Goal: Task Accomplishment & Management: Complete application form

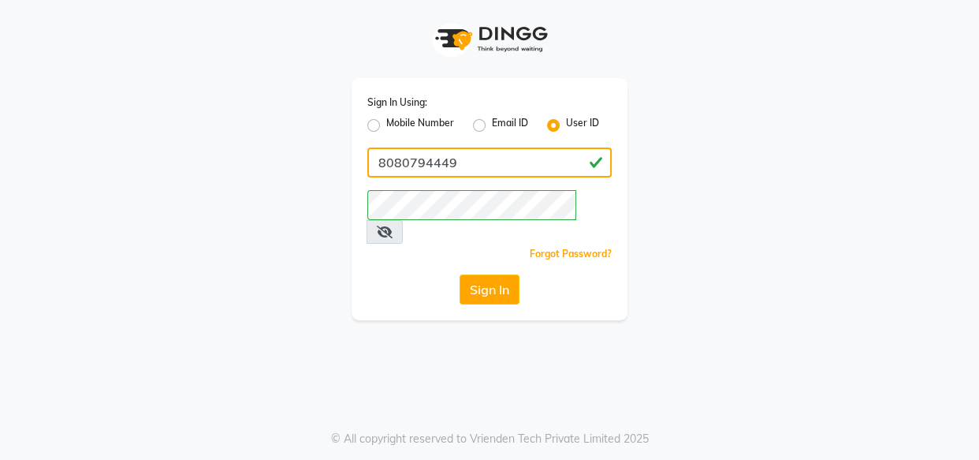
click at [486, 165] on input "8080794449" at bounding box center [489, 162] width 244 height 30
type input "kaizo"
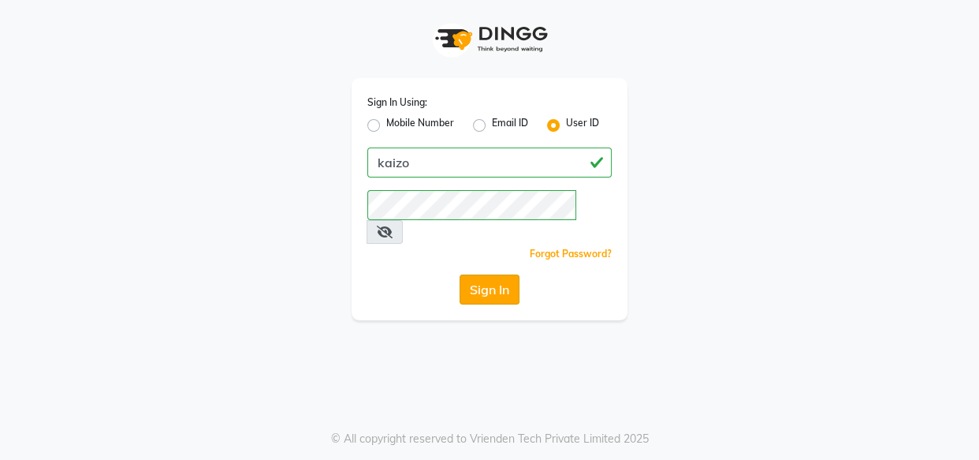
click at [485, 274] on button "Sign In" at bounding box center [490, 289] width 60 height 30
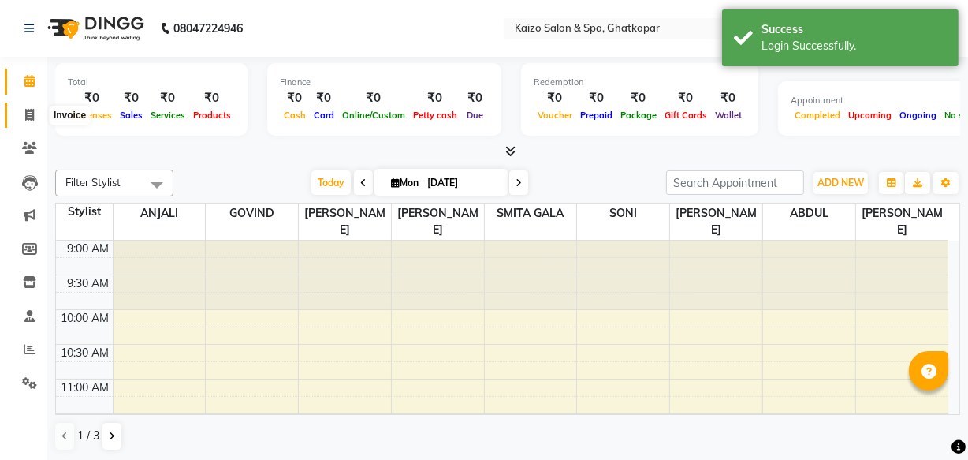
click at [23, 113] on span at bounding box center [30, 115] width 28 height 18
select select "service"
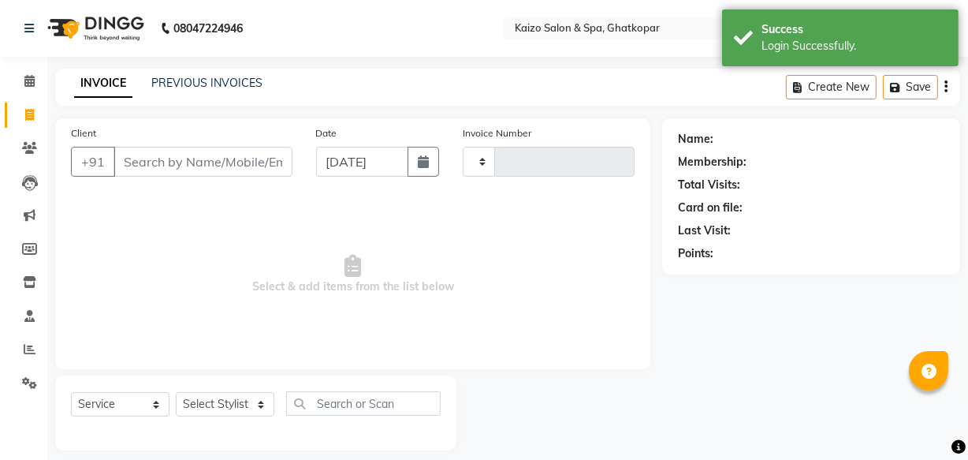
type input "3183"
select select "3500"
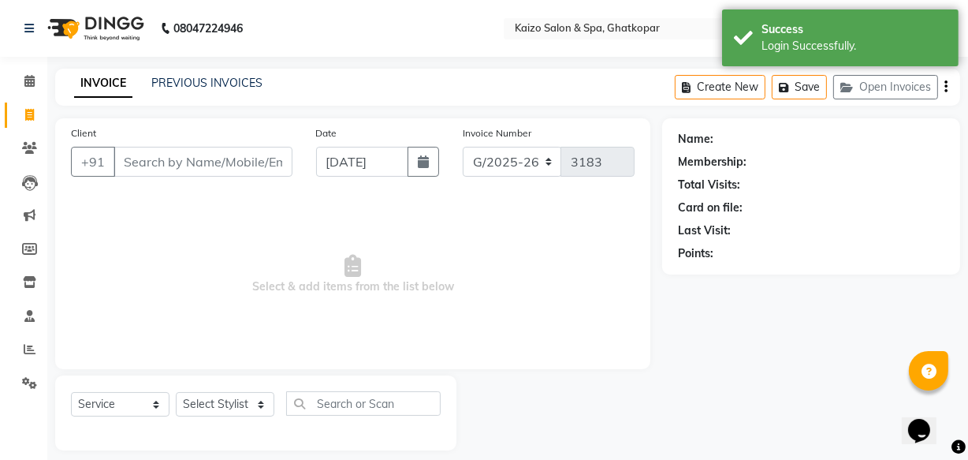
click at [179, 169] on input "Client" at bounding box center [203, 162] width 179 height 30
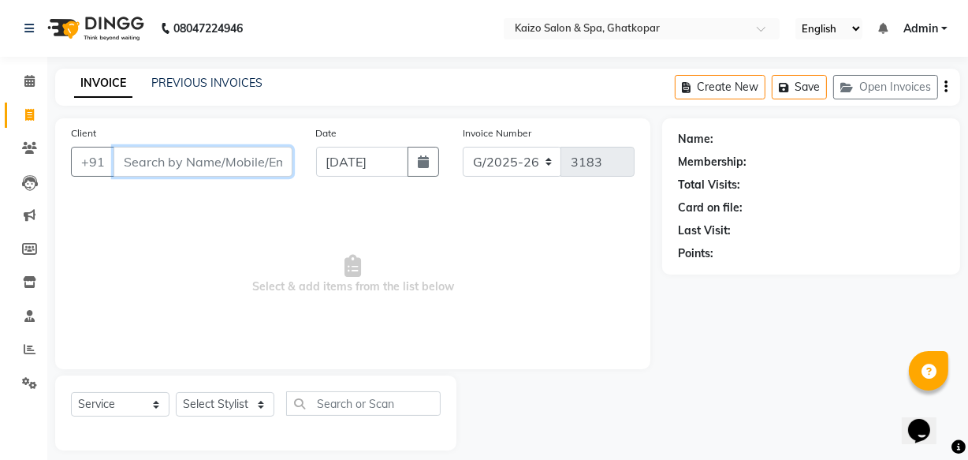
paste input "9869675182"
type input "9869675182"
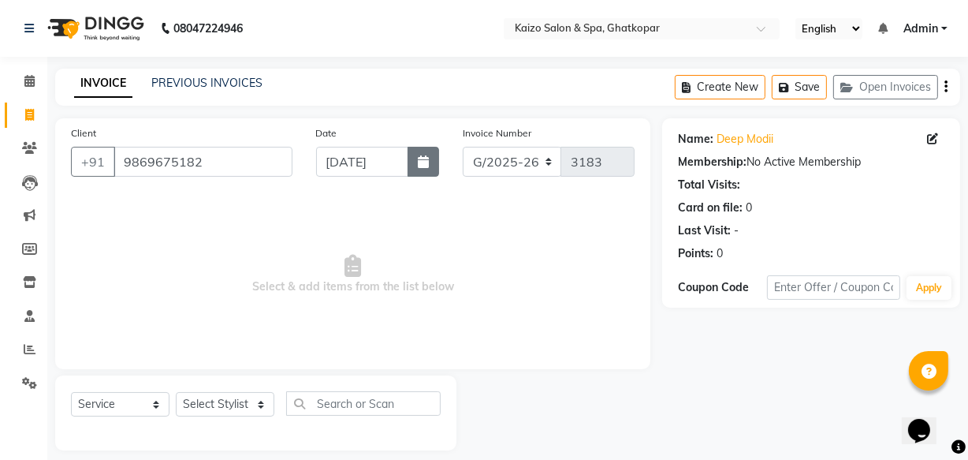
click at [430, 166] on button "button" at bounding box center [424, 162] width 32 height 30
select select "9"
select select "2025"
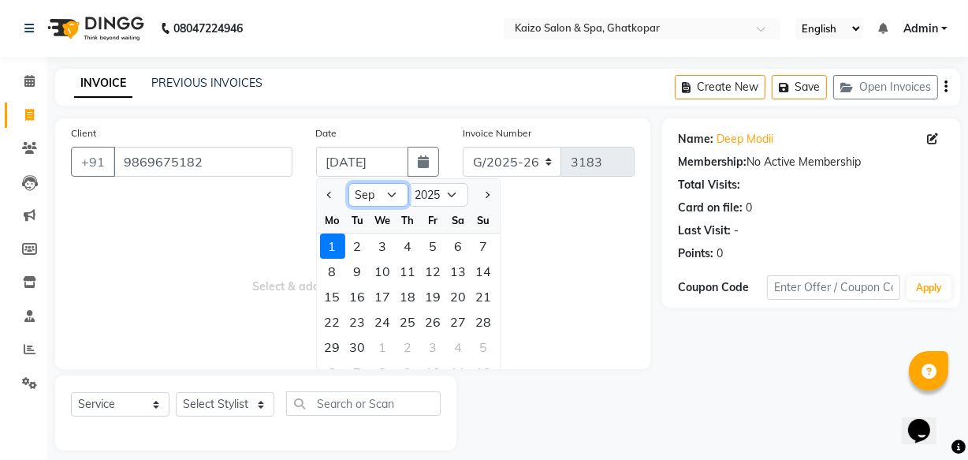
click at [387, 190] on select "Jan Feb Mar Apr May Jun [DATE] Aug Sep Oct Nov Dec" at bounding box center [379, 195] width 60 height 24
select select "8"
click at [349, 183] on select "Jan Feb Mar Apr May Jun [DATE] Aug Sep Oct Nov Dec" at bounding box center [379, 195] width 60 height 24
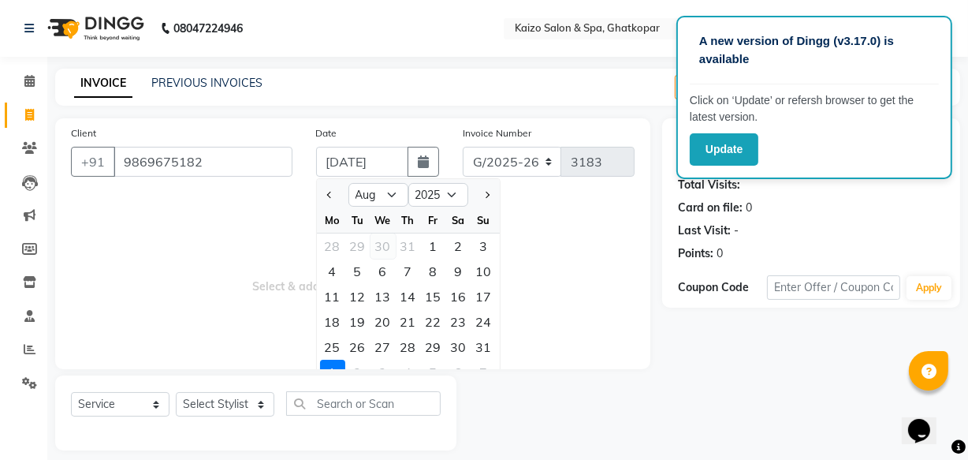
click at [386, 247] on div "30" at bounding box center [383, 245] width 25 height 25
type input "[DATE]"
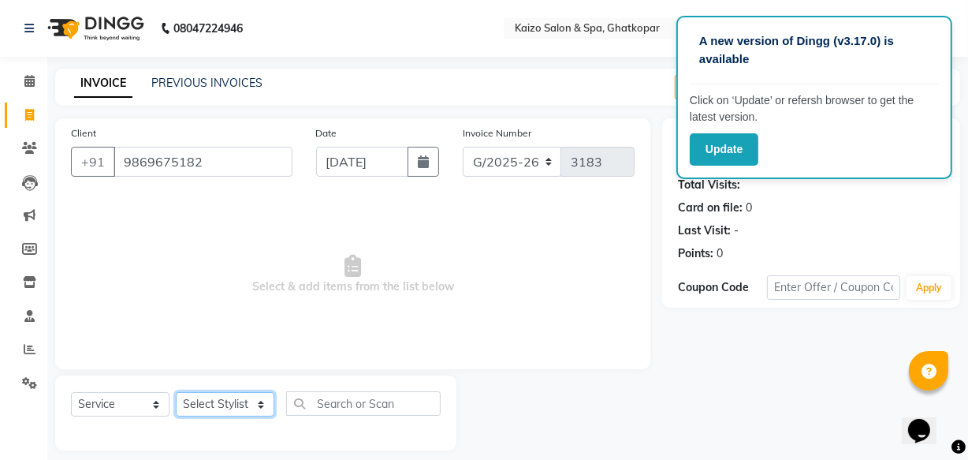
click at [217, 405] on select "Select Stylist [PERSON_NAME] ANJALI [PERSON_NAME] [PERSON_NAME] Front Desk [PER…" at bounding box center [225, 404] width 99 height 24
select select "44712"
click at [176, 392] on select "Select Stylist [PERSON_NAME] ANJALI [PERSON_NAME] [PERSON_NAME] Front Desk [PER…" at bounding box center [225, 404] width 99 height 24
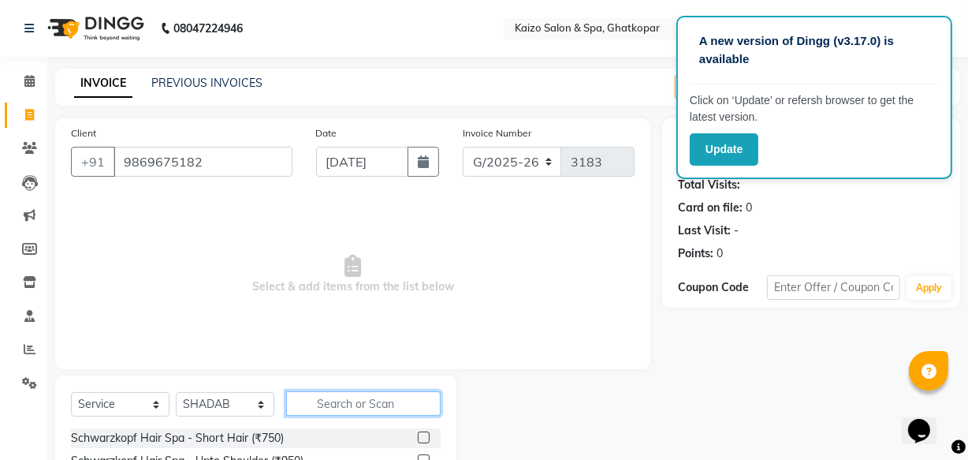
click at [350, 406] on input "text" at bounding box center [363, 403] width 155 height 24
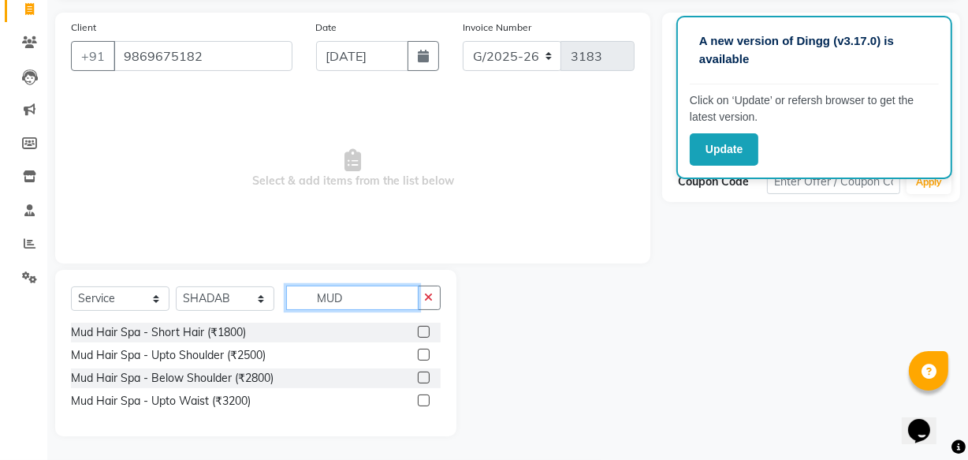
type input "MUD"
click at [423, 331] on label at bounding box center [424, 332] width 12 height 12
click at [423, 331] on input "checkbox" at bounding box center [423, 332] width 10 height 10
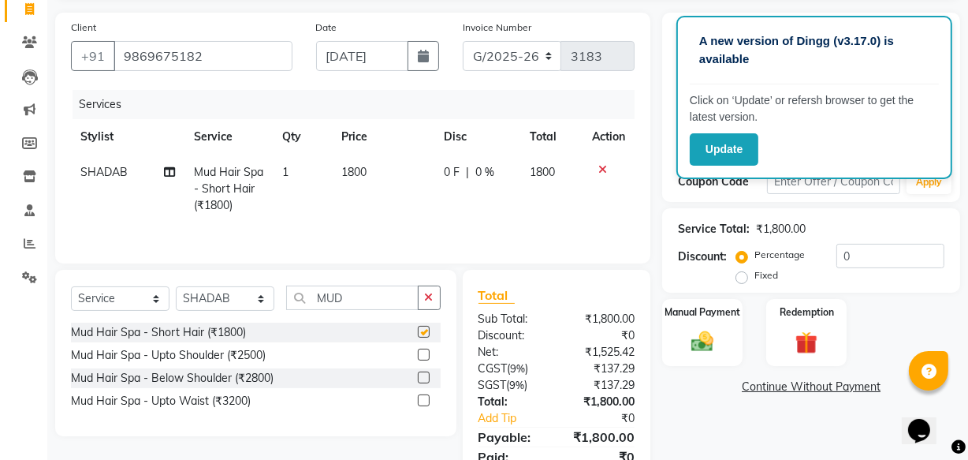
checkbox input "false"
click at [434, 296] on button "button" at bounding box center [429, 297] width 23 height 24
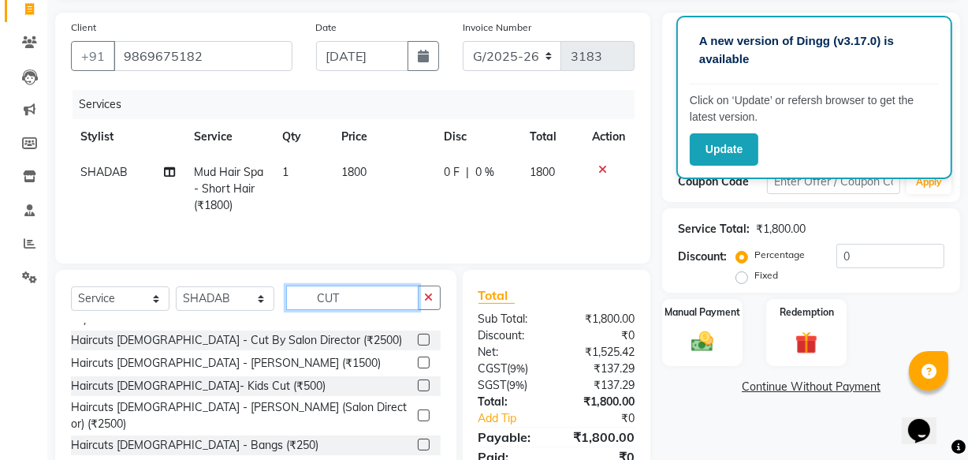
scroll to position [143, 0]
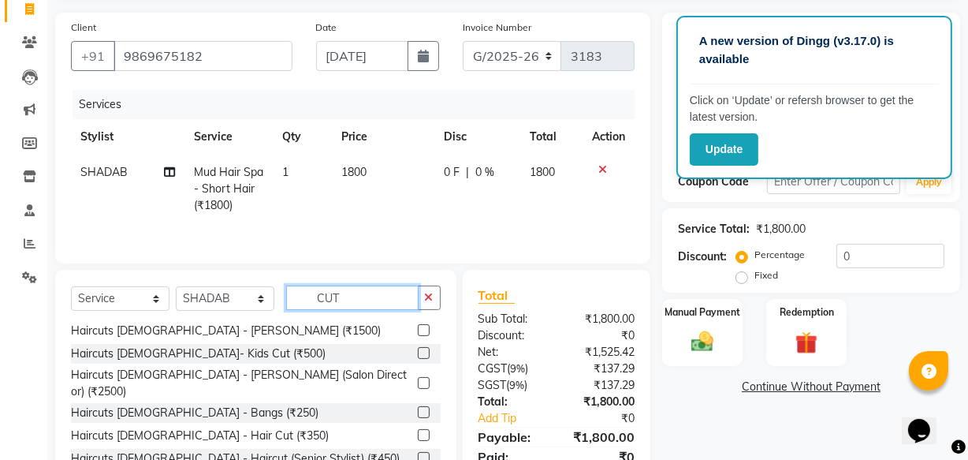
type input "CUT"
click at [418, 429] on label at bounding box center [424, 435] width 12 height 12
click at [418, 431] on input "checkbox" at bounding box center [423, 436] width 10 height 10
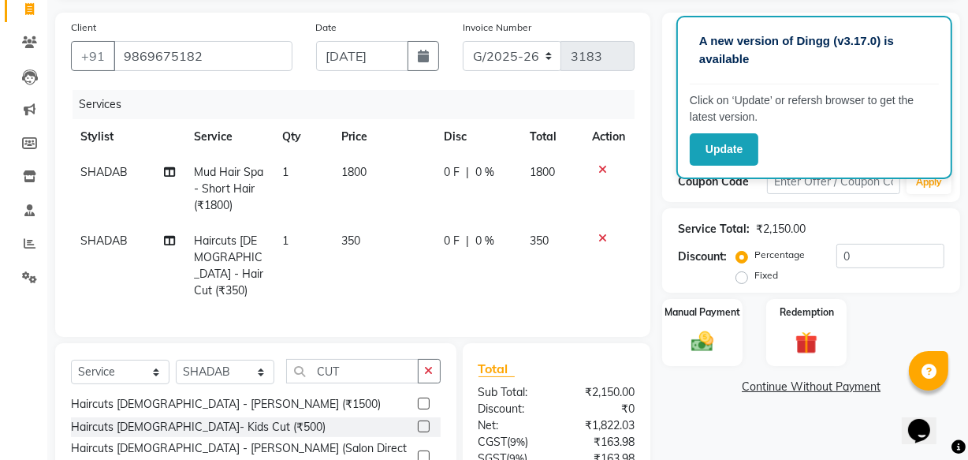
checkbox input "false"
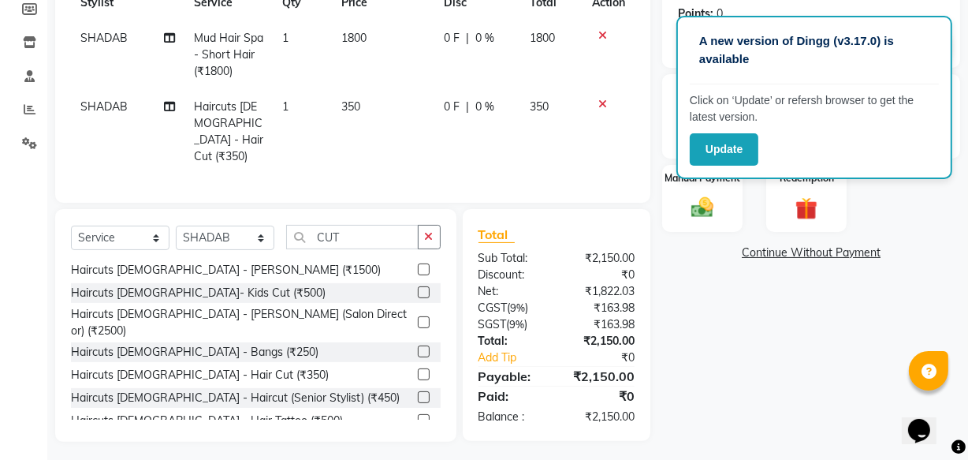
click at [420, 233] on button "button" at bounding box center [429, 237] width 23 height 24
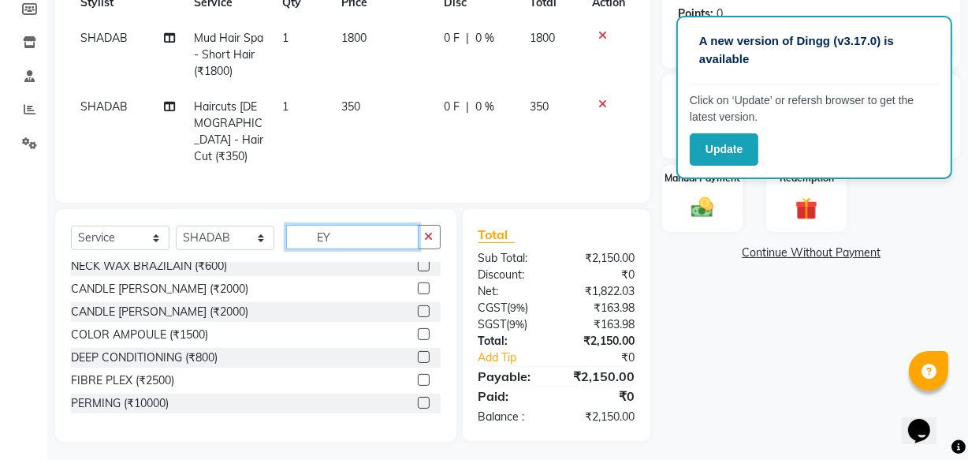
scroll to position [239, 0]
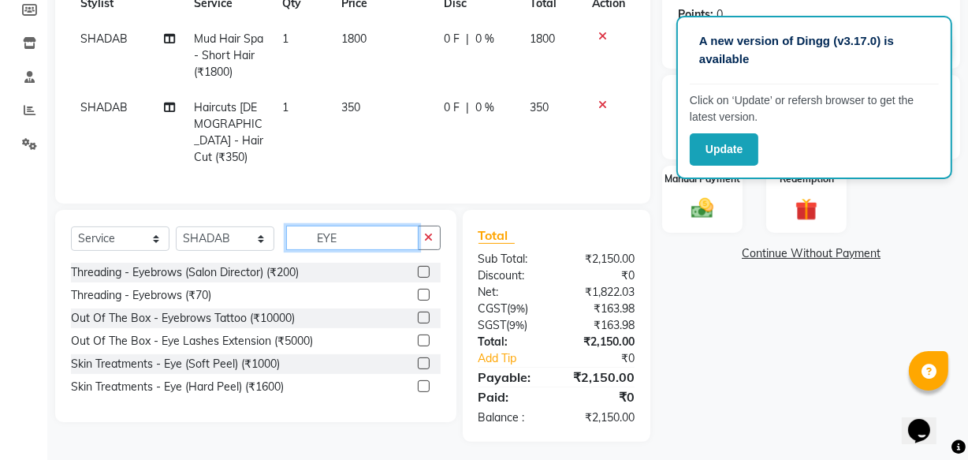
type input "EYE"
click at [424, 289] on label at bounding box center [424, 295] width 12 height 12
click at [424, 290] on input "checkbox" at bounding box center [423, 295] width 10 height 10
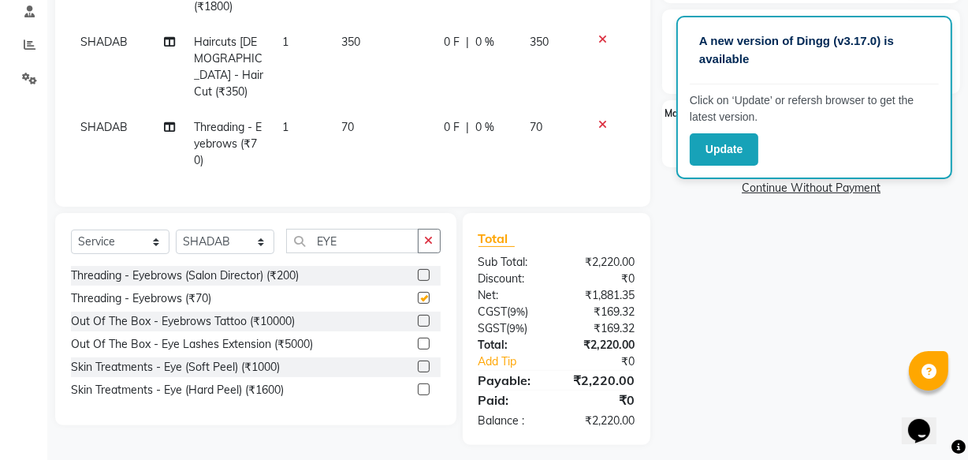
checkbox input "false"
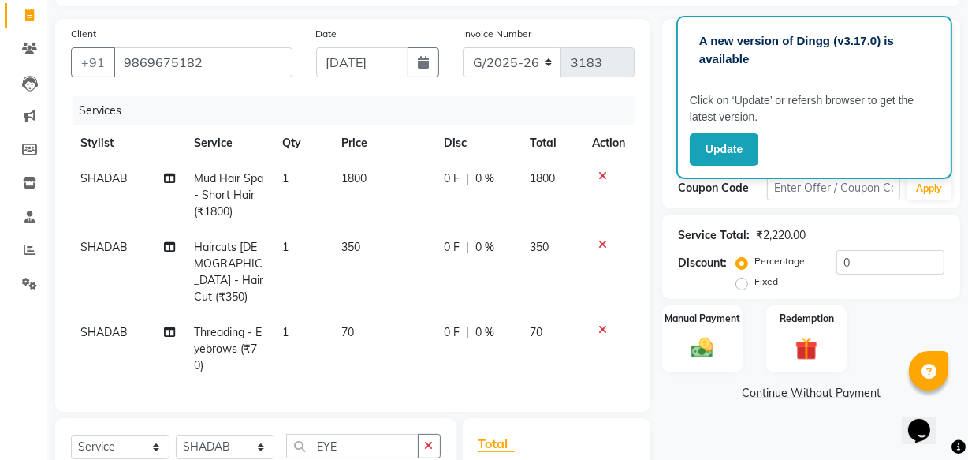
scroll to position [93, 0]
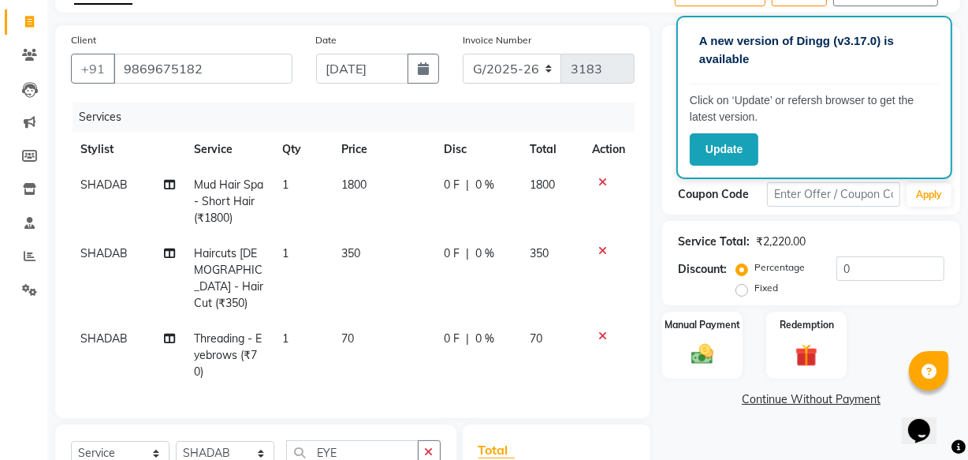
click at [359, 253] on span "350" at bounding box center [350, 253] width 19 height 14
select select "44712"
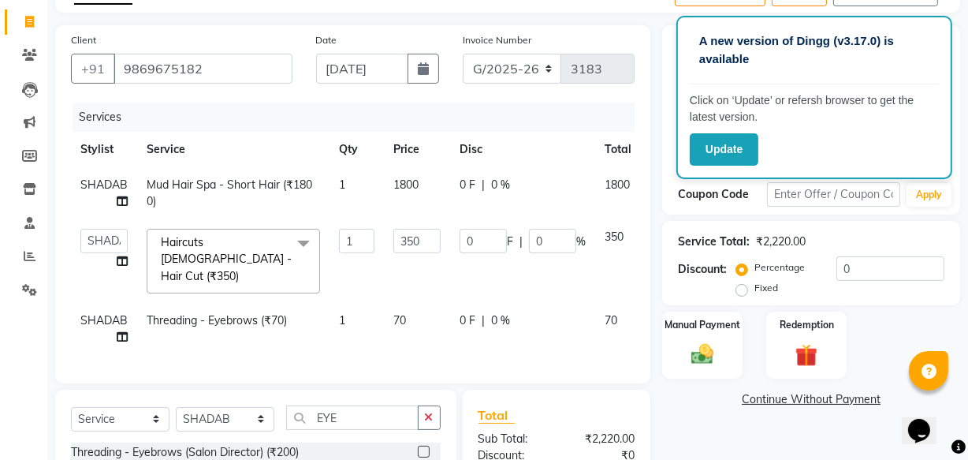
click at [359, 253] on td "1" at bounding box center [357, 261] width 54 height 84
click at [411, 247] on input "350" at bounding box center [416, 241] width 47 height 24
click at [410, 246] on input "350" at bounding box center [416, 241] width 47 height 24
type input "550"
click at [445, 263] on tr "ABDUL AKSHADA ANJALI ARBAZ ARIF FAHEEM Front Desk GOVIND HEENA IFTESHA JACIN NI…" at bounding box center [382, 261] width 622 height 84
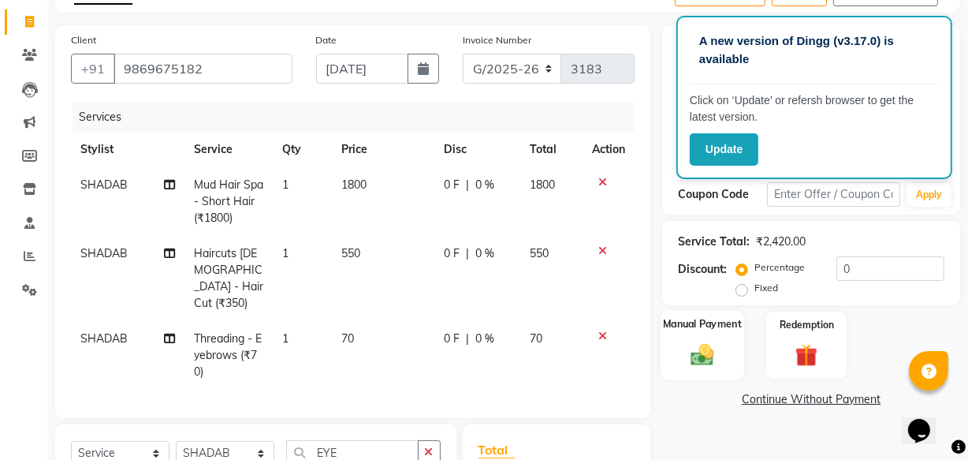
click at [700, 354] on img at bounding box center [703, 354] width 38 height 27
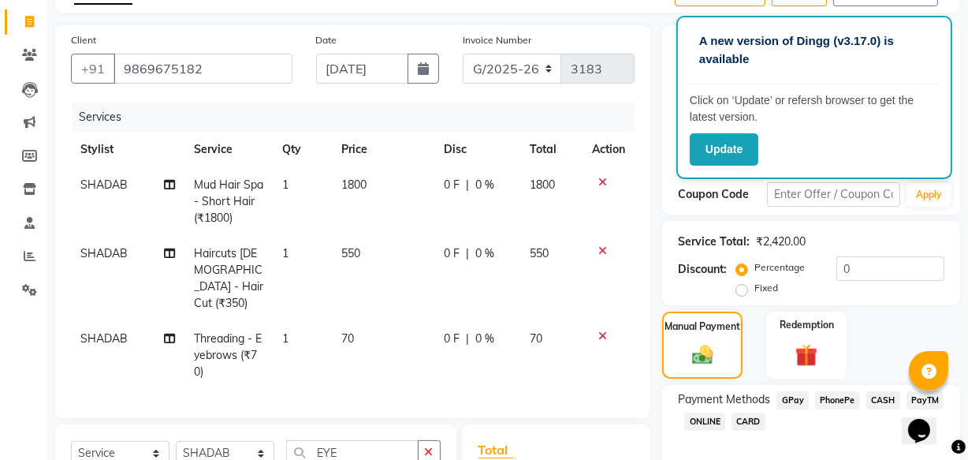
click at [839, 401] on span "PhonePe" at bounding box center [837, 400] width 45 height 18
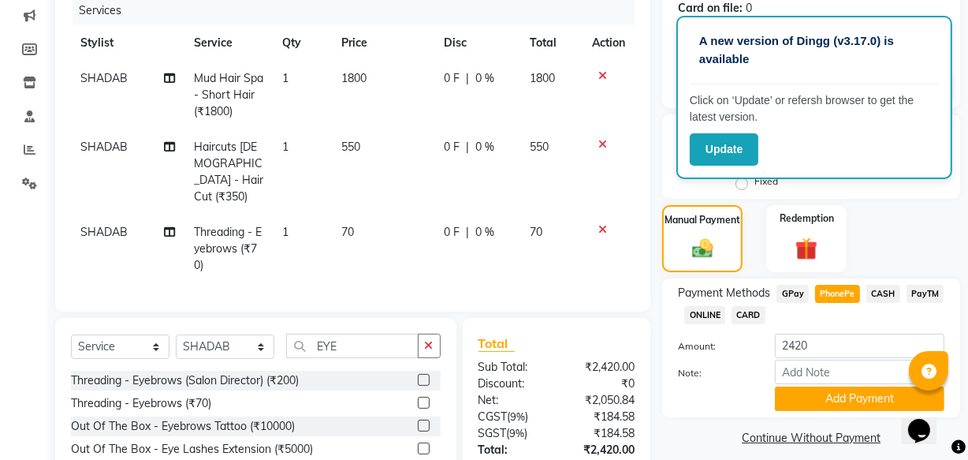
scroll to position [308, 0]
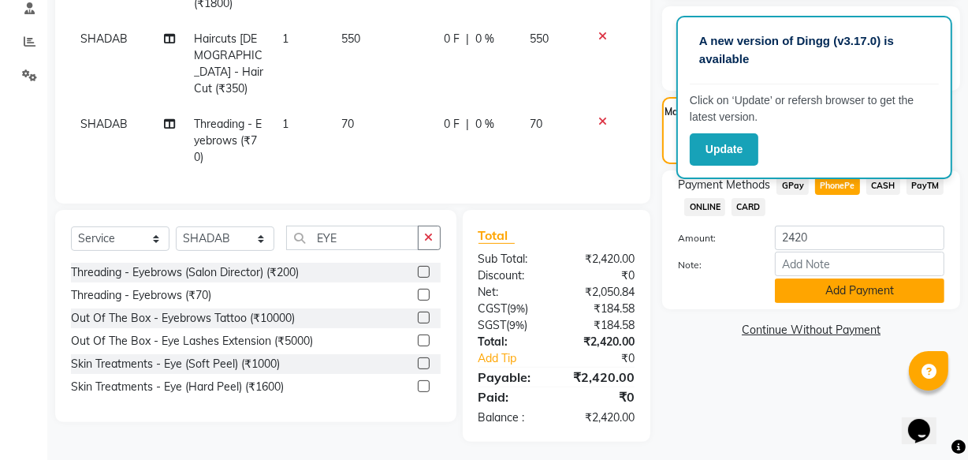
click at [833, 282] on button "Add Payment" at bounding box center [860, 290] width 170 height 24
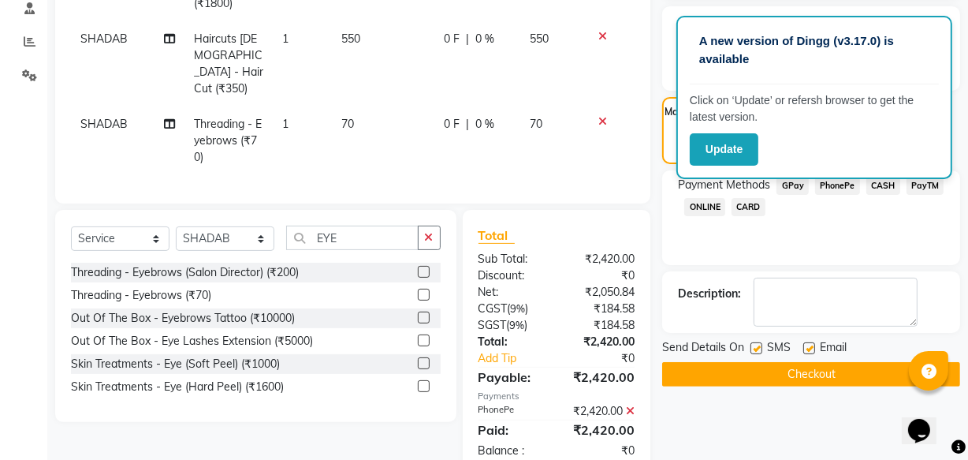
click at [744, 370] on button "Checkout" at bounding box center [811, 374] width 298 height 24
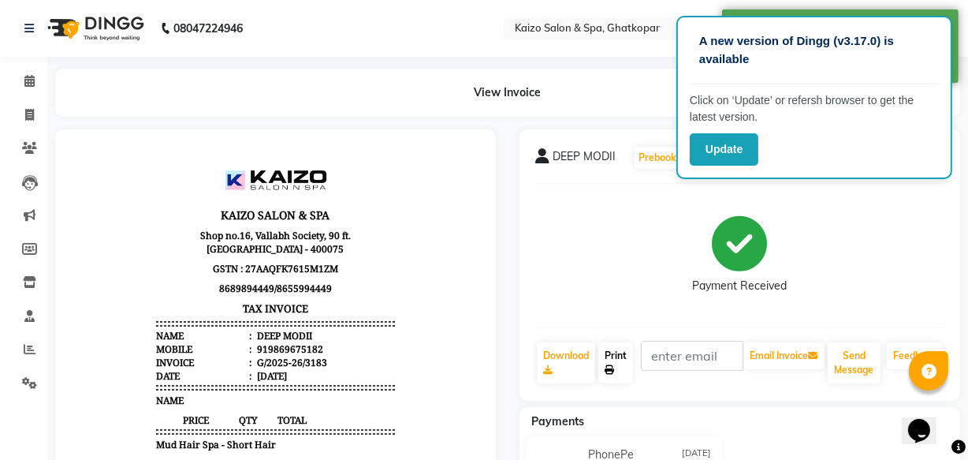
click at [617, 357] on link "Print" at bounding box center [616, 362] width 35 height 41
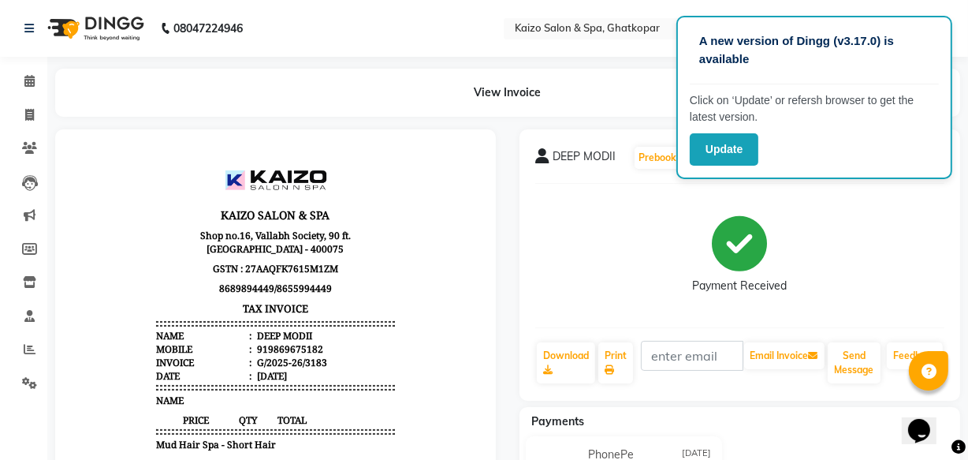
select select "service"
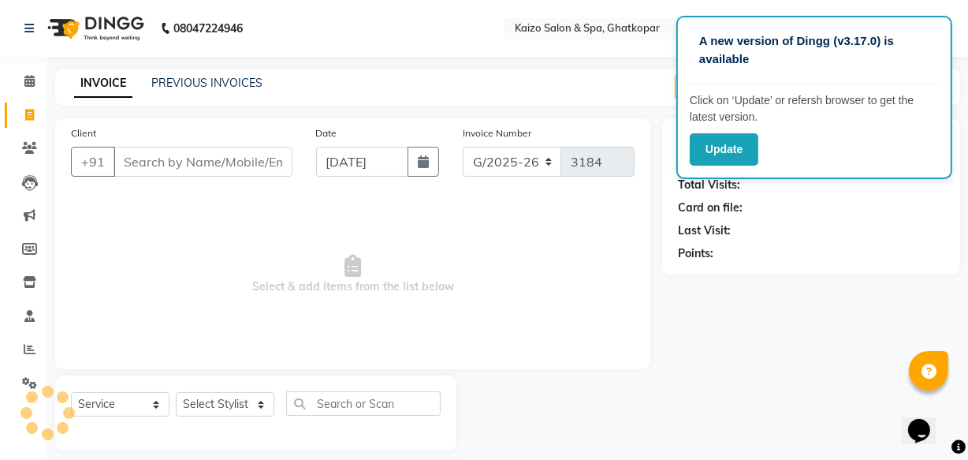
scroll to position [15, 0]
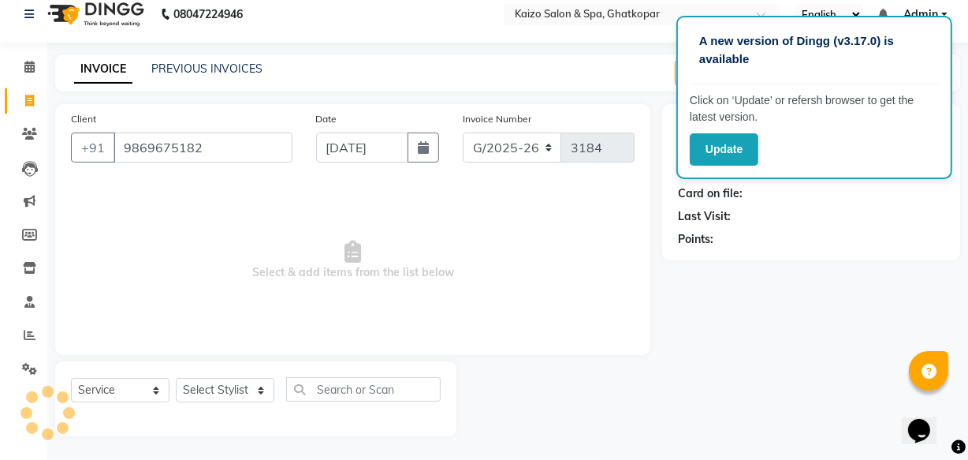
type input "9869675182"
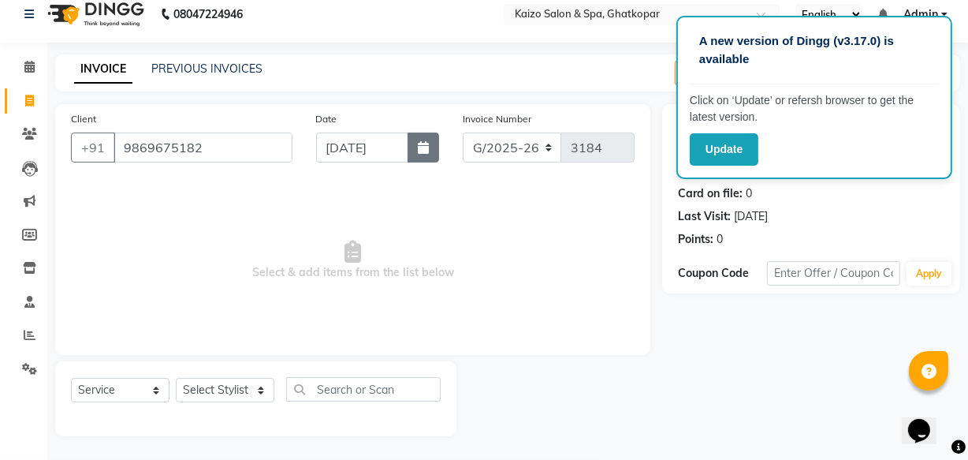
click at [428, 149] on icon "button" at bounding box center [423, 147] width 11 height 13
select select "9"
select select "2025"
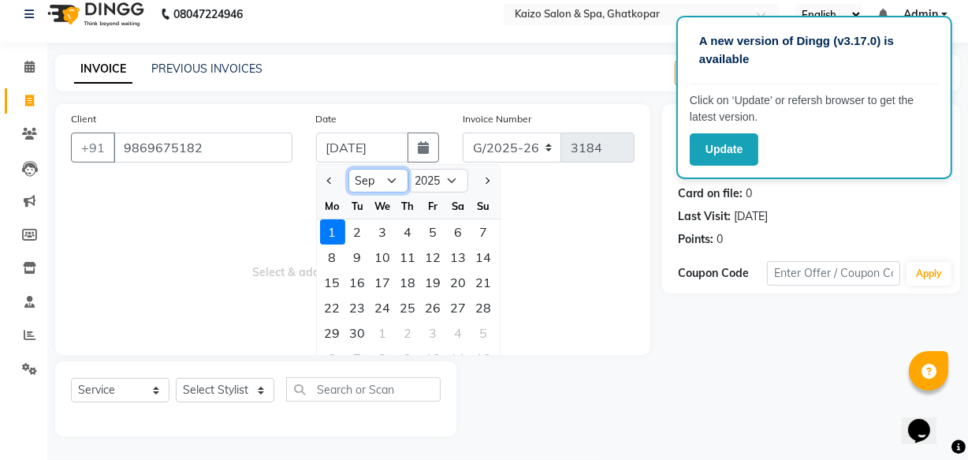
click at [379, 185] on select "Jan Feb Mar Apr May Jun [DATE] Aug Sep Oct Nov Dec" at bounding box center [379, 181] width 60 height 24
select select "8"
click at [349, 169] on select "Jan Feb Mar Apr May Jun [DATE] Aug Sep Oct Nov Dec" at bounding box center [379, 181] width 60 height 24
click at [382, 230] on div "30" at bounding box center [383, 231] width 25 height 25
type input "[DATE]"
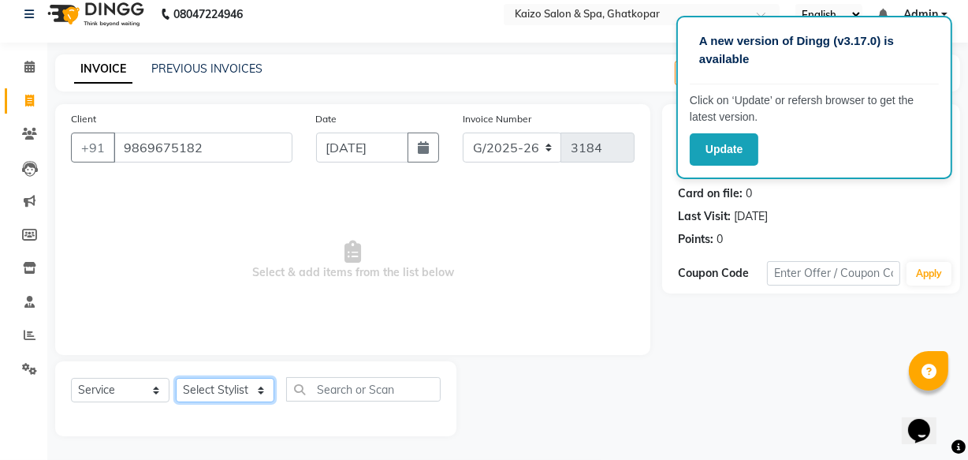
click at [225, 378] on select "Select Stylist [PERSON_NAME] ANJALI [PERSON_NAME] [PERSON_NAME] Front Desk [PER…" at bounding box center [225, 390] width 99 height 24
select select "44712"
click at [176, 378] on select "Select Stylist [PERSON_NAME] ANJALI [PERSON_NAME] [PERSON_NAME] Front Desk [PER…" at bounding box center [225, 390] width 99 height 24
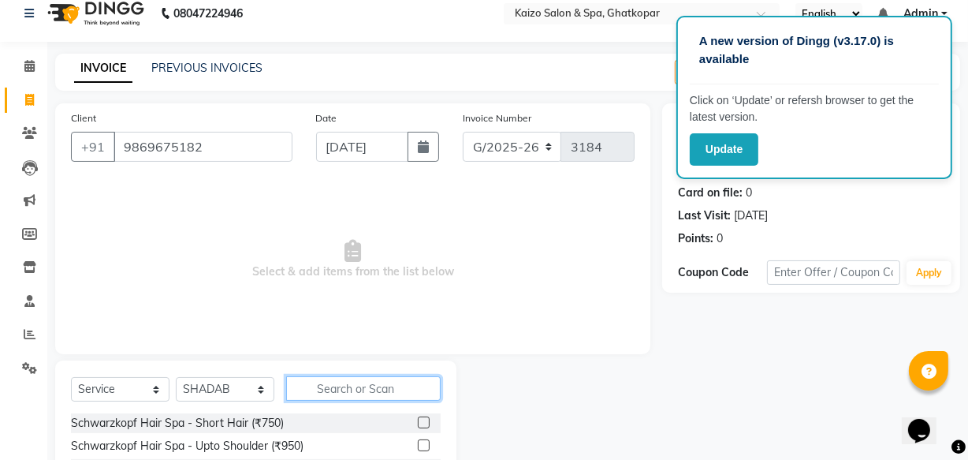
click at [345, 396] on input "text" at bounding box center [363, 388] width 155 height 24
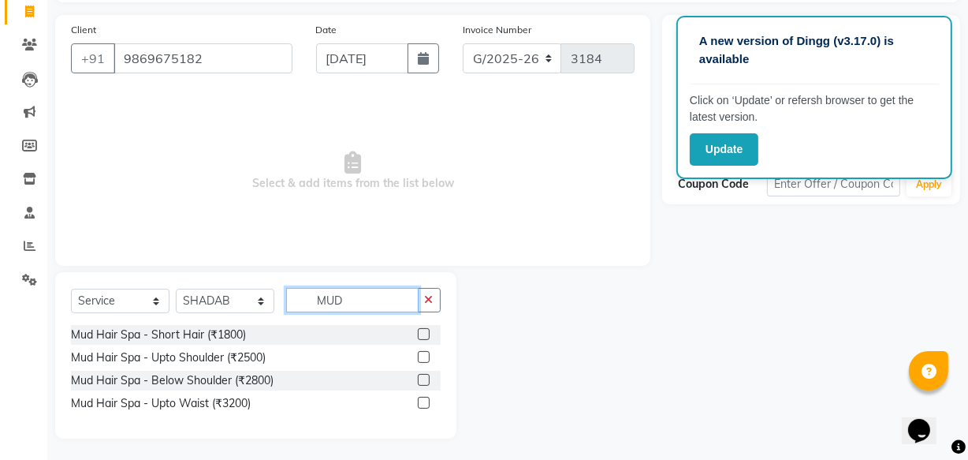
scroll to position [106, 0]
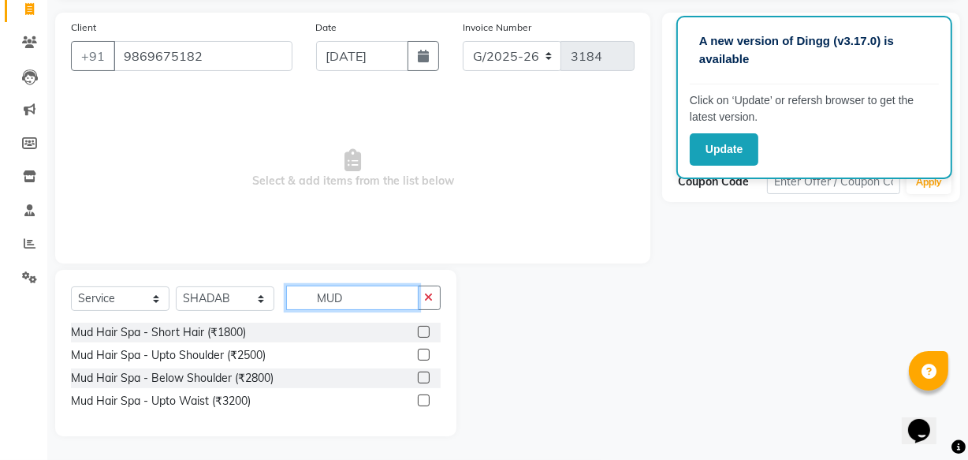
type input "MUD"
click at [424, 331] on label at bounding box center [424, 332] width 12 height 12
click at [424, 331] on input "checkbox" at bounding box center [423, 332] width 10 height 10
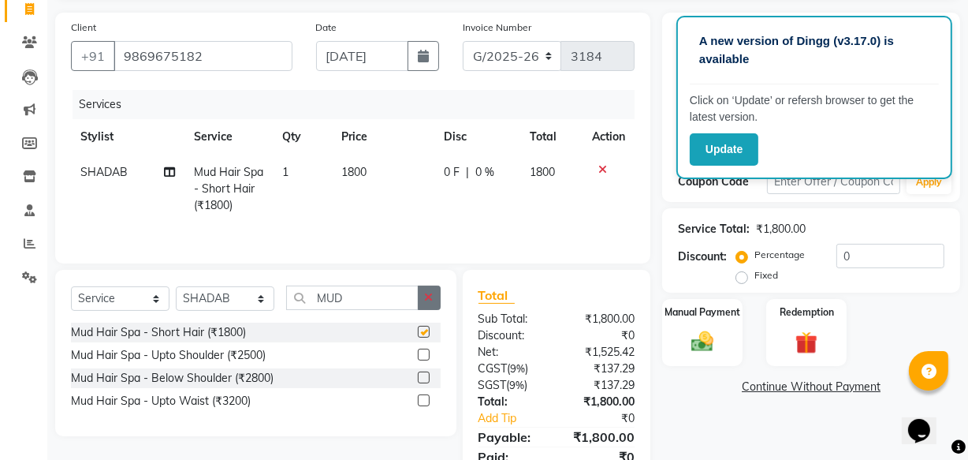
checkbox input "false"
click at [432, 300] on icon "button" at bounding box center [429, 297] width 9 height 11
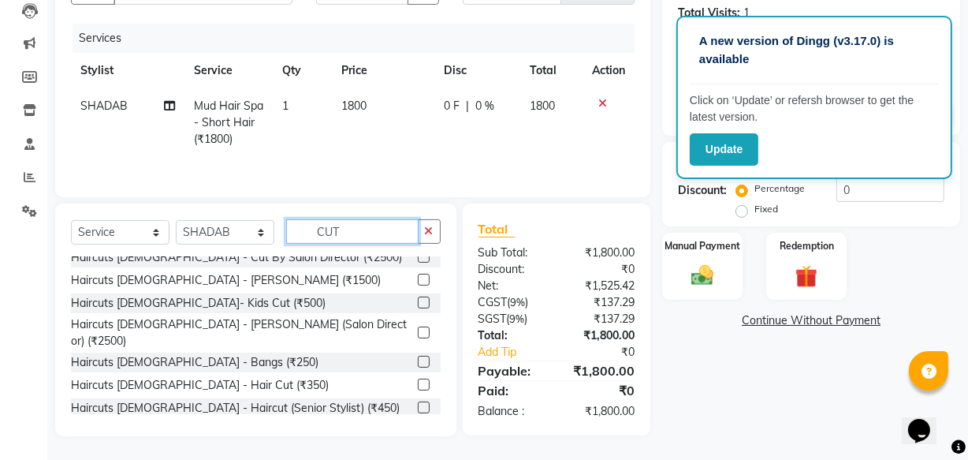
scroll to position [143, 0]
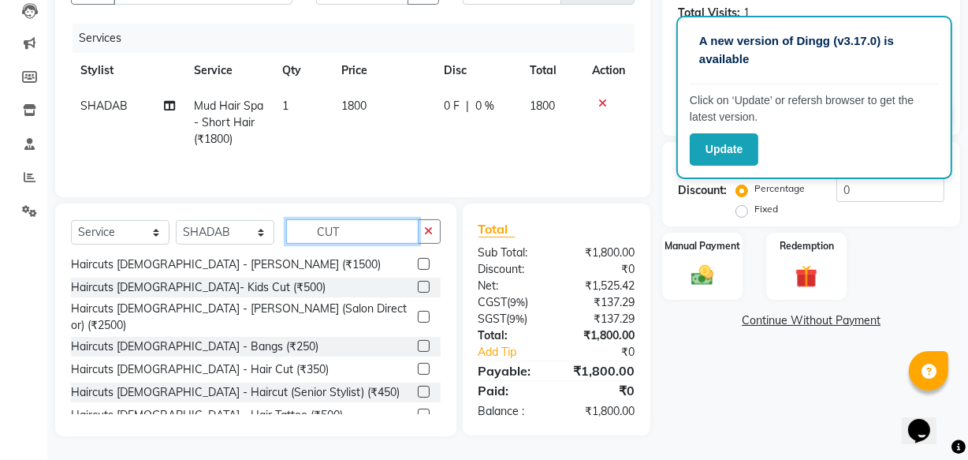
type input "CUT"
click at [418, 363] on label at bounding box center [424, 369] width 12 height 12
click at [418, 364] on input "checkbox" at bounding box center [423, 369] width 10 height 10
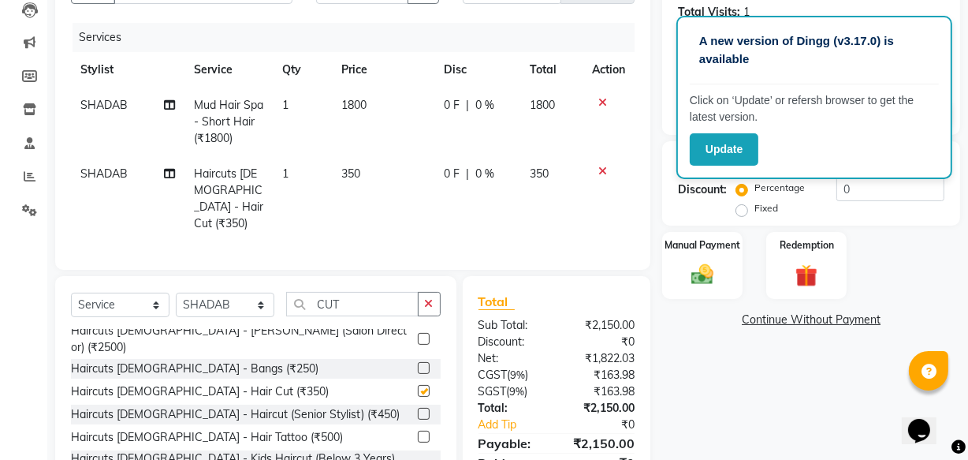
checkbox input "false"
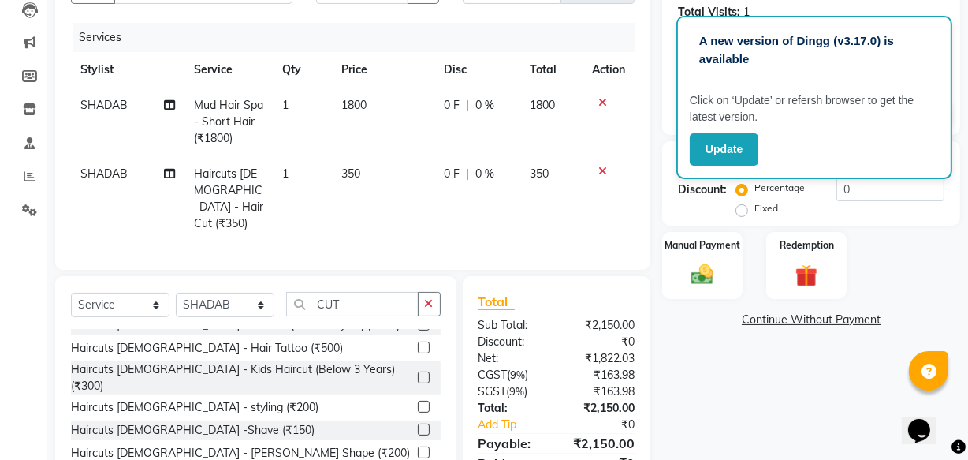
scroll to position [290, 0]
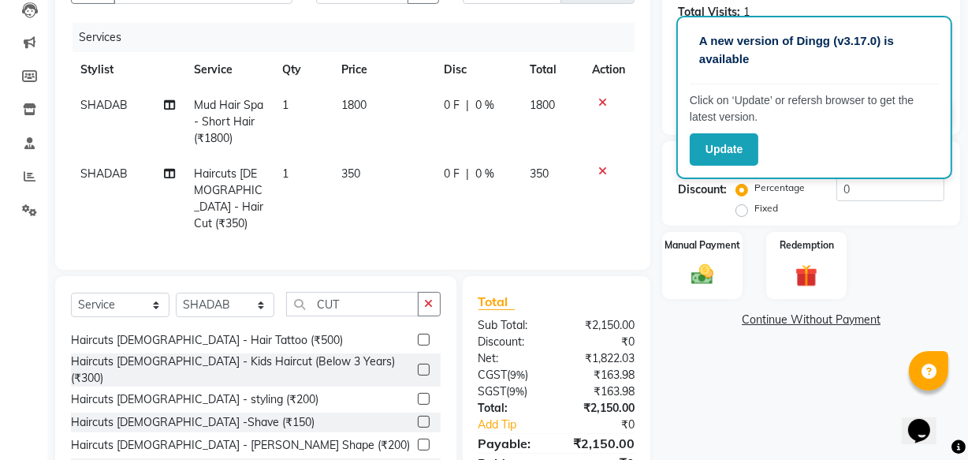
click at [418, 438] on label at bounding box center [424, 444] width 12 height 12
click at [418, 440] on input "checkbox" at bounding box center [423, 445] width 10 height 10
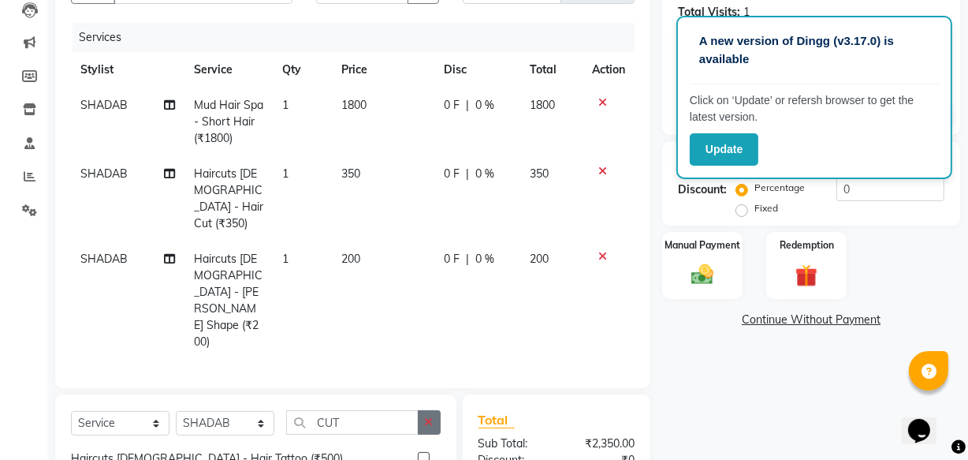
checkbox input "false"
click at [424, 410] on button "button" at bounding box center [429, 422] width 23 height 24
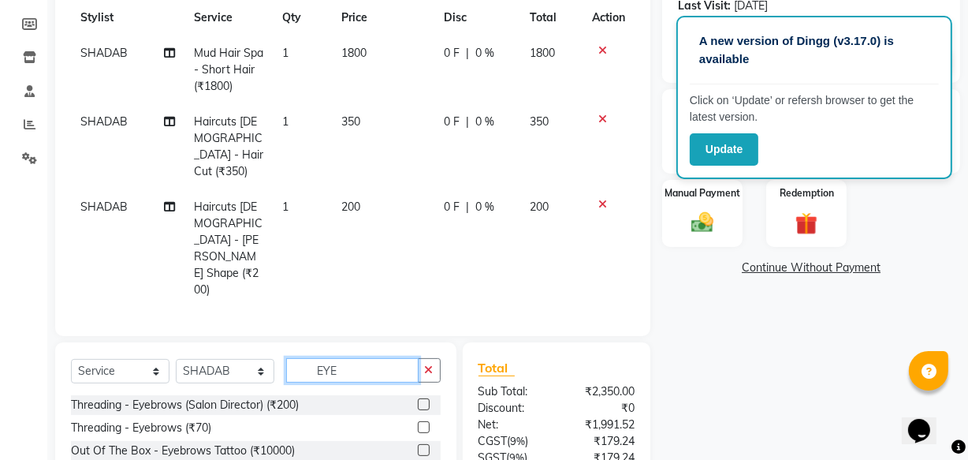
scroll to position [308, 0]
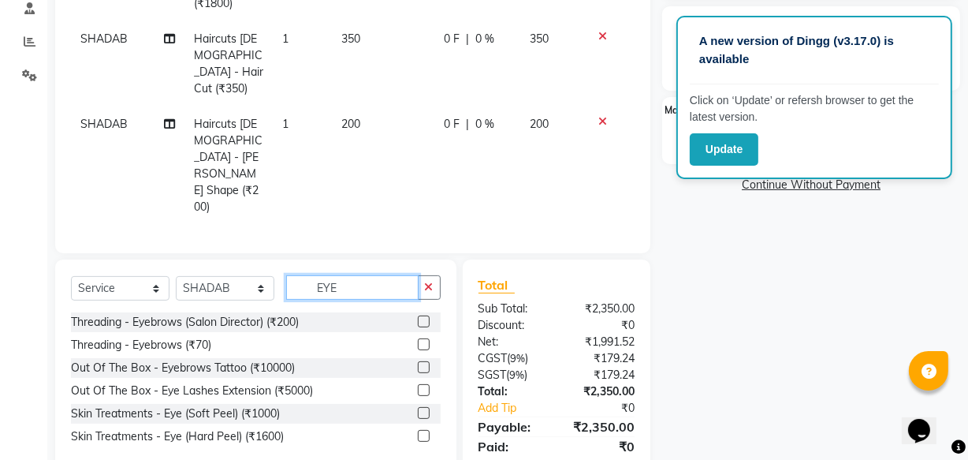
type input "EYE"
click at [423, 338] on label at bounding box center [424, 344] width 12 height 12
click at [423, 340] on input "checkbox" at bounding box center [423, 345] width 10 height 10
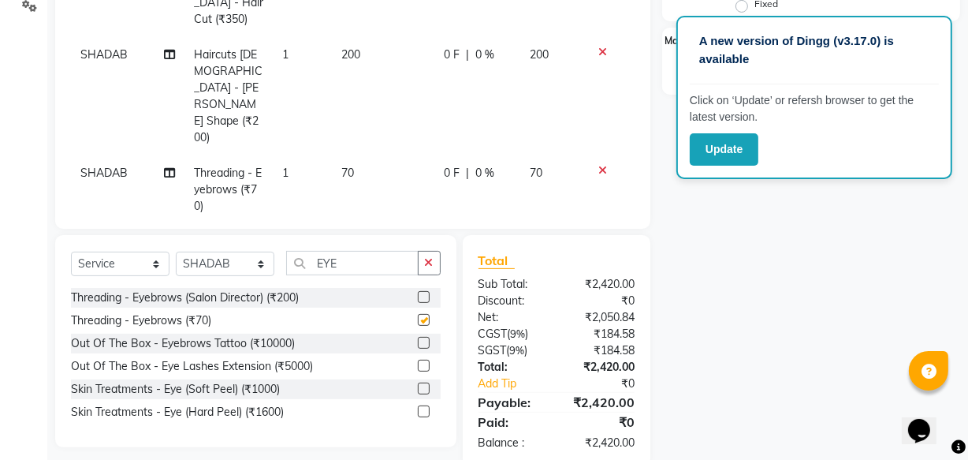
checkbox input "false"
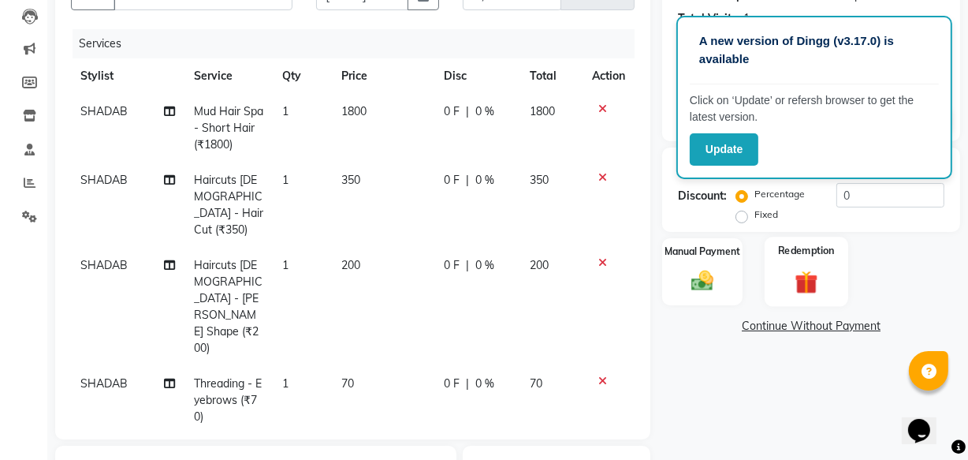
scroll to position [162, 0]
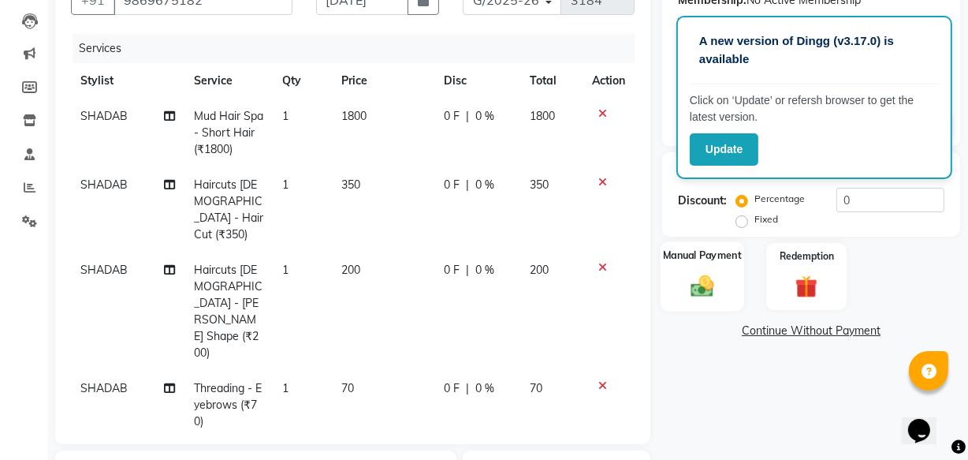
click at [690, 273] on img at bounding box center [703, 285] width 38 height 27
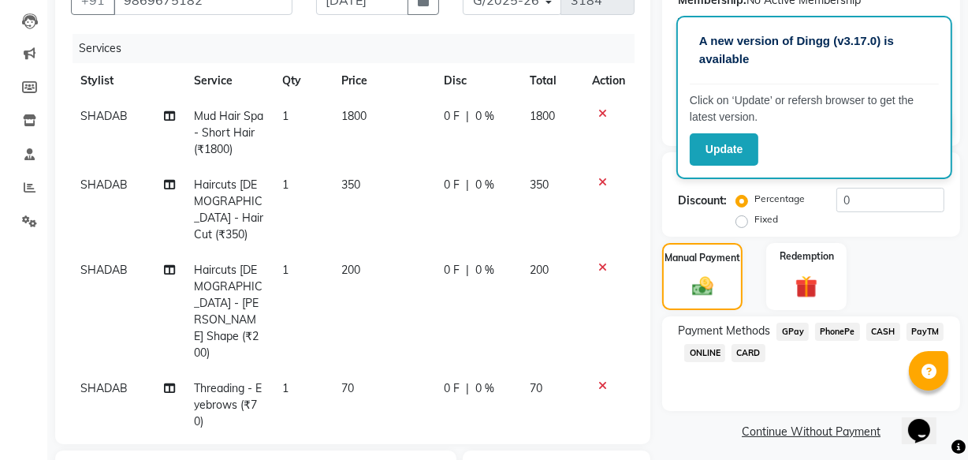
click at [836, 329] on span "PhonePe" at bounding box center [837, 332] width 45 height 18
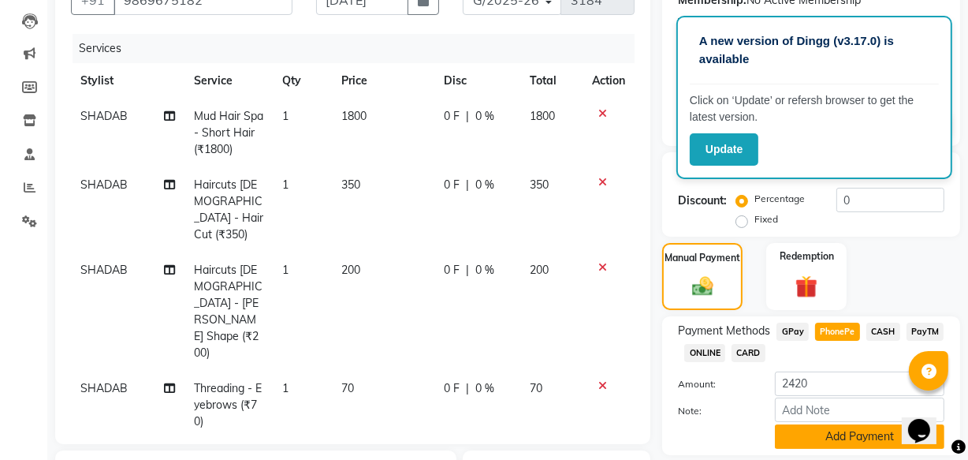
click at [852, 434] on button "Add Payment" at bounding box center [860, 436] width 170 height 24
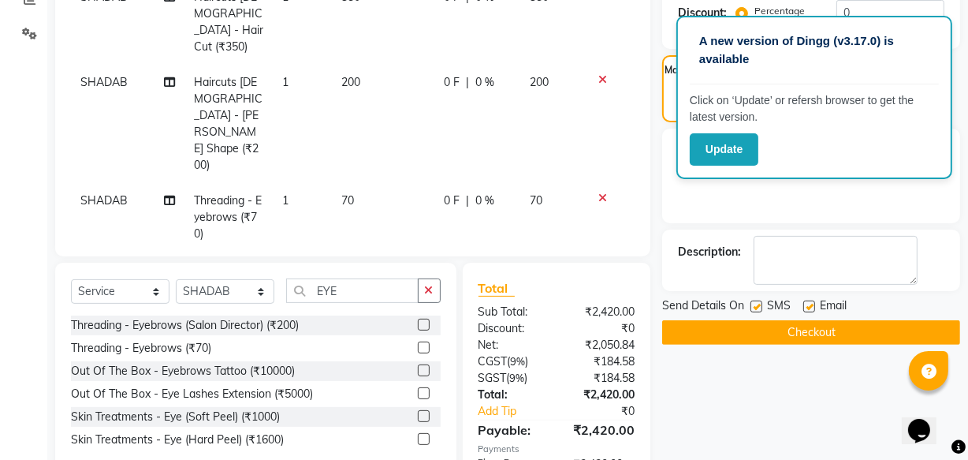
scroll to position [377, 0]
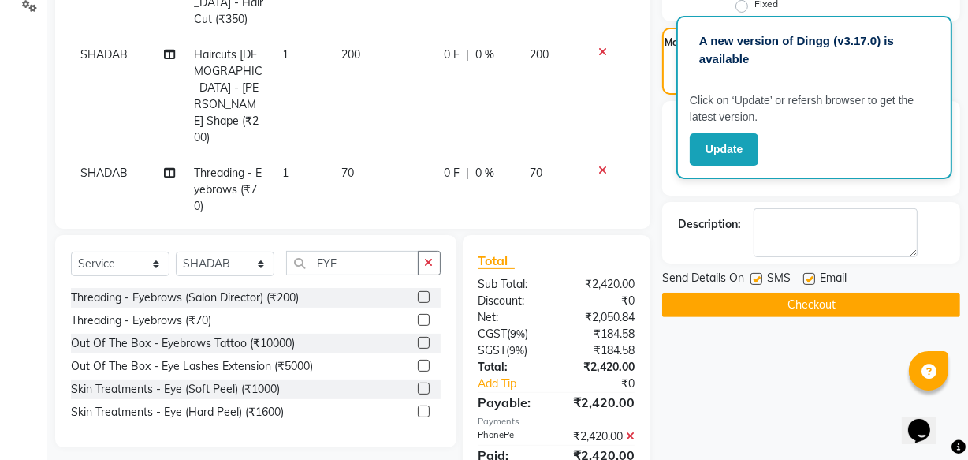
click at [735, 303] on button "Checkout" at bounding box center [811, 305] width 298 height 24
click at [748, 301] on button "Checkout" at bounding box center [811, 305] width 298 height 24
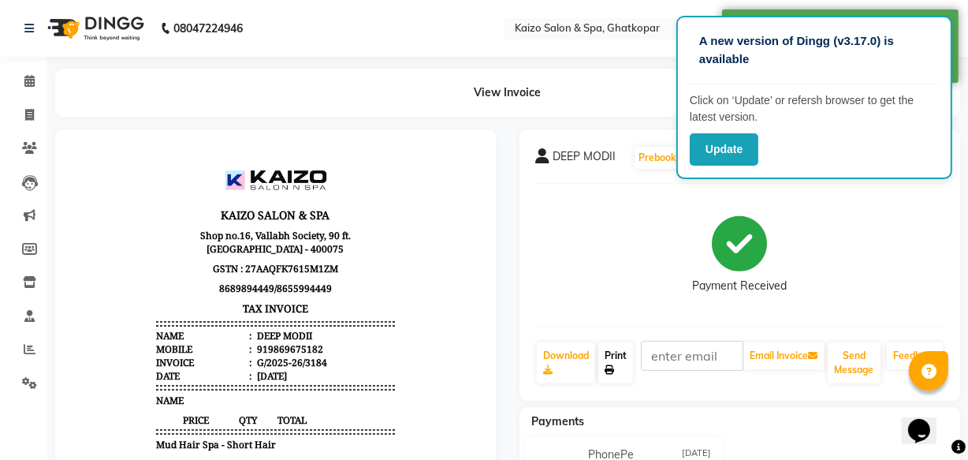
click at [628, 356] on link "Print" at bounding box center [616, 362] width 35 height 41
select select "service"
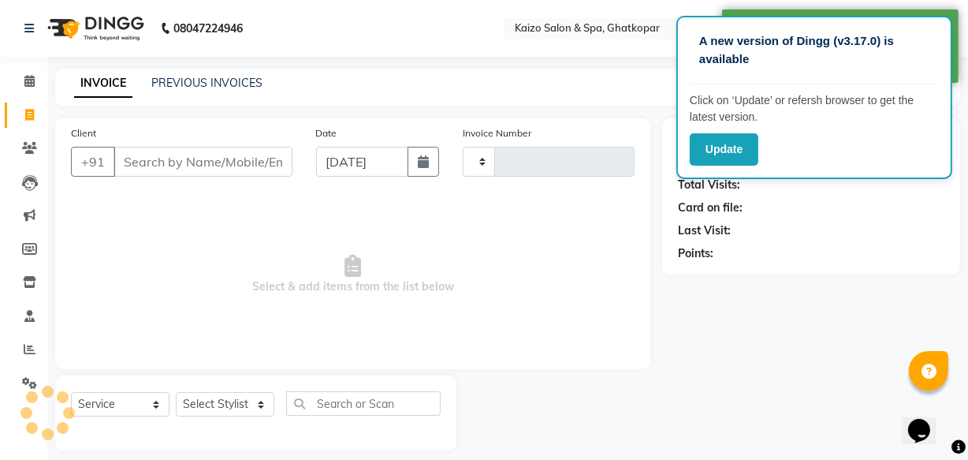
type input "3185"
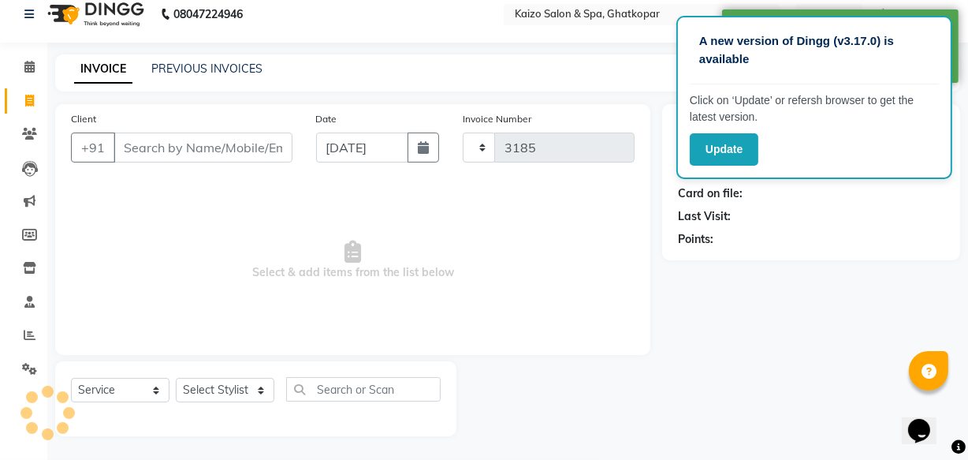
select select "3500"
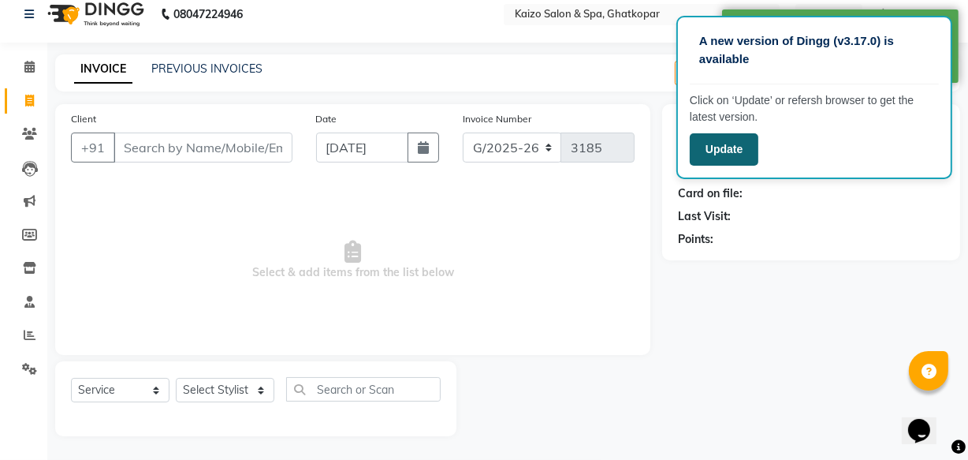
click at [736, 159] on button "Update" at bounding box center [724, 149] width 69 height 32
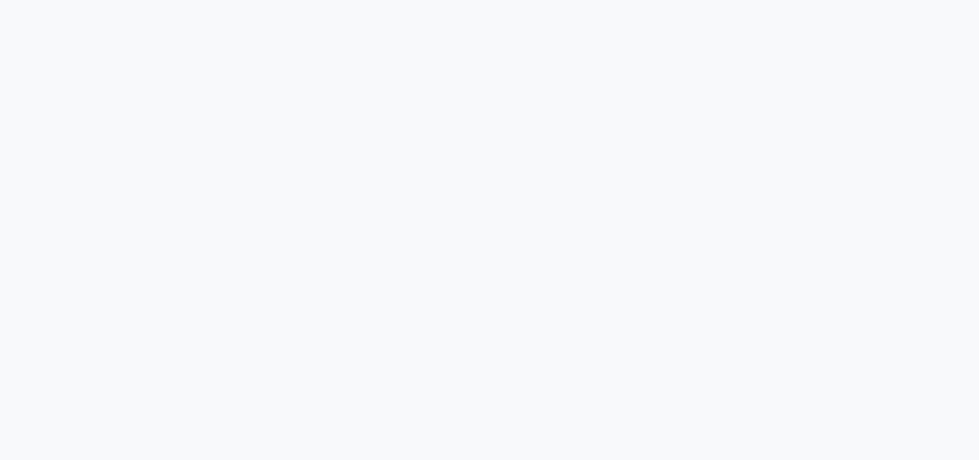
select select "service"
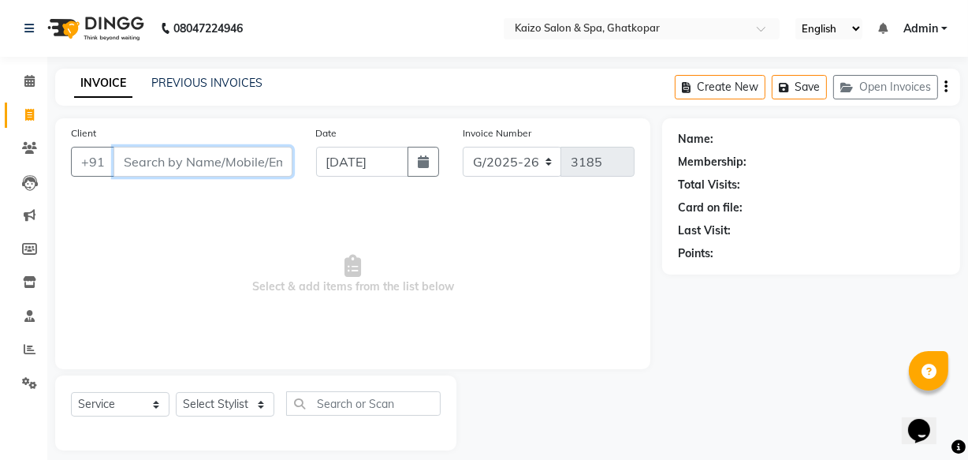
paste input "[PERSON_NAME] 8299544519"
click at [123, 166] on input "[PERSON_NAME] 8299544519" at bounding box center [163, 162] width 99 height 30
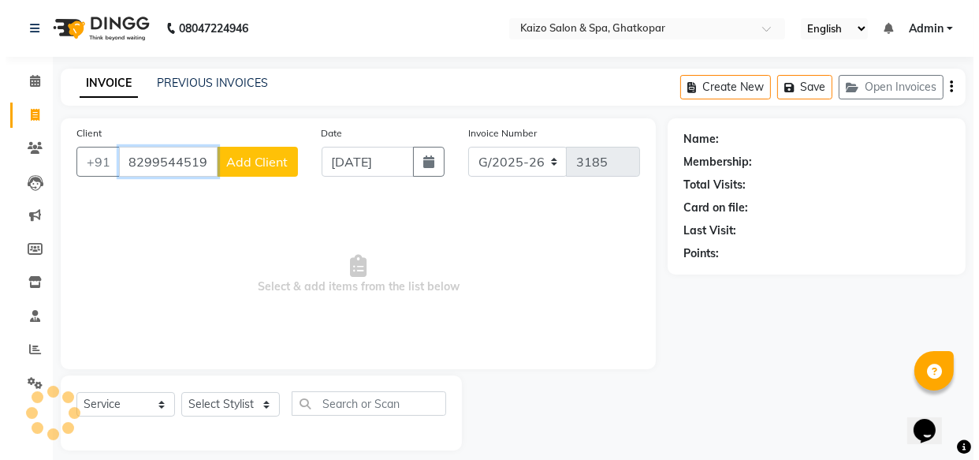
scroll to position [0, 0]
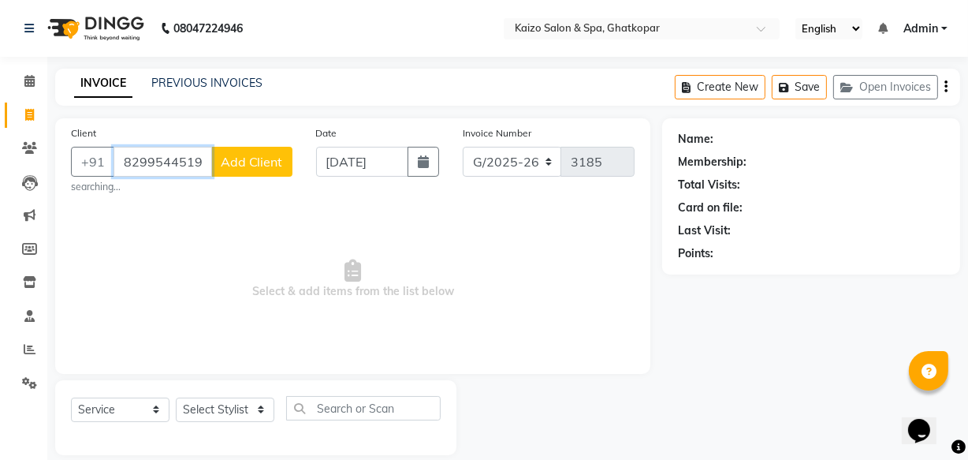
type input "8299544519"
click at [237, 155] on span "Add Client" at bounding box center [252, 162] width 62 height 16
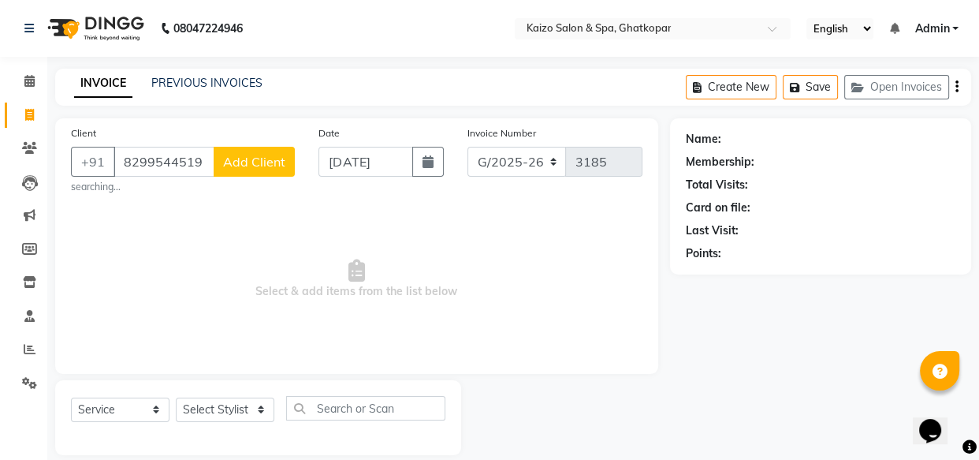
select select "22"
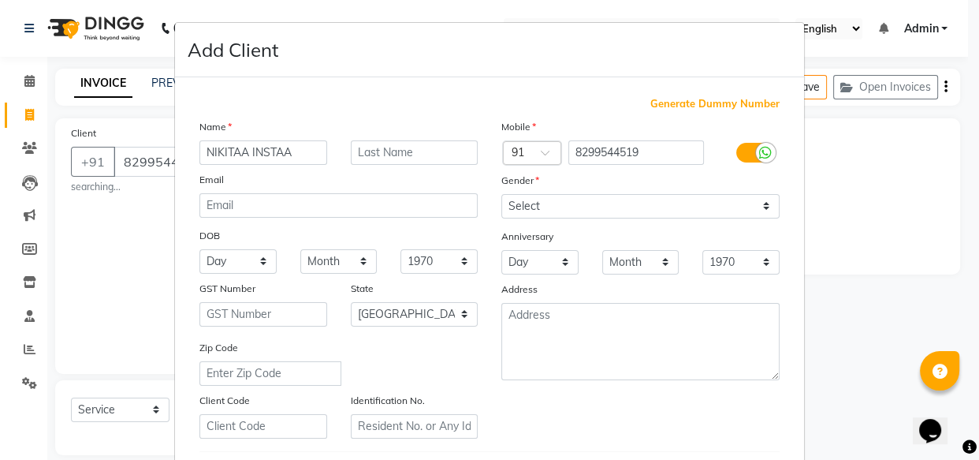
type input "NIKITAA INSTAA"
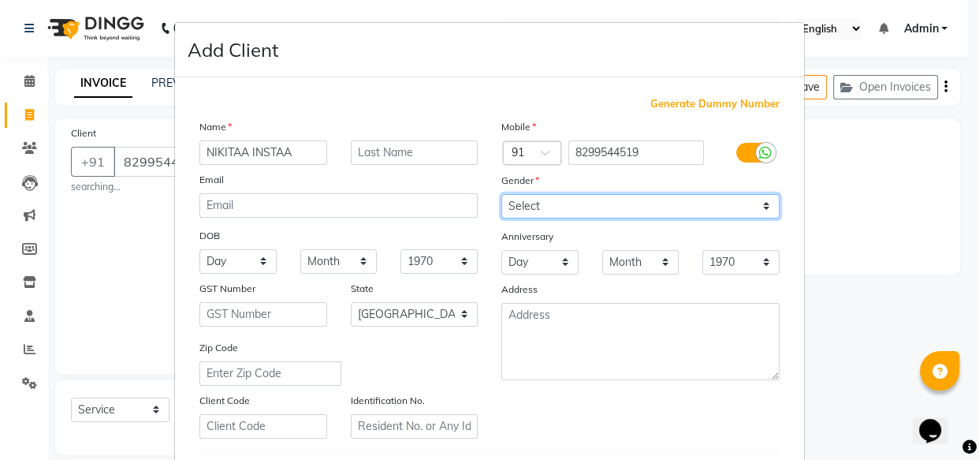
click at [568, 212] on select "Select [DEMOGRAPHIC_DATA] [DEMOGRAPHIC_DATA] Other Prefer Not To Say" at bounding box center [641, 206] width 278 height 24
select select "[DEMOGRAPHIC_DATA]"
click at [502, 194] on select "Select [DEMOGRAPHIC_DATA] [DEMOGRAPHIC_DATA] Other Prefer Not To Say" at bounding box center [641, 206] width 278 height 24
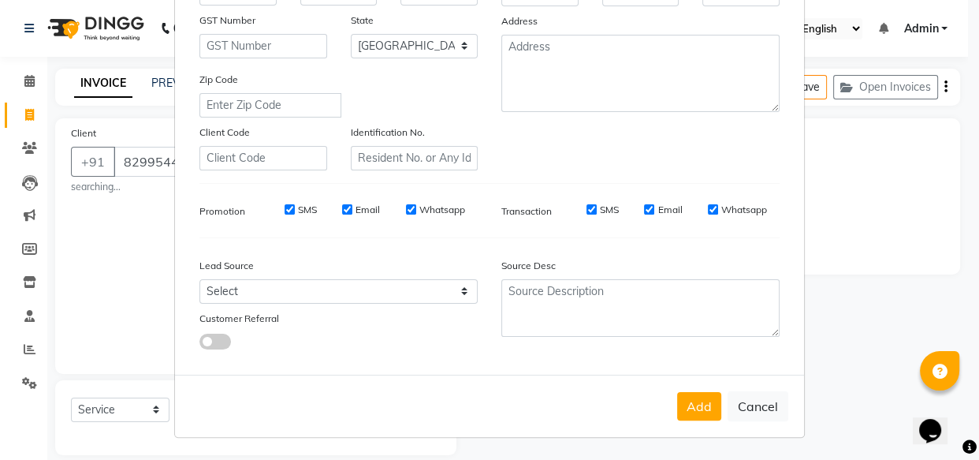
scroll to position [273, 0]
click at [699, 410] on button "Add" at bounding box center [699, 406] width 44 height 28
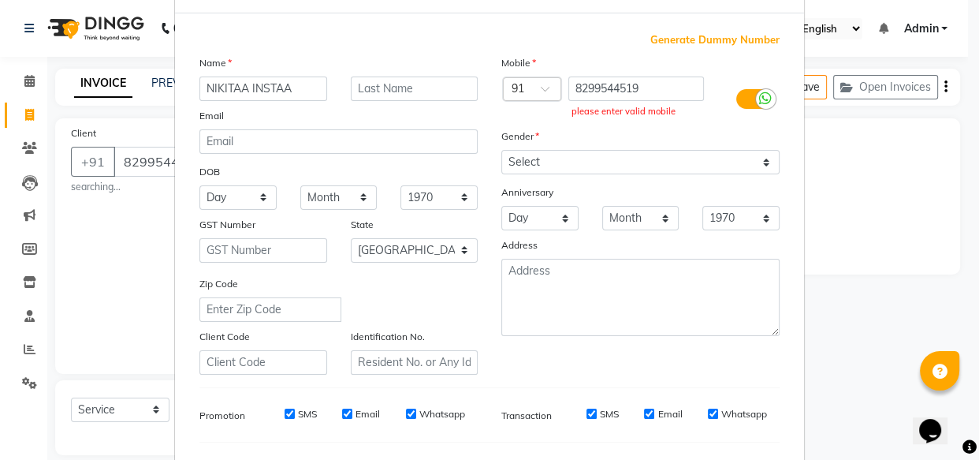
scroll to position [58, 0]
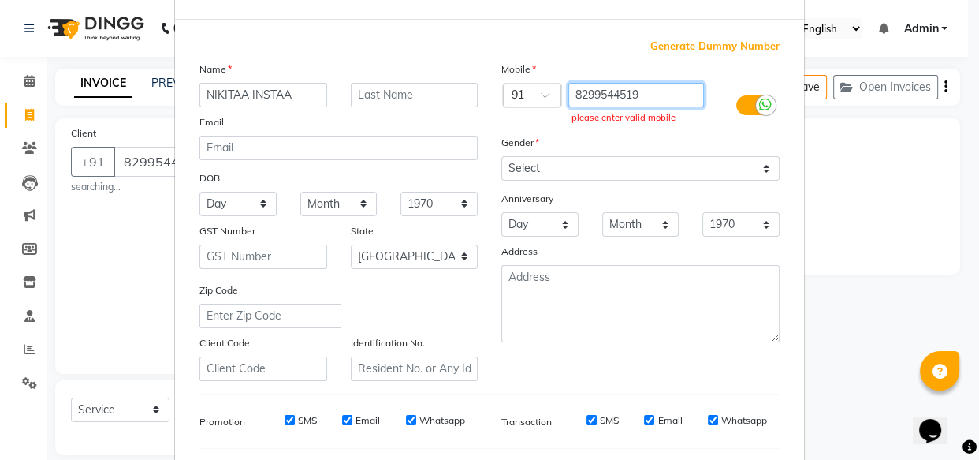
click at [654, 95] on input "8299544519" at bounding box center [637, 95] width 136 height 24
type input "8"
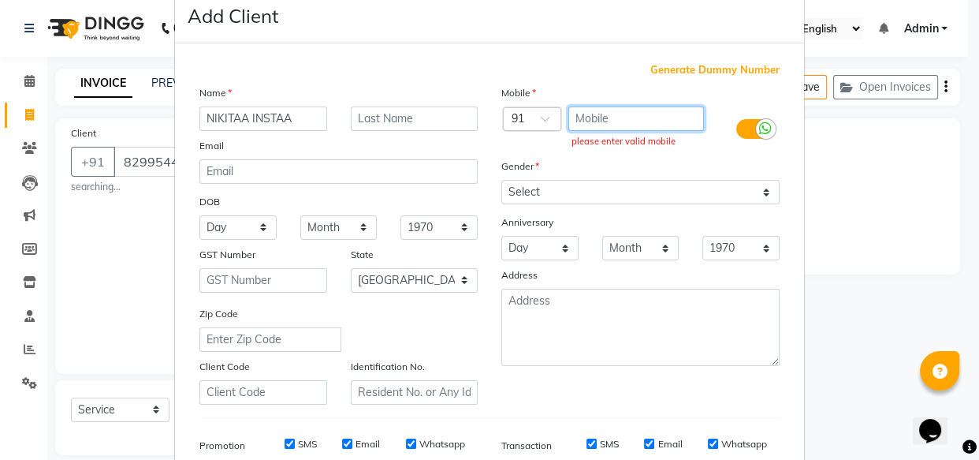
scroll to position [0, 0]
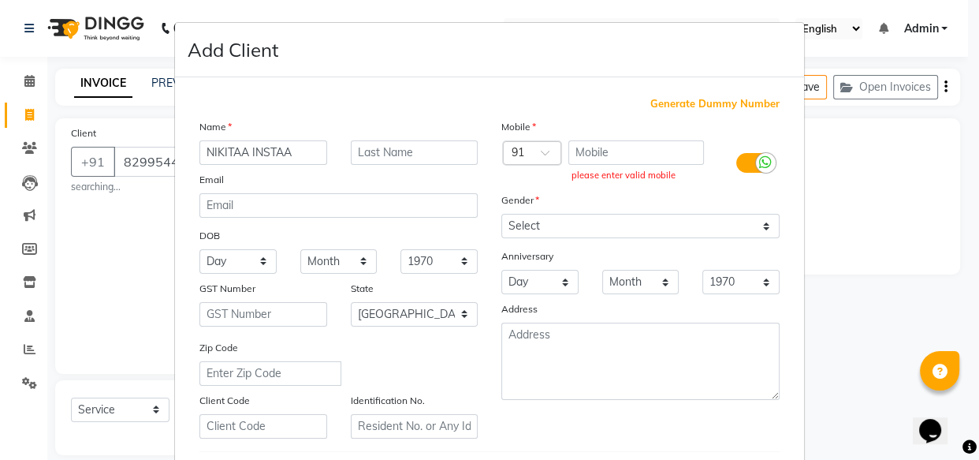
click at [66, 241] on ngb-modal-window "Add Client Generate Dummy Number Name NIKITAA INSTAA Email DOB Day 01 02 03 04 …" at bounding box center [489, 230] width 979 height 460
click at [580, 142] on input "text" at bounding box center [637, 152] width 136 height 24
paste input "8299544519"
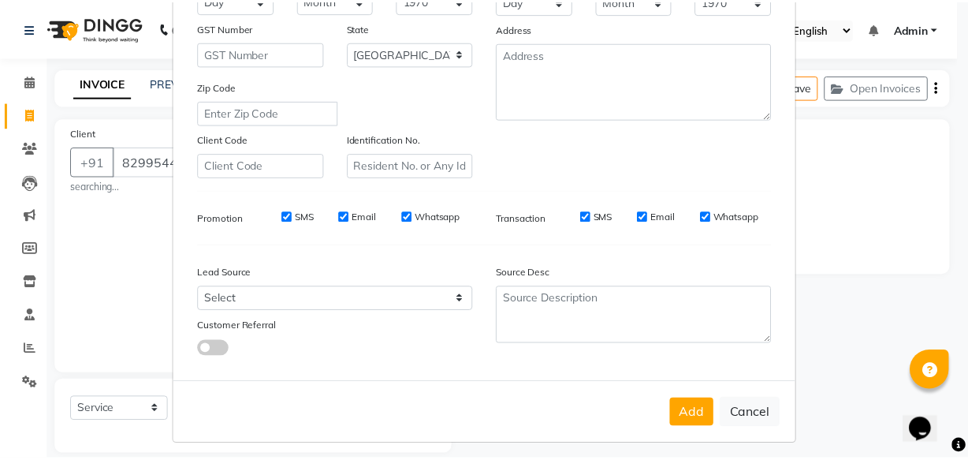
scroll to position [273, 0]
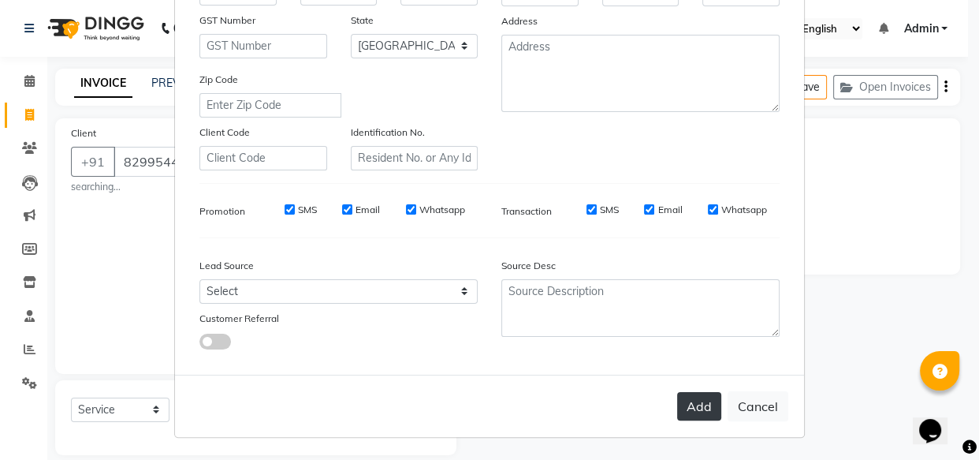
type input "8299544519"
click at [695, 408] on button "Add" at bounding box center [699, 406] width 44 height 28
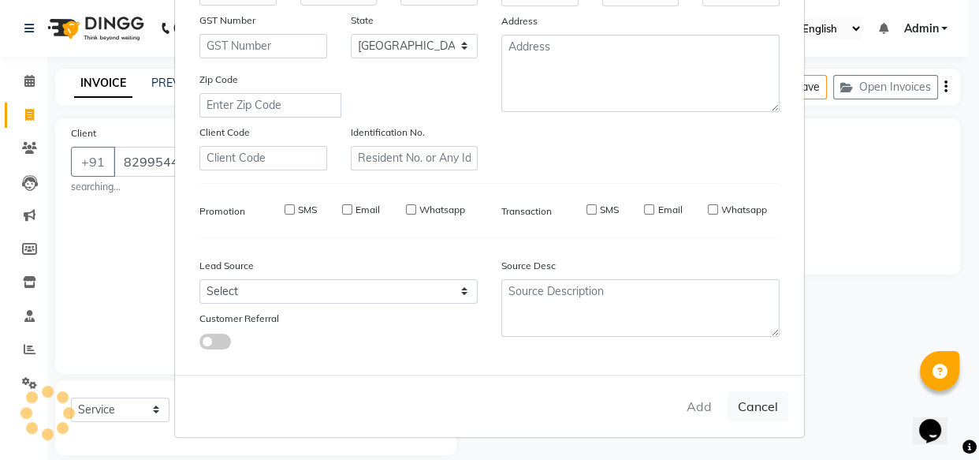
type input "8299544519"
select select
select select "null"
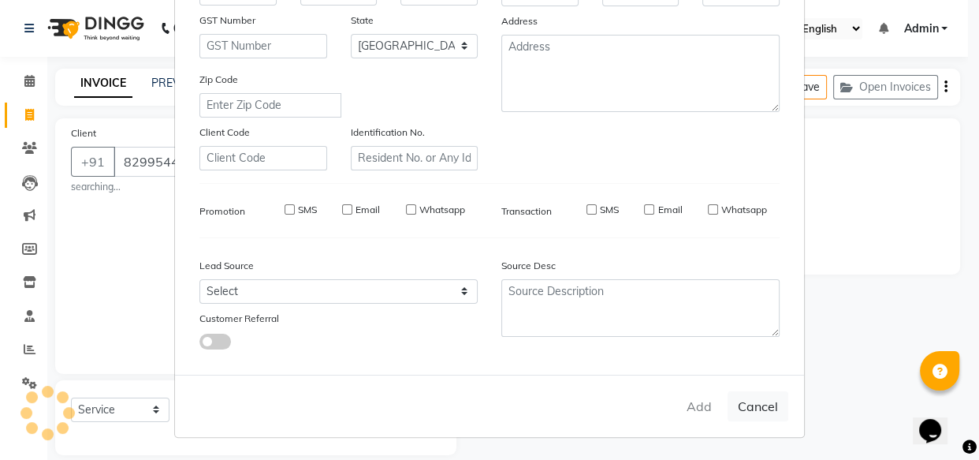
select select
checkbox input "false"
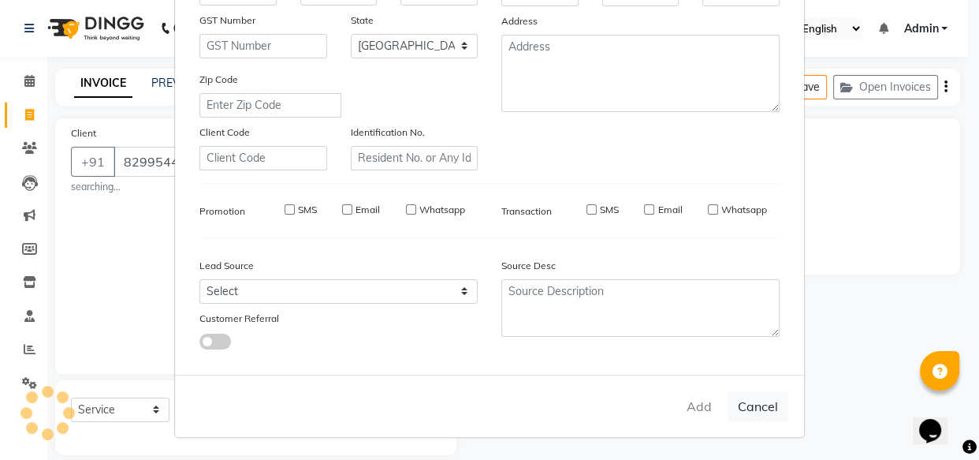
checkbox input "false"
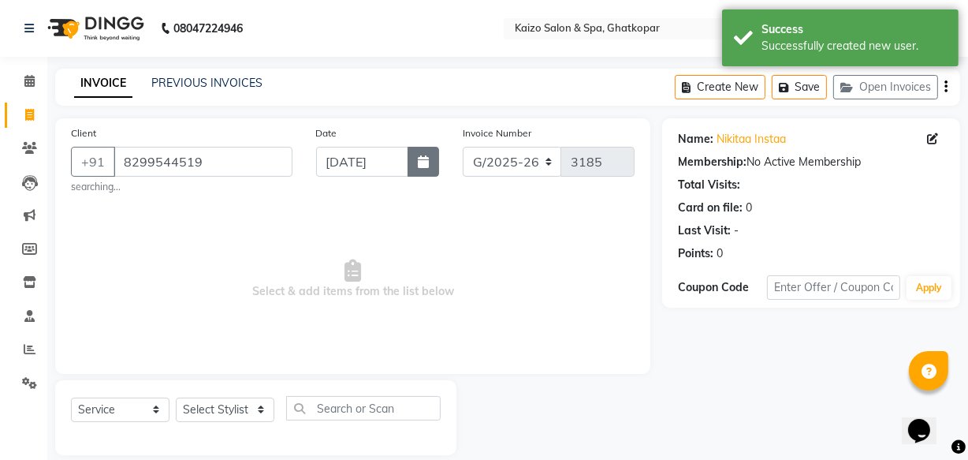
click at [418, 166] on icon "button" at bounding box center [423, 161] width 11 height 13
select select "9"
select select "2025"
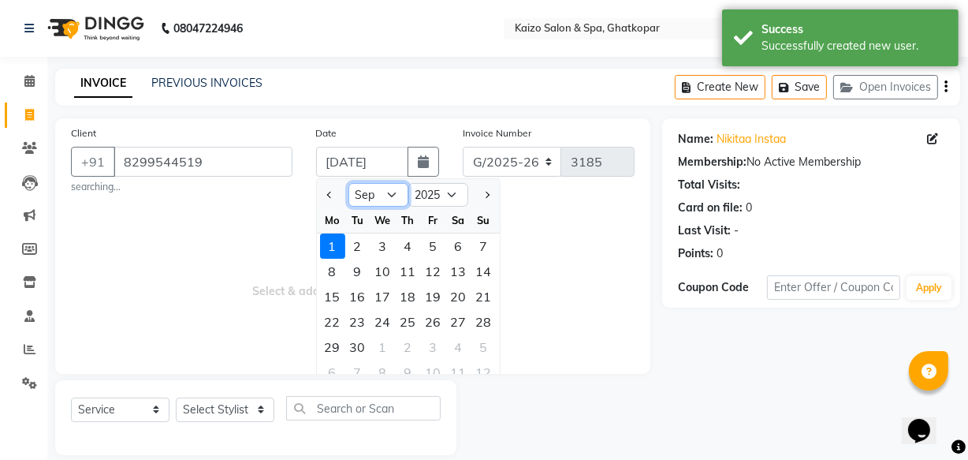
click at [382, 192] on select "Jan Feb Mar Apr May Jun [DATE] Aug Sep Oct Nov Dec" at bounding box center [379, 195] width 60 height 24
select select "8"
click at [349, 183] on select "Jan Feb Mar Apr May Jun [DATE] Aug Sep Oct Nov Dec" at bounding box center [379, 195] width 60 height 24
click at [371, 249] on div "30" at bounding box center [383, 245] width 25 height 25
type input "[DATE]"
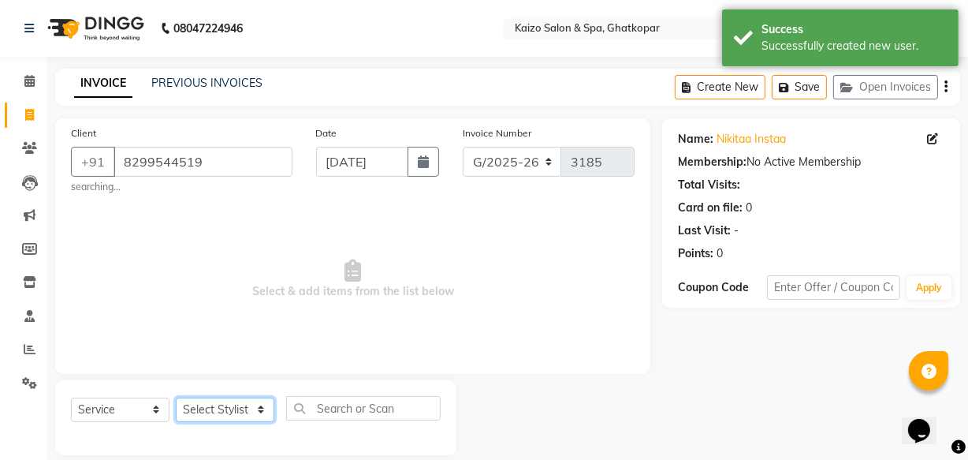
click at [205, 408] on select "Select Stylist [PERSON_NAME] ANJALI [PERSON_NAME] [PERSON_NAME] Front Desk [PER…" at bounding box center [225, 409] width 99 height 24
select select "38156"
click at [176, 397] on select "Select Stylist [PERSON_NAME] ANJALI [PERSON_NAME] [PERSON_NAME] Front Desk [PER…" at bounding box center [225, 409] width 99 height 24
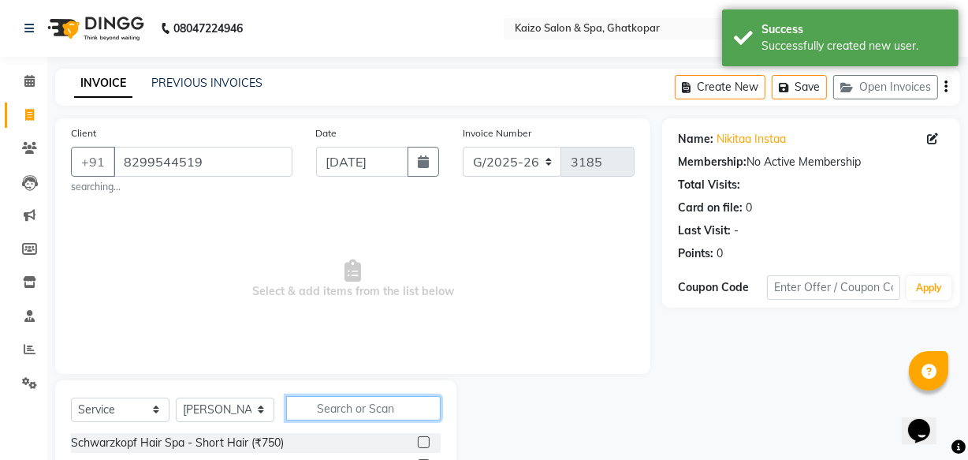
click at [362, 409] on input "text" at bounding box center [363, 408] width 155 height 24
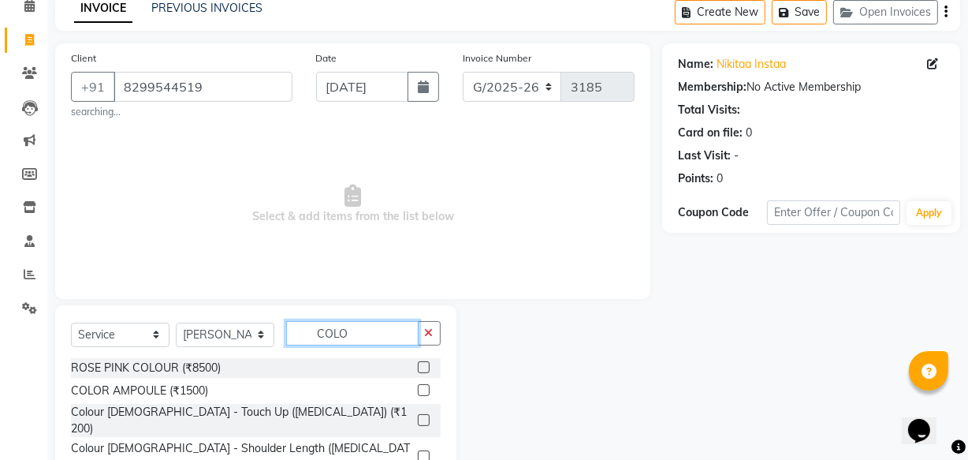
scroll to position [177, 0]
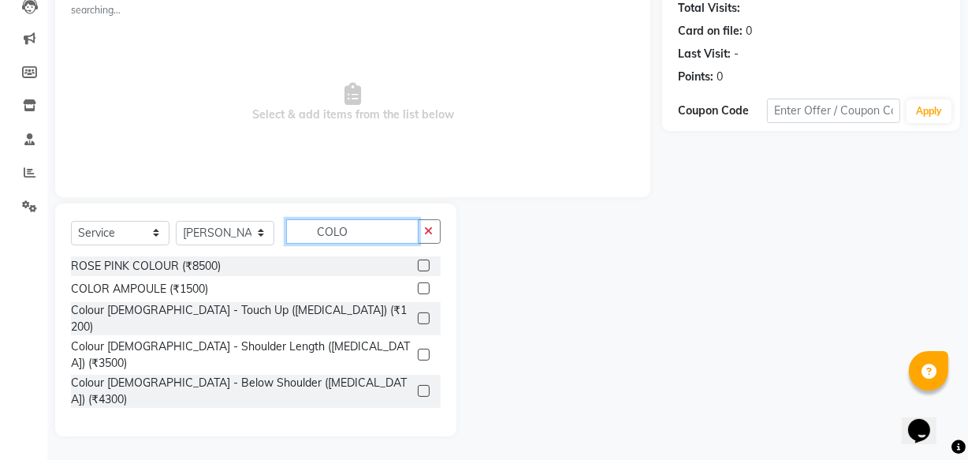
type input "COLO"
click at [418, 385] on label at bounding box center [424, 391] width 12 height 12
click at [418, 386] on input "checkbox" at bounding box center [423, 391] width 10 height 10
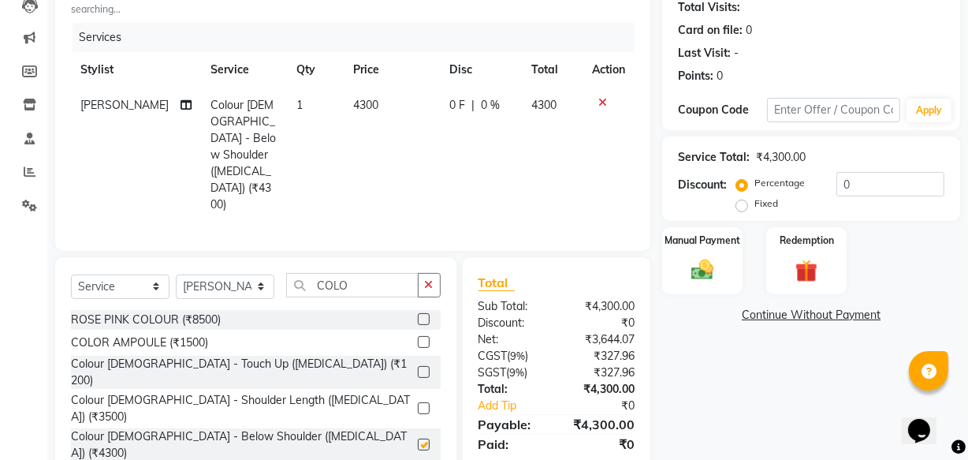
checkbox input "false"
click at [356, 106] on span "4300" at bounding box center [365, 105] width 25 height 14
select select "38156"
click at [396, 113] on td "4300" at bounding box center [392, 155] width 97 height 135
select select "38156"
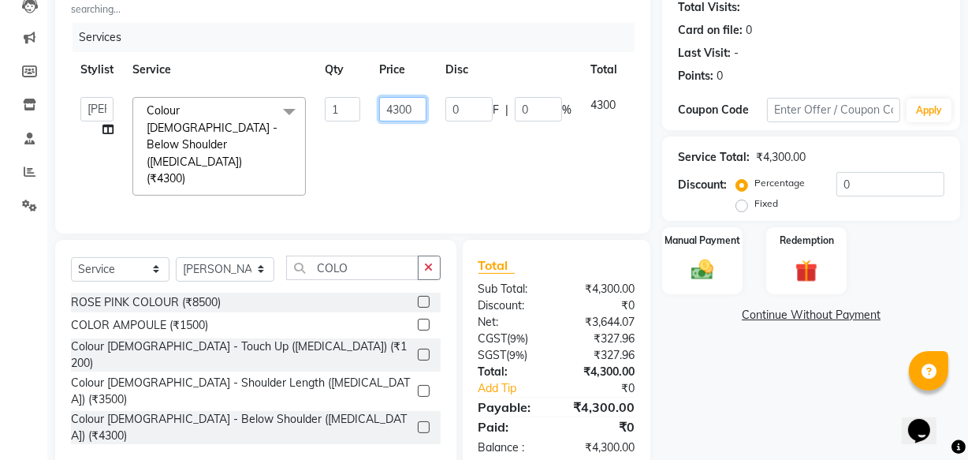
click at [381, 111] on input "4300" at bounding box center [402, 109] width 47 height 24
click at [390, 112] on input "4300" at bounding box center [402, 109] width 47 height 24
click at [387, 141] on td "4300" at bounding box center [403, 146] width 66 height 117
select select "38156"
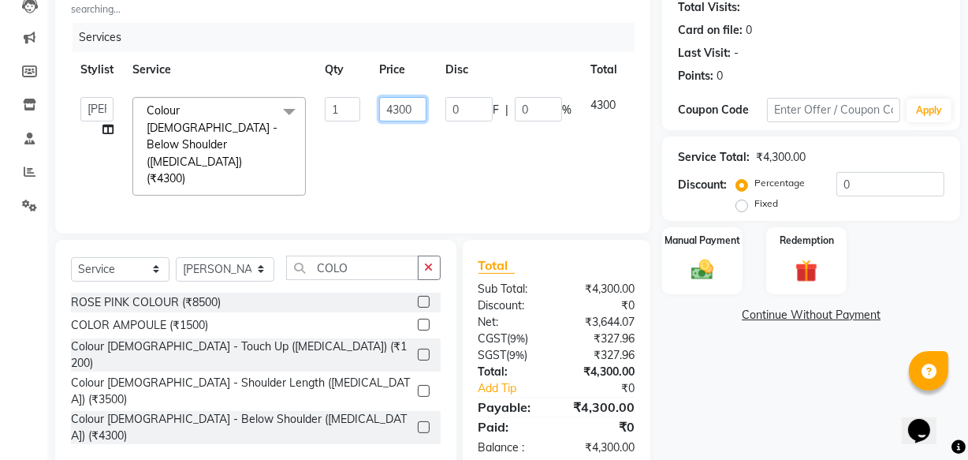
click at [405, 114] on input "4300" at bounding box center [402, 109] width 47 height 24
type input "4500"
click at [400, 162] on td "4500" at bounding box center [403, 146] width 66 height 117
select select "38156"
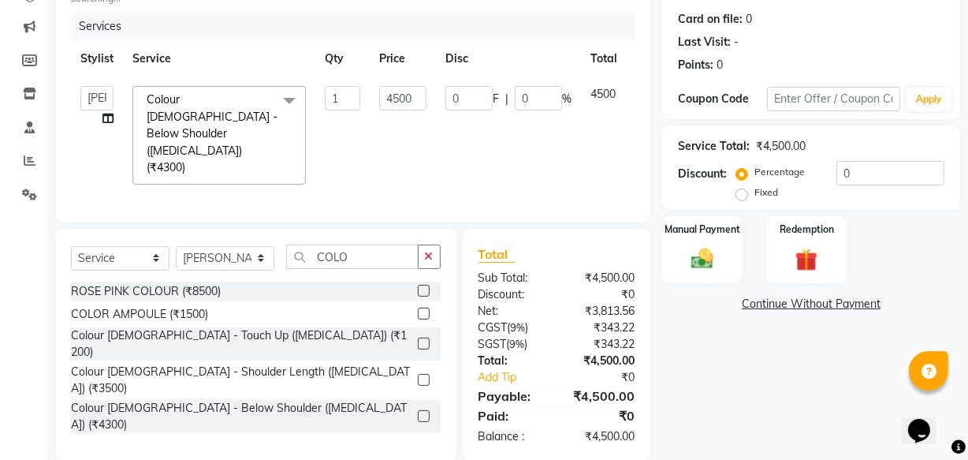
scroll to position [191, 0]
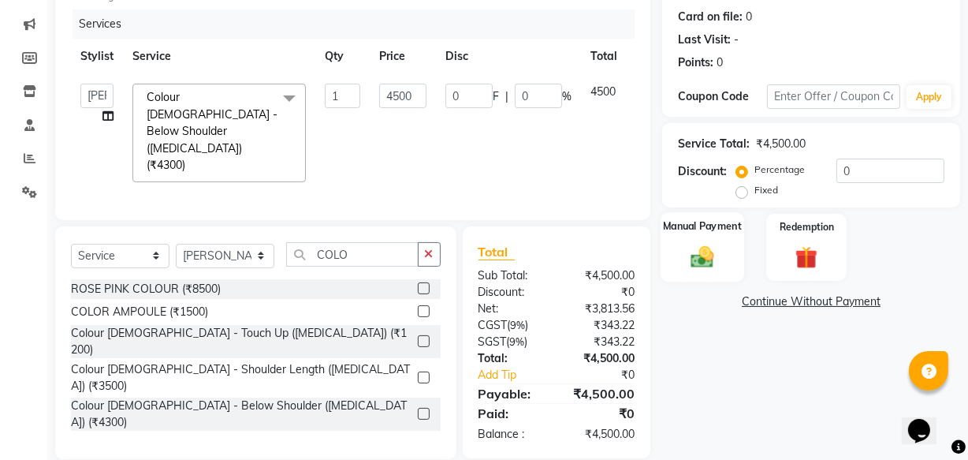
click at [721, 247] on img at bounding box center [703, 256] width 38 height 27
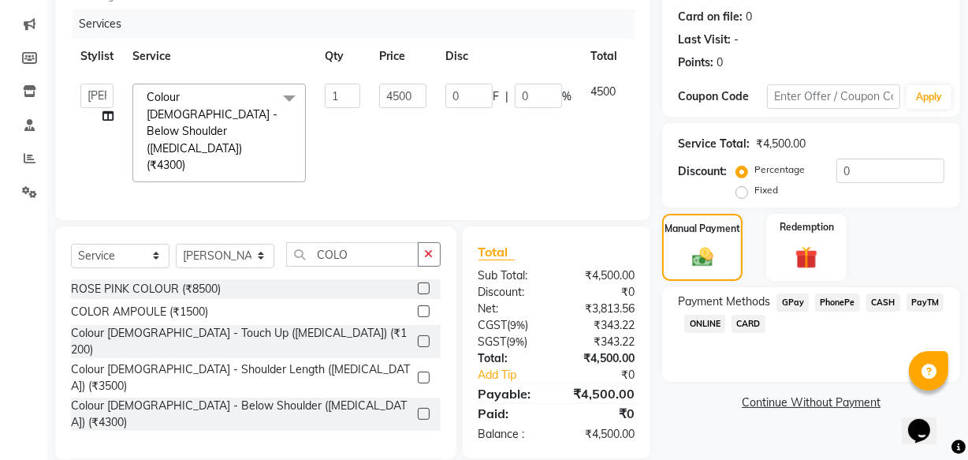
click at [747, 318] on span "CARD" at bounding box center [749, 324] width 34 height 18
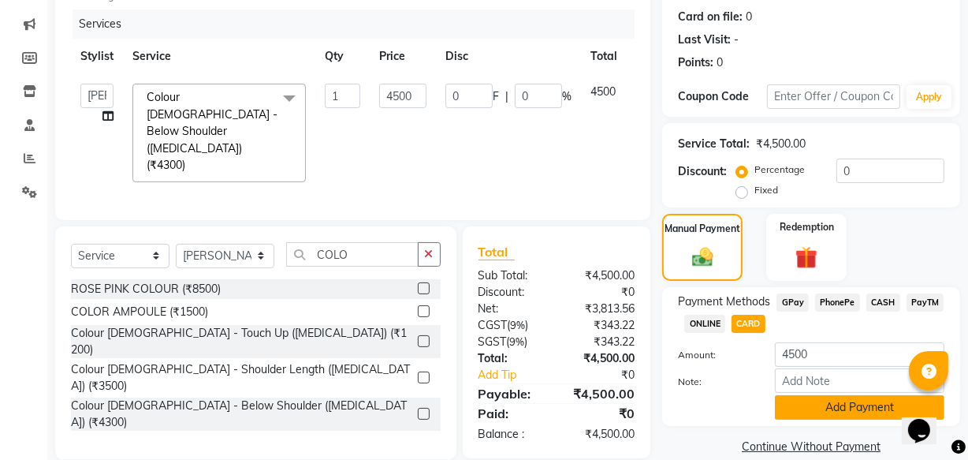
click at [840, 414] on button "Add Payment" at bounding box center [860, 407] width 170 height 24
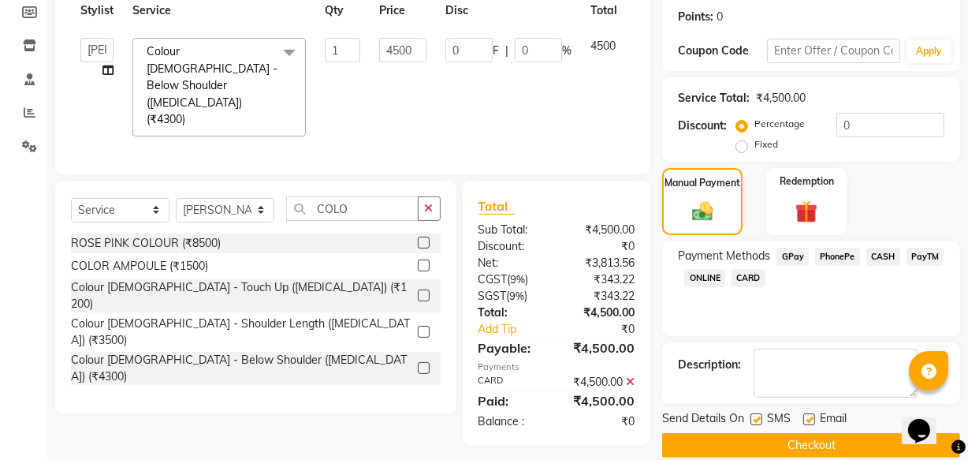
scroll to position [257, 0]
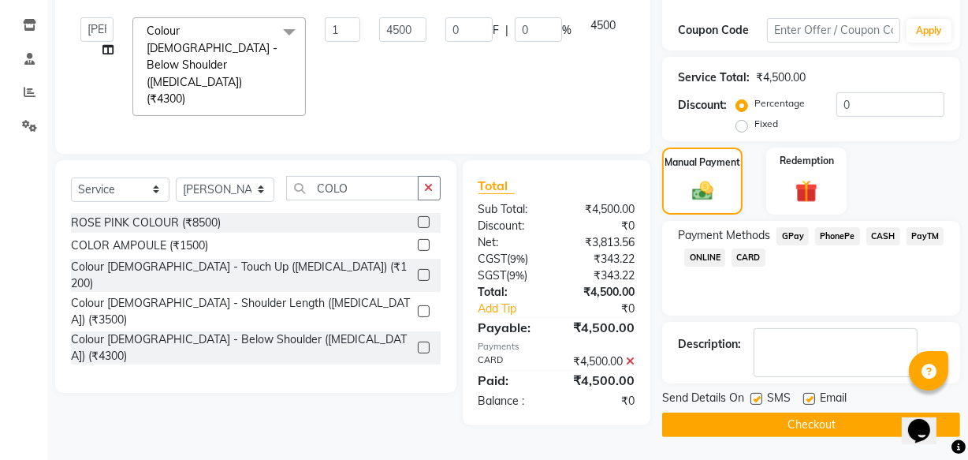
click at [759, 412] on button "Checkout" at bounding box center [811, 424] width 298 height 24
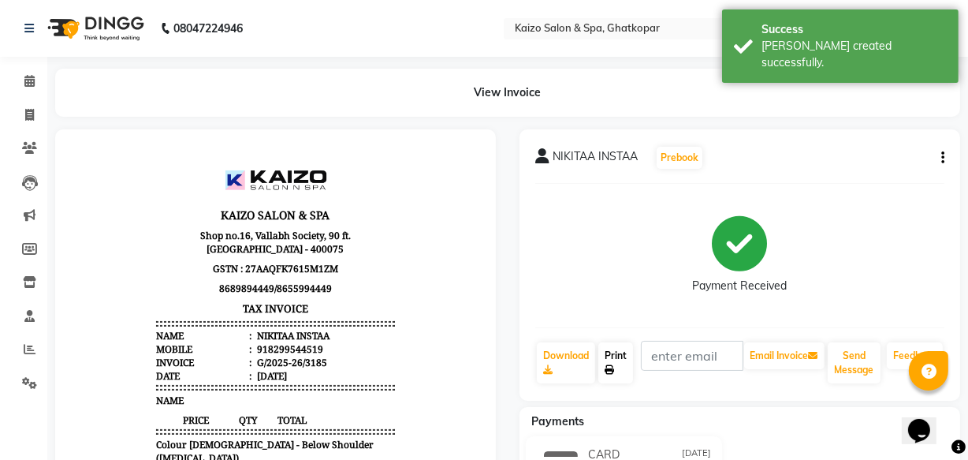
click at [625, 357] on link "Print" at bounding box center [616, 362] width 35 height 41
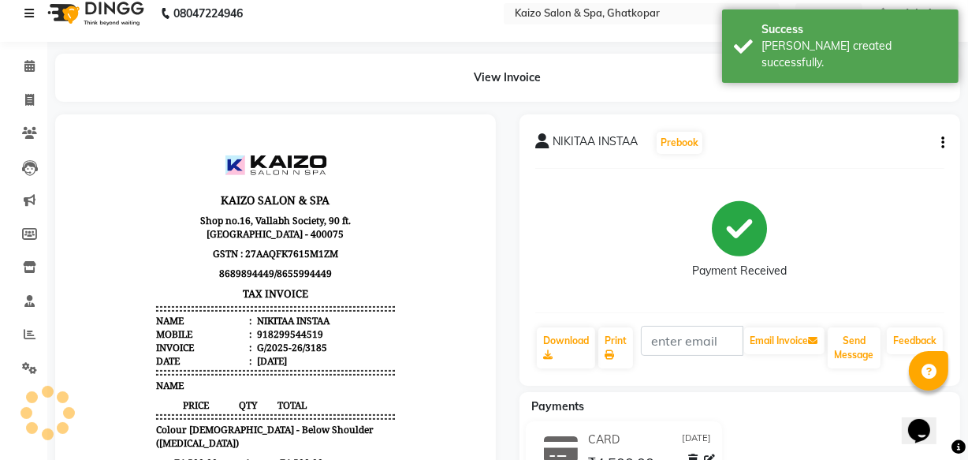
select select "service"
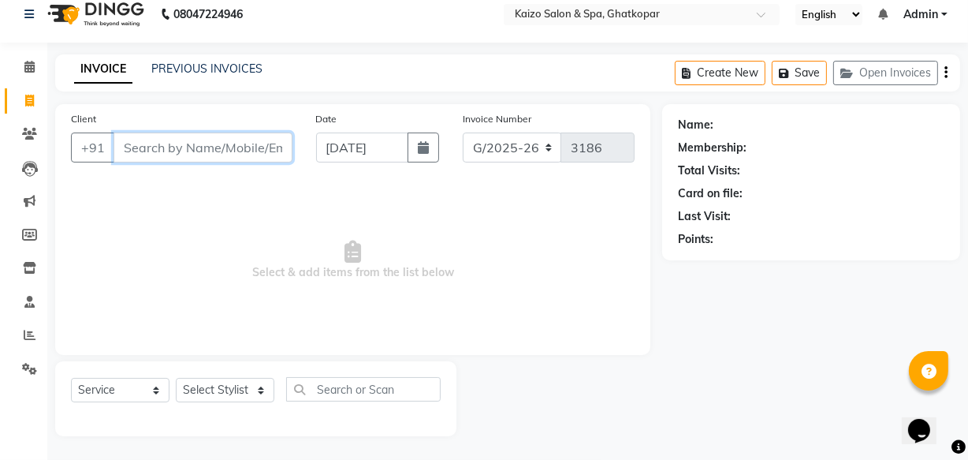
paste input "ANKIT 8928353230"
click at [121, 150] on input "ANKIT 8928353230" at bounding box center [163, 147] width 99 height 30
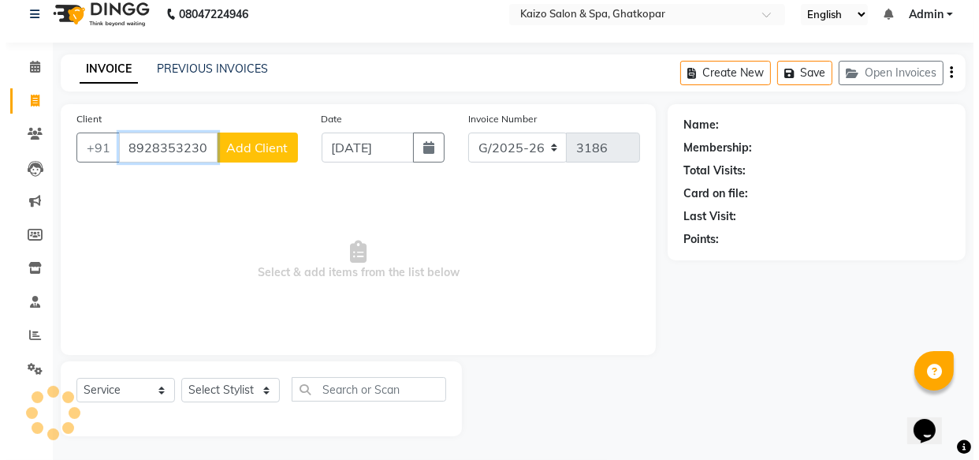
scroll to position [0, 0]
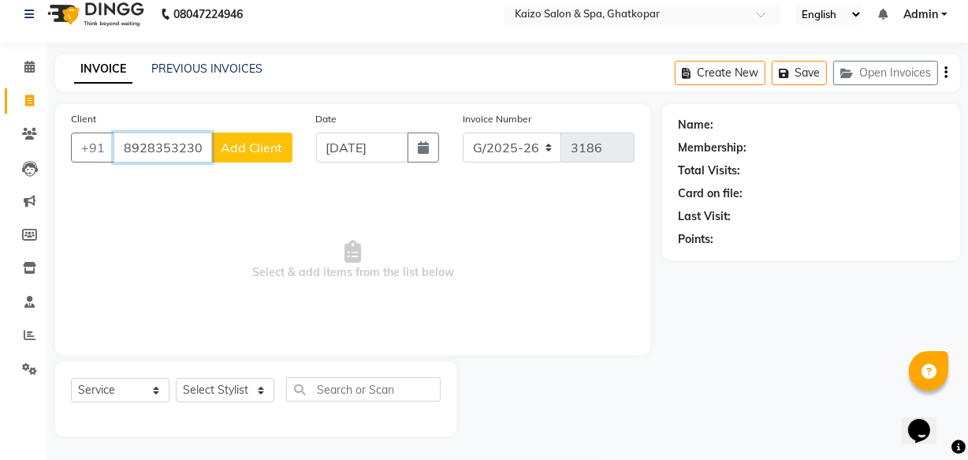
type input "8928353230"
click at [249, 140] on span "Add Client" at bounding box center [252, 148] width 62 height 16
select select "22"
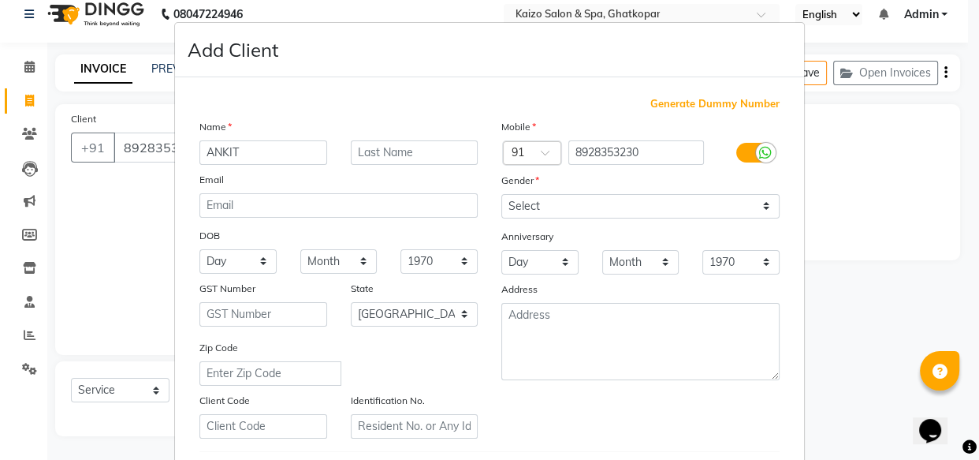
type input "ANKIT"
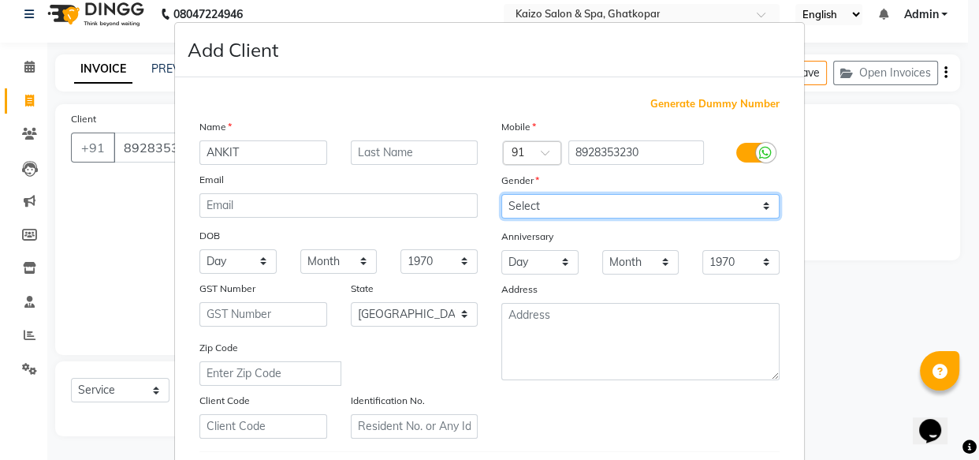
drag, startPoint x: 617, startPoint y: 203, endPoint x: 625, endPoint y: 213, distance: 11.8
click at [617, 204] on select "Select [DEMOGRAPHIC_DATA] [DEMOGRAPHIC_DATA] Other Prefer Not To Say" at bounding box center [641, 206] width 278 height 24
select select "[DEMOGRAPHIC_DATA]"
click at [502, 194] on select "Select [DEMOGRAPHIC_DATA] [DEMOGRAPHIC_DATA] Other Prefer Not To Say" at bounding box center [641, 206] width 278 height 24
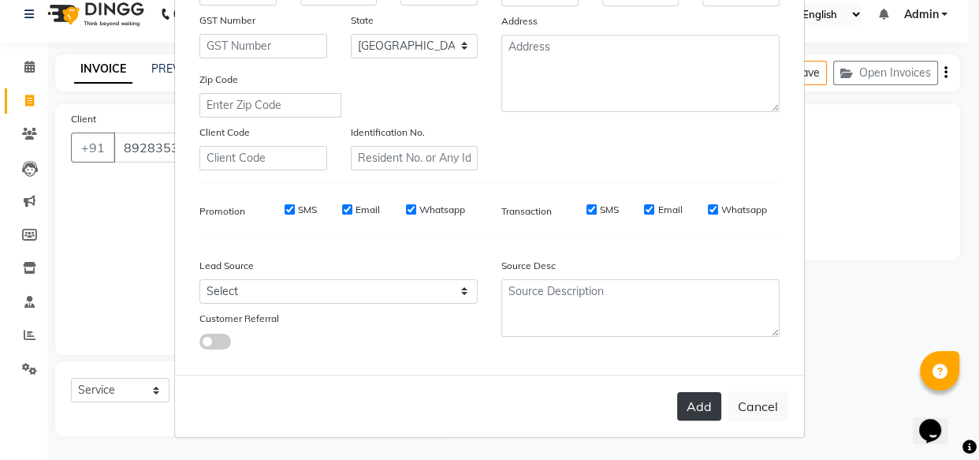
click at [688, 393] on button "Add" at bounding box center [699, 406] width 44 height 28
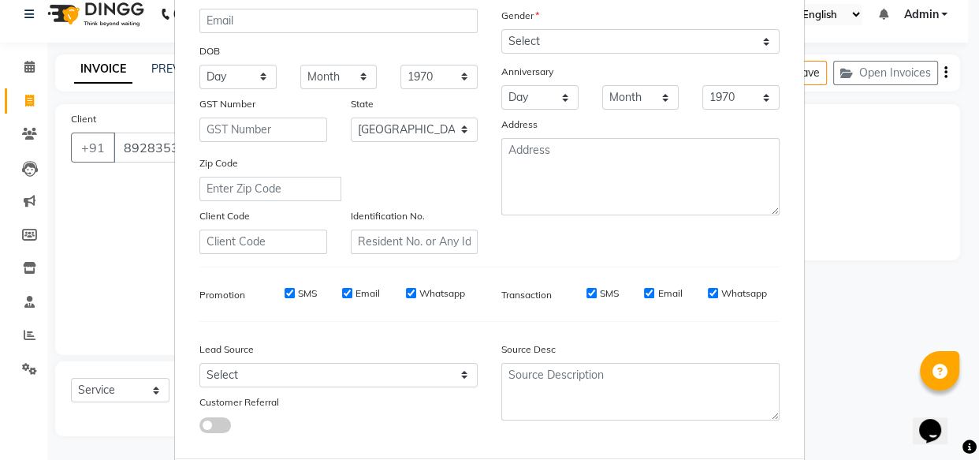
scroll to position [58, 0]
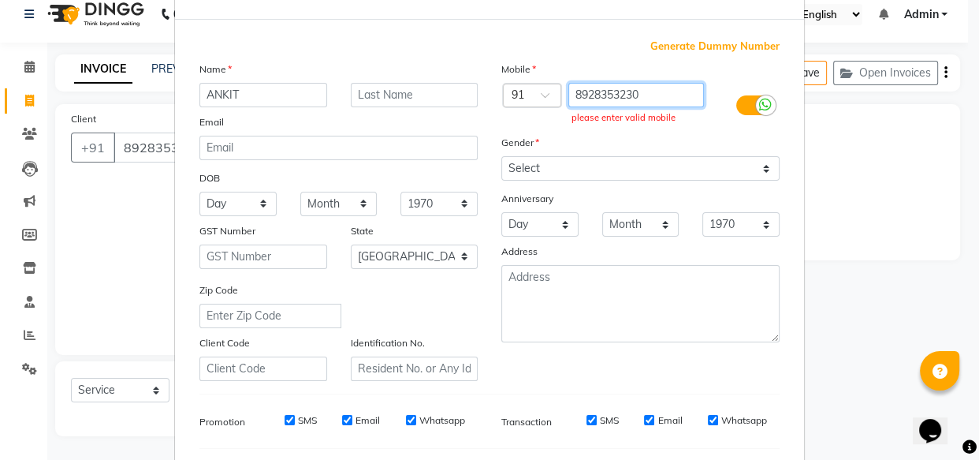
click at [676, 91] on input "8928353230" at bounding box center [637, 95] width 136 height 24
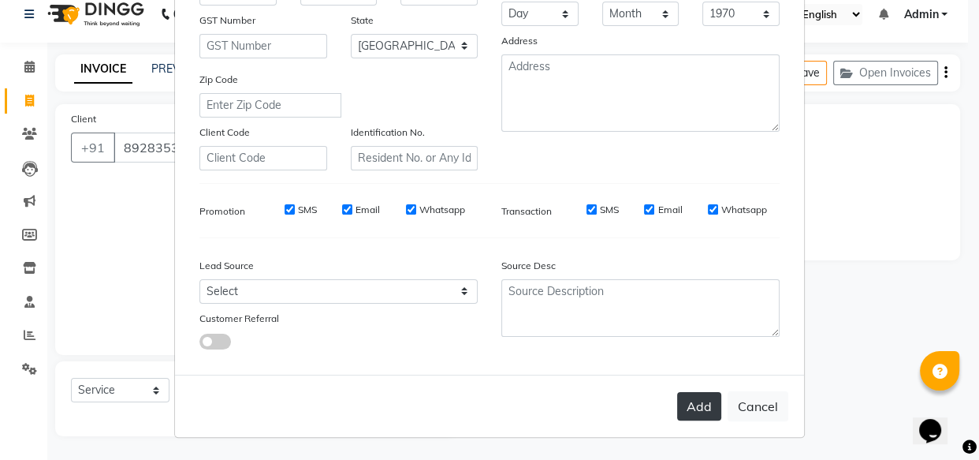
click at [696, 410] on button "Add" at bounding box center [699, 406] width 44 height 28
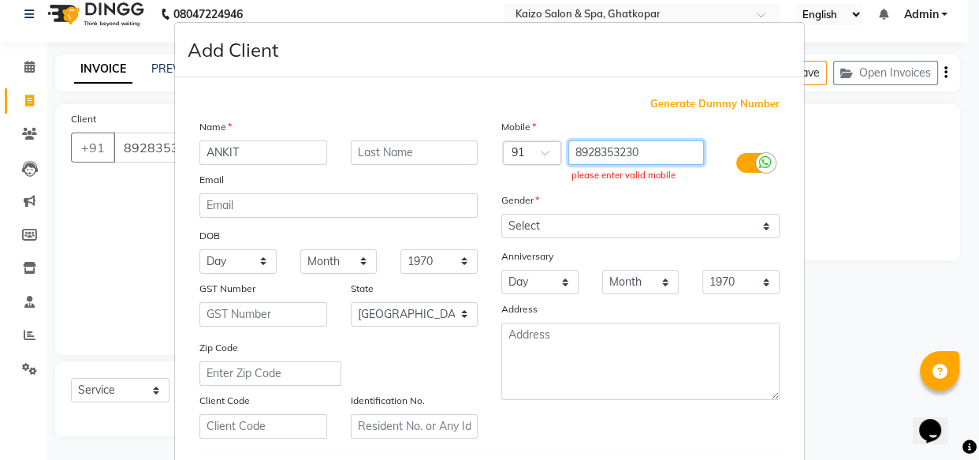
drag, startPoint x: 564, startPoint y: 155, endPoint x: 675, endPoint y: 152, distance: 111.2
click at [675, 152] on input "8928353230" at bounding box center [637, 152] width 136 height 24
click at [660, 152] on input "8928353230" at bounding box center [637, 152] width 136 height 24
type input "8"
paste input "8928353230"
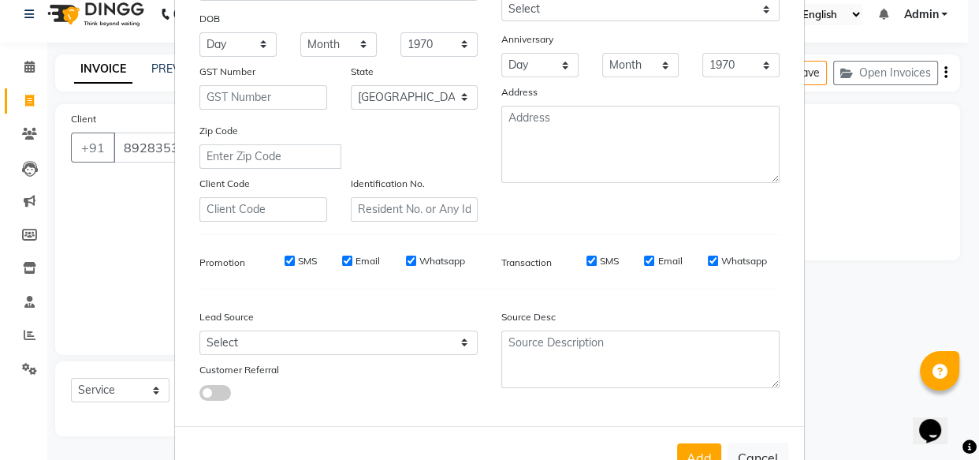
scroll to position [273, 0]
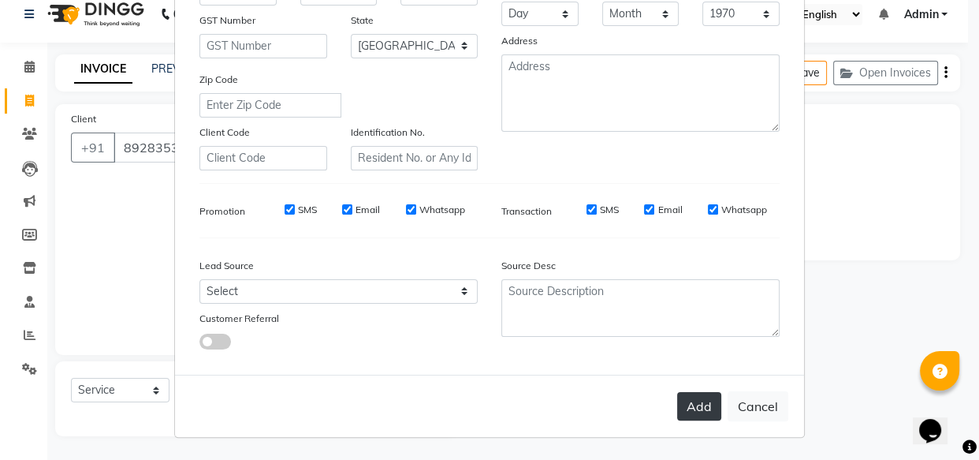
click at [699, 405] on button "Add" at bounding box center [699, 406] width 44 height 28
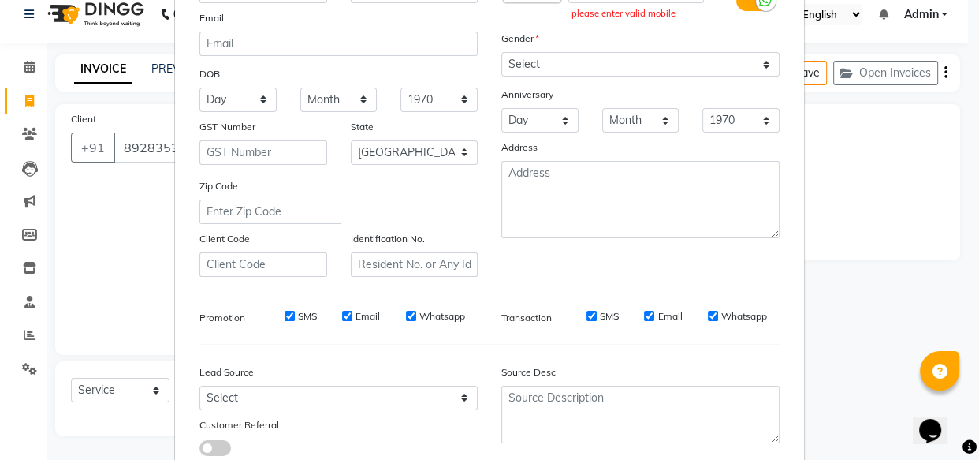
scroll to position [0, 0]
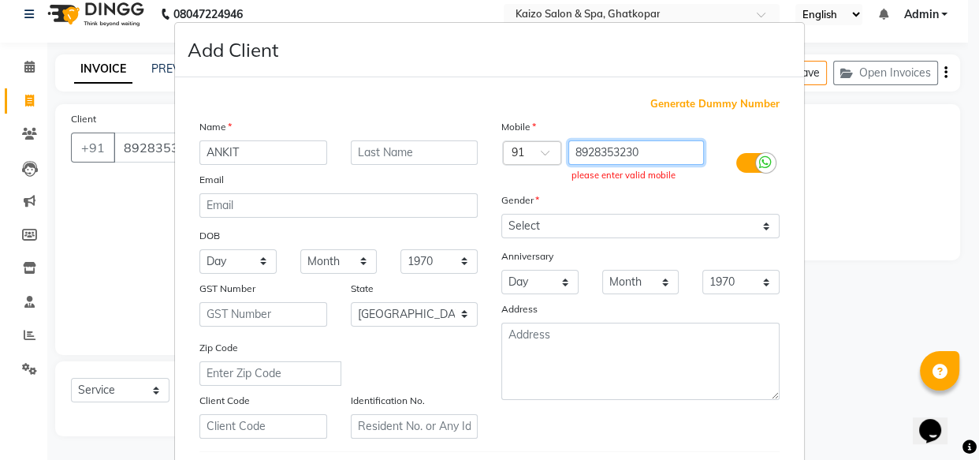
click at [666, 147] on input "8928353230" at bounding box center [637, 152] width 136 height 24
type input "8"
drag, startPoint x: 125, startPoint y: 144, endPoint x: 162, endPoint y: 146, distance: 37.1
click at [164, 144] on ngb-modal-window "Add Client Generate Dummy Number Name ANKIT Email DOB Day 01 02 03 04 05 06 07 …" at bounding box center [489, 230] width 979 height 460
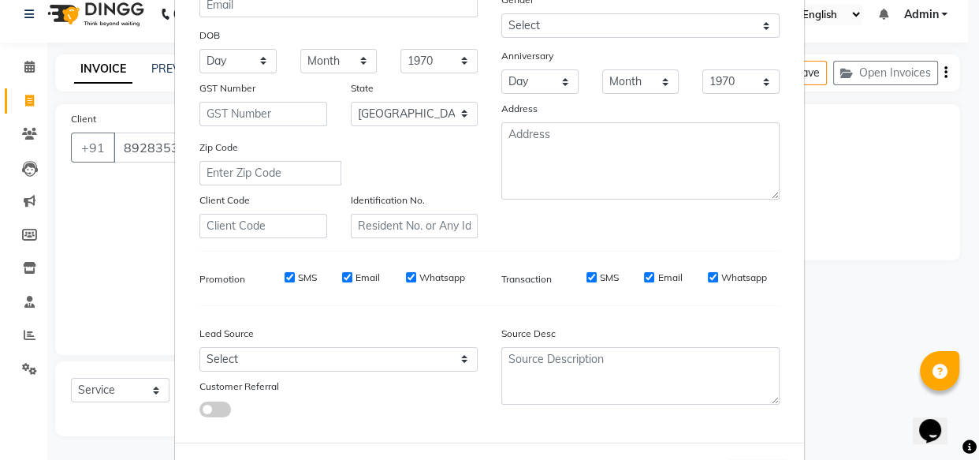
scroll to position [58, 0]
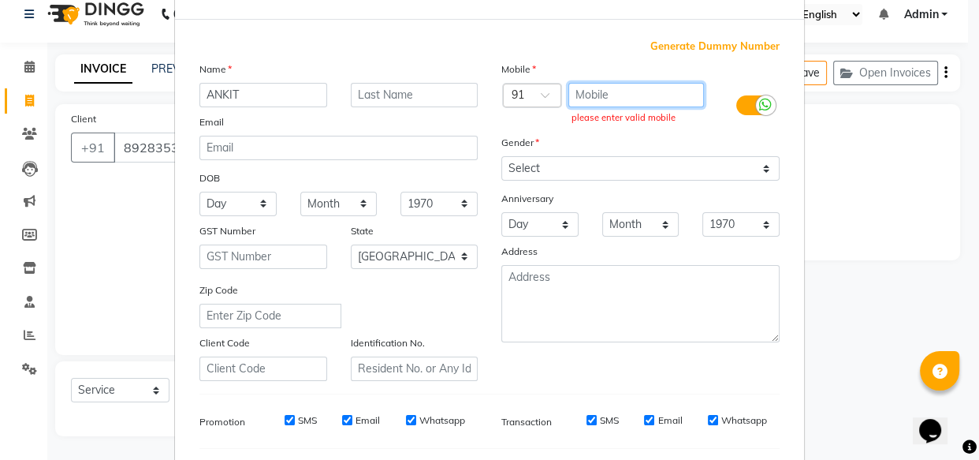
click at [621, 95] on input "text" at bounding box center [637, 95] width 136 height 24
paste input "8928353230"
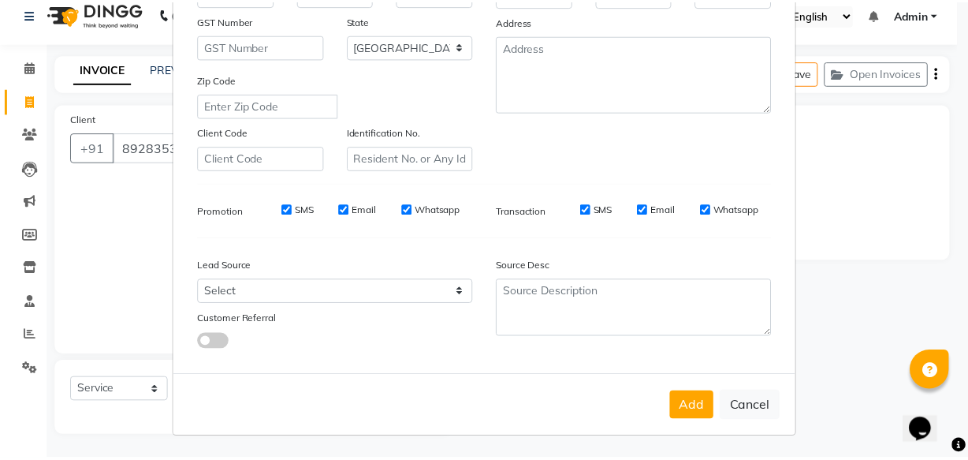
scroll to position [273, 0]
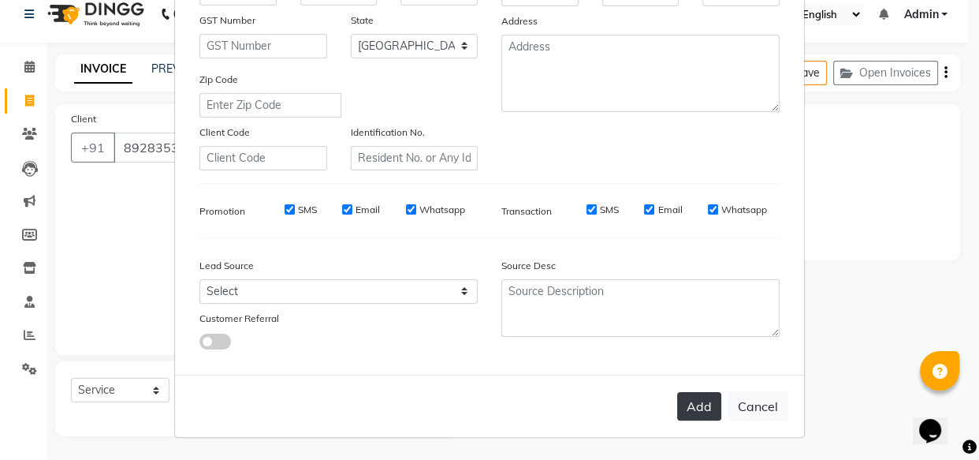
type input "8928353230"
click at [705, 406] on button "Add" at bounding box center [699, 406] width 44 height 28
type input "8928353230"
select select
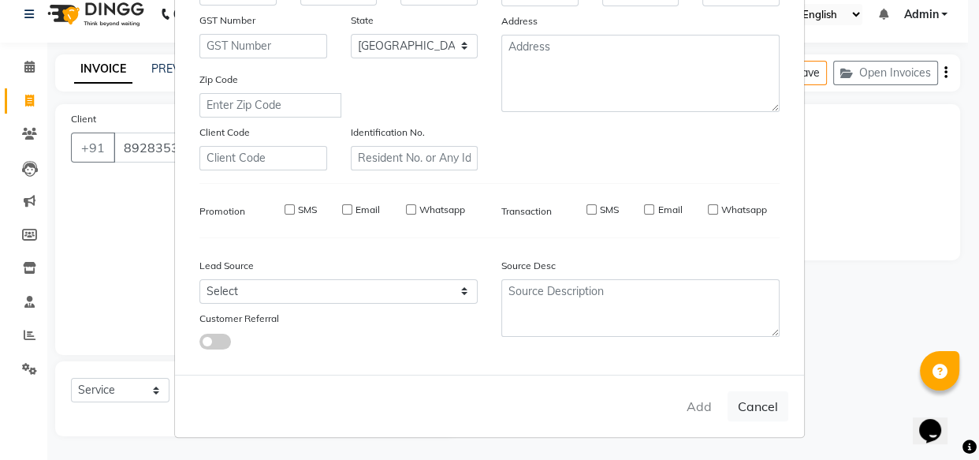
select select
select select "null"
select select
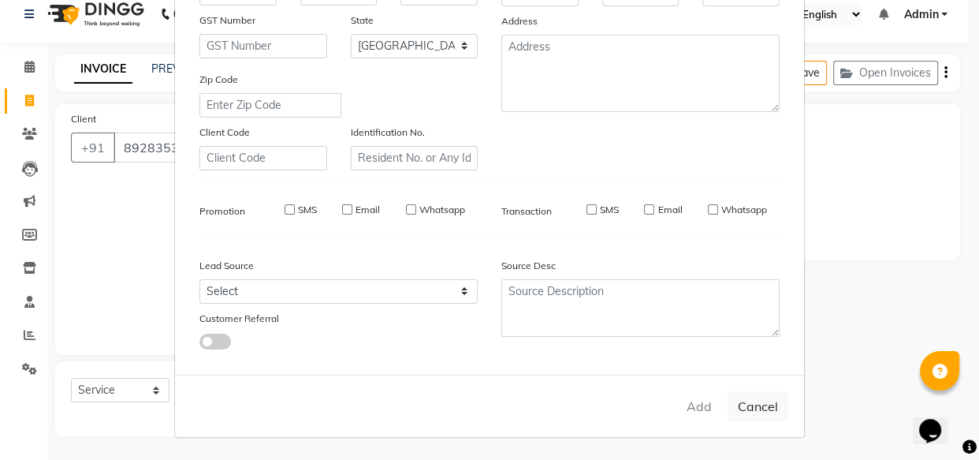
select select
checkbox input "false"
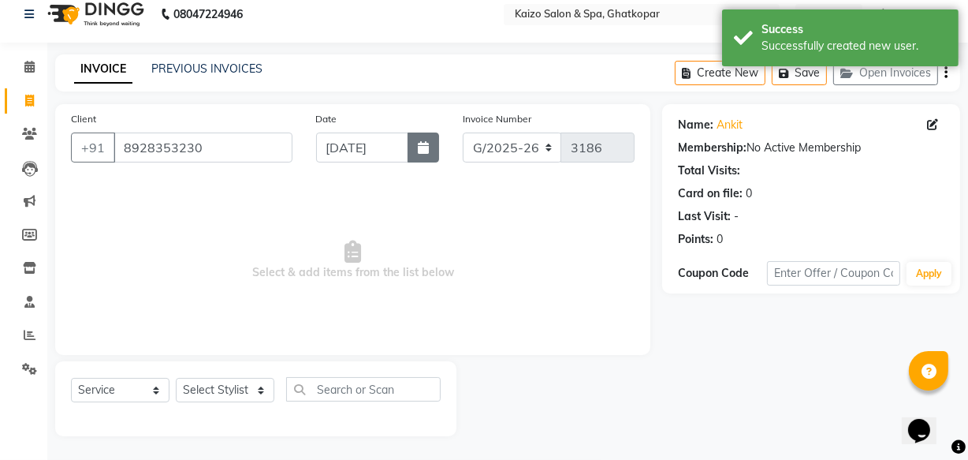
click at [412, 150] on button "button" at bounding box center [424, 147] width 32 height 30
select select "9"
select select "2025"
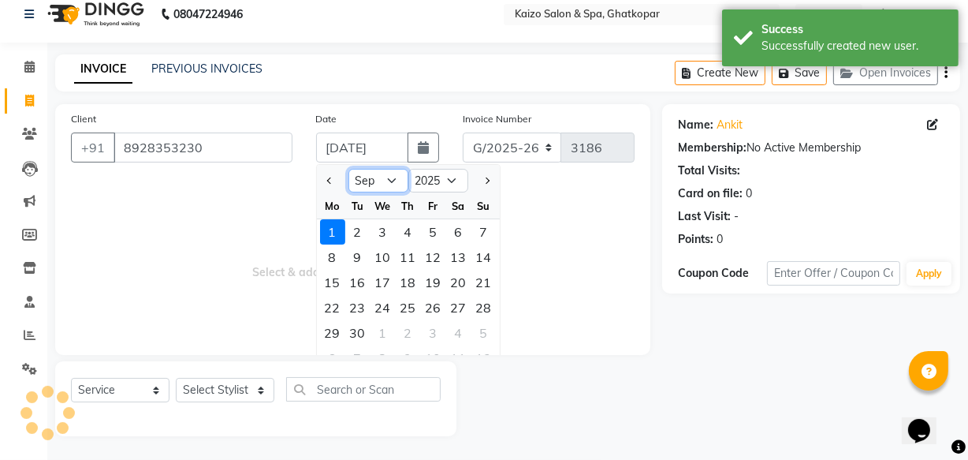
click at [394, 179] on select "Jan Feb Mar Apr May Jun [DATE] Aug Sep Oct Nov Dec" at bounding box center [379, 181] width 60 height 24
select select "8"
click at [349, 169] on select "Jan Feb Mar Apr May Jun [DATE] Aug Sep Oct Nov Dec" at bounding box center [379, 181] width 60 height 24
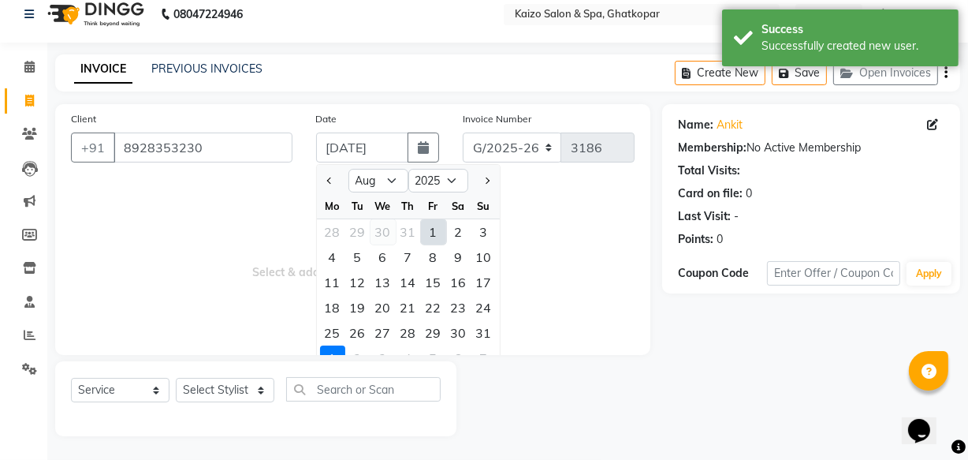
click at [381, 226] on div "30" at bounding box center [383, 231] width 25 height 25
type input "[DATE]"
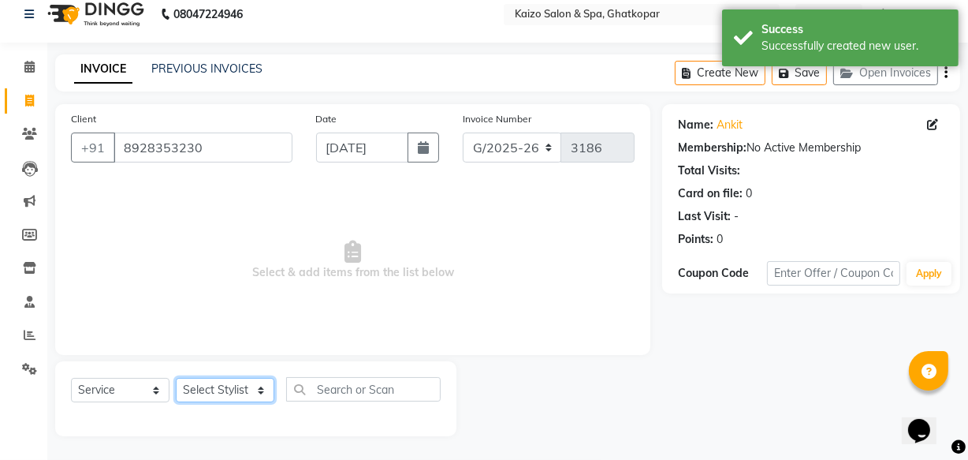
click at [214, 379] on select "Select Stylist [PERSON_NAME] ANJALI [PERSON_NAME] [PERSON_NAME] Front Desk [PER…" at bounding box center [225, 390] width 99 height 24
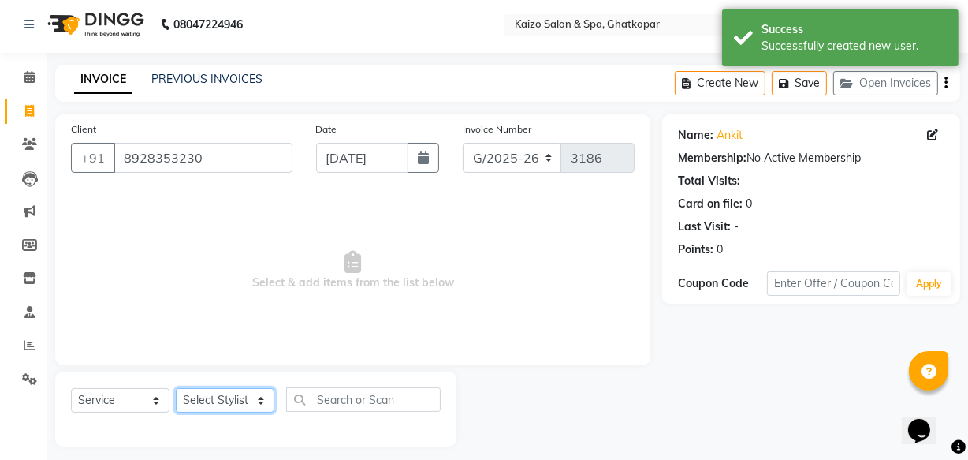
scroll to position [0, 0]
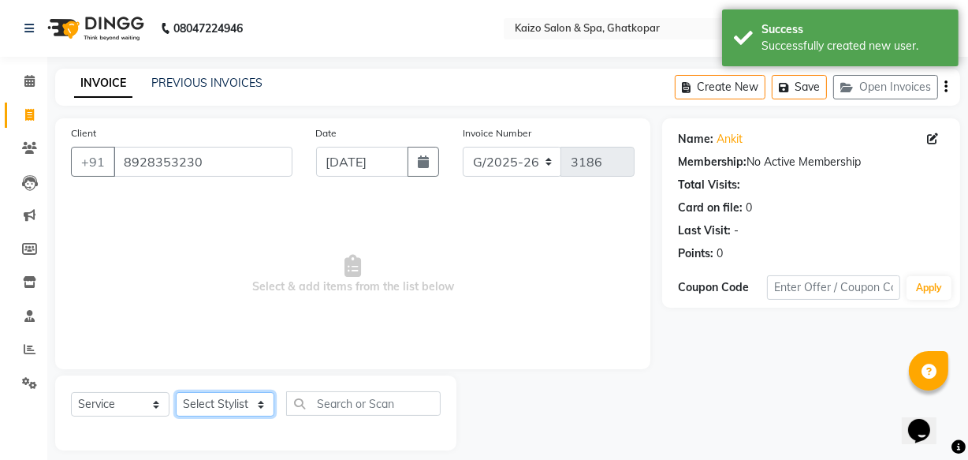
click at [229, 415] on select "Select Stylist [PERSON_NAME] ANJALI [PERSON_NAME] [PERSON_NAME] Front Desk [PER…" at bounding box center [225, 404] width 99 height 24
select select "63173"
click at [176, 392] on select "Select Stylist [PERSON_NAME] ANJALI [PERSON_NAME] [PERSON_NAME] Front Desk [PER…" at bounding box center [225, 404] width 99 height 24
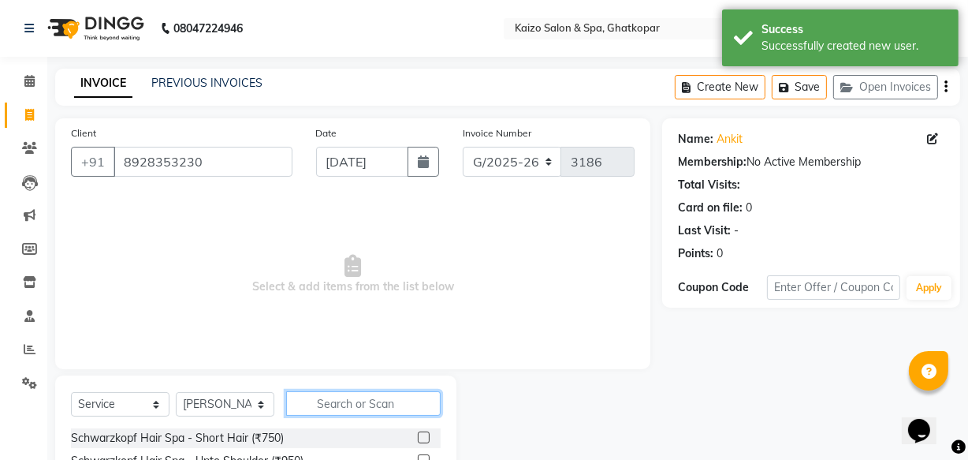
click at [380, 410] on input "text" at bounding box center [363, 403] width 155 height 24
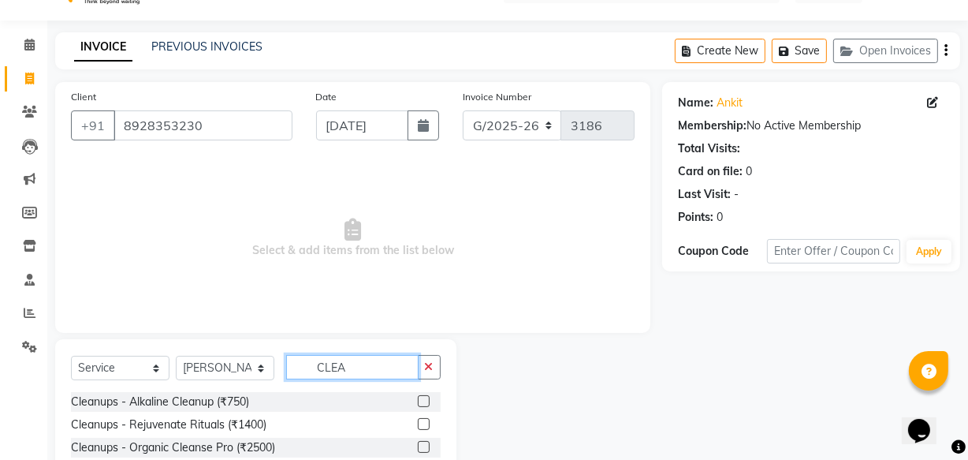
scroll to position [106, 0]
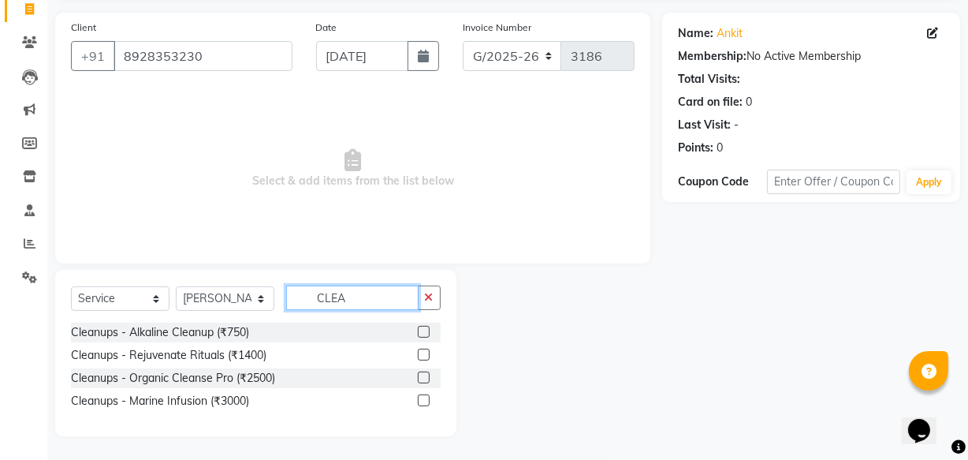
type input "CLEA"
click at [422, 398] on label at bounding box center [424, 400] width 12 height 12
click at [422, 398] on input "checkbox" at bounding box center [423, 401] width 10 height 10
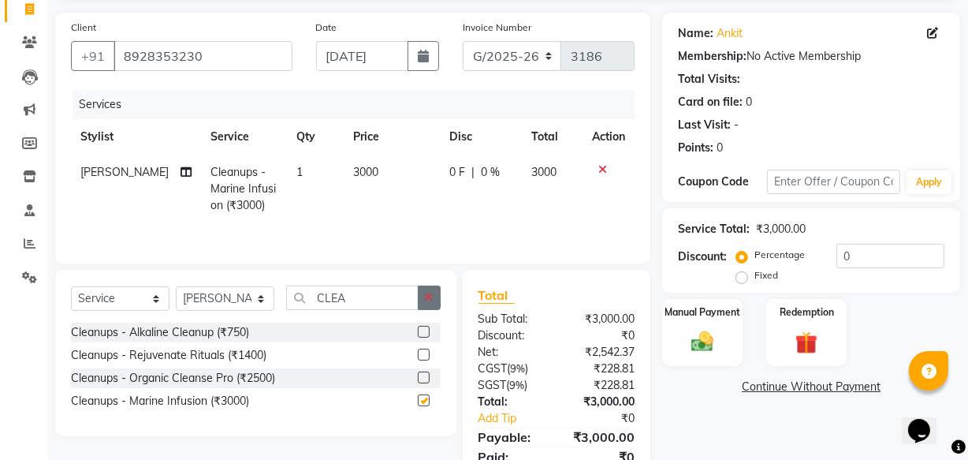
checkbox input "false"
click at [434, 300] on button "button" at bounding box center [429, 297] width 23 height 24
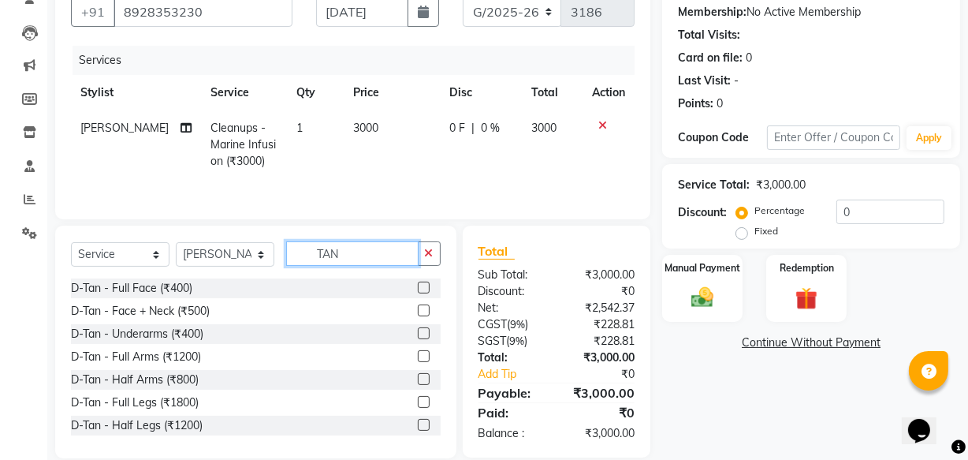
scroll to position [173, 0]
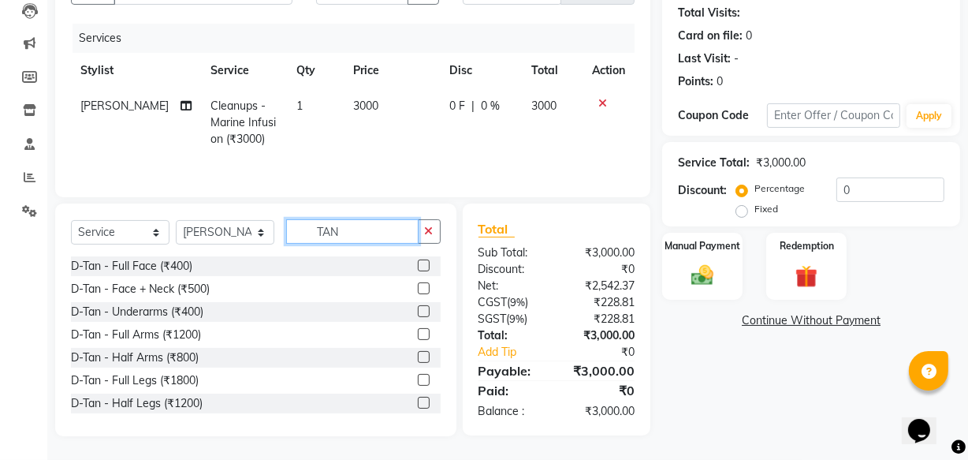
type input "TAN"
click at [418, 284] on label at bounding box center [424, 288] width 12 height 12
click at [418, 284] on input "checkbox" at bounding box center [423, 289] width 10 height 10
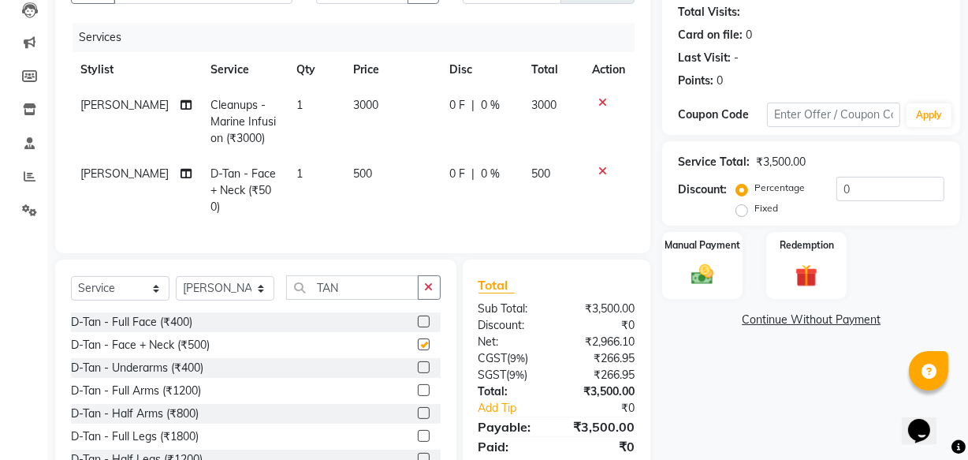
checkbox input "false"
click at [370, 106] on td "3000" at bounding box center [392, 122] width 97 height 69
select select "63173"
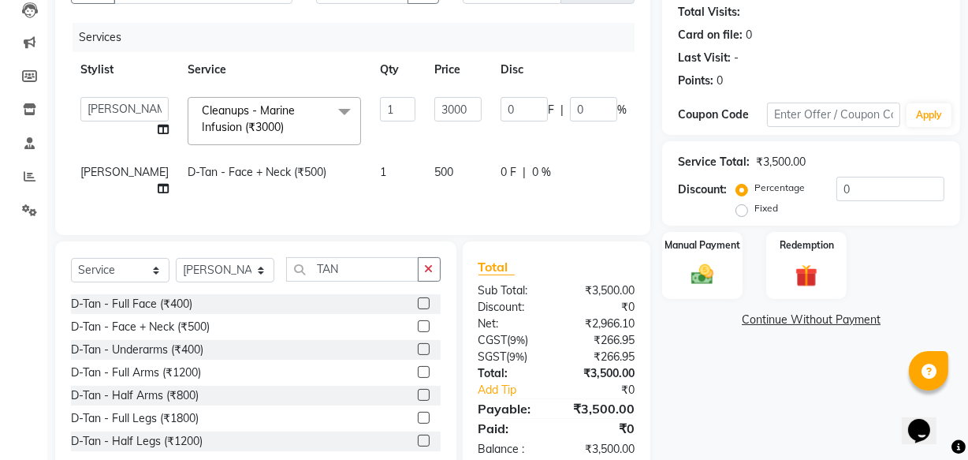
click at [380, 106] on input "1" at bounding box center [397, 109] width 35 height 24
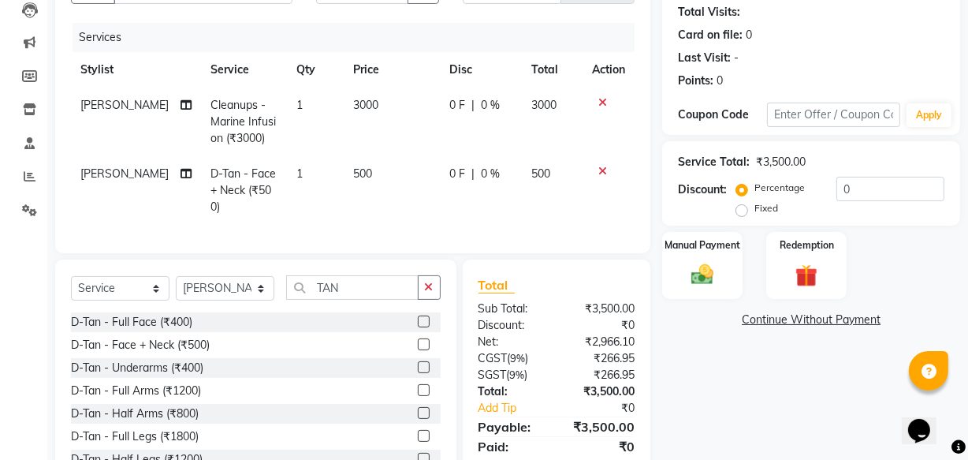
click at [426, 110] on td "3000" at bounding box center [392, 122] width 97 height 69
select select "63173"
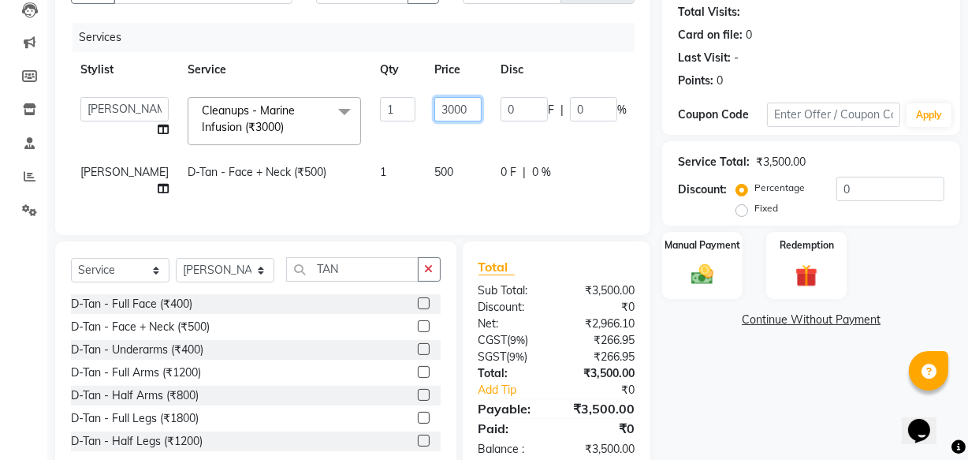
click at [434, 111] on input "3000" at bounding box center [457, 109] width 47 height 24
type input "3500"
click at [427, 121] on td "3500" at bounding box center [458, 121] width 66 height 67
select select "63173"
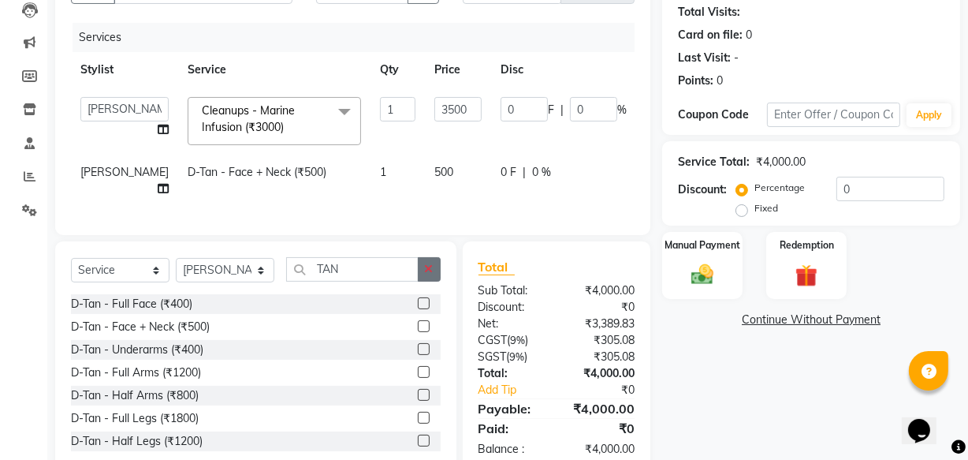
scroll to position [221, 0]
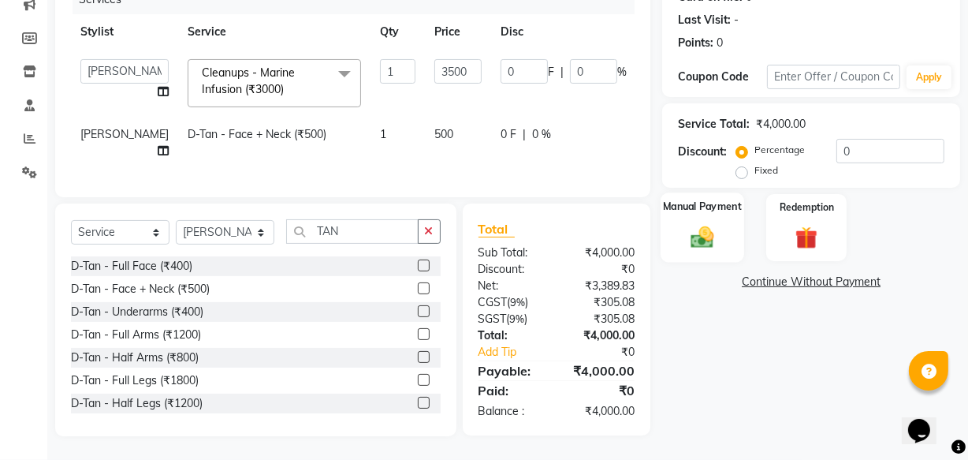
click at [713, 226] on img at bounding box center [703, 236] width 38 height 27
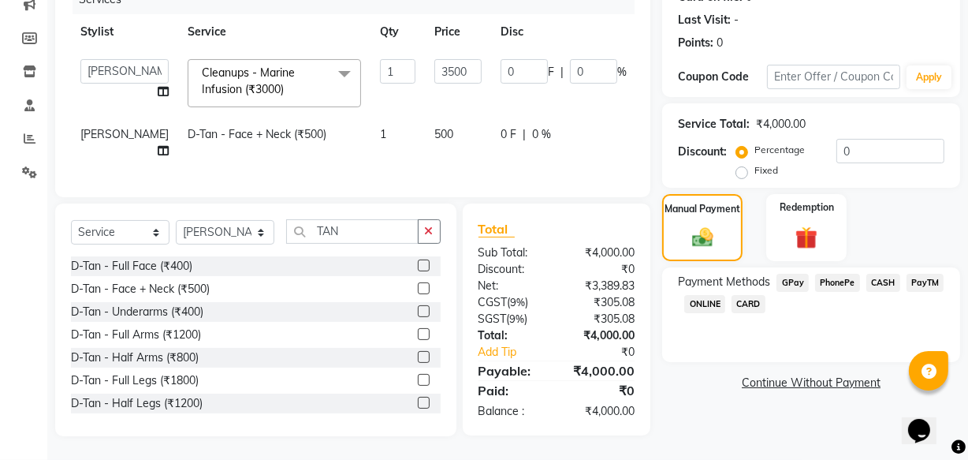
click at [839, 274] on span "PhonePe" at bounding box center [837, 283] width 45 height 18
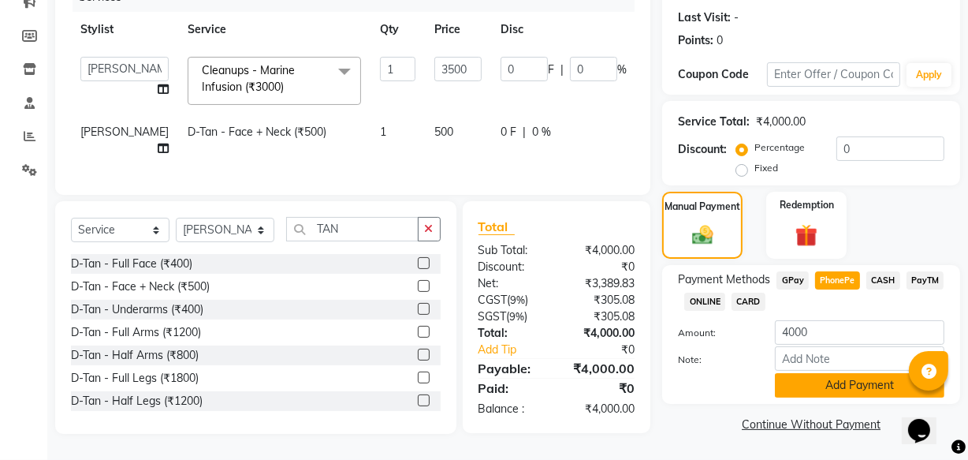
click at [838, 378] on button "Add Payment" at bounding box center [860, 385] width 170 height 24
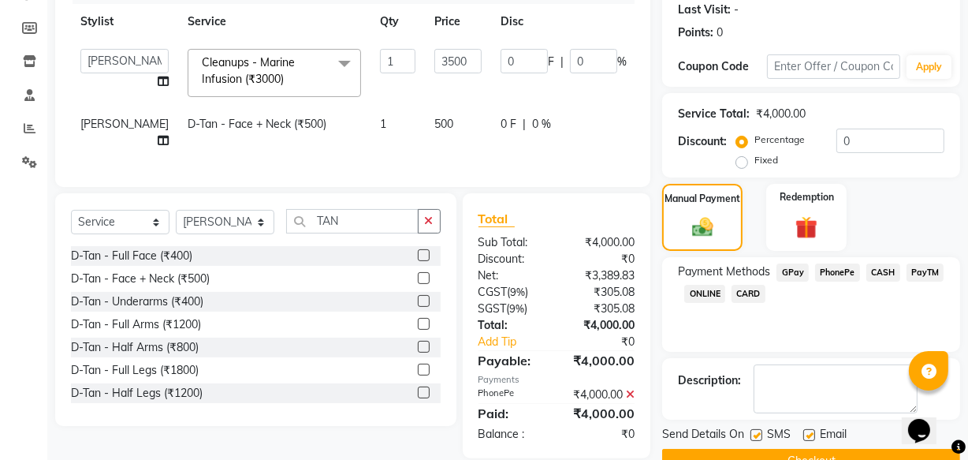
scroll to position [257, 0]
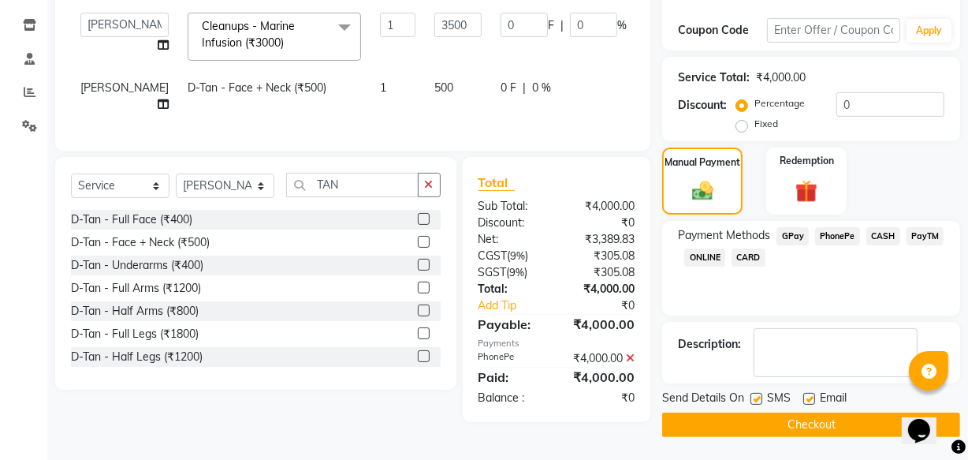
click at [769, 421] on button "Checkout" at bounding box center [811, 424] width 298 height 24
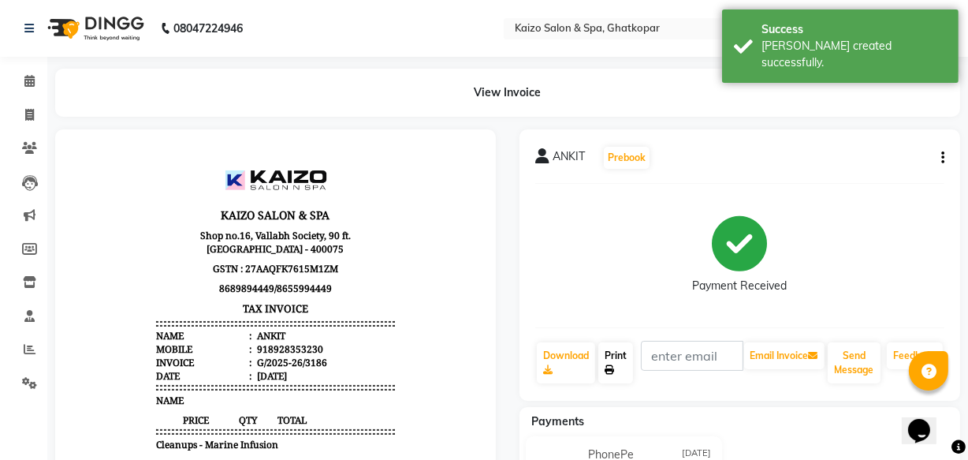
click at [615, 357] on link "Print" at bounding box center [616, 362] width 35 height 41
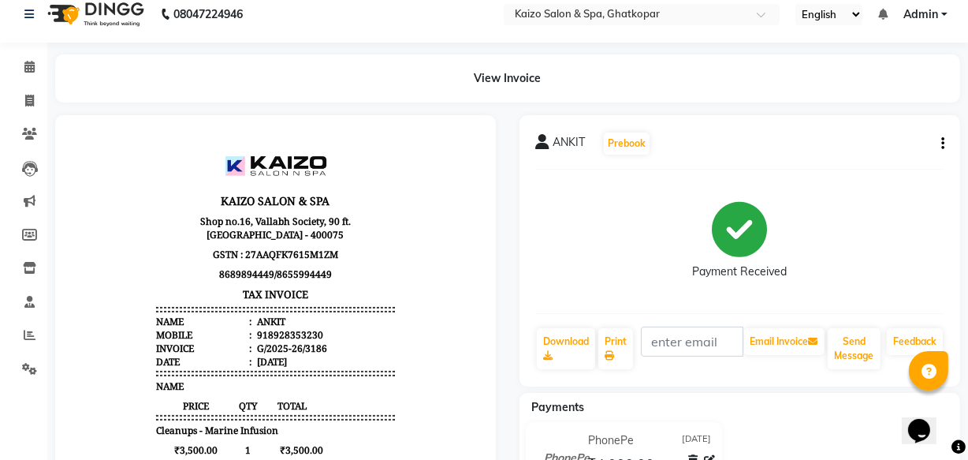
select select "service"
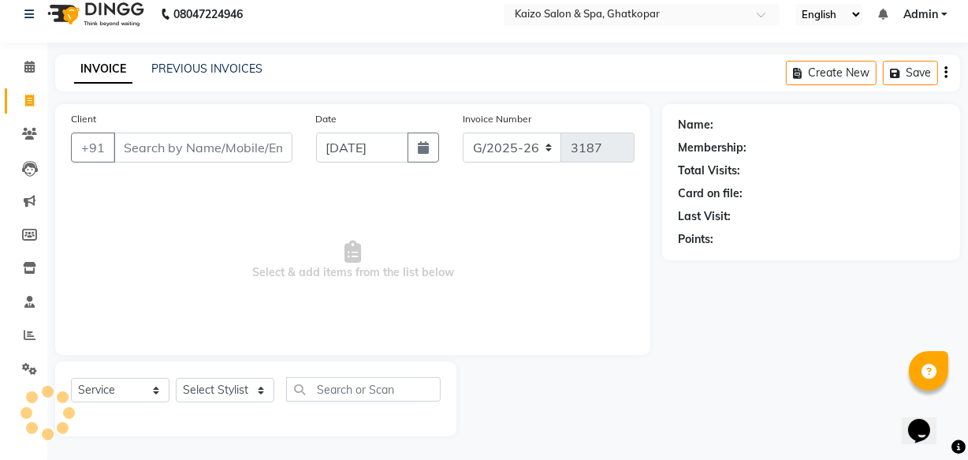
scroll to position [15, 0]
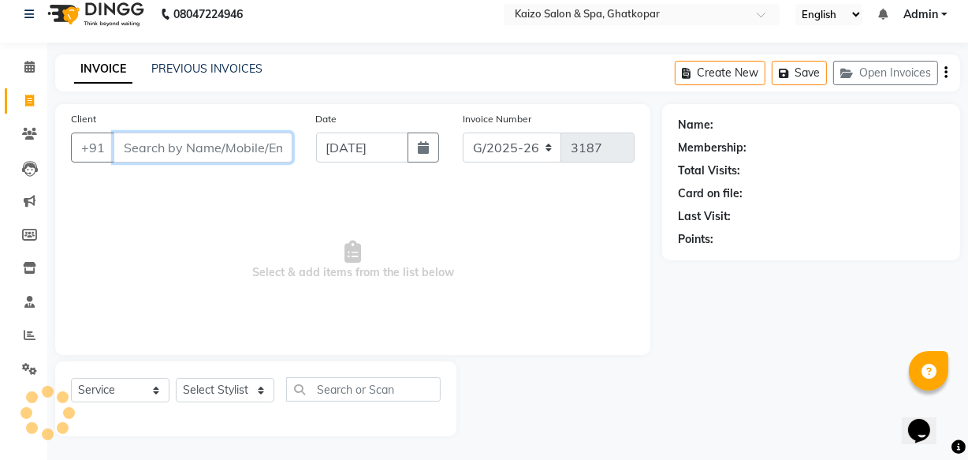
paste input "9870650655 GAURI"
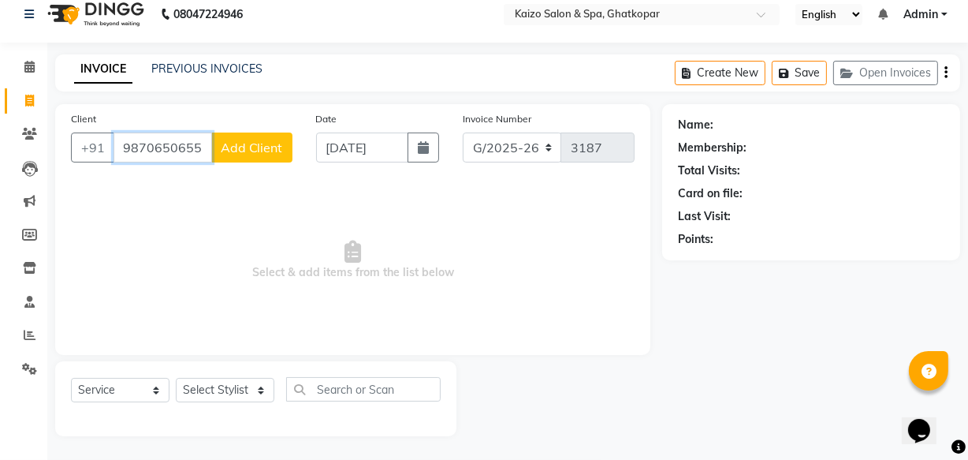
scroll to position [0, 0]
type input "9870650655"
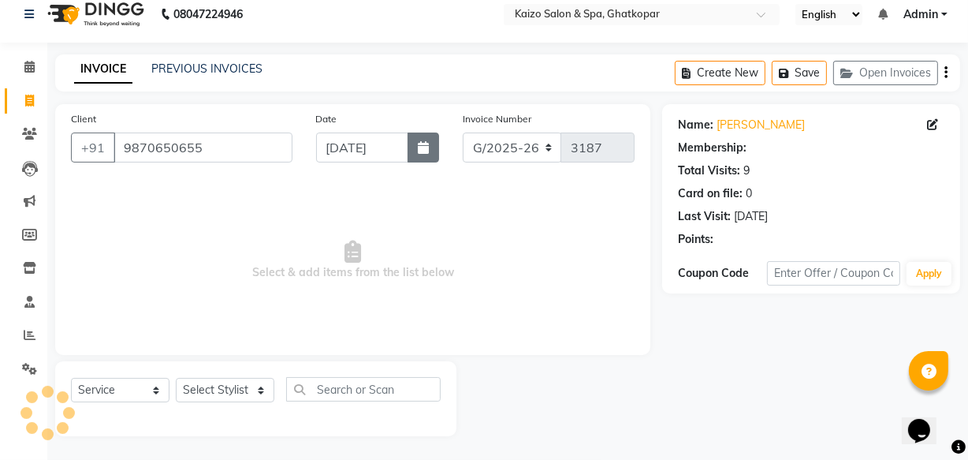
click at [425, 152] on icon "button" at bounding box center [423, 147] width 11 height 13
select select "9"
select select "2025"
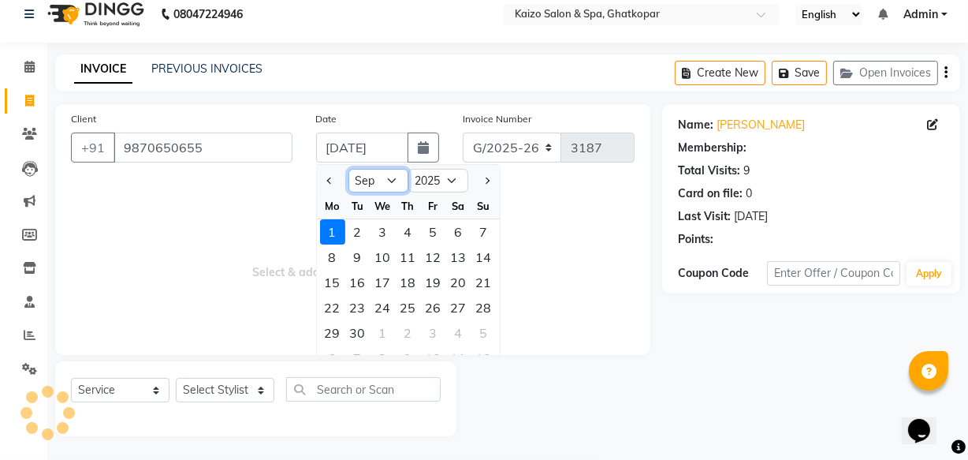
click at [398, 178] on select "Jan Feb Mar Apr May Jun [DATE] Aug Sep Oct Nov Dec" at bounding box center [379, 181] width 60 height 24
select select "8"
click at [349, 169] on select "Jan Feb Mar Apr May Jun [DATE] Aug Sep Oct Nov Dec" at bounding box center [379, 181] width 60 height 24
click at [381, 226] on div "30" at bounding box center [383, 231] width 25 height 25
type input "[DATE]"
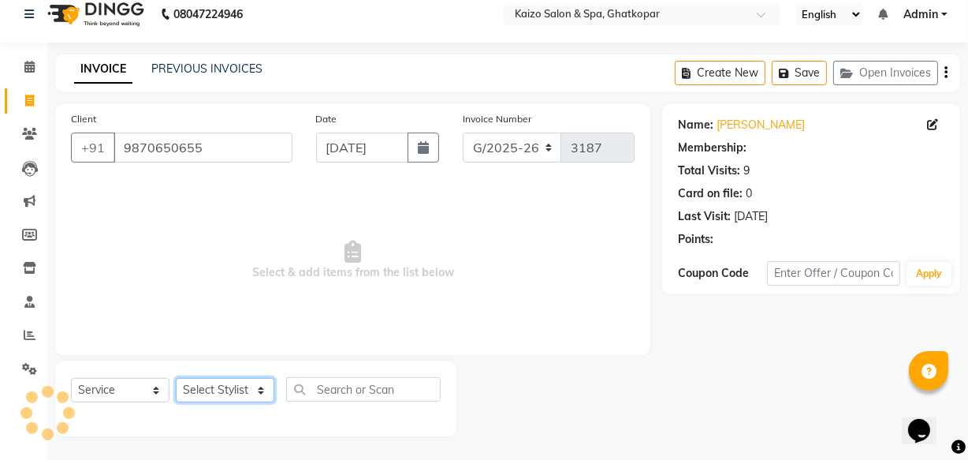
drag, startPoint x: 207, startPoint y: 391, endPoint x: 203, endPoint y: 380, distance: 12.0
click at [207, 391] on select "Select Stylist [PERSON_NAME] ANJALI [PERSON_NAME] [PERSON_NAME] Front Desk [PER…" at bounding box center [225, 390] width 99 height 24
select select "43012"
click at [176, 378] on select "Select Stylist [PERSON_NAME] ANJALI [PERSON_NAME] [PERSON_NAME] Front Desk [PER…" at bounding box center [225, 390] width 99 height 24
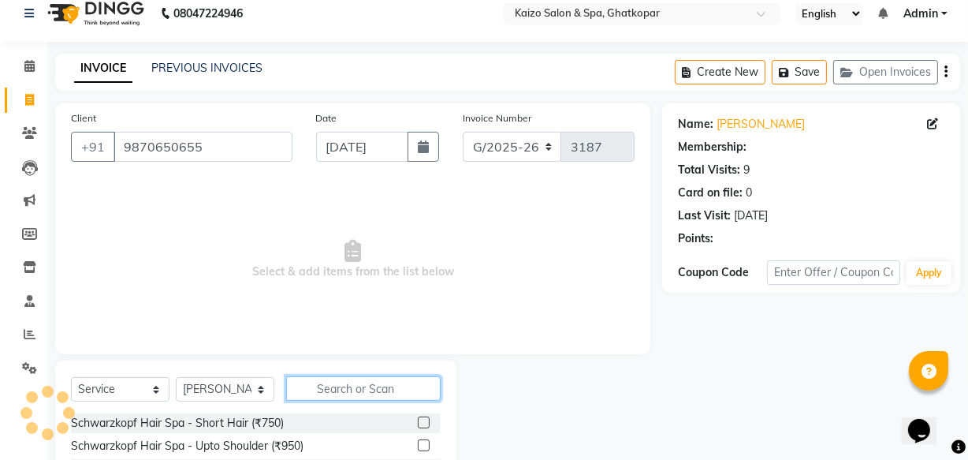
click at [348, 396] on input "text" at bounding box center [363, 388] width 155 height 24
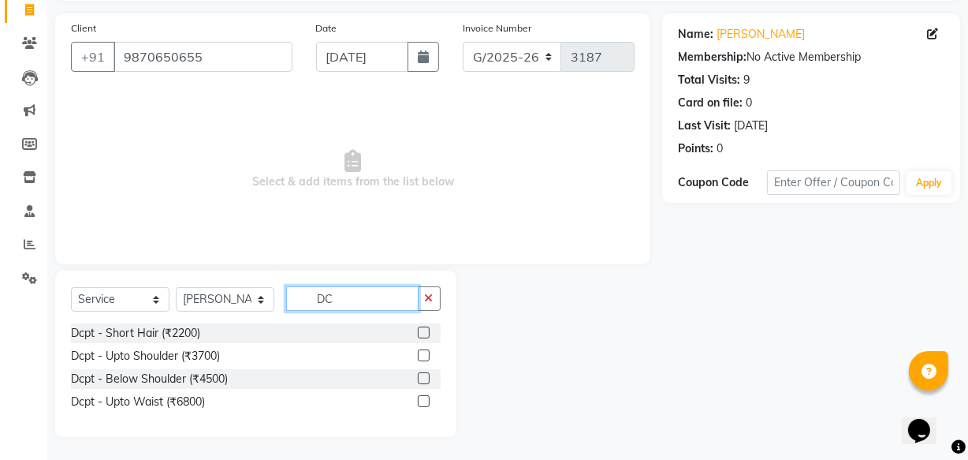
scroll to position [106, 0]
type input "DC"
click at [425, 328] on label at bounding box center [424, 332] width 12 height 12
click at [425, 328] on input "checkbox" at bounding box center [423, 332] width 10 height 10
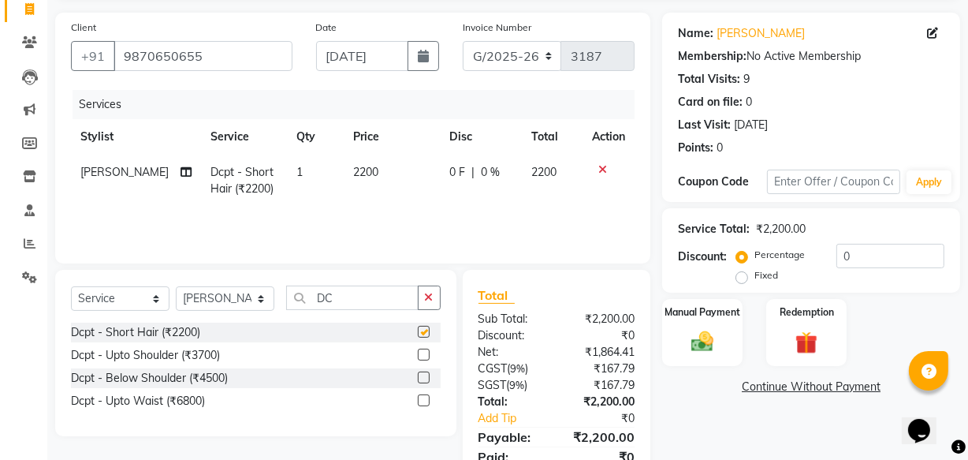
checkbox input "false"
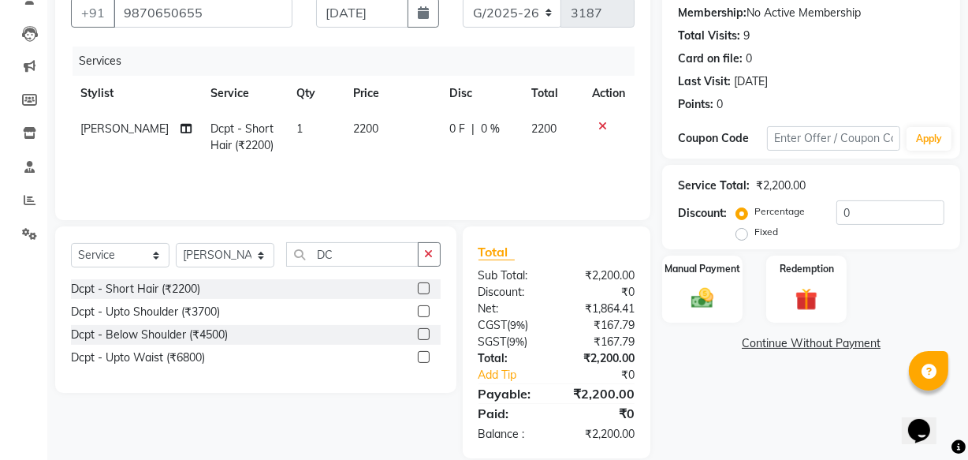
scroll to position [172, 0]
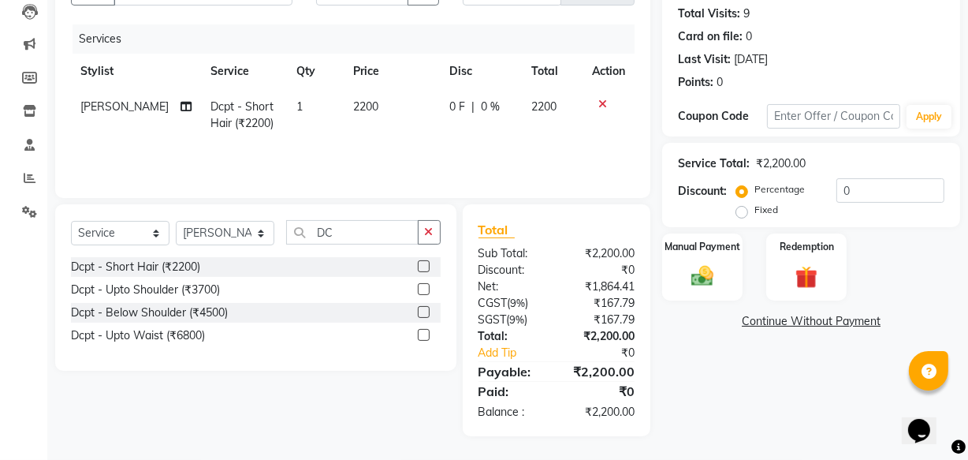
click at [441, 234] on div "Select Service Product Membership Package Voucher Prepaid Gift Card Select Styl…" at bounding box center [255, 287] width 401 height 166
click at [423, 234] on button "button" at bounding box center [429, 232] width 23 height 24
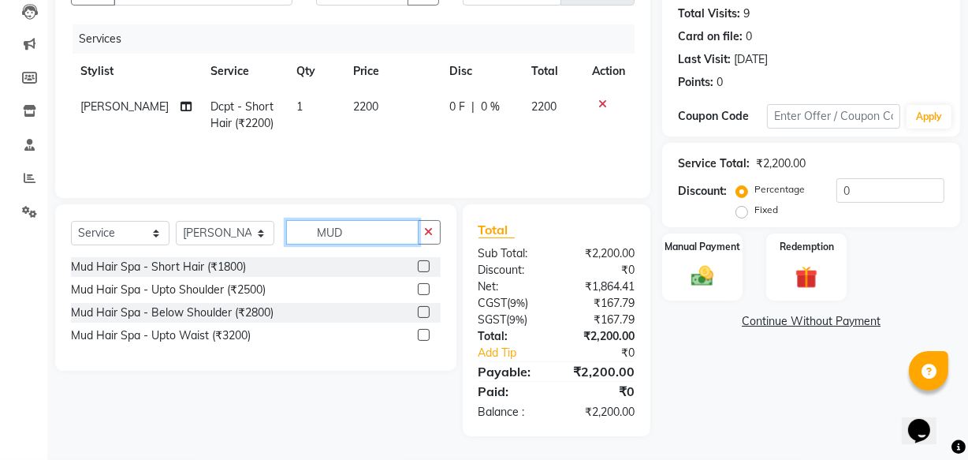
type input "MUD"
click at [423, 285] on label at bounding box center [424, 289] width 12 height 12
click at [423, 285] on input "checkbox" at bounding box center [423, 290] width 10 height 10
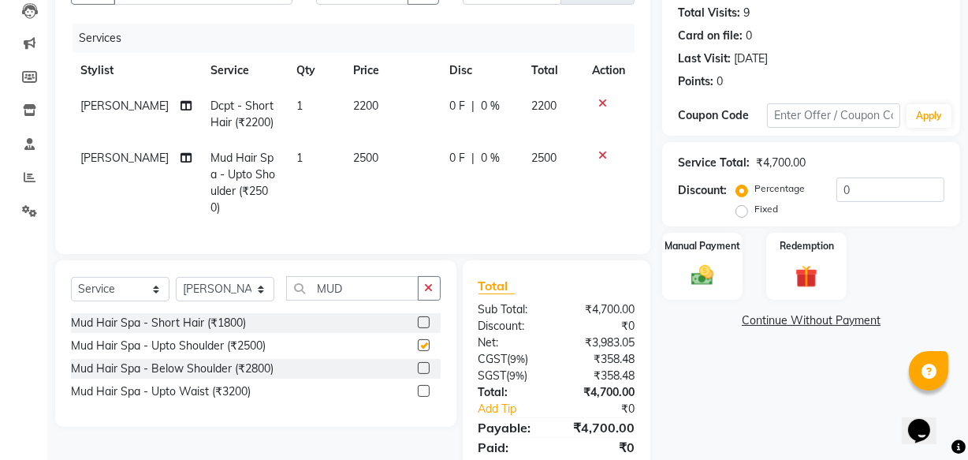
checkbox input "false"
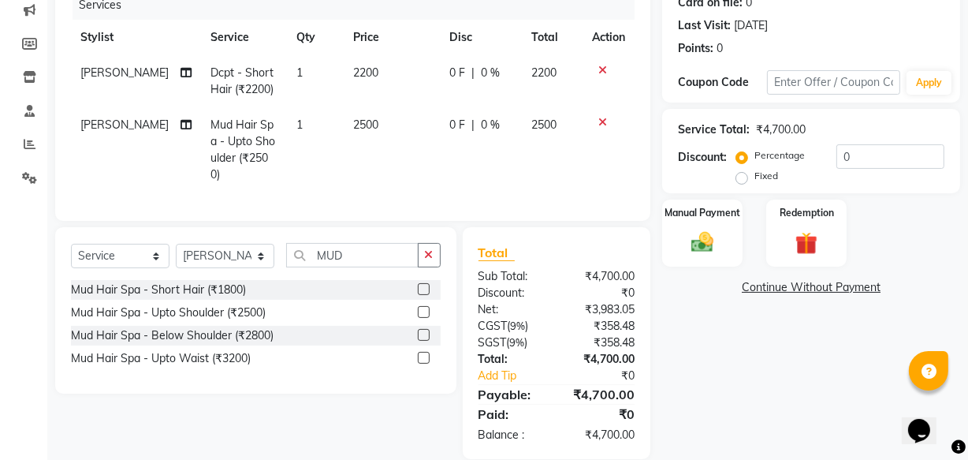
scroll to position [222, 0]
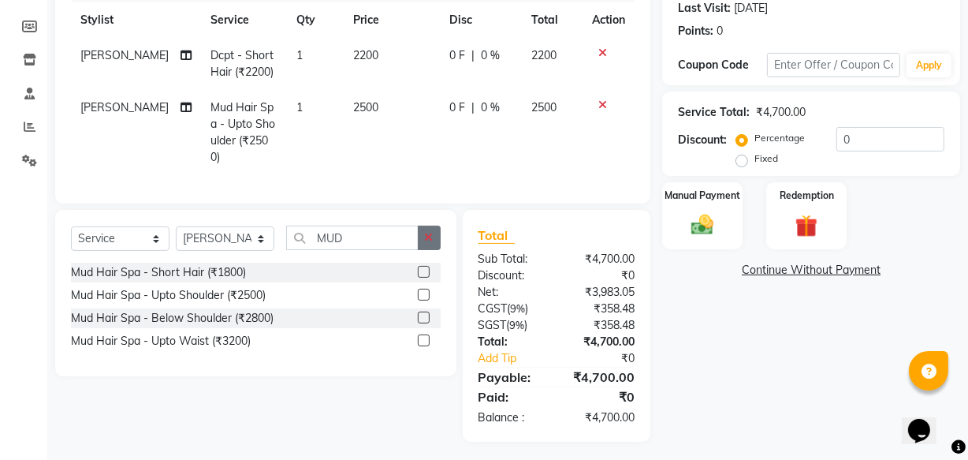
click at [436, 229] on button "button" at bounding box center [429, 238] width 23 height 24
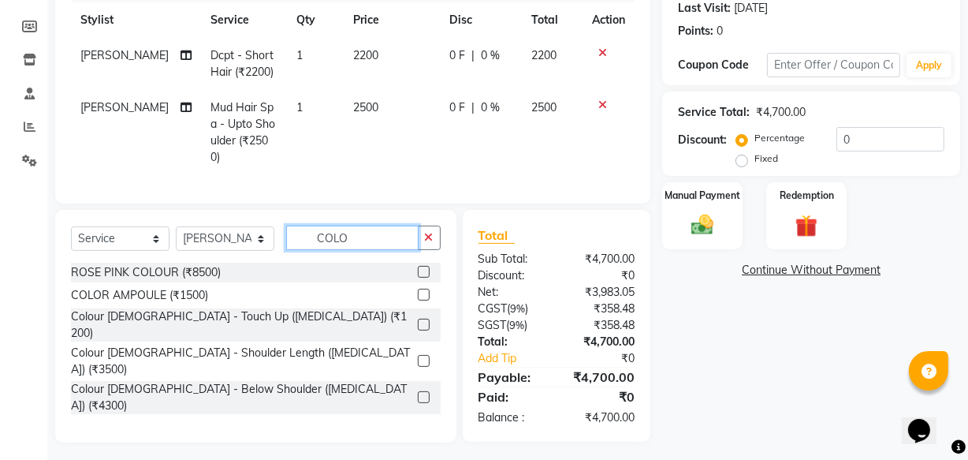
type input "COLO"
click at [418, 391] on label at bounding box center [424, 397] width 12 height 12
click at [418, 393] on input "checkbox" at bounding box center [423, 398] width 10 height 10
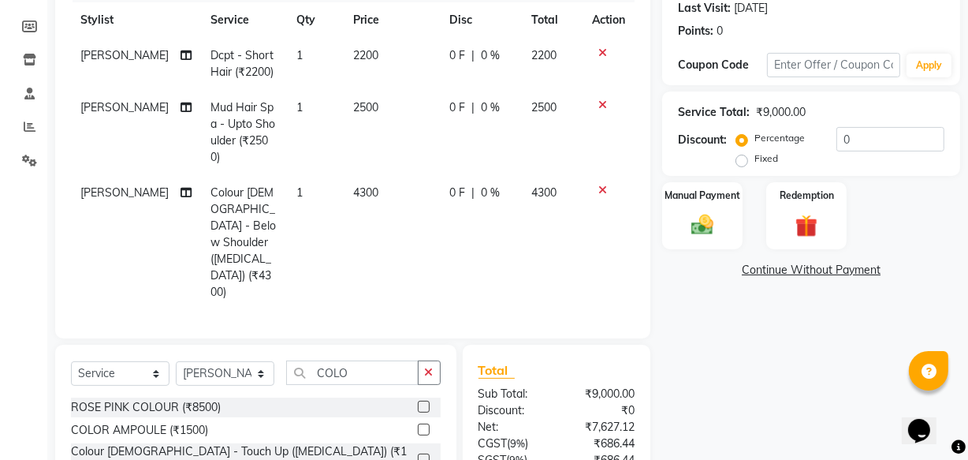
checkbox input "false"
click at [363, 185] on span "4300" at bounding box center [365, 192] width 25 height 14
select select "43012"
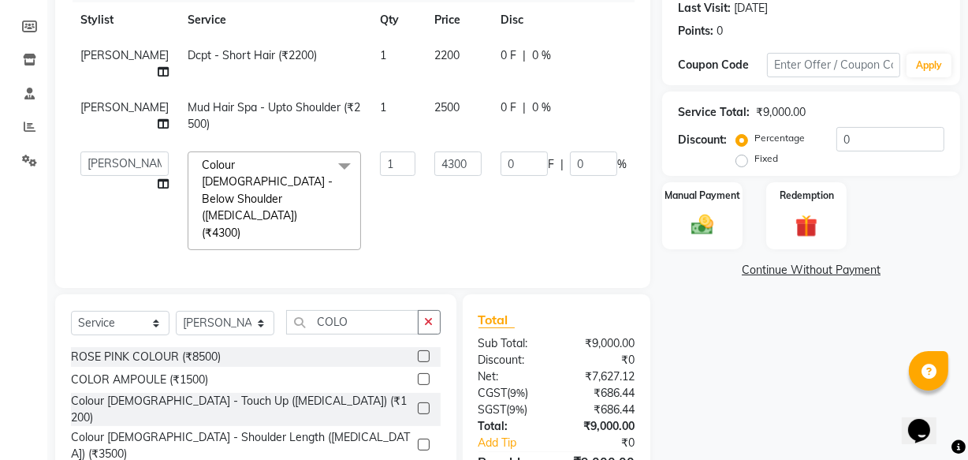
click at [371, 178] on td "1" at bounding box center [398, 200] width 54 height 117
click at [434, 166] on input "4300" at bounding box center [457, 163] width 47 height 24
type input "4000"
click at [425, 60] on td "2200" at bounding box center [458, 64] width 66 height 52
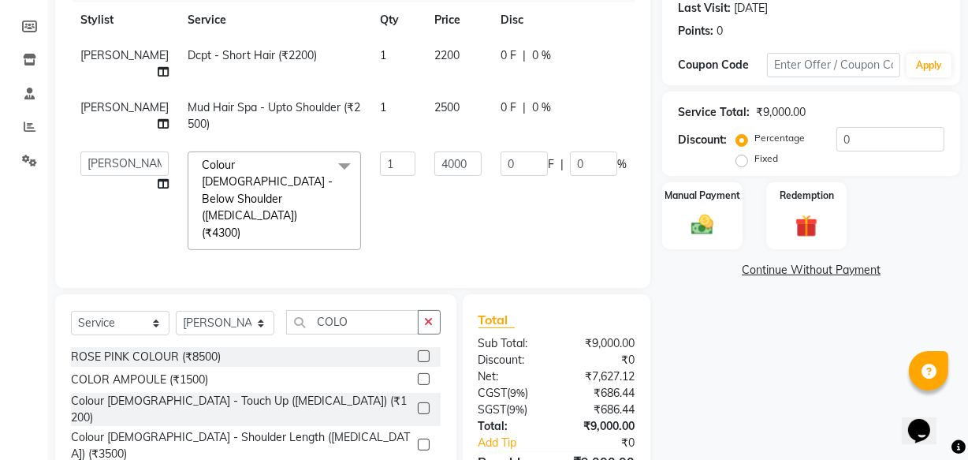
select select "43012"
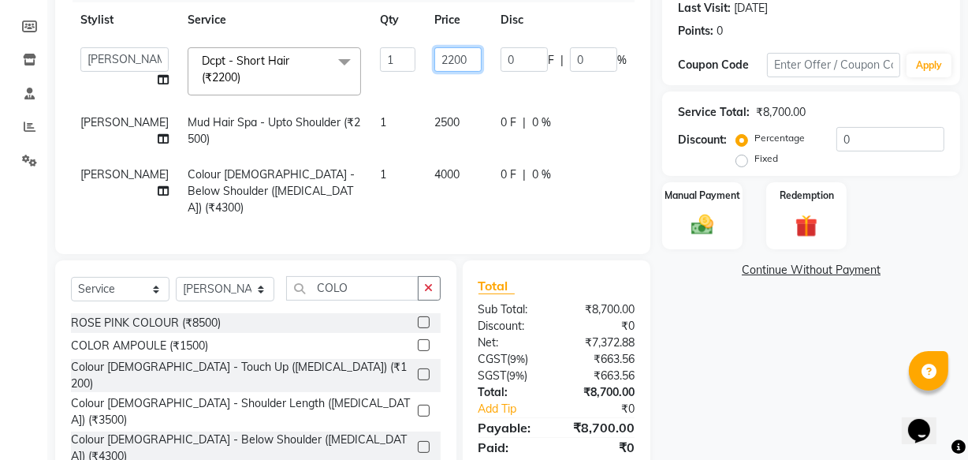
click at [434, 60] on input "2200" at bounding box center [457, 59] width 47 height 24
type input "4000"
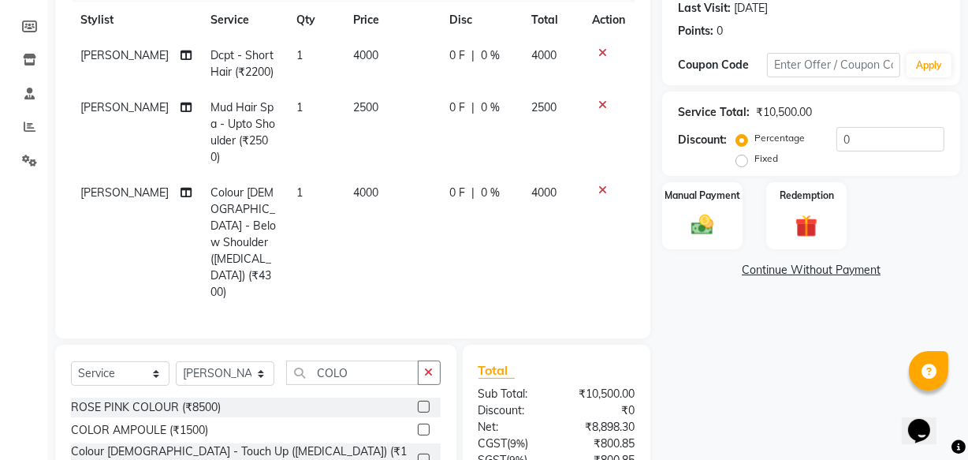
click at [400, 129] on td "2500" at bounding box center [392, 132] width 97 height 85
select select "43012"
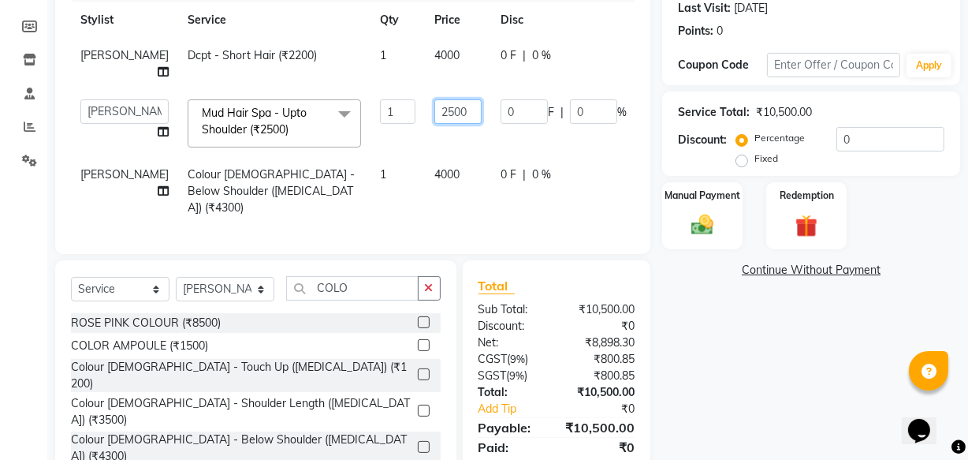
click at [434, 118] on input "2500" at bounding box center [457, 111] width 47 height 24
type input "2000"
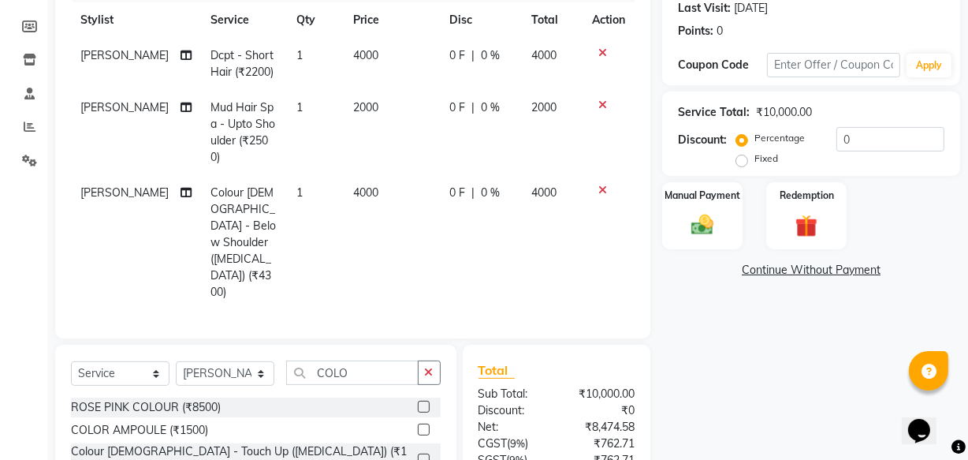
click at [397, 136] on td "2000" at bounding box center [392, 132] width 97 height 85
select select "43012"
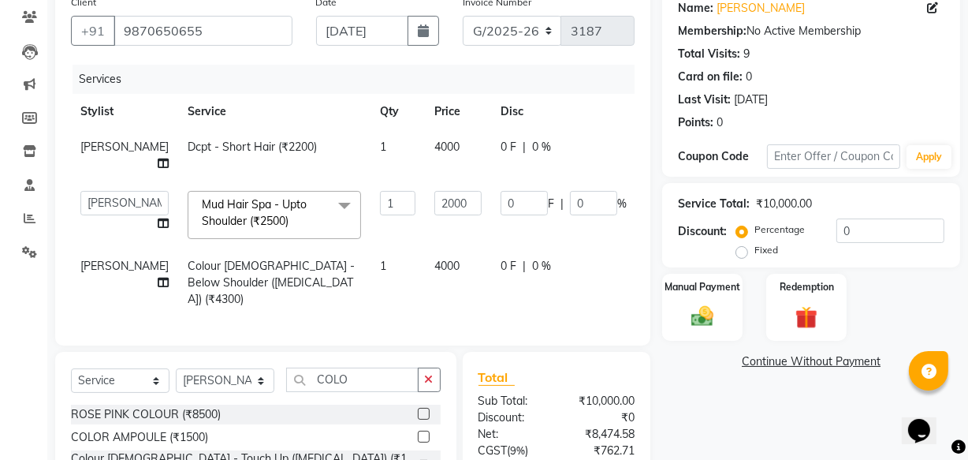
scroll to position [130, 0]
click at [434, 268] on span "4000" at bounding box center [446, 266] width 25 height 14
select select "43012"
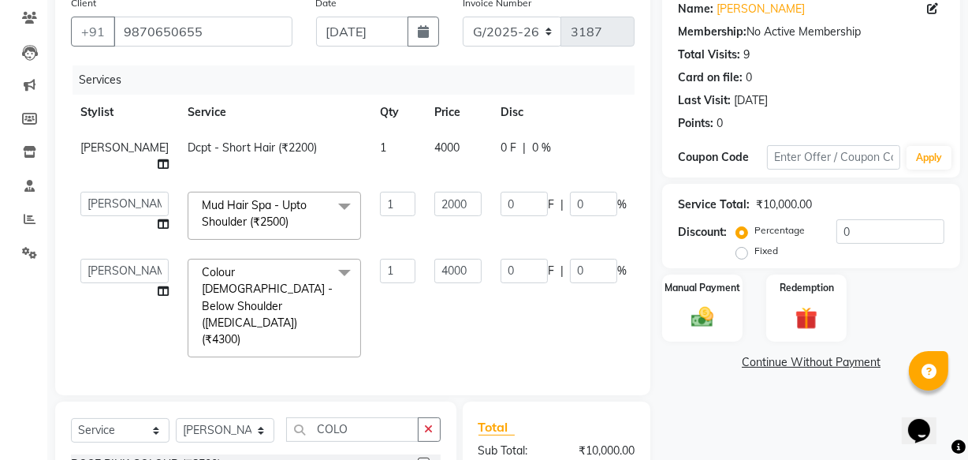
click at [434, 268] on input "4000" at bounding box center [457, 271] width 47 height 24
type input "2200"
click at [393, 311] on div "Services Stylist Service Qty Price Disc Total Action SALIM Dcpt - Short Hair (₹…" at bounding box center [353, 222] width 564 height 314
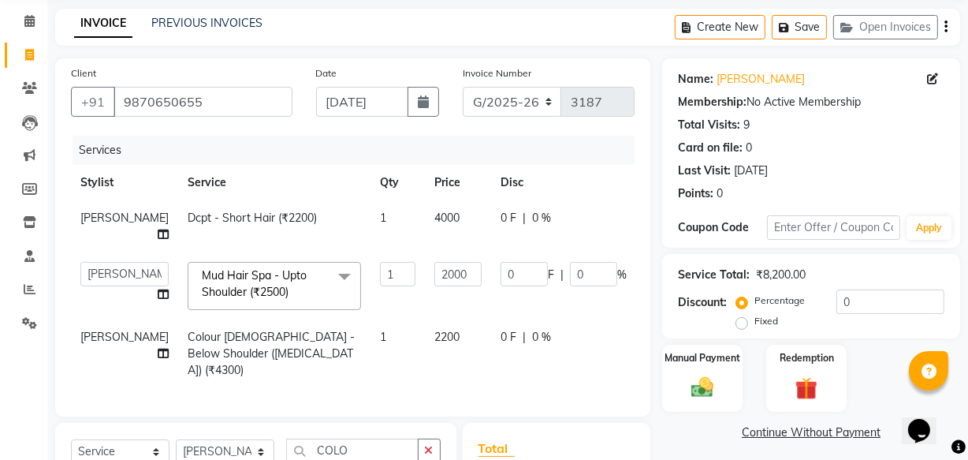
scroll to position [58, 0]
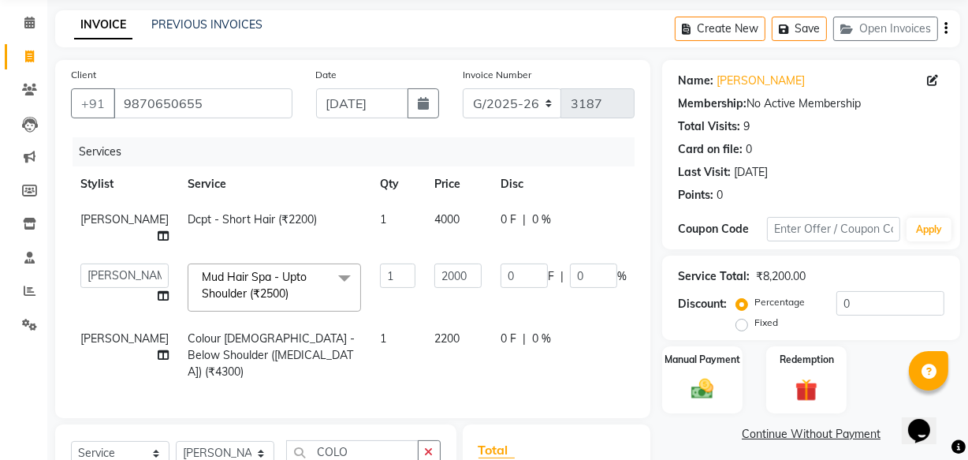
click at [434, 221] on span "4000" at bounding box center [446, 219] width 25 height 14
select select "43012"
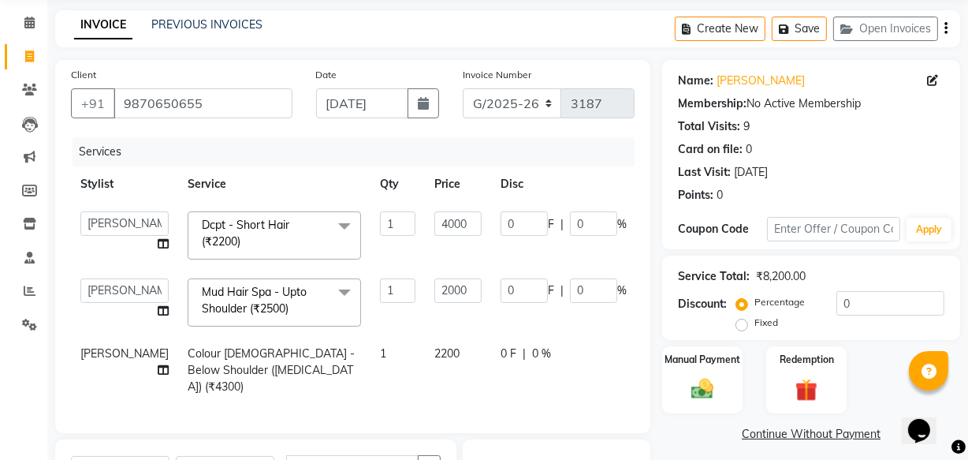
click at [434, 221] on input "4000" at bounding box center [457, 223] width 47 height 24
type input "4500"
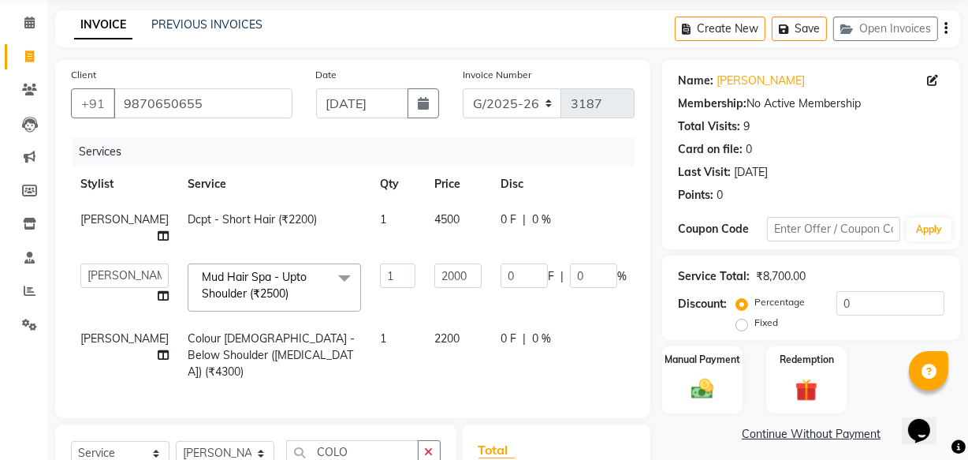
click at [427, 267] on tbody "SALIM Dcpt - Short Hair (₹2200) 1 4500 0 F | 0 % 4500 [PERSON_NAME] ANJALI [PER…" at bounding box center [402, 296] width 663 height 188
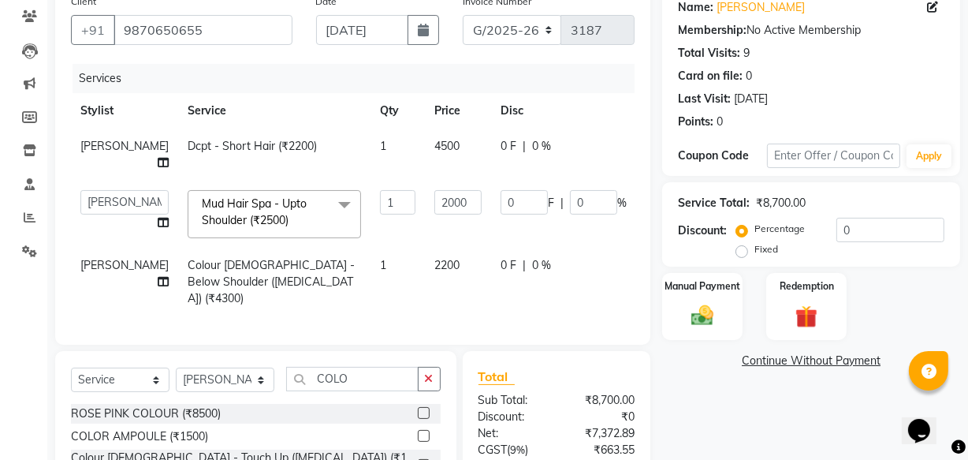
scroll to position [274, 0]
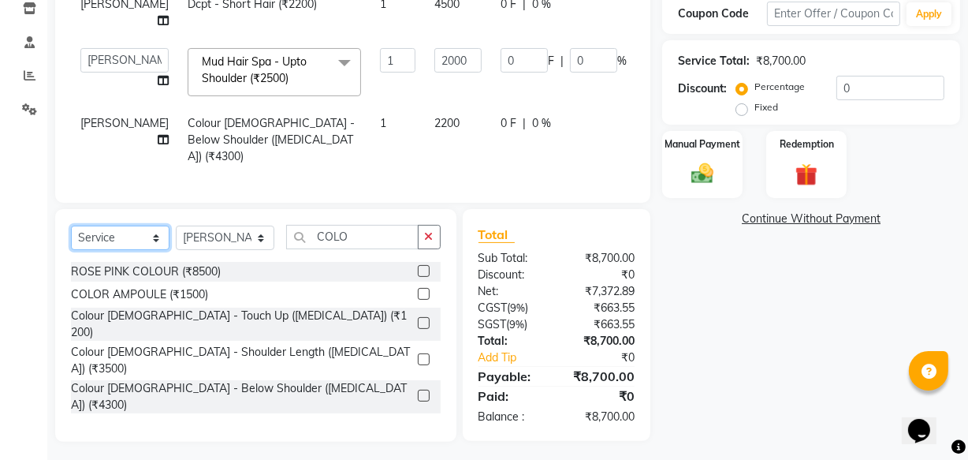
click at [137, 234] on select "Select Service Product Membership Package Voucher Prepaid Gift Card" at bounding box center [120, 238] width 99 height 24
select select "product"
click at [71, 226] on select "Select Service Product Membership Package Voucher Prepaid Gift Card" at bounding box center [120, 238] width 99 height 24
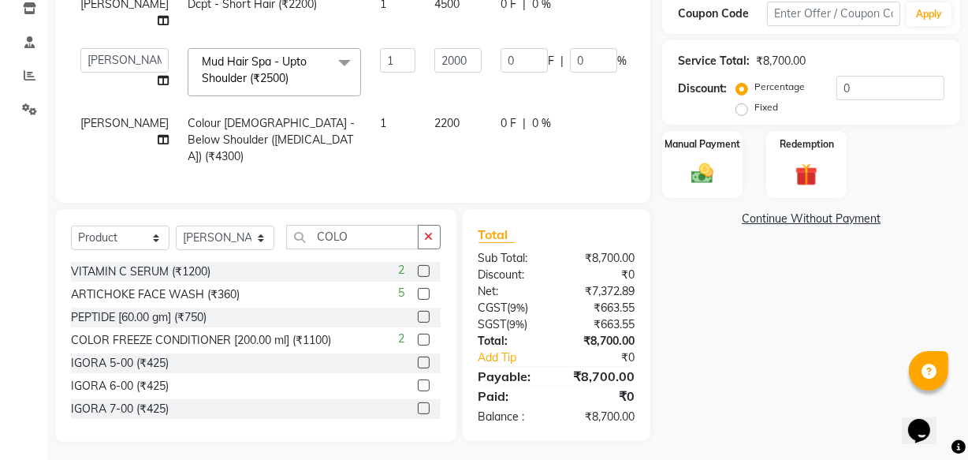
click at [429, 231] on icon "button" at bounding box center [429, 236] width 9 height 11
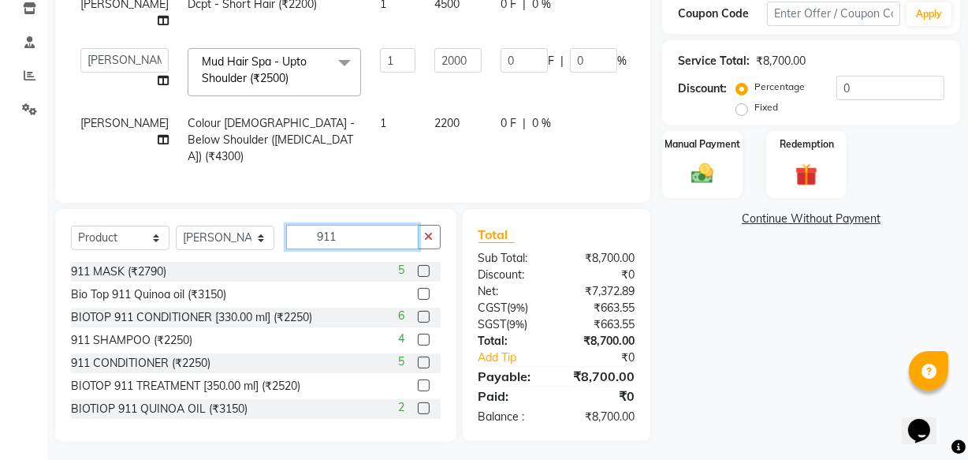
type input "911"
click at [418, 288] on label at bounding box center [424, 294] width 12 height 12
click at [418, 289] on input "checkbox" at bounding box center [423, 294] width 10 height 10
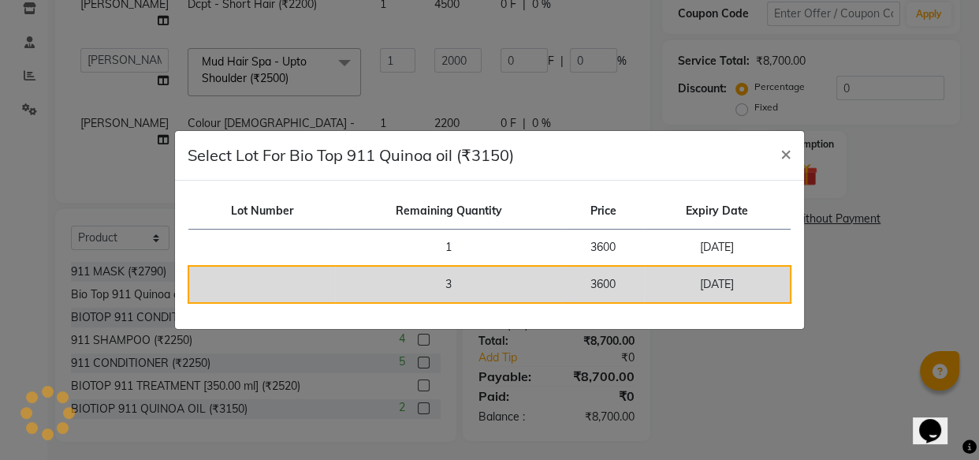
checkbox input "false"
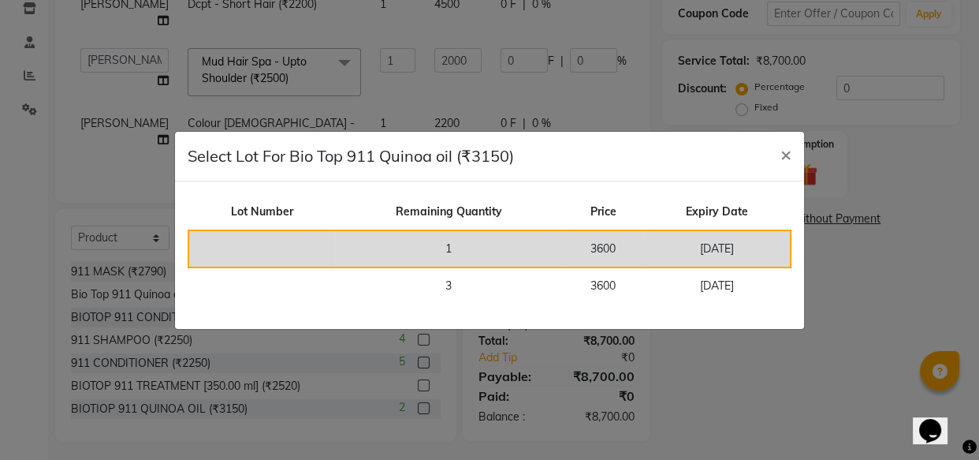
click at [379, 255] on td "1" at bounding box center [448, 248] width 227 height 37
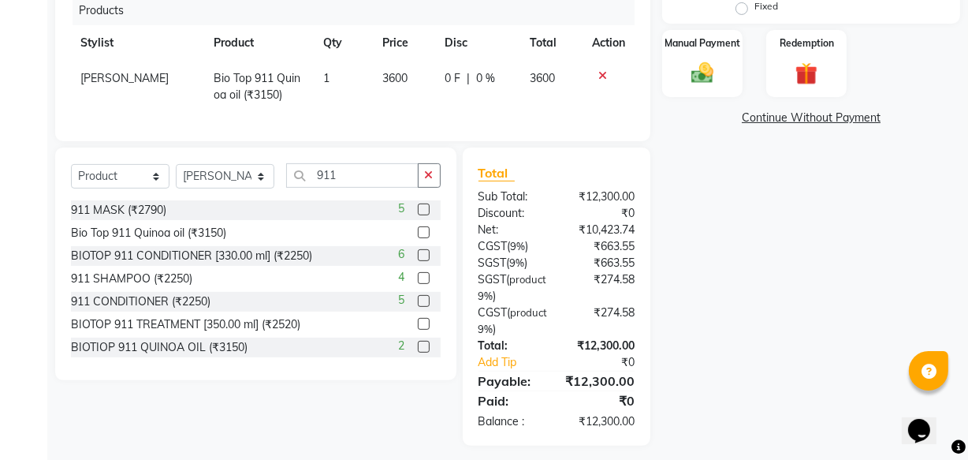
scroll to position [469, 0]
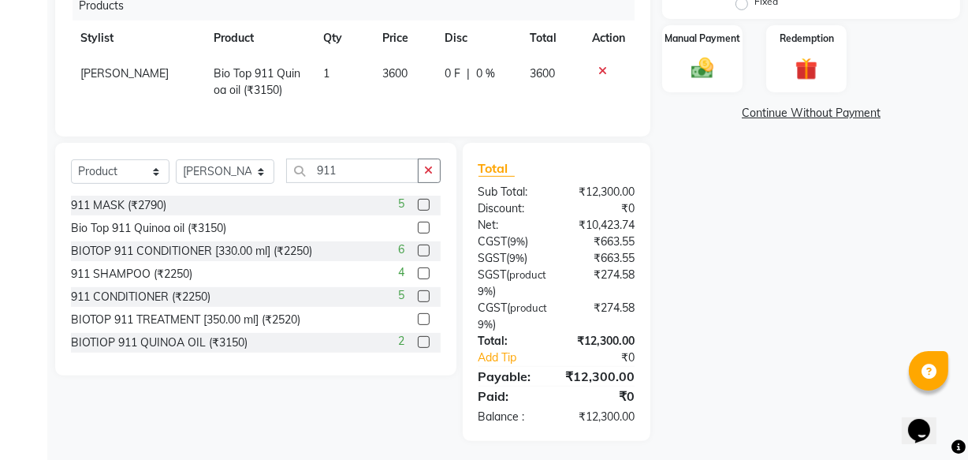
click at [418, 313] on label at bounding box center [424, 319] width 12 height 12
click at [418, 315] on input "checkbox" at bounding box center [423, 320] width 10 height 10
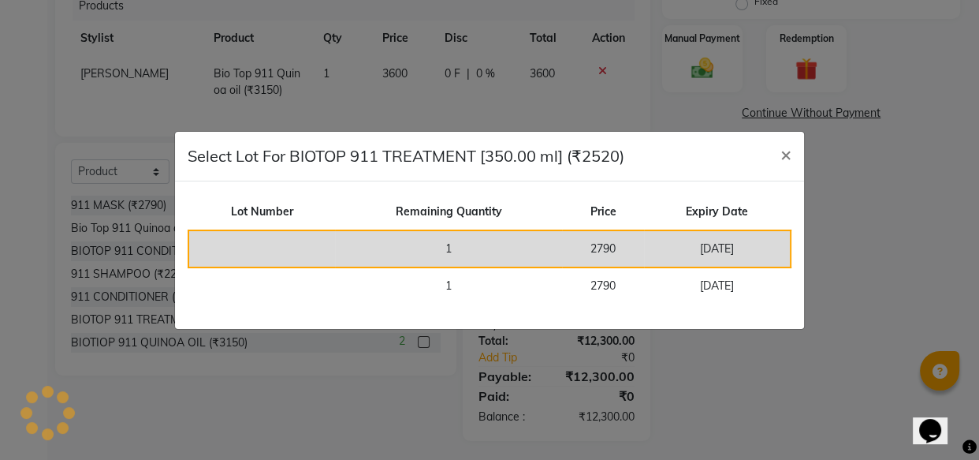
checkbox input "false"
click at [370, 244] on td "1" at bounding box center [448, 248] width 227 height 37
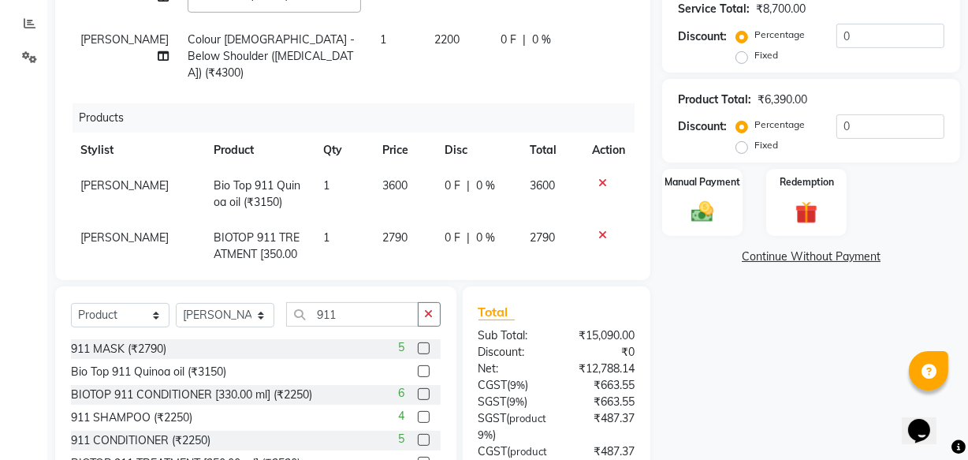
scroll to position [62, 0]
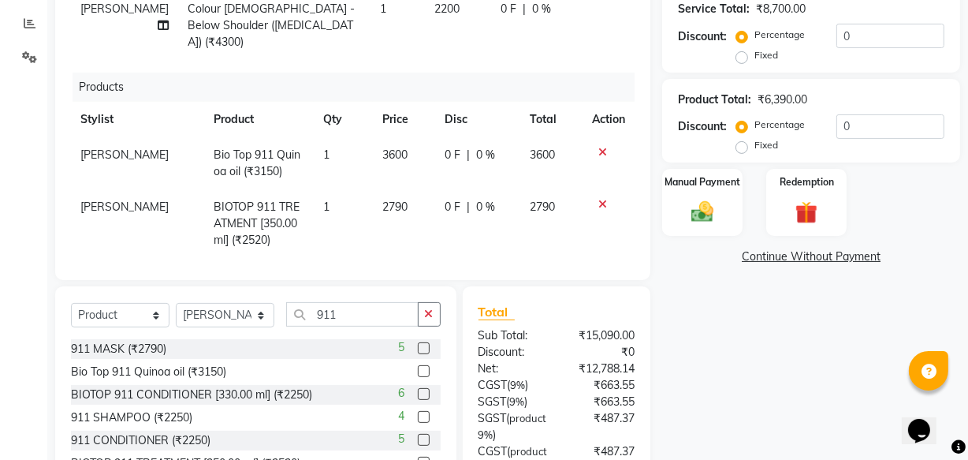
click at [388, 199] on td "2790" at bounding box center [404, 223] width 62 height 69
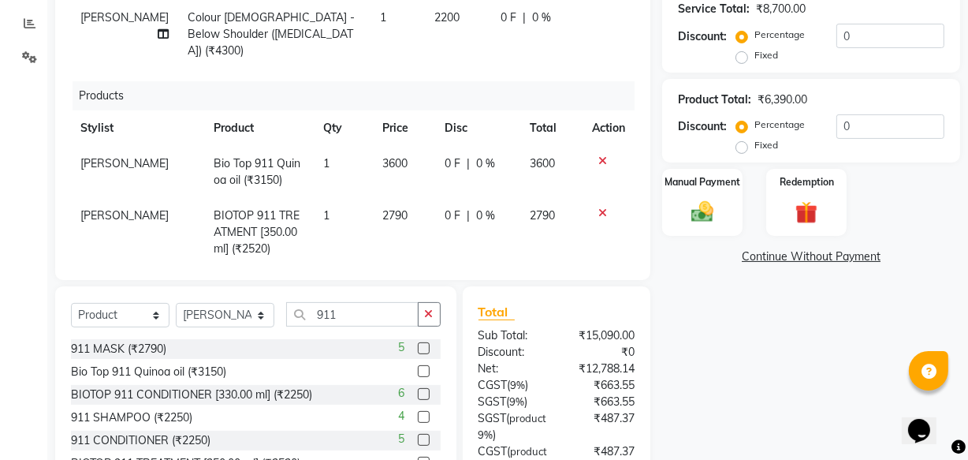
select select "43012"
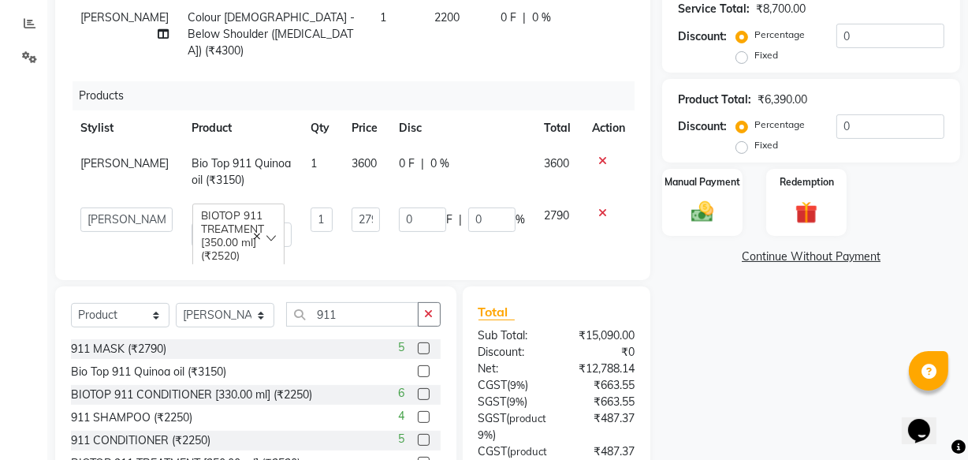
click at [399, 207] on input "0" at bounding box center [422, 219] width 47 height 24
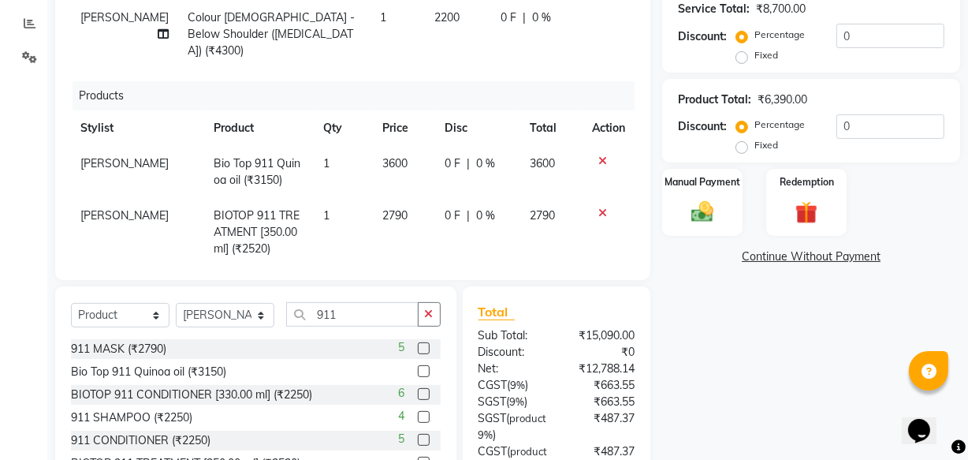
click at [384, 208] on span "2790" at bounding box center [394, 215] width 25 height 14
select select "43012"
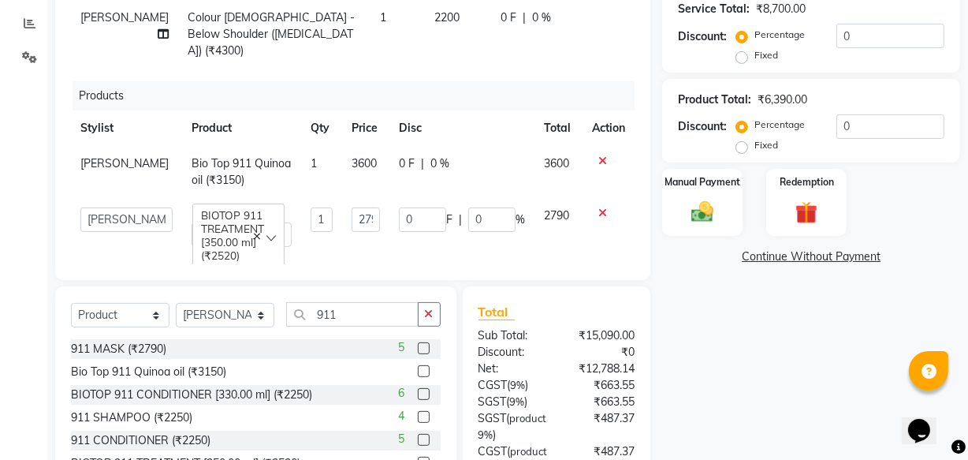
click at [399, 207] on input "0" at bounding box center [422, 219] width 47 height 24
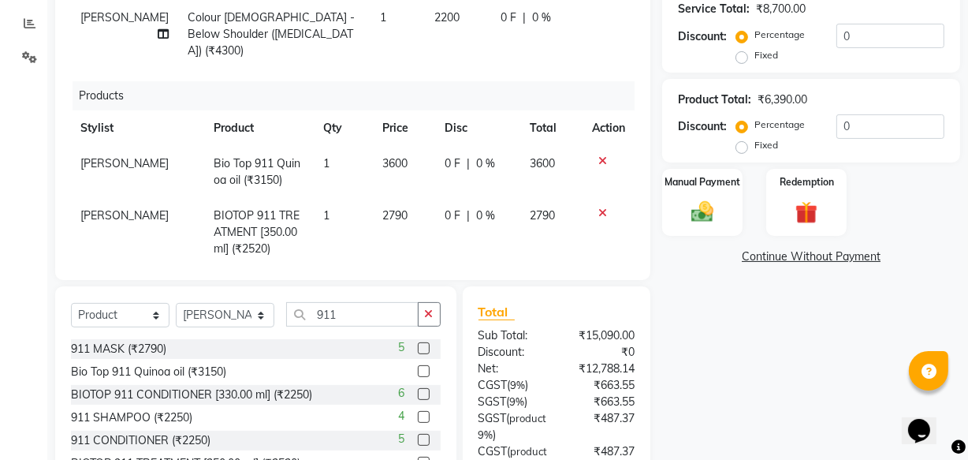
drag, startPoint x: 342, startPoint y: 197, endPoint x: 376, endPoint y: 196, distance: 33.9
click at [354, 198] on td "1" at bounding box center [343, 232] width 59 height 69
select select "43012"
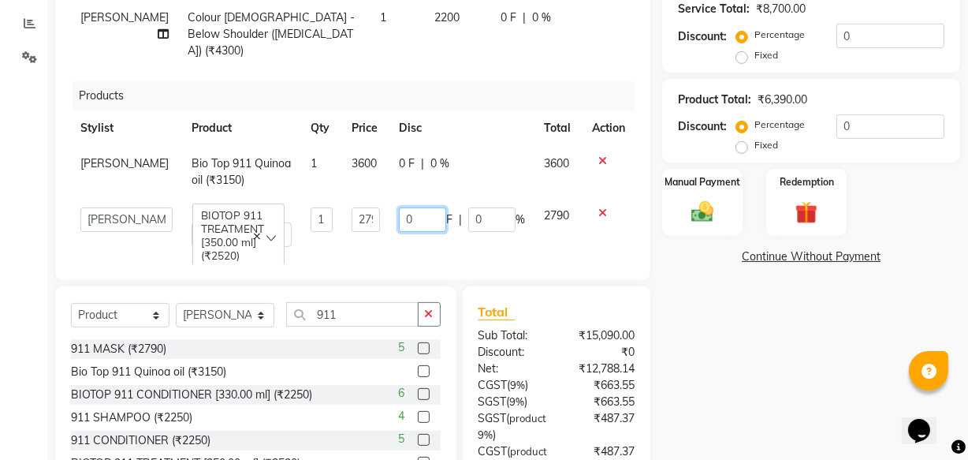
click at [399, 207] on input "0" at bounding box center [422, 219] width 47 height 24
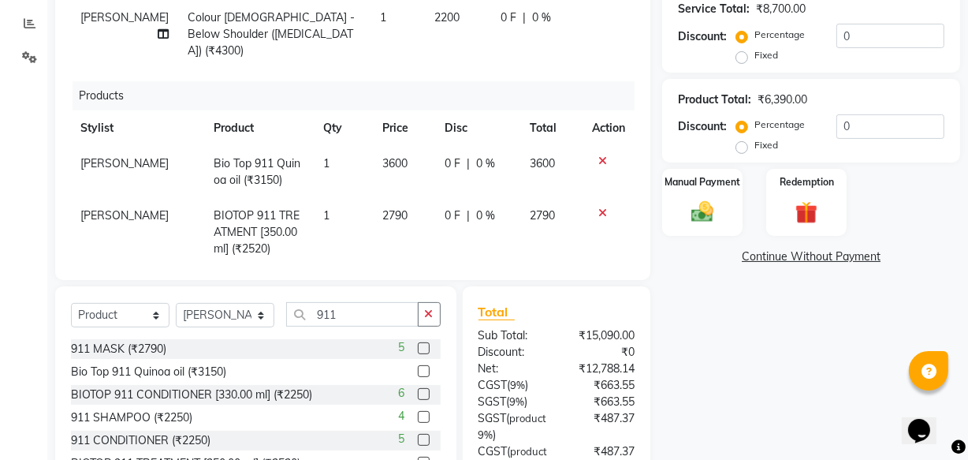
drag, startPoint x: 341, startPoint y: 204, endPoint x: 361, endPoint y: 205, distance: 20.5
click at [382, 208] on span "2790" at bounding box center [394, 215] width 25 height 14
select select "43012"
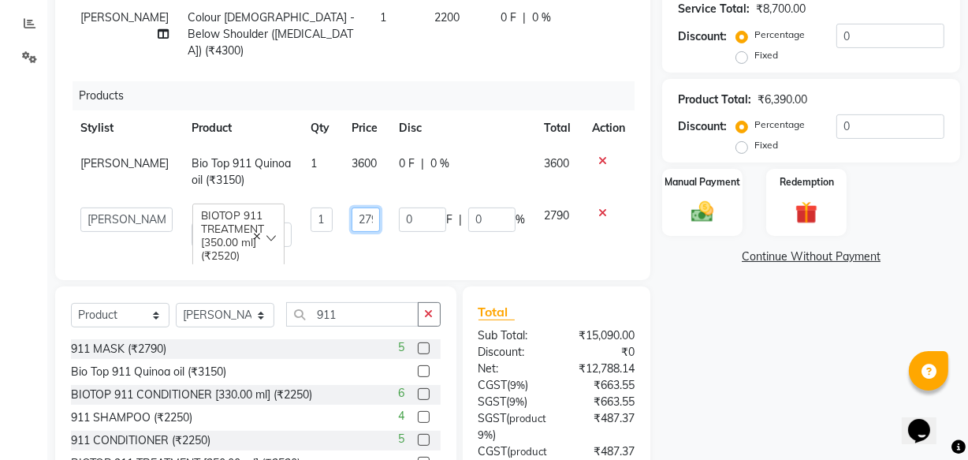
click at [352, 207] on input "2790" at bounding box center [366, 219] width 28 height 24
type input "2650"
click at [380, 237] on tr "[PERSON_NAME] ANJALI [PERSON_NAME] [PERSON_NAME] Front Desk [PERSON_NAME] IFTES…" at bounding box center [353, 227] width 564 height 58
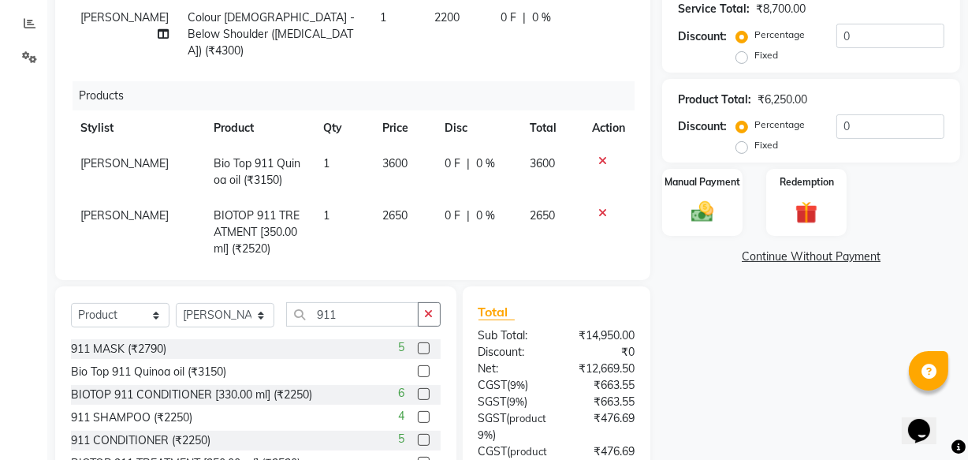
click at [382, 156] on span "3600" at bounding box center [394, 163] width 25 height 14
select select "43012"
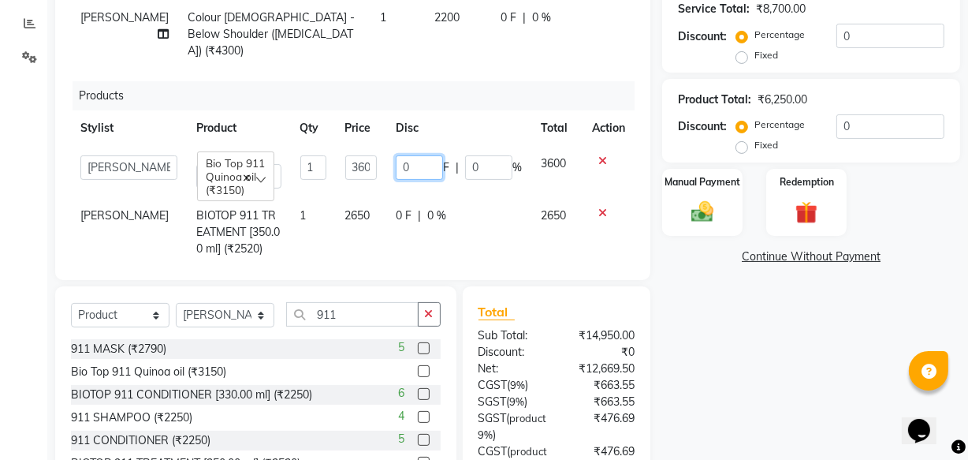
click at [396, 155] on input "0" at bounding box center [419, 167] width 47 height 24
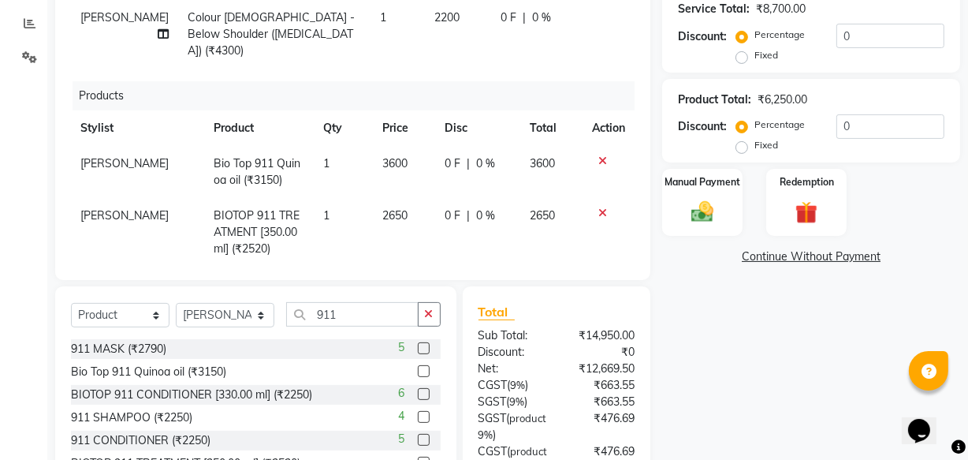
click at [382, 156] on span "3600" at bounding box center [394, 163] width 25 height 14
select select "43012"
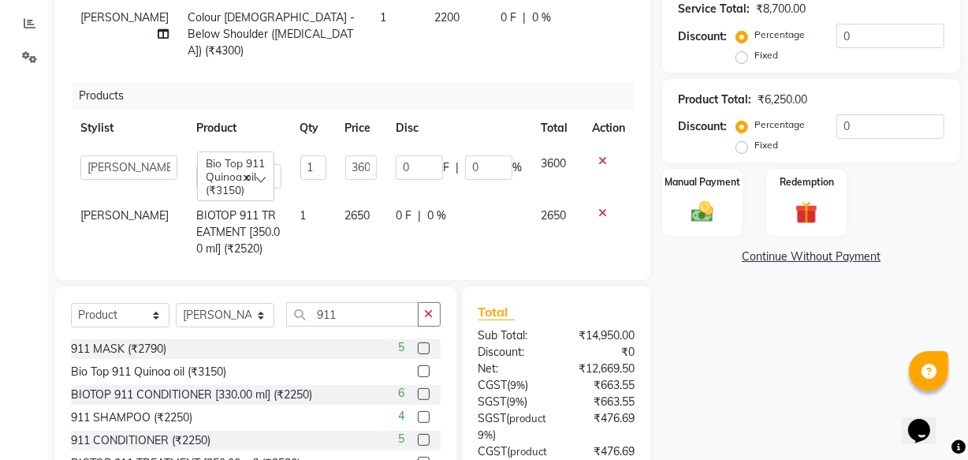
click at [386, 150] on td "0 F | 0 %" at bounding box center [458, 172] width 145 height 52
drag, startPoint x: 371, startPoint y: 150, endPoint x: 360, endPoint y: 151, distance: 11.9
click at [361, 151] on tr "[PERSON_NAME] ANJALI [PERSON_NAME] [PERSON_NAME] Front Desk [PERSON_NAME] IFTES…" at bounding box center [353, 172] width 564 height 52
click at [349, 155] on input "3600" at bounding box center [361, 167] width 32 height 24
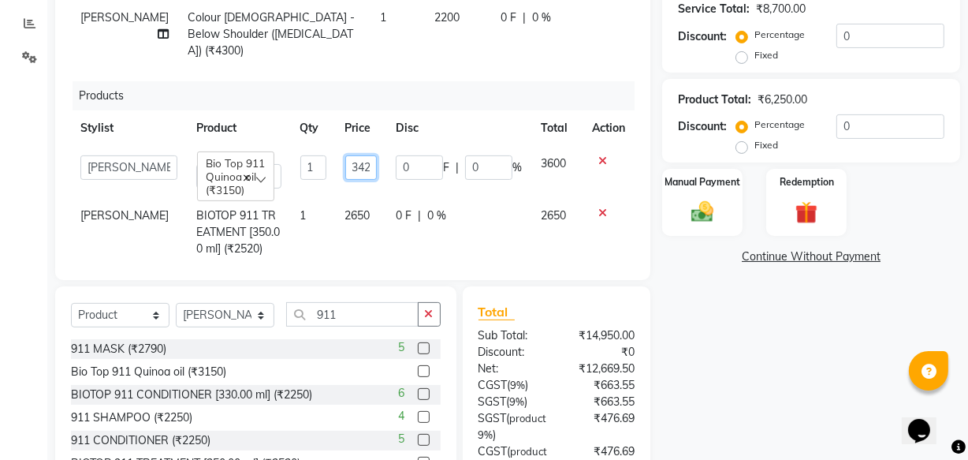
type input "3420"
click at [362, 178] on td "3420" at bounding box center [361, 172] width 50 height 52
select select "43012"
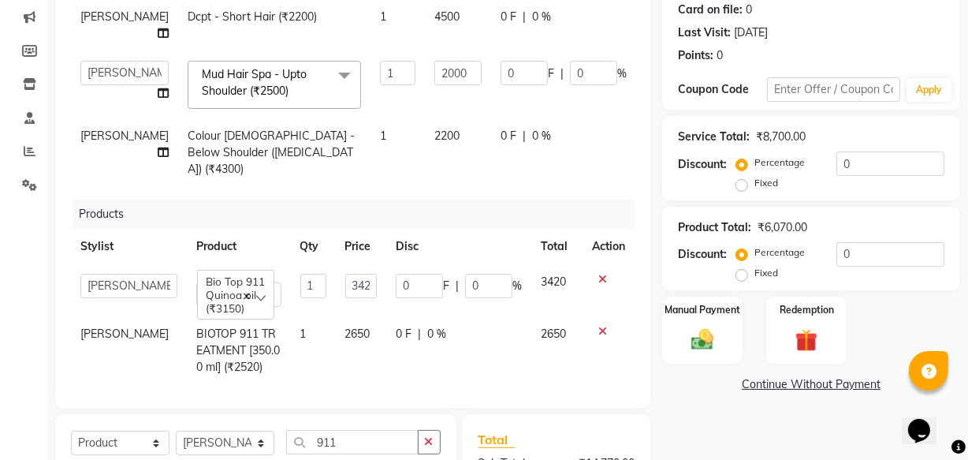
scroll to position [188, 0]
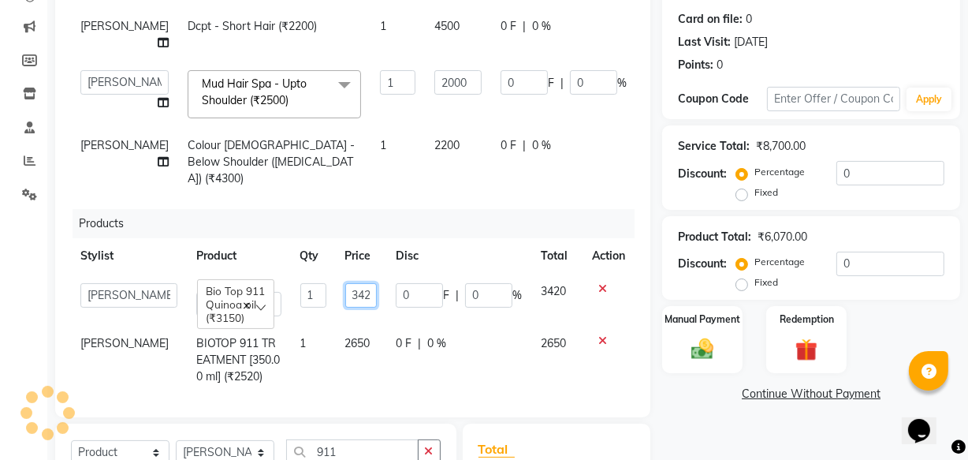
click at [348, 285] on input "3420" at bounding box center [361, 295] width 32 height 24
type input "3000"
click at [347, 307] on tr "[PERSON_NAME] ANJALI [PERSON_NAME] [PERSON_NAME] Front Desk [PERSON_NAME] IFTES…" at bounding box center [353, 300] width 564 height 52
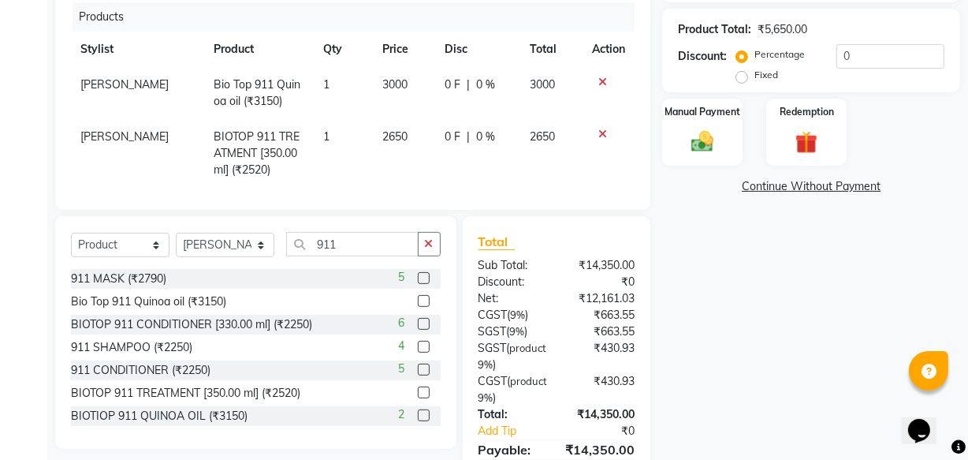
scroll to position [403, 0]
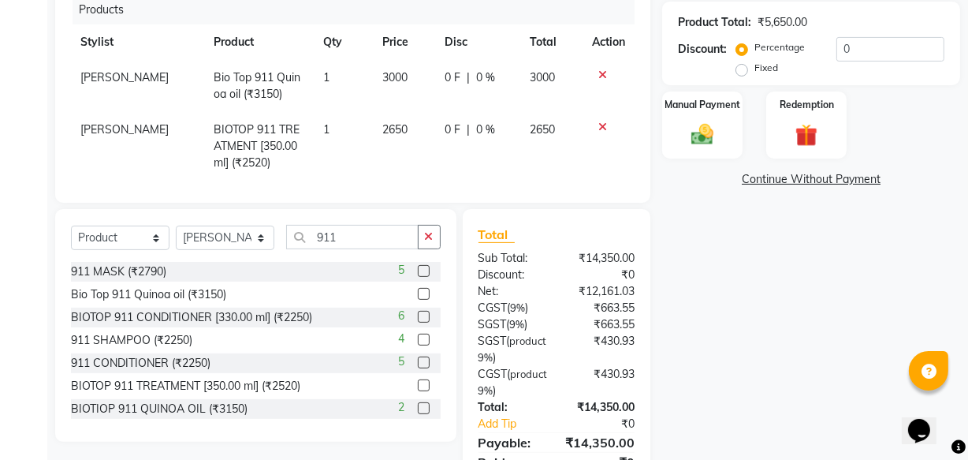
click at [390, 122] on span "2650" at bounding box center [394, 129] width 25 height 14
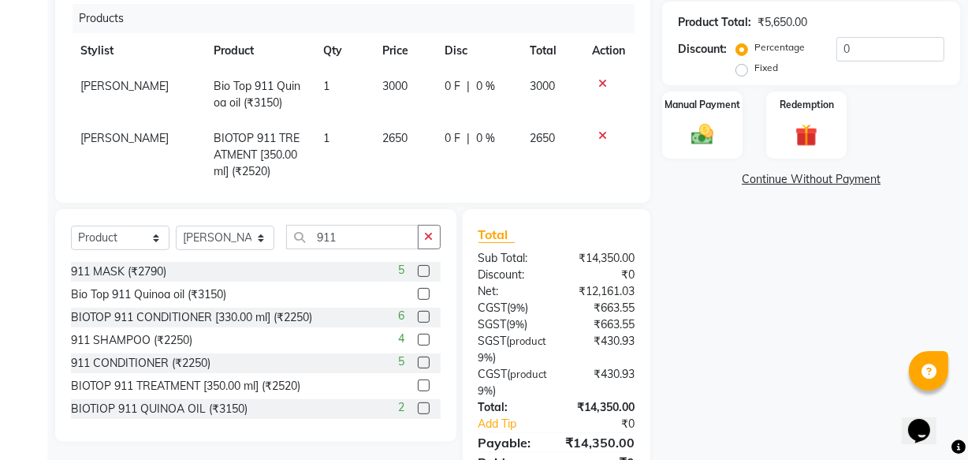
select select "43012"
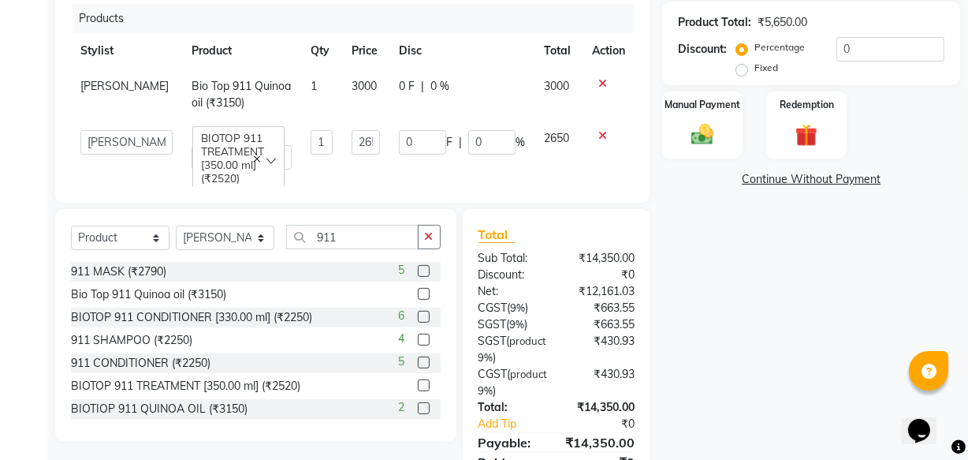
click at [399, 130] on input "0" at bounding box center [422, 142] width 47 height 24
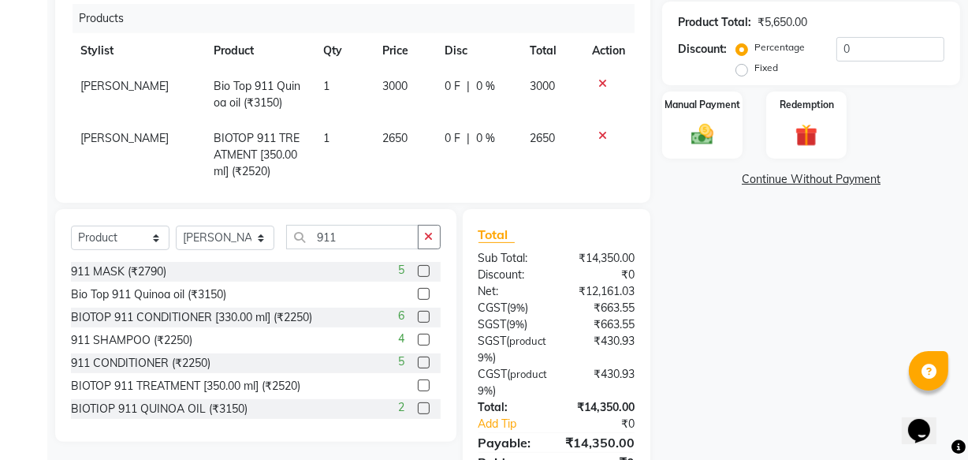
drag, startPoint x: 342, startPoint y: 125, endPoint x: 382, endPoint y: 126, distance: 39.4
click at [348, 126] on td "1" at bounding box center [343, 155] width 59 height 69
select select "43012"
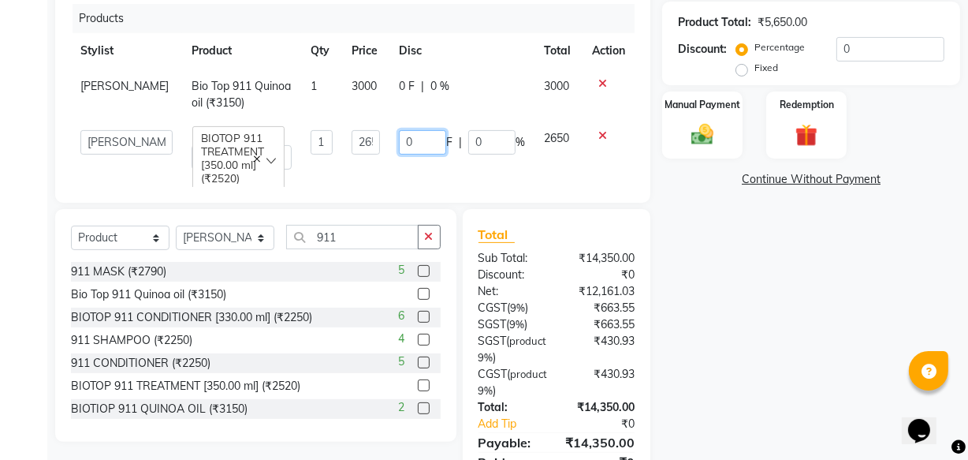
click at [399, 130] on input "0" at bounding box center [422, 142] width 47 height 24
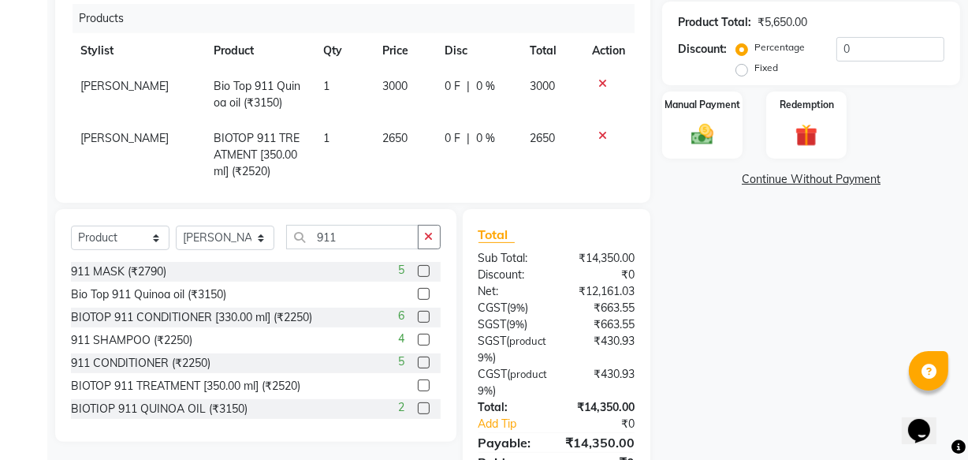
drag, startPoint x: 350, startPoint y: 131, endPoint x: 389, endPoint y: 126, distance: 38.9
click at [357, 131] on tr "[PERSON_NAME] BIOTOP 911 TREATMENT [350.00 ml] (₹2520) 1 2650 0 F | 0 % 2650" at bounding box center [353, 155] width 564 height 69
click at [389, 131] on span "2650" at bounding box center [394, 138] width 25 height 14
select select "43012"
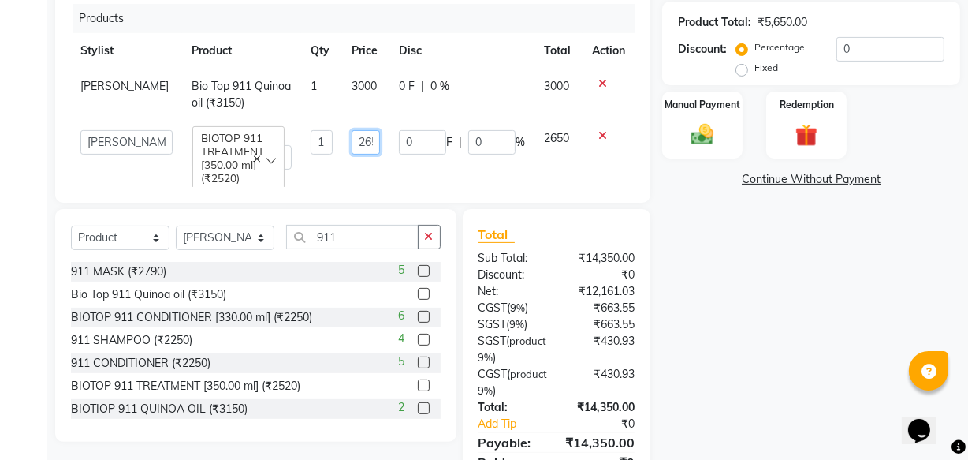
click at [354, 130] on input "2650" at bounding box center [366, 142] width 28 height 24
type input "3000"
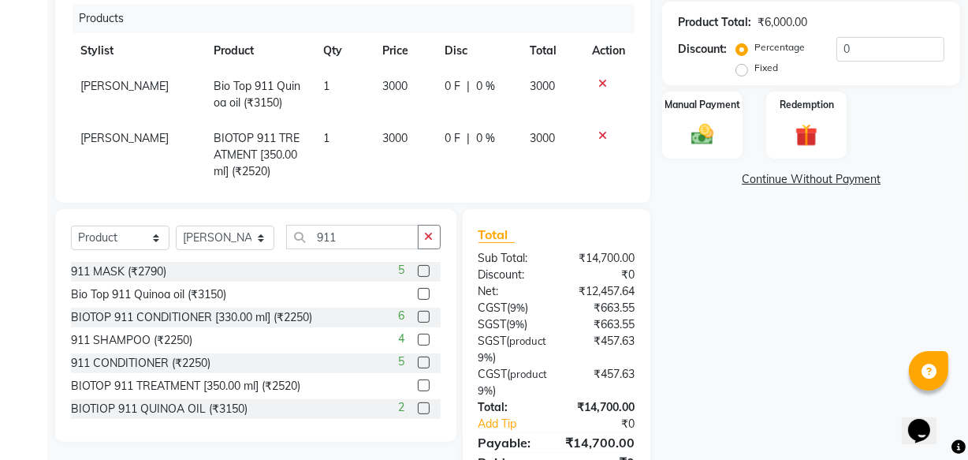
click at [405, 157] on tr "[PERSON_NAME] BIOTOP 911 TREATMENT [350.00 ml] (₹2520) 1 3000 0 F | 0 % 3000" at bounding box center [353, 155] width 564 height 69
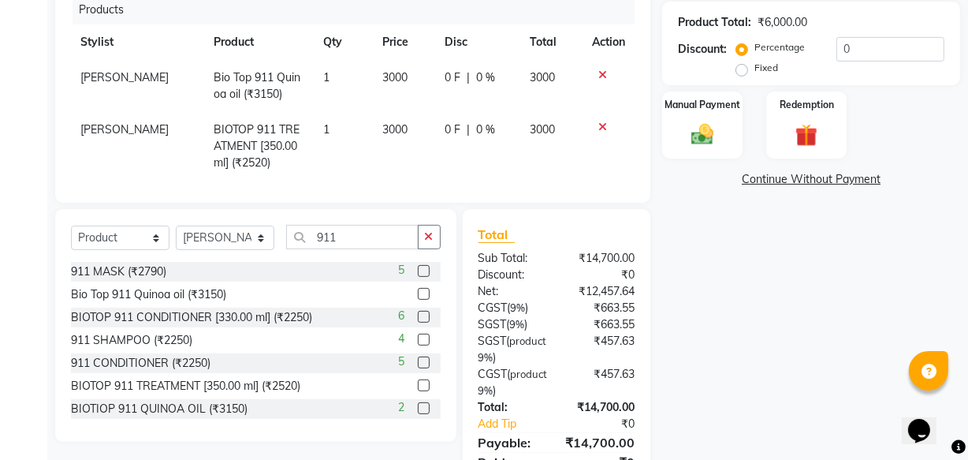
scroll to position [475, 0]
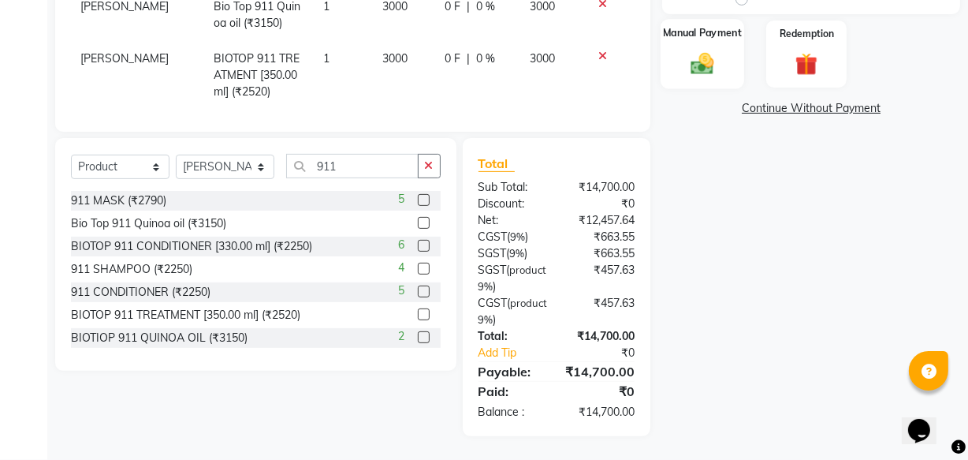
click at [715, 65] on img at bounding box center [703, 63] width 38 height 27
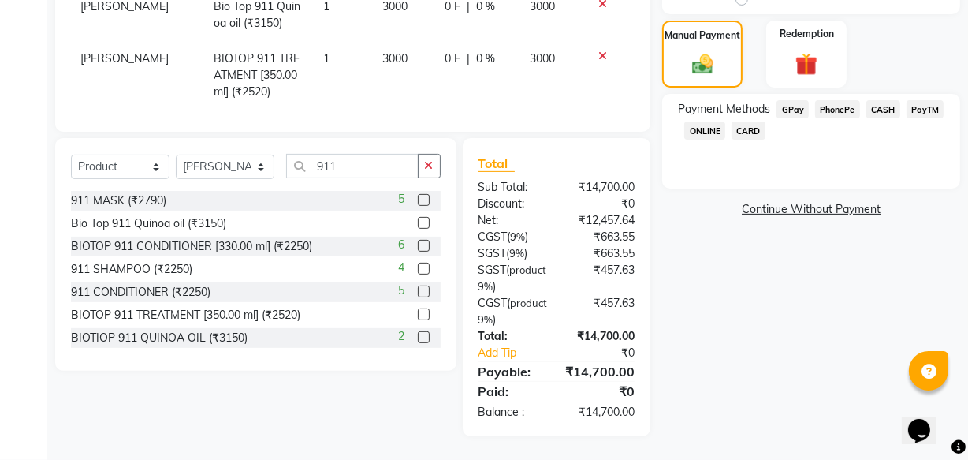
click at [891, 110] on span "CASH" at bounding box center [884, 109] width 34 height 18
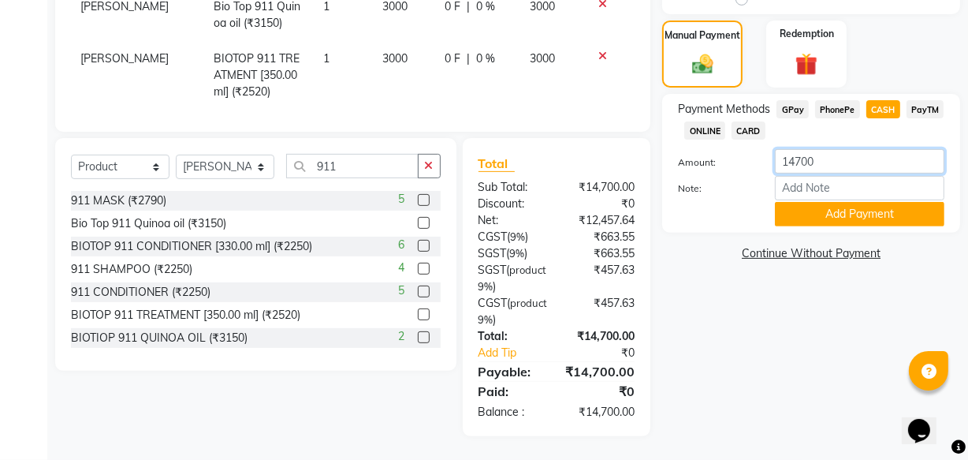
click at [822, 159] on input "14700" at bounding box center [860, 161] width 170 height 24
type input "1"
type input "12000"
click at [812, 221] on button "Add Payment" at bounding box center [860, 214] width 170 height 24
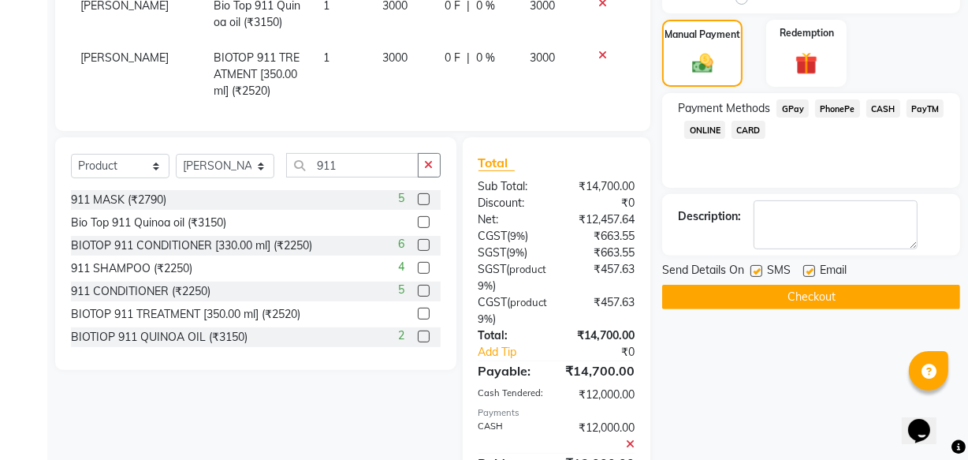
click at [835, 103] on span "PhonePe" at bounding box center [837, 108] width 45 height 18
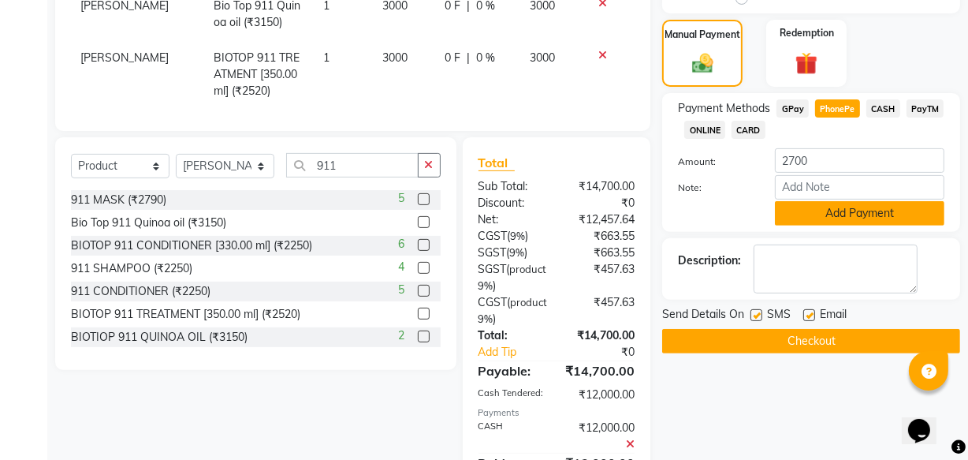
click at [836, 213] on button "Add Payment" at bounding box center [860, 213] width 170 height 24
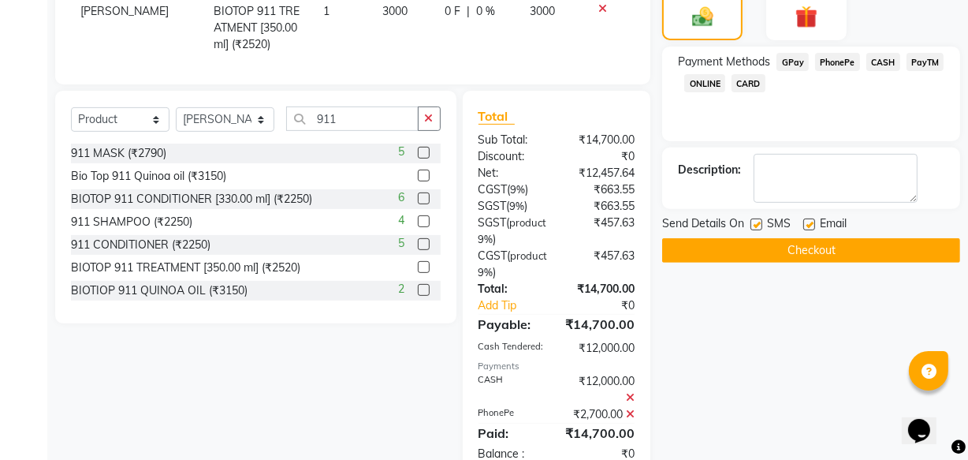
scroll to position [564, 0]
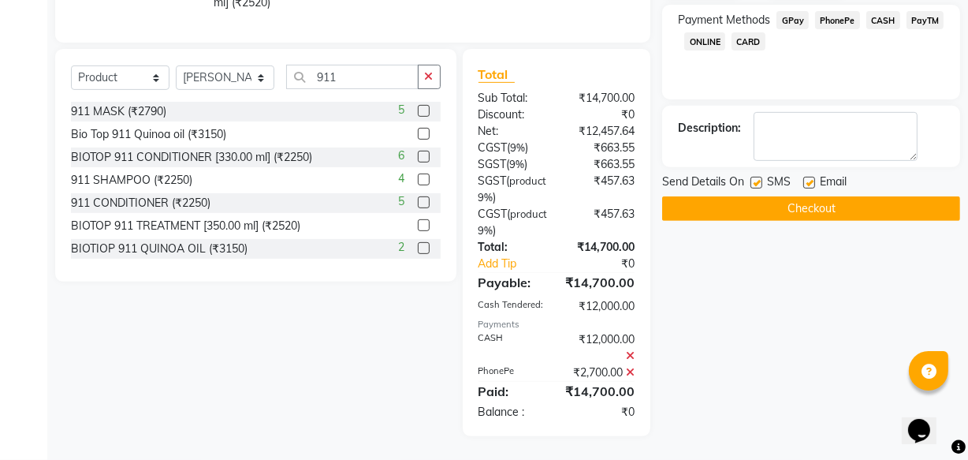
click at [738, 208] on button "Checkout" at bounding box center [811, 208] width 298 height 24
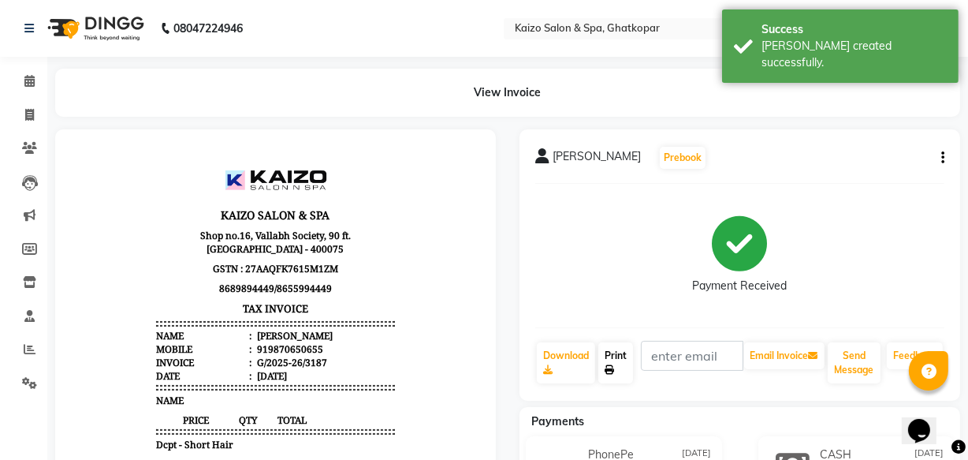
click at [610, 367] on icon at bounding box center [609, 369] width 9 height 9
select select "service"
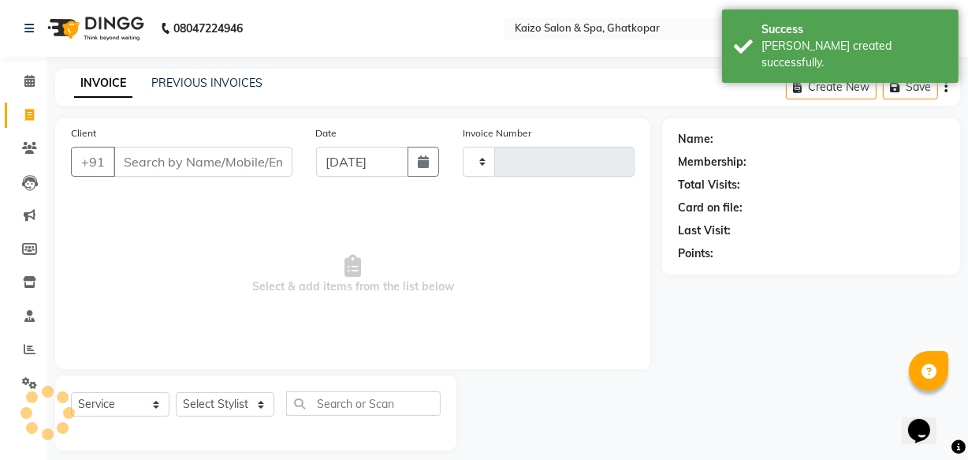
scroll to position [15, 0]
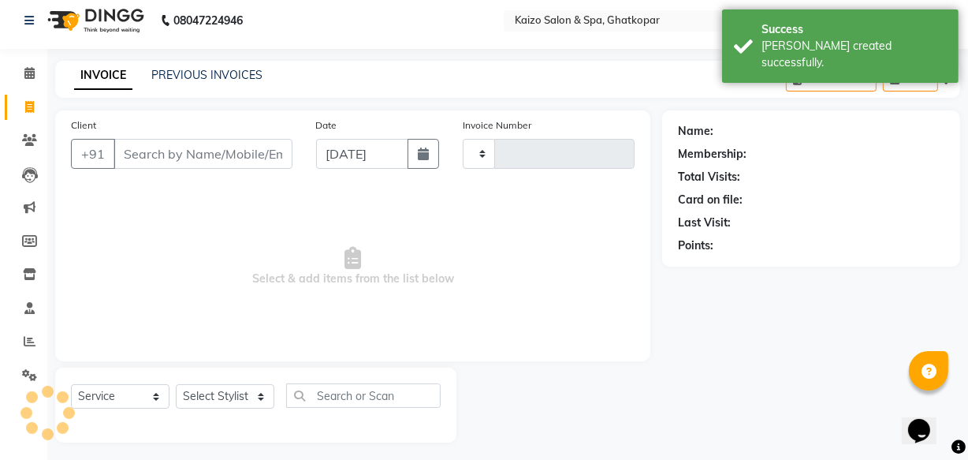
type input "3188"
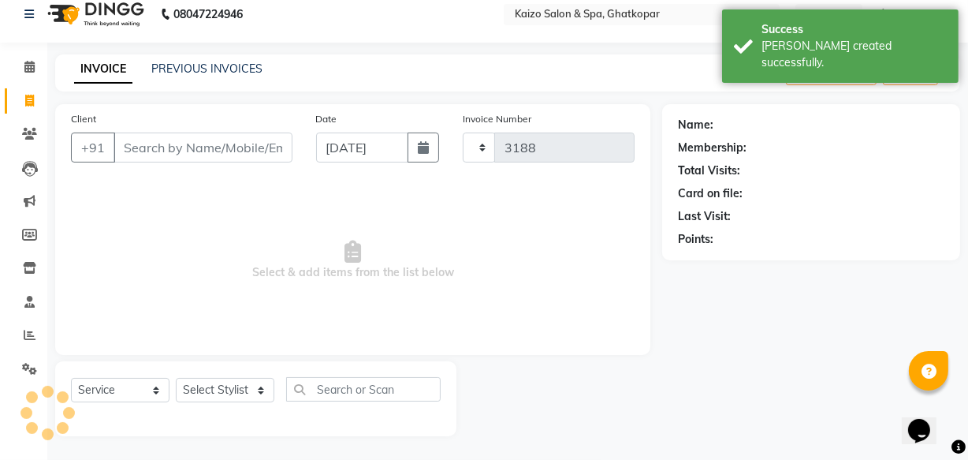
select select "3500"
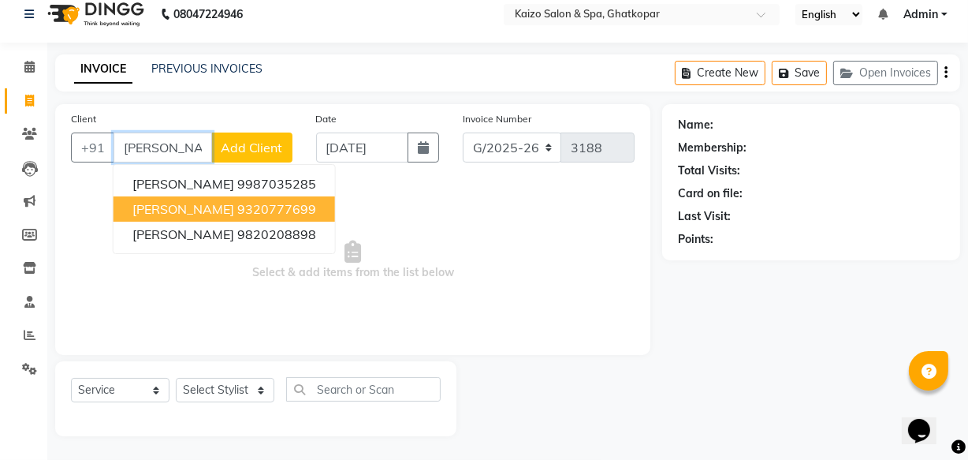
click at [137, 201] on span "[PERSON_NAME]" at bounding box center [183, 209] width 102 height 16
type input "9320777699"
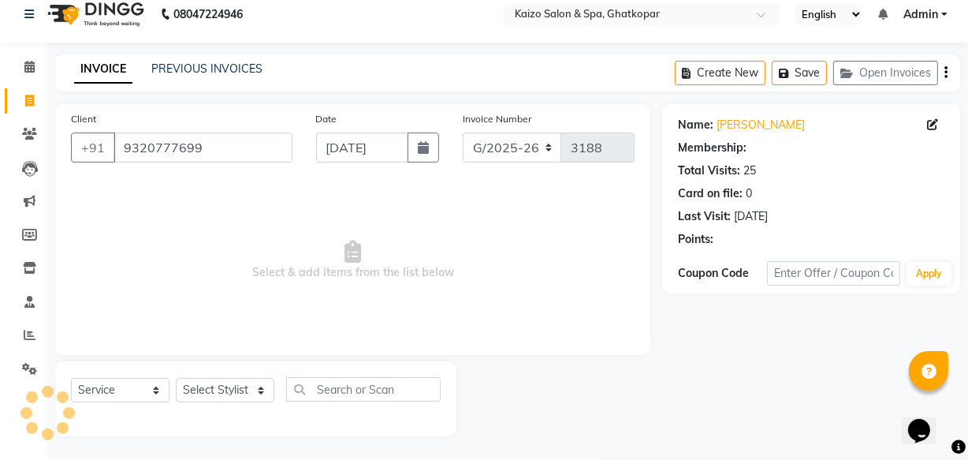
select select "1: Object"
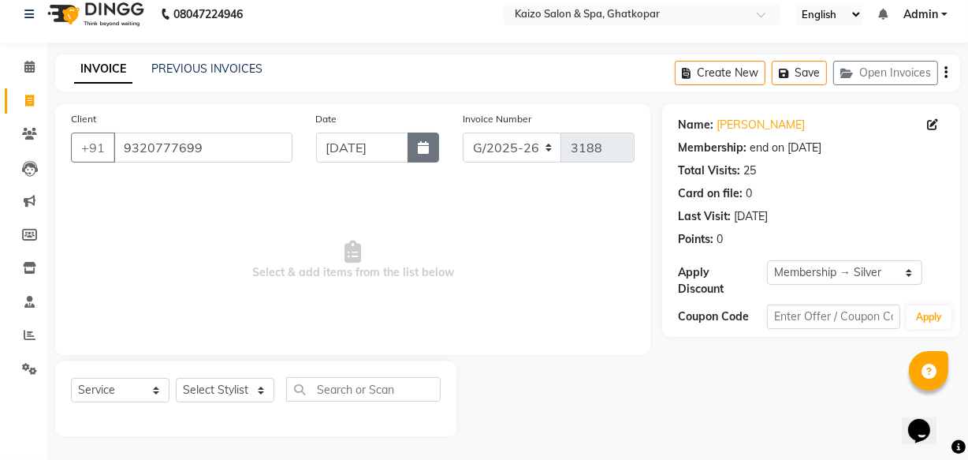
click at [423, 149] on icon "button" at bounding box center [423, 147] width 11 height 13
select select "9"
select select "2025"
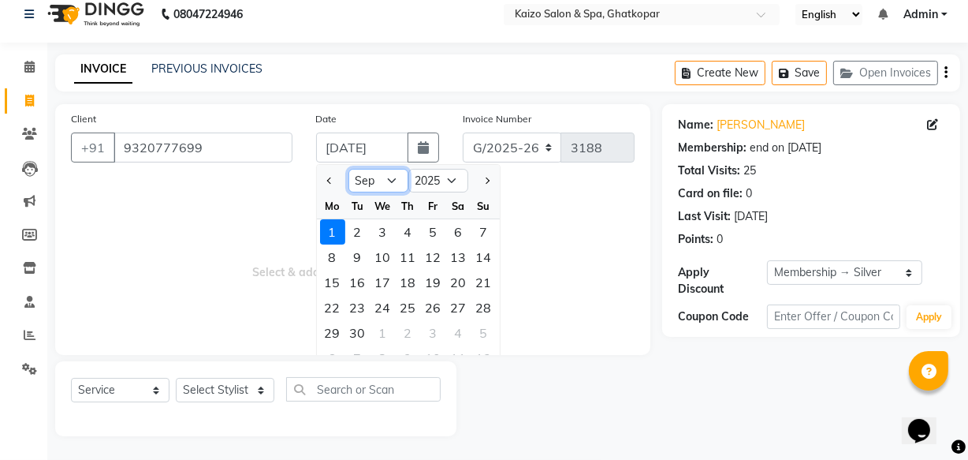
click at [393, 181] on select "Jan Feb Mar Apr May Jun [DATE] Aug Sep Oct Nov Dec" at bounding box center [379, 181] width 60 height 24
select select "8"
click at [349, 169] on select "Jan Feb Mar Apr May Jun [DATE] Aug Sep Oct Nov Dec" at bounding box center [379, 181] width 60 height 24
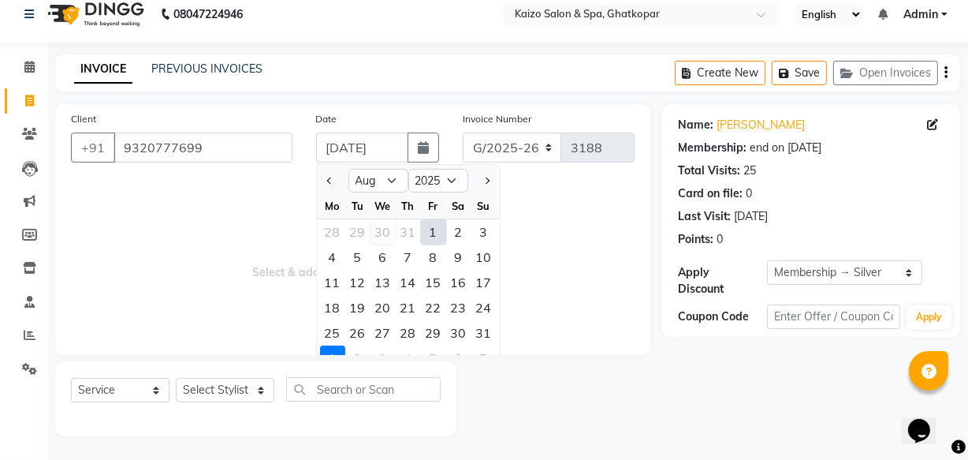
click at [389, 230] on div "30" at bounding box center [383, 231] width 25 height 25
type input "[DATE]"
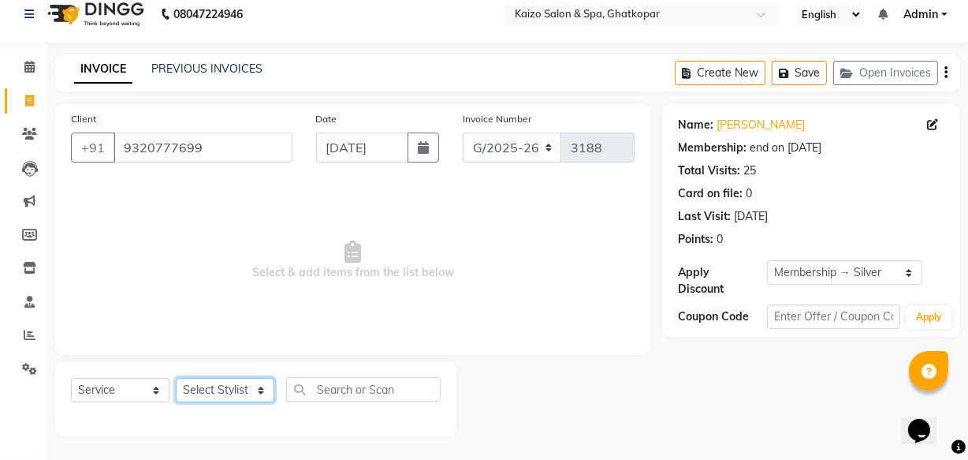
drag, startPoint x: 207, startPoint y: 389, endPoint x: 205, endPoint y: 379, distance: 10.5
click at [207, 389] on select "Select Stylist [PERSON_NAME] ANJALI [PERSON_NAME] [PERSON_NAME] Front Desk [PER…" at bounding box center [225, 390] width 99 height 24
select select "8836"
click at [176, 378] on select "Select Stylist [PERSON_NAME] ANJALI [PERSON_NAME] [PERSON_NAME] Front Desk [PER…" at bounding box center [225, 390] width 99 height 24
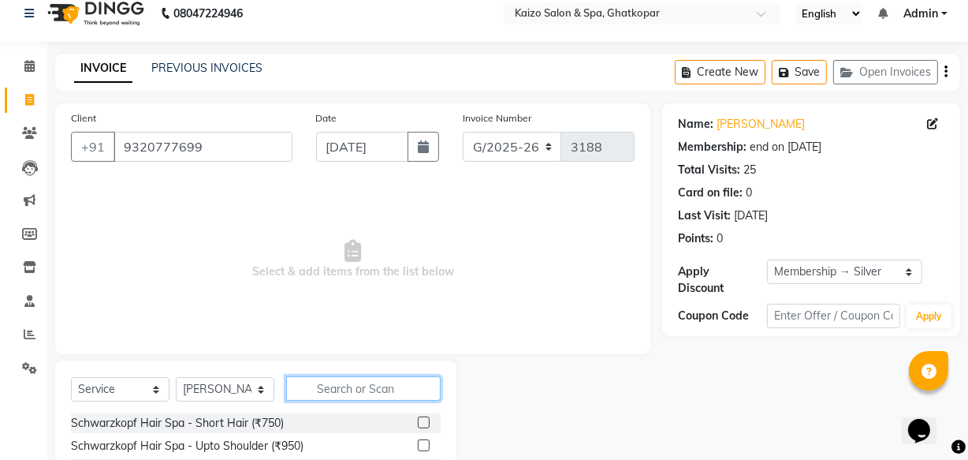
click at [331, 396] on input "text" at bounding box center [363, 388] width 155 height 24
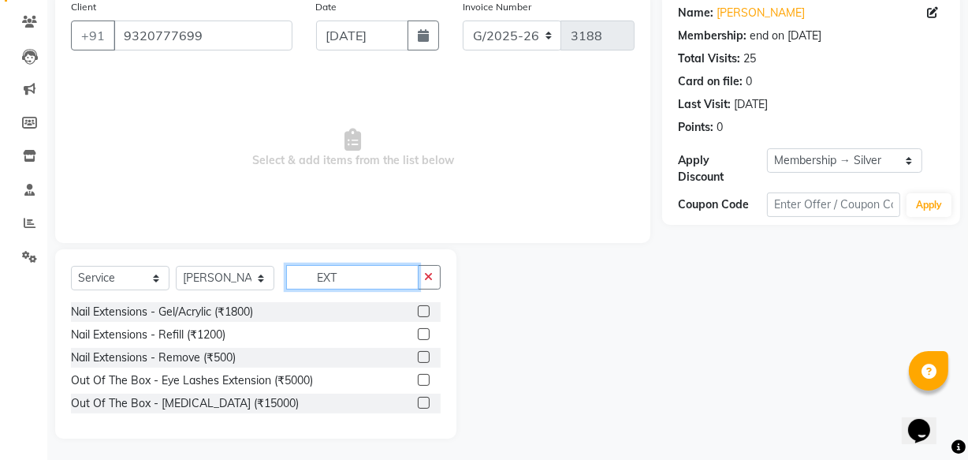
scroll to position [129, 0]
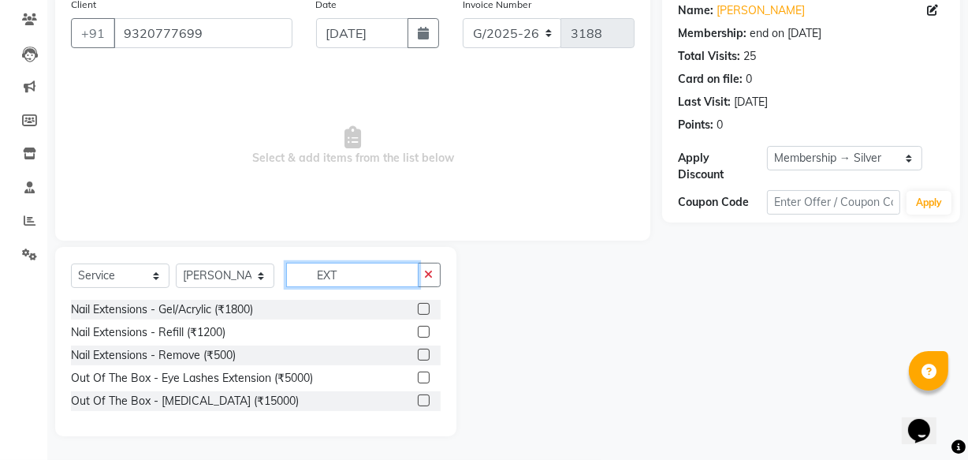
type input "EXT"
click at [419, 403] on label at bounding box center [424, 400] width 12 height 12
click at [419, 403] on input "checkbox" at bounding box center [423, 401] width 10 height 10
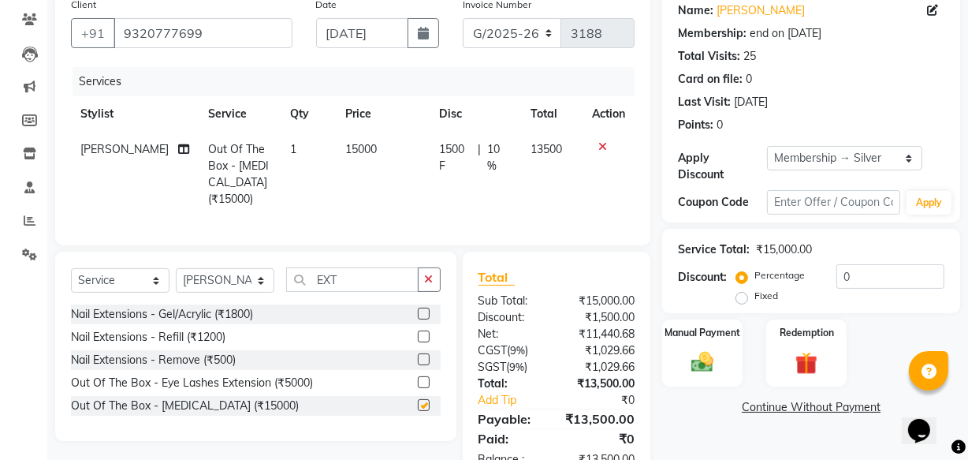
checkbox input "false"
click at [433, 280] on button "button" at bounding box center [429, 279] width 23 height 24
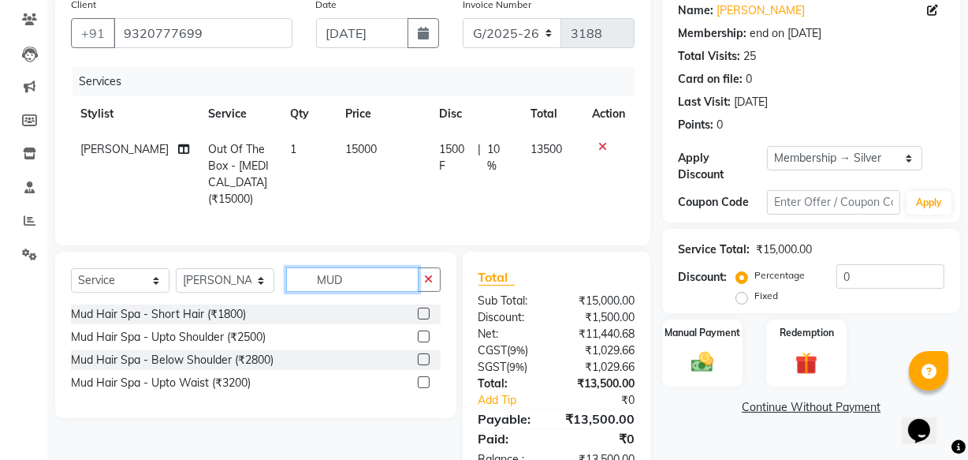
scroll to position [188, 0]
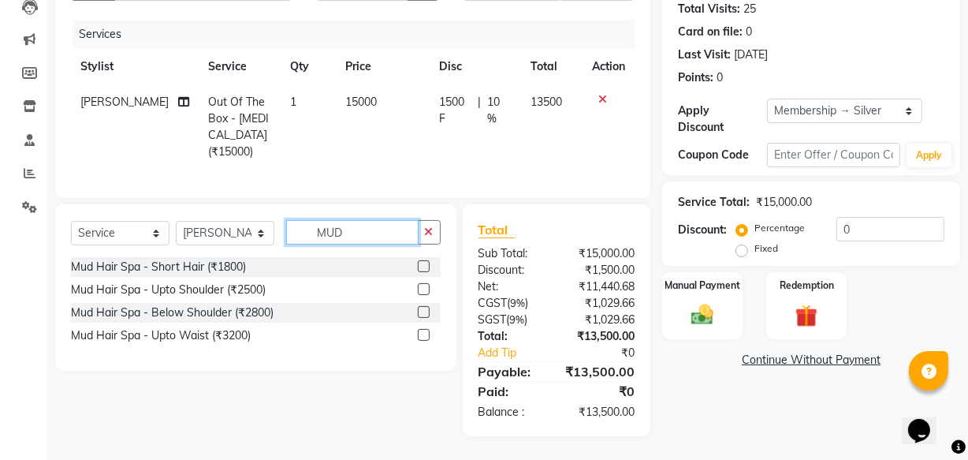
type input "MUD"
click at [424, 287] on label at bounding box center [424, 289] width 12 height 12
click at [424, 287] on input "checkbox" at bounding box center [423, 290] width 10 height 10
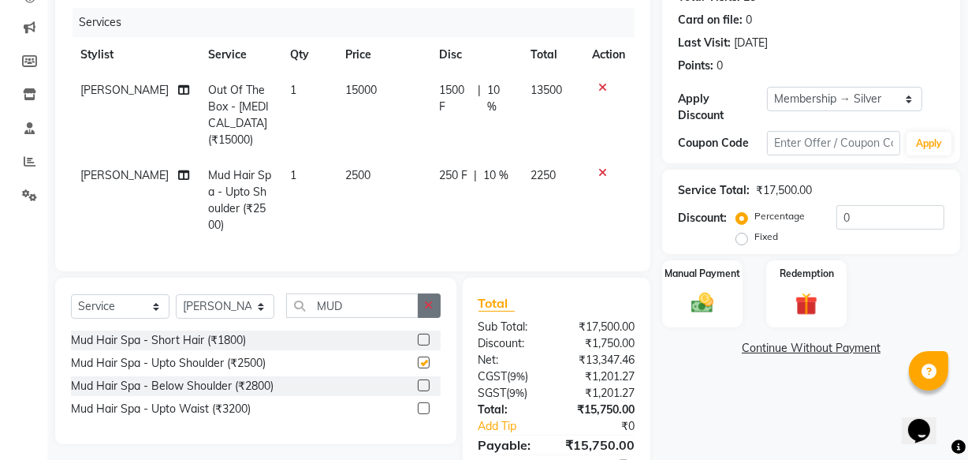
checkbox input "false"
click at [423, 314] on button "button" at bounding box center [429, 305] width 23 height 24
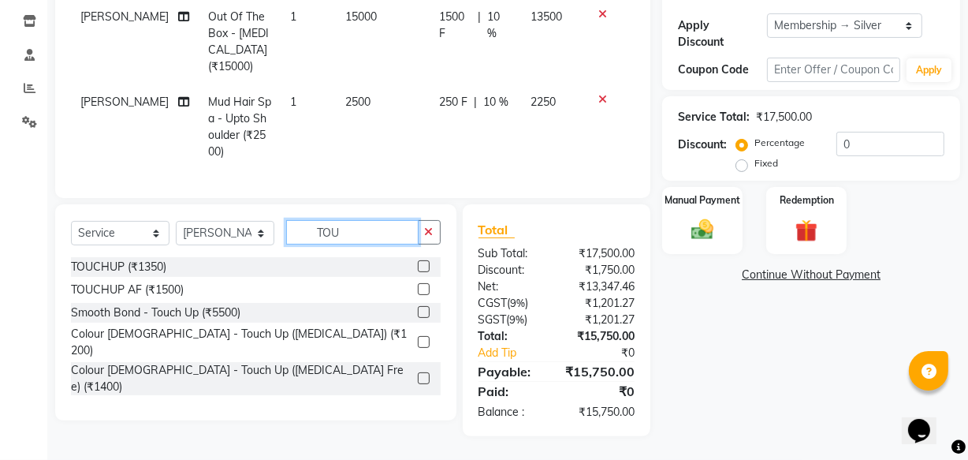
scroll to position [272, 0]
type input "TOU"
click at [425, 264] on label at bounding box center [424, 266] width 12 height 12
click at [425, 264] on input "checkbox" at bounding box center [423, 267] width 10 height 10
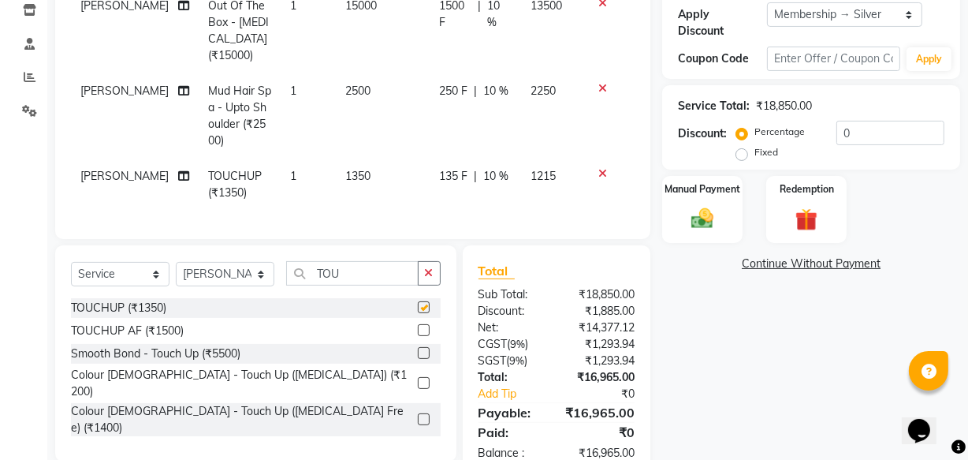
checkbox input "false"
click at [427, 278] on icon "button" at bounding box center [429, 272] width 9 height 11
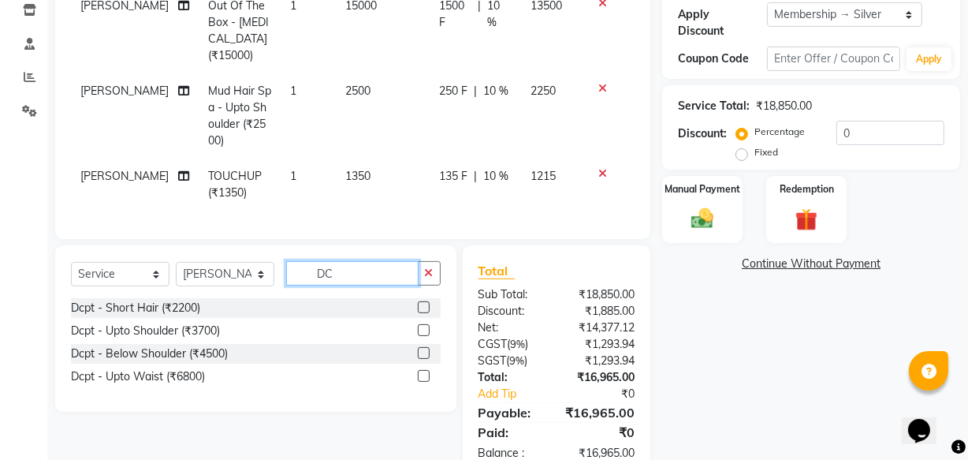
type input "DC"
drag, startPoint x: 421, startPoint y: 337, endPoint x: 410, endPoint y: 285, distance: 53.2
click at [422, 336] on label at bounding box center [424, 330] width 12 height 12
click at [422, 336] on input "checkbox" at bounding box center [423, 331] width 10 height 10
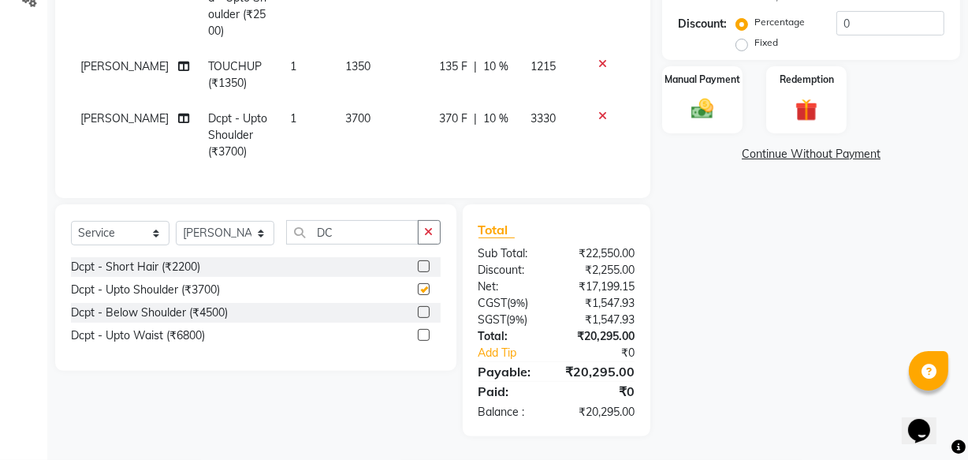
scroll to position [393, 0]
checkbox input "false"
click at [423, 229] on button "button" at bounding box center [429, 232] width 23 height 24
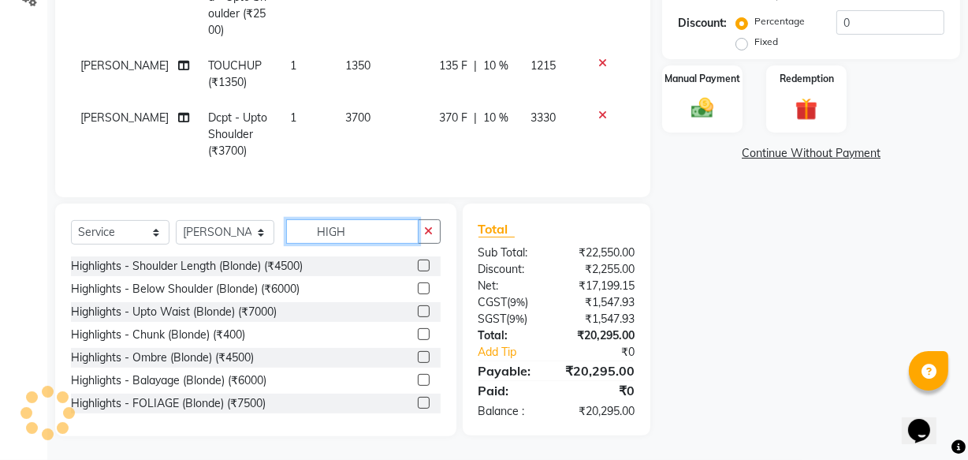
type input "HIGH"
click at [418, 261] on label at bounding box center [424, 265] width 12 height 12
click at [418, 261] on input "checkbox" at bounding box center [423, 266] width 10 height 10
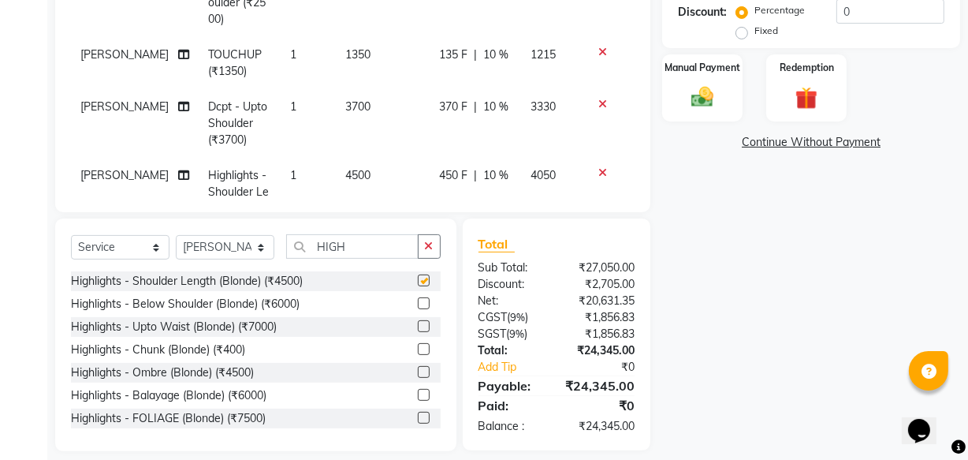
checkbox input "false"
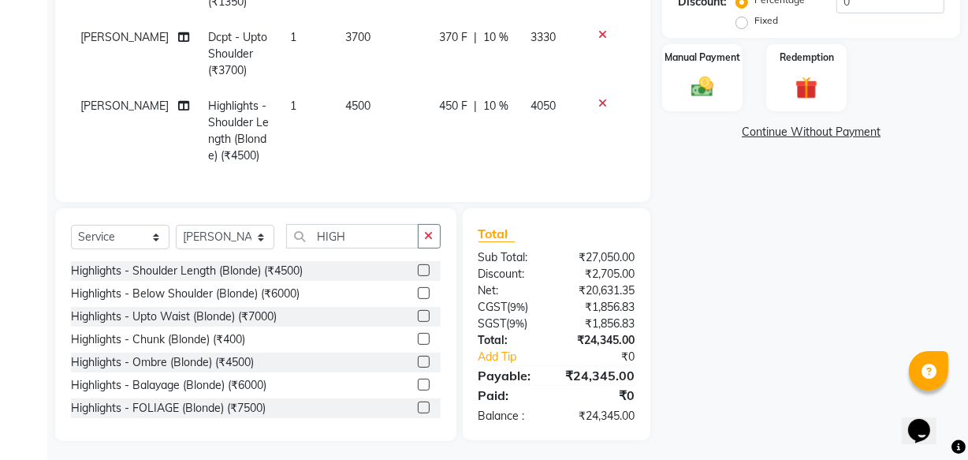
scroll to position [409, 0]
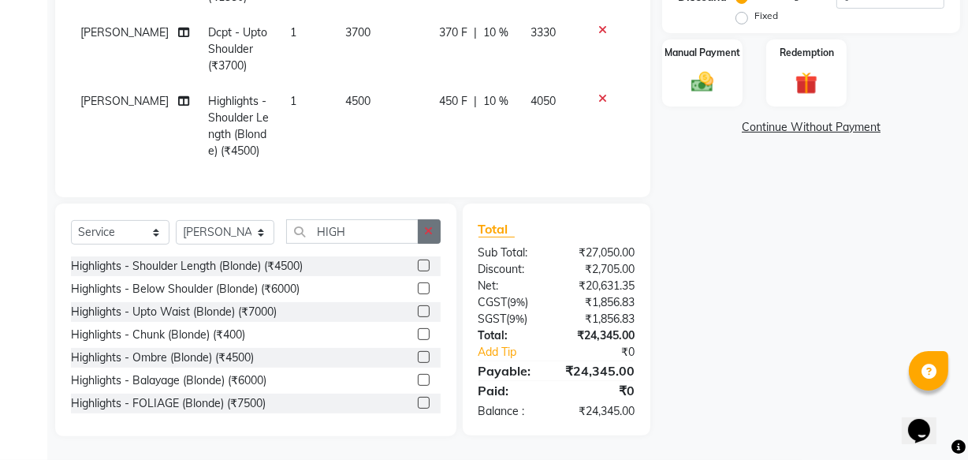
click at [427, 233] on icon "button" at bounding box center [429, 231] width 9 height 11
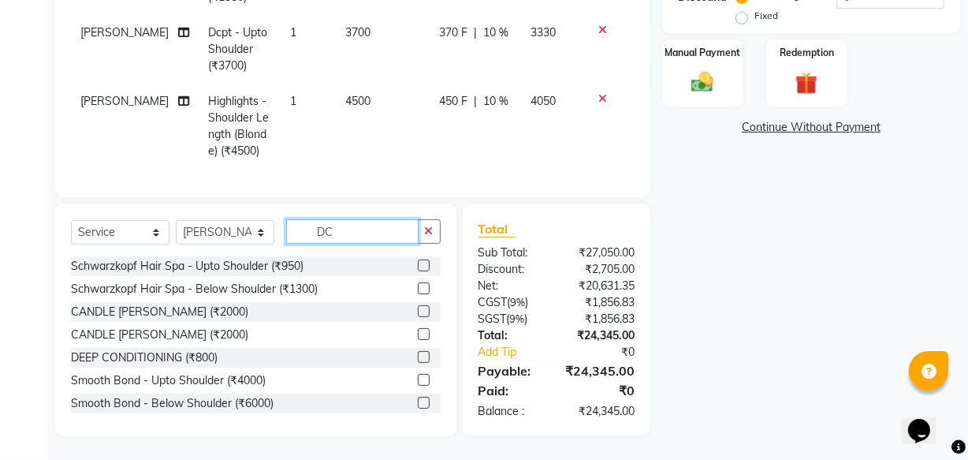
scroll to position [408, 0]
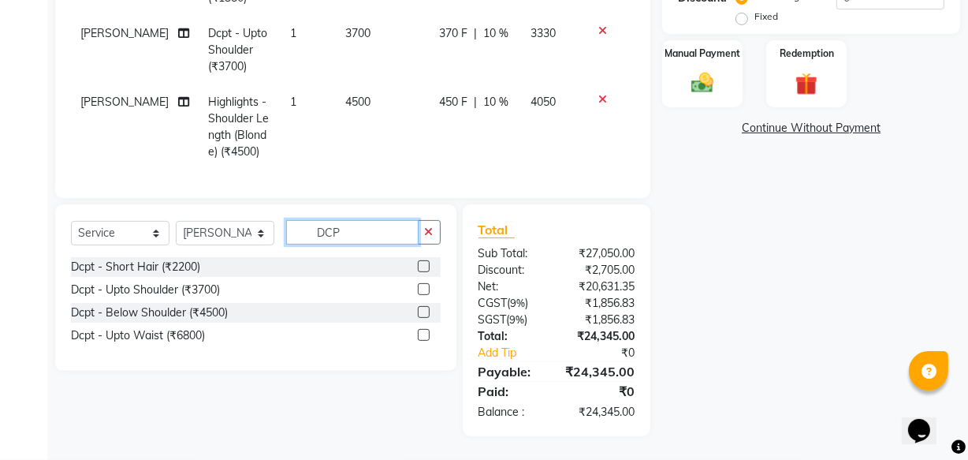
type input "DCP"
drag, startPoint x: 423, startPoint y: 285, endPoint x: 421, endPoint y: 248, distance: 37.9
click at [423, 285] on label at bounding box center [424, 289] width 12 height 12
click at [423, 285] on input "checkbox" at bounding box center [423, 290] width 10 height 10
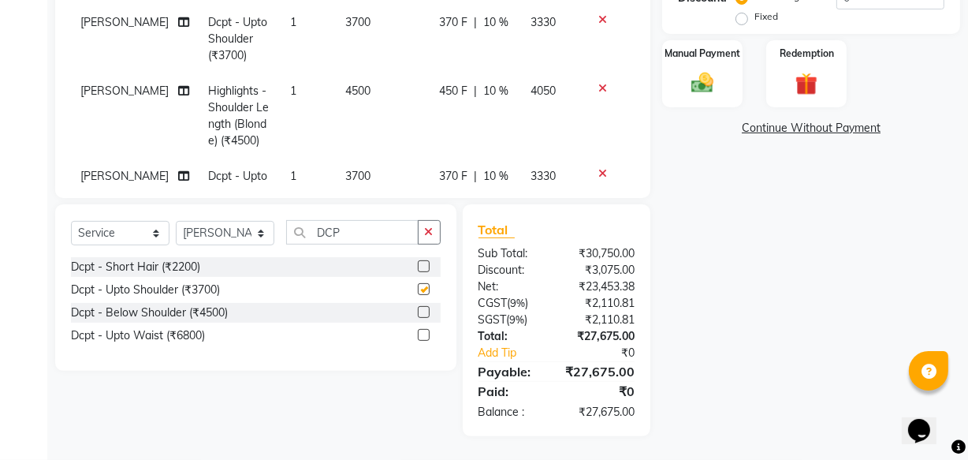
scroll to position [138, 0]
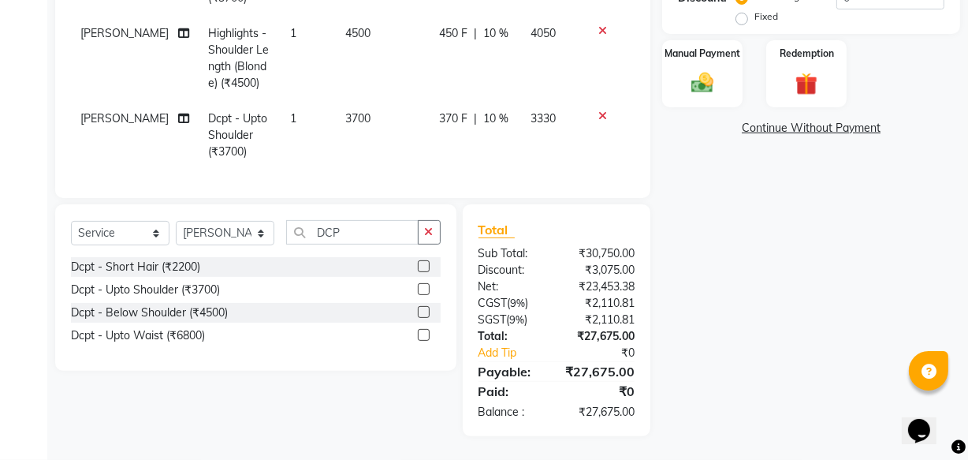
checkbox input "false"
click at [426, 236] on icon "button" at bounding box center [429, 231] width 9 height 11
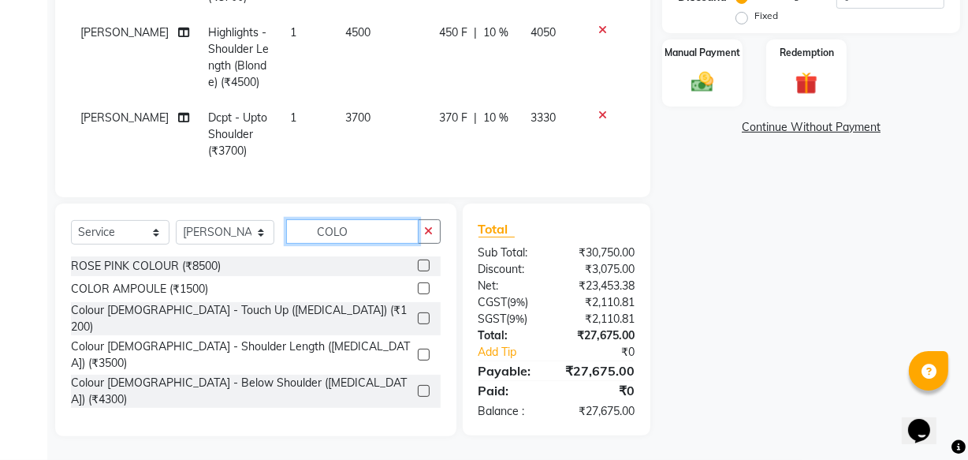
type input "COLO"
click at [418, 385] on label at bounding box center [424, 391] width 12 height 12
click at [418, 386] on input "checkbox" at bounding box center [423, 391] width 10 height 10
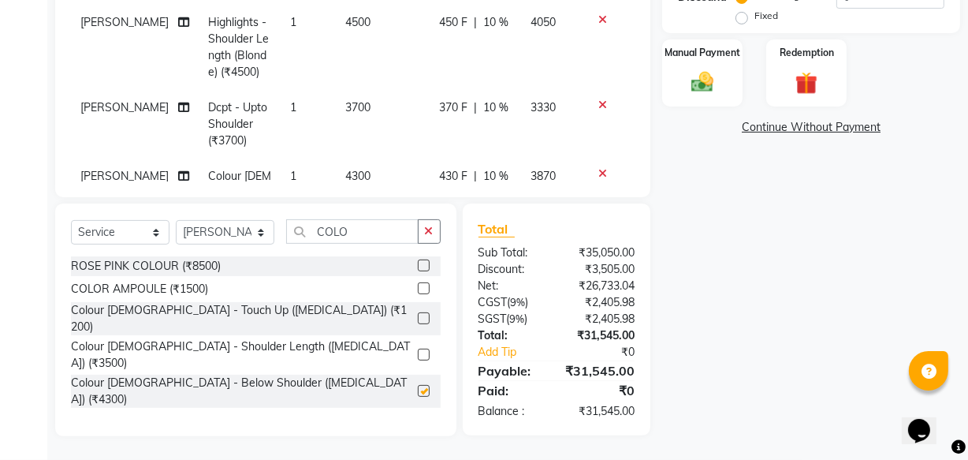
checkbox input "false"
click at [423, 229] on button "button" at bounding box center [429, 231] width 23 height 24
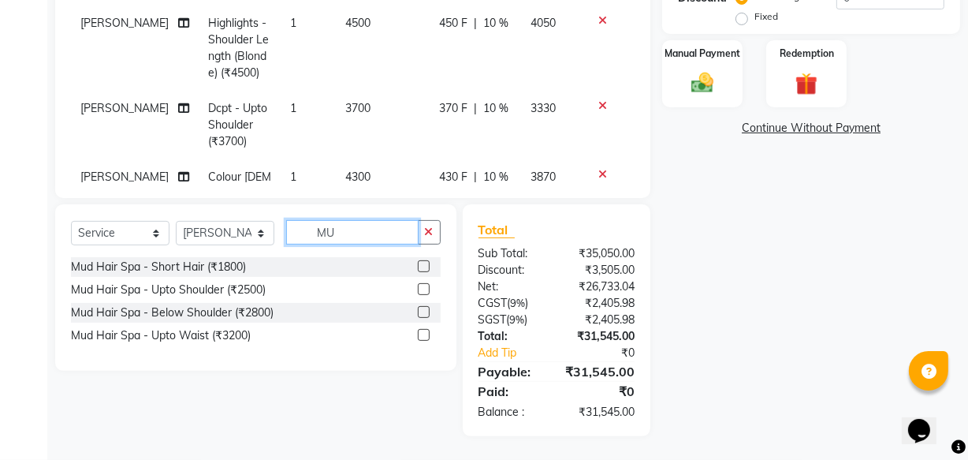
scroll to position [408, 0]
type input "MUD"
drag, startPoint x: 426, startPoint y: 288, endPoint x: 414, endPoint y: 283, distance: 12.7
click at [426, 287] on label at bounding box center [424, 289] width 12 height 12
click at [426, 287] on input "checkbox" at bounding box center [423, 290] width 10 height 10
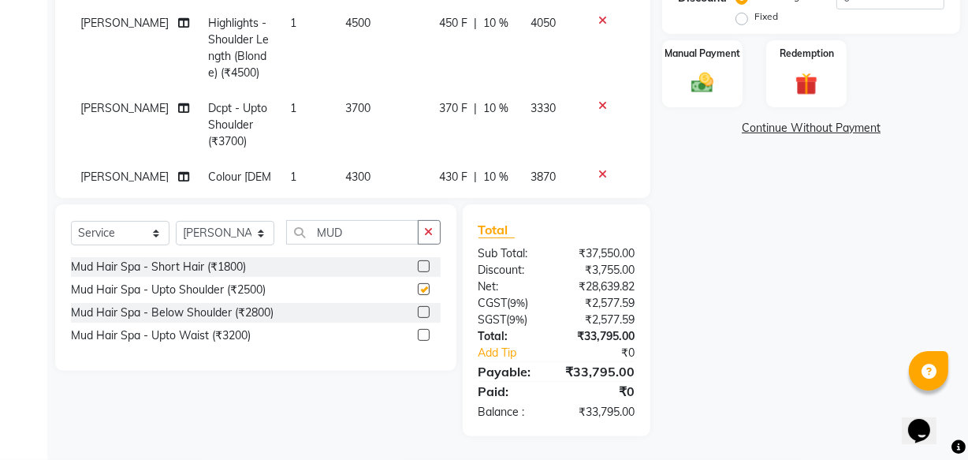
scroll to position [325, 0]
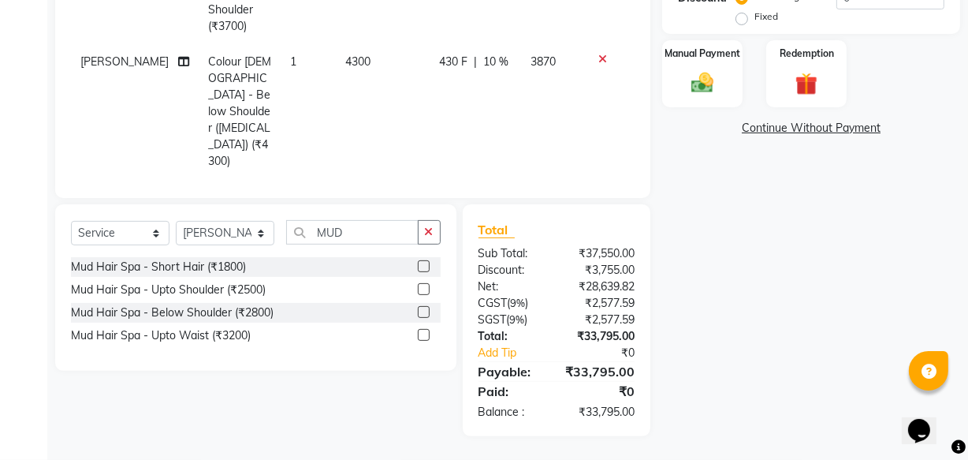
checkbox input "false"
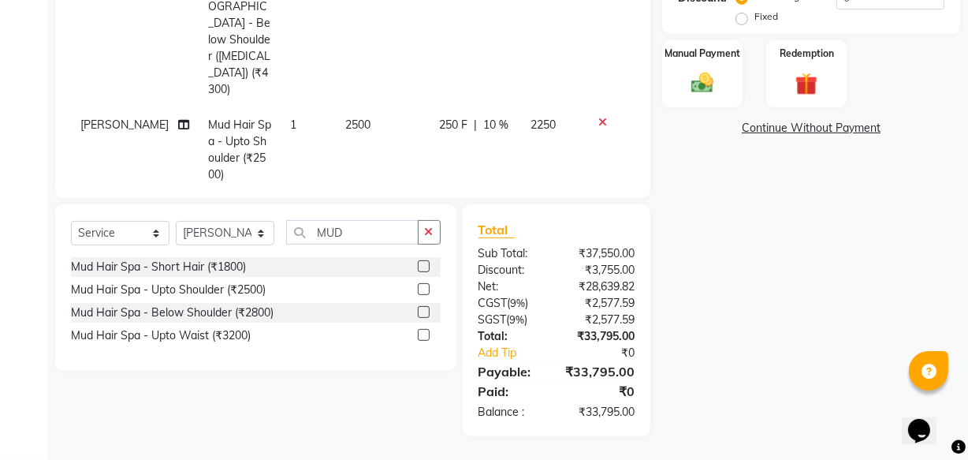
click at [345, 117] on span "2500" at bounding box center [357, 124] width 25 height 14
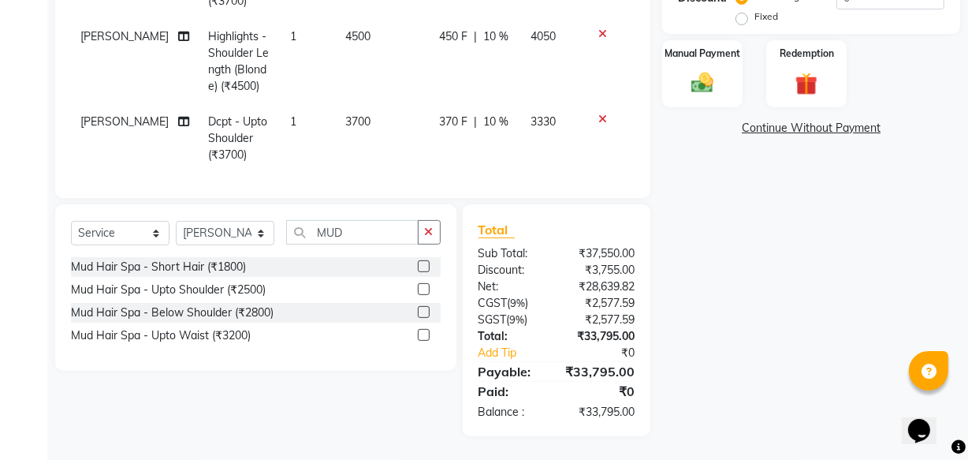
click at [335, 308] on td "1" at bounding box center [308, 350] width 54 height 85
select select "8836"
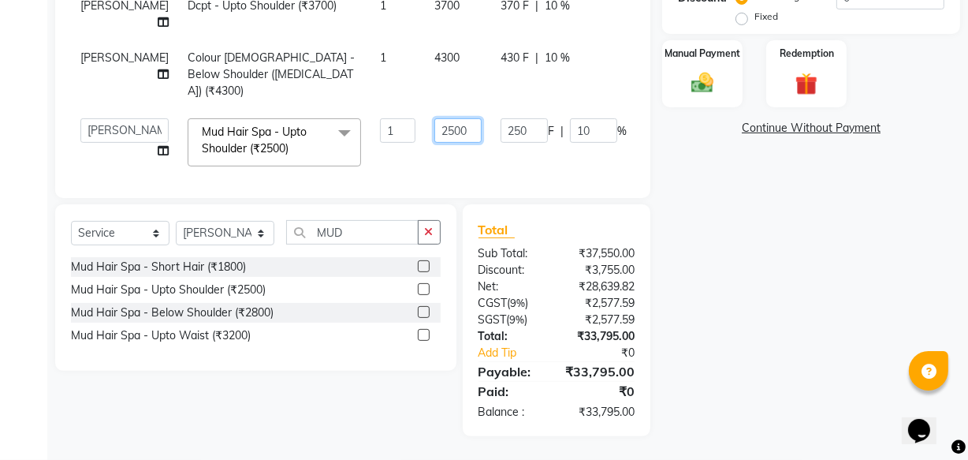
click at [434, 118] on input "2500" at bounding box center [457, 130] width 47 height 24
type input "2000"
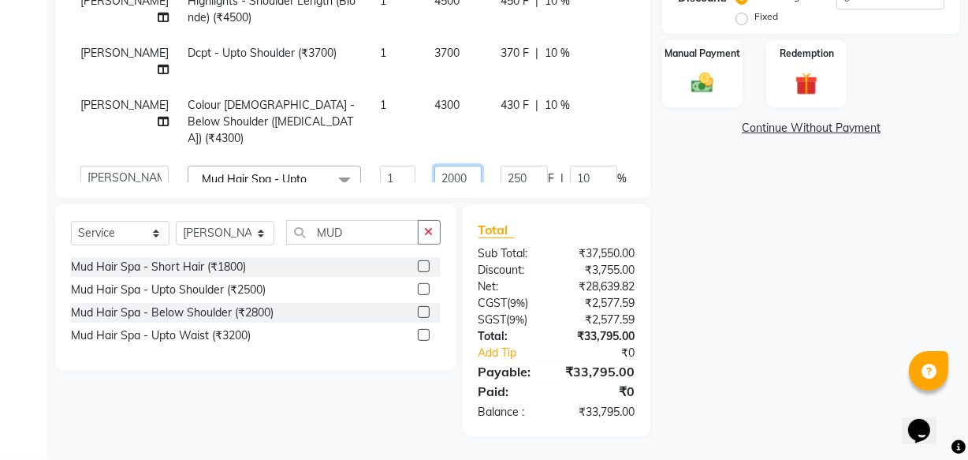
scroll to position [53, 0]
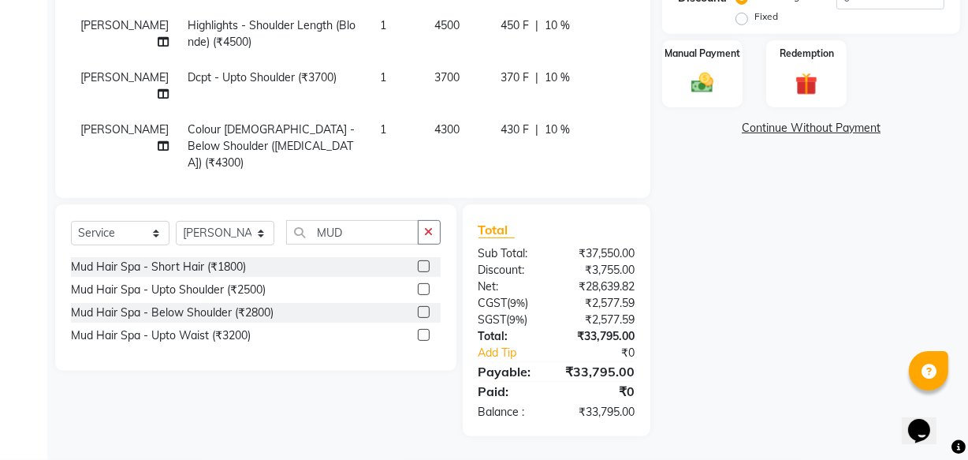
click at [422, 132] on tbody "[PERSON_NAME] Out Of The Box - [MEDICAL_DATA] (₹15000) 1 15000 1500 F | 10 % 13…" at bounding box center [405, 24] width 668 height 448
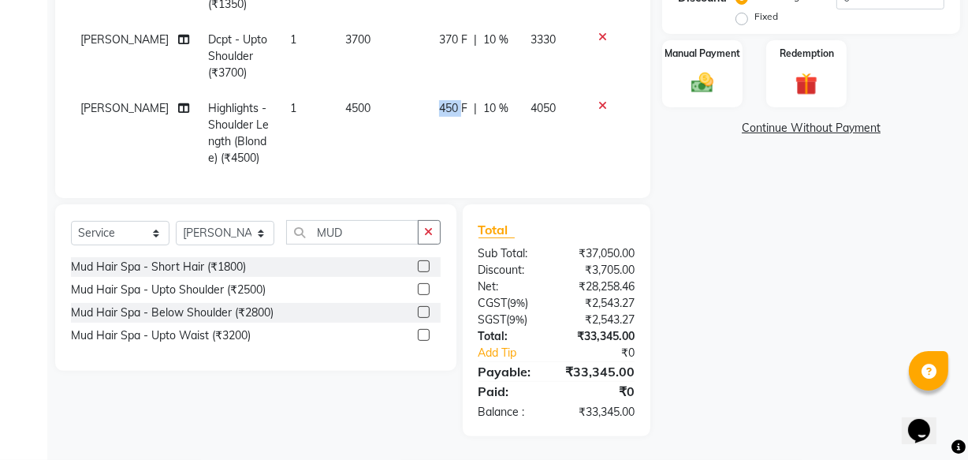
click at [430, 132] on td "450 F | 10 %" at bounding box center [475, 133] width 91 height 85
select select "8836"
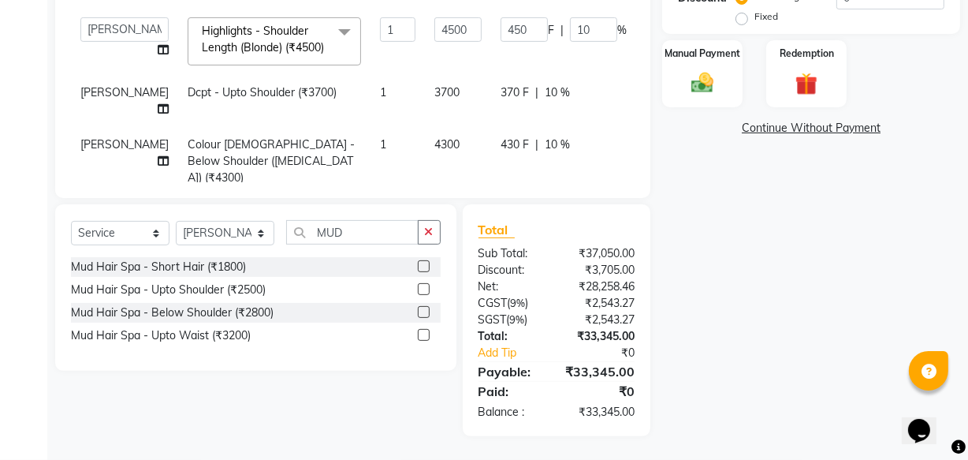
click at [434, 151] on span "4300" at bounding box center [446, 144] width 25 height 14
select select "8836"
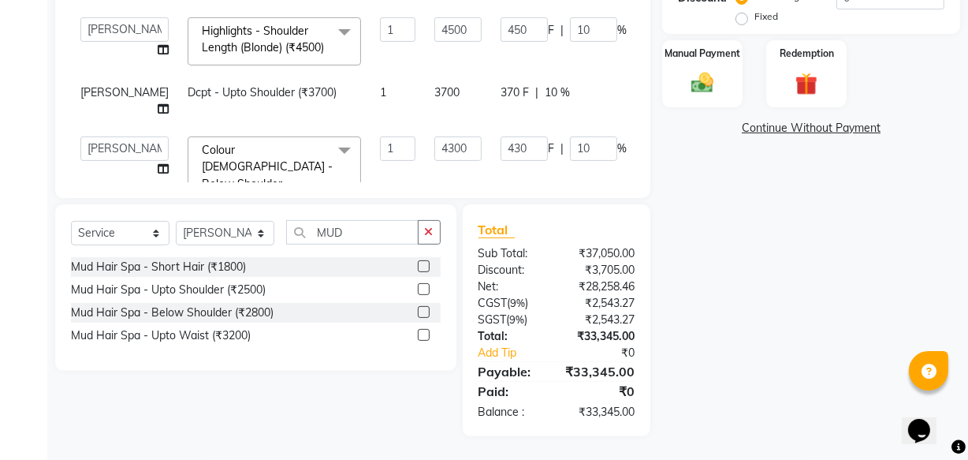
click at [434, 159] on input "4300" at bounding box center [457, 148] width 47 height 24
type input "0"
type input "4000"
click at [434, 99] on span "3700" at bounding box center [446, 92] width 25 height 14
select select "8836"
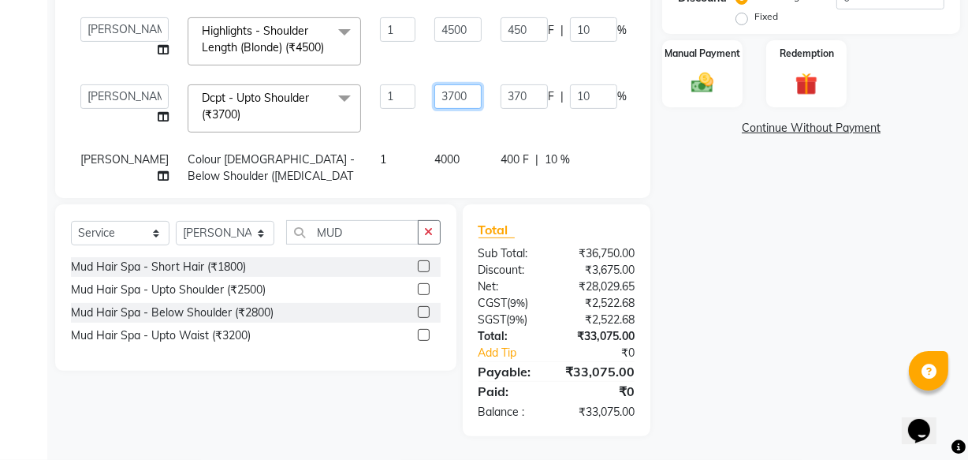
click at [434, 109] on input "3700" at bounding box center [457, 96] width 47 height 24
type input "4000"
click at [425, 135] on td "4000" at bounding box center [458, 108] width 66 height 67
select select "8836"
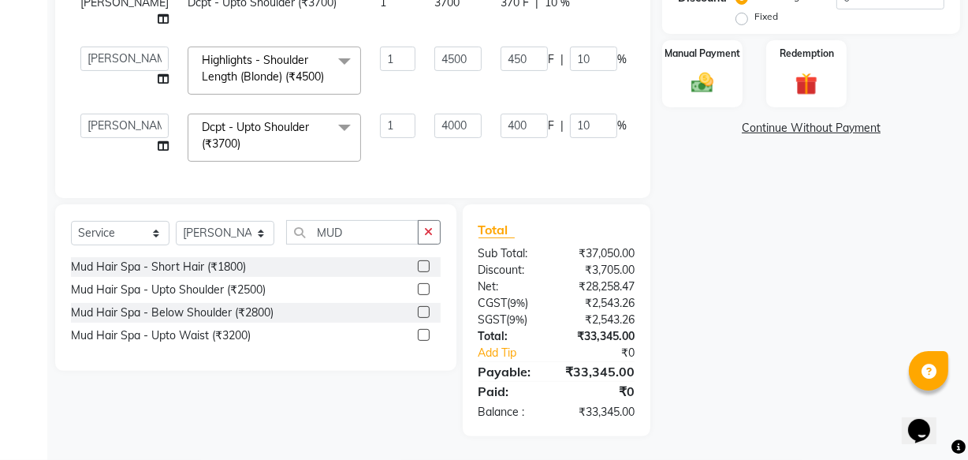
scroll to position [0, 0]
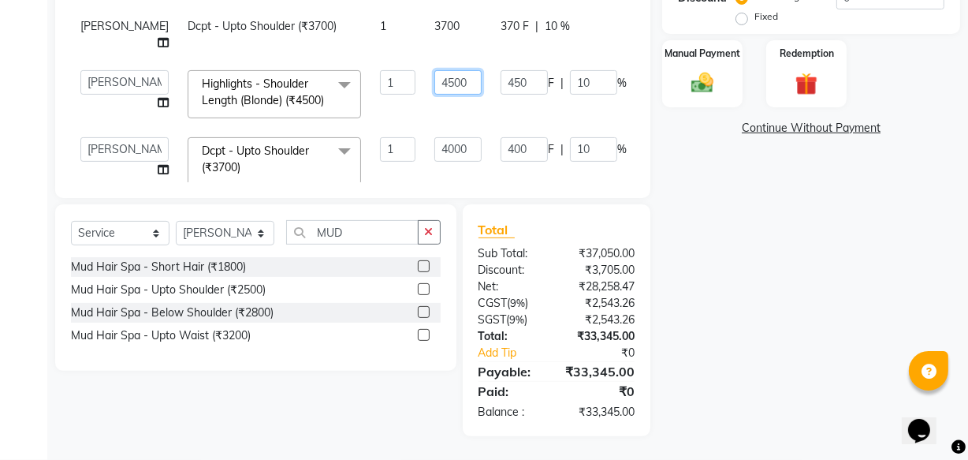
click at [434, 86] on input "4500" at bounding box center [457, 82] width 47 height 24
type input "5000"
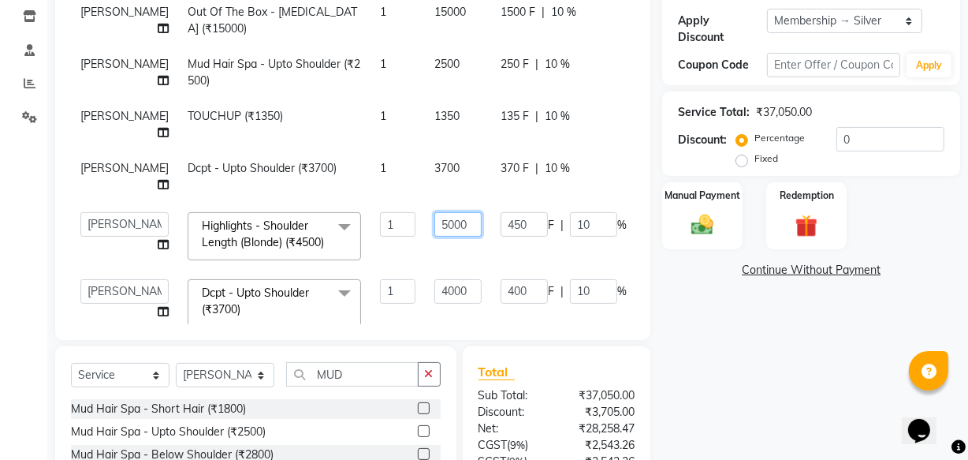
scroll to position [265, 0]
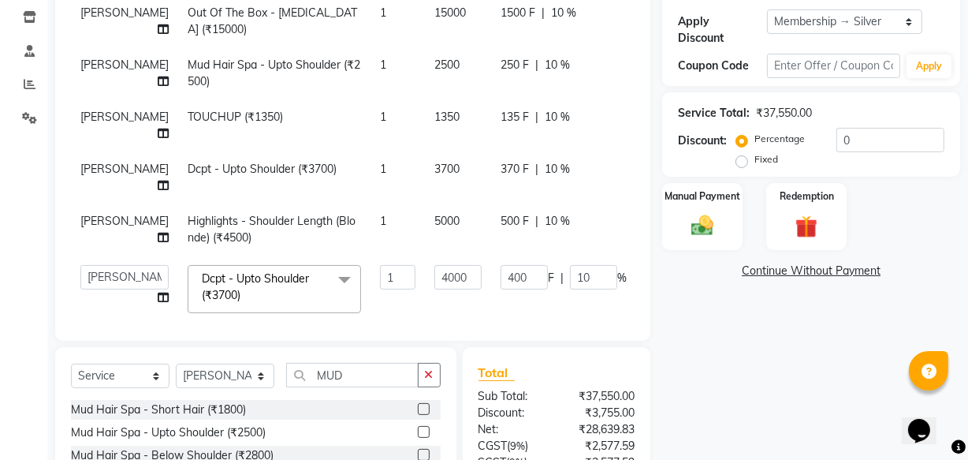
click at [434, 170] on span "3700" at bounding box center [446, 169] width 25 height 14
select select "8836"
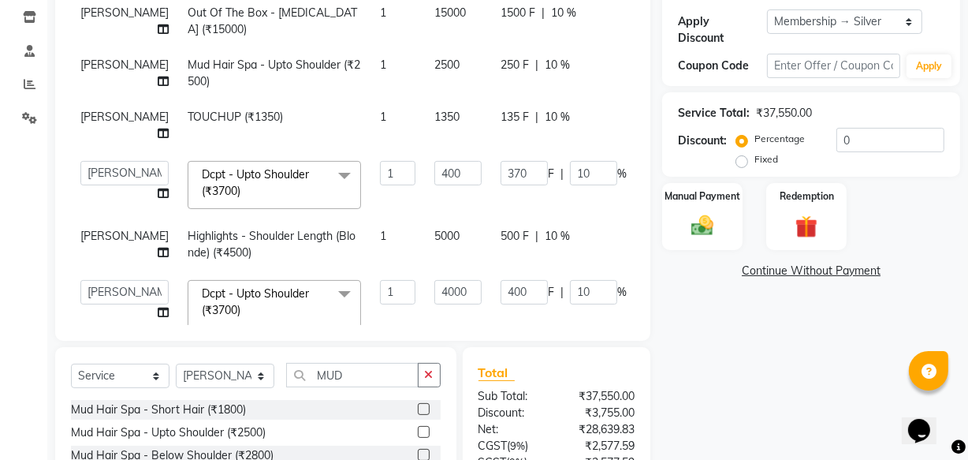
type input "4000"
click at [384, 129] on td "1" at bounding box center [398, 125] width 54 height 52
select select "8836"
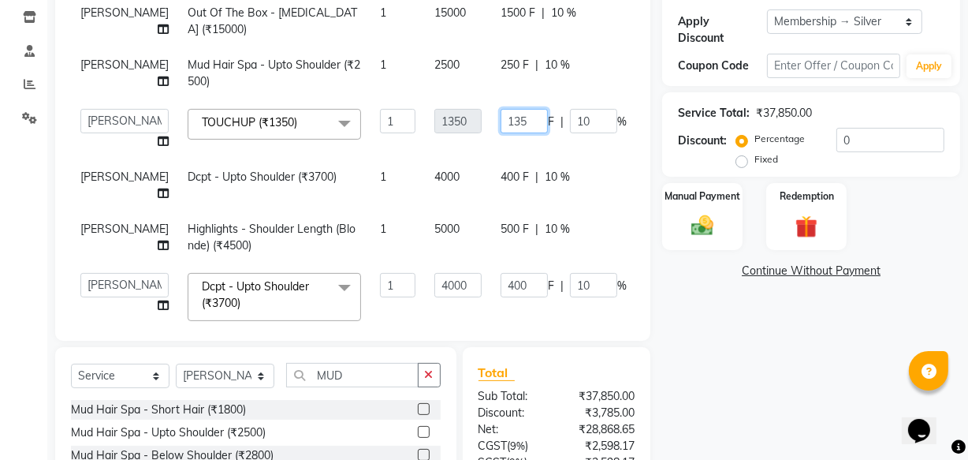
click at [501, 131] on input "135" at bounding box center [524, 121] width 47 height 24
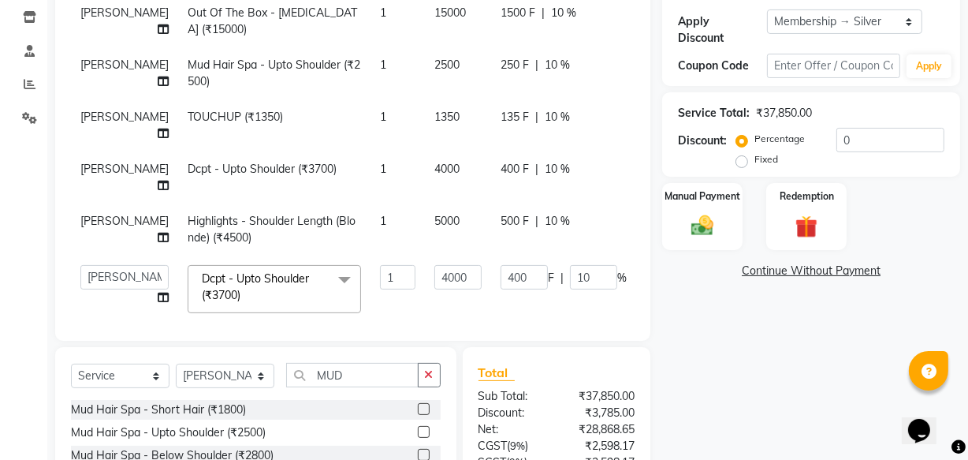
click at [547, 149] on td "135 F | 10 %" at bounding box center [563, 125] width 145 height 52
select select "8836"
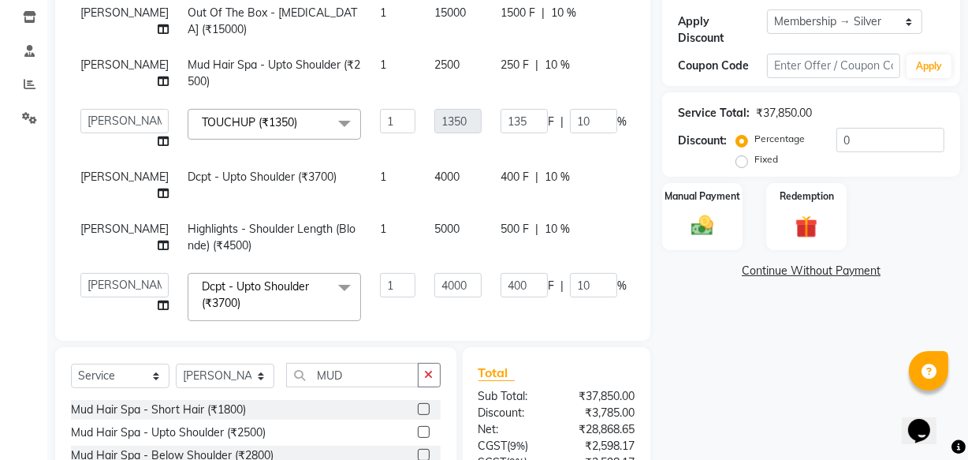
click at [491, 149] on td "135 F | 10 %" at bounding box center [563, 129] width 145 height 60
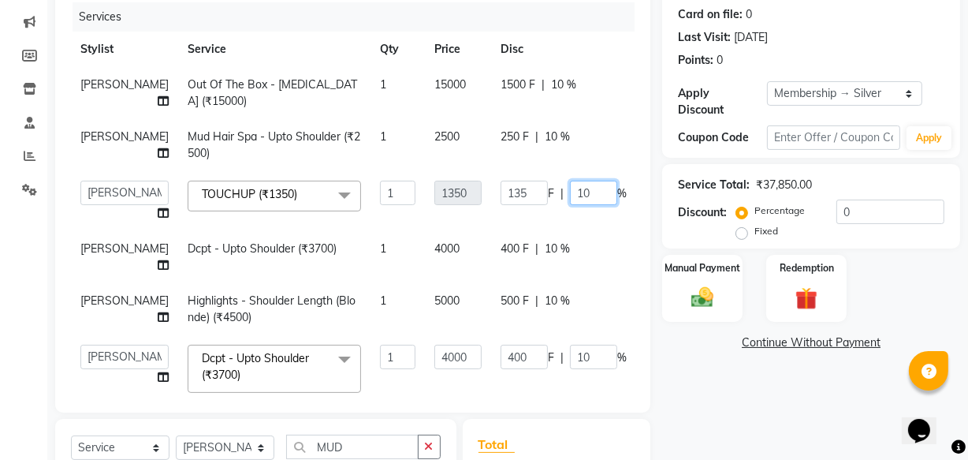
click at [570, 188] on input "10" at bounding box center [593, 193] width 47 height 24
type input "1"
click at [496, 220] on td "135 F | %" at bounding box center [563, 201] width 145 height 60
select select "8836"
click at [434, 88] on span "15000" at bounding box center [450, 84] width 32 height 14
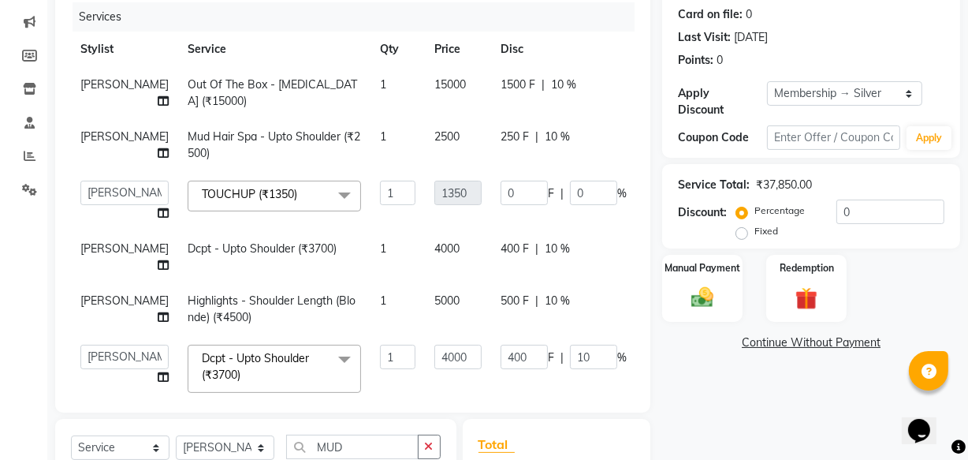
select select "8836"
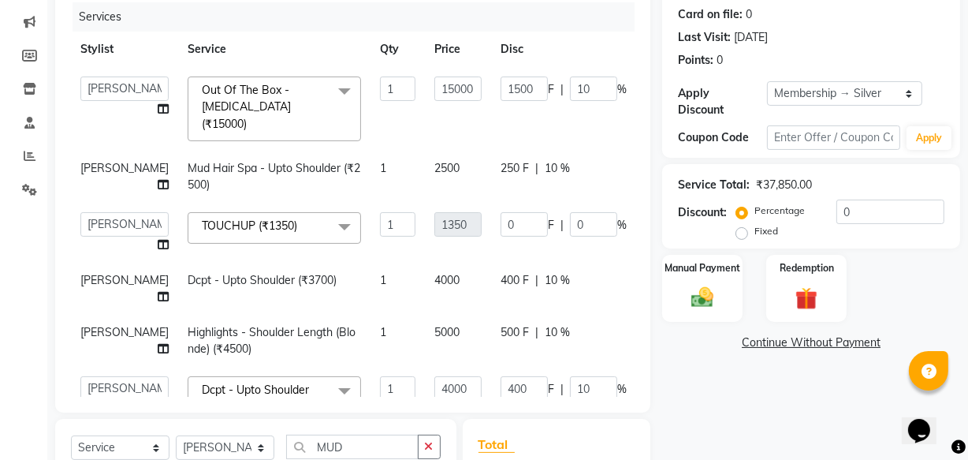
click at [434, 88] on input "15000" at bounding box center [457, 88] width 47 height 24
type input "2000"
click at [426, 129] on tbody "[PERSON_NAME] ANJALI [PERSON_NAME] [PERSON_NAME] Front Desk [PERSON_NAME] IFTES…" at bounding box center [405, 310] width 668 height 487
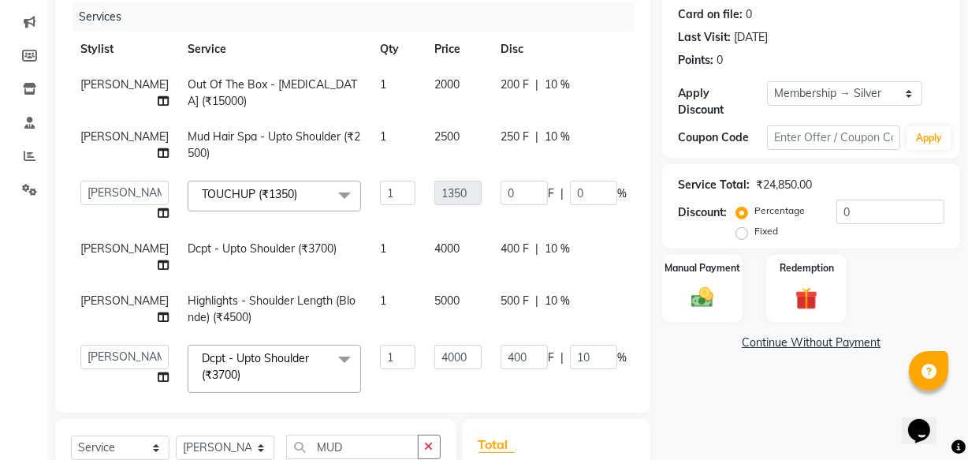
click at [434, 135] on span "2500" at bounding box center [446, 136] width 25 height 14
select select "8836"
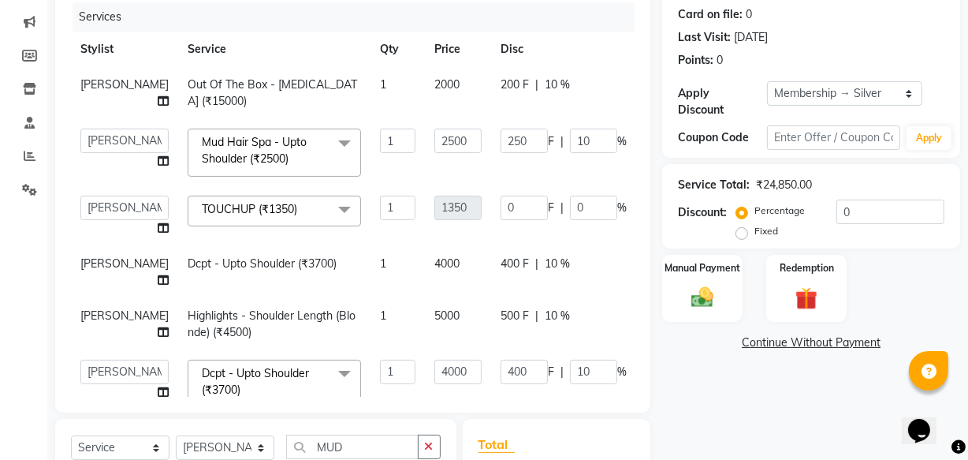
click at [434, 135] on input "2500" at bounding box center [457, 141] width 47 height 24
type input "2000"
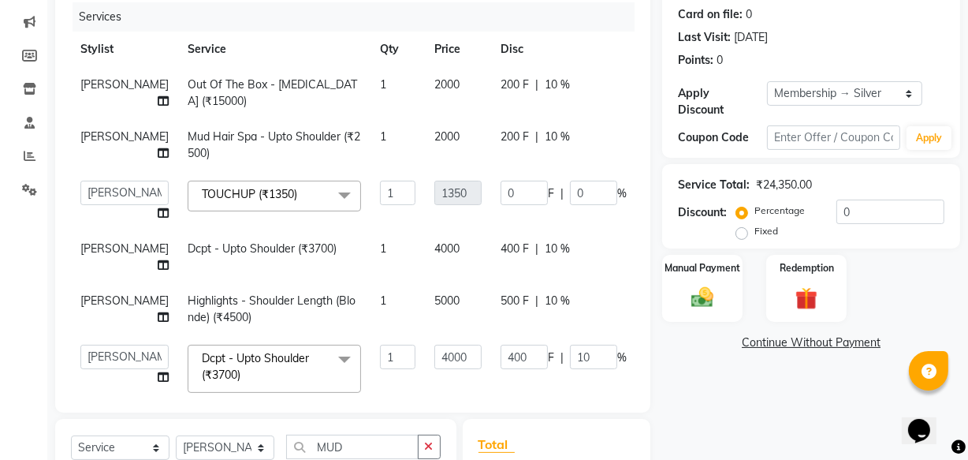
click at [425, 186] on td "1350" at bounding box center [458, 201] width 66 height 60
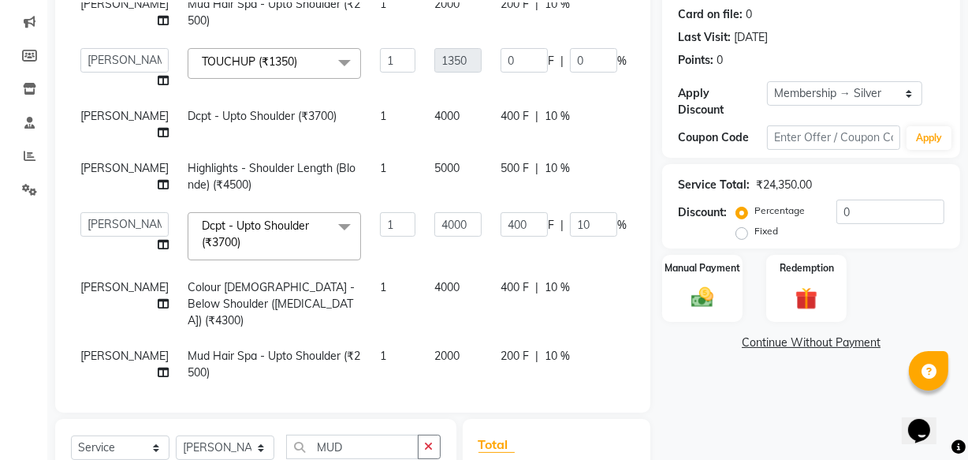
scroll to position [0, 0]
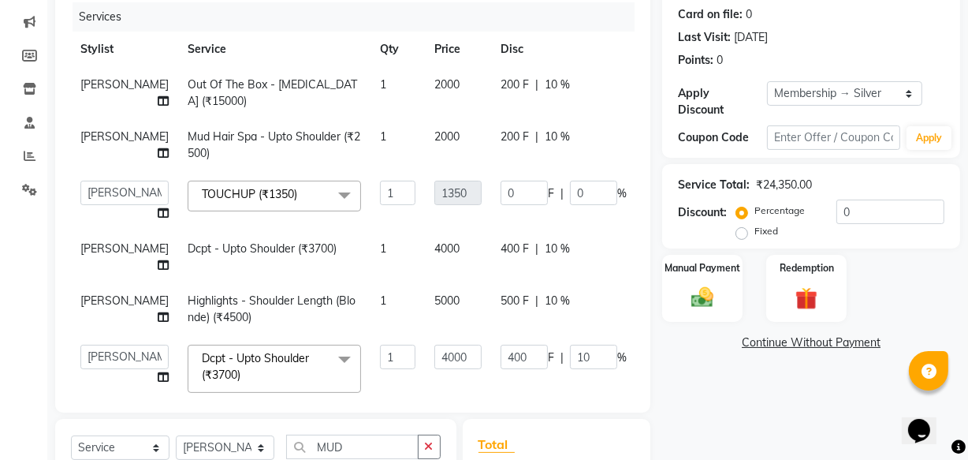
click at [531, 91] on div "200 F | 10 %" at bounding box center [564, 84] width 126 height 17
select select "8836"
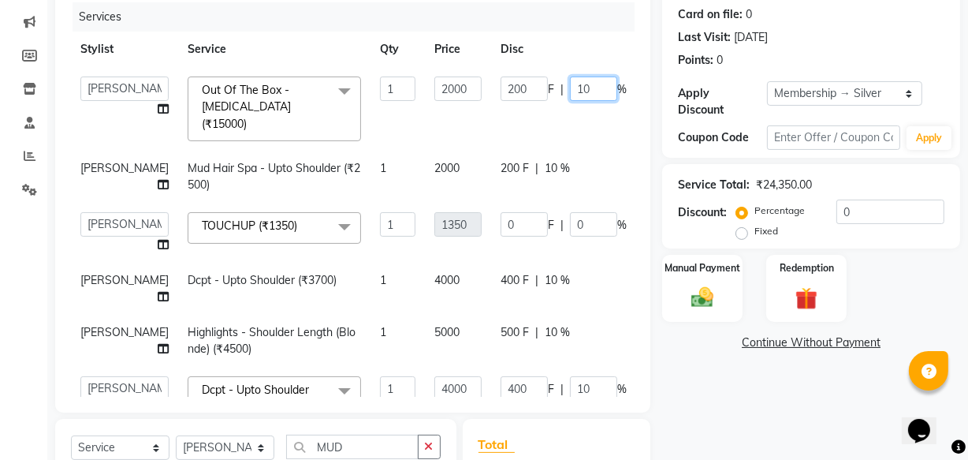
click at [570, 93] on input "10" at bounding box center [593, 88] width 47 height 24
type input "1"
click at [545, 160] on span "10 %" at bounding box center [557, 168] width 25 height 17
select select "8836"
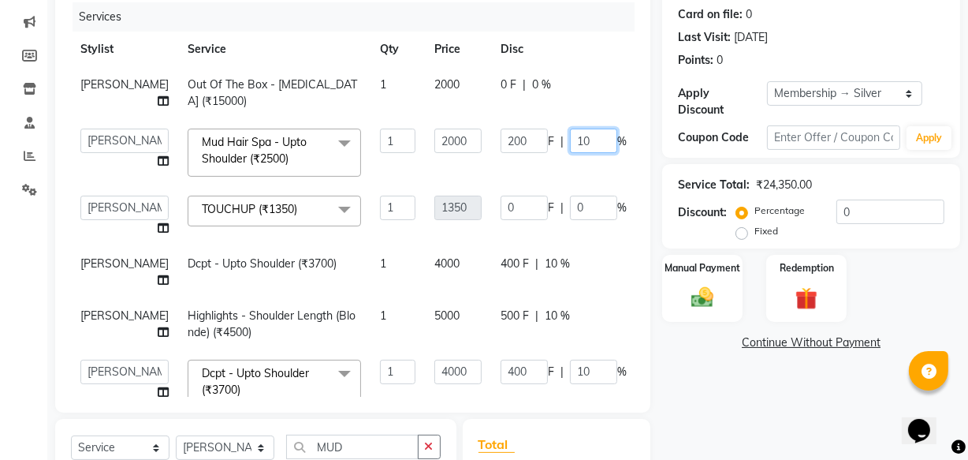
click at [570, 140] on input "10" at bounding box center [593, 141] width 47 height 24
type input "1"
click at [521, 258] on td "400 F | 10 %" at bounding box center [563, 272] width 145 height 52
select select "8836"
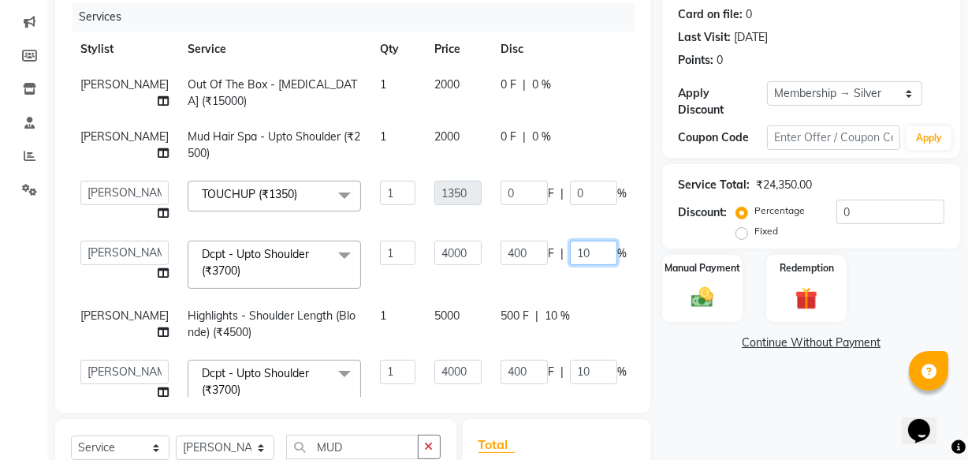
click at [570, 256] on input "10" at bounding box center [593, 253] width 47 height 24
type input "1"
click at [528, 305] on td "500 F | 10 %" at bounding box center [563, 324] width 145 height 52
select select "8836"
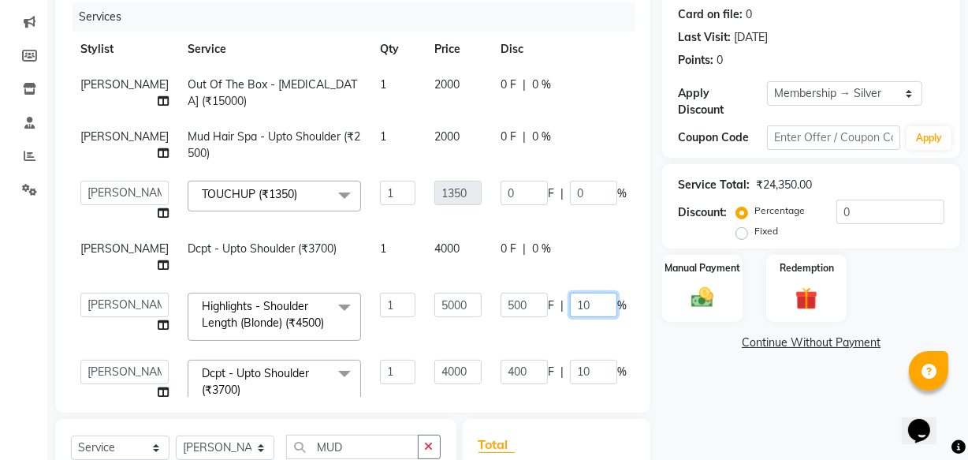
click at [570, 306] on input "10" at bounding box center [593, 305] width 47 height 24
type input "1"
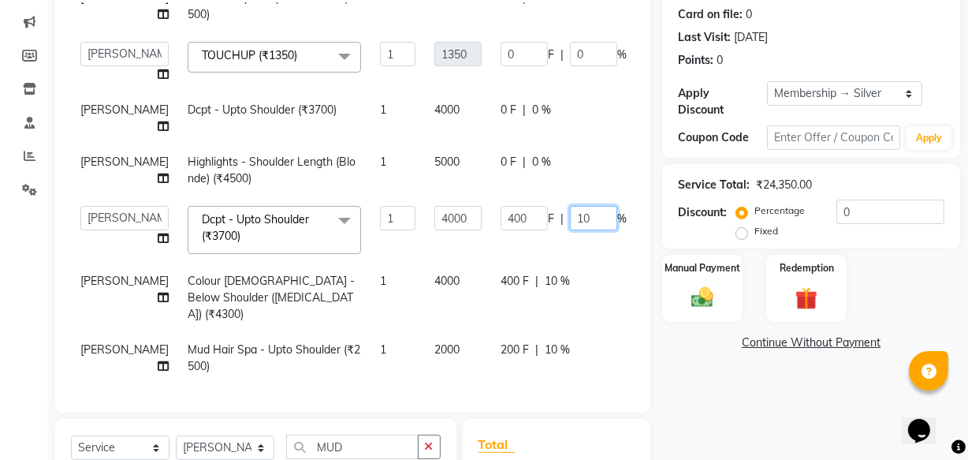
scroll to position [132, 0]
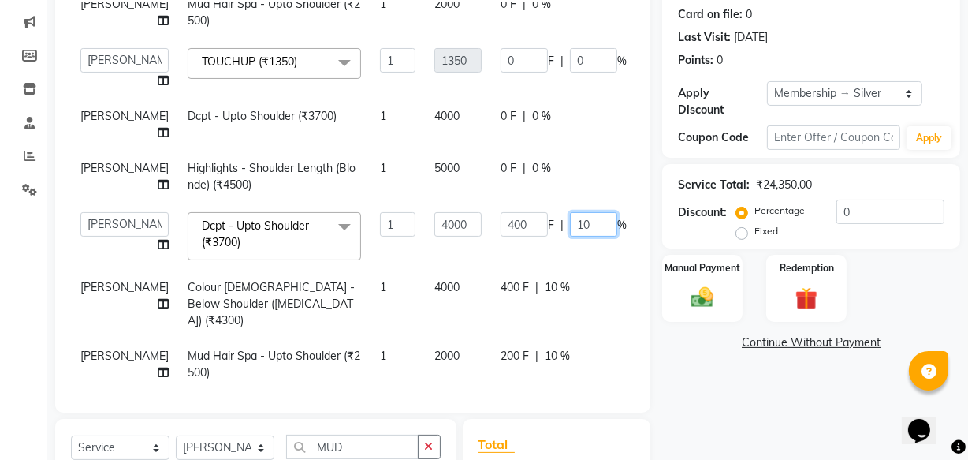
click at [570, 229] on input "10" at bounding box center [593, 224] width 47 height 24
type input "1"
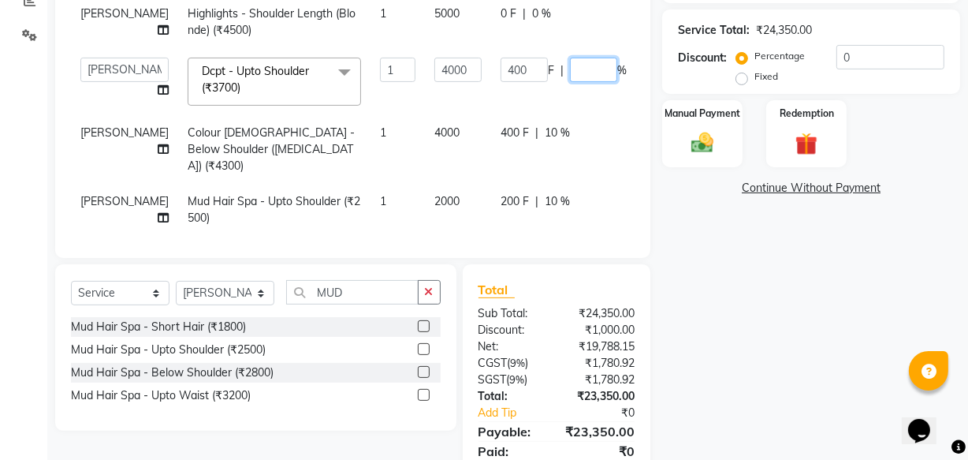
scroll to position [408, 0]
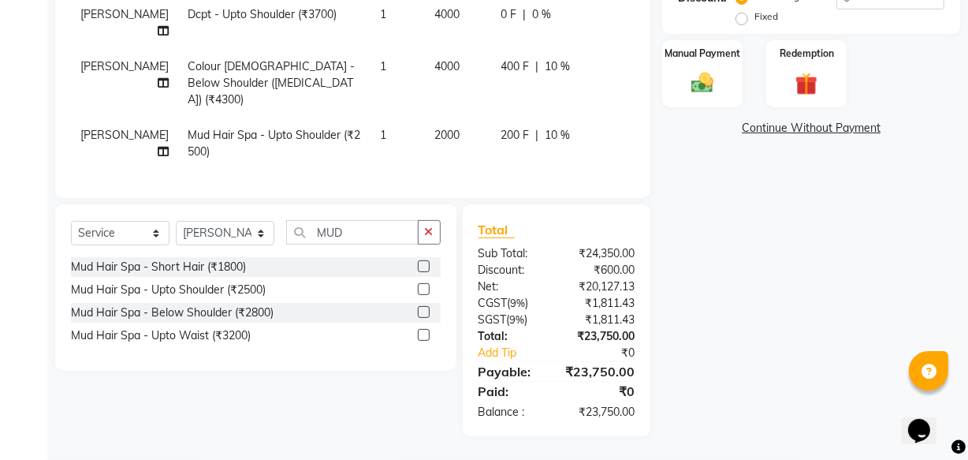
click at [545, 69] on span "10 %" at bounding box center [557, 66] width 25 height 17
select select "8836"
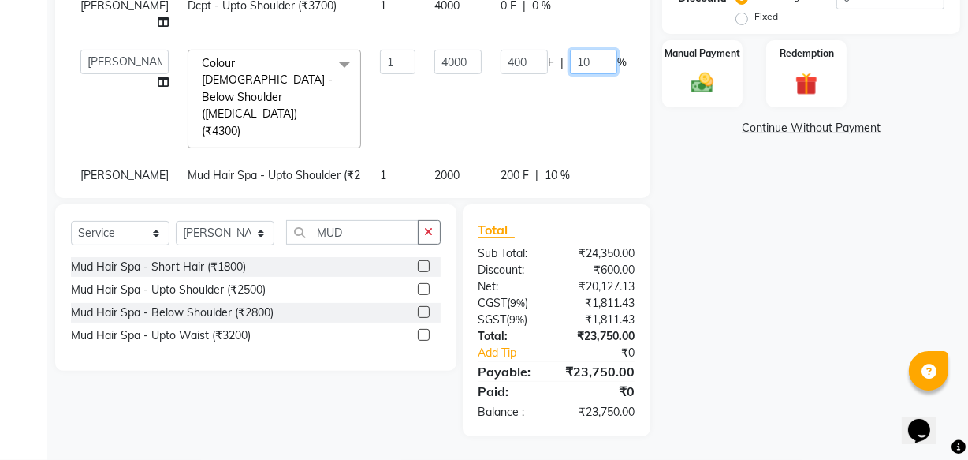
click at [570, 67] on input "10" at bounding box center [593, 62] width 47 height 24
type input "1"
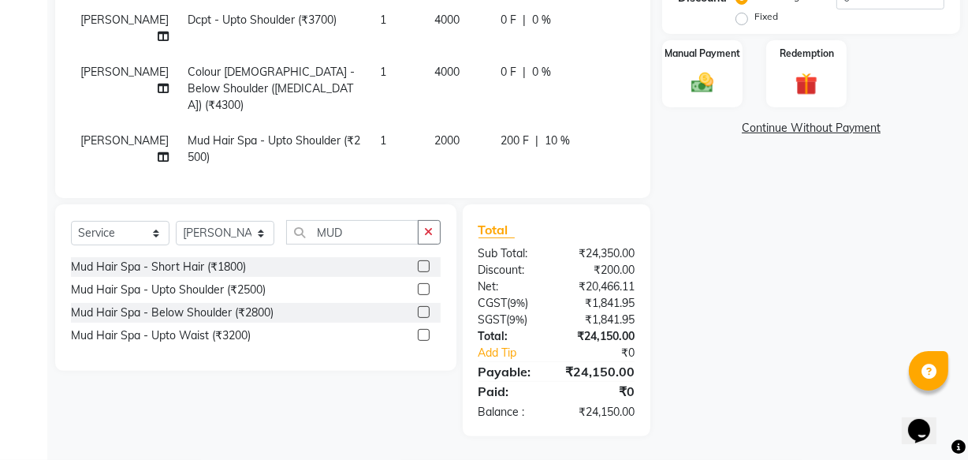
click at [520, 150] on td "200 F | 10 %" at bounding box center [563, 149] width 145 height 52
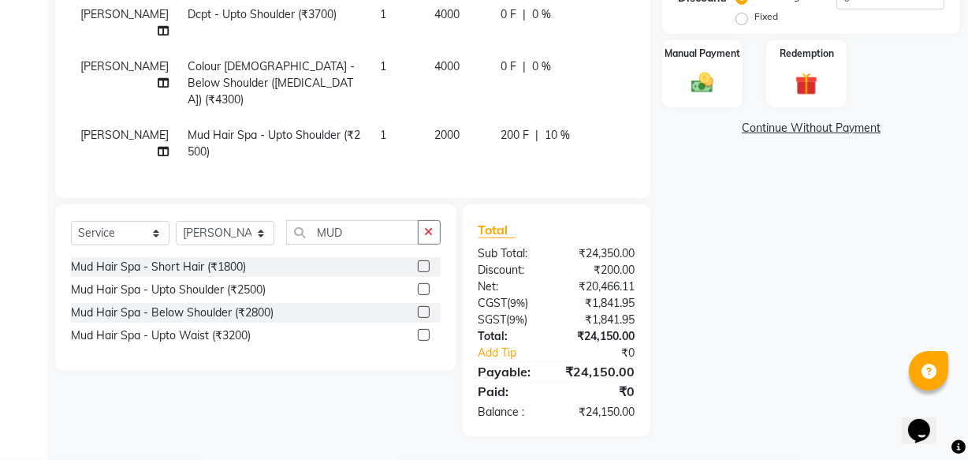
select select "8836"
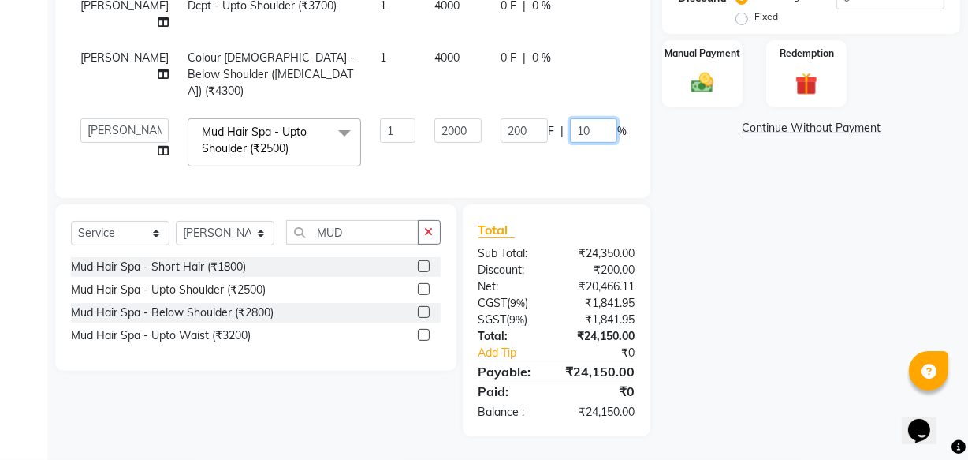
click at [570, 118] on input "10" at bounding box center [593, 130] width 47 height 24
type input "1"
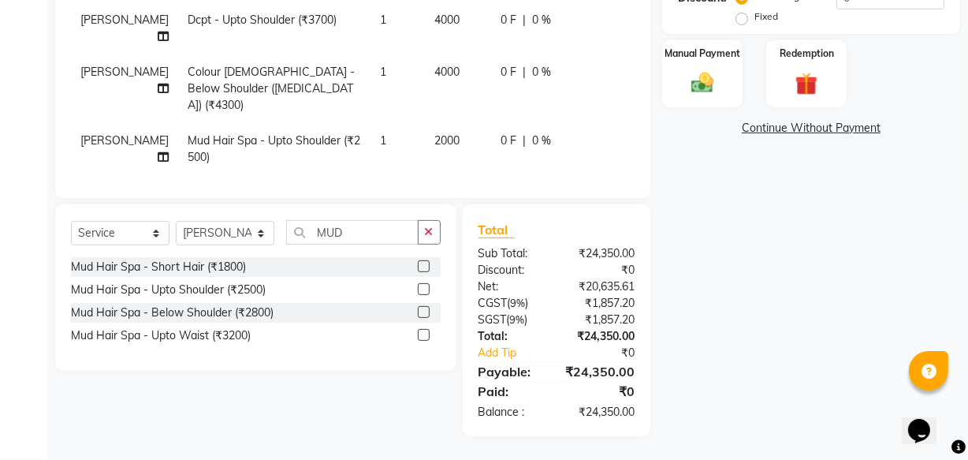
click at [544, 150] on td "0 F | 0 %" at bounding box center [563, 149] width 145 height 52
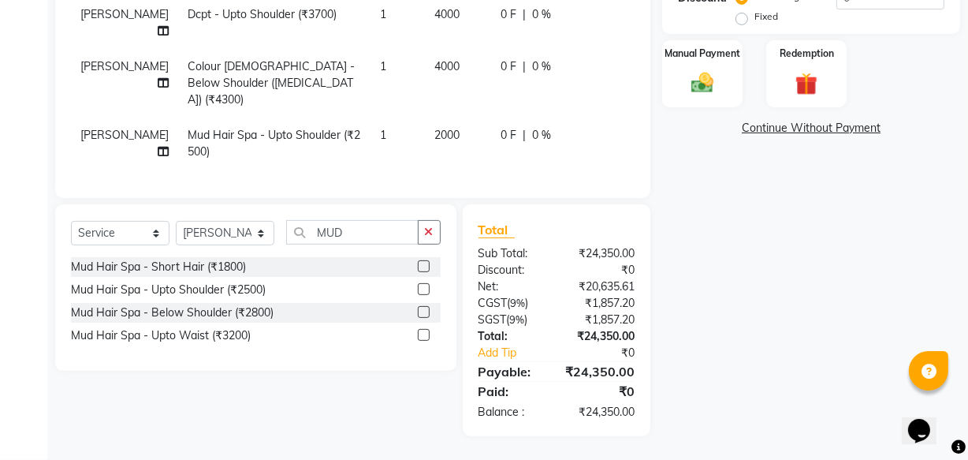
select select "8836"
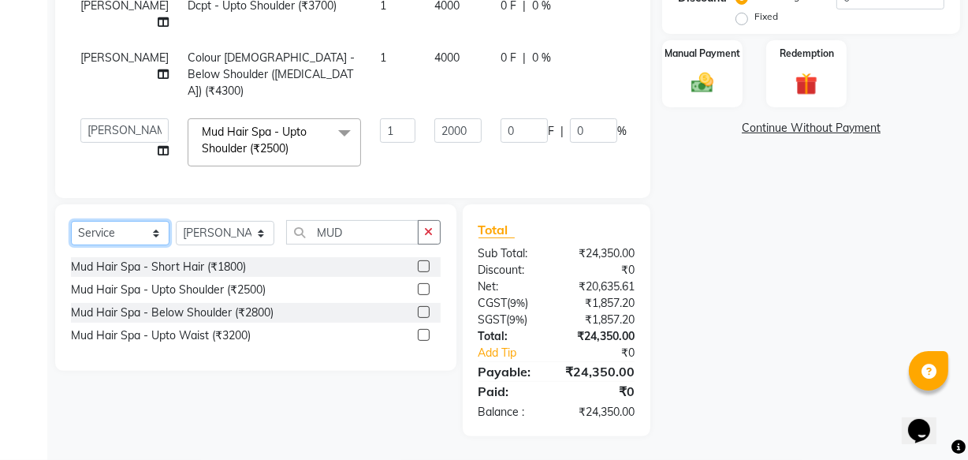
click at [140, 229] on select "Select Service Product Membership Package Voucher Prepaid Gift Card" at bounding box center [120, 233] width 99 height 24
select select "product"
click at [71, 221] on select "Select Service Product Membership Package Voucher Prepaid Gift Card" at bounding box center [120, 233] width 99 height 24
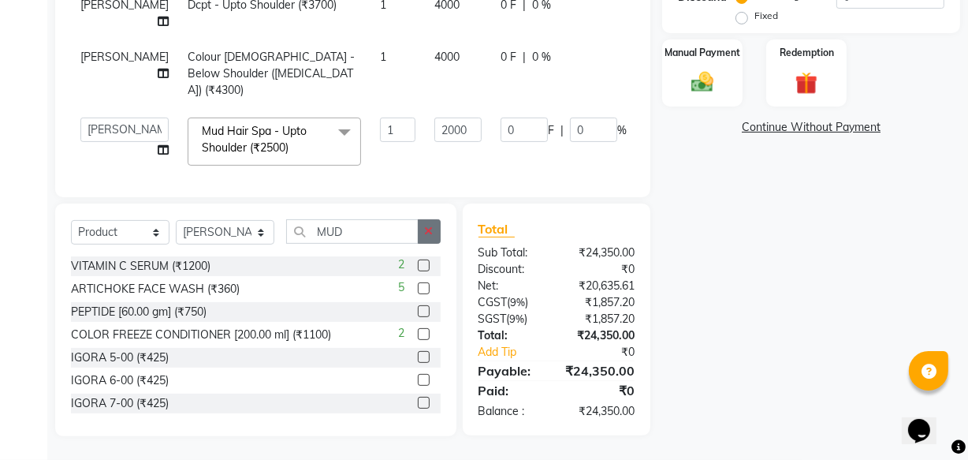
click at [430, 229] on icon "button" at bounding box center [429, 231] width 9 height 11
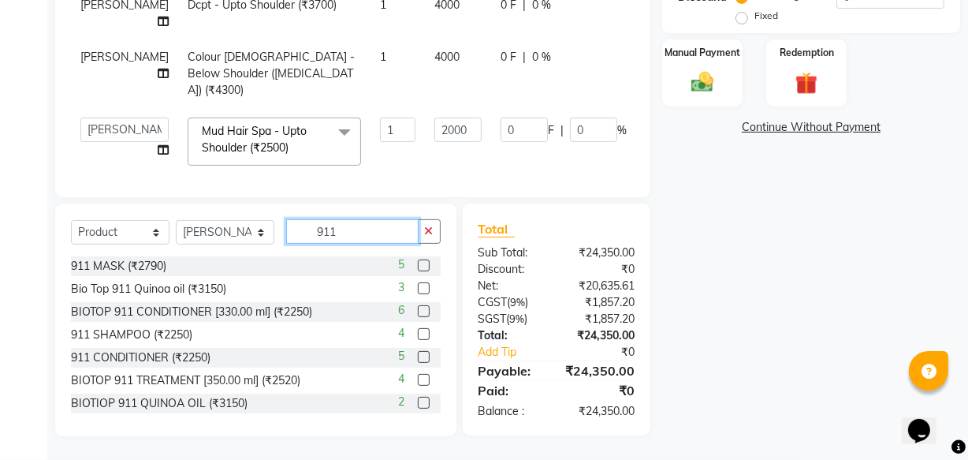
type input "911"
click at [418, 333] on label at bounding box center [424, 334] width 12 height 12
click at [418, 333] on input "checkbox" at bounding box center [423, 335] width 10 height 10
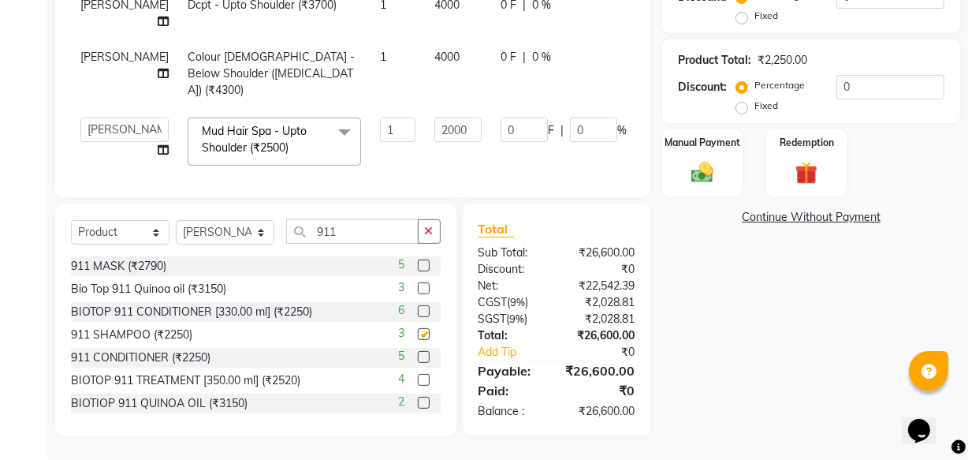
checkbox input "false"
click at [418, 378] on label at bounding box center [424, 378] width 12 height 12
click at [418, 378] on input "checkbox" at bounding box center [423, 379] width 10 height 10
checkbox input "false"
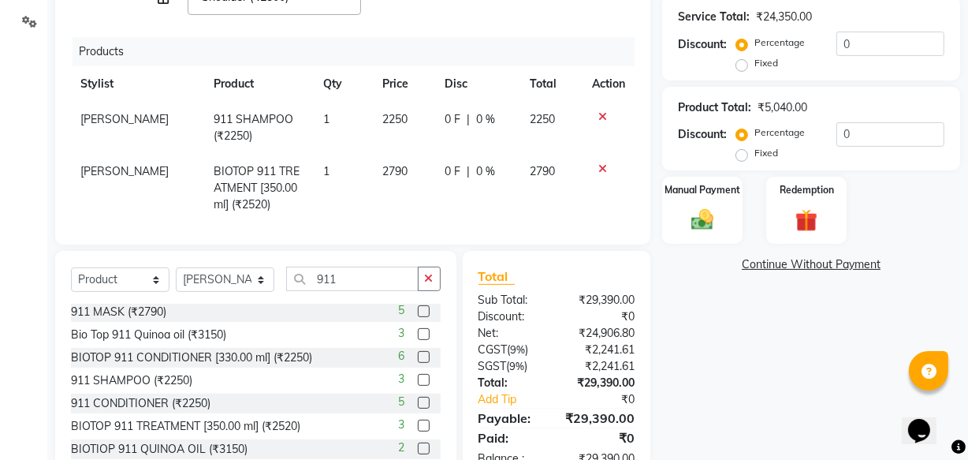
scroll to position [337, 0]
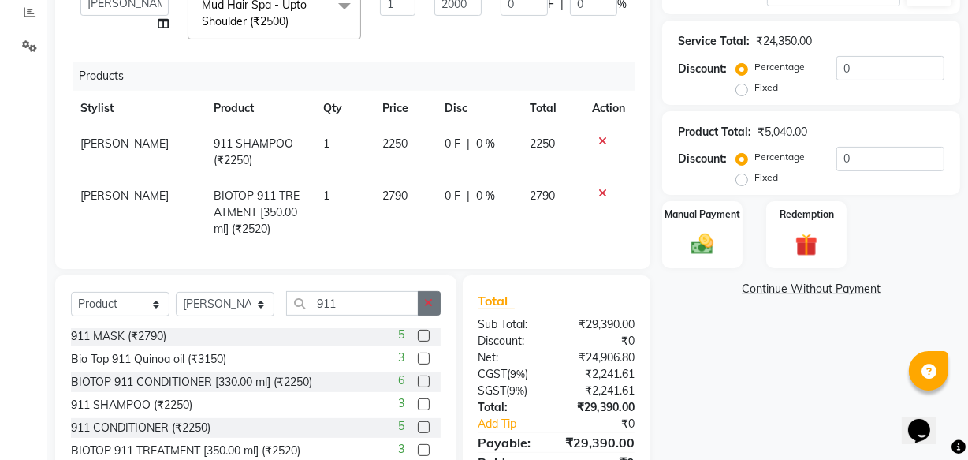
click at [426, 304] on icon "button" at bounding box center [429, 302] width 9 height 11
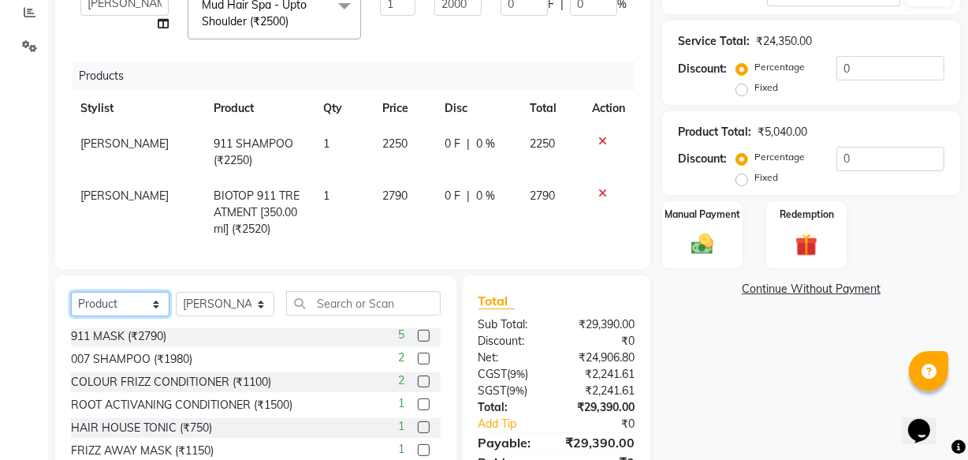
click at [140, 306] on select "Select Service Product Membership Package Voucher Prepaid Gift Card" at bounding box center [120, 304] width 99 height 24
click at [386, 188] on td "2790" at bounding box center [404, 212] width 62 height 69
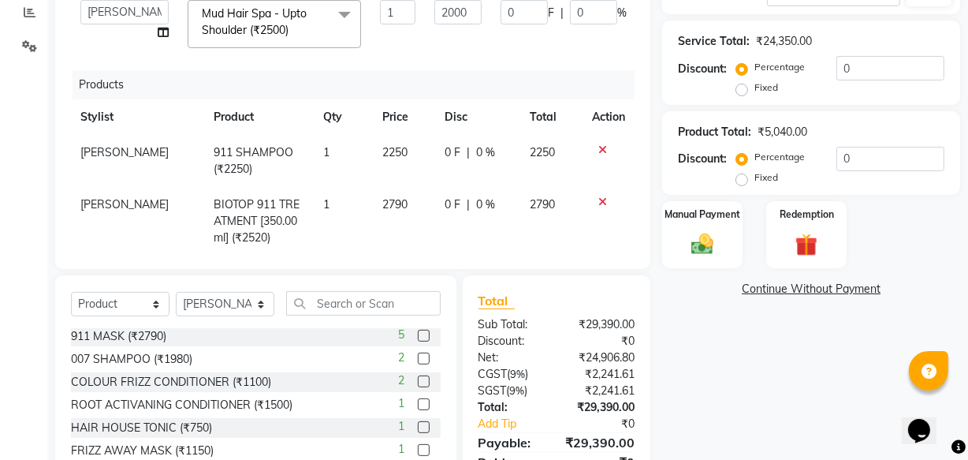
select select "8836"
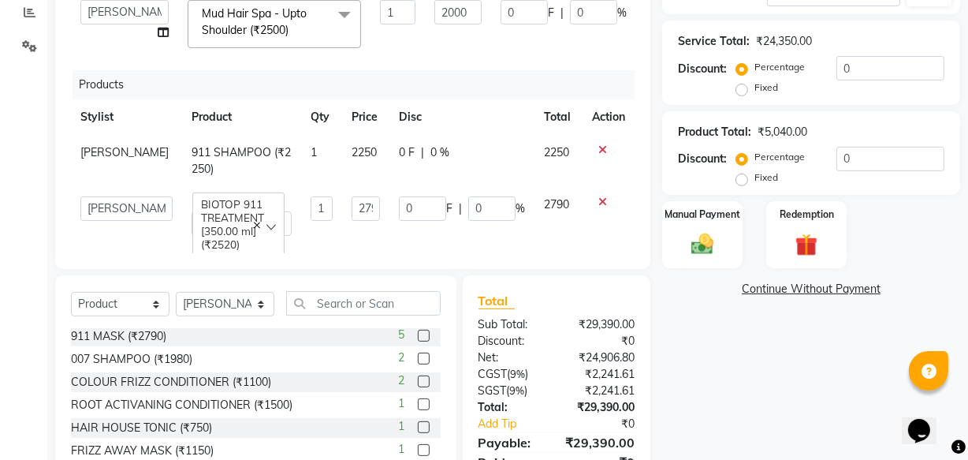
click at [361, 213] on td "2790" at bounding box center [365, 216] width 47 height 58
click at [356, 196] on input "2790" at bounding box center [366, 208] width 28 height 24
type input "2650"
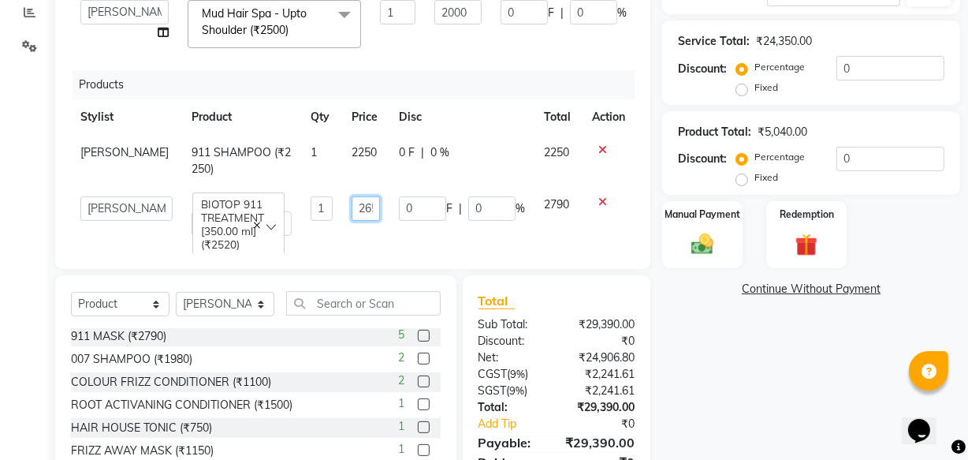
scroll to position [0, 7]
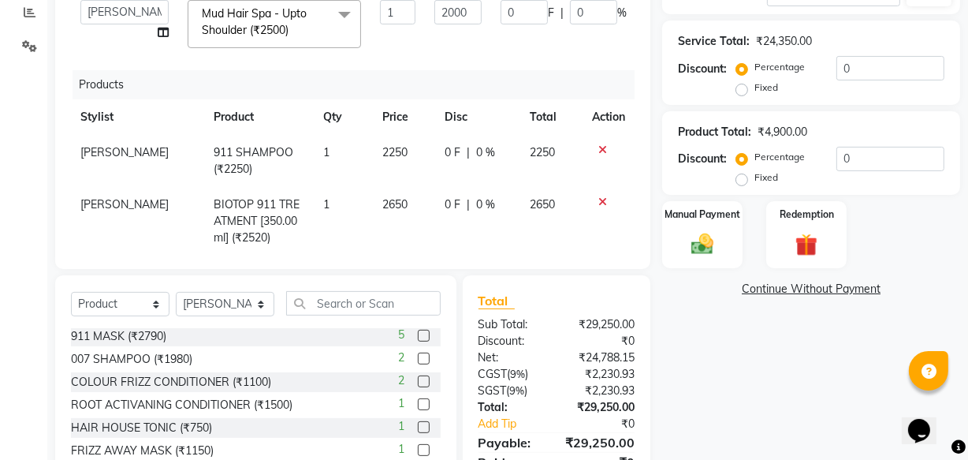
click at [353, 140] on tr "[PERSON_NAME] 911 SHAMPOO (₹2250) 1 2250 0 F | 0 % 2250" at bounding box center [353, 161] width 564 height 52
drag, startPoint x: 353, startPoint y: 140, endPoint x: 383, endPoint y: 144, distance: 30.1
click at [375, 143] on tr "[PERSON_NAME] 911 SHAMPOO (₹2250) 1 2250 0 F | 0 % 2250" at bounding box center [353, 161] width 564 height 52
click at [399, 158] on td "2250" at bounding box center [404, 161] width 62 height 52
select select "8836"
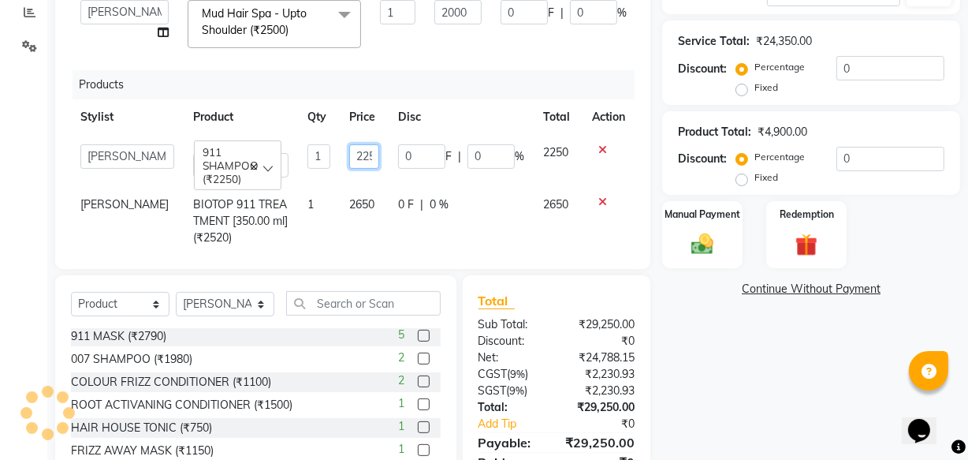
click at [356, 149] on input "2250" at bounding box center [363, 156] width 29 height 24
type input "2137"
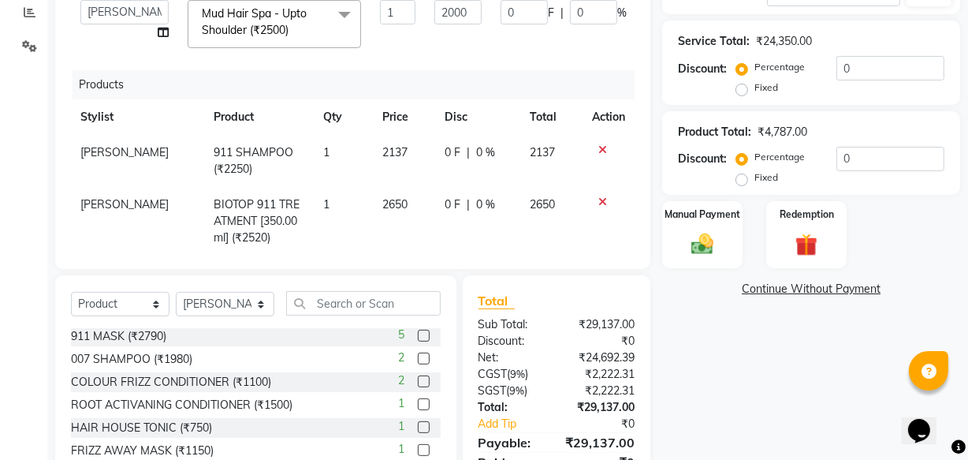
click at [352, 155] on tr "[PERSON_NAME] 911 SHAMPOO (₹2250) 1 2137 0 F | 0 % 2137" at bounding box center [353, 161] width 564 height 52
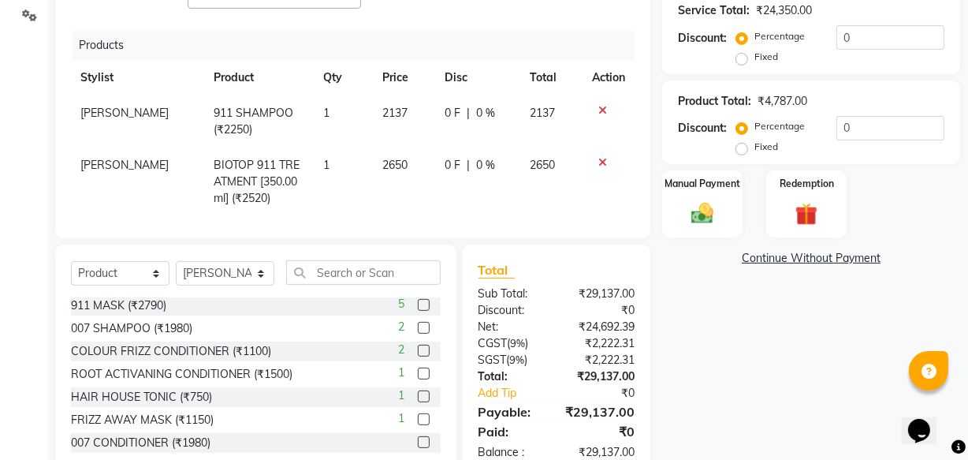
scroll to position [409, 0]
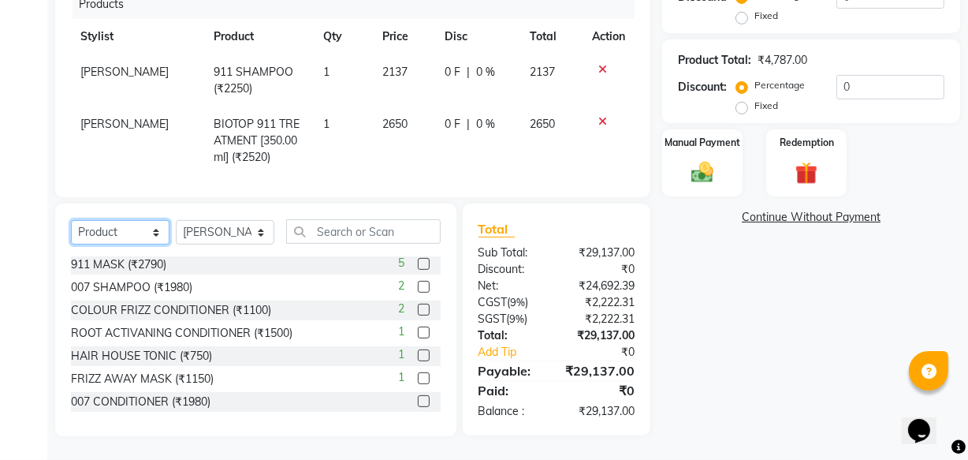
click at [121, 230] on select "Select Service Product Membership Package Voucher Prepaid Gift Card" at bounding box center [120, 232] width 99 height 24
select select "service"
click at [71, 220] on select "Select Service Product Membership Package Voucher Prepaid Gift Card" at bounding box center [120, 232] width 99 height 24
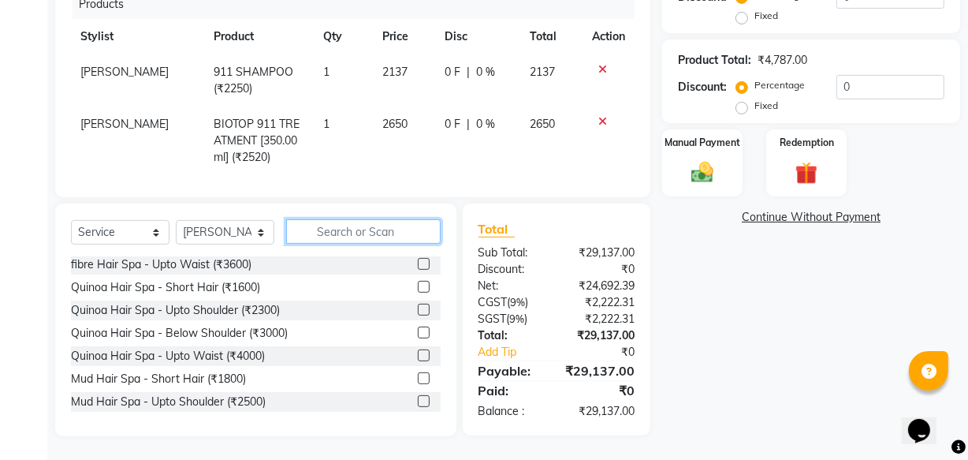
click at [393, 235] on input "text" at bounding box center [363, 231] width 155 height 24
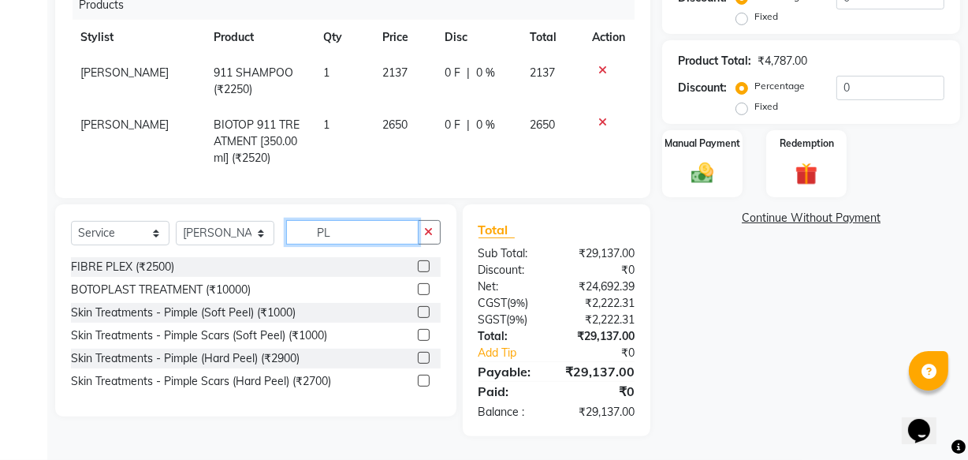
type input "PL"
click at [419, 264] on label at bounding box center [424, 266] width 12 height 12
click at [419, 264] on input "checkbox" at bounding box center [423, 267] width 10 height 10
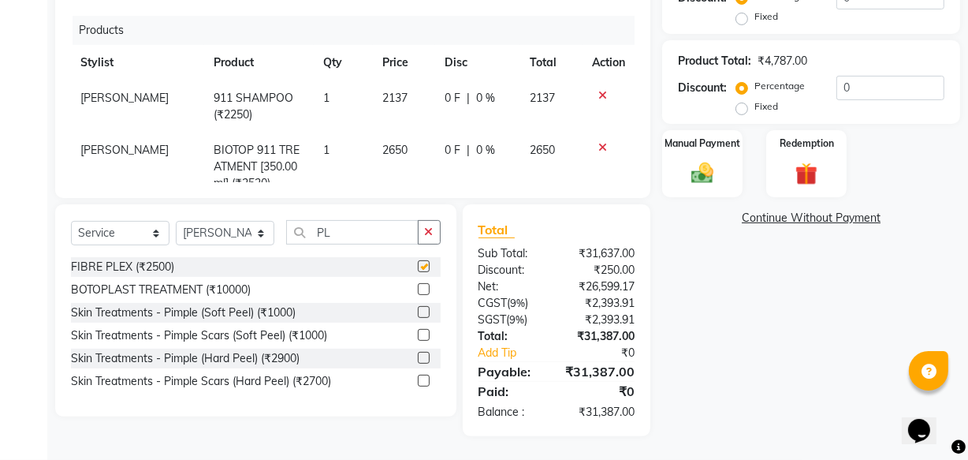
scroll to position [382, 0]
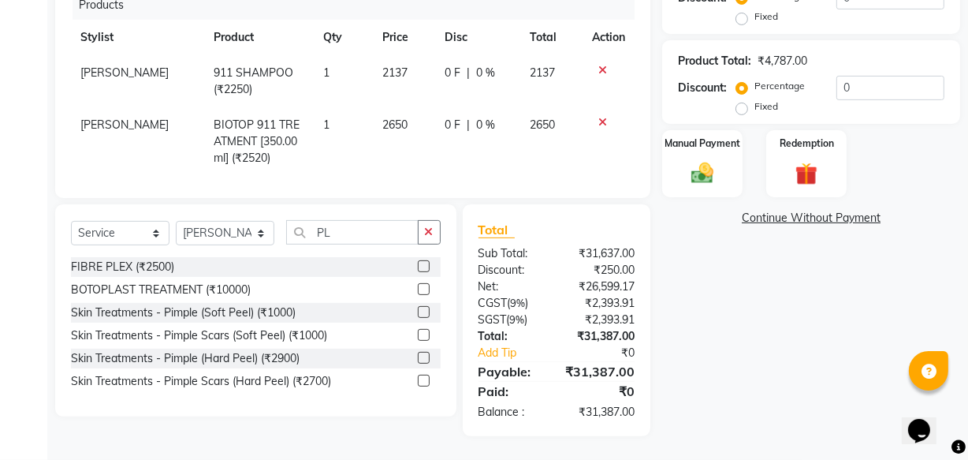
checkbox input "false"
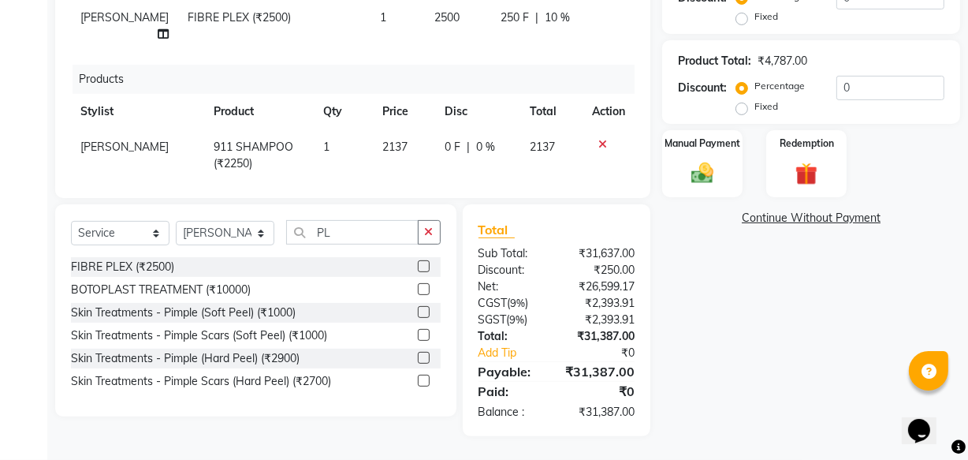
scroll to position [239, 0]
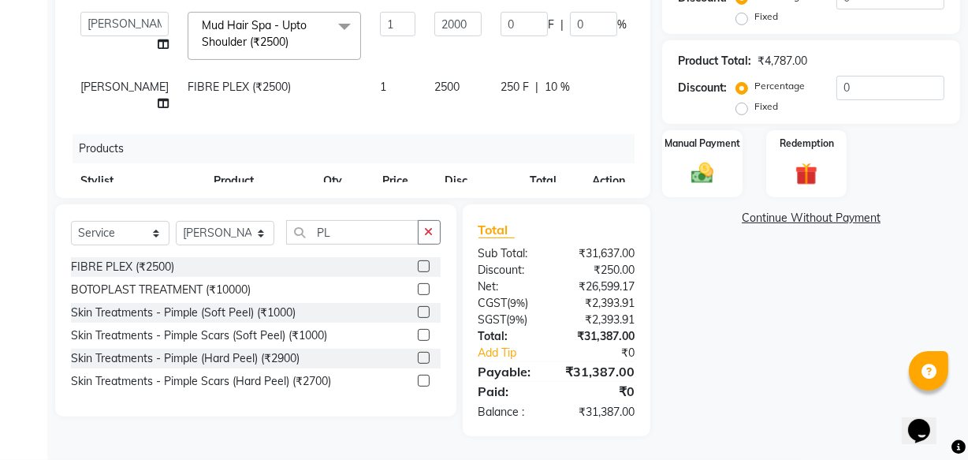
click at [434, 80] on span "2500" at bounding box center [446, 87] width 25 height 14
select select "8836"
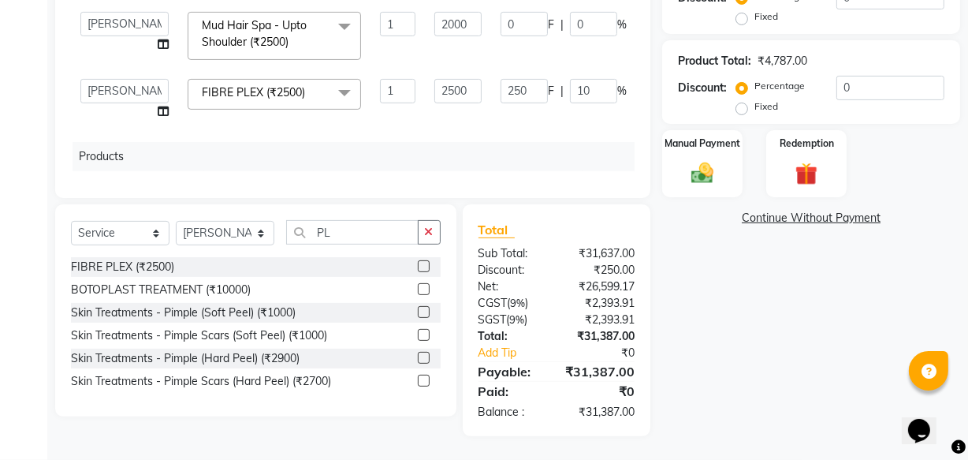
click at [434, 79] on input "2500" at bounding box center [457, 91] width 47 height 24
type input "2"
type input "1200"
click at [491, 97] on td "250 F | 10 %" at bounding box center [563, 99] width 145 height 60
select select "8836"
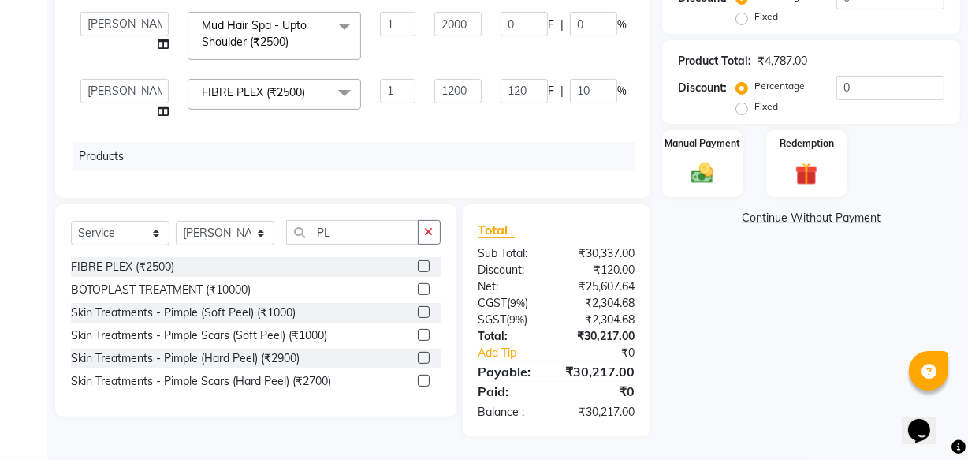
scroll to position [390, 0]
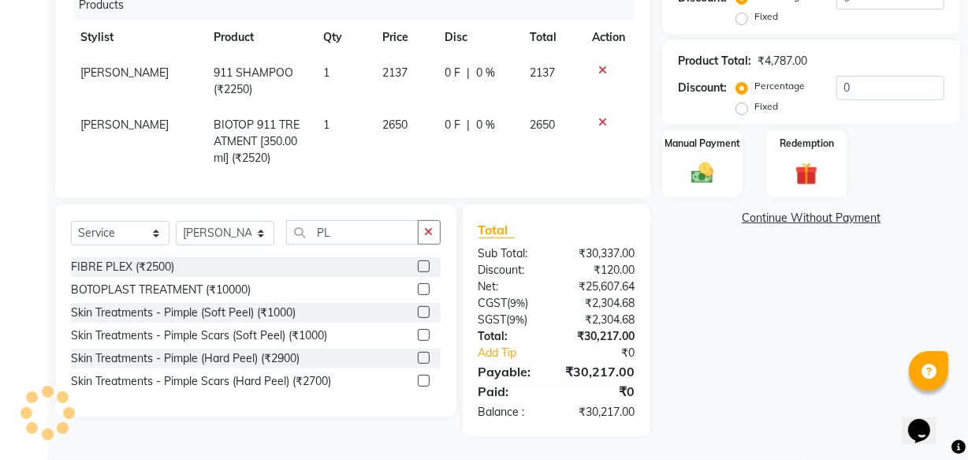
click at [393, 65] on span "2137" at bounding box center [394, 72] width 25 height 14
select select "8836"
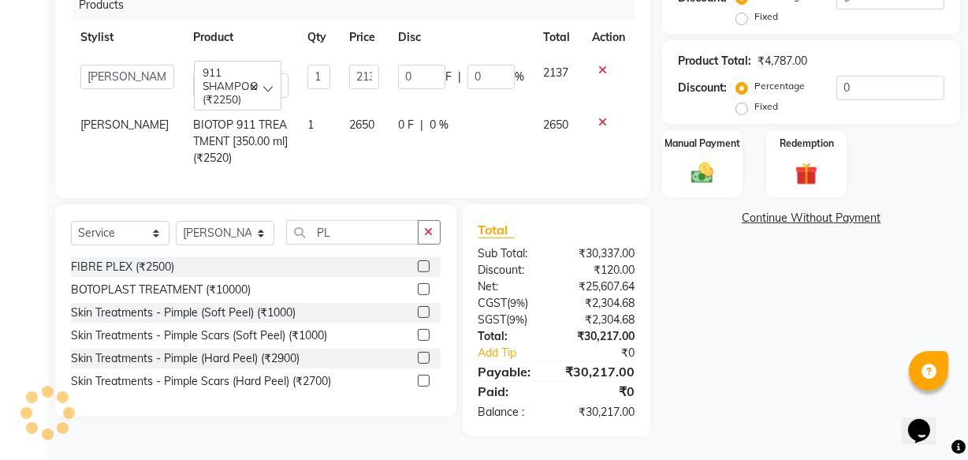
click at [398, 65] on input "0" at bounding box center [421, 77] width 47 height 24
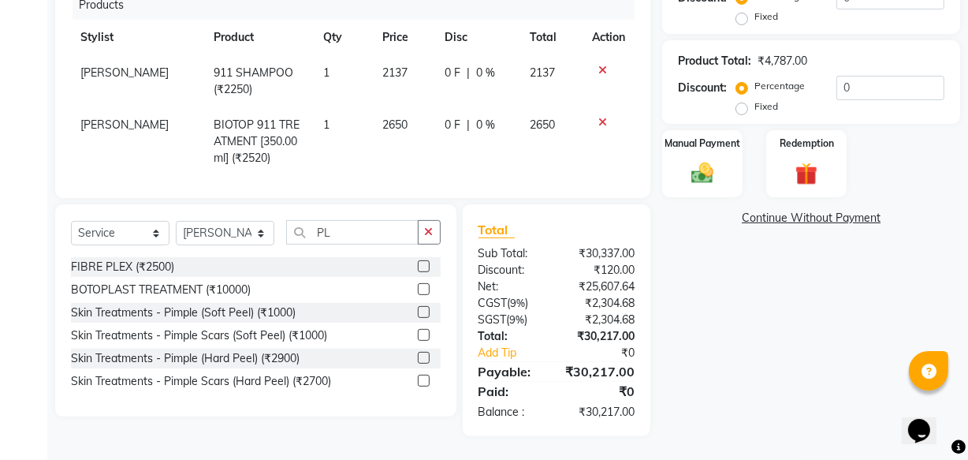
click at [441, 107] on td "0 F | 0 %" at bounding box center [477, 141] width 85 height 69
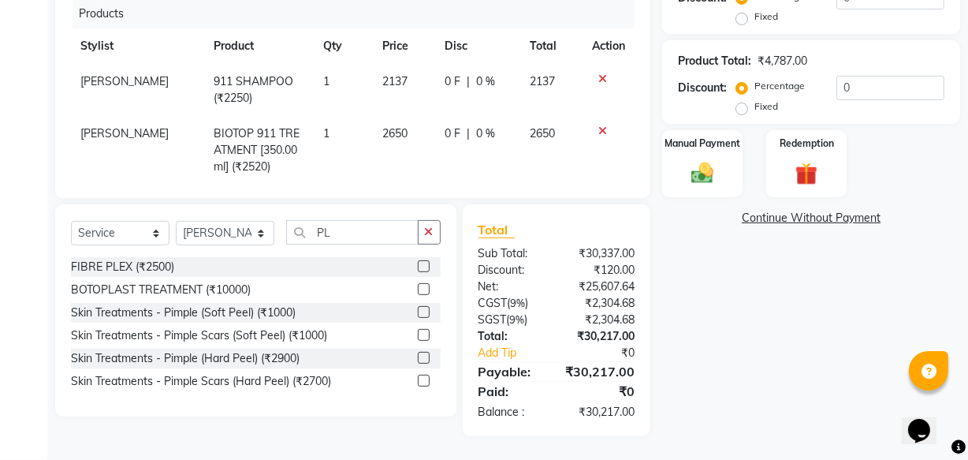
select select "8836"
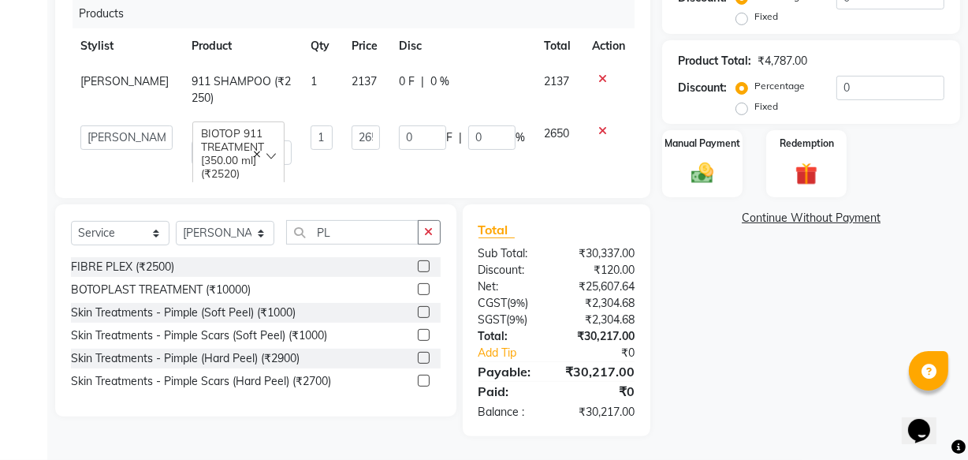
click at [370, 67] on td "2137" at bounding box center [365, 90] width 47 height 52
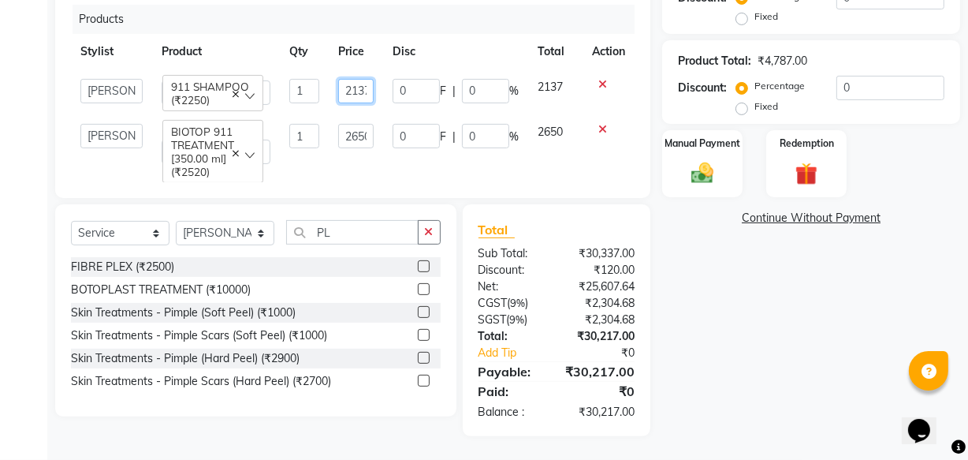
click at [372, 69] on td "2137" at bounding box center [356, 91] width 54 height 45
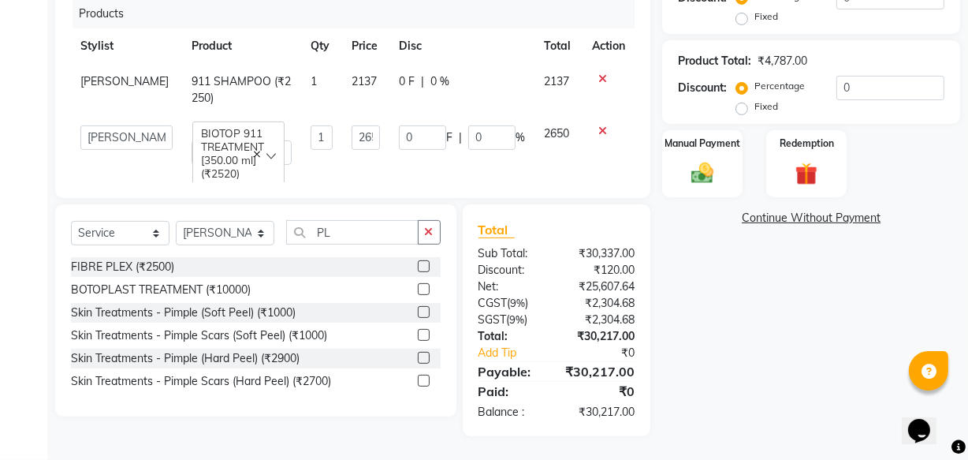
click at [358, 74] on span "2137" at bounding box center [364, 81] width 25 height 14
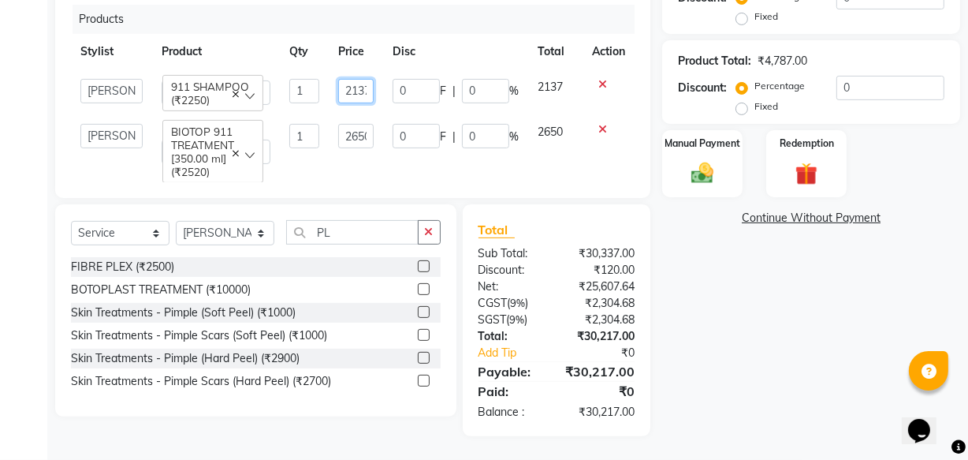
click at [358, 79] on input "2137" at bounding box center [355, 91] width 35 height 24
click at [383, 95] on td "0 F | 0 %" at bounding box center [455, 91] width 145 height 45
click at [349, 125] on input "2650" at bounding box center [355, 136] width 35 height 24
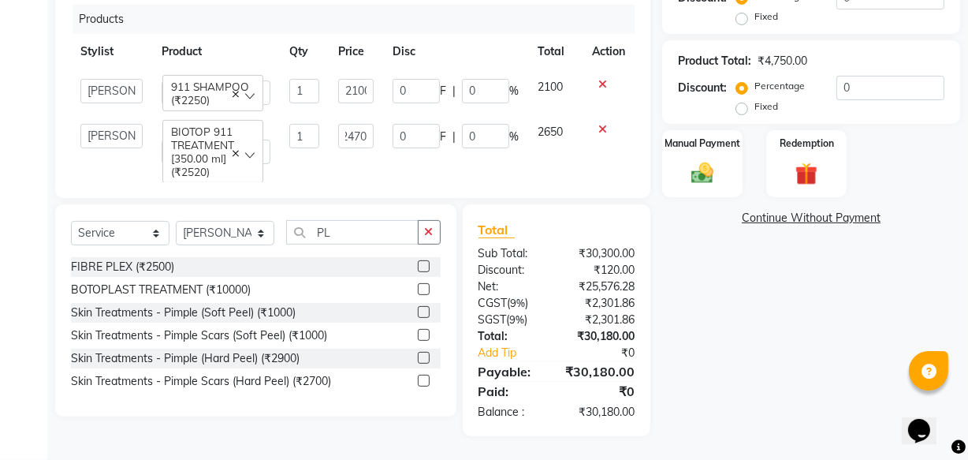
click at [368, 145] on td "2470" at bounding box center [356, 143] width 54 height 58
click at [700, 177] on img at bounding box center [703, 173] width 38 height 27
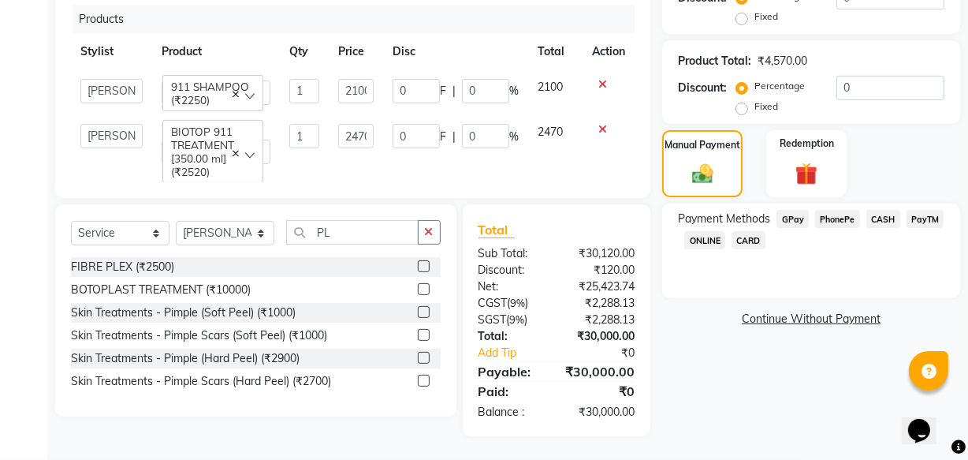
click at [844, 217] on span "PhonePe" at bounding box center [837, 219] width 45 height 18
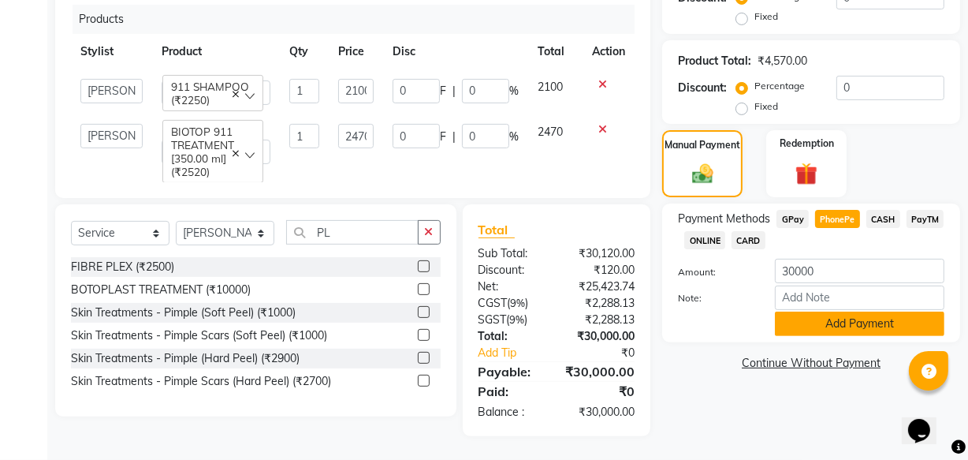
click at [846, 318] on button "Add Payment" at bounding box center [860, 323] width 170 height 24
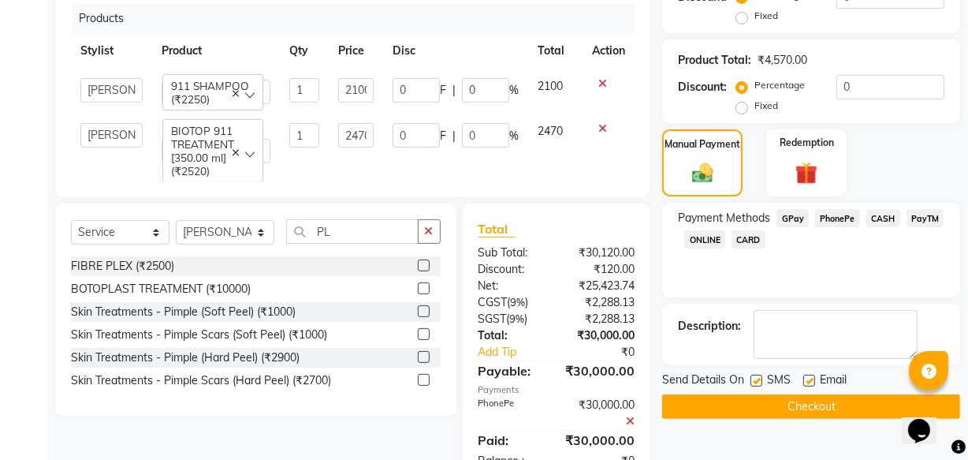
scroll to position [457, 0]
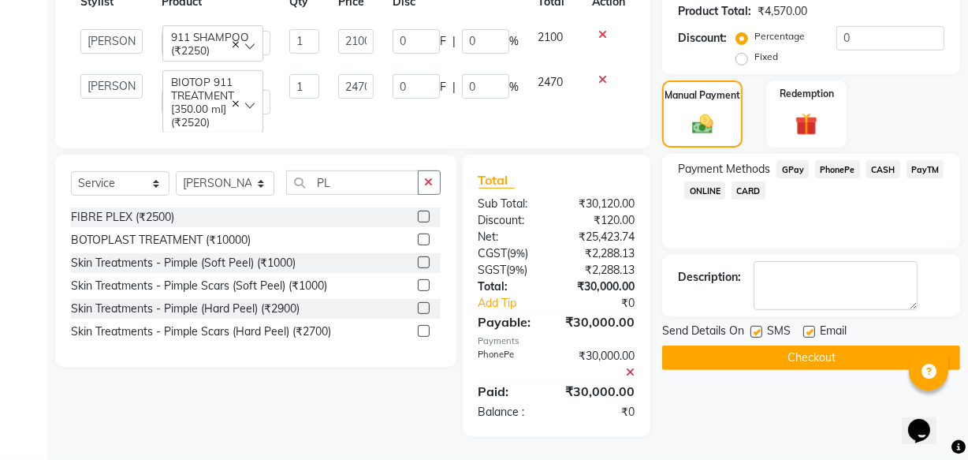
click at [751, 360] on button "Checkout" at bounding box center [811, 357] width 298 height 24
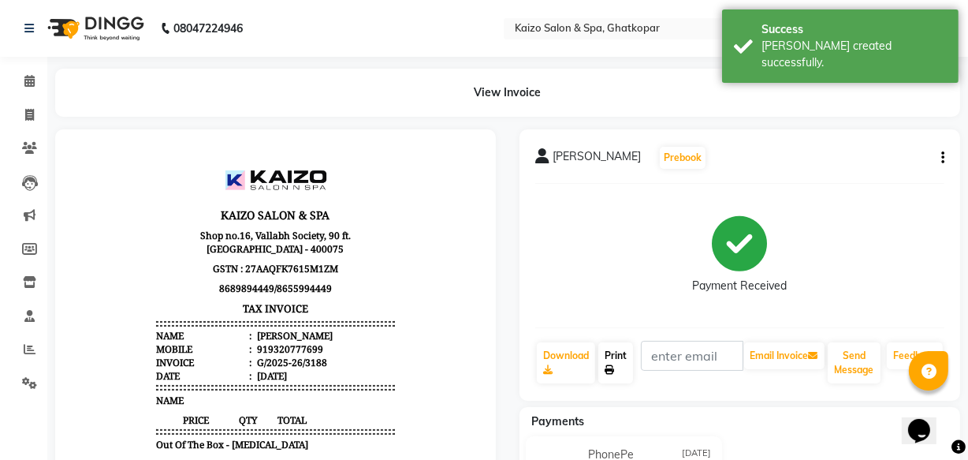
click at [615, 360] on link "Print" at bounding box center [616, 362] width 35 height 41
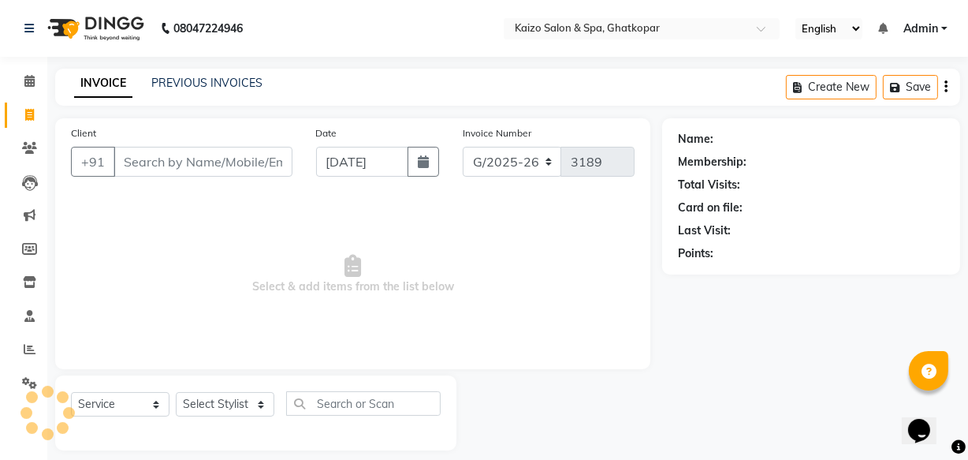
scroll to position [15, 0]
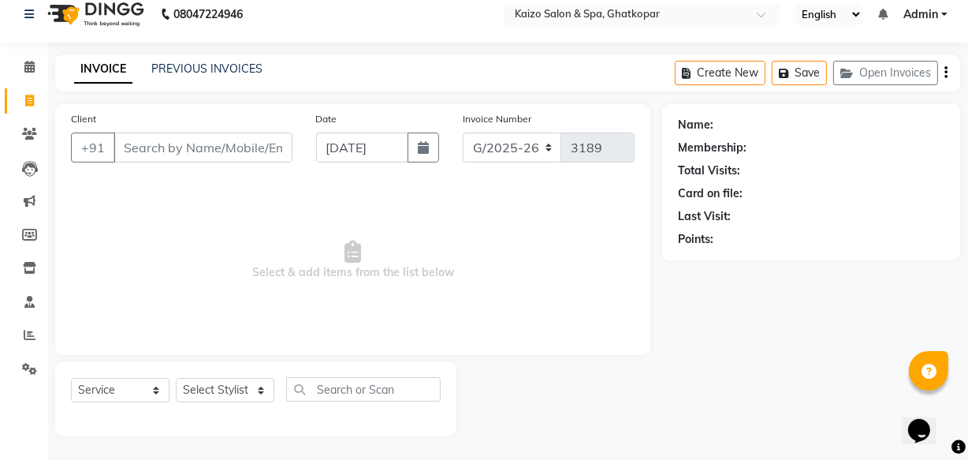
click at [190, 223] on span "Select & add items from the list below" at bounding box center [353, 260] width 564 height 158
click at [226, 151] on input "Client" at bounding box center [203, 147] width 179 height 30
paste input "87772994091 [PERSON_NAME]"
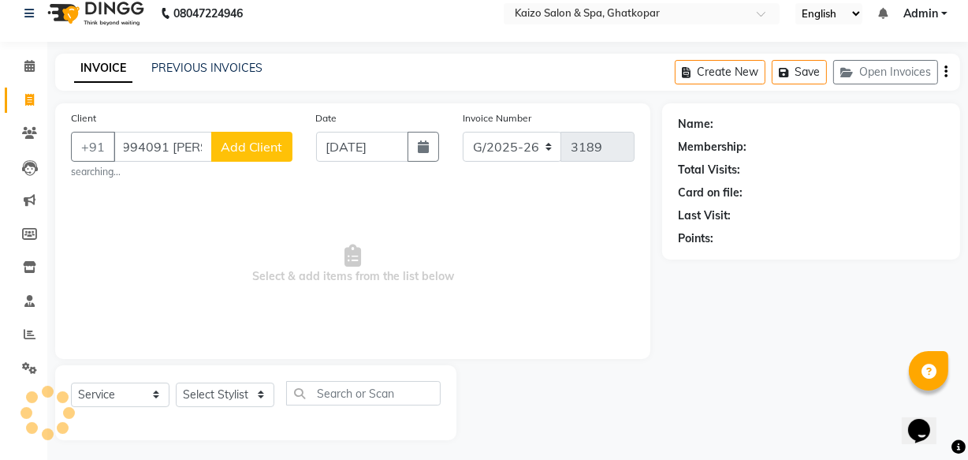
scroll to position [0, 0]
click at [212, 190] on span "Select & add items from the list below" at bounding box center [353, 264] width 564 height 158
click at [207, 150] on input "87772994091 [PERSON_NAME]" at bounding box center [163, 147] width 99 height 30
click at [203, 150] on input "87772994091 [PERSON_NAME]" at bounding box center [163, 147] width 99 height 30
click at [194, 153] on input "87772994091 [PERSON_NAME]" at bounding box center [163, 147] width 99 height 30
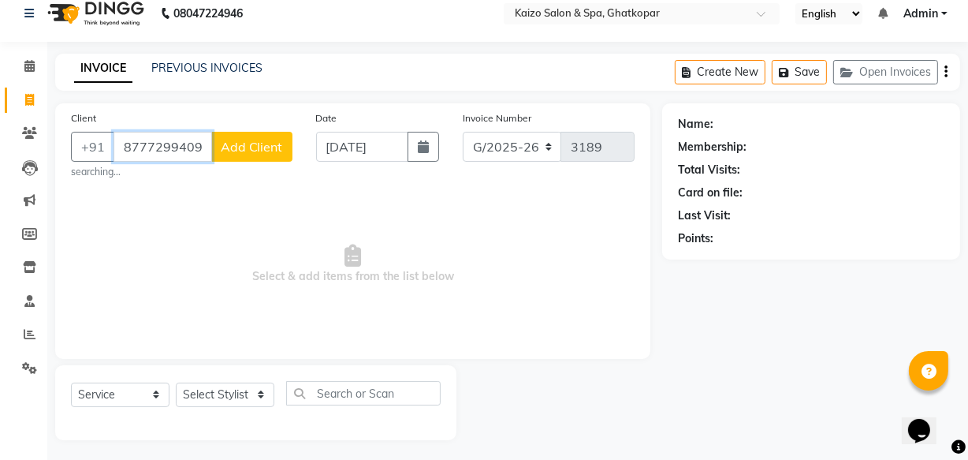
scroll to position [0, 13]
click at [199, 150] on input "87772994091 [PERSON_NAME]" at bounding box center [163, 147] width 99 height 30
click at [205, 151] on input "87772994091 IGNA" at bounding box center [163, 147] width 99 height 30
click at [203, 150] on input "87772994091 IGNA" at bounding box center [163, 147] width 99 height 30
click at [203, 150] on input "87772994091 GNA" at bounding box center [163, 147] width 99 height 30
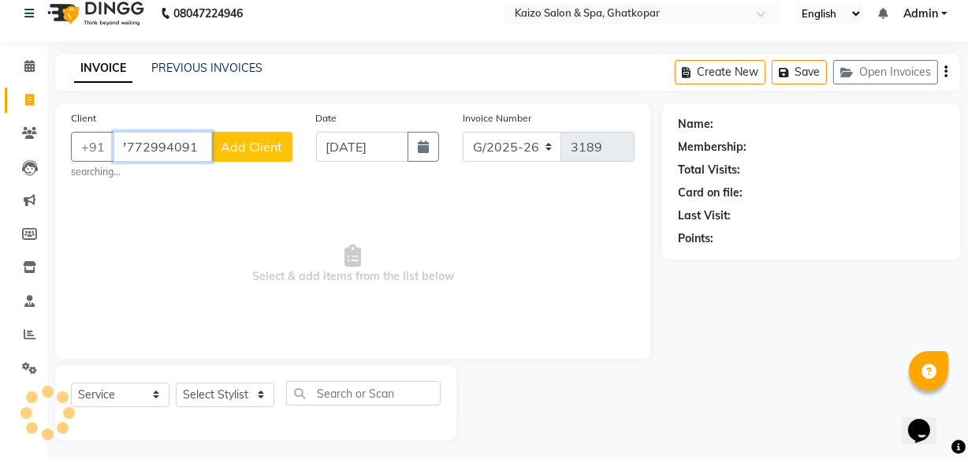
click at [203, 150] on input "87772994091 GNA" at bounding box center [163, 147] width 99 height 30
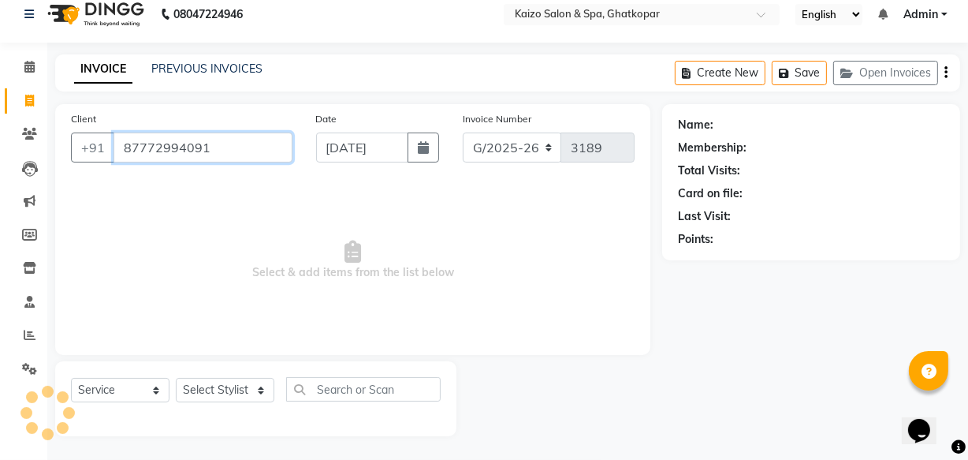
scroll to position [0, 0]
click at [218, 150] on input "87772994091" at bounding box center [203, 147] width 179 height 30
click at [245, 244] on span "Select & add items from the list below" at bounding box center [353, 260] width 564 height 158
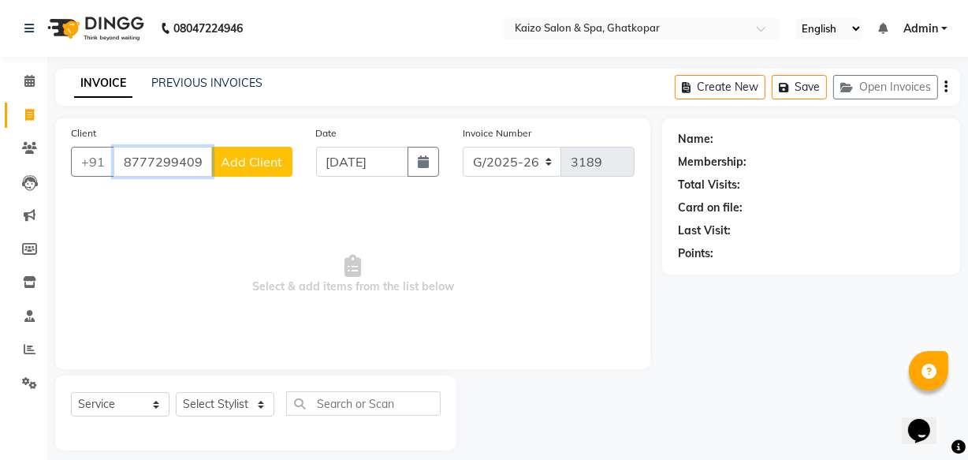
click at [191, 166] on input "87772994091" at bounding box center [163, 162] width 99 height 30
click at [199, 166] on input "87772994091" at bounding box center [163, 162] width 99 height 30
click at [205, 166] on input "87772994091" at bounding box center [163, 162] width 99 height 30
click at [214, 164] on button "Add Client" at bounding box center [251, 162] width 81 height 30
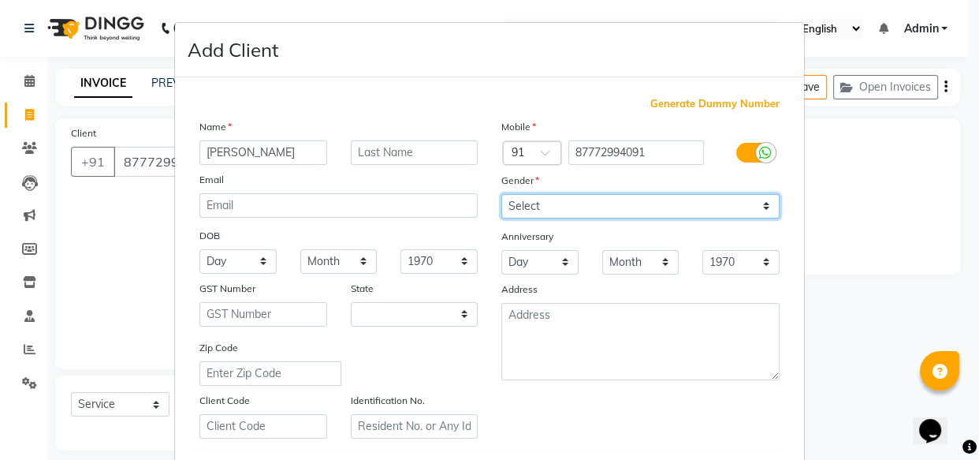
click at [556, 211] on select "Select [DEMOGRAPHIC_DATA] [DEMOGRAPHIC_DATA] Other Prefer Not To Say" at bounding box center [641, 206] width 278 height 24
click at [502, 194] on select "Select [DEMOGRAPHIC_DATA] [DEMOGRAPHIC_DATA] Other Prefer Not To Say" at bounding box center [641, 206] width 278 height 24
drag, startPoint x: 569, startPoint y: 200, endPoint x: 560, endPoint y: 217, distance: 19.4
click at [568, 201] on select "Select [DEMOGRAPHIC_DATA] [DEMOGRAPHIC_DATA] Other Prefer Not To Say" at bounding box center [641, 206] width 278 height 24
click at [502, 194] on select "Select [DEMOGRAPHIC_DATA] [DEMOGRAPHIC_DATA] Other Prefer Not To Say" at bounding box center [641, 206] width 278 height 24
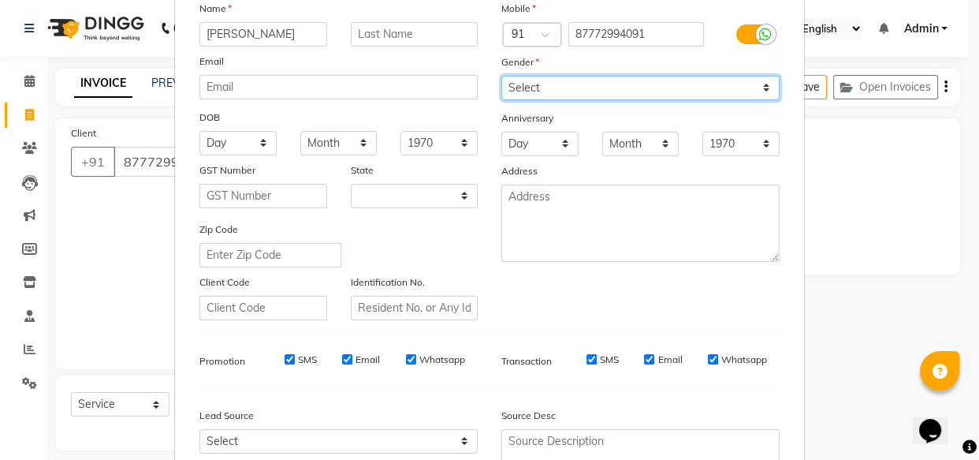
scroll to position [273, 0]
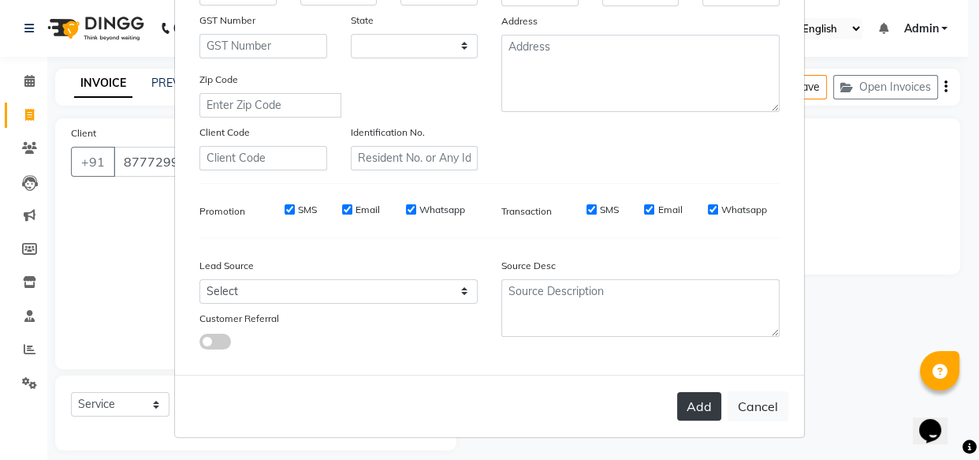
click at [693, 407] on button "Add" at bounding box center [699, 406] width 44 height 28
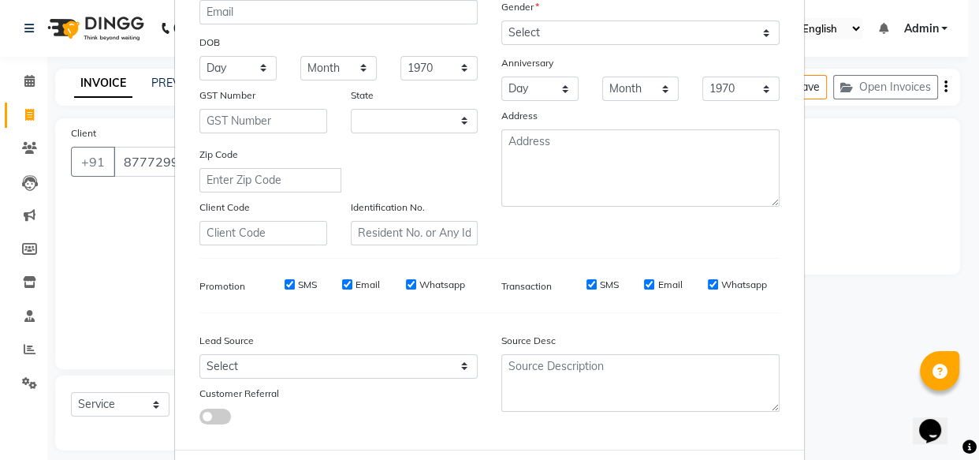
scroll to position [0, 0]
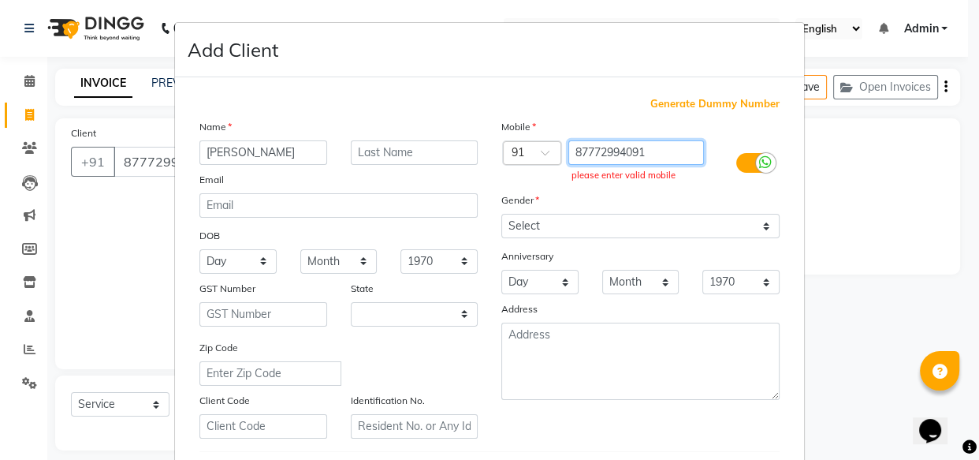
click at [663, 156] on input "87772994091" at bounding box center [637, 152] width 136 height 24
click at [606, 151] on input "text" at bounding box center [637, 152] width 136 height 24
paste input "87772994091"
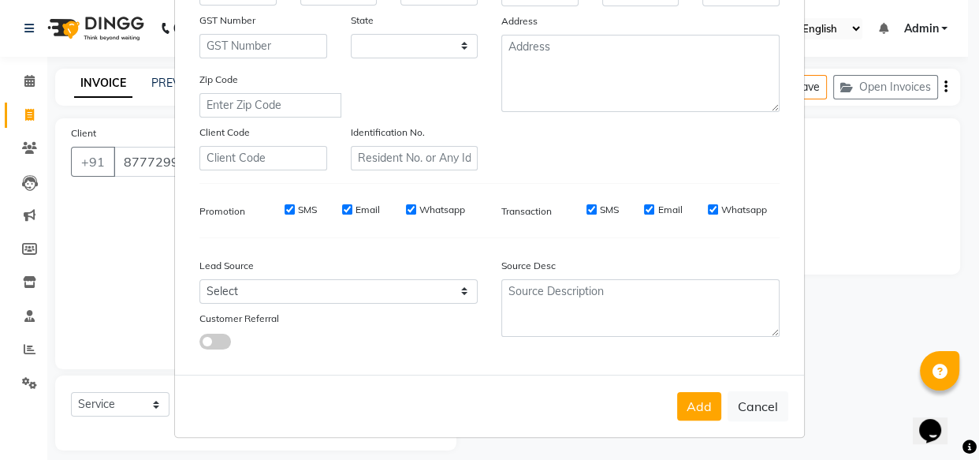
scroll to position [273, 0]
click at [689, 408] on button "Add" at bounding box center [699, 406] width 44 height 28
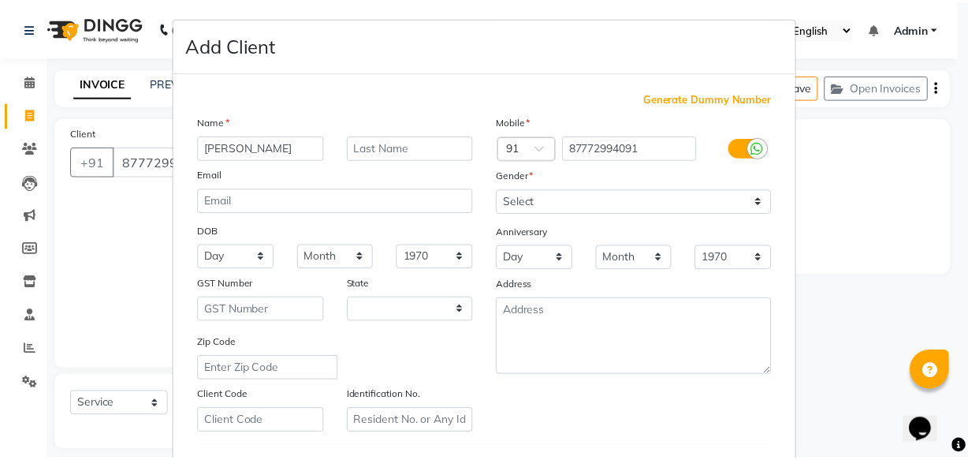
scroll to position [0, 0]
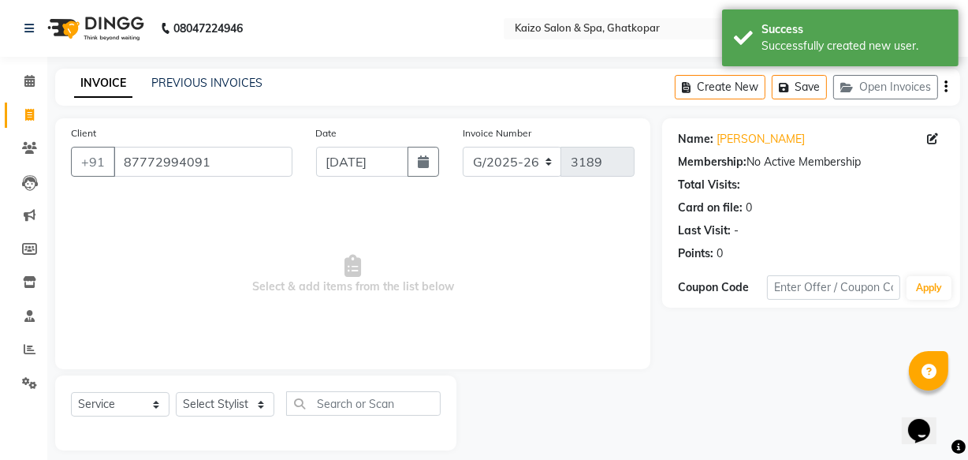
click at [449, 166] on div "Date [DATE]" at bounding box center [377, 157] width 147 height 65
click at [418, 169] on button "button" at bounding box center [424, 162] width 32 height 30
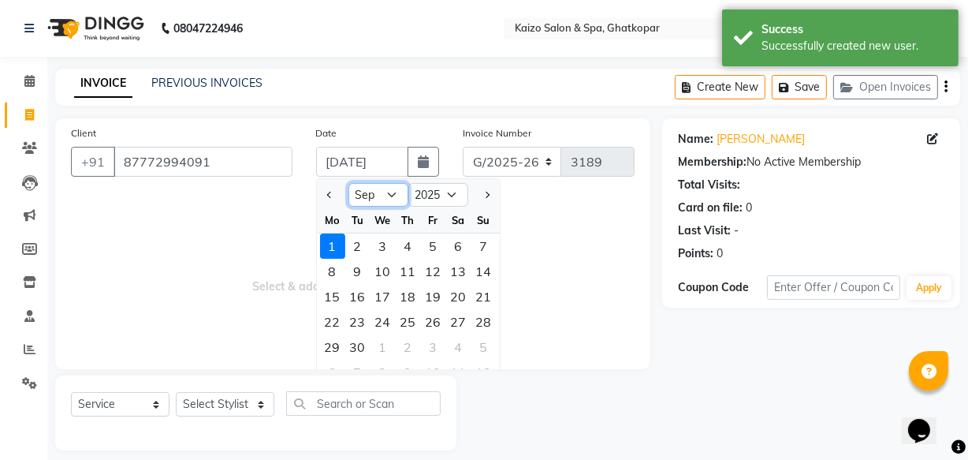
click at [390, 192] on select "Jan Feb Mar Apr May Jun [DATE] Aug Sep Oct Nov Dec" at bounding box center [379, 195] width 60 height 24
click at [349, 183] on select "Jan Feb Mar Apr May Jun [DATE] Aug Sep Oct Nov Dec" at bounding box center [379, 195] width 60 height 24
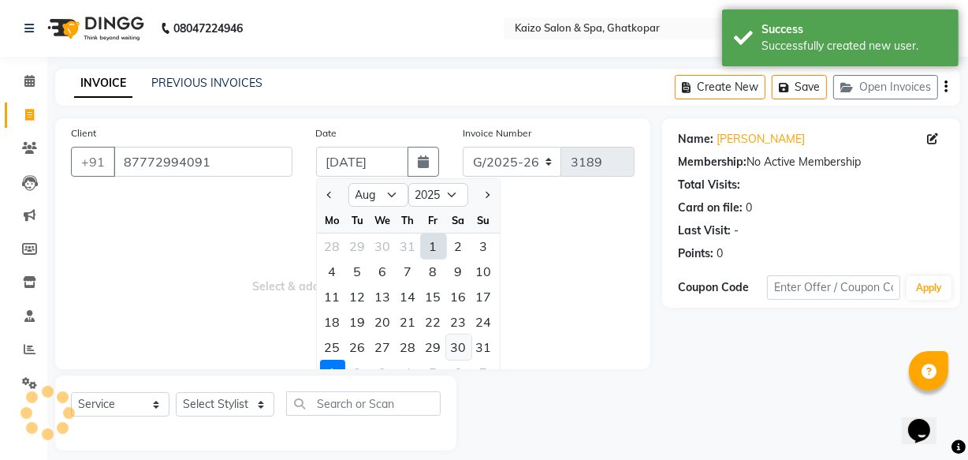
click at [459, 346] on div "30" at bounding box center [458, 346] width 25 height 25
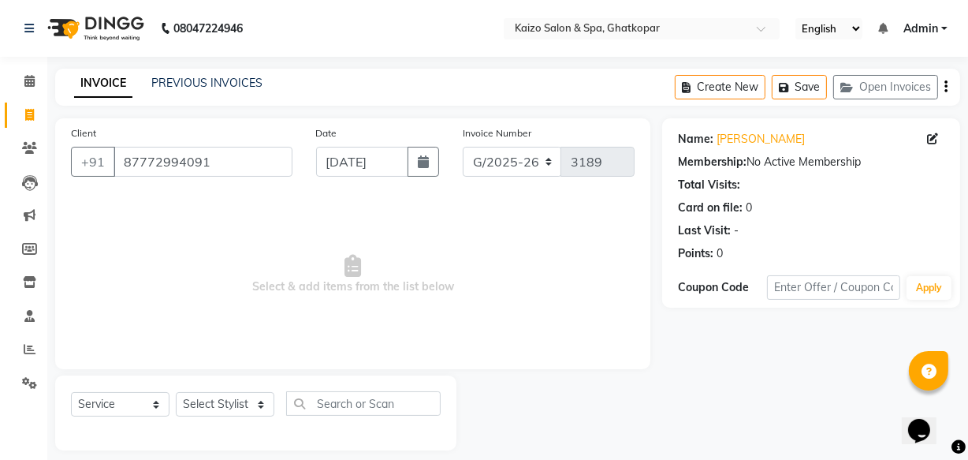
click at [234, 276] on span "Select & add items from the list below" at bounding box center [353, 275] width 564 height 158
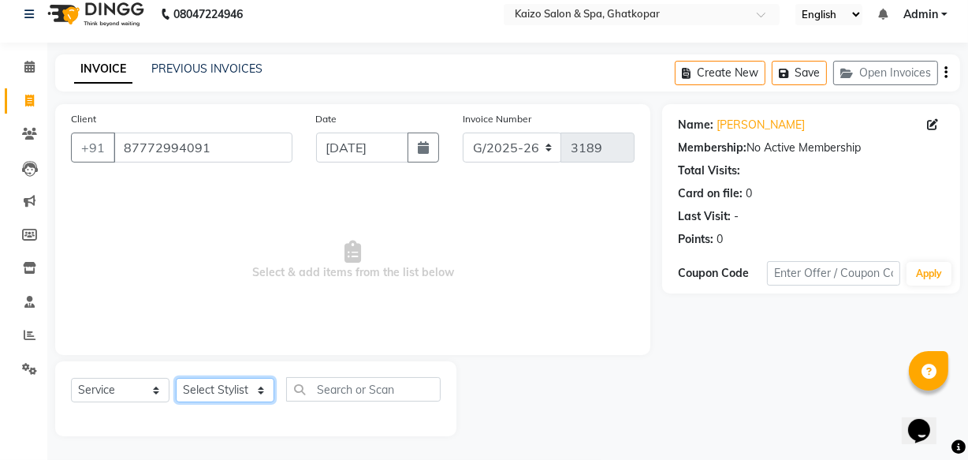
click at [228, 382] on select "Select Stylist [PERSON_NAME] ANJALI [PERSON_NAME] [PERSON_NAME] Front Desk [PER…" at bounding box center [225, 390] width 99 height 24
click at [176, 378] on select "Select Stylist [PERSON_NAME] ANJALI [PERSON_NAME] [PERSON_NAME] Front Desk [PER…" at bounding box center [225, 390] width 99 height 24
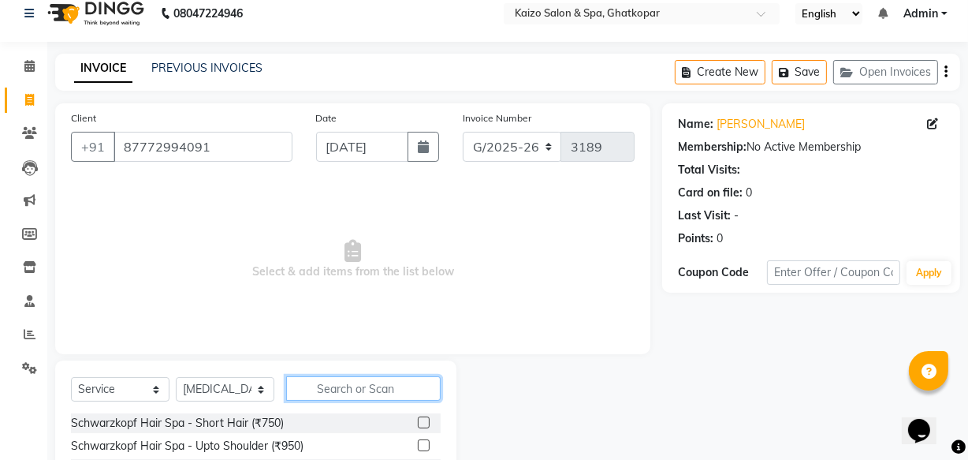
click at [327, 390] on input "text" at bounding box center [363, 388] width 155 height 24
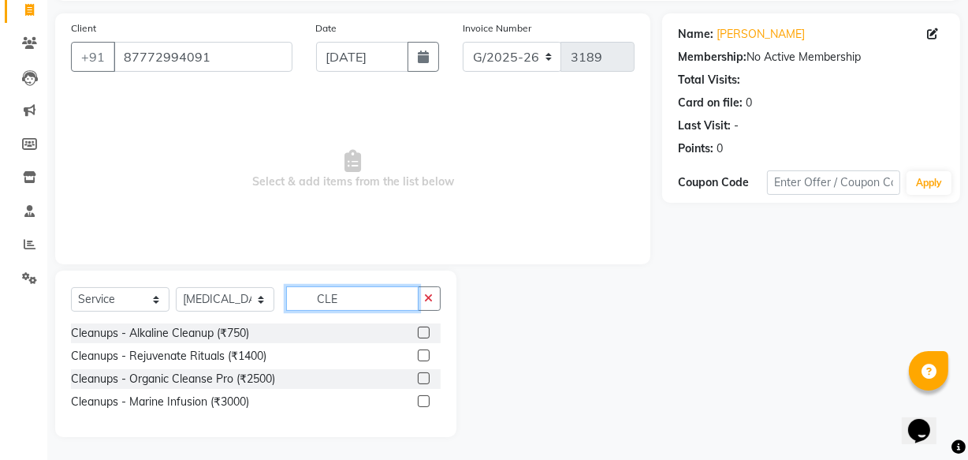
scroll to position [106, 0]
click at [428, 331] on label at bounding box center [424, 332] width 12 height 12
click at [428, 331] on input "checkbox" at bounding box center [423, 332] width 10 height 10
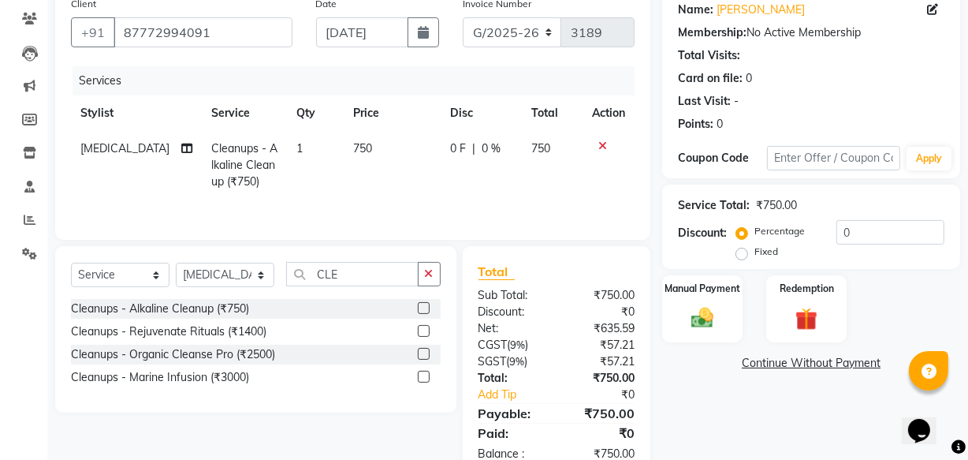
scroll to position [172, 0]
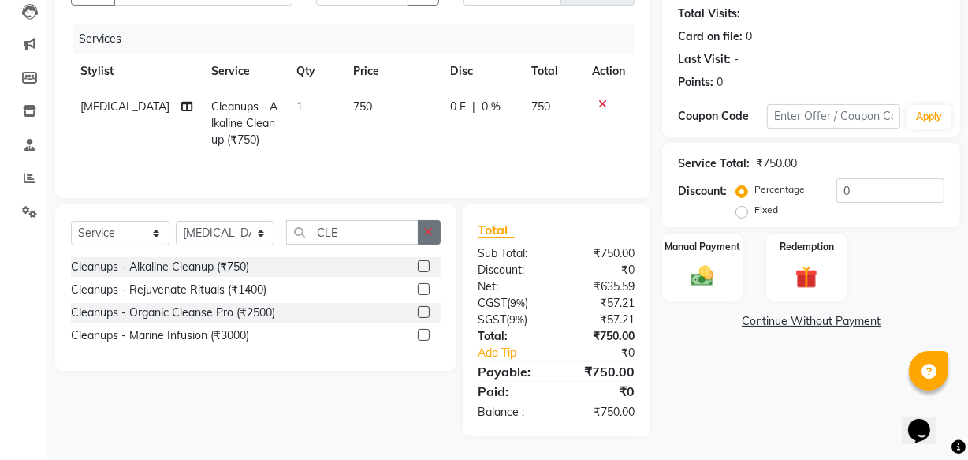
click at [433, 229] on icon "button" at bounding box center [429, 231] width 9 height 11
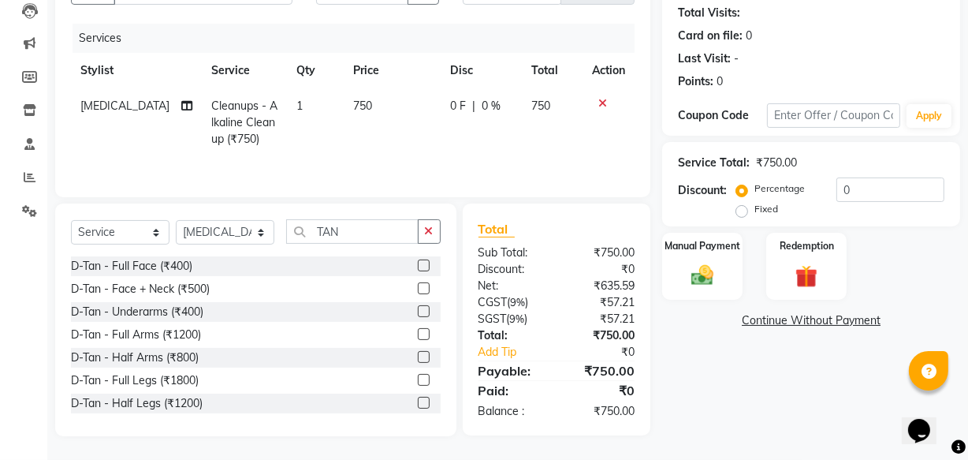
click at [418, 286] on label at bounding box center [424, 288] width 12 height 12
click at [418, 286] on input "checkbox" at bounding box center [423, 289] width 10 height 10
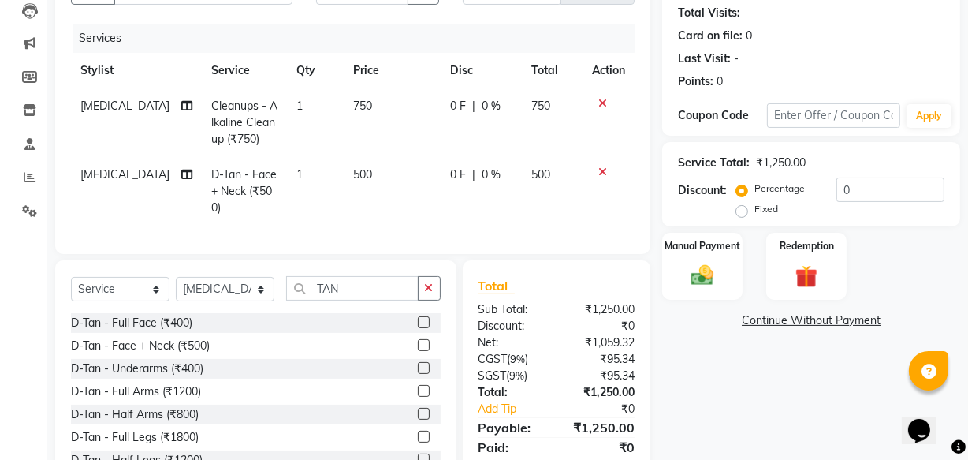
scroll to position [240, 0]
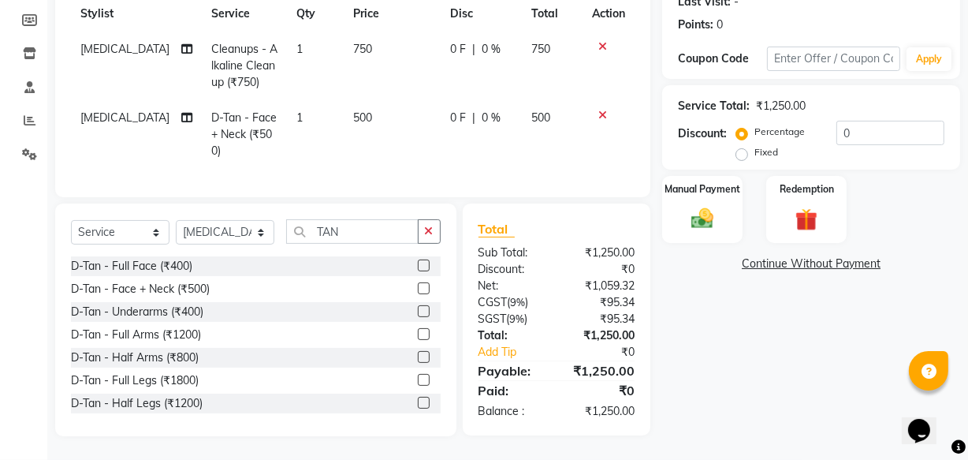
click at [482, 110] on span "0 %" at bounding box center [491, 118] width 19 height 17
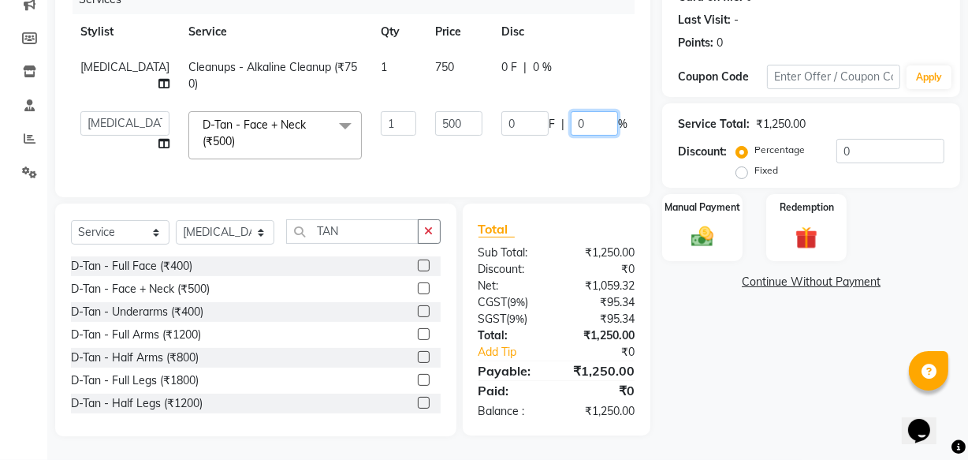
click at [571, 113] on input "0" at bounding box center [594, 123] width 47 height 24
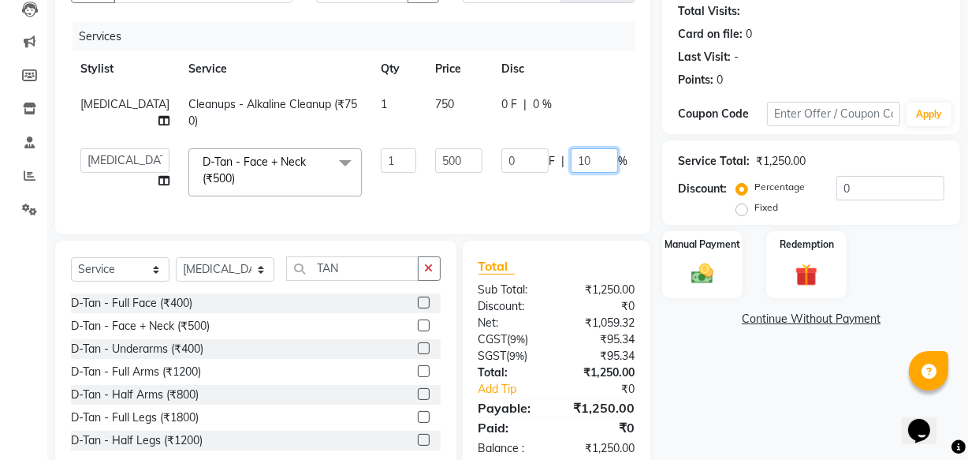
scroll to position [150, 0]
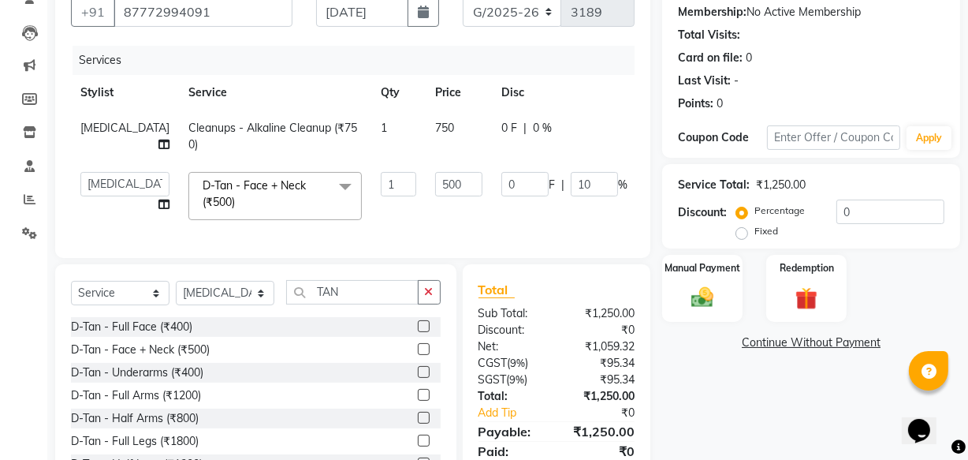
click at [502, 131] on div "0 F | 0 %" at bounding box center [565, 128] width 126 height 17
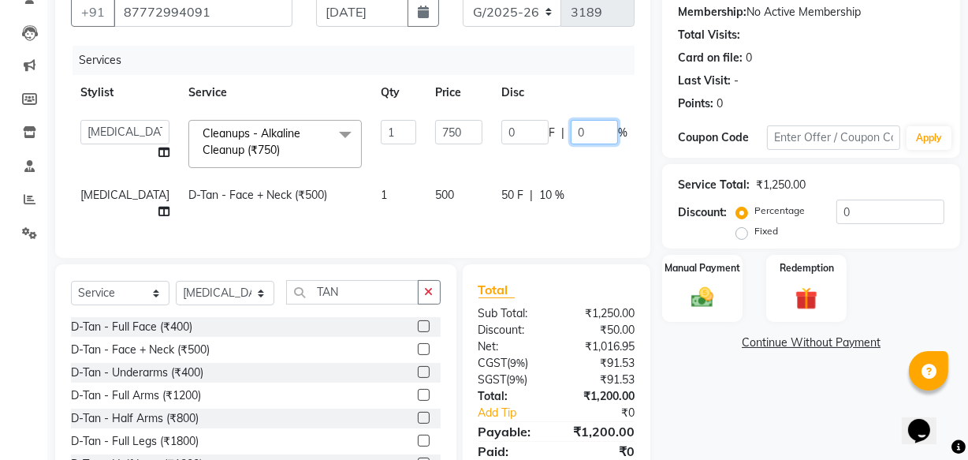
click at [571, 135] on input "0" at bounding box center [594, 132] width 47 height 24
click at [501, 158] on td "0 F | 10 %" at bounding box center [564, 143] width 145 height 67
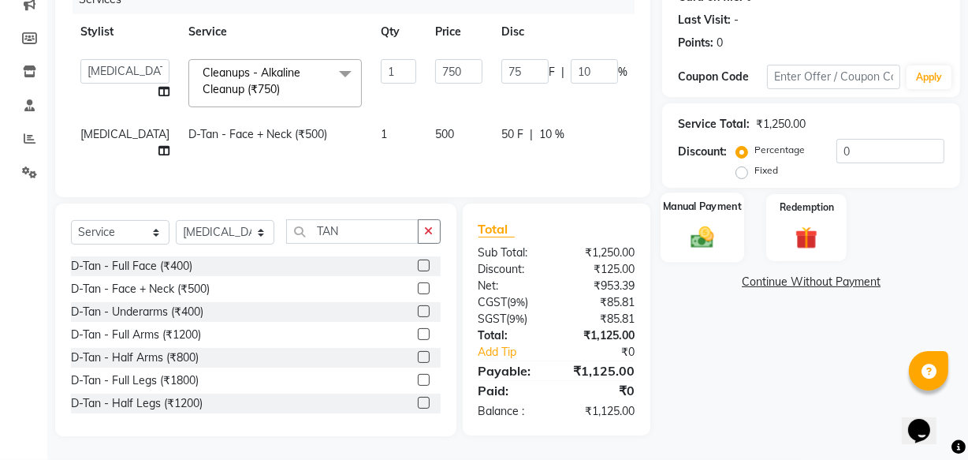
click at [709, 226] on img at bounding box center [703, 236] width 38 height 27
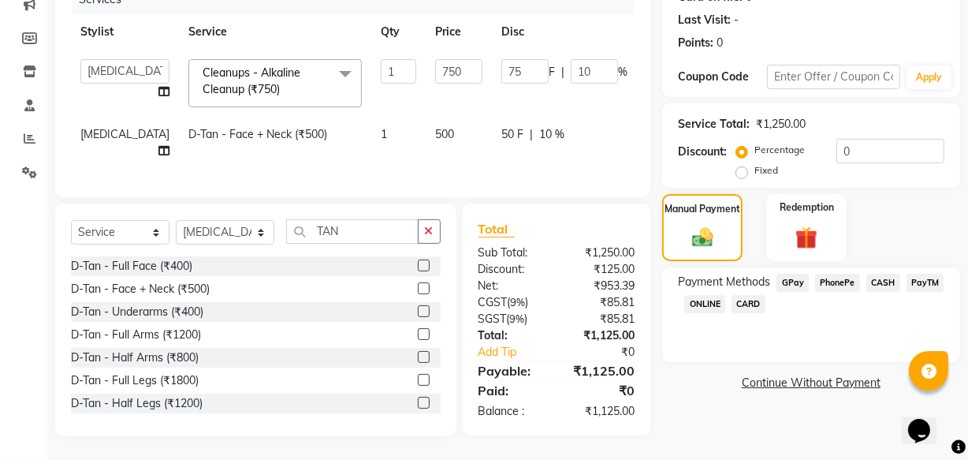
click at [744, 295] on span "CARD" at bounding box center [749, 304] width 34 height 18
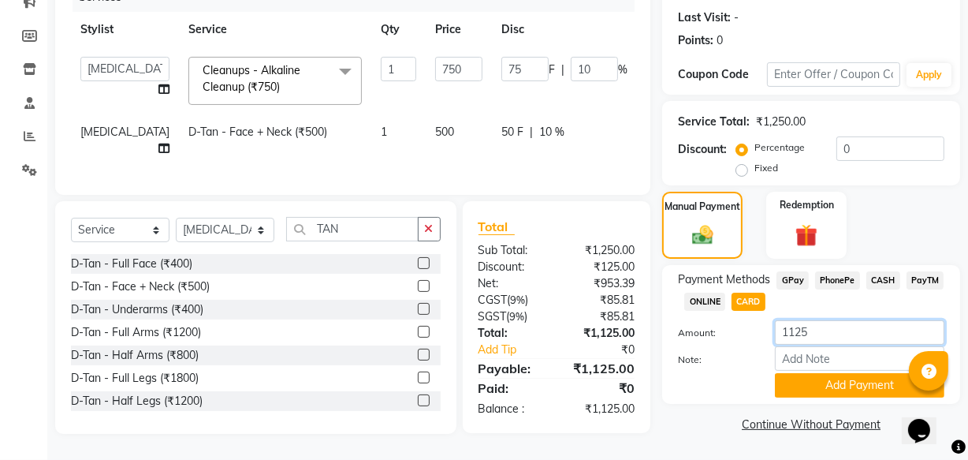
click at [816, 326] on input "1125" at bounding box center [860, 332] width 170 height 24
click at [828, 385] on button "Add Payment" at bounding box center [860, 385] width 170 height 24
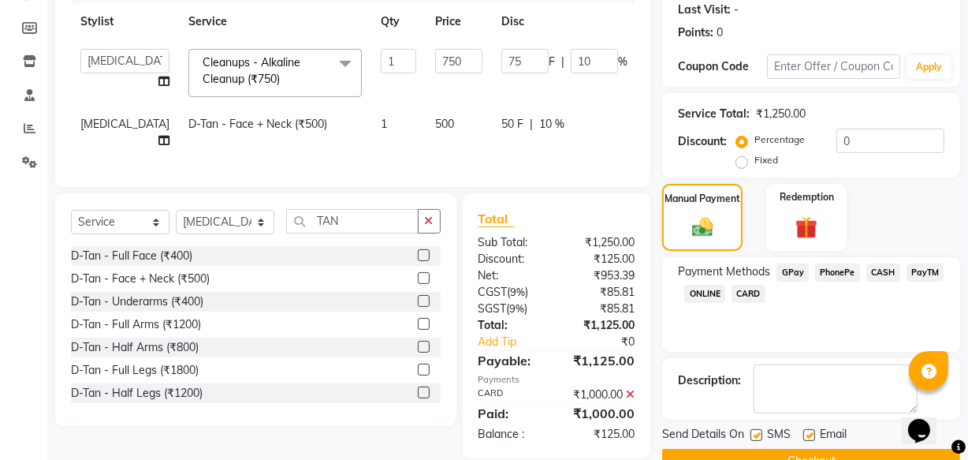
click at [881, 272] on span "CASH" at bounding box center [884, 272] width 34 height 18
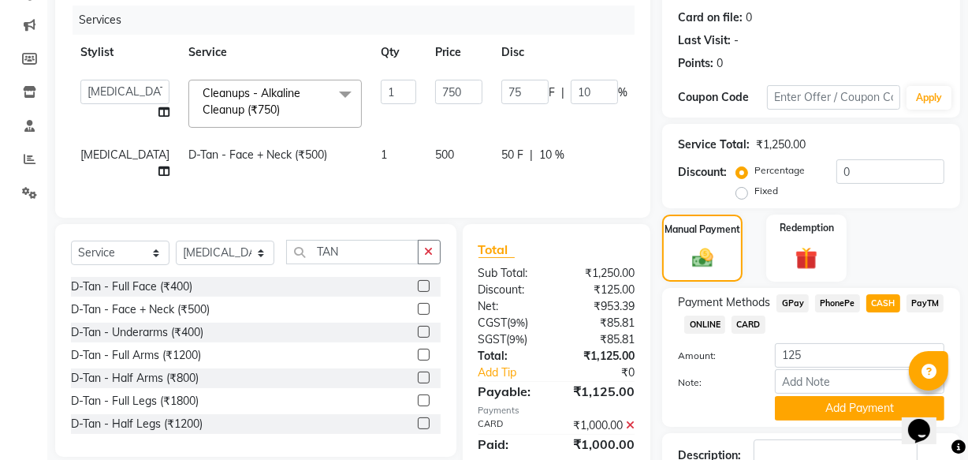
scroll to position [158, 0]
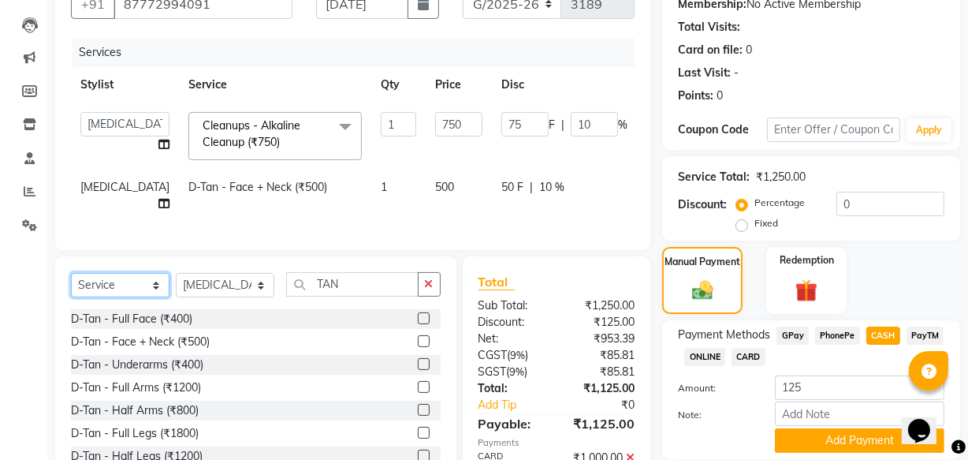
drag, startPoint x: 109, startPoint y: 295, endPoint x: 106, endPoint y: 303, distance: 8.5
click at [109, 295] on select "Select Service Product Membership Package Voucher Prepaid Gift Card" at bounding box center [120, 285] width 99 height 24
click at [71, 283] on select "Select Service Product Membership Package Voucher Prepaid Gift Card" at bounding box center [120, 285] width 99 height 24
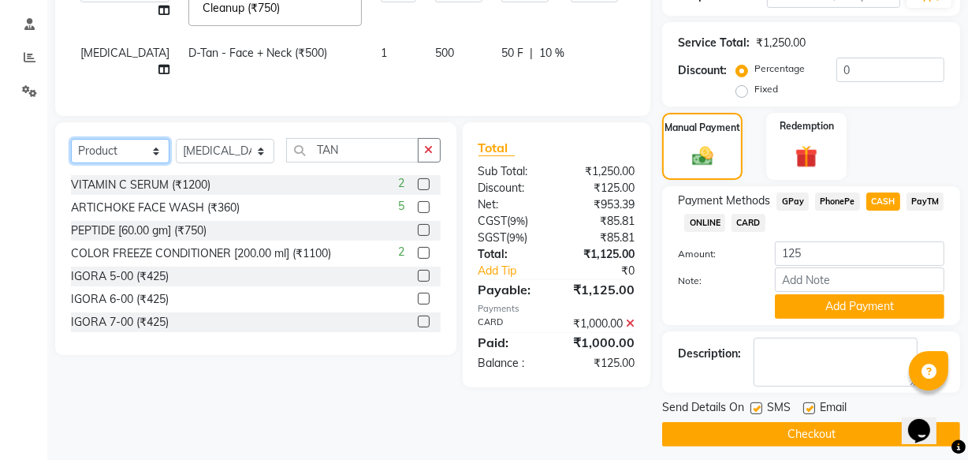
scroll to position [301, 0]
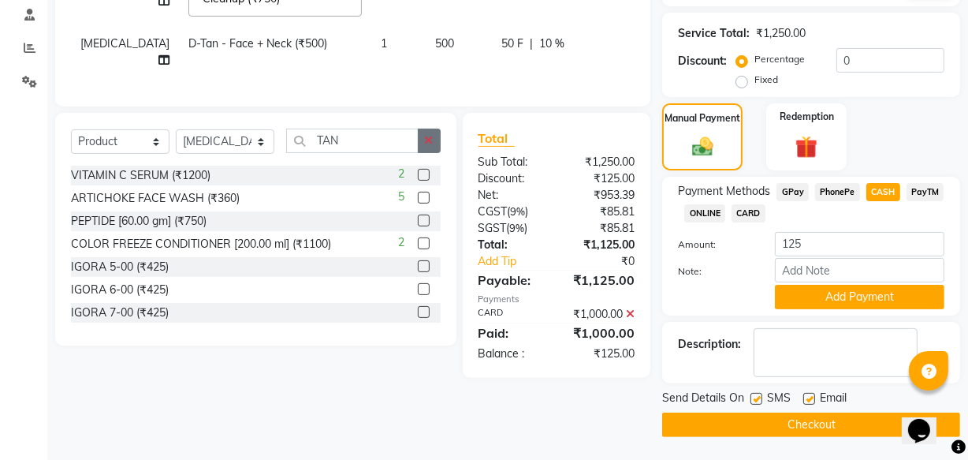
click at [433, 146] on icon "button" at bounding box center [429, 140] width 9 height 11
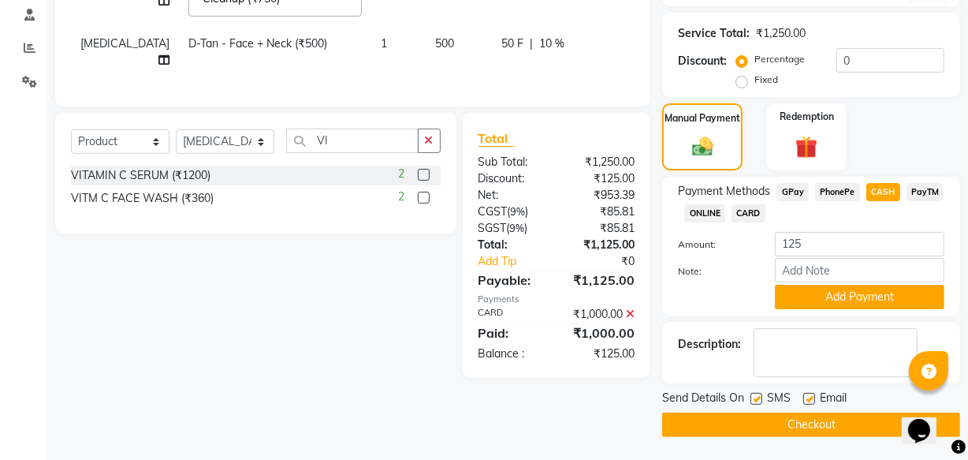
click at [429, 181] on label at bounding box center [424, 175] width 12 height 12
click at [428, 181] on input "checkbox" at bounding box center [423, 175] width 10 height 10
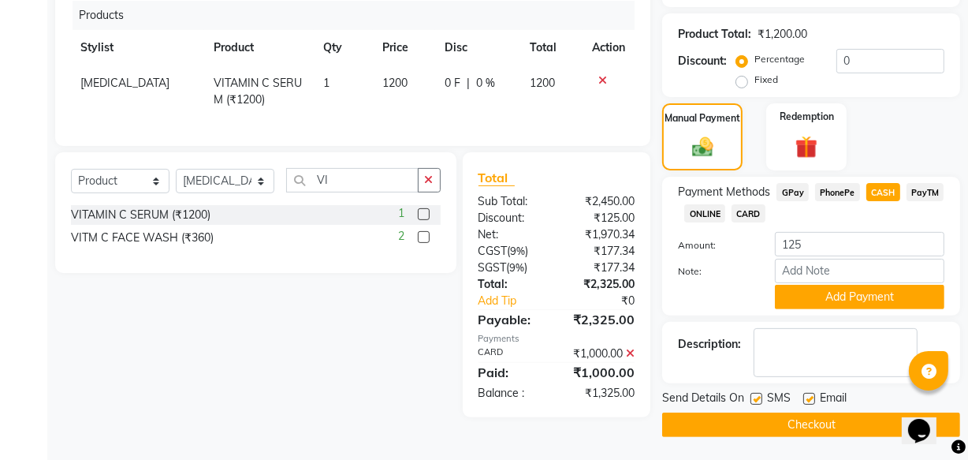
scroll to position [392, 0]
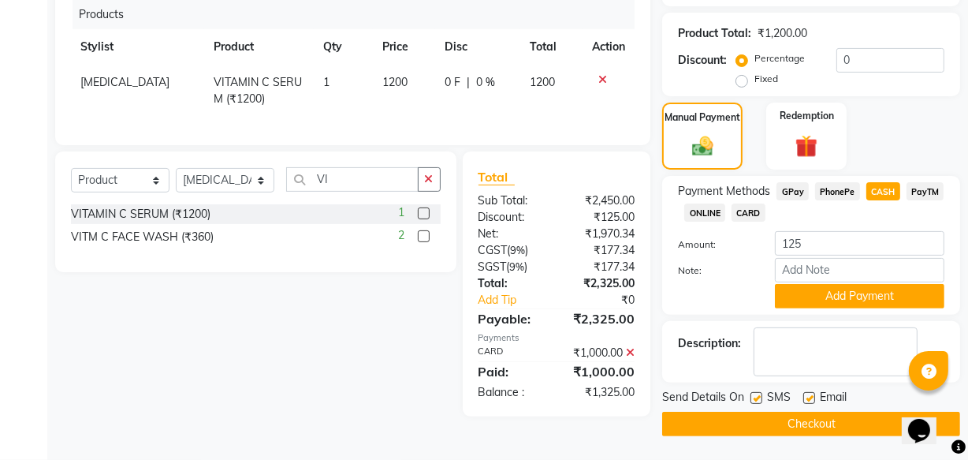
click at [599, 76] on icon at bounding box center [603, 79] width 9 height 11
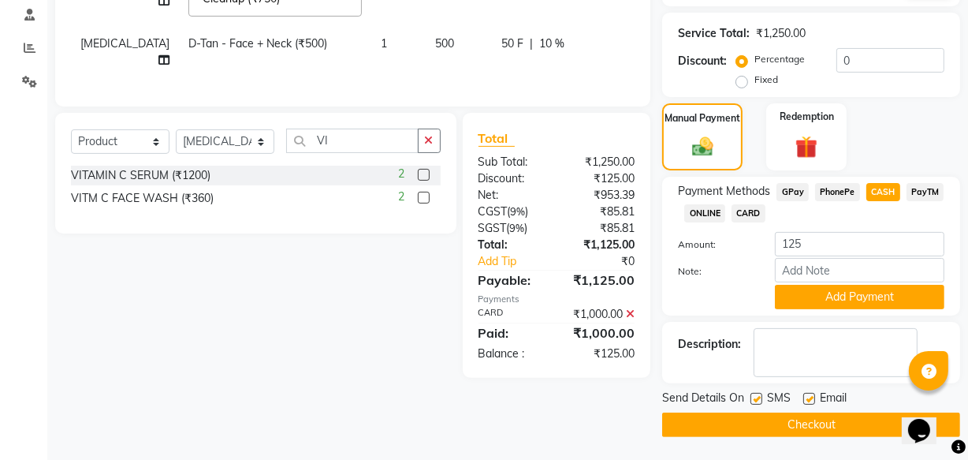
drag, startPoint x: 421, startPoint y: 203, endPoint x: 424, endPoint y: 129, distance: 74.2
click at [420, 198] on div "2" at bounding box center [420, 198] width 42 height 20
click at [420, 203] on label at bounding box center [424, 198] width 12 height 12
click at [420, 203] on input "checkbox" at bounding box center [423, 198] width 10 height 10
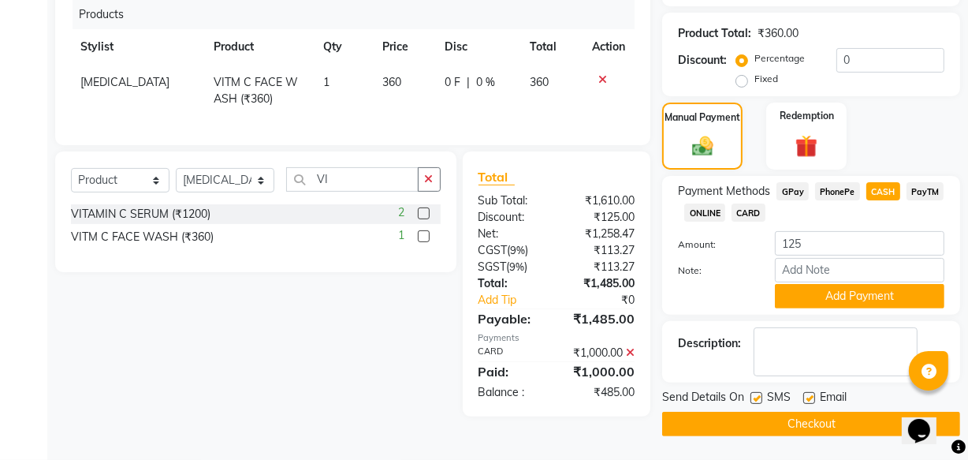
click at [389, 83] on span "360" at bounding box center [391, 82] width 19 height 14
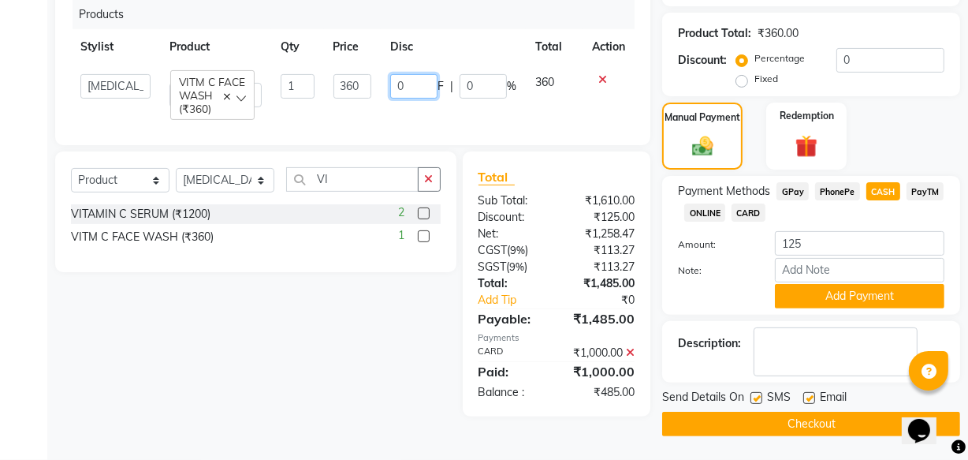
click at [390, 84] on input "0" at bounding box center [413, 86] width 47 height 24
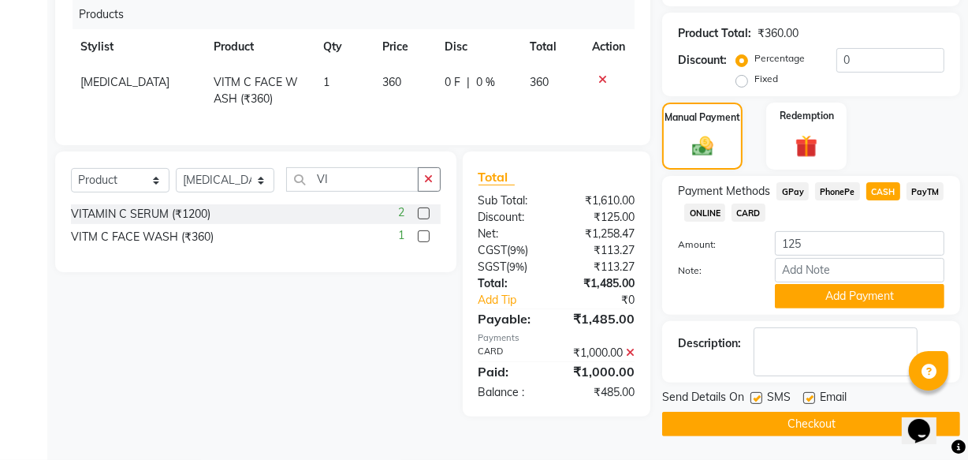
drag, startPoint x: 350, startPoint y: 91, endPoint x: 372, endPoint y: 93, distance: 22.1
click at [353, 93] on td "1" at bounding box center [343, 91] width 59 height 52
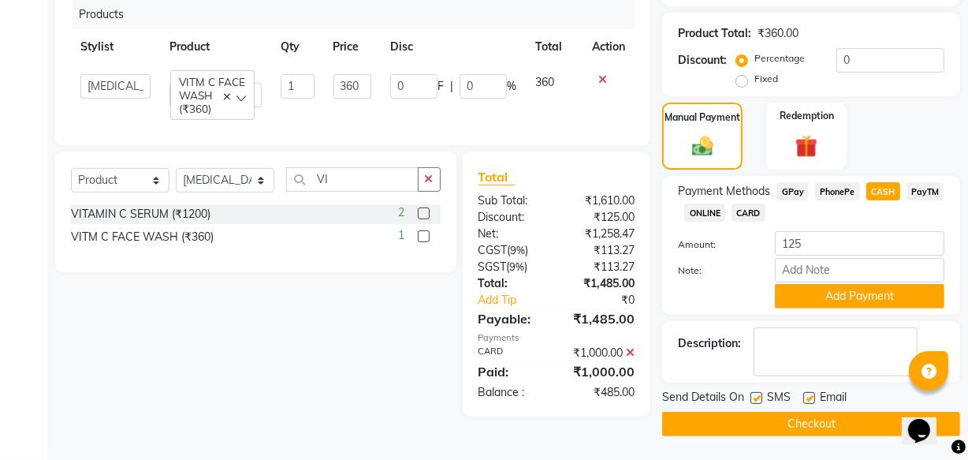
click at [373, 93] on td "360" at bounding box center [352, 91] width 57 height 52
click at [367, 94] on td "360" at bounding box center [352, 91] width 57 height 52
click at [367, 94] on input "360" at bounding box center [353, 86] width 38 height 24
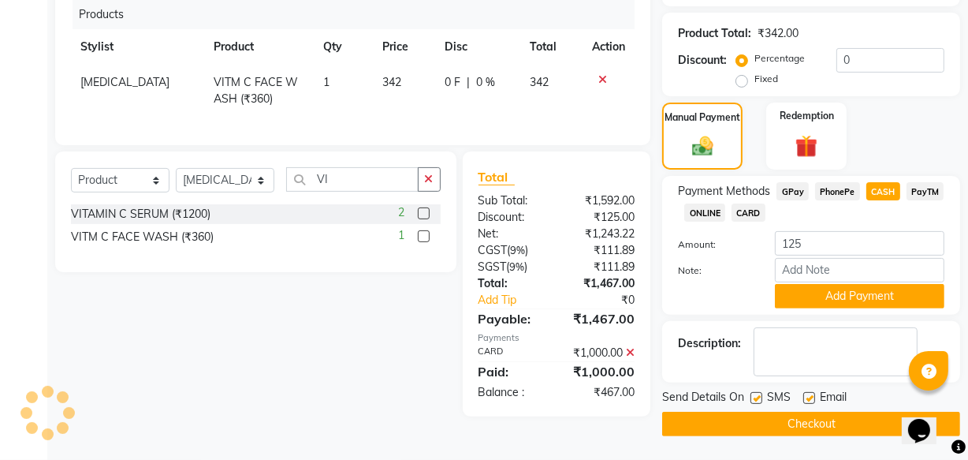
click at [423, 110] on tr "[MEDICAL_DATA][PERSON_NAME] C FACE WASH (₹360) 1 342 0 F | 0 % 342" at bounding box center [353, 91] width 564 height 52
click at [805, 244] on input "125" at bounding box center [860, 243] width 170 height 24
click at [804, 295] on button "Add Payment" at bounding box center [860, 296] width 170 height 24
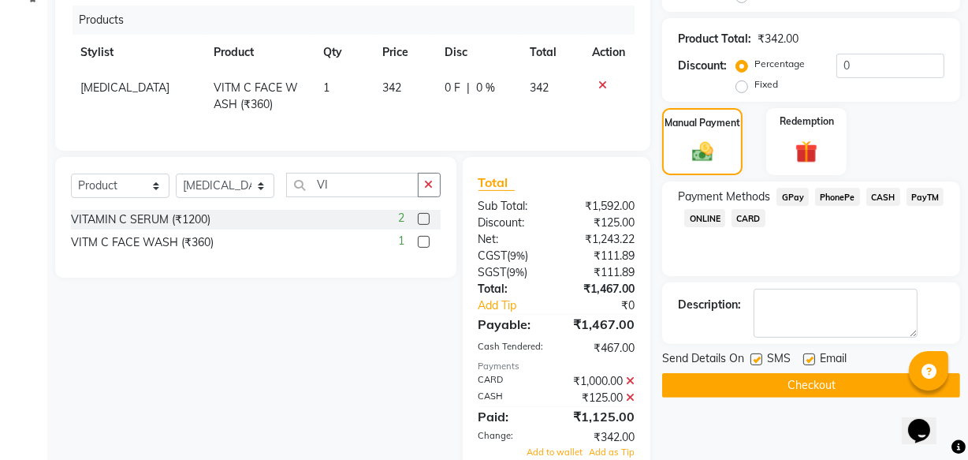
scroll to position [456, 0]
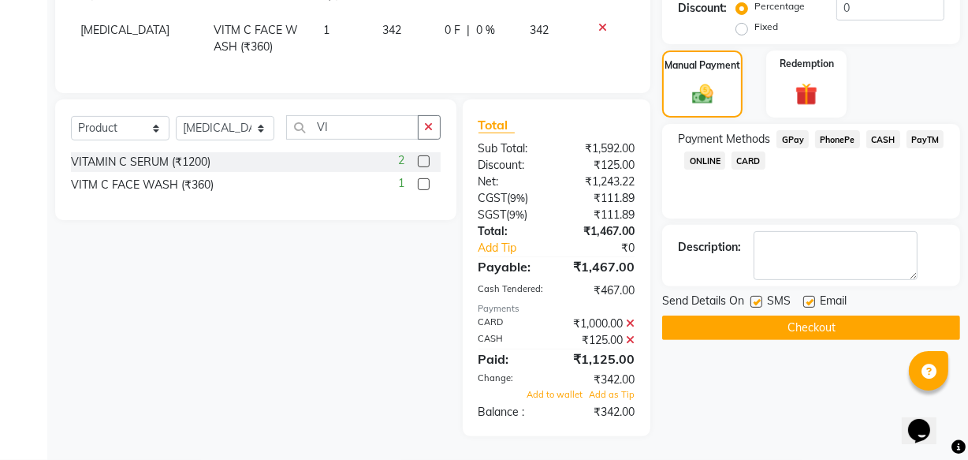
click at [743, 315] on button "Checkout" at bounding box center [811, 327] width 298 height 24
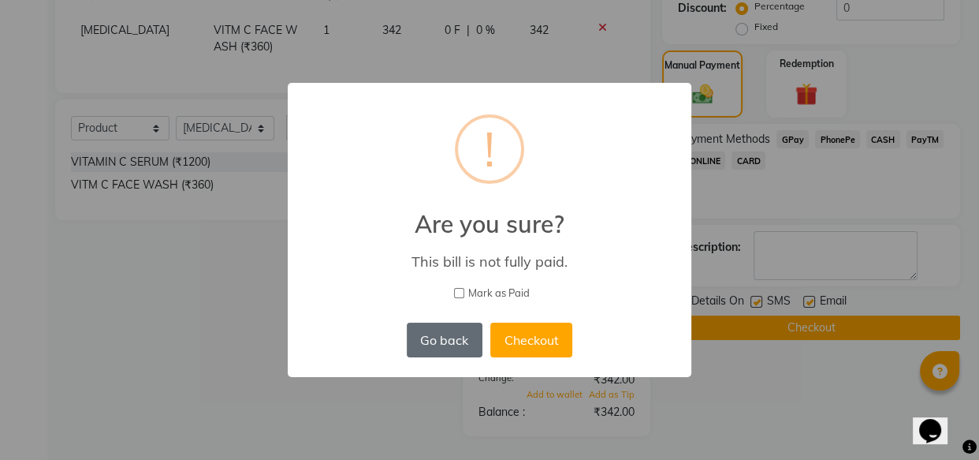
click at [449, 334] on button "Go back" at bounding box center [445, 340] width 76 height 35
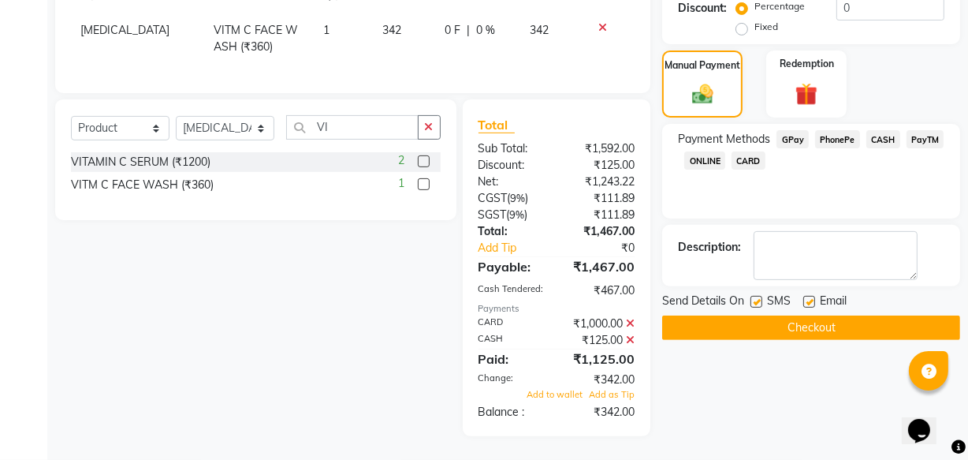
click at [632, 338] on icon at bounding box center [630, 339] width 9 height 11
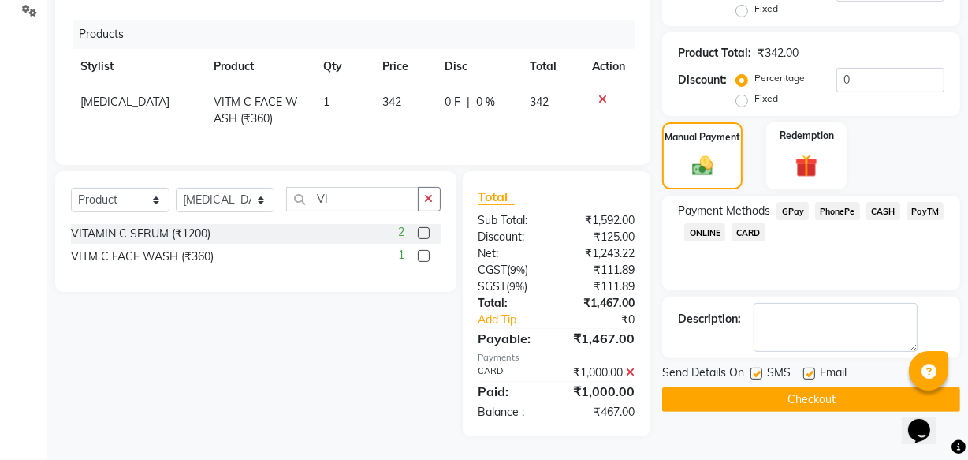
click at [607, 410] on div "₹467.00" at bounding box center [602, 412] width 90 height 17
click at [619, 408] on div "₹467.00" at bounding box center [602, 412] width 90 height 17
click at [875, 202] on span "CASH" at bounding box center [884, 211] width 34 height 18
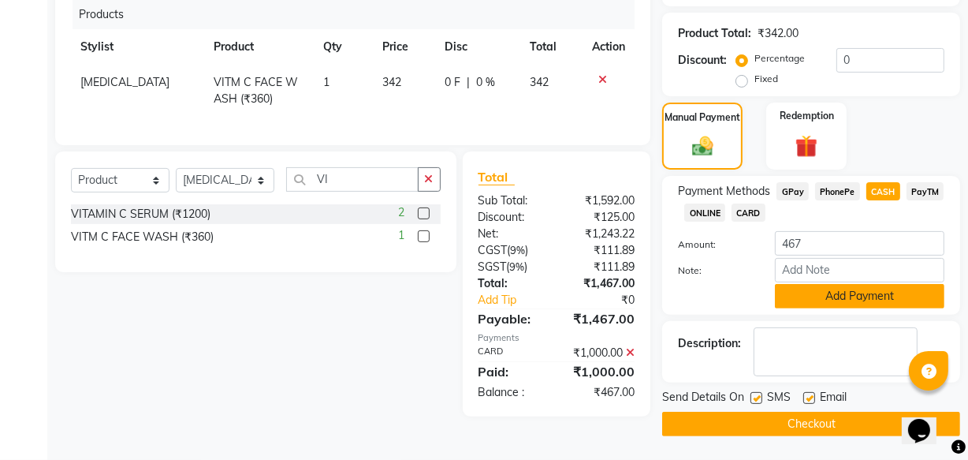
click at [816, 299] on button "Add Payment" at bounding box center [860, 296] width 170 height 24
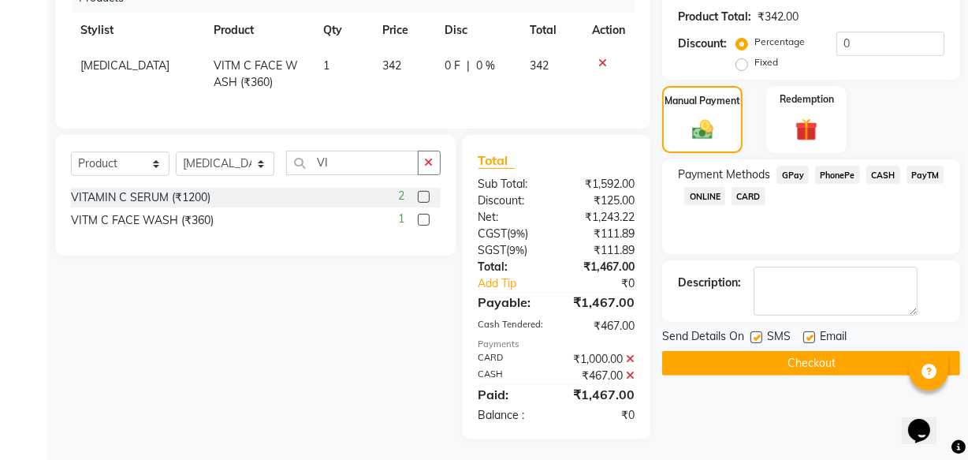
scroll to position [423, 0]
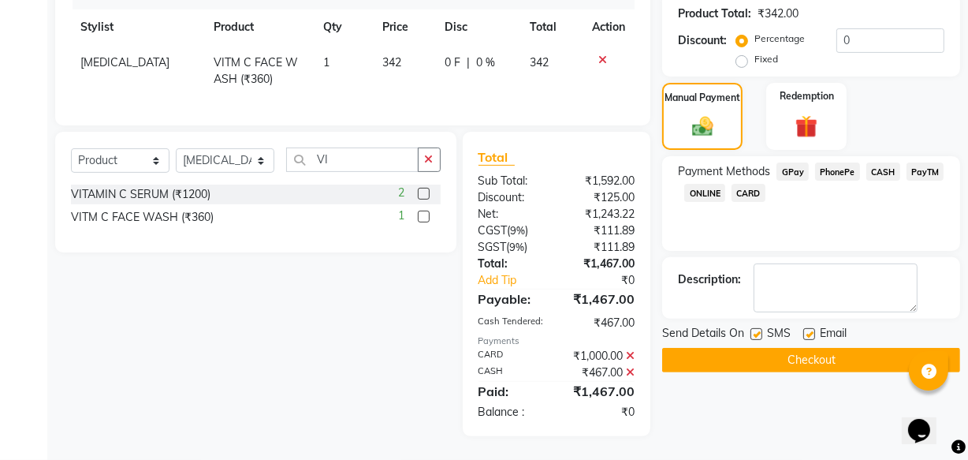
click at [745, 348] on button "Checkout" at bounding box center [811, 360] width 298 height 24
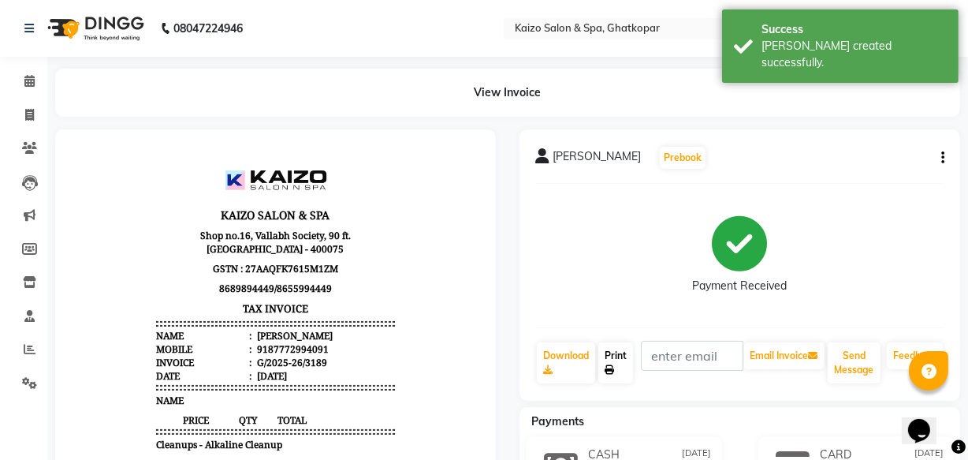
click at [627, 359] on link "Print" at bounding box center [616, 362] width 35 height 41
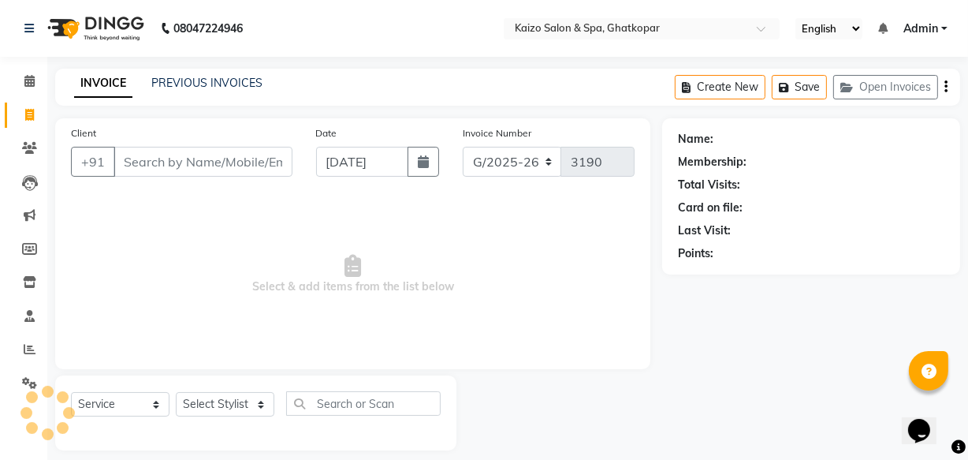
scroll to position [15, 0]
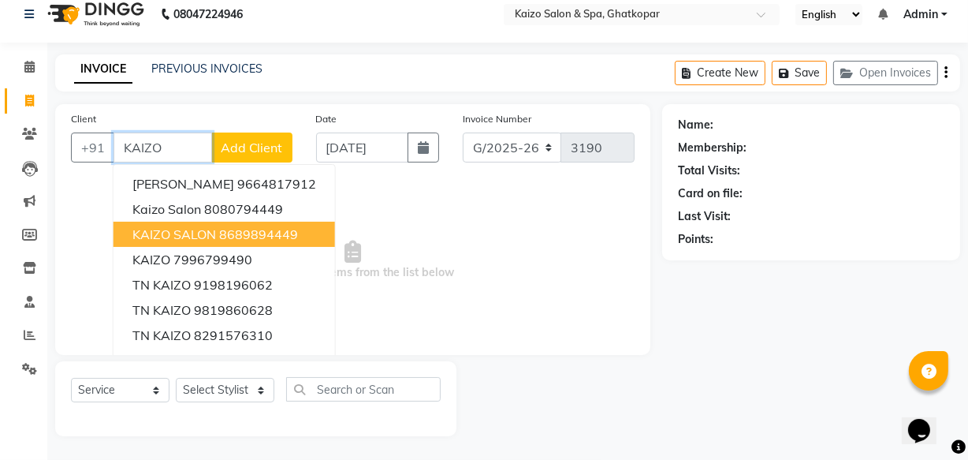
click at [192, 227] on span "KAIZO SALON" at bounding box center [174, 234] width 84 height 16
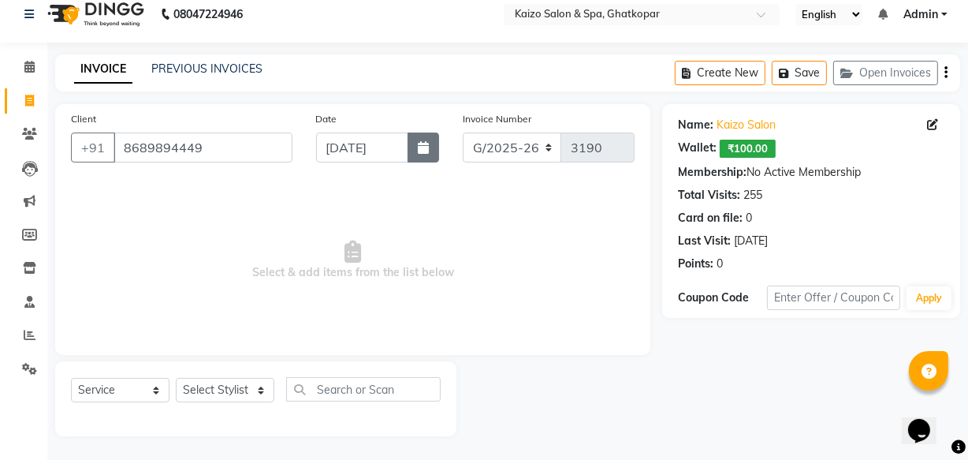
click at [429, 151] on button "button" at bounding box center [424, 147] width 32 height 30
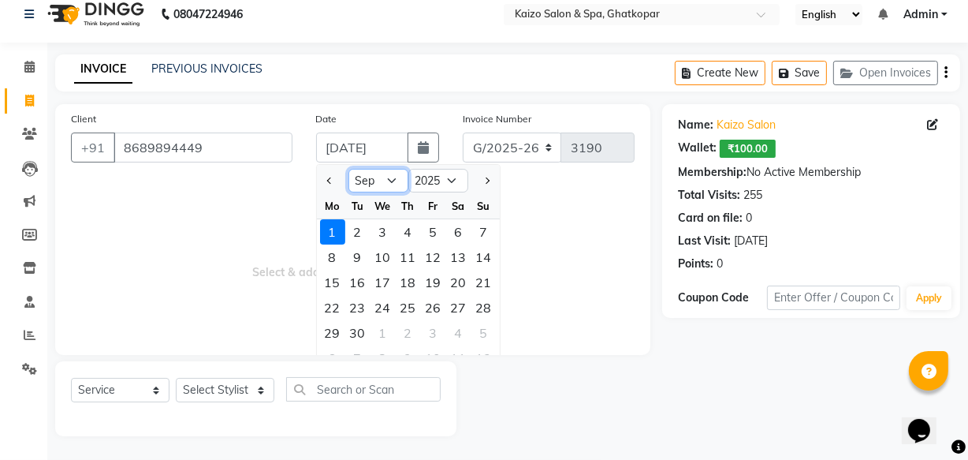
click at [397, 180] on select "Jan Feb Mar Apr May Jun [DATE] Aug Sep Oct Nov Dec" at bounding box center [379, 181] width 60 height 24
click at [349, 169] on select "Jan Feb Mar Apr May Jun [DATE] Aug Sep Oct Nov Dec" at bounding box center [379, 181] width 60 height 24
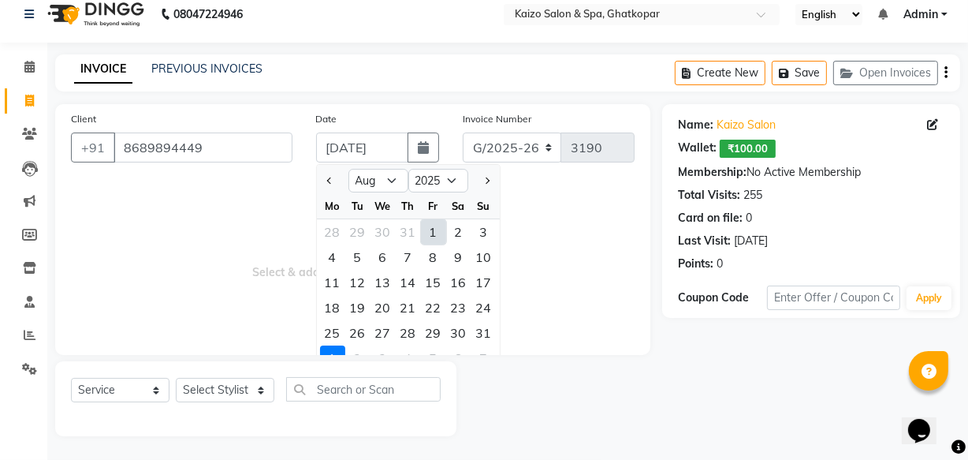
click at [461, 331] on div "30" at bounding box center [458, 332] width 25 height 25
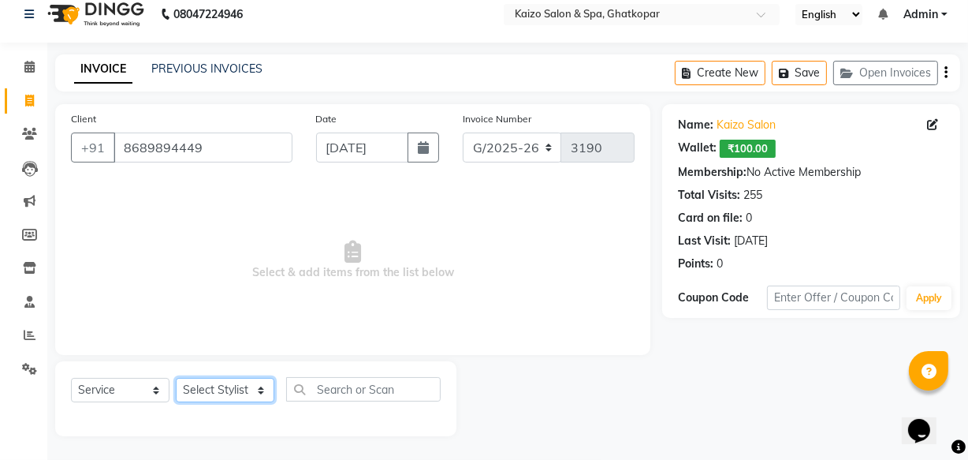
click at [222, 390] on select "Select Stylist [PERSON_NAME] ANJALI [PERSON_NAME] [PERSON_NAME] Front Desk [PER…" at bounding box center [225, 390] width 99 height 24
click at [176, 378] on select "Select Stylist [PERSON_NAME] ANJALI [PERSON_NAME] [PERSON_NAME] Front Desk [PER…" at bounding box center [225, 390] width 99 height 24
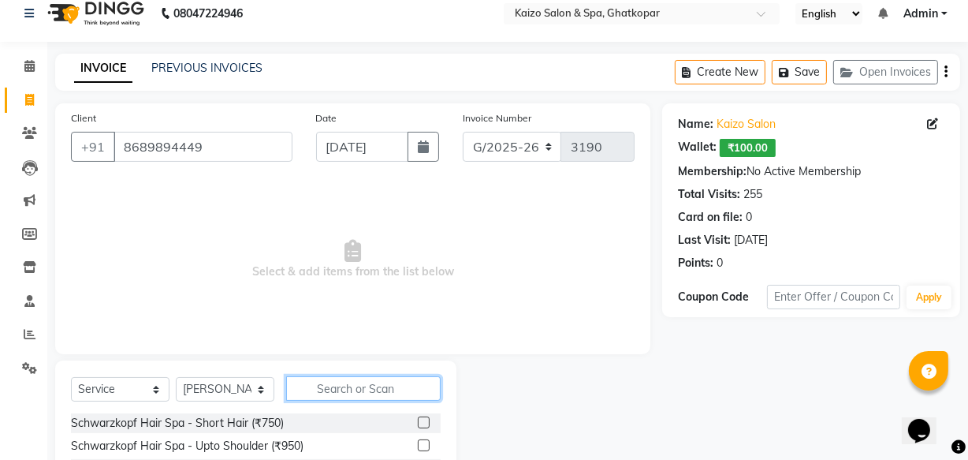
click at [345, 396] on input "text" at bounding box center [363, 388] width 155 height 24
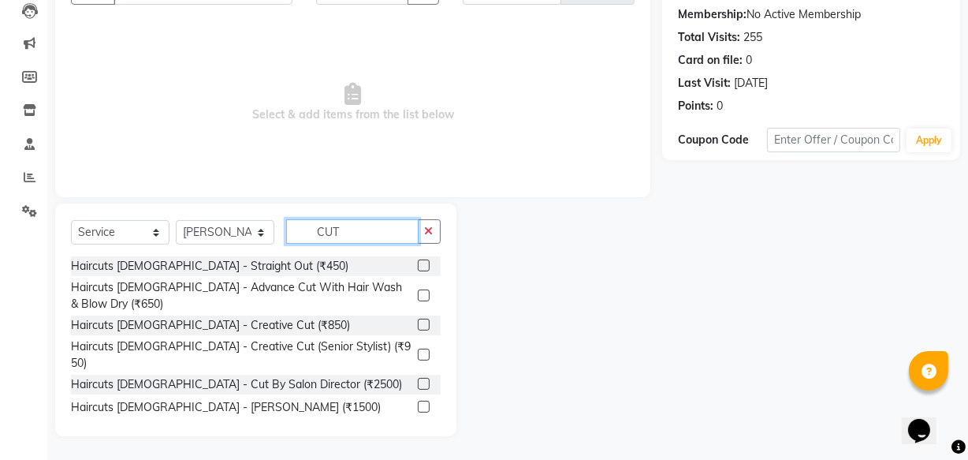
scroll to position [173, 0]
click at [418, 290] on label at bounding box center [424, 295] width 12 height 12
click at [418, 291] on input "checkbox" at bounding box center [423, 296] width 10 height 10
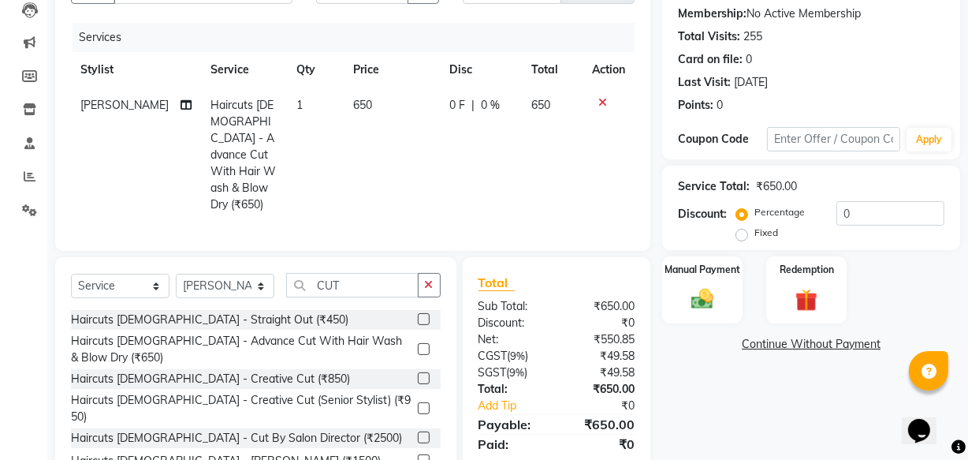
drag, startPoint x: 412, startPoint y: 371, endPoint x: 436, endPoint y: 326, distance: 50.8
click at [418, 372] on label at bounding box center [424, 378] width 12 height 12
click at [418, 374] on input "checkbox" at bounding box center [423, 379] width 10 height 10
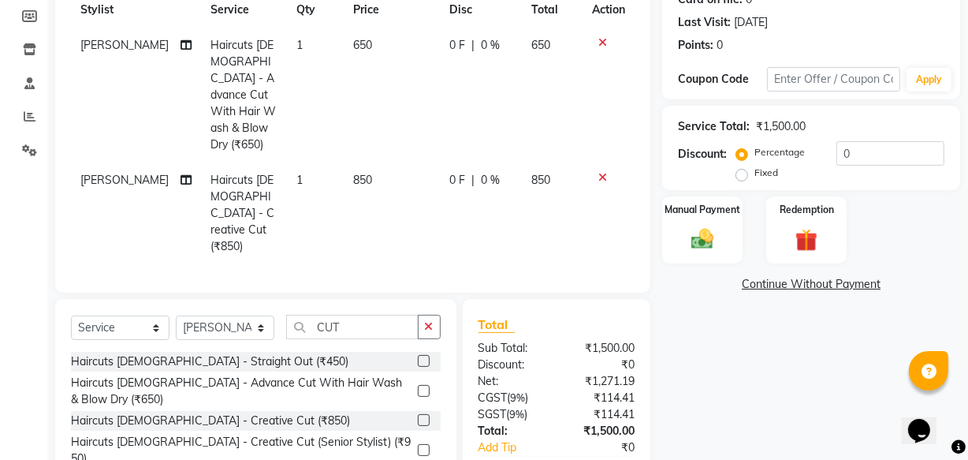
scroll to position [289, 0]
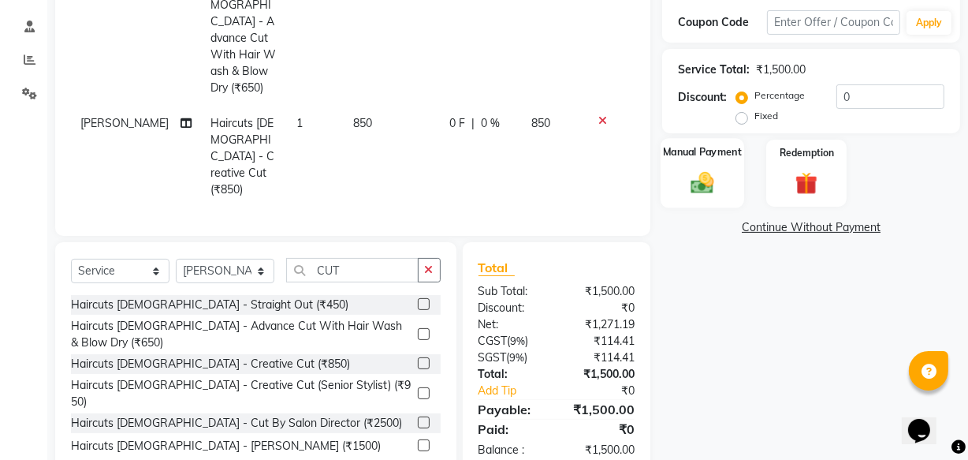
click at [725, 188] on div "Manual Payment" at bounding box center [703, 173] width 84 height 70
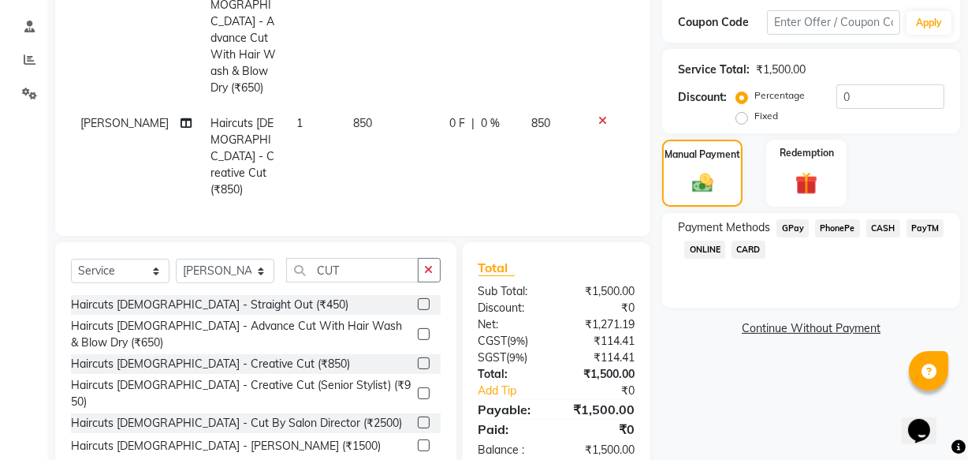
drag, startPoint x: 847, startPoint y: 226, endPoint x: 838, endPoint y: 253, distance: 28.9
click at [845, 229] on span "PhonePe" at bounding box center [837, 228] width 45 height 18
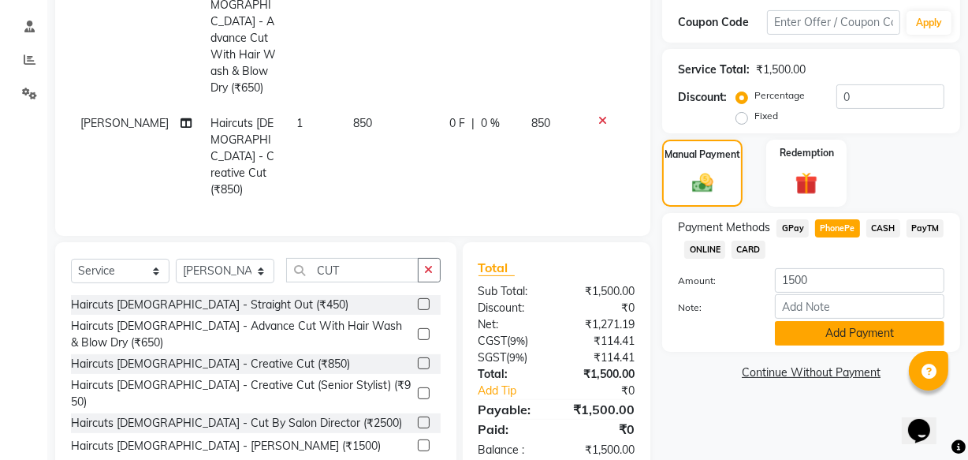
click at [842, 332] on button "Add Payment" at bounding box center [860, 333] width 170 height 24
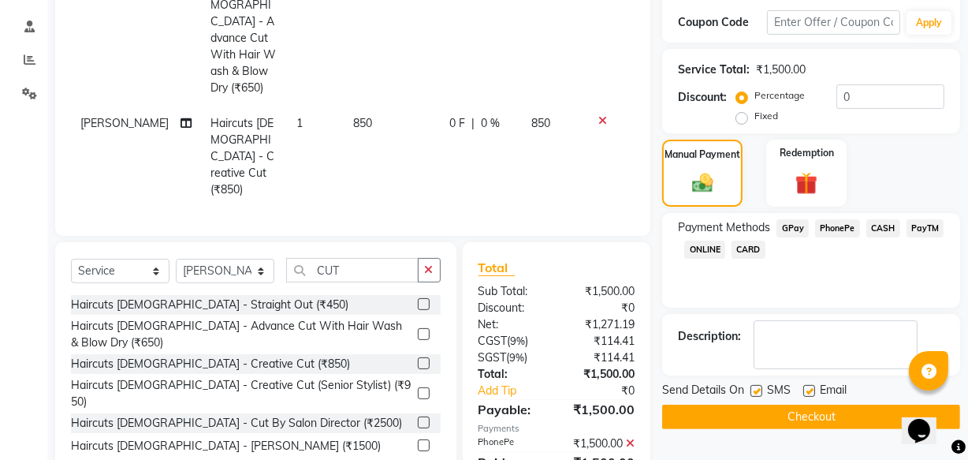
drag, startPoint x: 755, startPoint y: 387, endPoint x: 779, endPoint y: 397, distance: 25.8
click at [756, 390] on label at bounding box center [757, 391] width 12 height 12
click at [756, 390] on input "checkbox" at bounding box center [756, 391] width 10 height 10
click at [805, 387] on label at bounding box center [810, 391] width 12 height 12
click at [805, 387] on input "checkbox" at bounding box center [809, 391] width 10 height 10
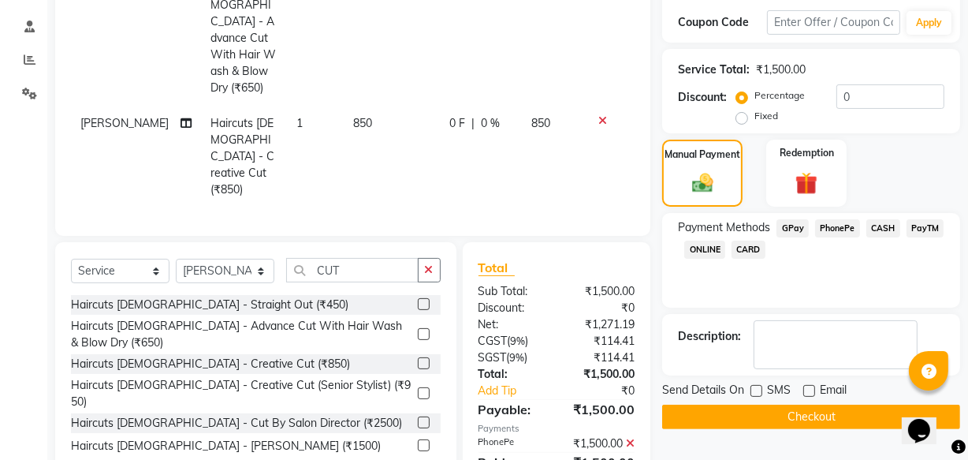
click at [802, 419] on button "Checkout" at bounding box center [811, 417] width 298 height 24
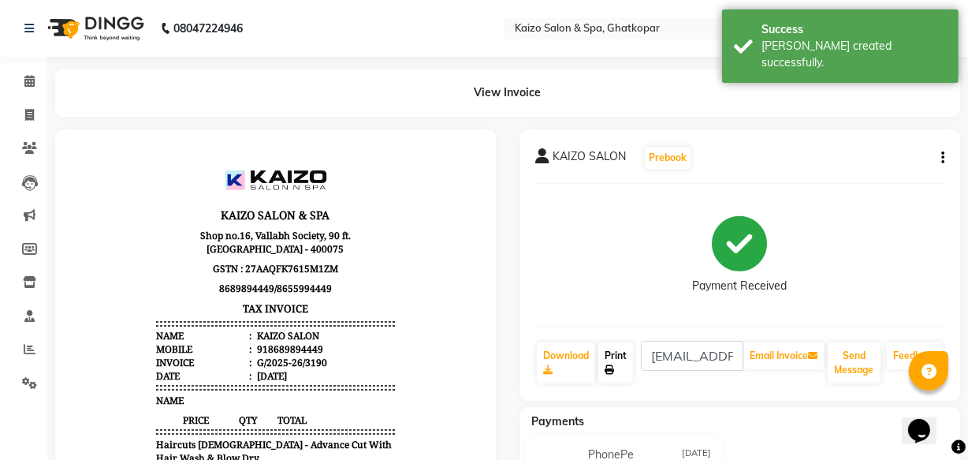
click at [611, 352] on link "Print" at bounding box center [616, 362] width 35 height 41
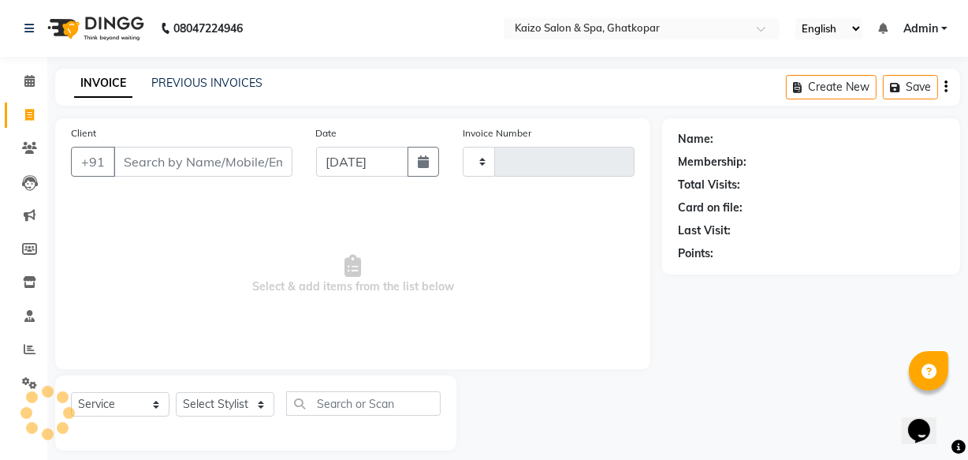
scroll to position [15, 0]
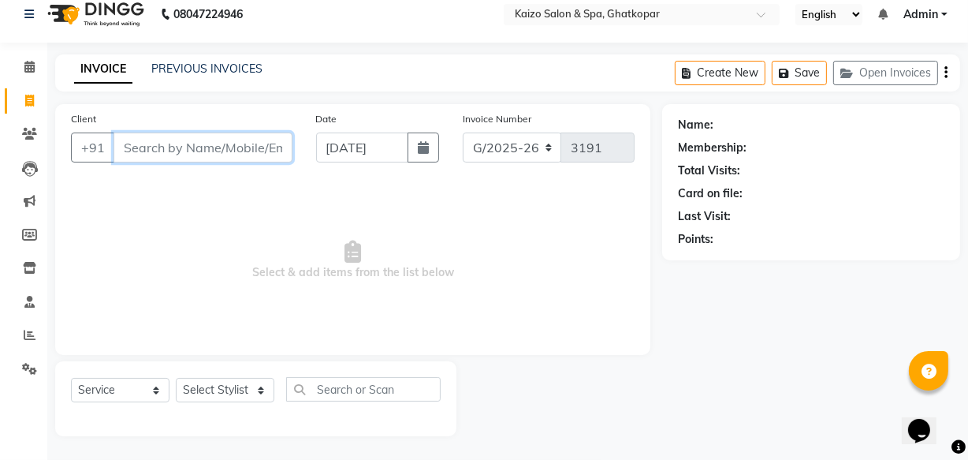
paste input "PRIYA 8082554481"
click at [124, 153] on input "PRIYA 8082554481" at bounding box center [163, 147] width 99 height 30
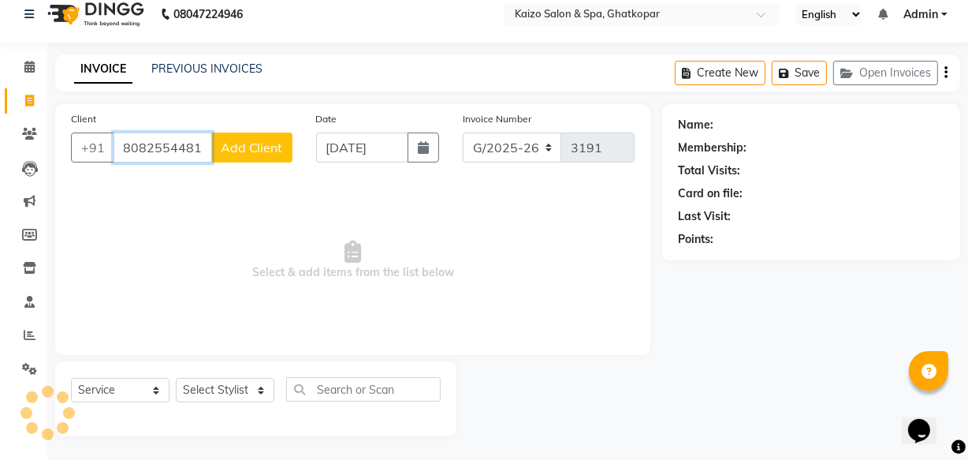
scroll to position [0, 0]
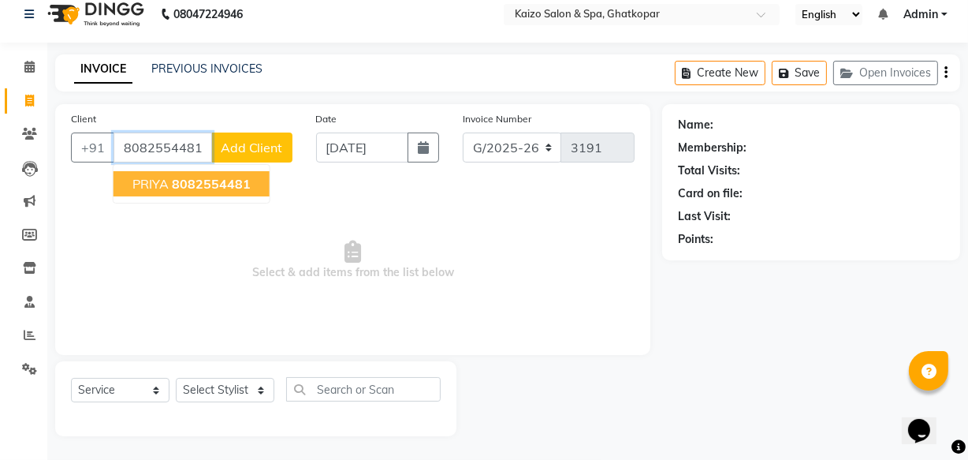
click at [157, 188] on span "PRIYA" at bounding box center [150, 184] width 36 height 16
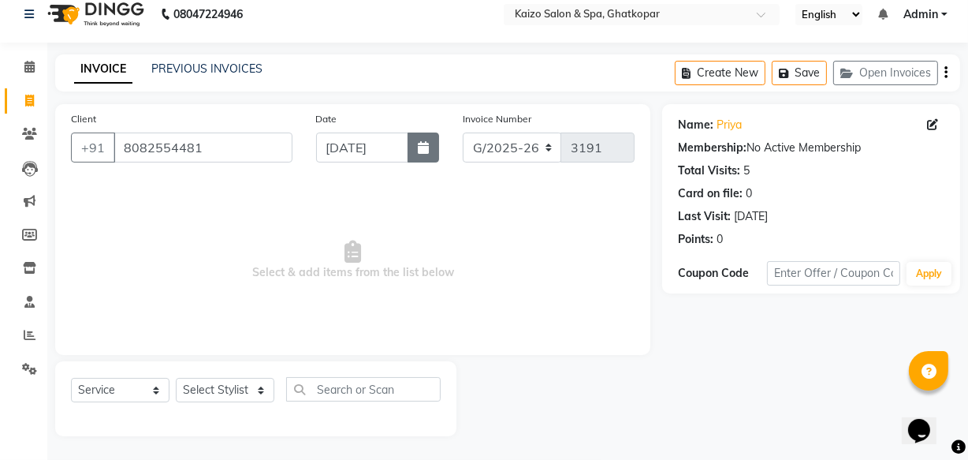
click at [427, 144] on icon "button" at bounding box center [423, 147] width 11 height 13
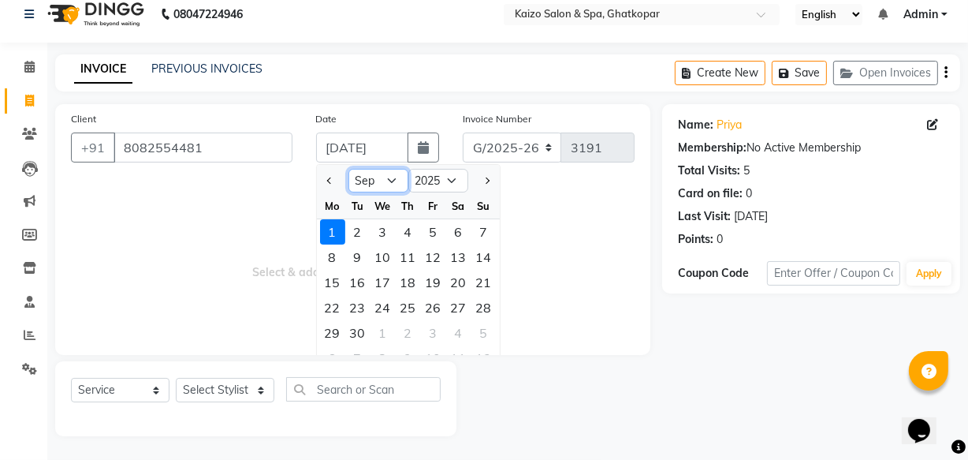
click at [377, 176] on select "Jan Feb Mar Apr May Jun [DATE] Aug Sep Oct Nov Dec" at bounding box center [379, 181] width 60 height 24
click at [349, 169] on select "Jan Feb Mar Apr May Jun [DATE] Aug Sep Oct Nov Dec" at bounding box center [379, 181] width 60 height 24
click at [456, 331] on div "30" at bounding box center [458, 332] width 25 height 25
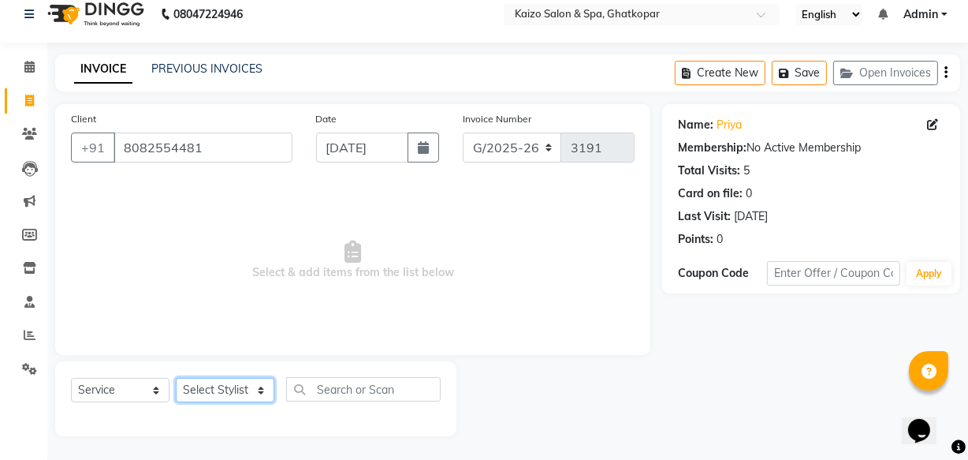
click at [228, 379] on select "Select Stylist [PERSON_NAME] ANJALI [PERSON_NAME] [PERSON_NAME] Front Desk [PER…" at bounding box center [225, 390] width 99 height 24
click at [176, 378] on select "Select Stylist [PERSON_NAME] ANJALI [PERSON_NAME] [PERSON_NAME] Front Desk [PER…" at bounding box center [225, 390] width 99 height 24
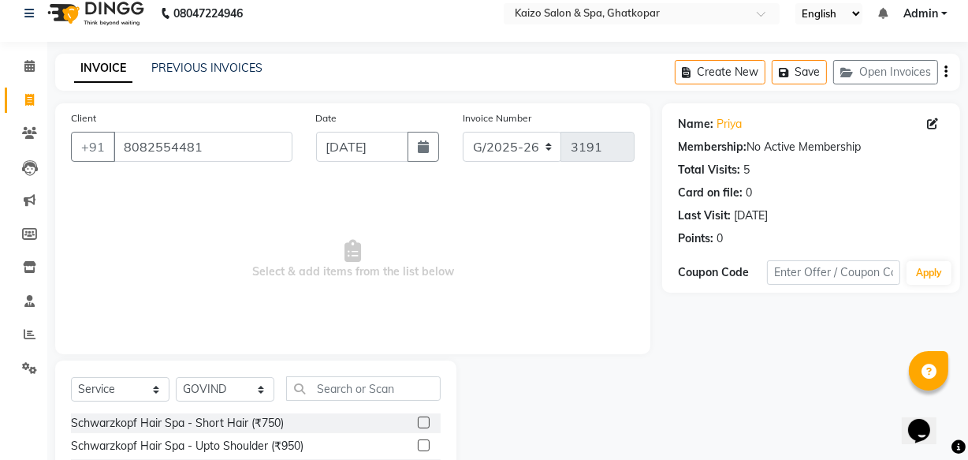
click at [352, 401] on div "Select Service Product Membership Package Voucher Prepaid Gift Card Select Styl…" at bounding box center [256, 394] width 370 height 37
click at [352, 393] on input "text" at bounding box center [363, 388] width 155 height 24
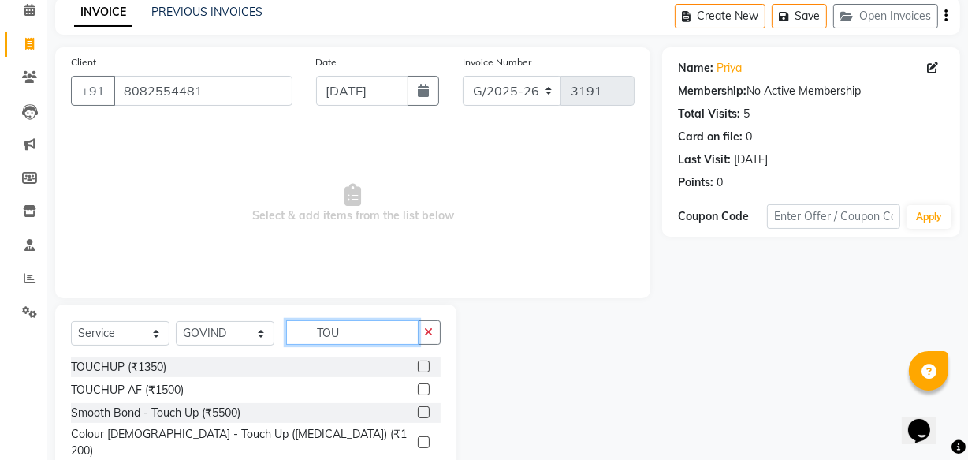
scroll to position [129, 0]
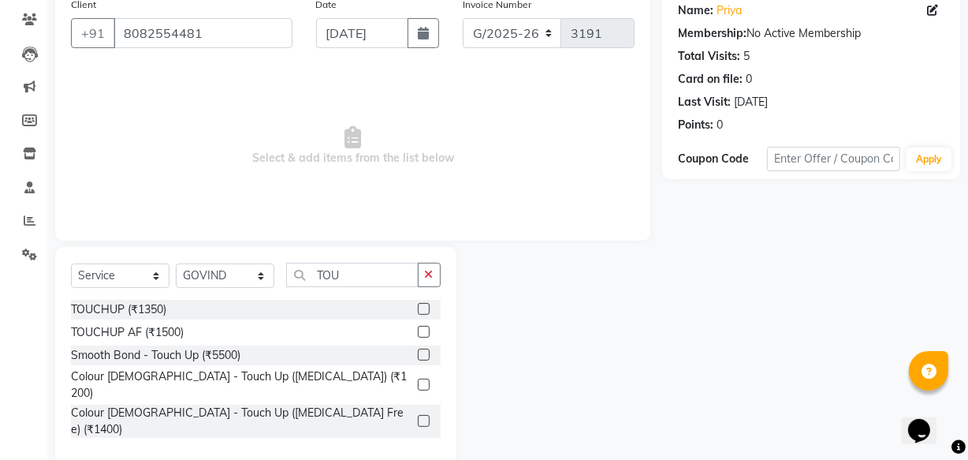
click at [421, 308] on label at bounding box center [424, 309] width 12 height 12
click at [421, 308] on input "checkbox" at bounding box center [423, 309] width 10 height 10
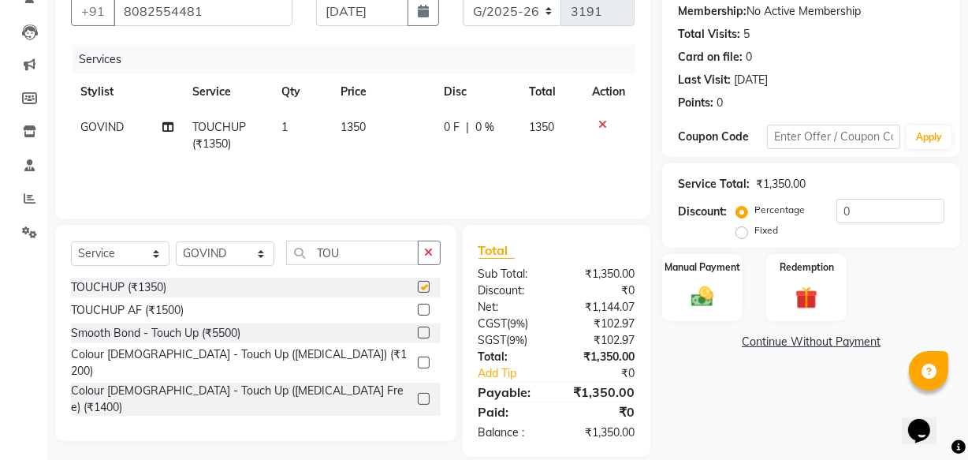
scroll to position [172, 0]
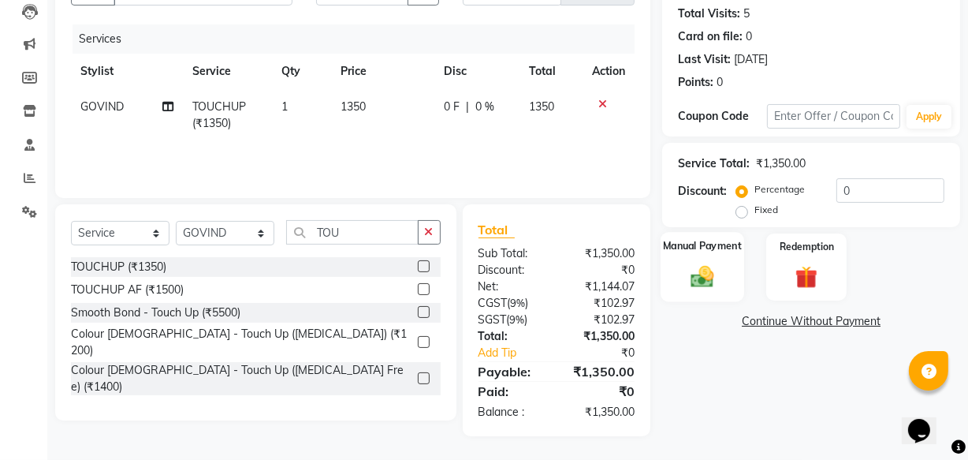
click at [700, 270] on img at bounding box center [703, 276] width 38 height 27
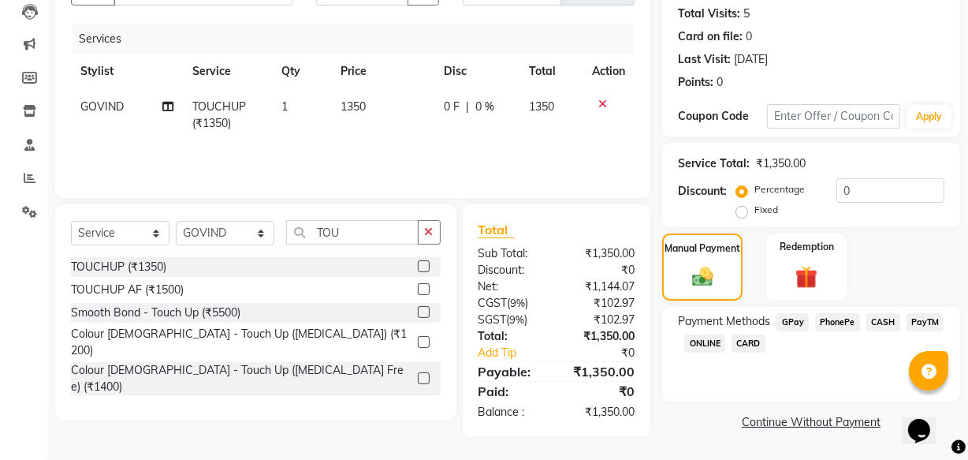
click at [747, 339] on span "CARD" at bounding box center [749, 343] width 34 height 18
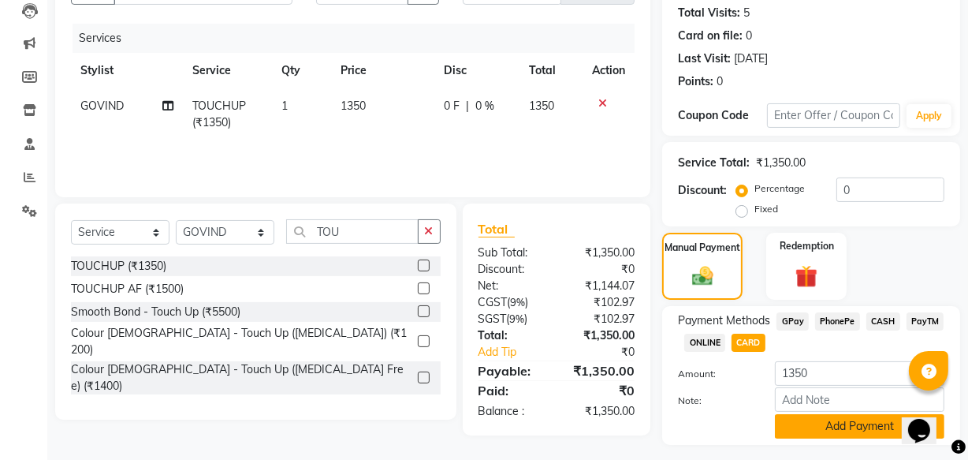
click at [861, 424] on button "Add Payment" at bounding box center [860, 426] width 170 height 24
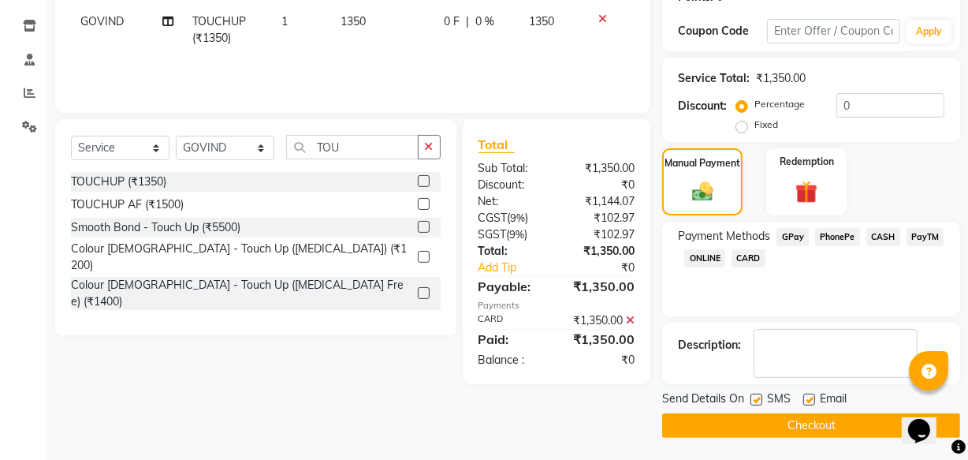
scroll to position [257, 0]
click at [760, 419] on button "Checkout" at bounding box center [811, 424] width 298 height 24
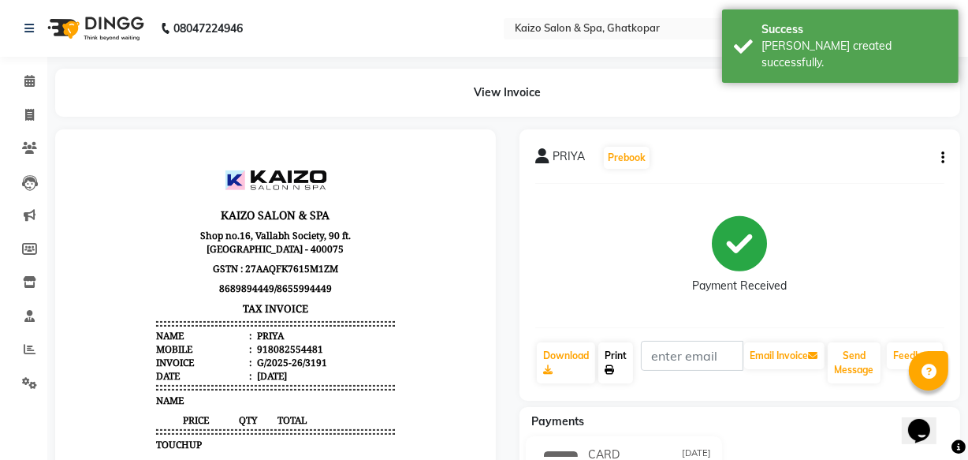
click at [625, 355] on link "Print" at bounding box center [616, 362] width 35 height 41
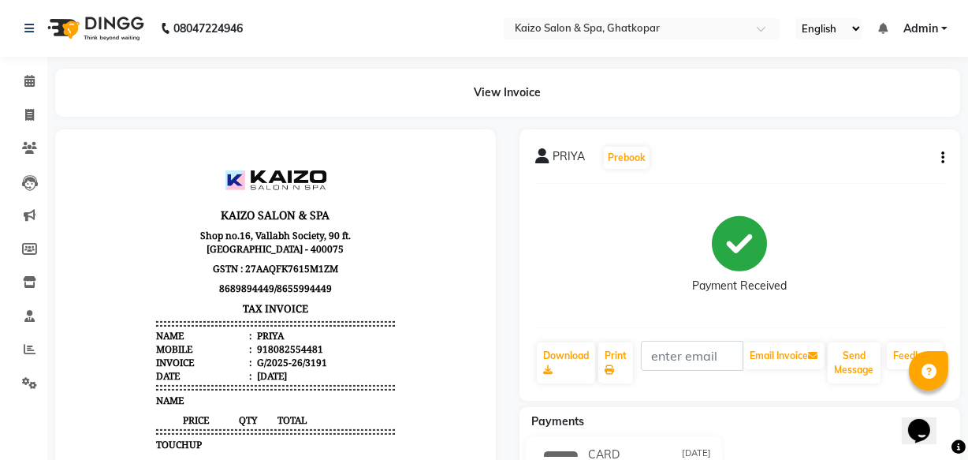
scroll to position [15, 0]
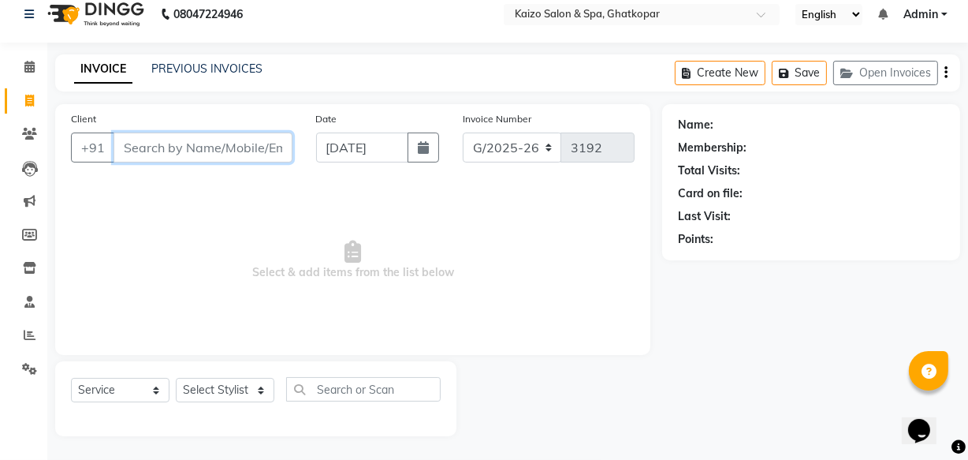
paste input "9004075401"
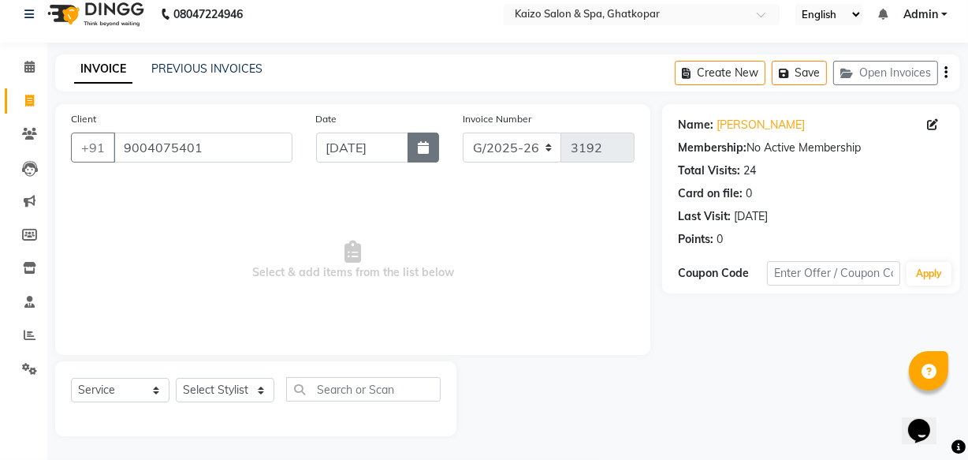
click at [412, 146] on button "button" at bounding box center [424, 147] width 32 height 30
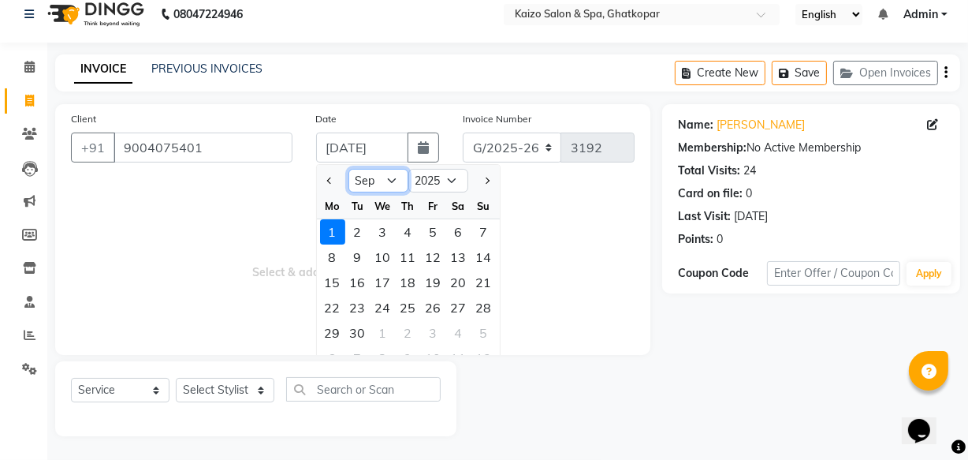
click at [382, 177] on select "Jan Feb Mar Apr May Jun [DATE] Aug Sep Oct Nov Dec" at bounding box center [379, 181] width 60 height 24
click at [349, 169] on select "Jan Feb Mar Apr May Jun [DATE] Aug Sep Oct Nov Dec" at bounding box center [379, 181] width 60 height 24
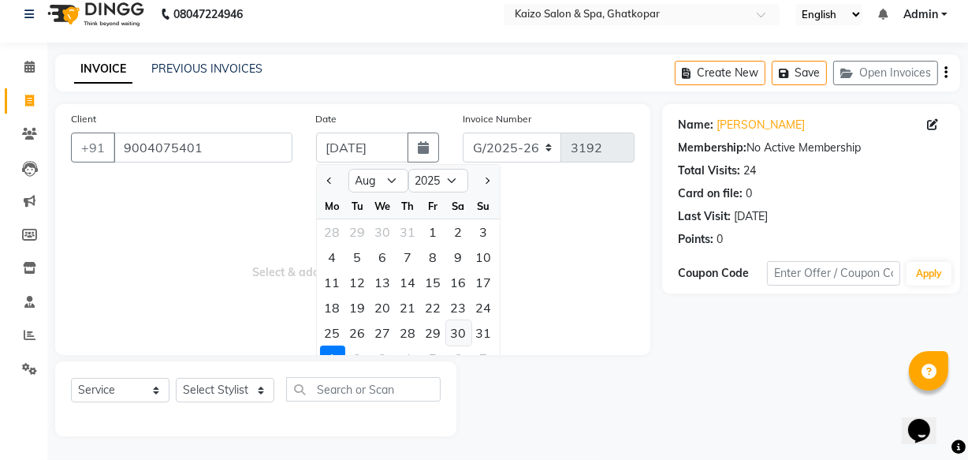
click at [455, 334] on div "30" at bounding box center [458, 332] width 25 height 25
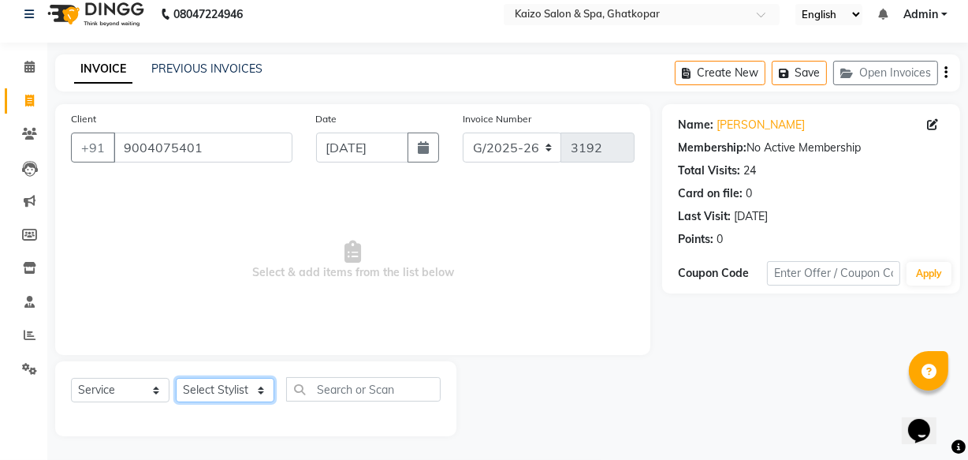
drag, startPoint x: 215, startPoint y: 386, endPoint x: 213, endPoint y: 377, distance: 9.0
click at [215, 386] on select "Select Stylist [PERSON_NAME] ANJALI [PERSON_NAME] [PERSON_NAME] Front Desk [PER…" at bounding box center [225, 390] width 99 height 24
click at [244, 393] on select "Select Stylist [PERSON_NAME] ANJALI [PERSON_NAME] [PERSON_NAME] Front Desk [PER…" at bounding box center [225, 390] width 99 height 24
click at [176, 378] on select "Select Stylist [PERSON_NAME] ANJALI [PERSON_NAME] [PERSON_NAME] Front Desk [PER…" at bounding box center [225, 390] width 99 height 24
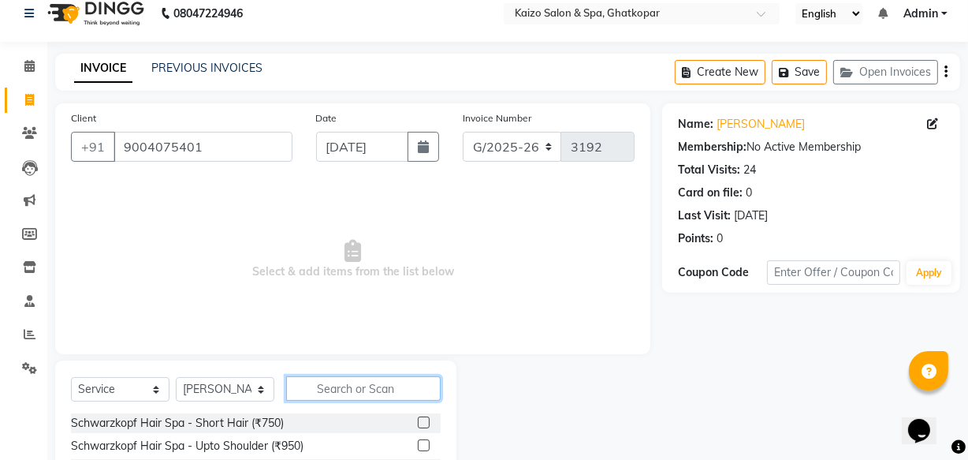
click at [391, 386] on input "text" at bounding box center [363, 388] width 155 height 24
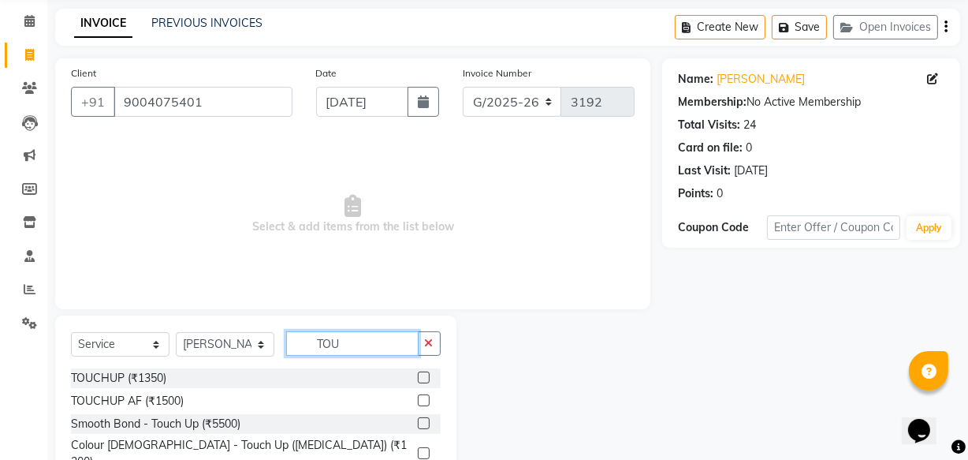
scroll to position [129, 0]
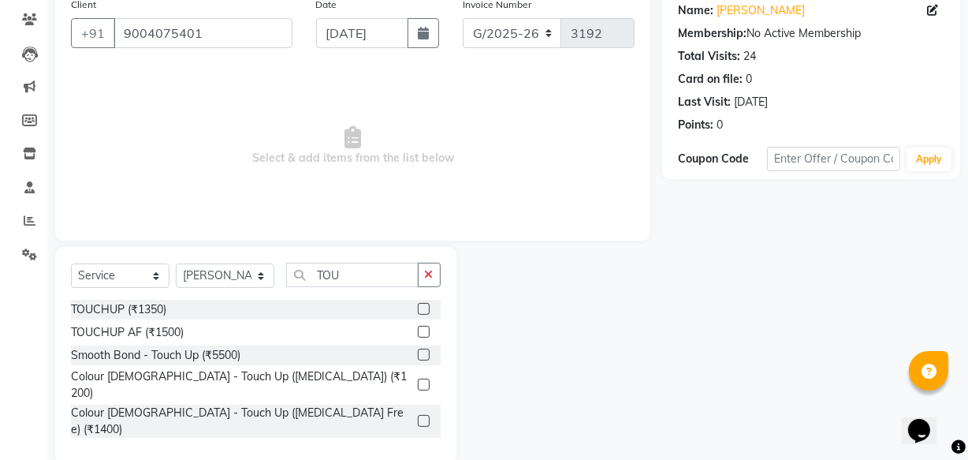
click at [423, 305] on label at bounding box center [424, 309] width 12 height 12
click at [423, 305] on input "checkbox" at bounding box center [423, 309] width 10 height 10
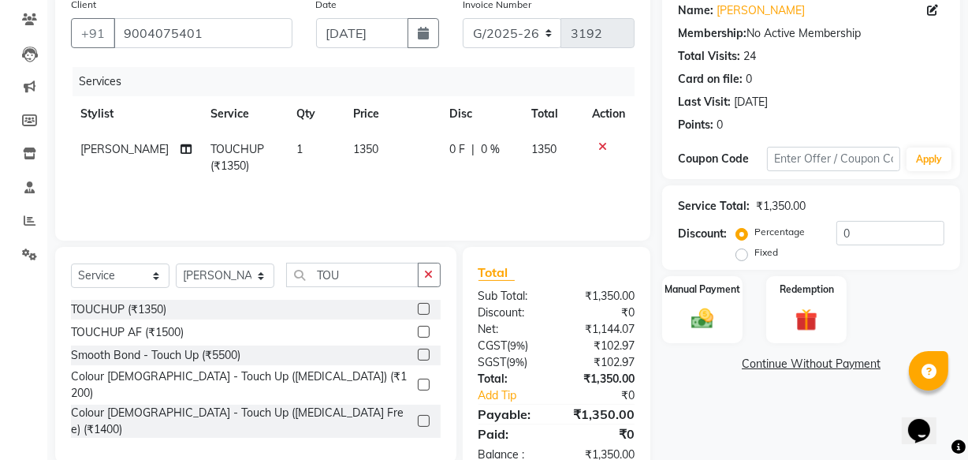
drag, startPoint x: 432, startPoint y: 271, endPoint x: 315, endPoint y: 269, distance: 116.7
click at [421, 271] on button "button" at bounding box center [429, 275] width 23 height 24
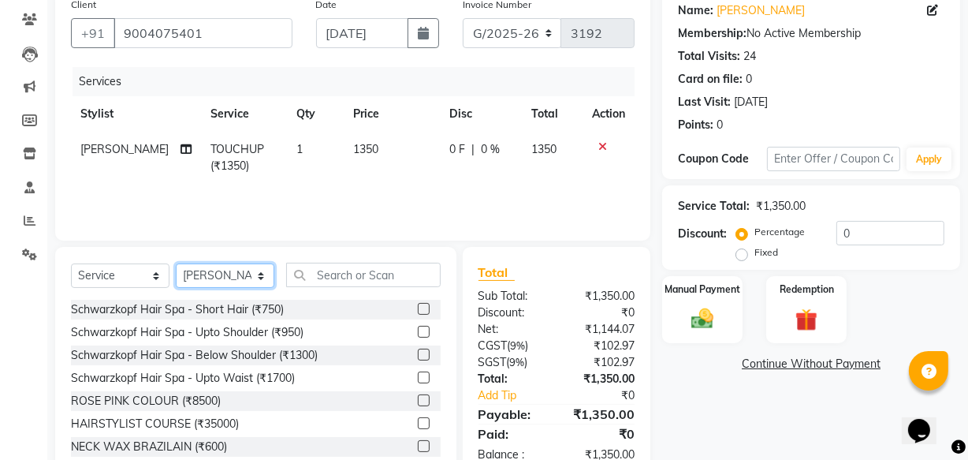
click at [263, 274] on select "Select Stylist [PERSON_NAME] ANJALI [PERSON_NAME] [PERSON_NAME] Front Desk [PER…" at bounding box center [225, 275] width 99 height 24
click at [176, 263] on select "Select Stylist [PERSON_NAME] ANJALI [PERSON_NAME] [PERSON_NAME] Front Desk [PER…" at bounding box center [225, 275] width 99 height 24
click at [326, 274] on input "text" at bounding box center [363, 275] width 155 height 24
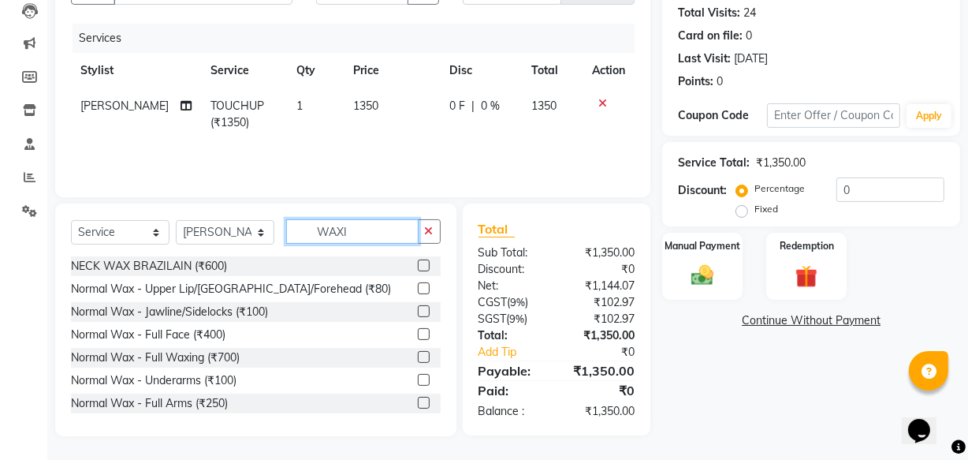
scroll to position [172, 0]
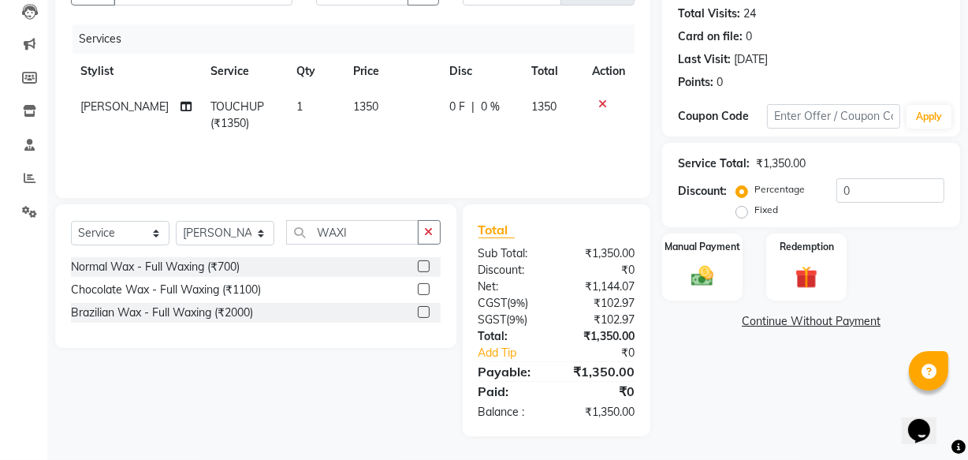
click at [423, 284] on label at bounding box center [424, 289] width 12 height 12
click at [423, 285] on input "checkbox" at bounding box center [423, 290] width 10 height 10
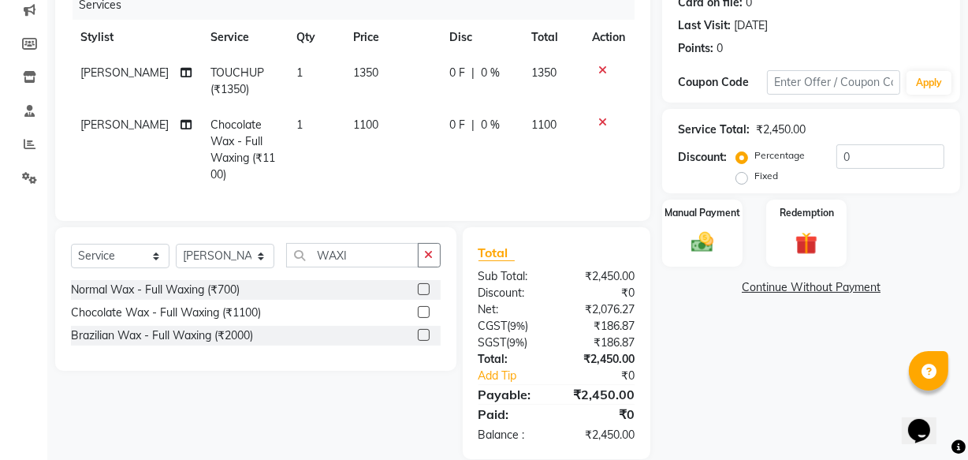
scroll to position [222, 0]
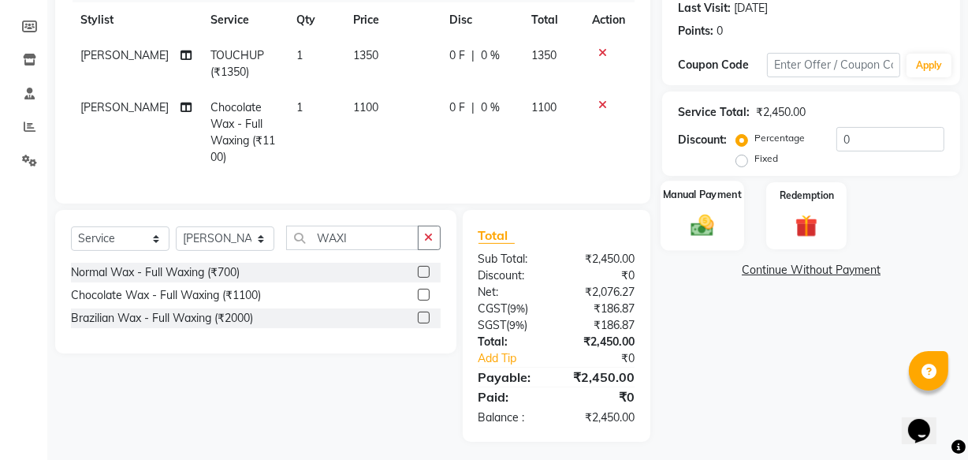
click at [704, 220] on img at bounding box center [703, 224] width 38 height 27
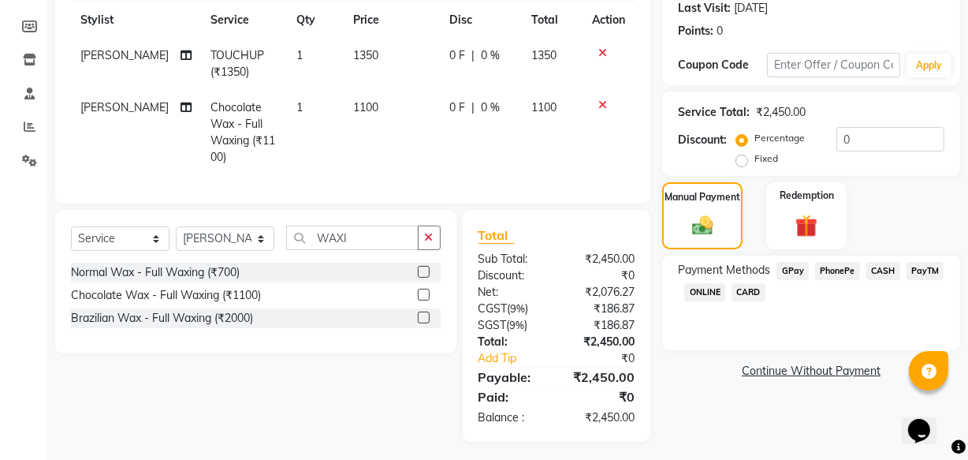
click at [844, 272] on span "PhonePe" at bounding box center [837, 271] width 45 height 18
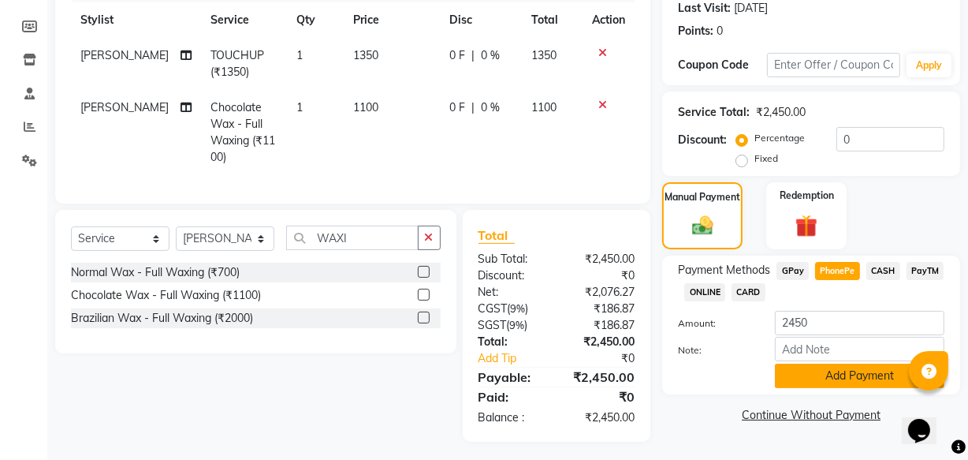
click at [833, 370] on button "Add Payment" at bounding box center [860, 376] width 170 height 24
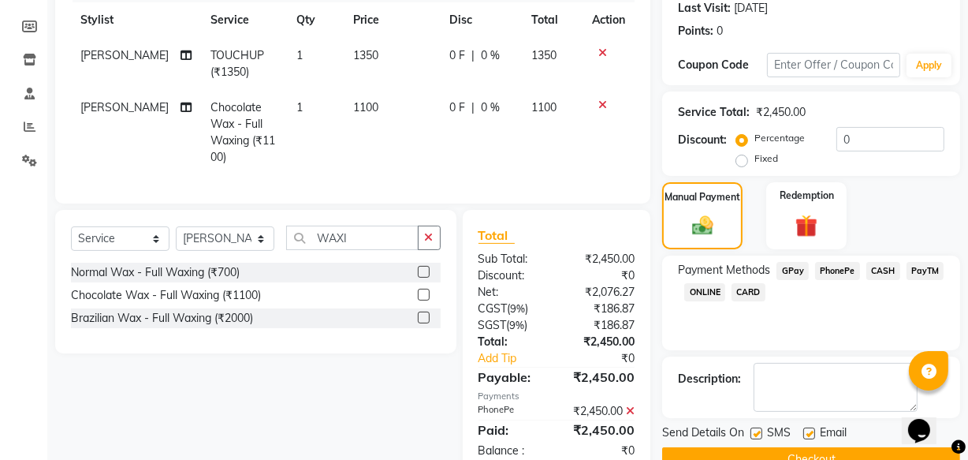
scroll to position [257, 0]
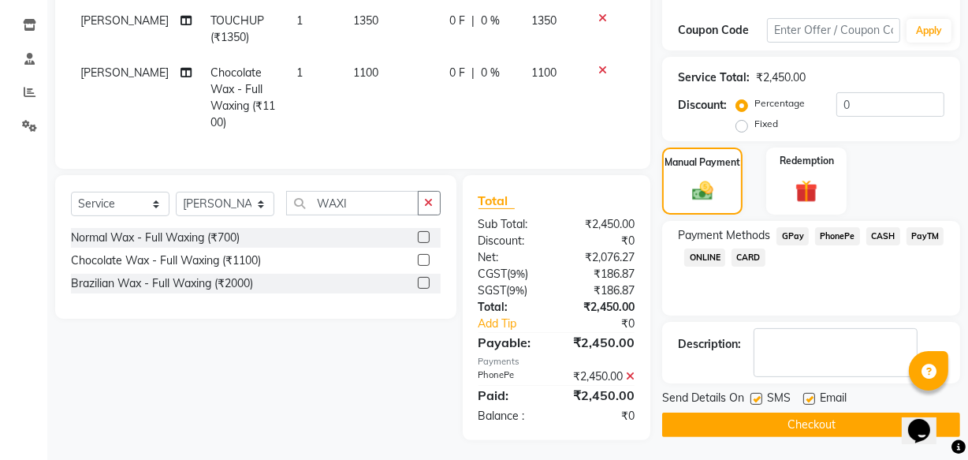
click at [766, 415] on button "Checkout" at bounding box center [811, 424] width 298 height 24
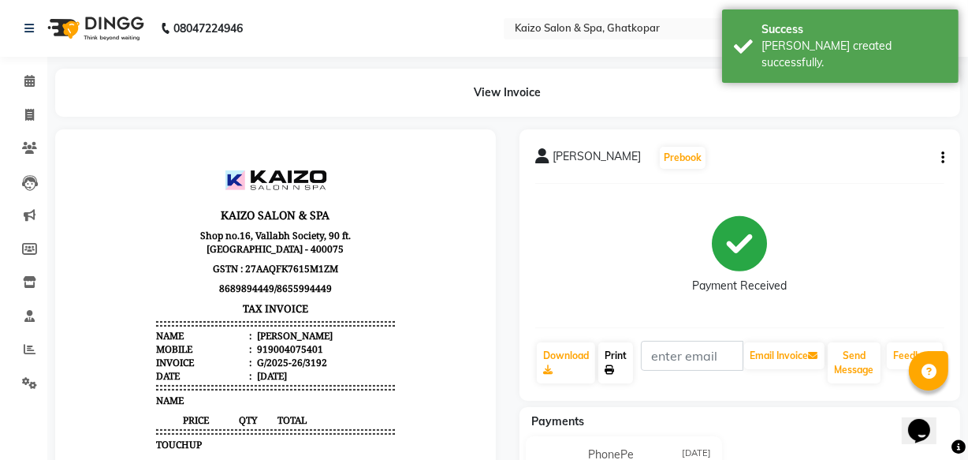
click at [617, 356] on link "Print" at bounding box center [616, 362] width 35 height 41
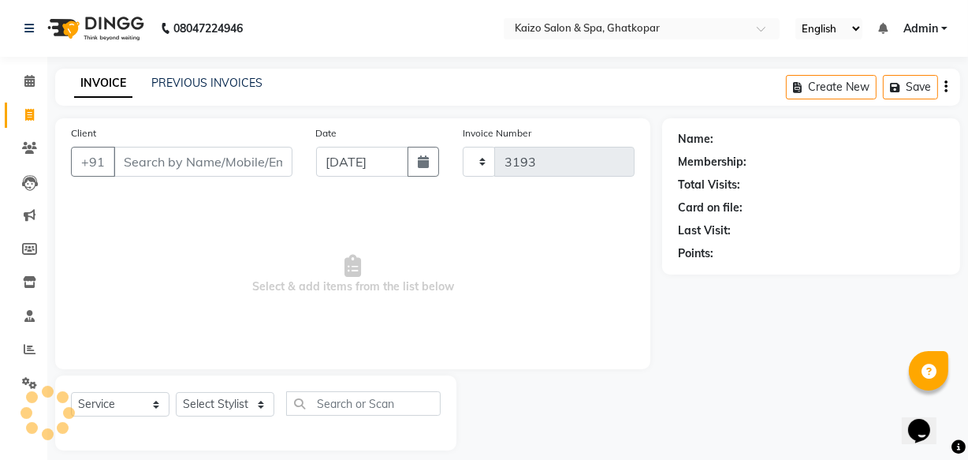
scroll to position [15, 0]
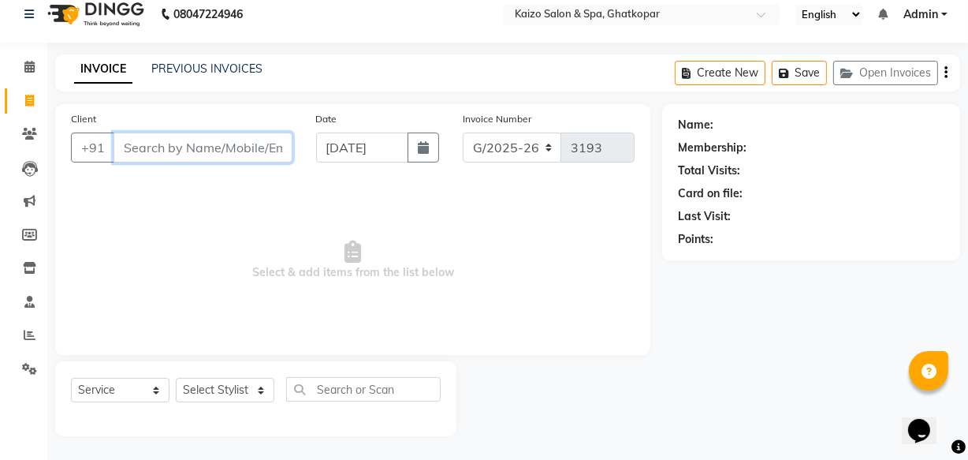
paste input "[PERSON_NAME] 9321160598"
click at [126, 152] on input "[PERSON_NAME] 9321160598" at bounding box center [163, 147] width 99 height 30
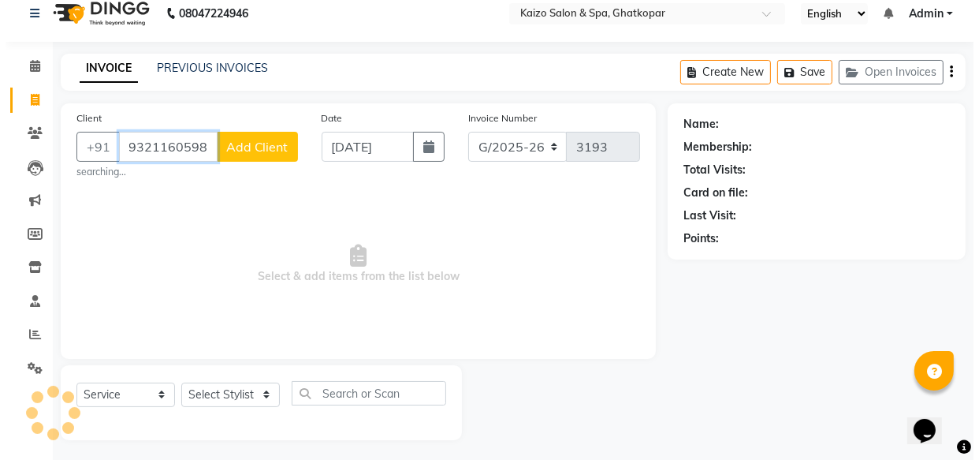
scroll to position [0, 0]
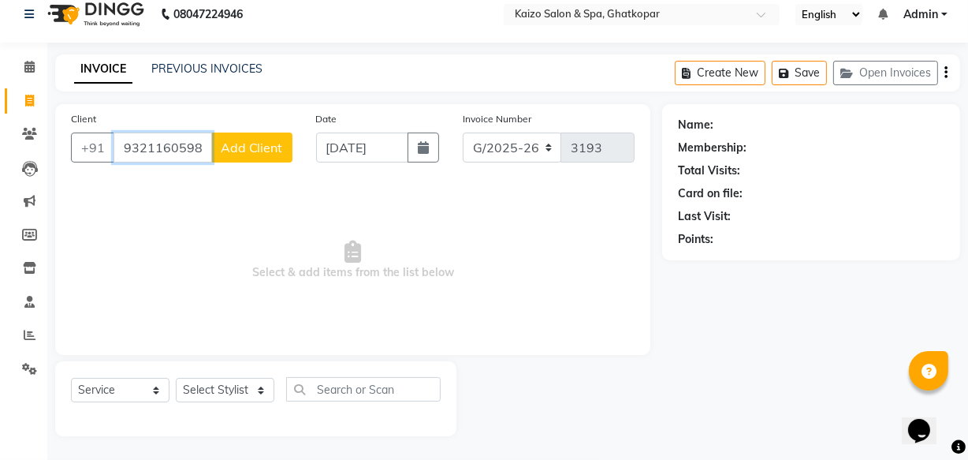
drag, startPoint x: 119, startPoint y: 149, endPoint x: 200, endPoint y: 151, distance: 81.2
click at [200, 151] on input "9321160598" at bounding box center [163, 147] width 99 height 30
click at [255, 142] on span "Add Client" at bounding box center [252, 148] width 62 height 16
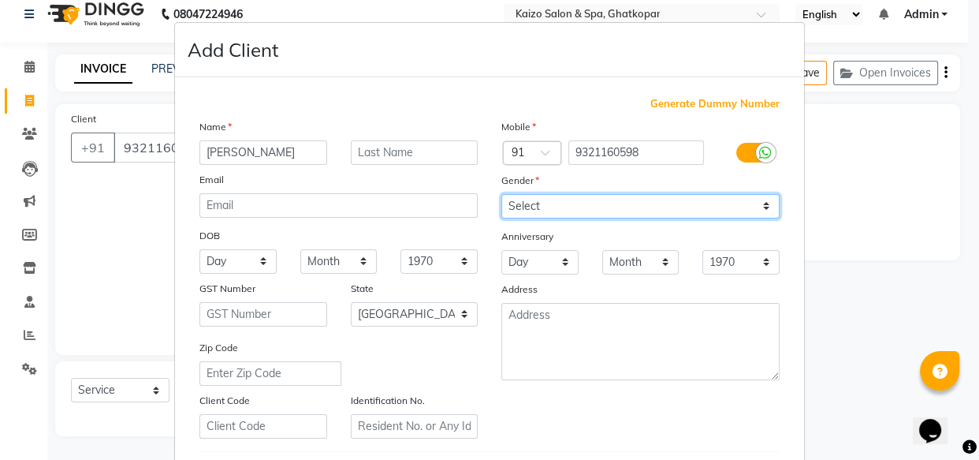
click at [632, 198] on select "Select [DEMOGRAPHIC_DATA] [DEMOGRAPHIC_DATA] Other Prefer Not To Say" at bounding box center [641, 206] width 278 height 24
click at [502, 194] on select "Select [DEMOGRAPHIC_DATA] [DEMOGRAPHIC_DATA] Other Prefer Not To Say" at bounding box center [641, 206] width 278 height 24
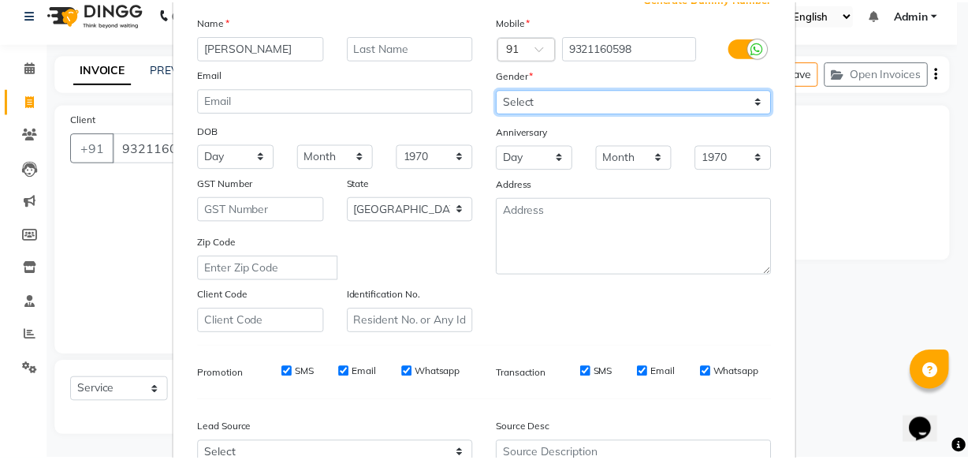
scroll to position [273, 0]
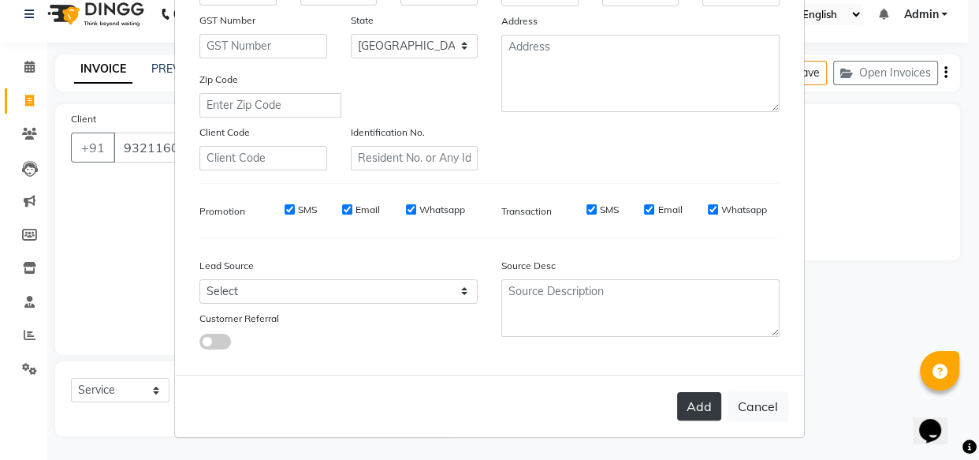
click at [696, 405] on button "Add" at bounding box center [699, 406] width 44 height 28
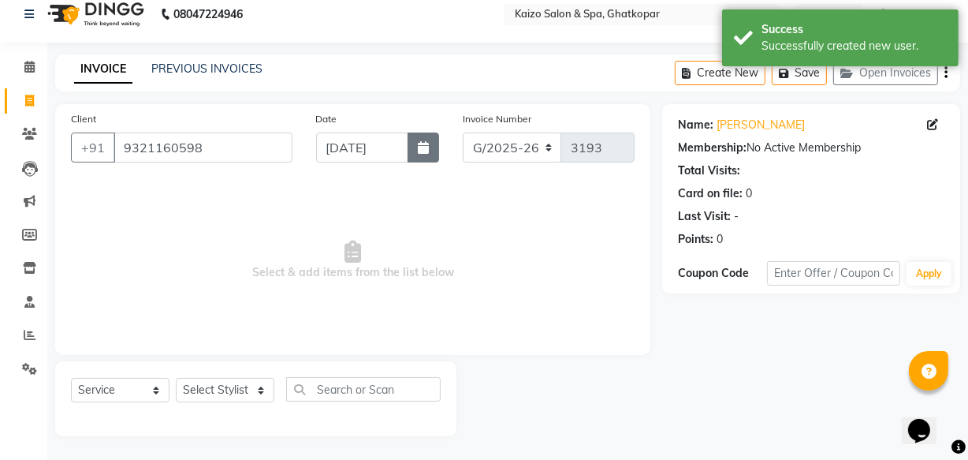
click at [429, 148] on button "button" at bounding box center [424, 147] width 32 height 30
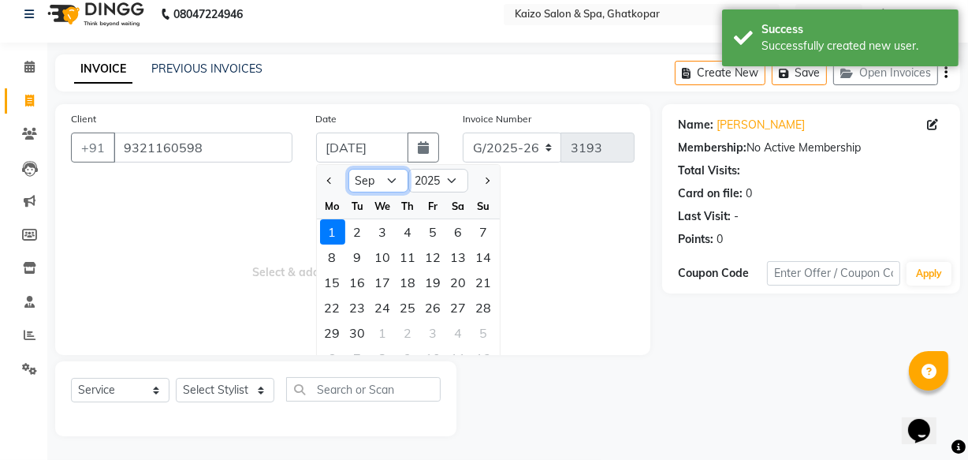
click at [386, 177] on select "Jan Feb Mar Apr May Jun [DATE] Aug Sep Oct Nov Dec" at bounding box center [379, 181] width 60 height 24
click at [349, 169] on select "Jan Feb Mar Apr May Jun [DATE] Aug Sep Oct Nov Dec" at bounding box center [379, 181] width 60 height 24
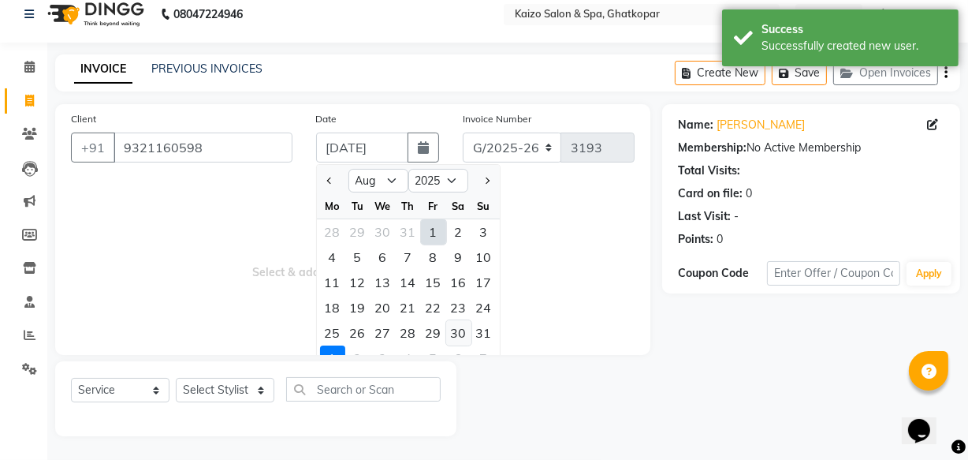
click at [467, 335] on div "30" at bounding box center [458, 332] width 25 height 25
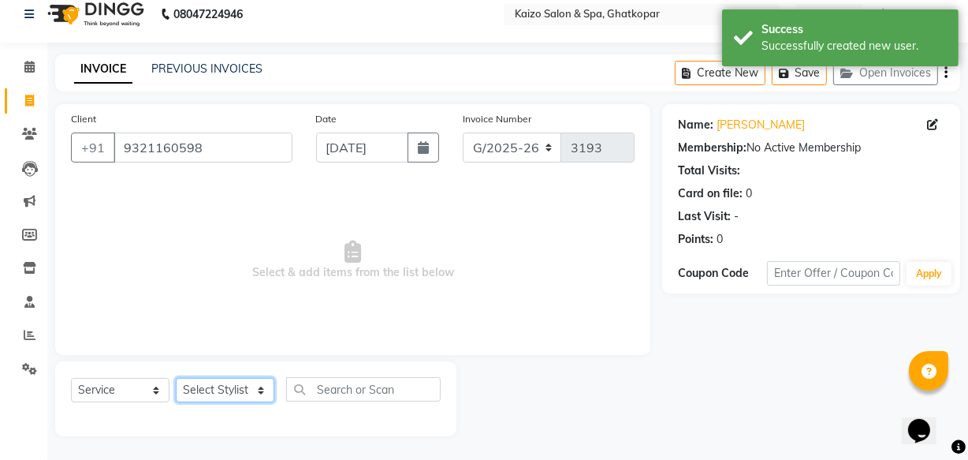
click at [217, 391] on select "Select Stylist [PERSON_NAME] ANJALI [PERSON_NAME] [PERSON_NAME] Front Desk [PER…" at bounding box center [225, 390] width 99 height 24
click at [176, 378] on select "Select Stylist [PERSON_NAME] ANJALI [PERSON_NAME] [PERSON_NAME] Front Desk [PER…" at bounding box center [225, 390] width 99 height 24
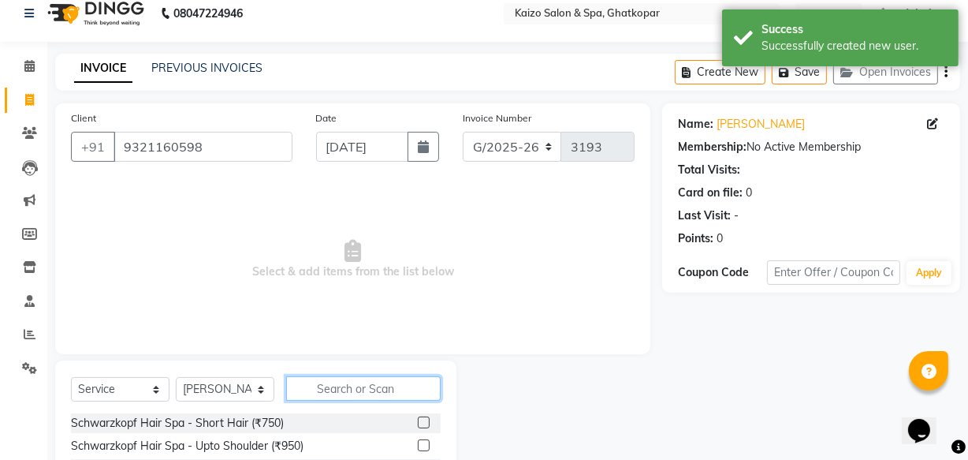
click at [321, 394] on input "text" at bounding box center [363, 388] width 155 height 24
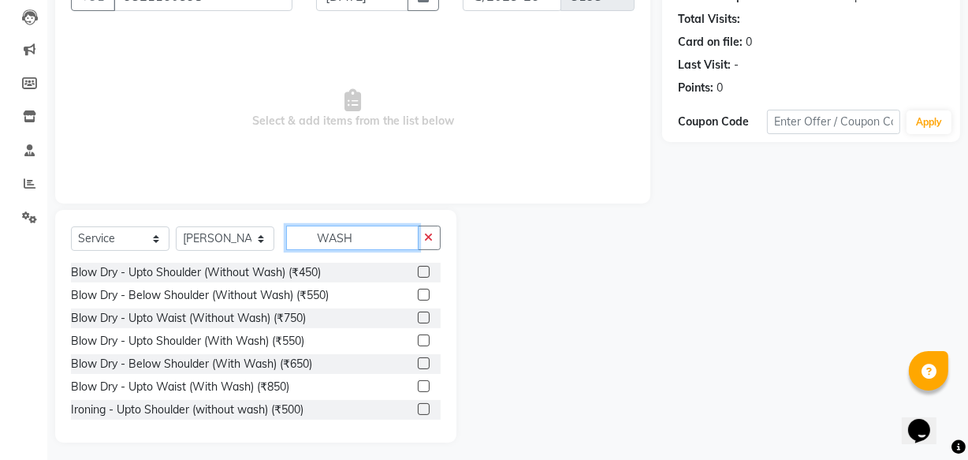
scroll to position [173, 0]
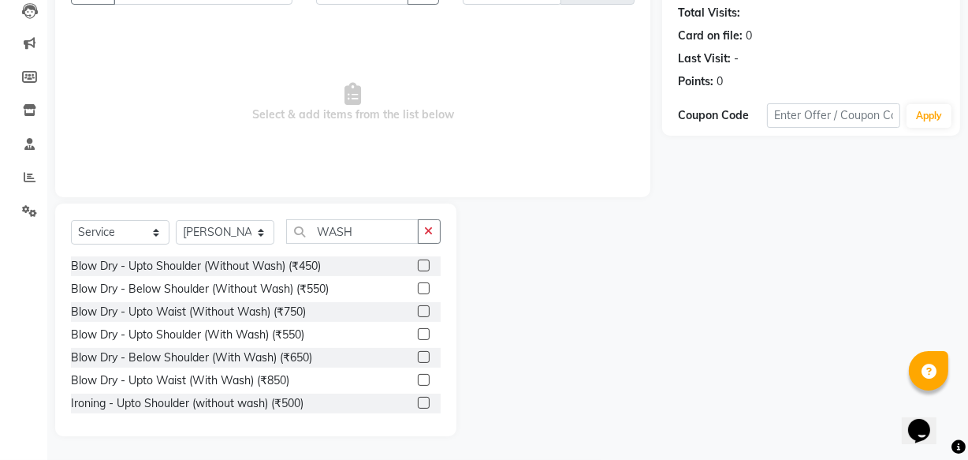
click at [418, 353] on label at bounding box center [424, 357] width 12 height 12
click at [418, 353] on input "checkbox" at bounding box center [423, 357] width 10 height 10
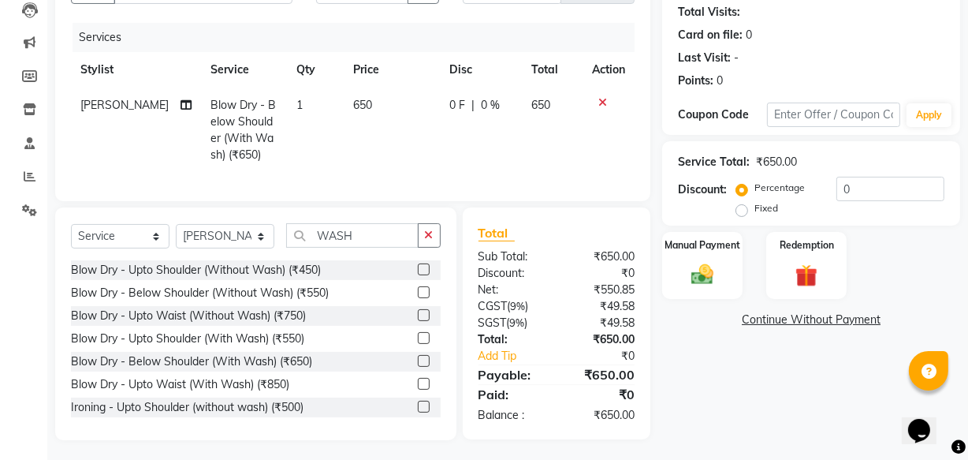
scroll to position [188, 0]
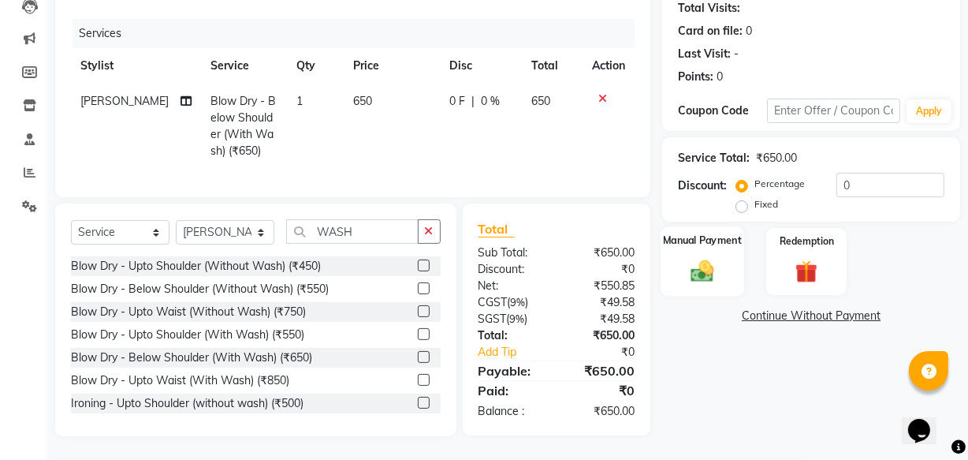
click at [716, 259] on img at bounding box center [703, 270] width 38 height 27
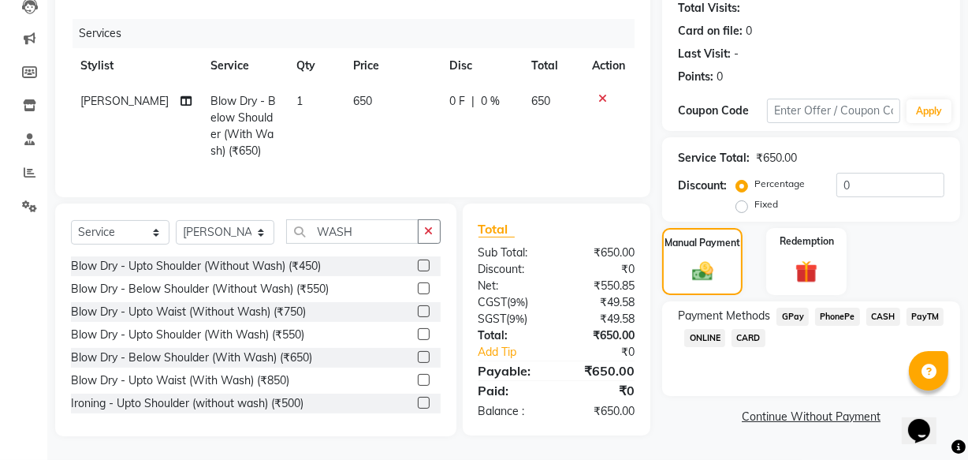
click at [840, 308] on span "PhonePe" at bounding box center [837, 317] width 45 height 18
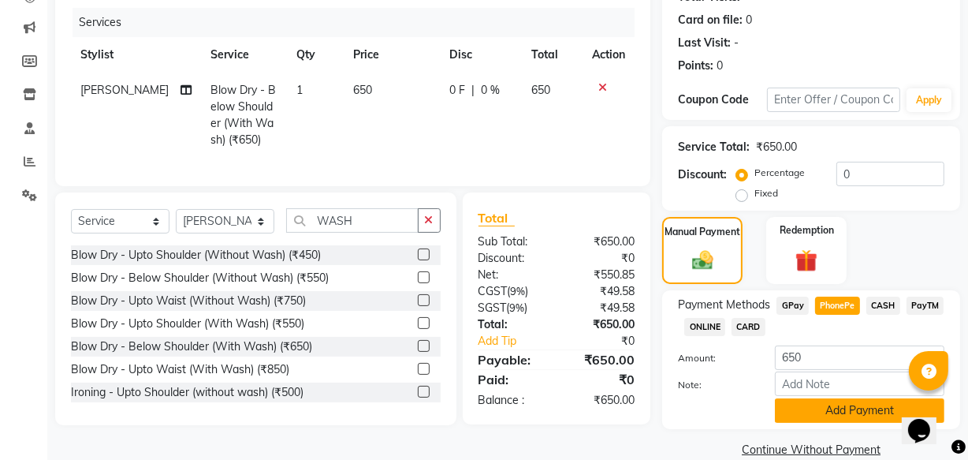
click at [833, 411] on button "Add Payment" at bounding box center [860, 410] width 170 height 24
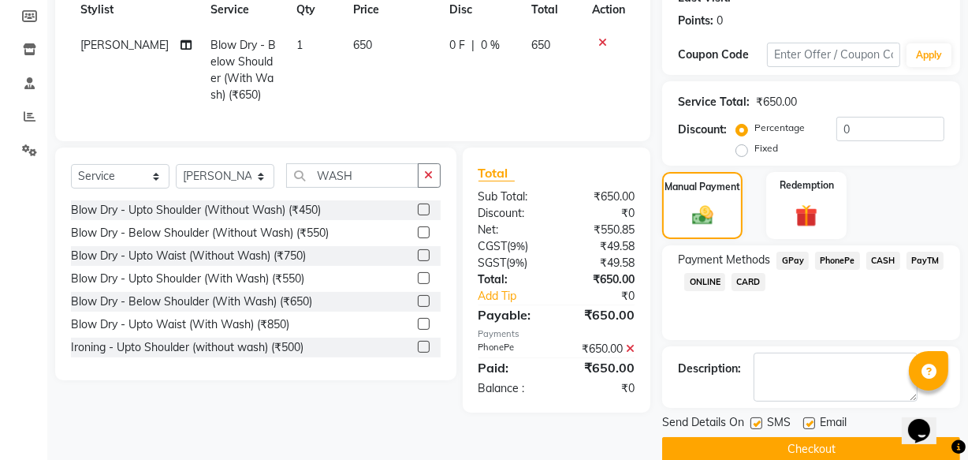
scroll to position [257, 0]
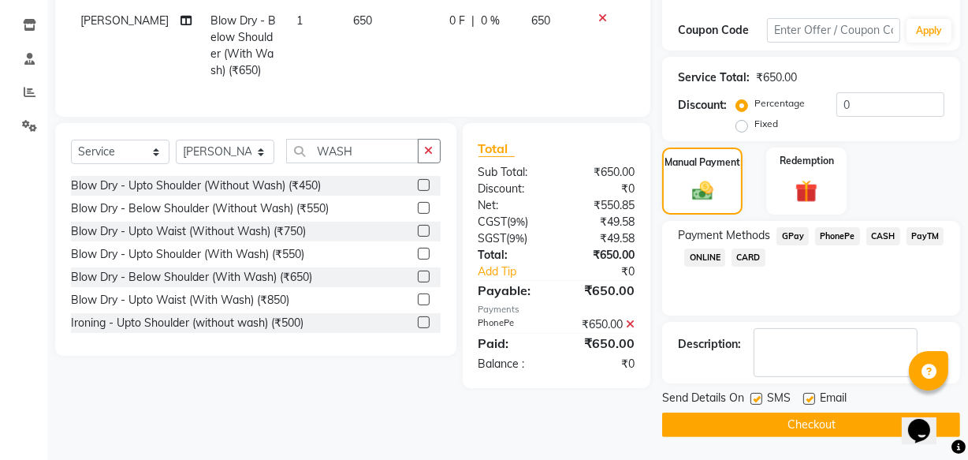
click at [786, 431] on button "Checkout" at bounding box center [811, 424] width 298 height 24
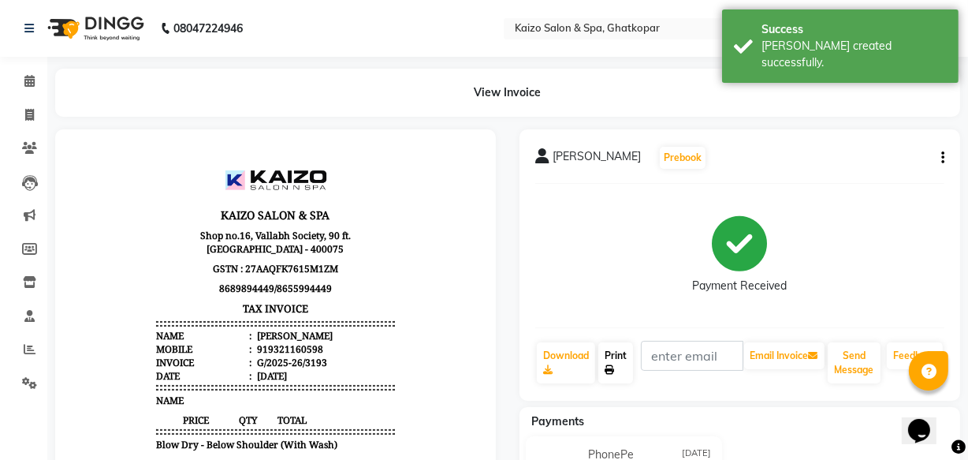
click at [617, 352] on link "Print" at bounding box center [616, 362] width 35 height 41
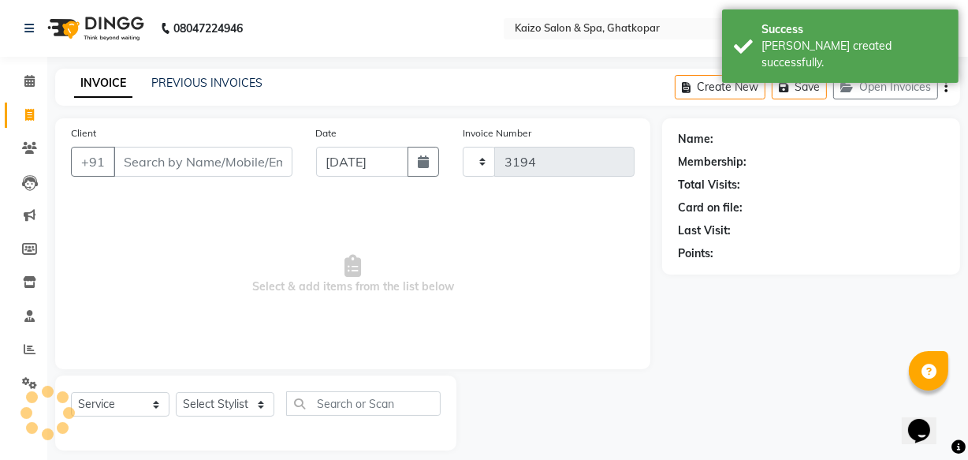
scroll to position [15, 0]
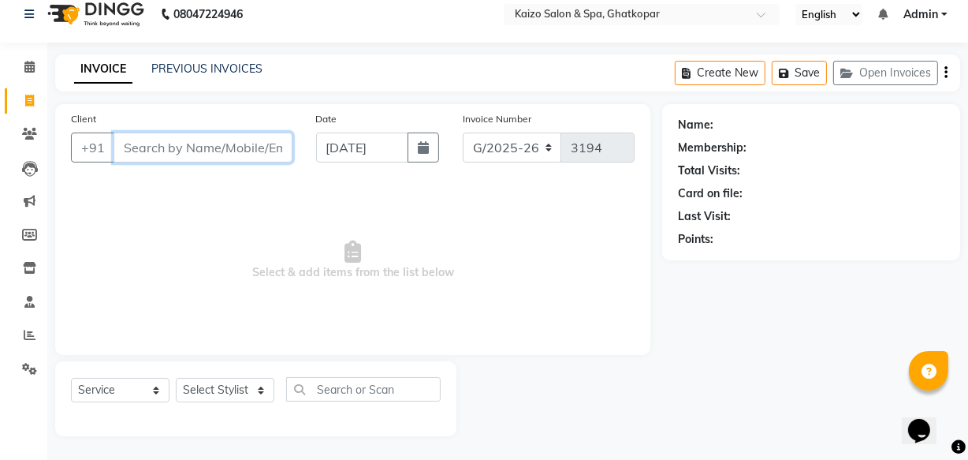
paste input "[PERSON_NAME] 8082828080"
click at [125, 153] on input "[PERSON_NAME] 8082828080" at bounding box center [163, 147] width 99 height 30
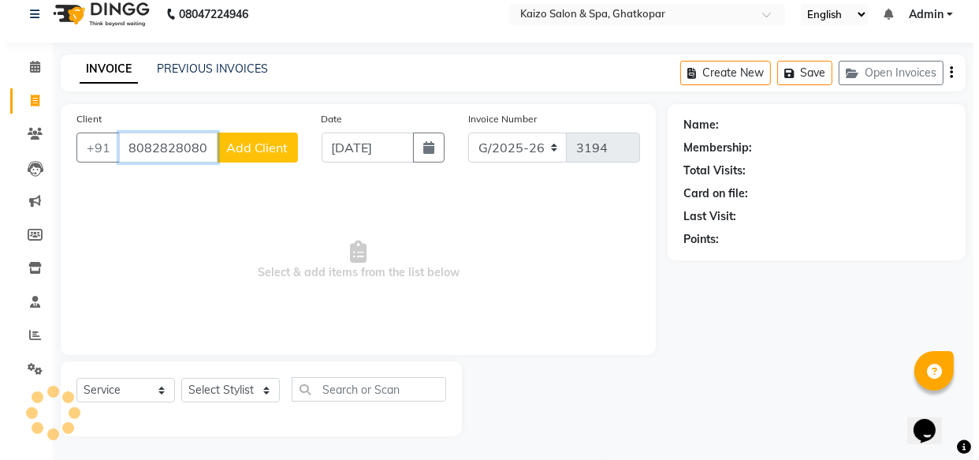
scroll to position [0, 0]
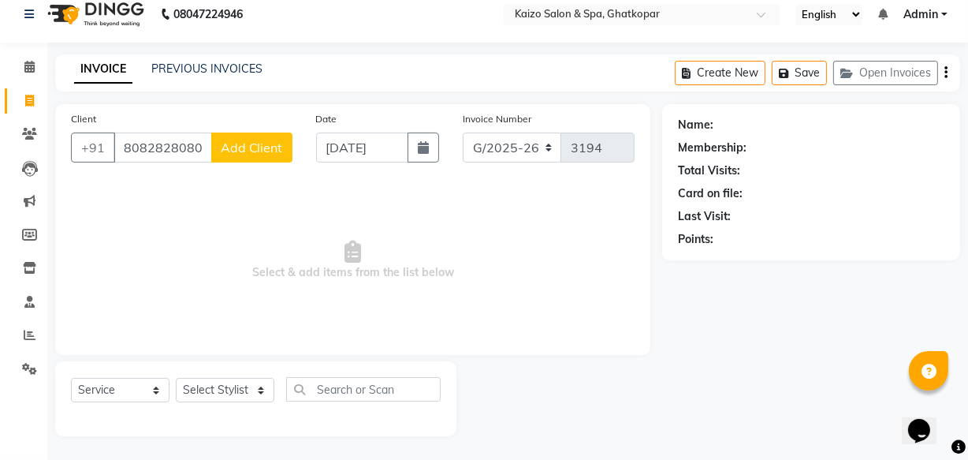
click at [248, 149] on span "Add Client" at bounding box center [252, 148] width 62 height 16
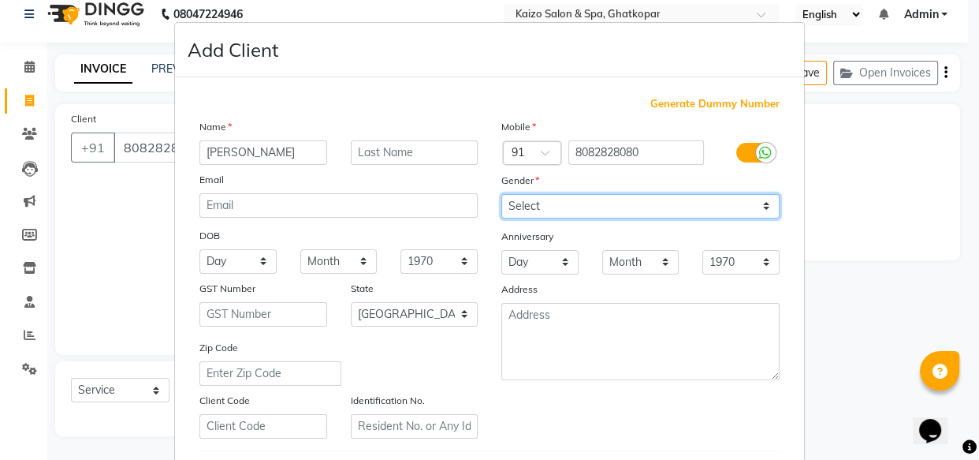
click at [554, 207] on select "Select [DEMOGRAPHIC_DATA] [DEMOGRAPHIC_DATA] Other Prefer Not To Say" at bounding box center [641, 206] width 278 height 24
click at [502, 194] on select "Select [DEMOGRAPHIC_DATA] [DEMOGRAPHIC_DATA] Other Prefer Not To Say" at bounding box center [641, 206] width 278 height 24
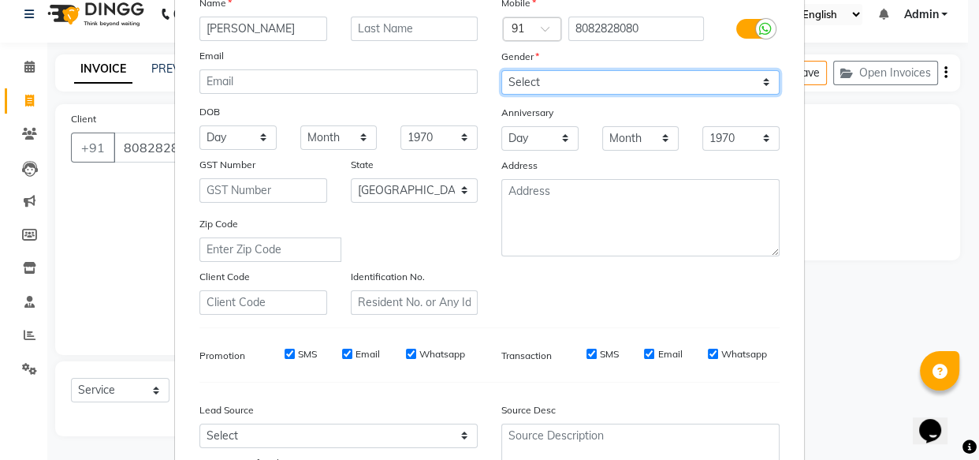
scroll to position [273, 0]
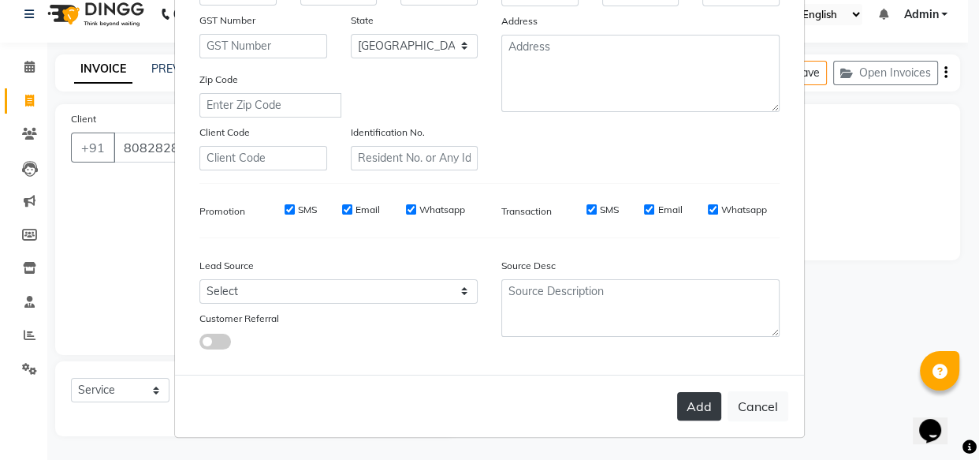
click at [698, 403] on button "Add" at bounding box center [699, 406] width 44 height 28
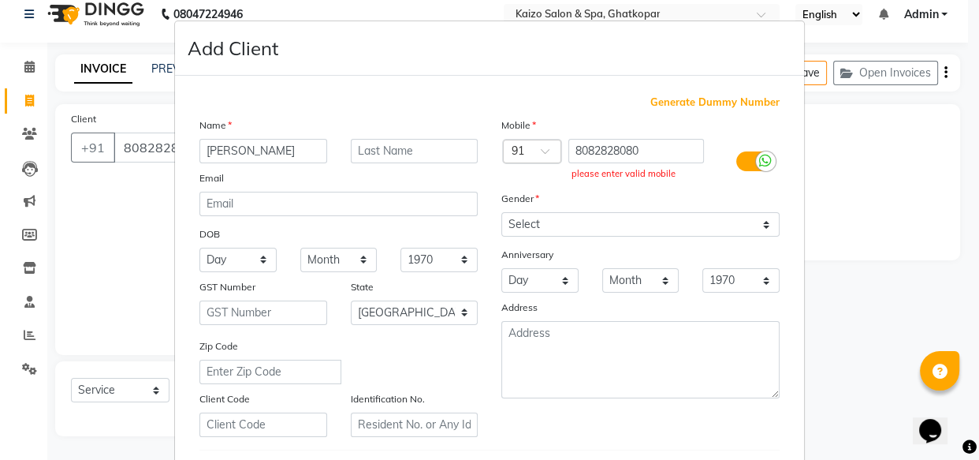
scroll to position [0, 0]
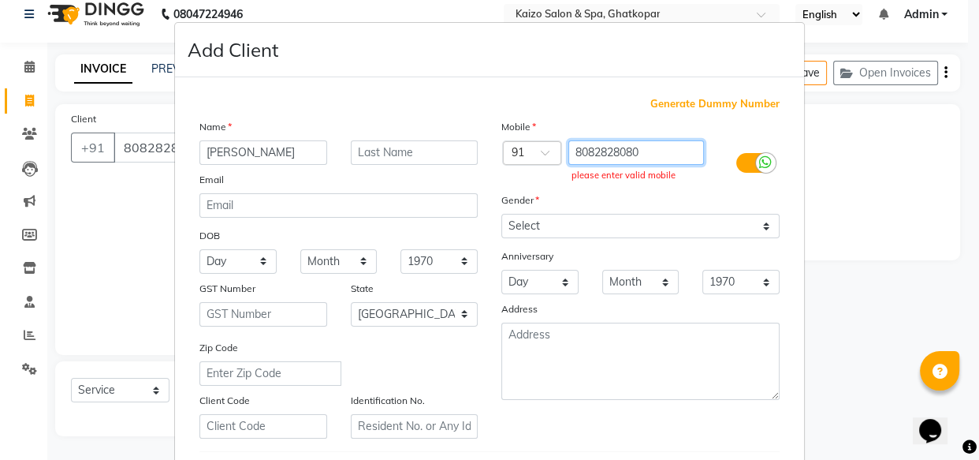
click at [666, 151] on input "8082828080" at bounding box center [637, 152] width 136 height 24
paste input "8082828080"
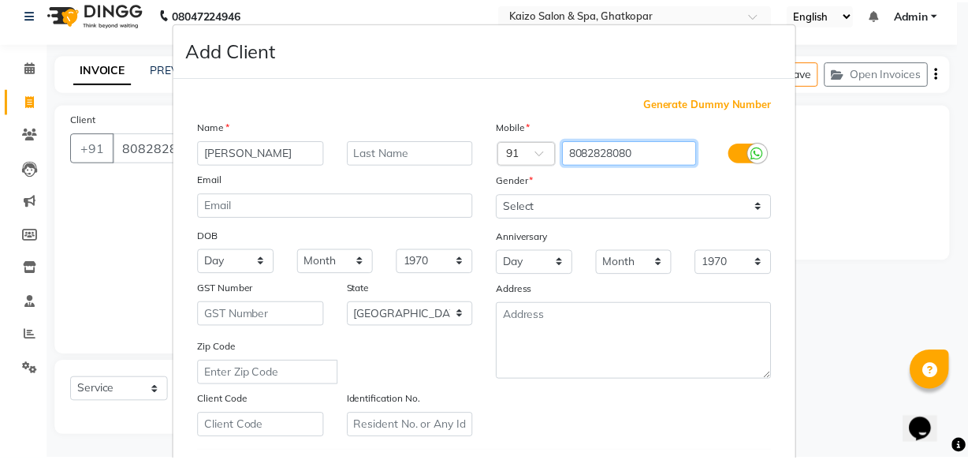
scroll to position [273, 0]
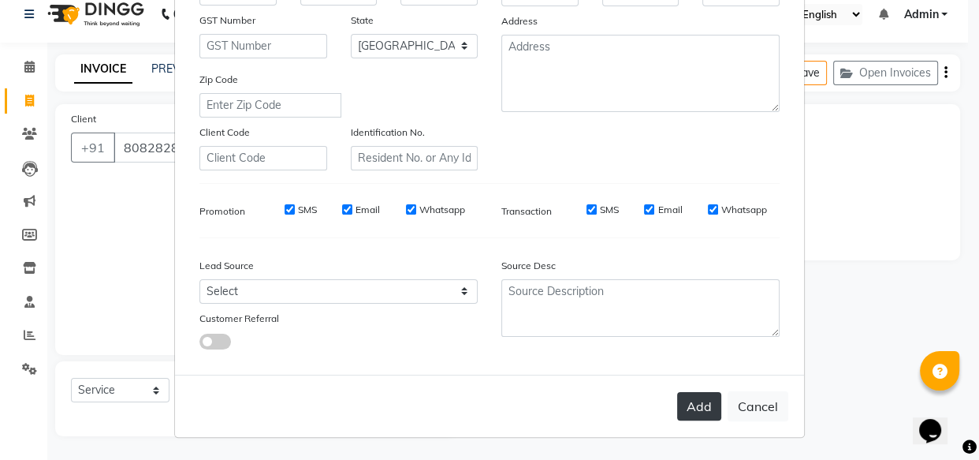
click at [692, 400] on button "Add" at bounding box center [699, 406] width 44 height 28
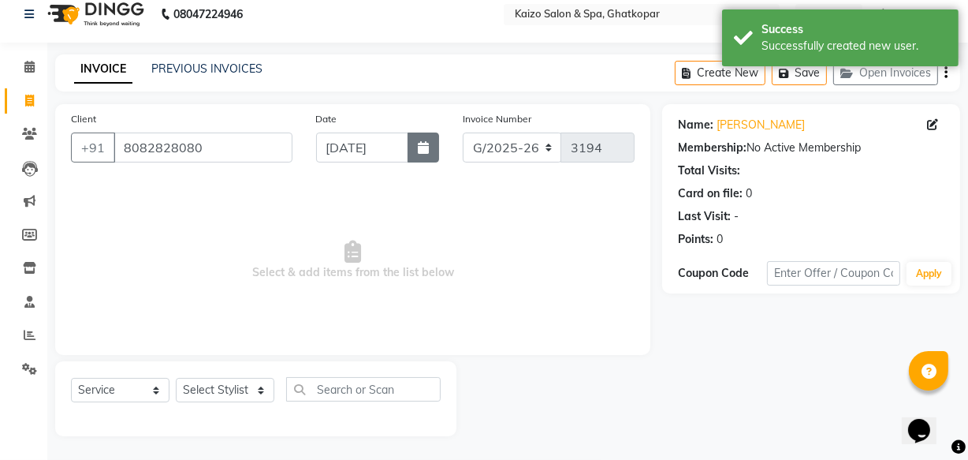
click at [422, 150] on icon "button" at bounding box center [423, 147] width 11 height 13
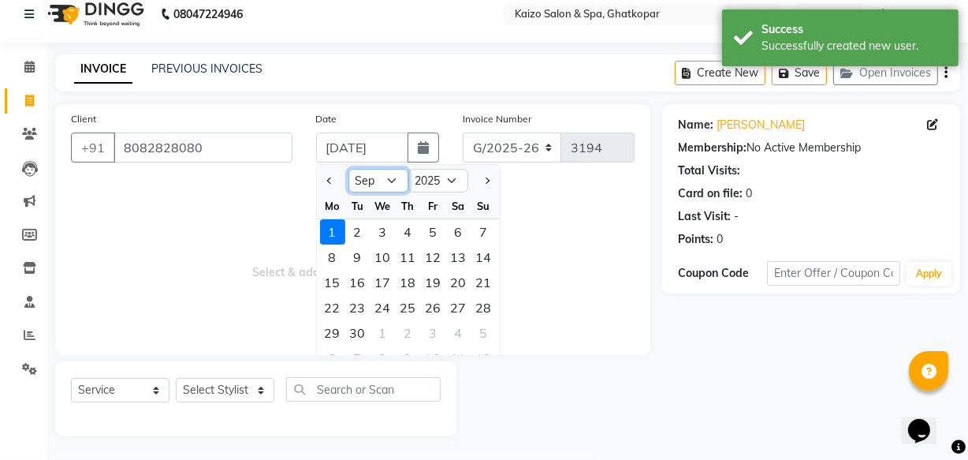
click at [390, 180] on select "Jan Feb Mar Apr May Jun [DATE] Aug Sep Oct Nov Dec" at bounding box center [379, 181] width 60 height 24
click at [349, 169] on select "Jan Feb Mar Apr May Jun [DATE] Aug Sep Oct Nov Dec" at bounding box center [379, 181] width 60 height 24
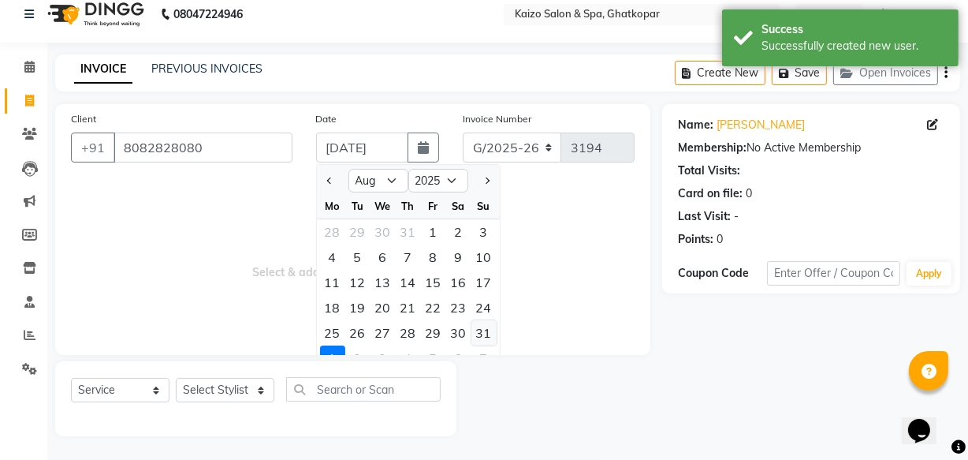
click at [478, 331] on div "31" at bounding box center [484, 332] width 25 height 25
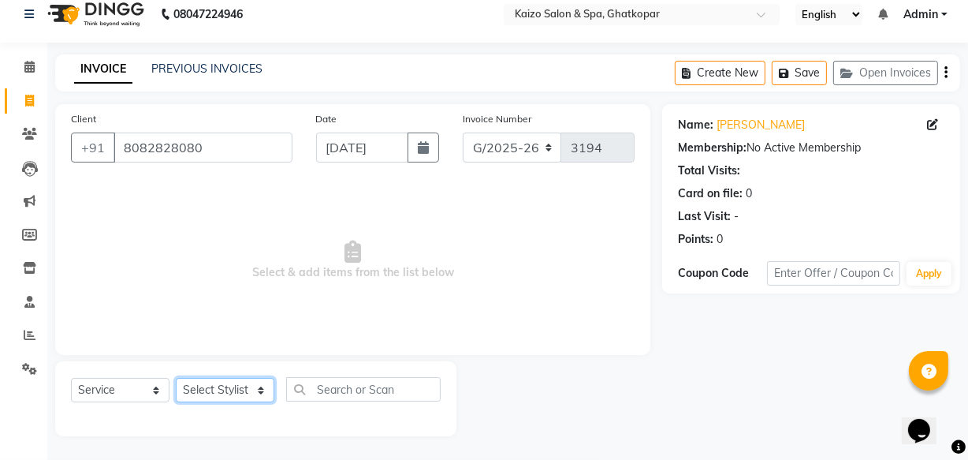
click at [212, 379] on select "Select Stylist [PERSON_NAME] ANJALI [PERSON_NAME] [PERSON_NAME] Front Desk [PER…" at bounding box center [225, 390] width 99 height 24
click at [176, 378] on select "Select Stylist [PERSON_NAME] ANJALI [PERSON_NAME] [PERSON_NAME] Front Desk [PER…" at bounding box center [225, 390] width 99 height 24
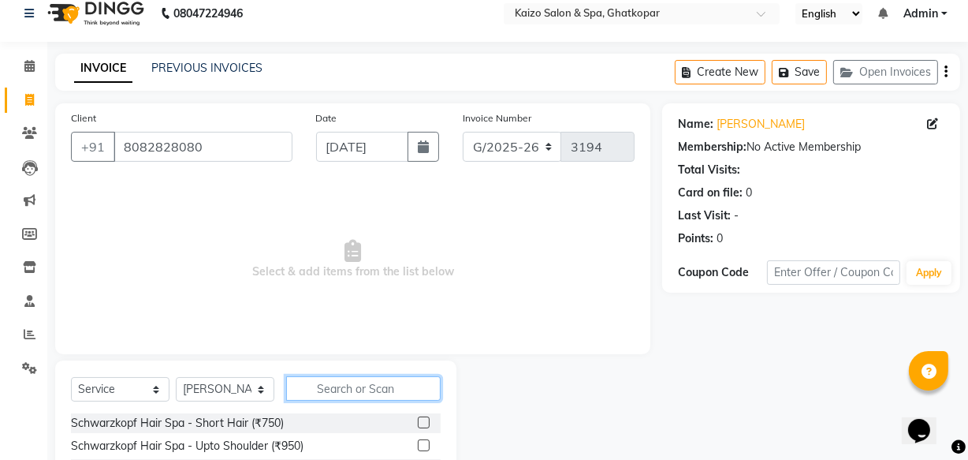
click at [372, 388] on input "text" at bounding box center [363, 388] width 155 height 24
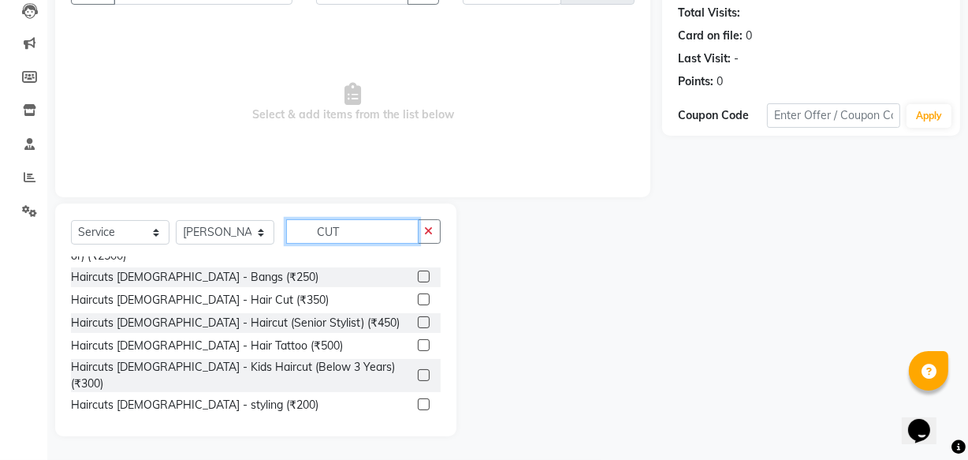
scroll to position [214, 0]
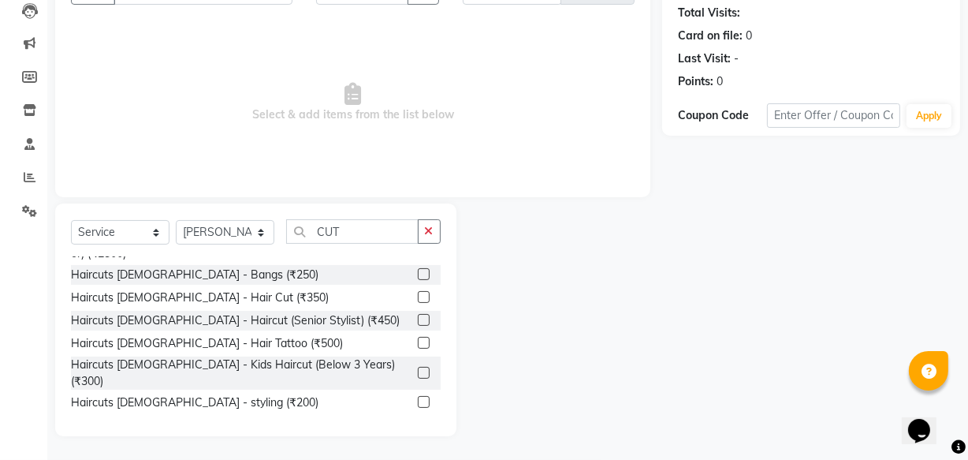
click at [418, 396] on label at bounding box center [424, 402] width 12 height 12
click at [418, 397] on input "checkbox" at bounding box center [423, 402] width 10 height 10
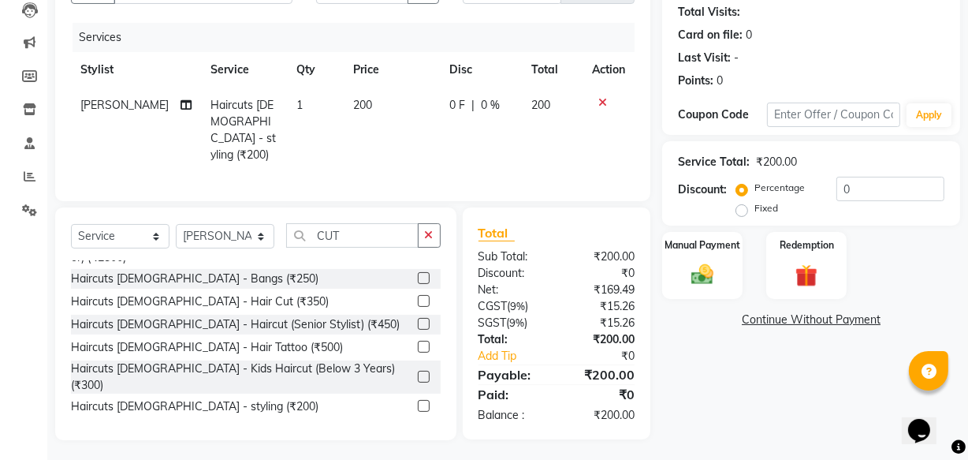
scroll to position [143, 0]
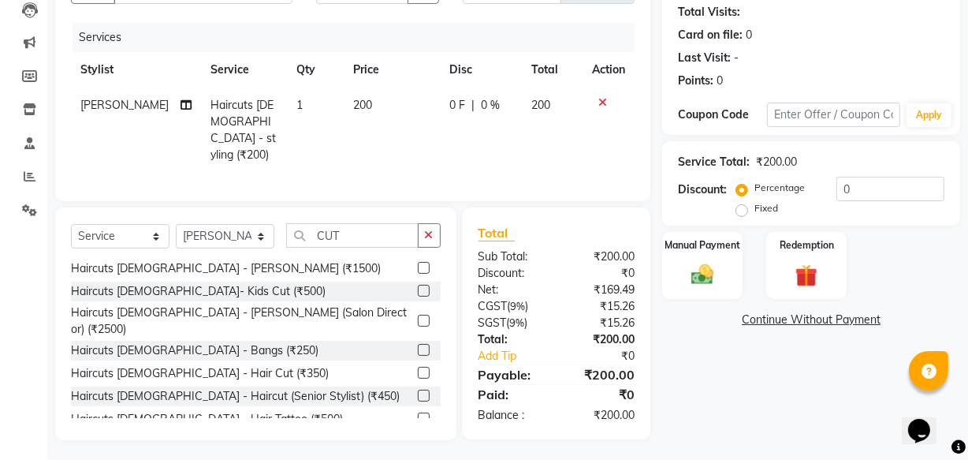
click at [418, 367] on label at bounding box center [424, 373] width 12 height 12
click at [418, 368] on input "checkbox" at bounding box center [423, 373] width 10 height 10
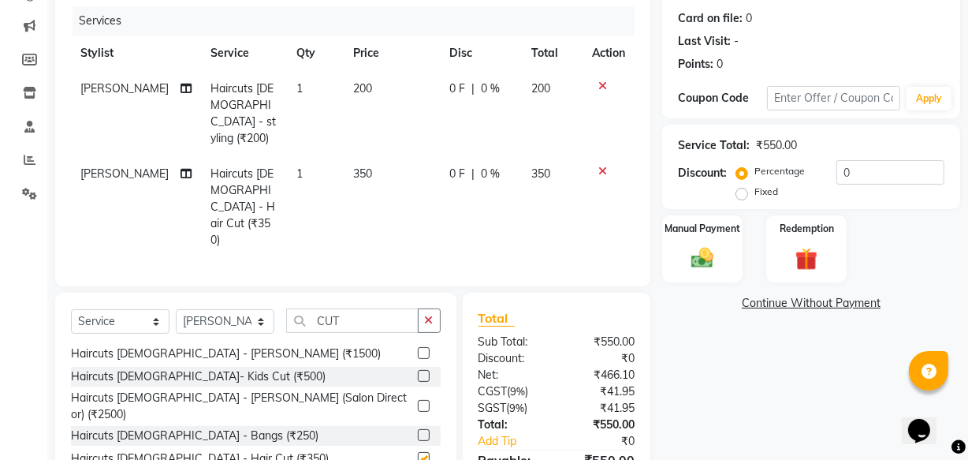
scroll to position [240, 0]
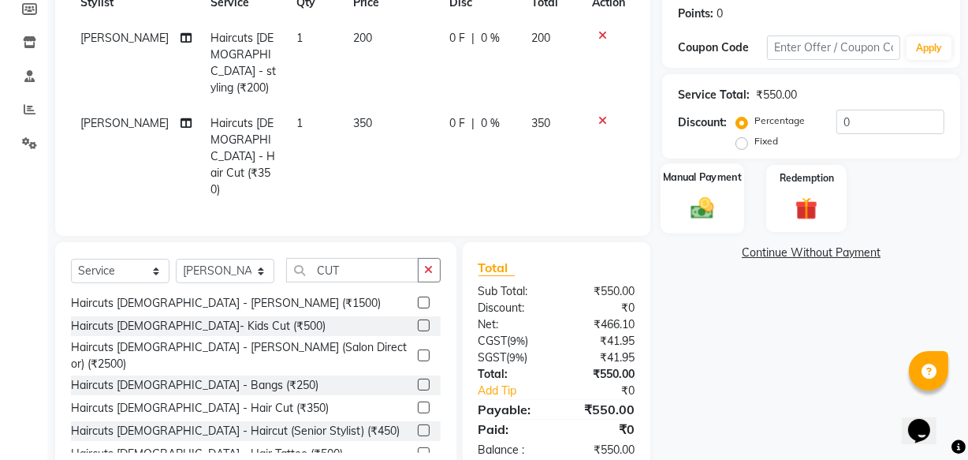
click at [705, 221] on div "Manual Payment" at bounding box center [703, 198] width 84 height 70
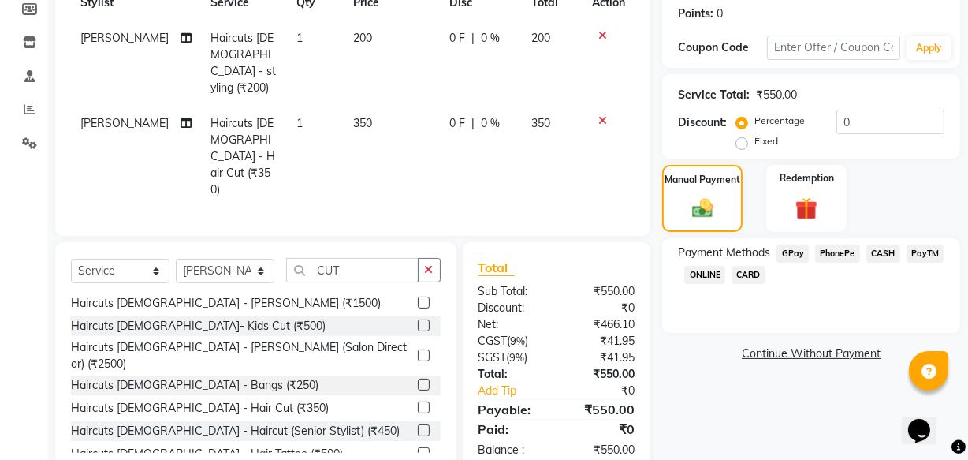
click at [830, 250] on span "PhonePe" at bounding box center [837, 253] width 45 height 18
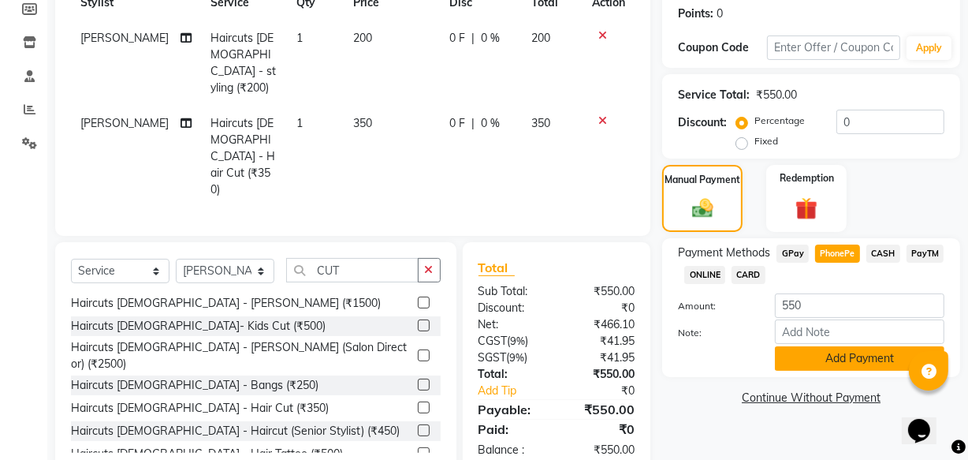
click at [792, 360] on button "Add Payment" at bounding box center [860, 358] width 170 height 24
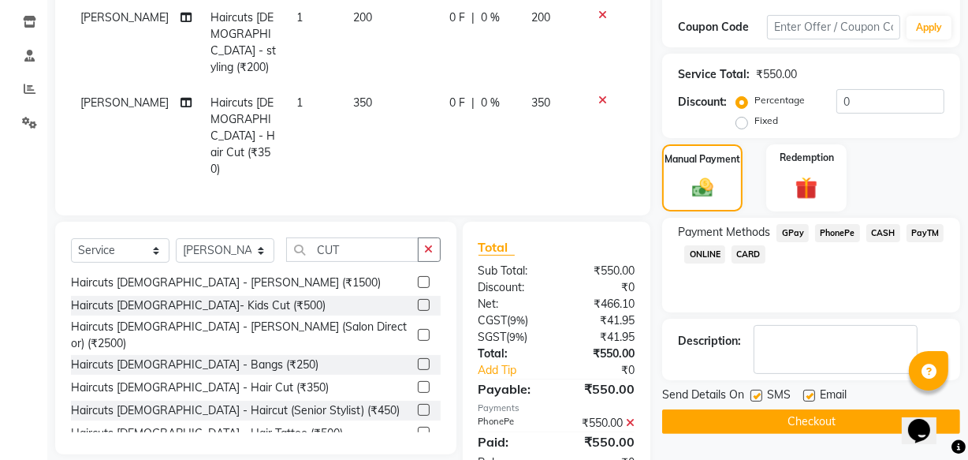
scroll to position [272, 0]
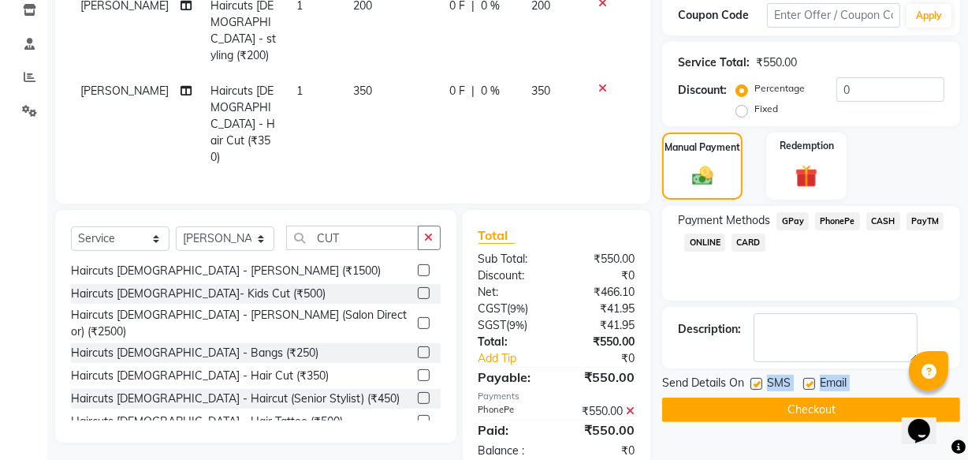
drag, startPoint x: 763, startPoint y: 393, endPoint x: 756, endPoint y: 402, distance: 11.2
click at [760, 401] on div "Send Details On SMS Email Checkout" at bounding box center [811, 398] width 298 height 47
click at [754, 405] on button "Checkout" at bounding box center [811, 409] width 298 height 24
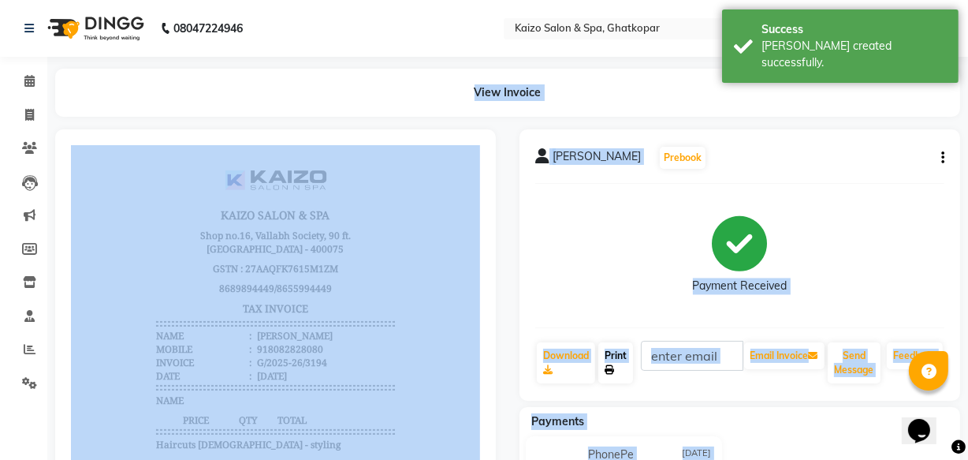
click at [611, 362] on link "Print" at bounding box center [616, 362] width 35 height 41
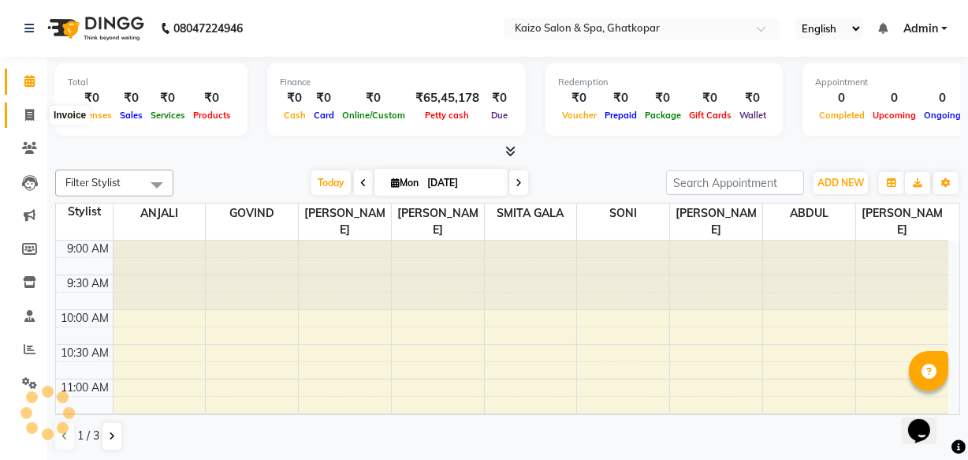
click at [19, 106] on span at bounding box center [30, 115] width 28 height 18
select select "service"
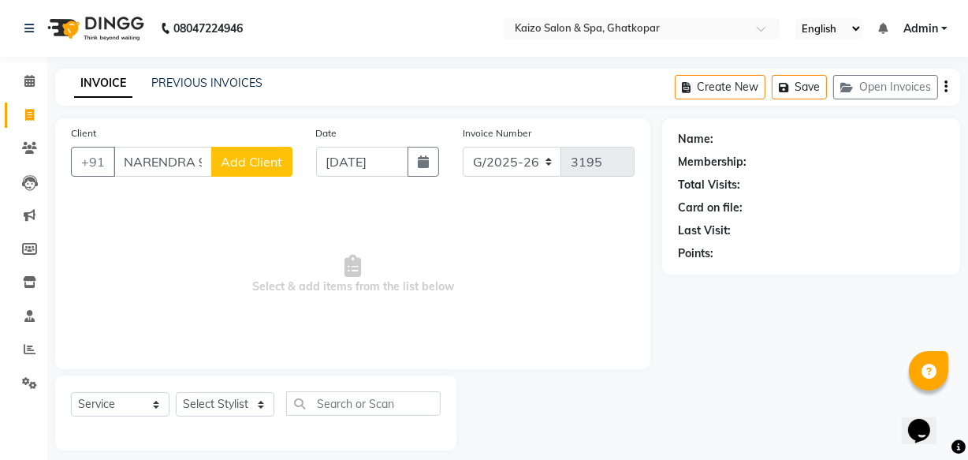
scroll to position [0, 70]
drag, startPoint x: 128, startPoint y: 166, endPoint x: 129, endPoint y: 177, distance: 11.2
click at [128, 167] on input "NARENDRA 9988267732" at bounding box center [163, 162] width 99 height 30
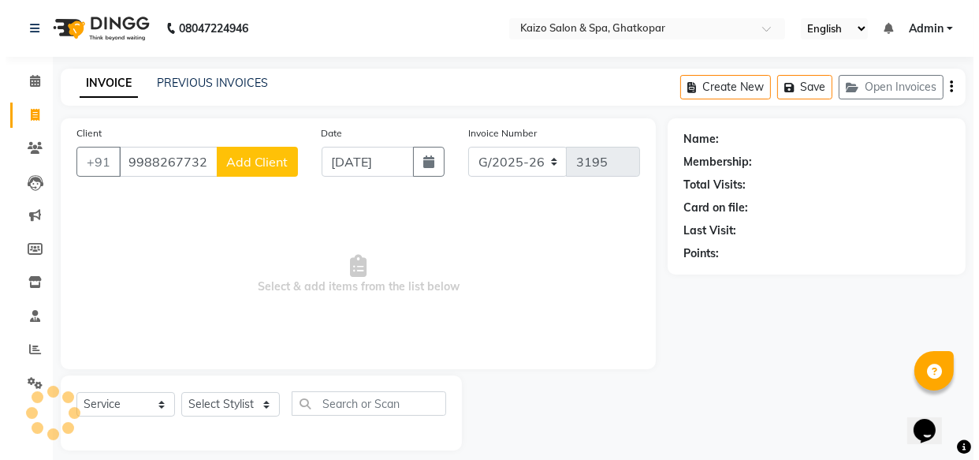
scroll to position [0, 0]
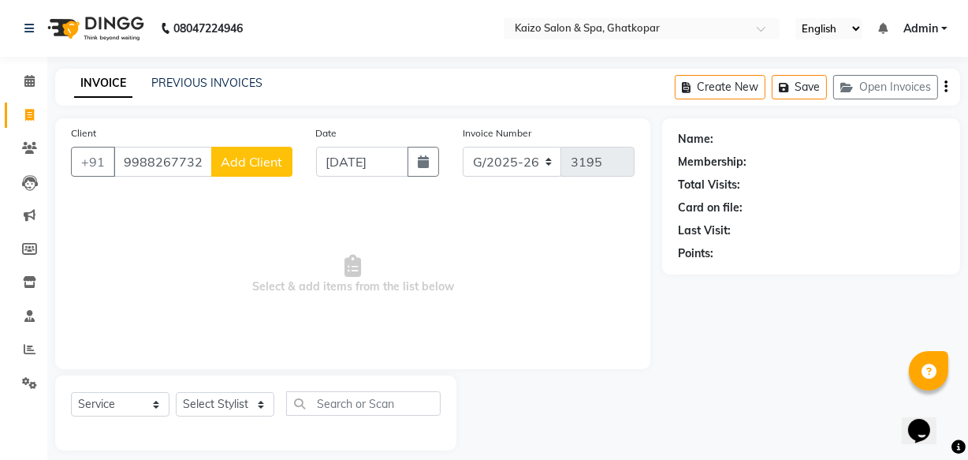
type input "9988267732"
click at [271, 165] on span "Add Client" at bounding box center [252, 162] width 62 height 16
select select "22"
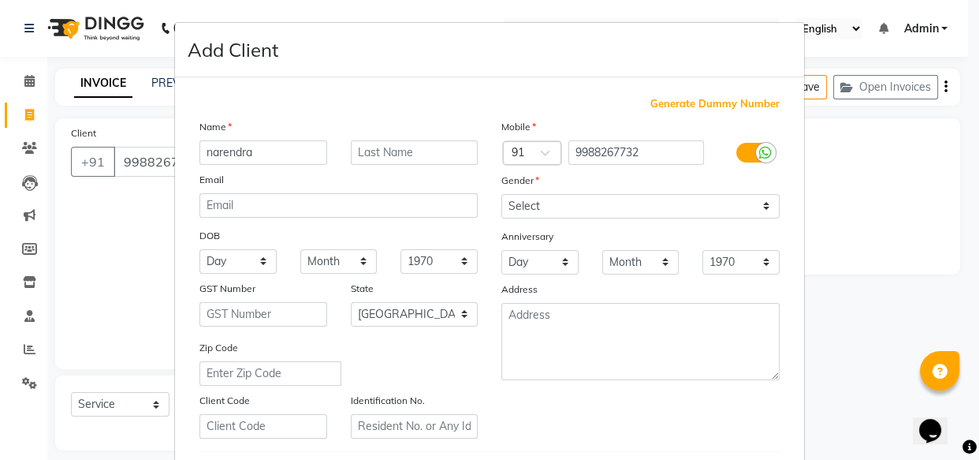
type input "narendra"
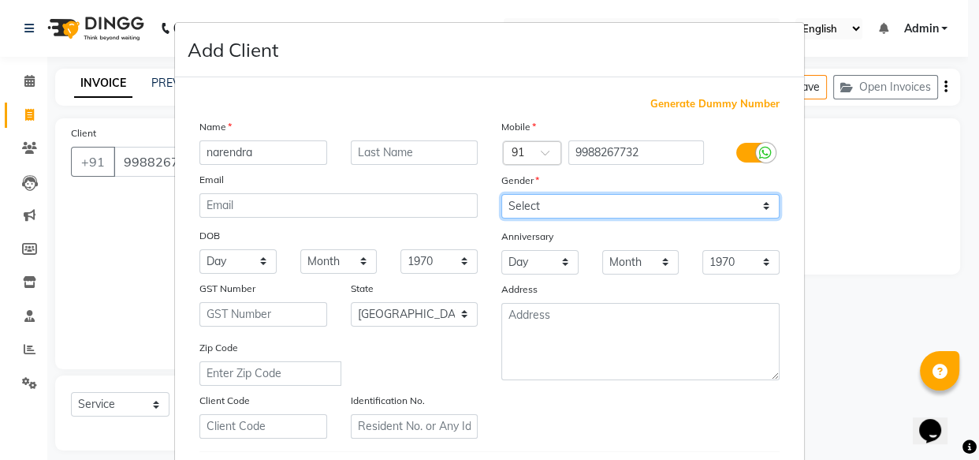
click at [561, 207] on select "Select [DEMOGRAPHIC_DATA] [DEMOGRAPHIC_DATA] Other Prefer Not To Say" at bounding box center [641, 206] width 278 height 24
click at [572, 204] on select "Select [DEMOGRAPHIC_DATA] [DEMOGRAPHIC_DATA] Other Prefer Not To Say" at bounding box center [641, 206] width 278 height 24
select select "[DEMOGRAPHIC_DATA]"
click at [502, 194] on select "Select [DEMOGRAPHIC_DATA] [DEMOGRAPHIC_DATA] Other Prefer Not To Say" at bounding box center [641, 206] width 278 height 24
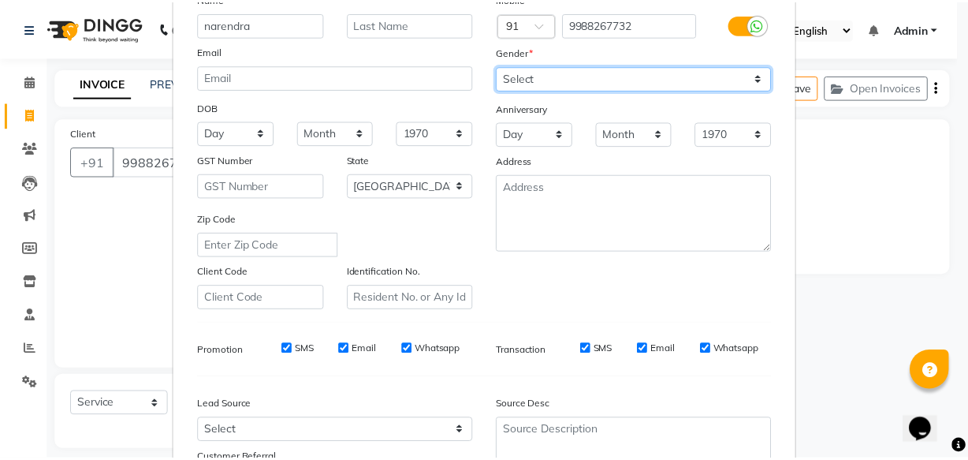
scroll to position [273, 0]
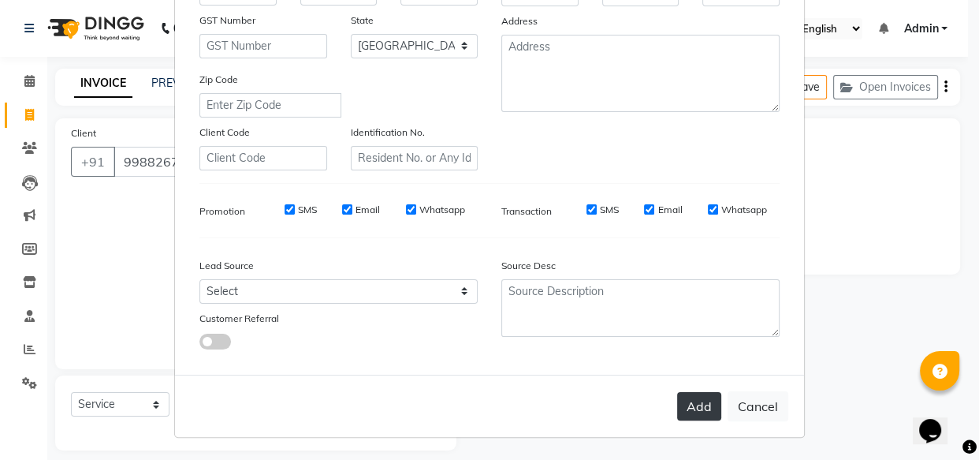
click at [696, 405] on button "Add" at bounding box center [699, 406] width 44 height 28
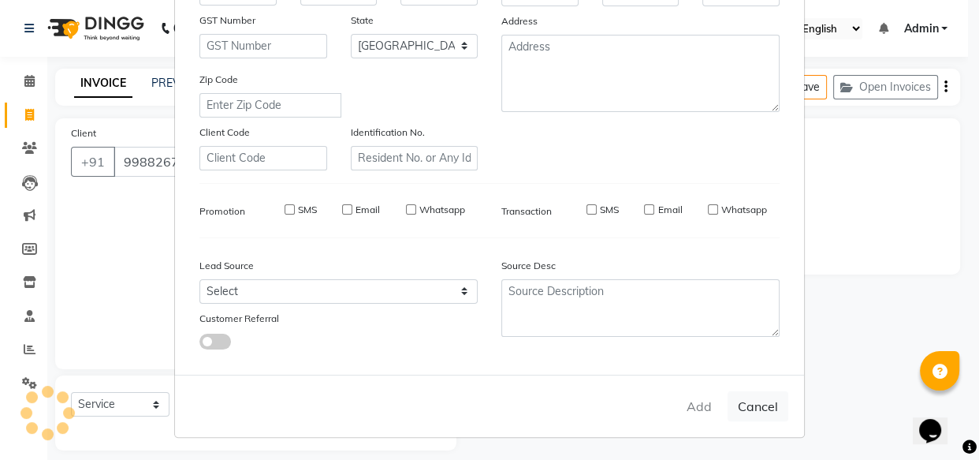
select select
select select "null"
select select
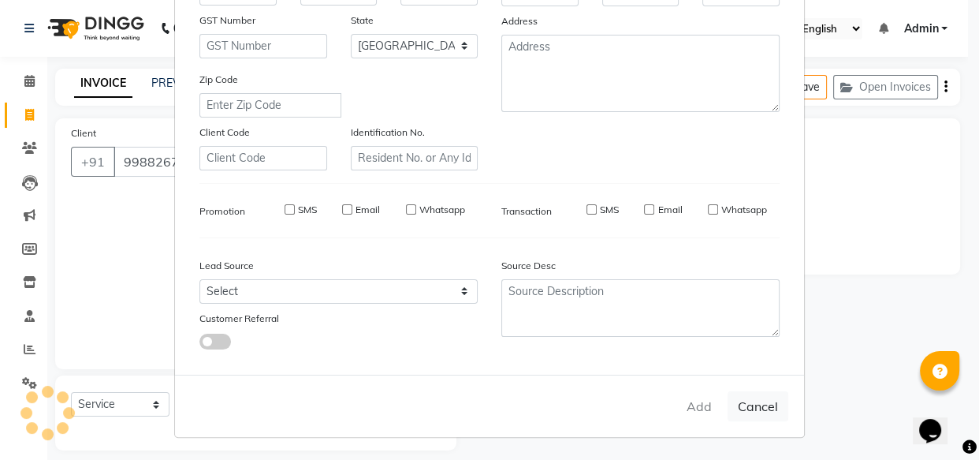
select select
checkbox input "false"
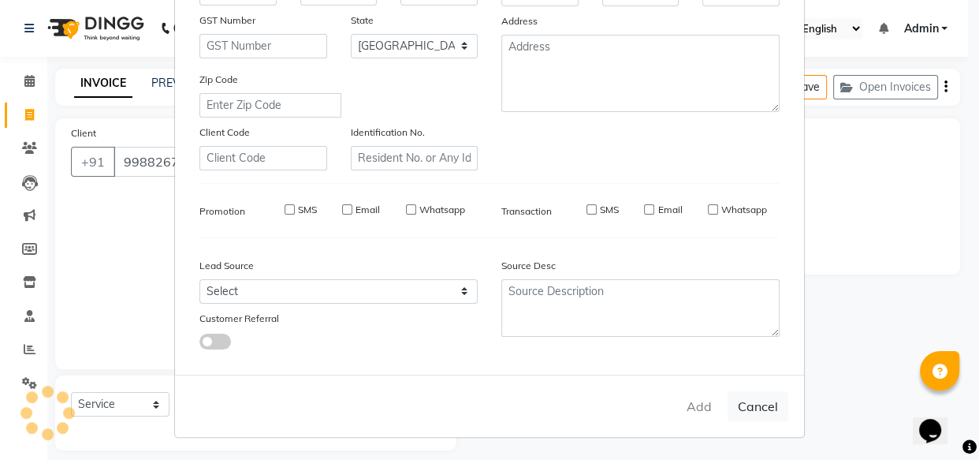
checkbox input "false"
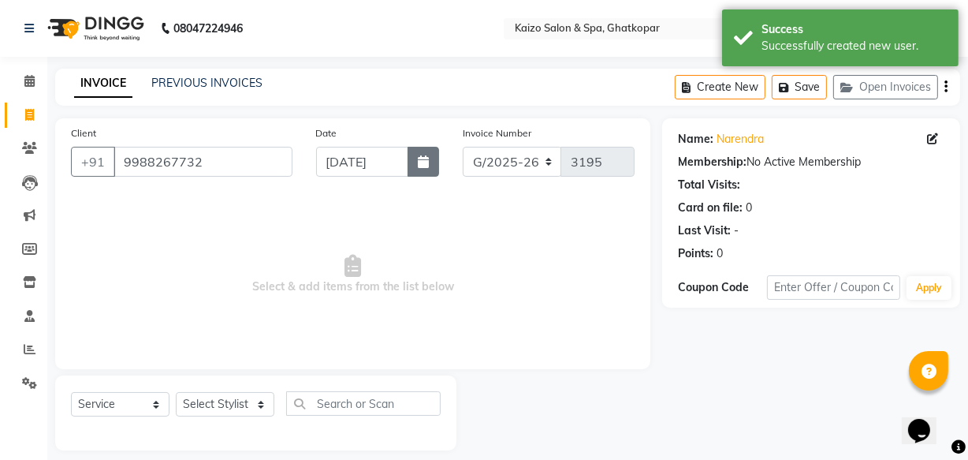
click at [431, 167] on button "button" at bounding box center [424, 162] width 32 height 30
select select "9"
select select "2025"
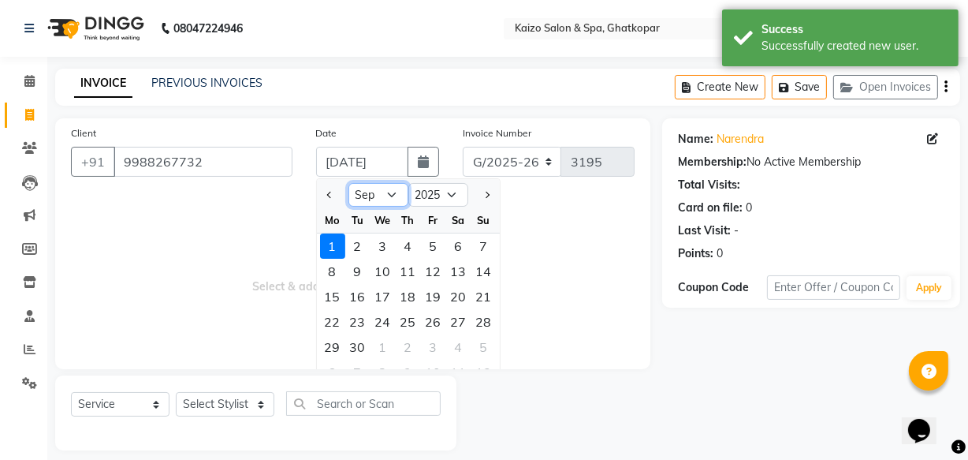
click at [381, 196] on select "Jan Feb Mar Apr May Jun [DATE] Aug Sep Oct Nov Dec" at bounding box center [379, 195] width 60 height 24
select select "8"
click at [349, 183] on select "Jan Feb Mar Apr May Jun [DATE] Aug Sep Oct Nov Dec" at bounding box center [379, 195] width 60 height 24
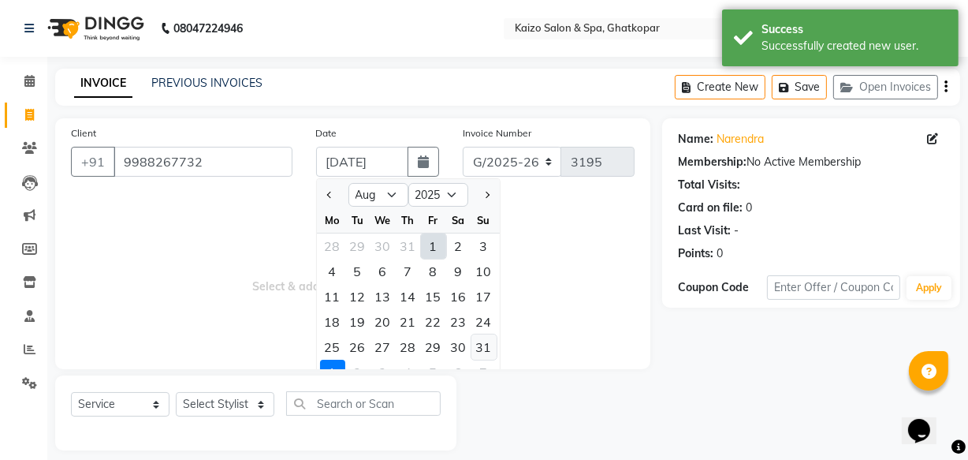
click at [484, 348] on div "31" at bounding box center [484, 346] width 25 height 25
type input "[DATE]"
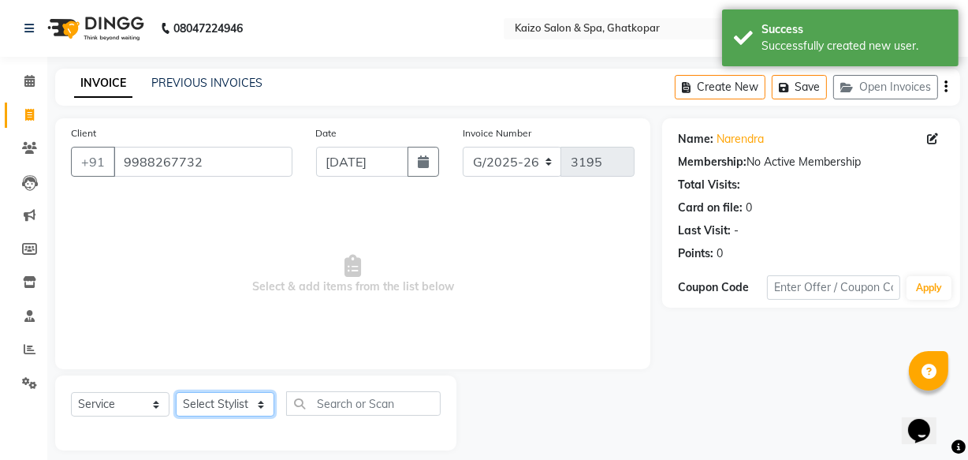
click at [221, 408] on select "Select Stylist [PERSON_NAME] ANJALI [PERSON_NAME] [PERSON_NAME] Front Desk [PER…" at bounding box center [225, 404] width 99 height 24
select select "43012"
click at [176, 392] on select "Select Stylist [PERSON_NAME] ANJALI [PERSON_NAME] [PERSON_NAME] Front Desk [PER…" at bounding box center [225, 404] width 99 height 24
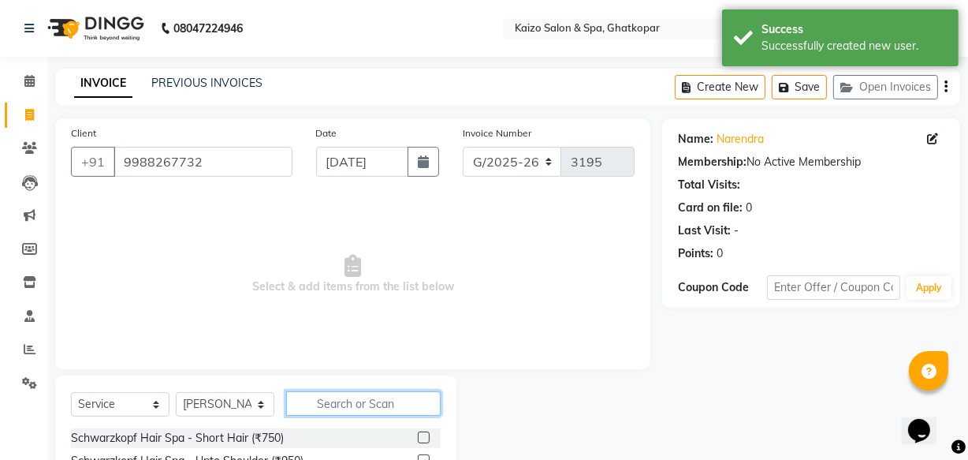
click at [335, 398] on input "text" at bounding box center [363, 403] width 155 height 24
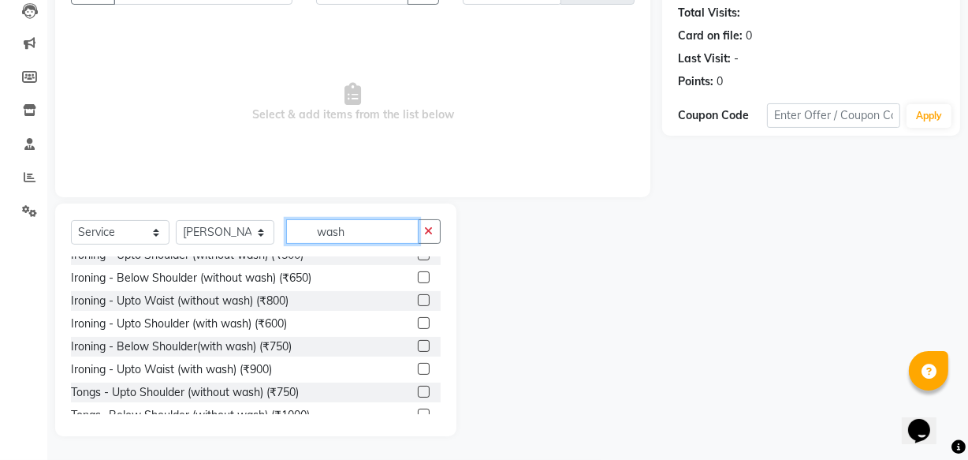
scroll to position [0, 0]
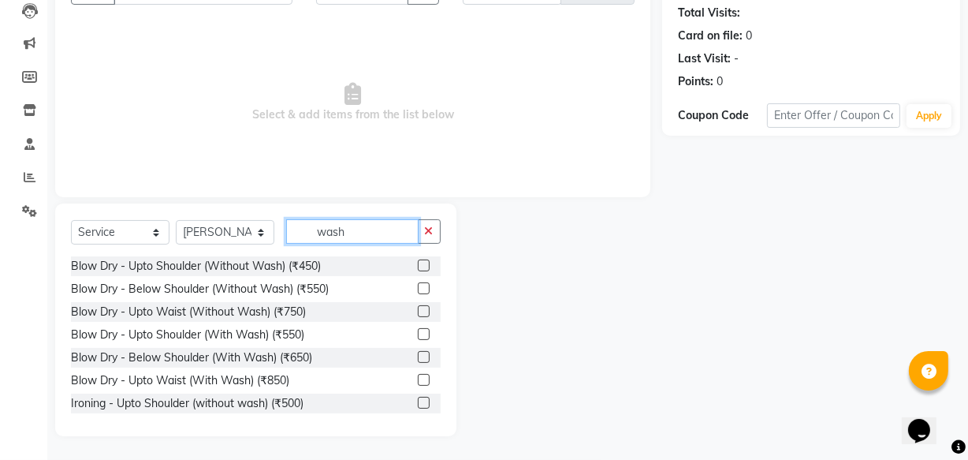
type input "wash"
click at [418, 263] on label at bounding box center [424, 265] width 12 height 12
click at [418, 263] on input "checkbox" at bounding box center [423, 266] width 10 height 10
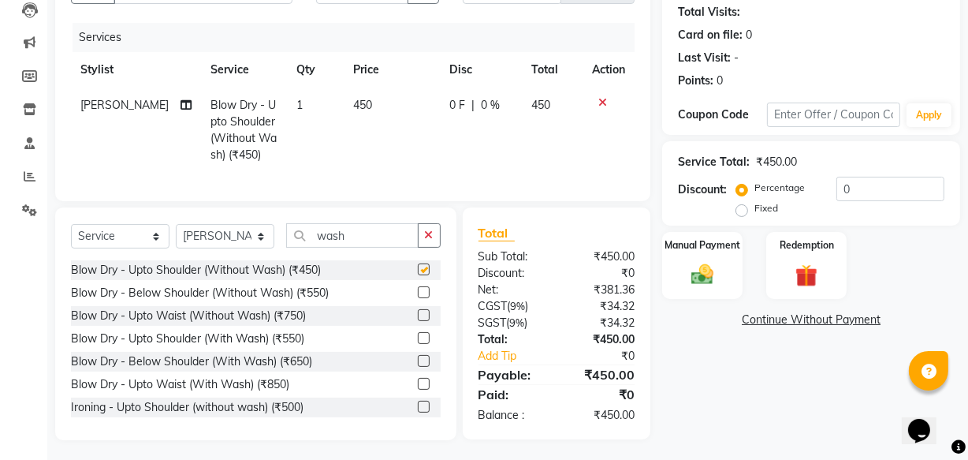
checkbox input "false"
click at [353, 103] on span "450" at bounding box center [362, 105] width 19 height 14
select select "43012"
click at [360, 113] on td "450" at bounding box center [392, 130] width 97 height 85
select select "43012"
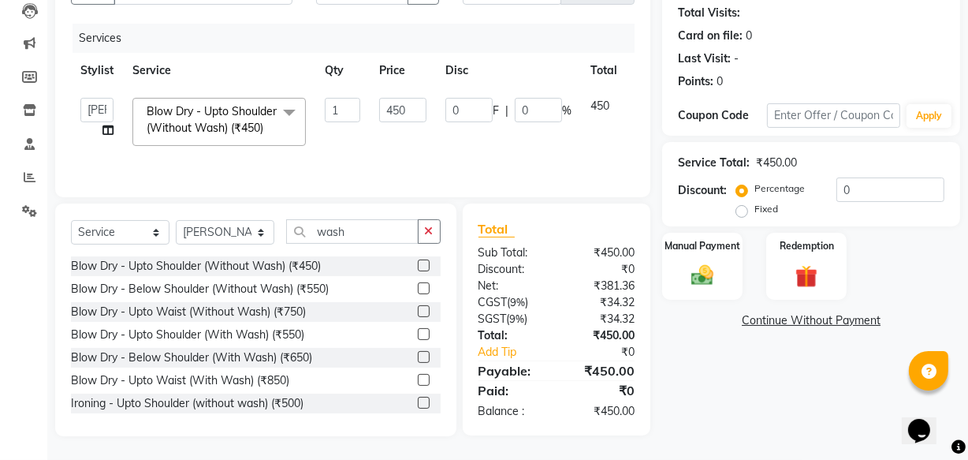
click at [360, 113] on td "1" at bounding box center [342, 121] width 54 height 67
click at [382, 113] on input "450" at bounding box center [402, 110] width 47 height 24
type input "150"
click at [490, 131] on td "0 F | 0 %" at bounding box center [508, 121] width 145 height 67
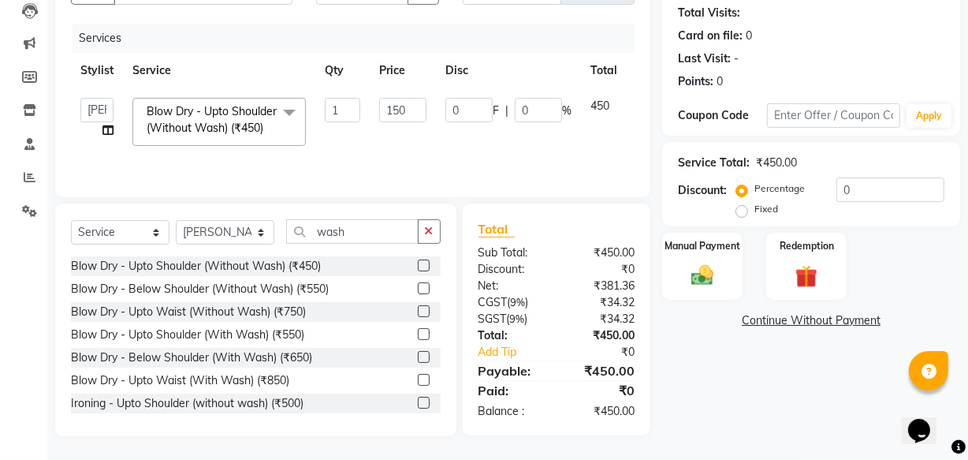
select select "43012"
click at [701, 252] on div "Manual Payment" at bounding box center [703, 266] width 84 height 70
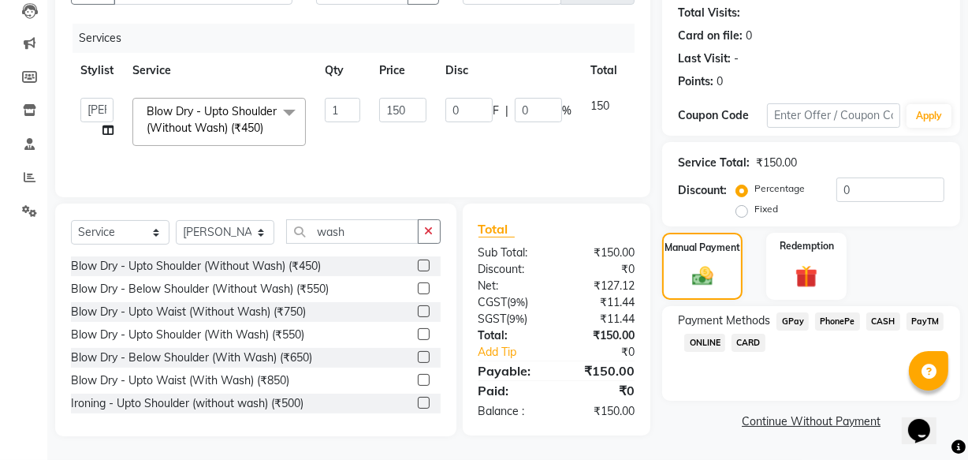
click at [849, 319] on span "PhonePe" at bounding box center [837, 321] width 45 height 18
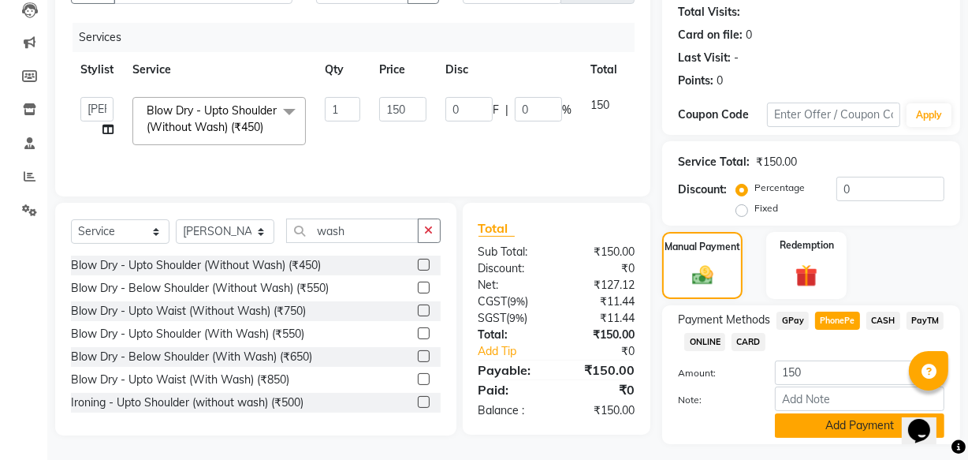
click at [850, 425] on button "Add Payment" at bounding box center [860, 425] width 170 height 24
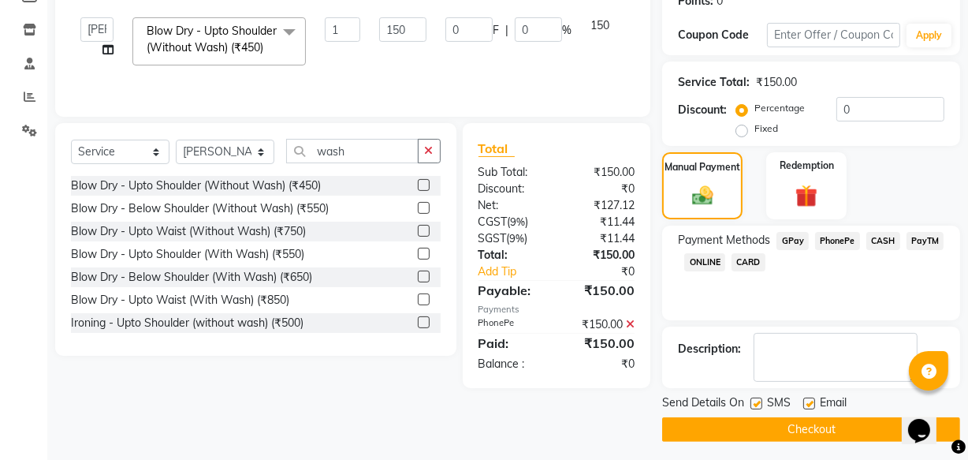
scroll to position [257, 0]
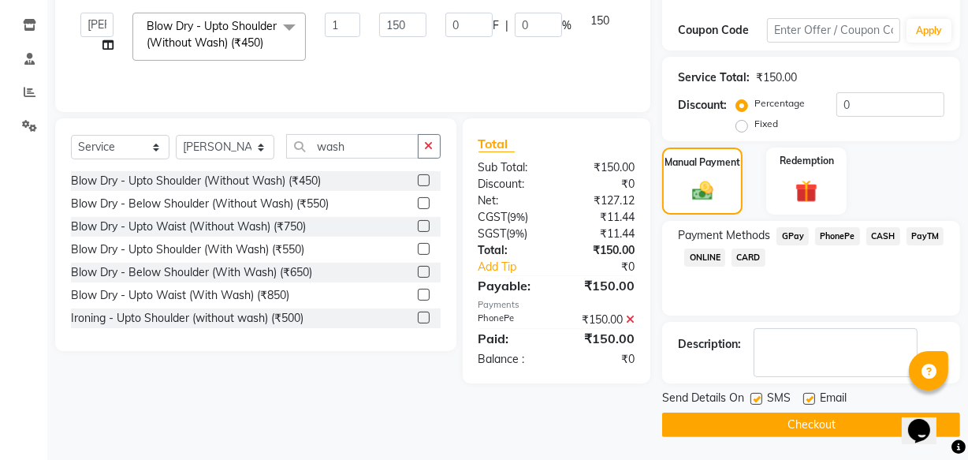
click at [764, 426] on button "Checkout" at bounding box center [811, 424] width 298 height 24
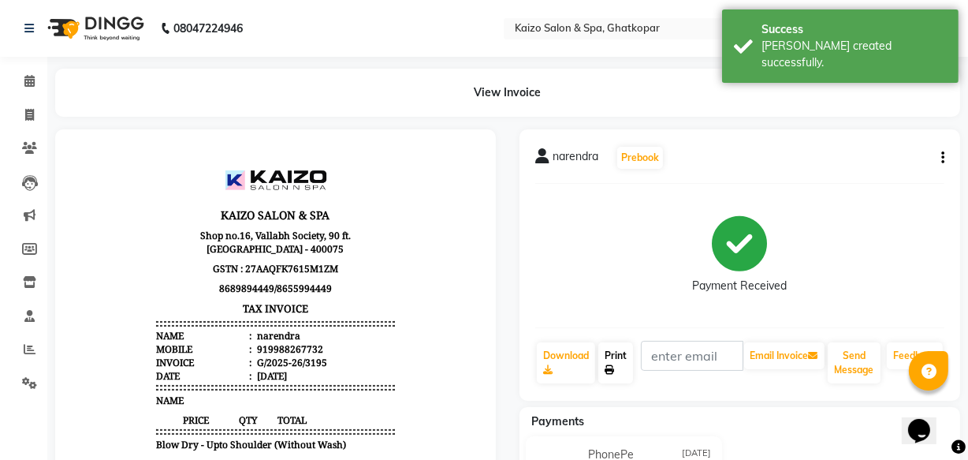
click at [621, 360] on link "Print" at bounding box center [616, 362] width 35 height 41
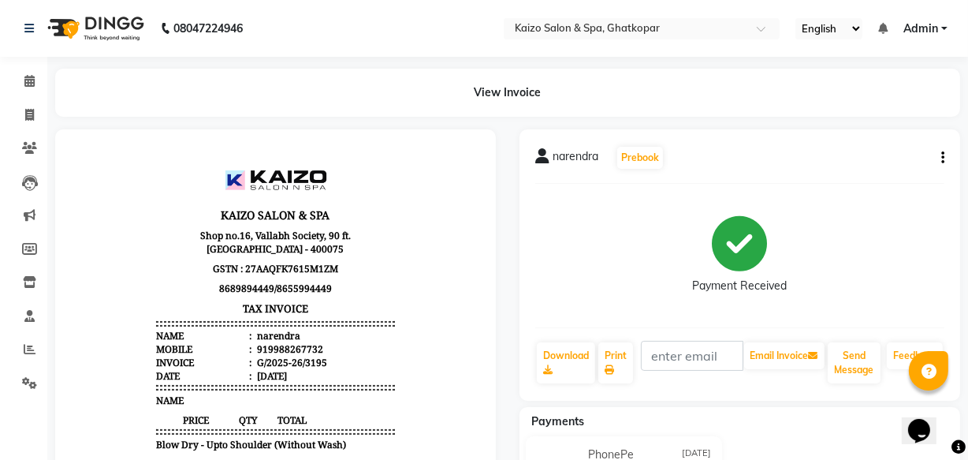
select select "service"
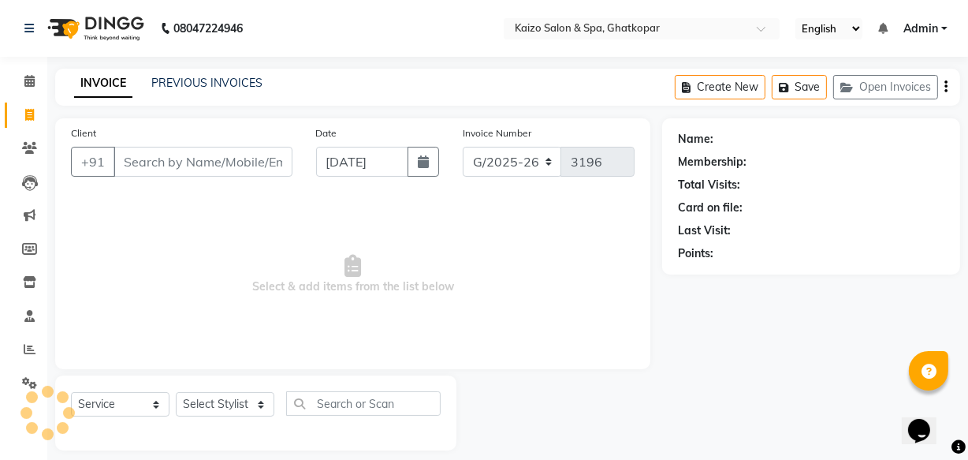
scroll to position [15, 0]
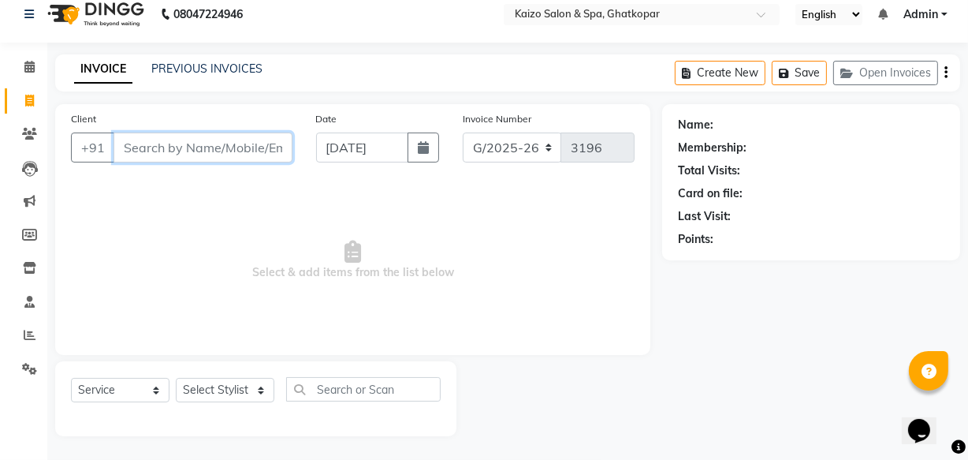
paste input "S MISHRA 9892049287"
click at [129, 158] on input "S MISHRA 9892049287" at bounding box center [163, 147] width 99 height 30
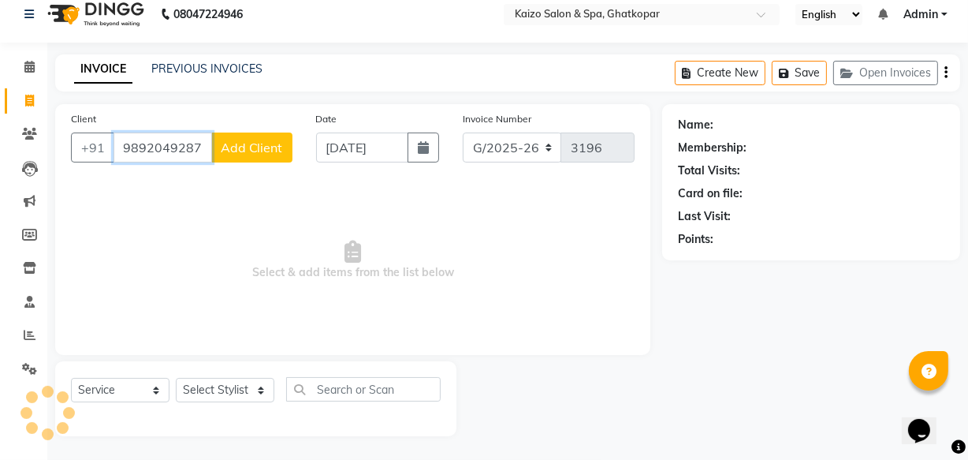
scroll to position [0, 3]
type input "9892049287"
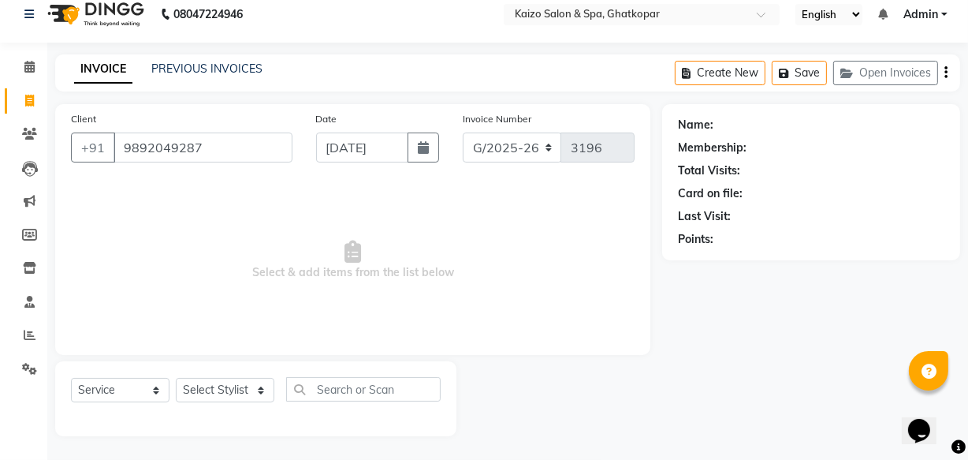
scroll to position [0, 0]
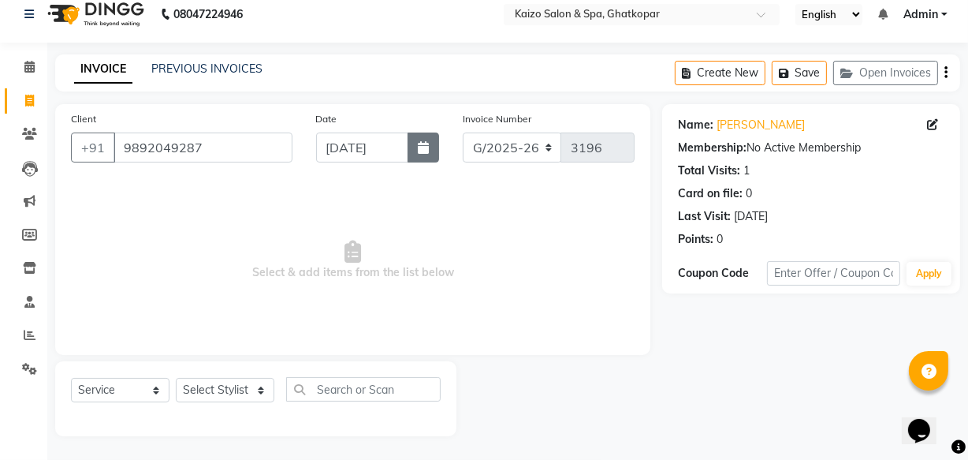
click at [433, 151] on button "button" at bounding box center [424, 147] width 32 height 30
select select "9"
select select "2025"
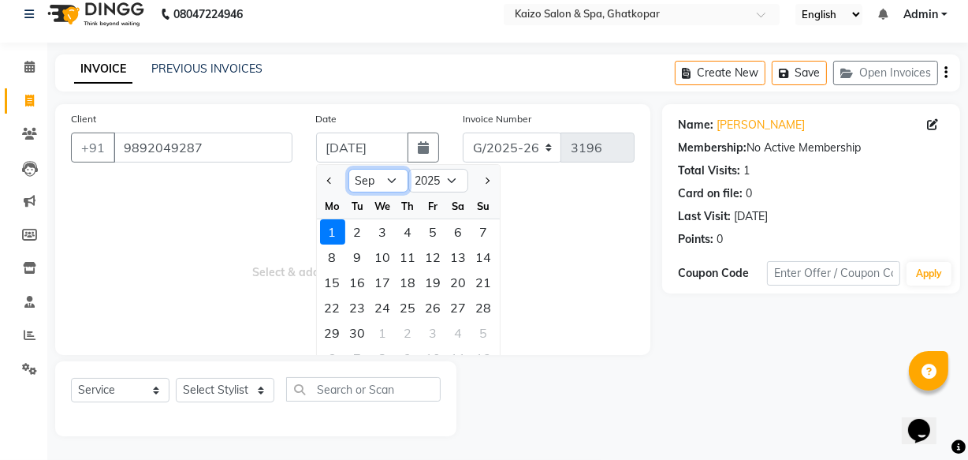
click at [392, 181] on select "Jan Feb Mar Apr May Jun [DATE] Aug Sep Oct Nov Dec" at bounding box center [379, 181] width 60 height 24
select select "8"
click at [349, 169] on select "Jan Feb Mar Apr May Jun [DATE] Aug Sep Oct Nov Dec" at bounding box center [379, 181] width 60 height 24
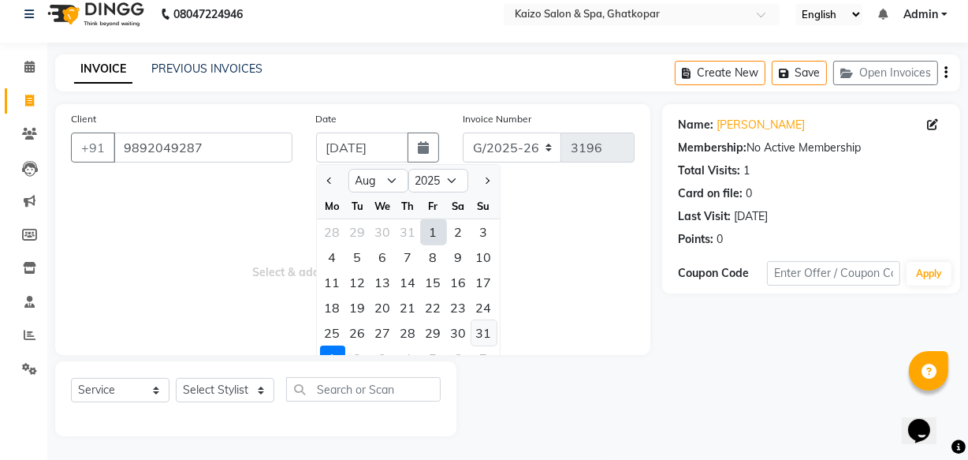
click at [487, 331] on div "31" at bounding box center [484, 332] width 25 height 25
type input "[DATE]"
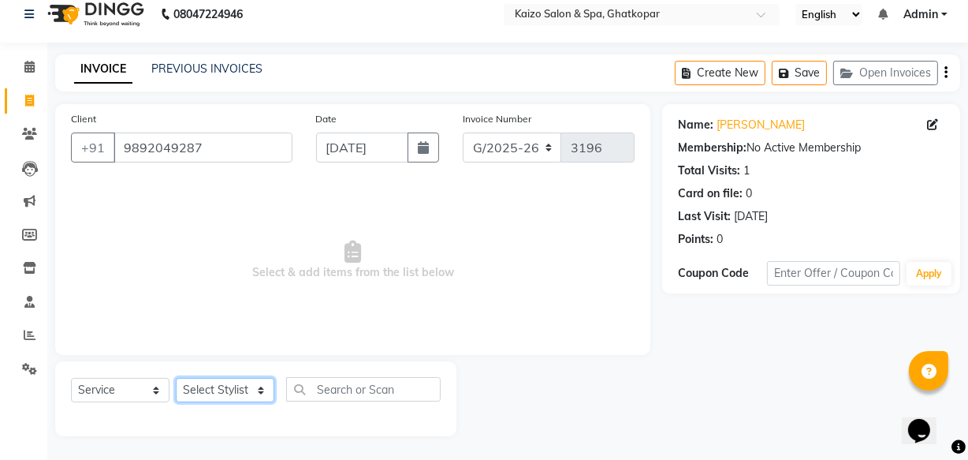
click at [236, 384] on select "Select Stylist [PERSON_NAME] ANJALI [PERSON_NAME] [PERSON_NAME] Front Desk [PER…" at bounding box center [225, 390] width 99 height 24
select select "43012"
click at [176, 378] on select "Select Stylist [PERSON_NAME] ANJALI [PERSON_NAME] [PERSON_NAME] Front Desk [PER…" at bounding box center [225, 390] width 99 height 24
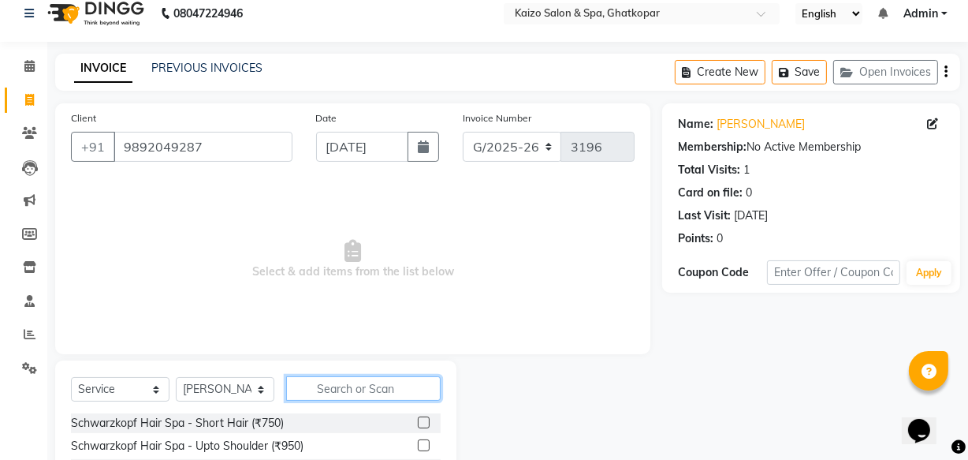
click at [360, 391] on input "text" at bounding box center [363, 388] width 155 height 24
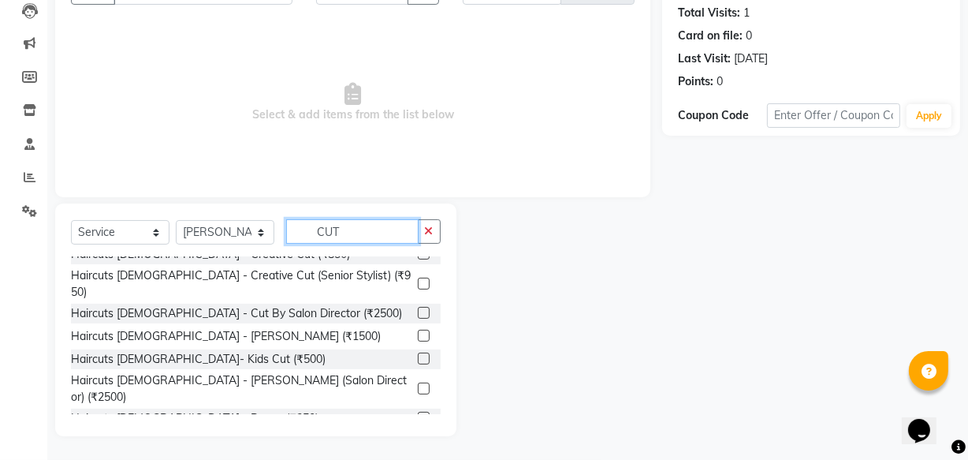
scroll to position [143, 0]
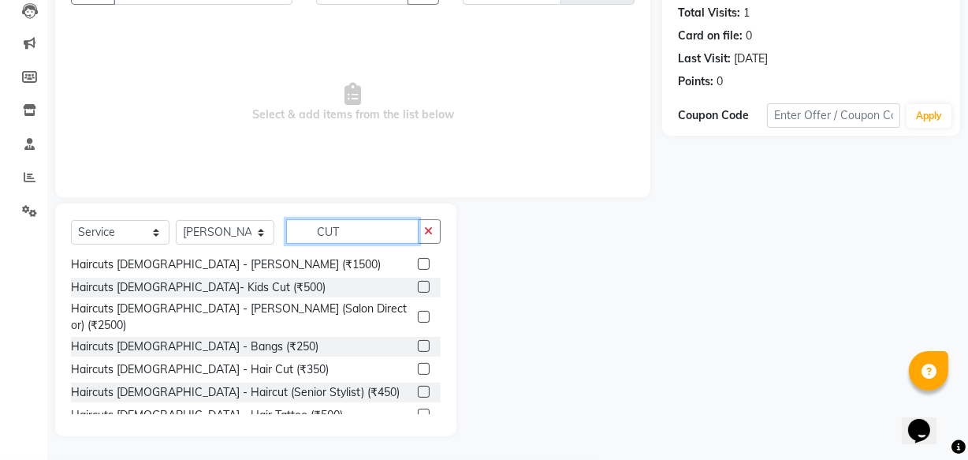
type input "CUT"
click at [418, 363] on label at bounding box center [424, 369] width 12 height 12
click at [418, 364] on input "checkbox" at bounding box center [423, 369] width 10 height 10
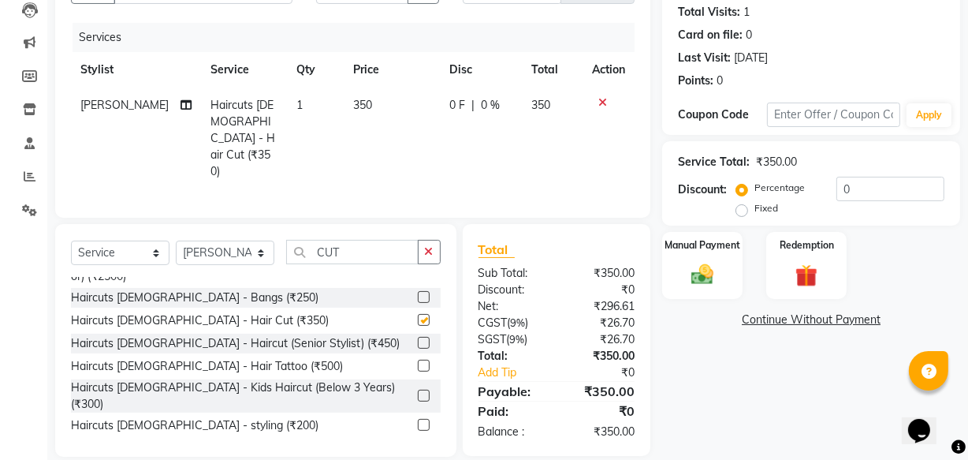
checkbox input "false"
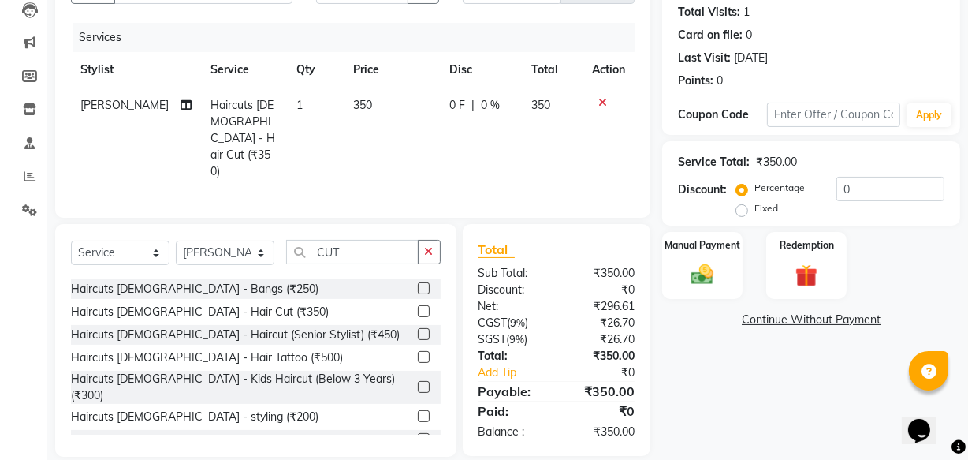
scroll to position [286, 0]
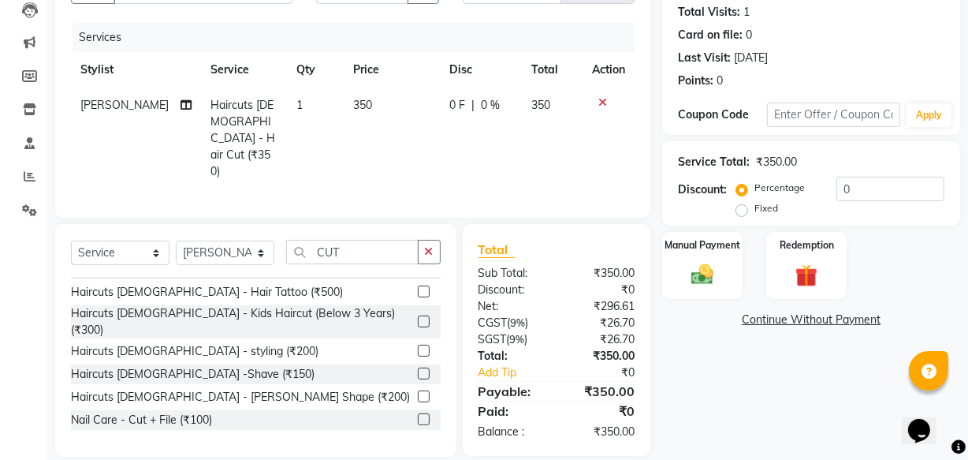
click at [418, 367] on label at bounding box center [424, 373] width 12 height 12
click at [418, 369] on input "checkbox" at bounding box center [423, 374] width 10 height 10
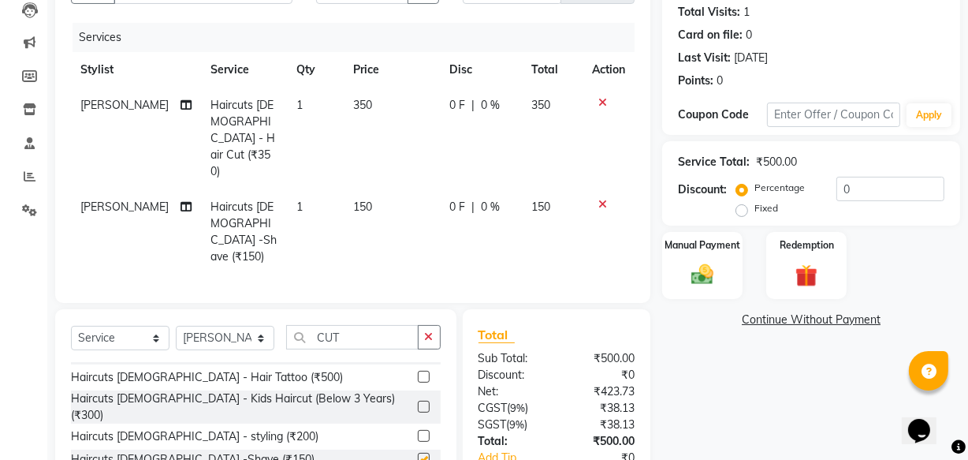
checkbox input "false"
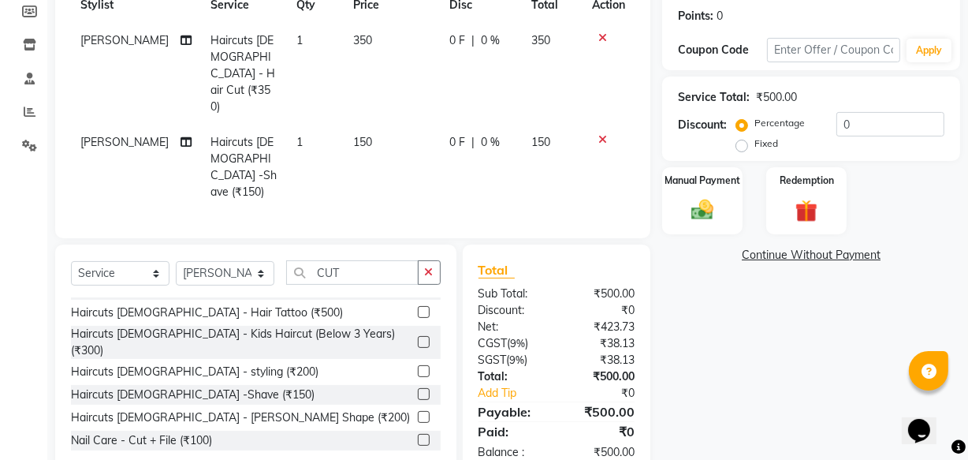
scroll to position [240, 0]
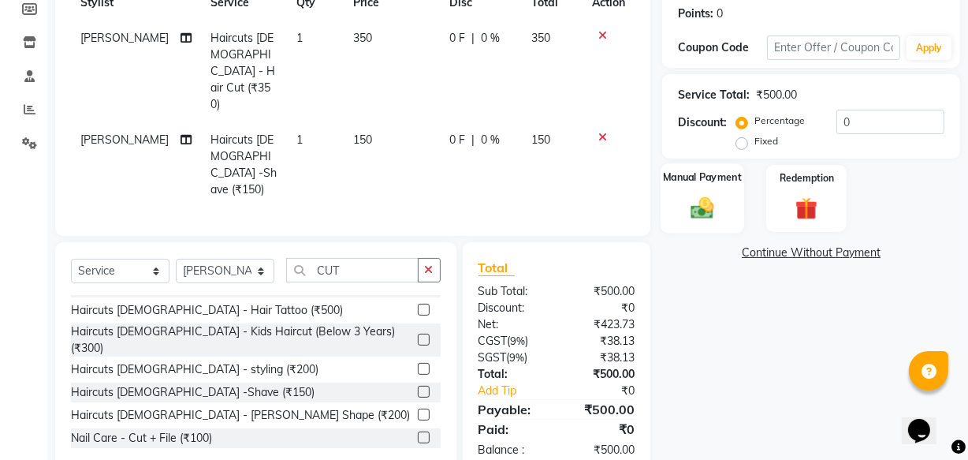
click at [706, 203] on img at bounding box center [703, 207] width 38 height 27
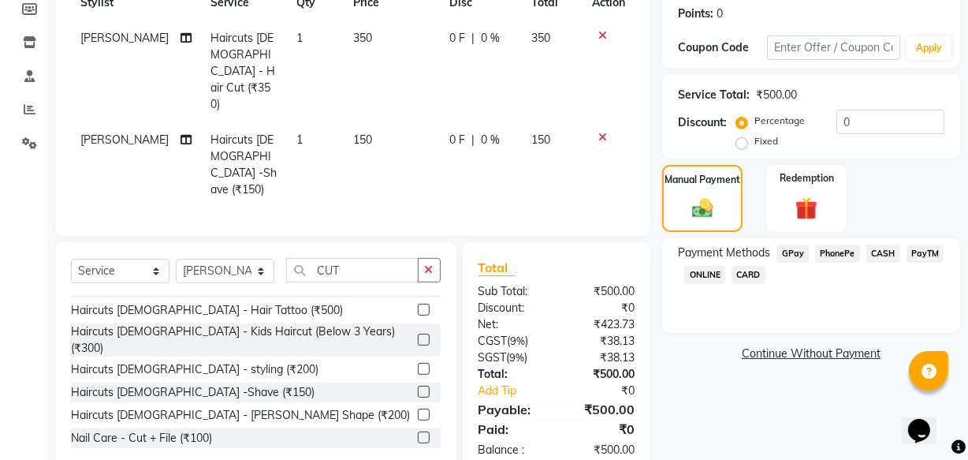
drag, startPoint x: 837, startPoint y: 250, endPoint x: 831, endPoint y: 260, distance: 11.6
click at [836, 250] on span "PhonePe" at bounding box center [837, 253] width 45 height 18
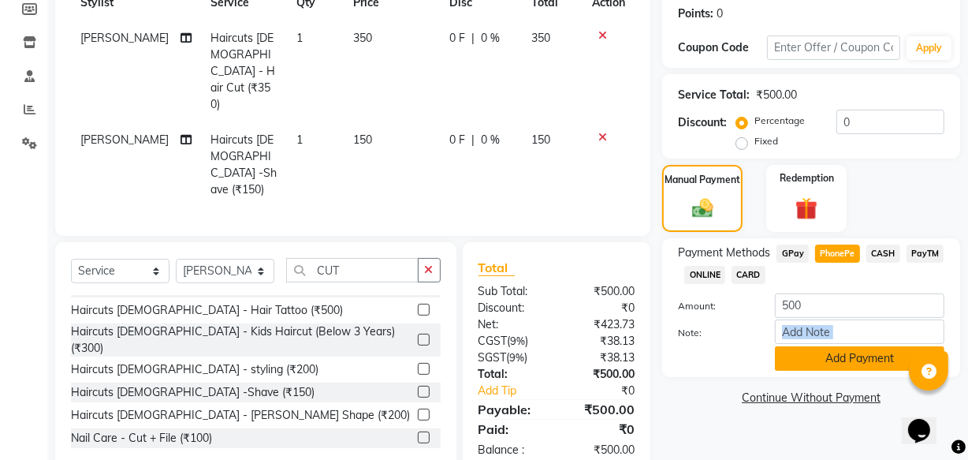
drag, startPoint x: 828, startPoint y: 345, endPoint x: 828, endPoint y: 358, distance: 13.4
click at [828, 356] on div "Amount: 500 Note: Add Payment" at bounding box center [811, 331] width 267 height 77
click at [827, 360] on button "Add Payment" at bounding box center [860, 358] width 170 height 24
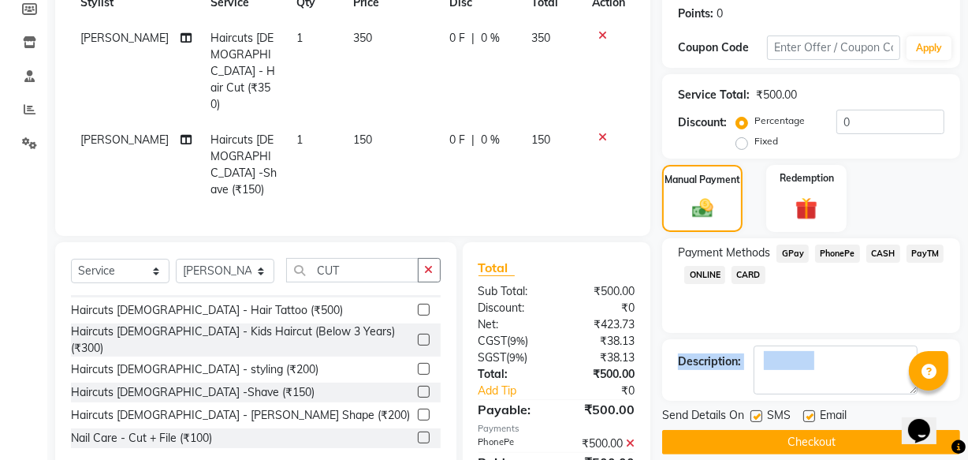
scroll to position [272, 0]
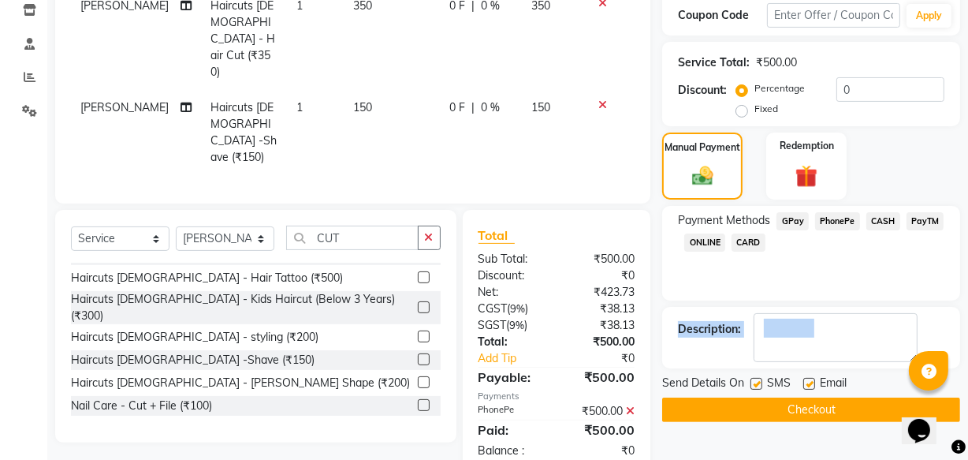
click at [746, 411] on button "Checkout" at bounding box center [811, 409] width 298 height 24
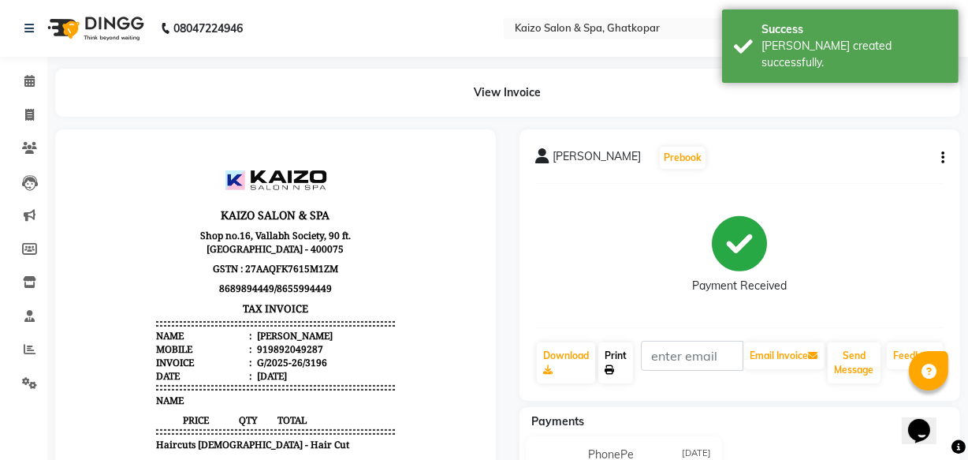
click at [615, 357] on link "Print" at bounding box center [616, 362] width 35 height 41
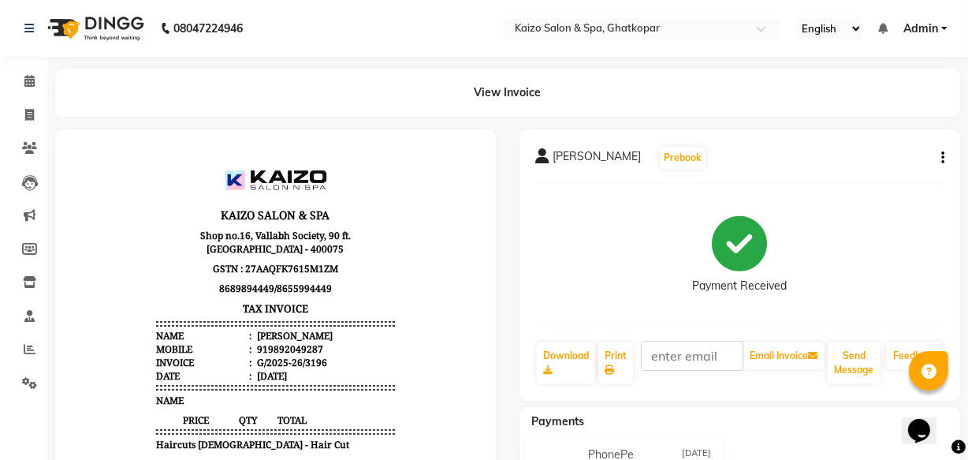
scroll to position [15, 0]
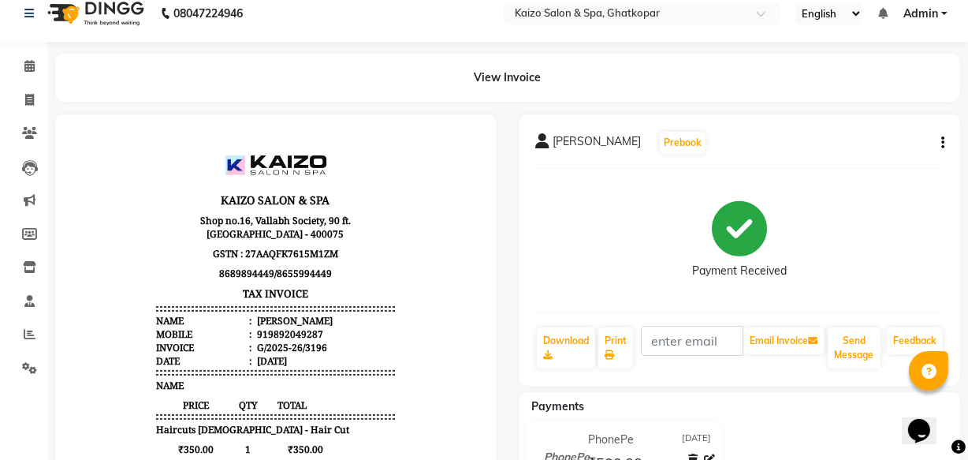
select select "service"
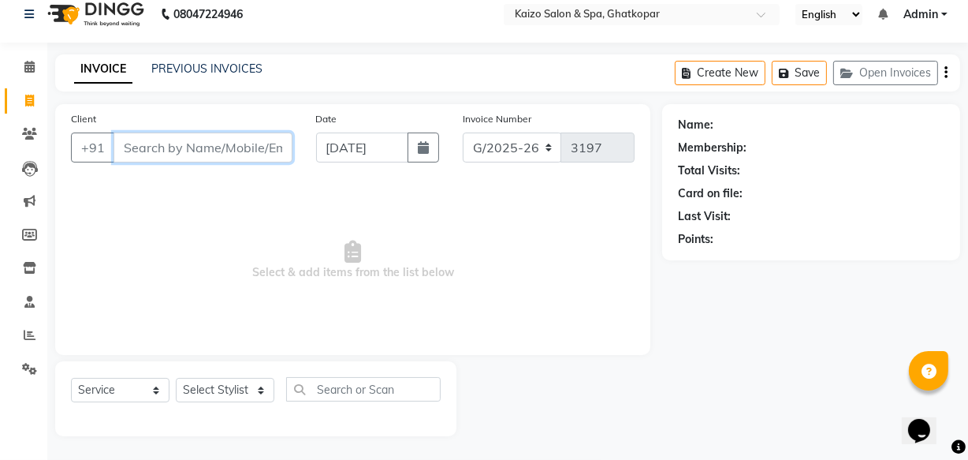
paste input "PRANAV 7835847471"
click at [124, 149] on input "PRANAV 7835847471" at bounding box center [163, 147] width 99 height 30
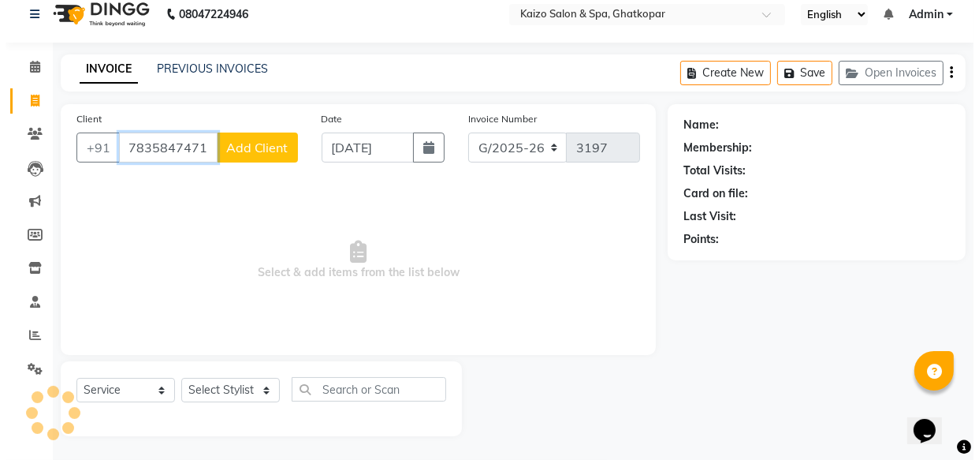
scroll to position [0, 0]
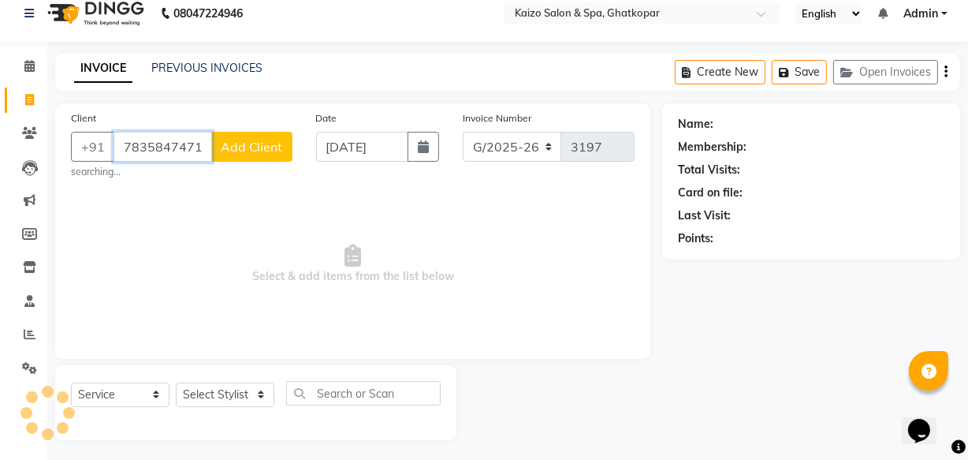
type input "7835847471"
click at [269, 144] on span "Add Client" at bounding box center [252, 147] width 62 height 16
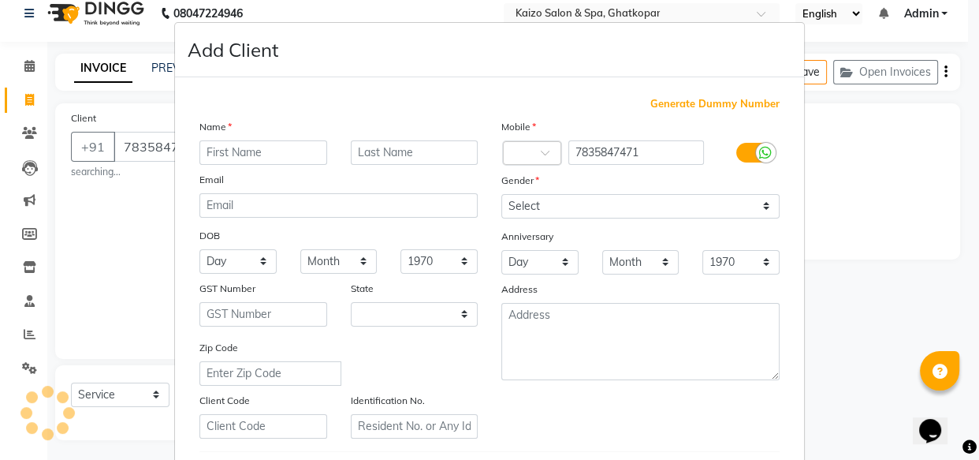
select select "22"
type input "PRANAV"
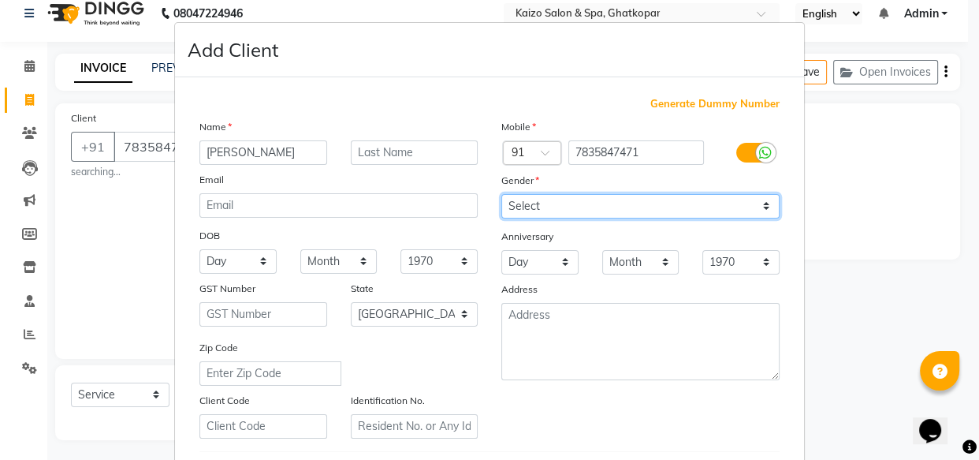
drag, startPoint x: 554, startPoint y: 196, endPoint x: 554, endPoint y: 205, distance: 8.7
click at [554, 197] on select "Select [DEMOGRAPHIC_DATA] [DEMOGRAPHIC_DATA] Other Prefer Not To Say" at bounding box center [641, 206] width 278 height 24
select select "[DEMOGRAPHIC_DATA]"
click at [502, 194] on select "Select [DEMOGRAPHIC_DATA] [DEMOGRAPHIC_DATA] Other Prefer Not To Say" at bounding box center [641, 206] width 278 height 24
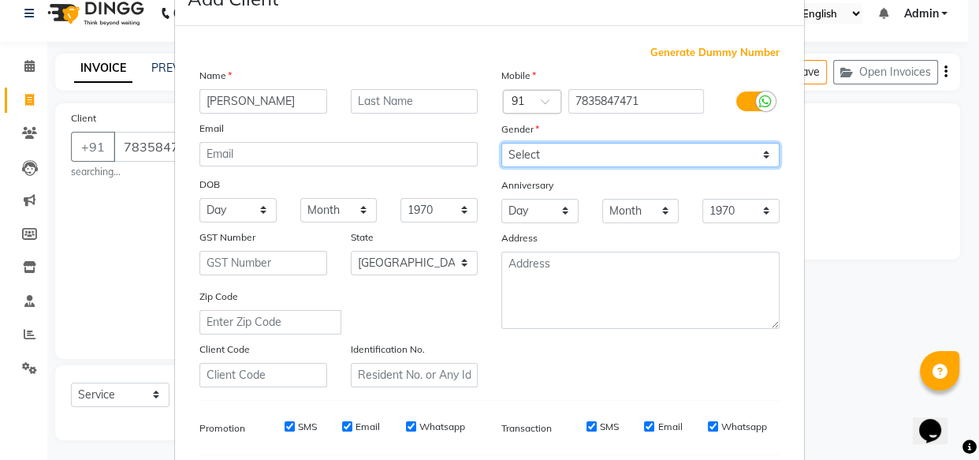
scroll to position [273, 0]
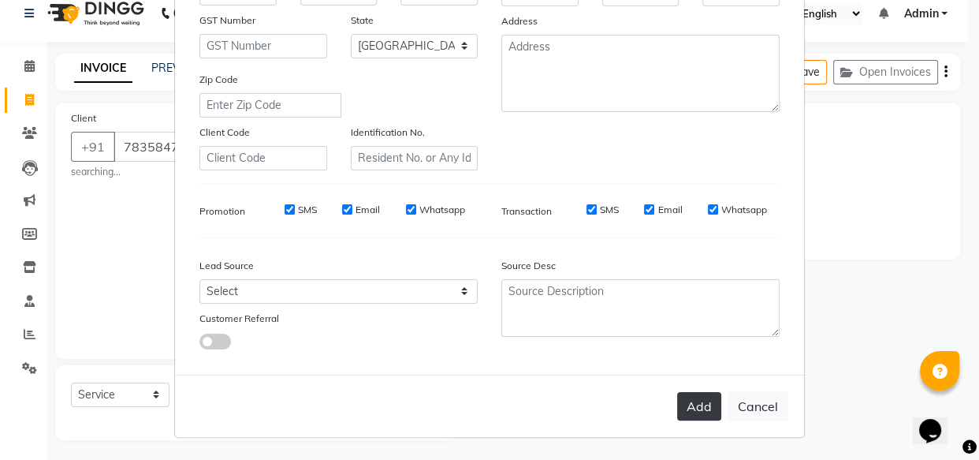
drag, startPoint x: 688, startPoint y: 402, endPoint x: 689, endPoint y: 393, distance: 8.7
click at [689, 402] on button "Add" at bounding box center [699, 406] width 44 height 28
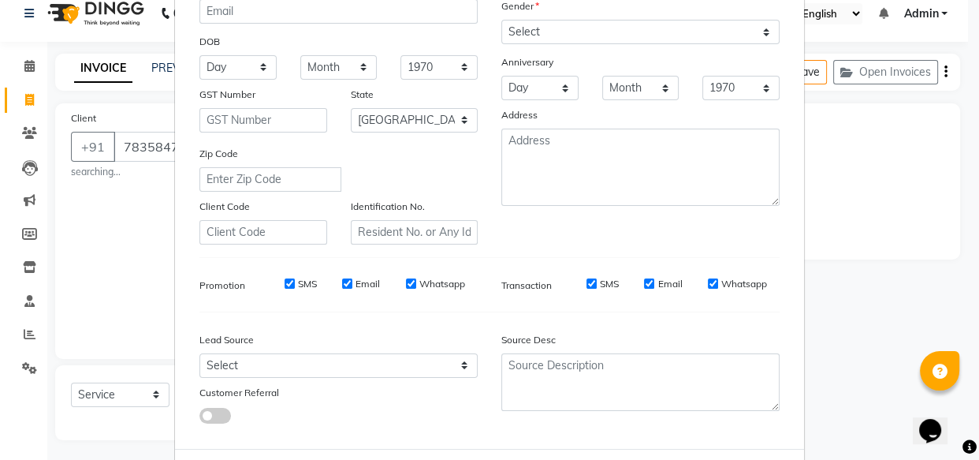
scroll to position [58, 0]
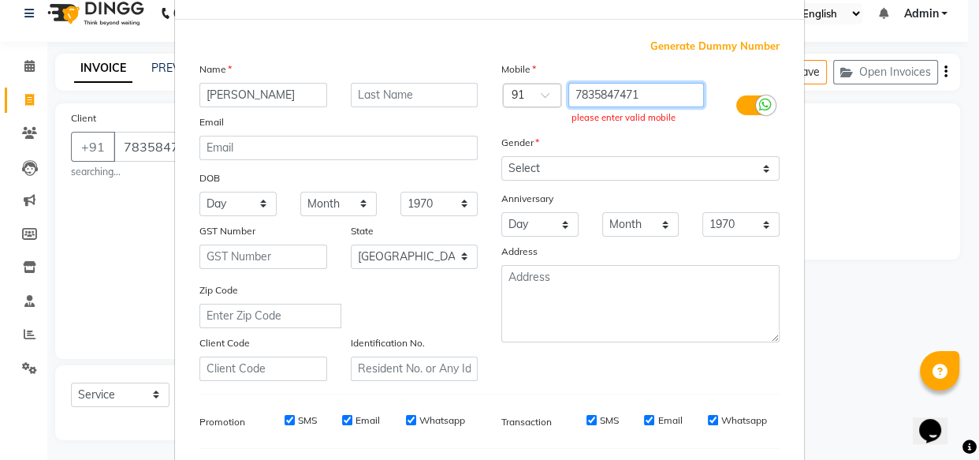
click at [661, 97] on input "7835847471" at bounding box center [637, 95] width 136 height 24
type input "7"
paste input "7835847471"
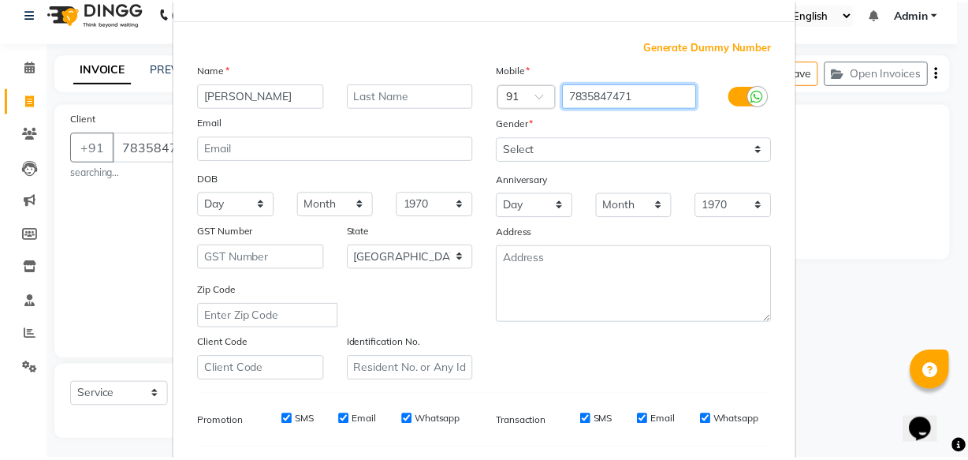
scroll to position [273, 0]
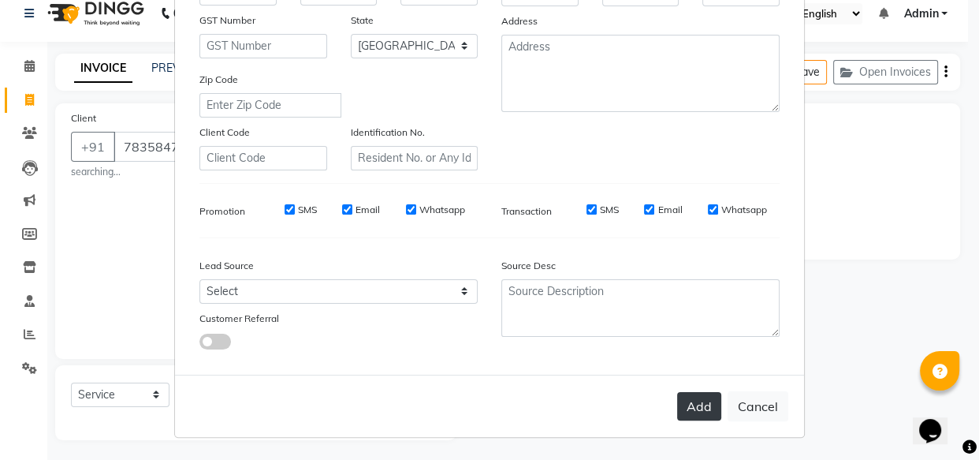
type input "7835847471"
click at [693, 411] on button "Add" at bounding box center [699, 406] width 44 height 28
type input "7835847471"
select select
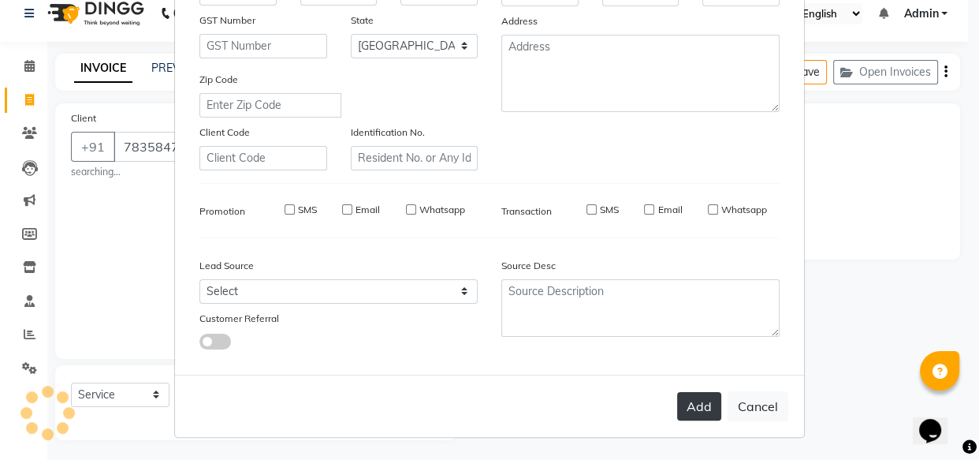
select select
select select "null"
select select
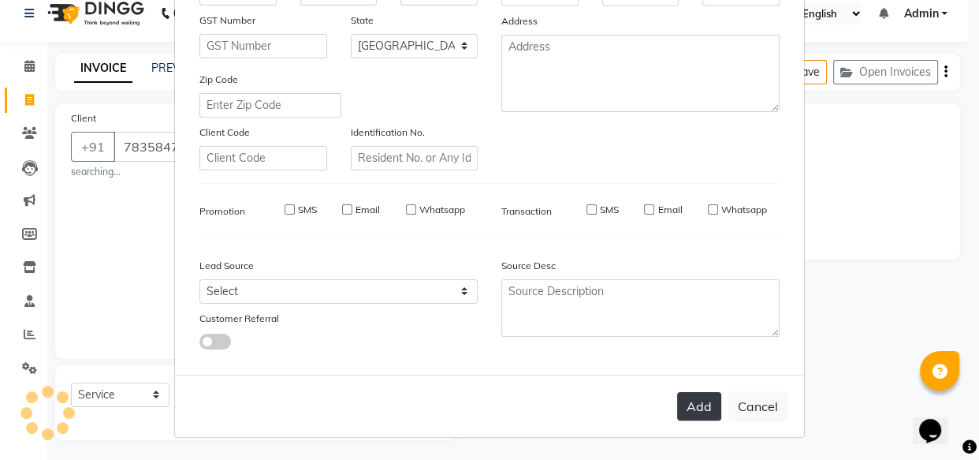
select select
checkbox input "false"
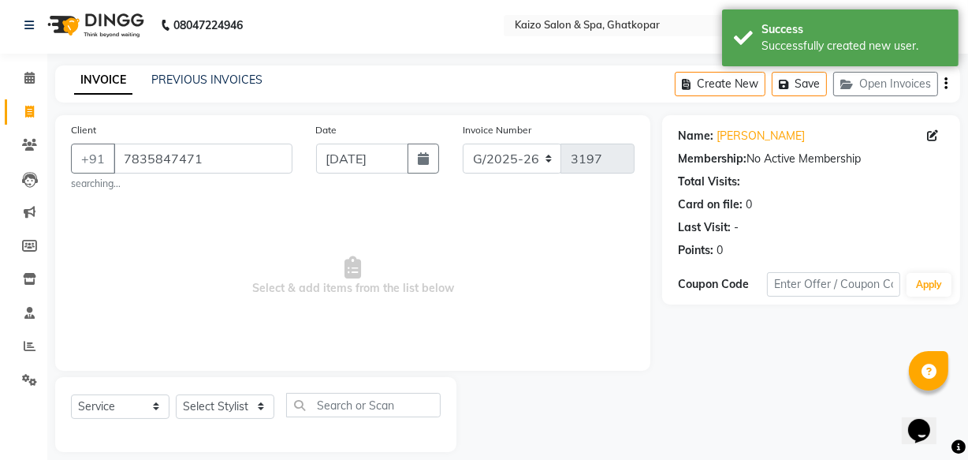
scroll to position [0, 0]
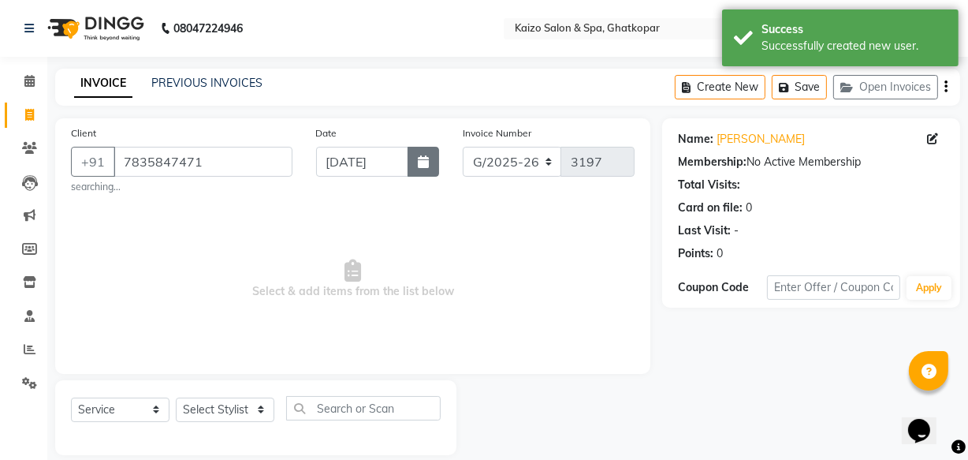
click at [408, 166] on button "button" at bounding box center [424, 162] width 32 height 30
select select "9"
select select "2025"
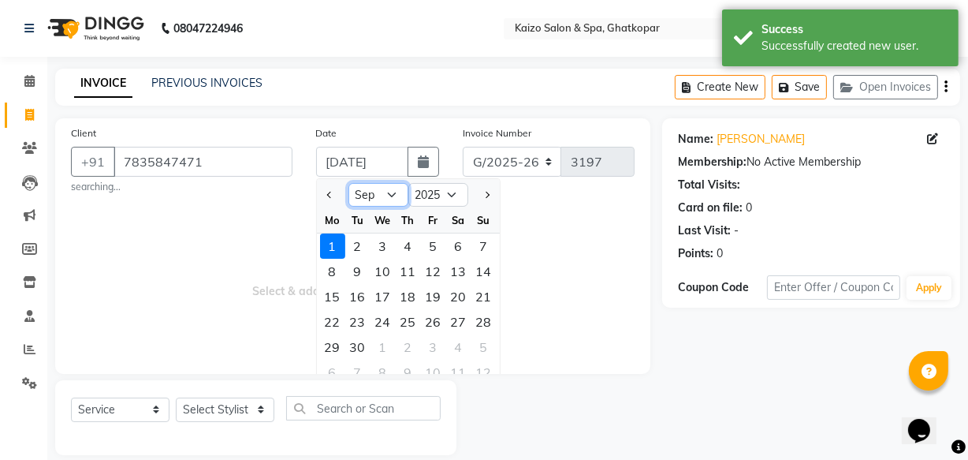
click at [387, 195] on select "Jan Feb Mar Apr May Jun [DATE] Aug Sep Oct Nov Dec" at bounding box center [379, 195] width 60 height 24
select select "8"
click at [349, 183] on select "Jan Feb Mar Apr May Jun [DATE] Aug Sep Oct Nov Dec" at bounding box center [379, 195] width 60 height 24
click at [486, 341] on div "31" at bounding box center [484, 346] width 25 height 25
type input "[DATE]"
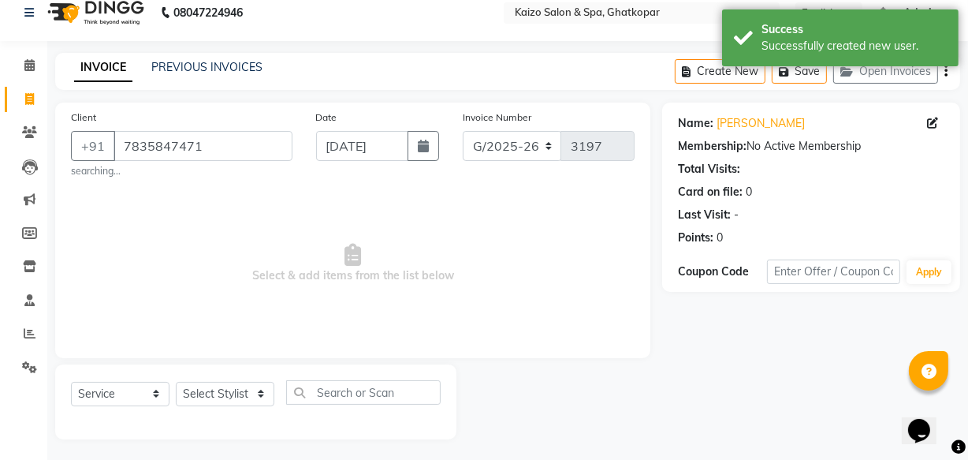
scroll to position [20, 0]
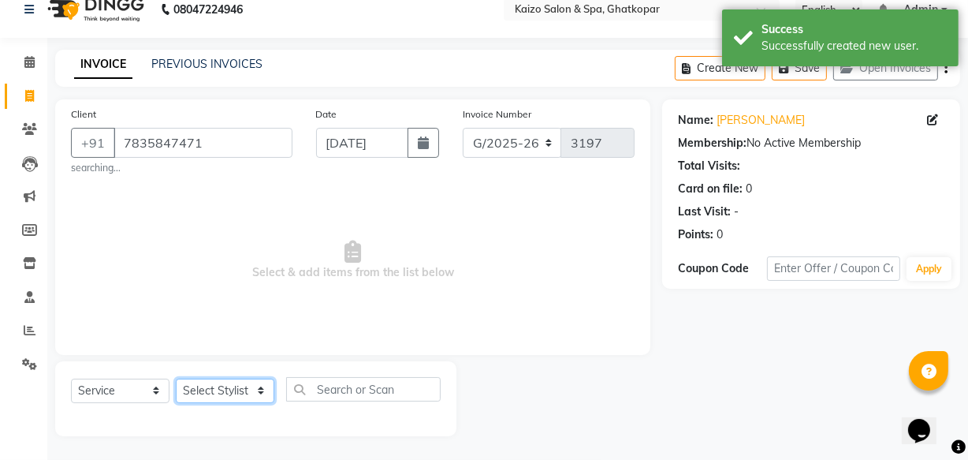
click at [235, 384] on select "Select Stylist [PERSON_NAME] ANJALI [PERSON_NAME] [PERSON_NAME] Front Desk [PER…" at bounding box center [225, 391] width 99 height 24
select select "43012"
click at [176, 379] on select "Select Stylist [PERSON_NAME] ANJALI [PERSON_NAME] [PERSON_NAME] Front Desk [PER…" at bounding box center [225, 391] width 99 height 24
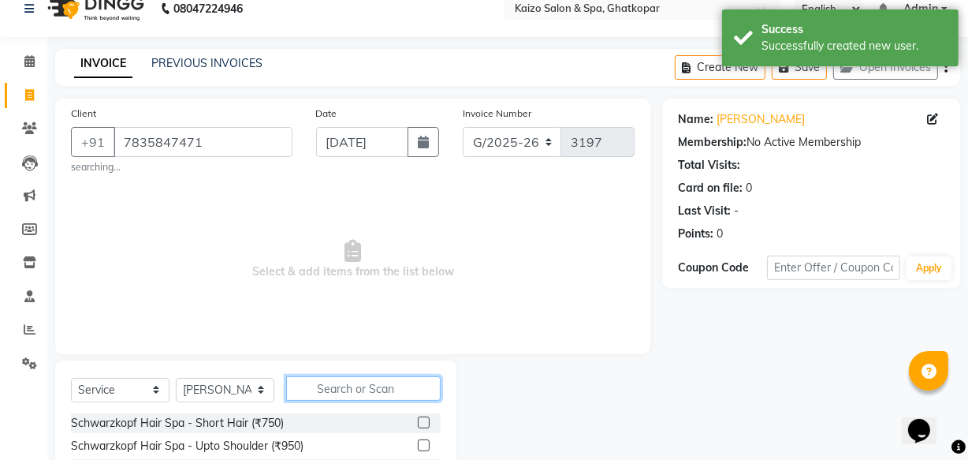
click at [337, 384] on input "text" at bounding box center [363, 388] width 155 height 24
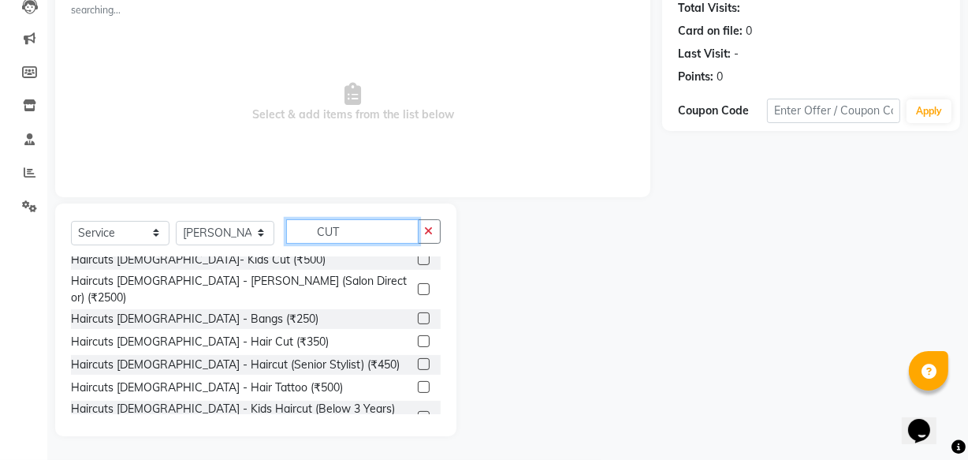
scroll to position [214, 0]
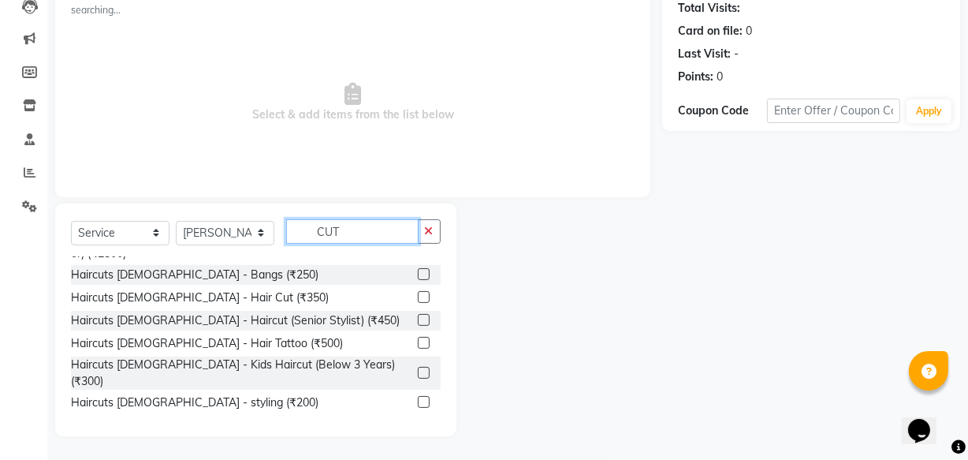
type input "CUT"
click at [418, 291] on label at bounding box center [424, 297] width 12 height 12
click at [418, 293] on input "checkbox" at bounding box center [423, 298] width 10 height 10
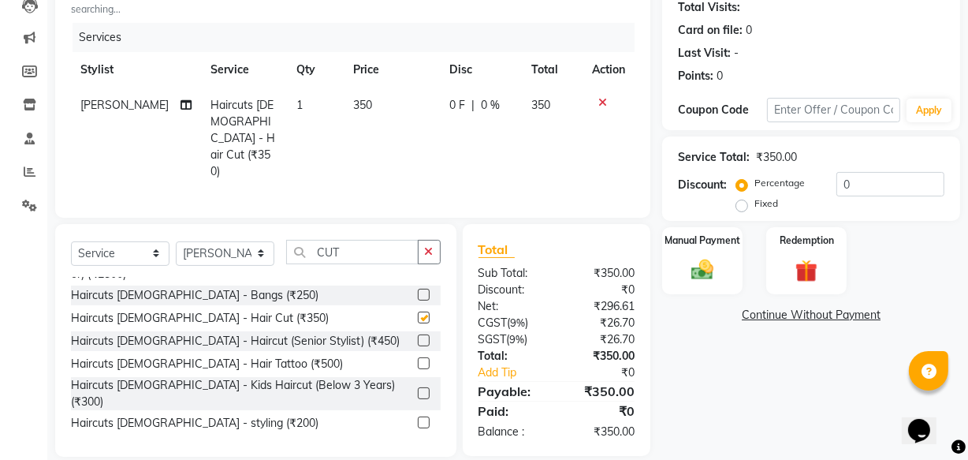
checkbox input "false"
click at [418, 416] on label at bounding box center [424, 422] width 12 height 12
click at [418, 418] on input "checkbox" at bounding box center [423, 423] width 10 height 10
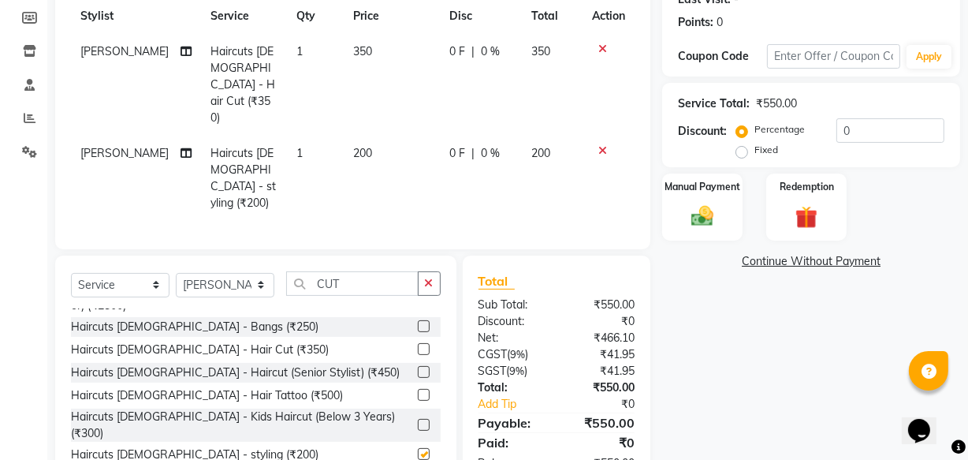
scroll to position [244, 0]
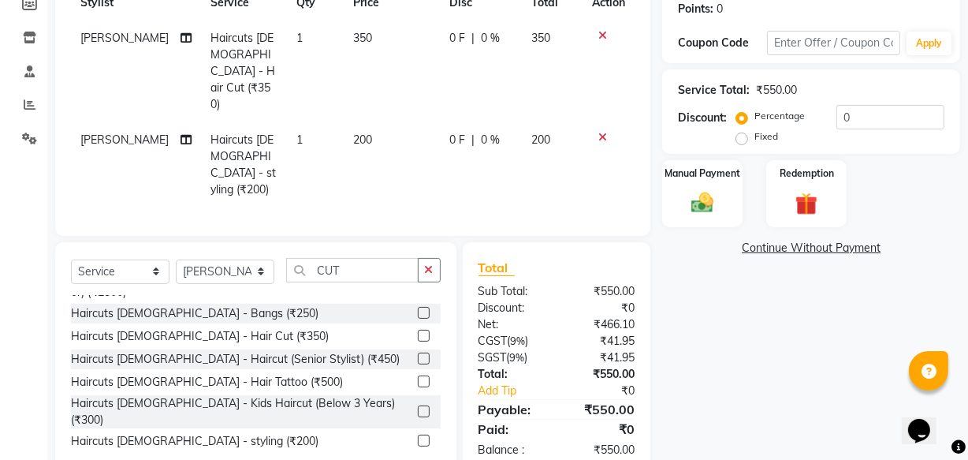
checkbox input "false"
click at [704, 196] on img at bounding box center [703, 202] width 38 height 27
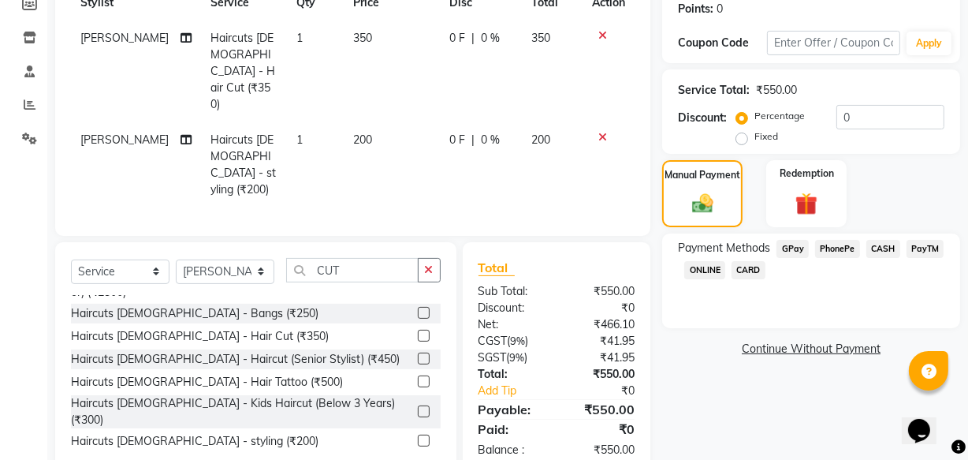
drag, startPoint x: 828, startPoint y: 244, endPoint x: 826, endPoint y: 260, distance: 16.7
click at [828, 244] on span "PhonePe" at bounding box center [837, 249] width 45 height 18
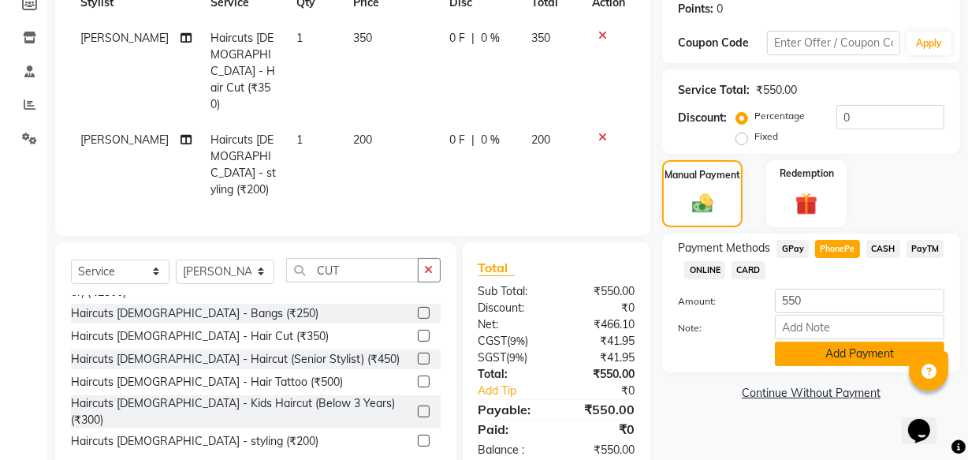
click at [802, 354] on button "Add Payment" at bounding box center [860, 353] width 170 height 24
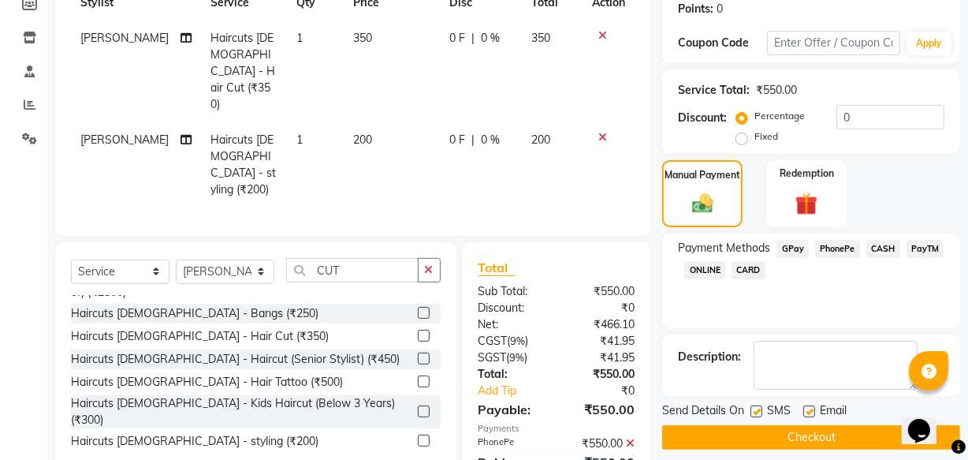
click at [765, 438] on button "Checkout" at bounding box center [811, 437] width 298 height 24
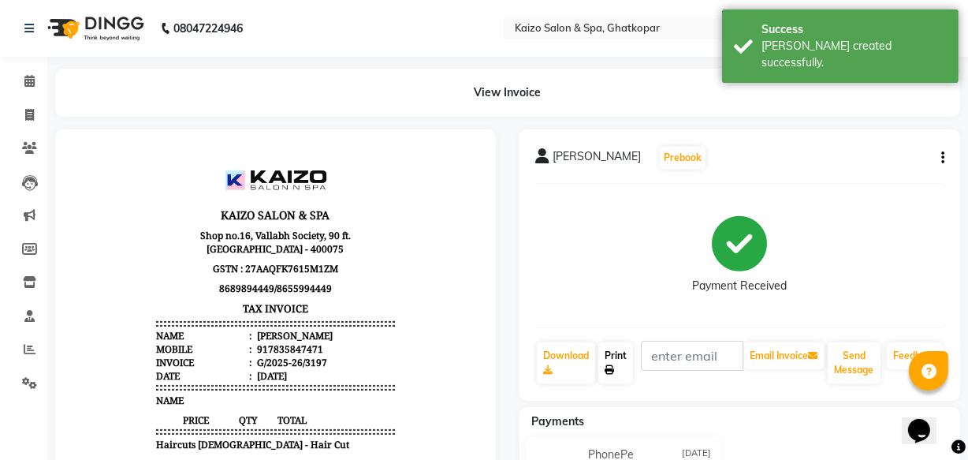
click at [615, 355] on link "Print" at bounding box center [616, 362] width 35 height 41
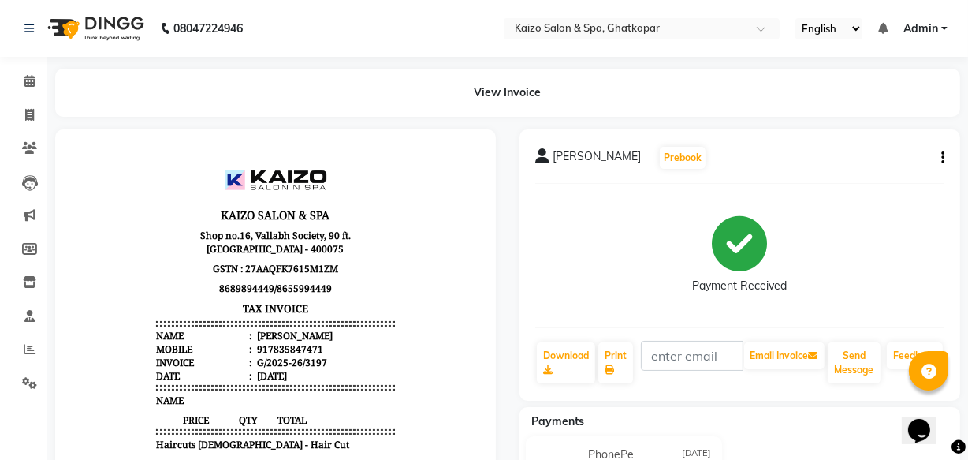
select select "service"
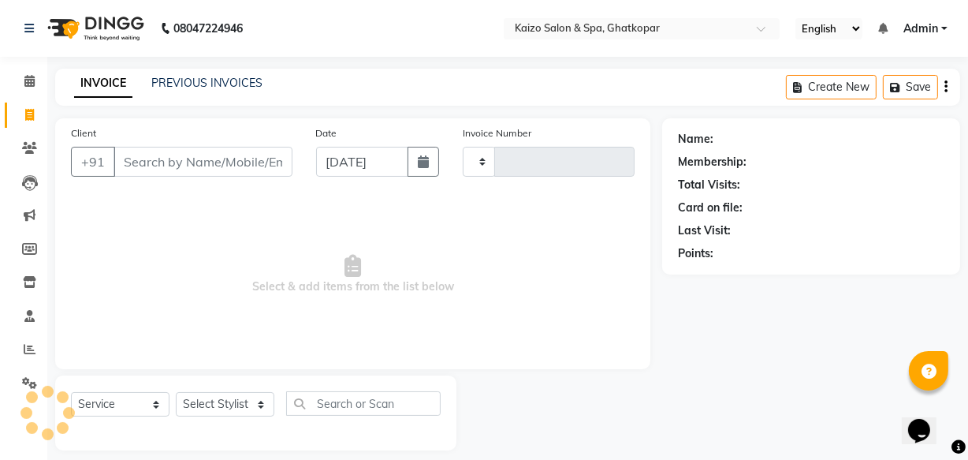
type input "3198"
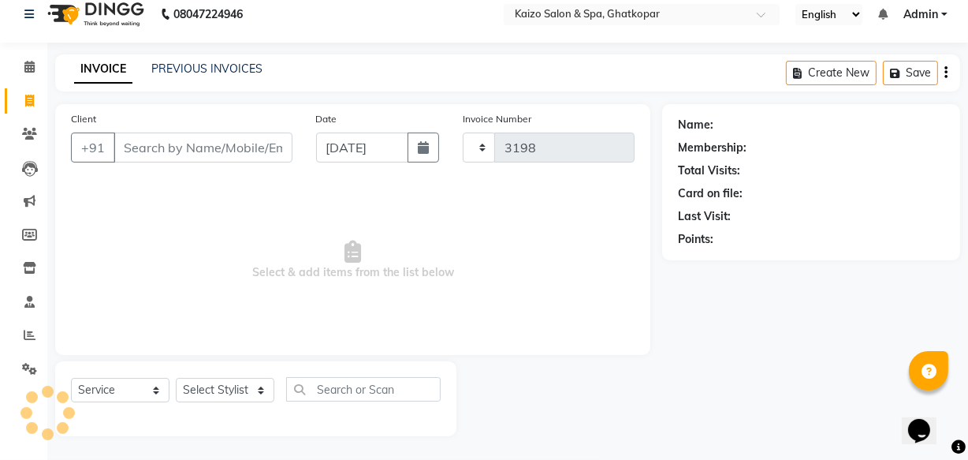
select select "3500"
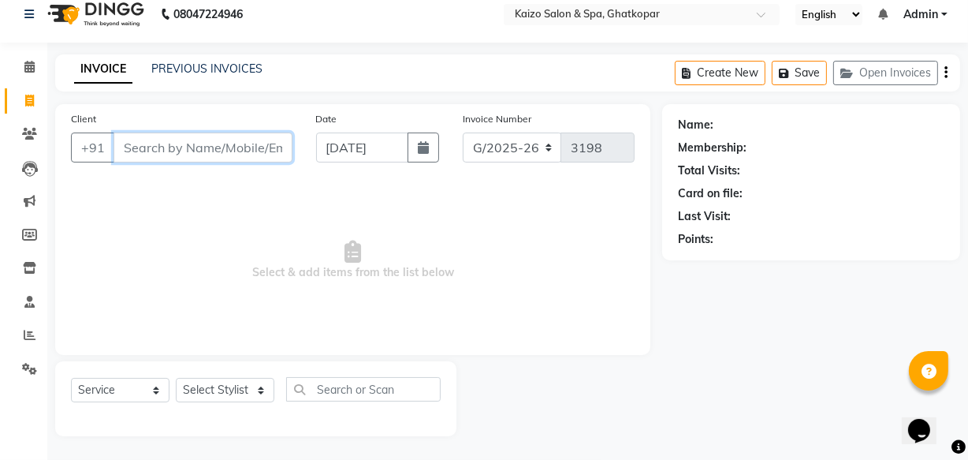
click at [224, 151] on input "Client" at bounding box center [203, 147] width 179 height 30
paste input "SHARMA 9820024974"
click at [125, 155] on input "SHARMA 9820024974" at bounding box center [163, 147] width 99 height 30
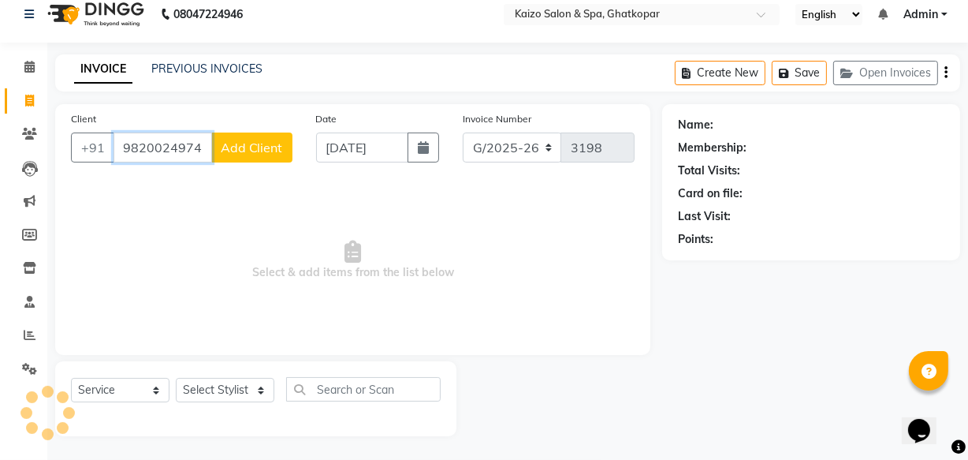
scroll to position [0, 0]
type input "9820024974"
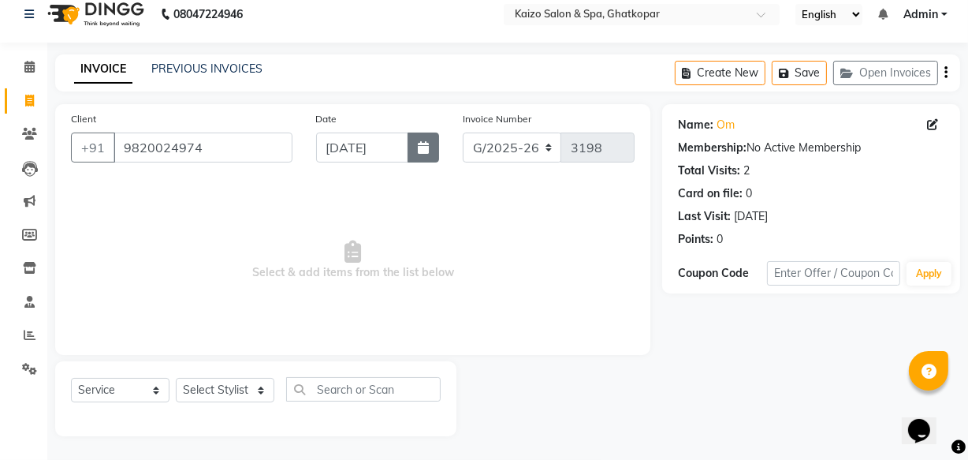
click at [421, 148] on icon "button" at bounding box center [423, 147] width 11 height 13
select select "9"
select select "2025"
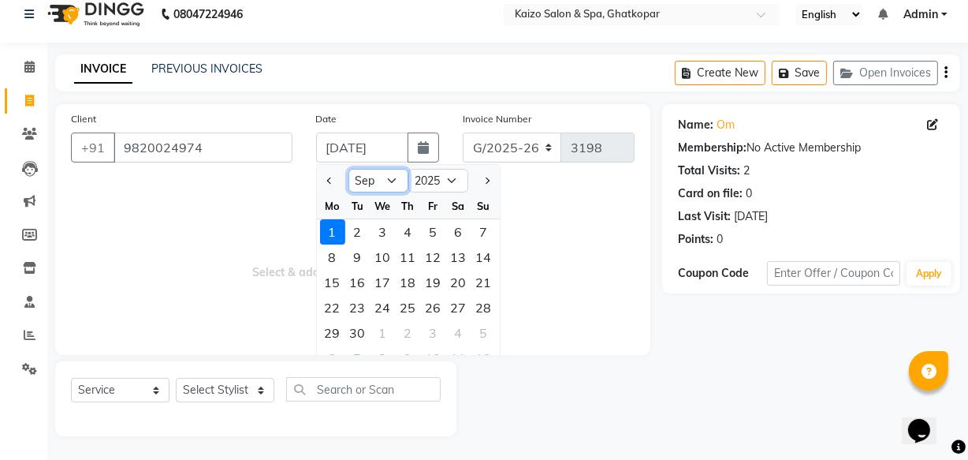
click at [396, 175] on select "Jan Feb Mar Apr May Jun [DATE] Aug Sep Oct Nov Dec" at bounding box center [379, 181] width 60 height 24
select select "8"
click at [349, 169] on select "Jan Feb Mar Apr May Jun [DATE] Aug Sep Oct Nov Dec" at bounding box center [379, 181] width 60 height 24
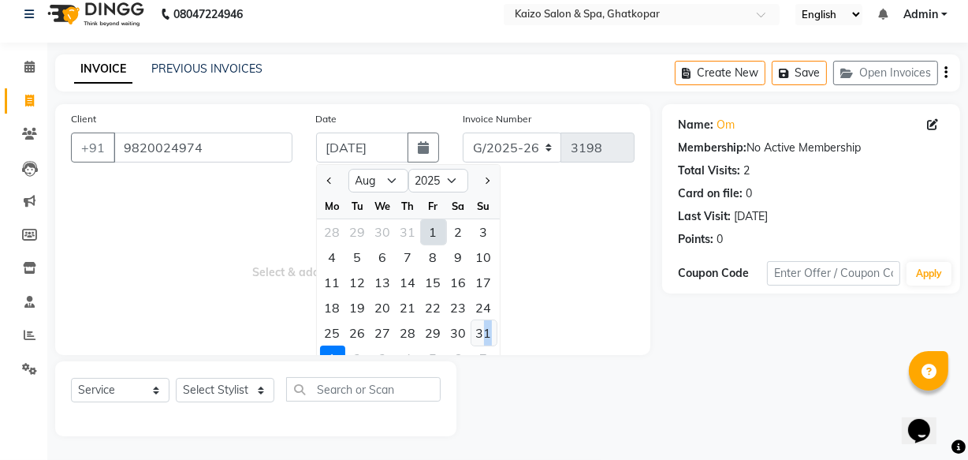
click at [487, 332] on div "31" at bounding box center [484, 332] width 25 height 25
type input "[DATE]"
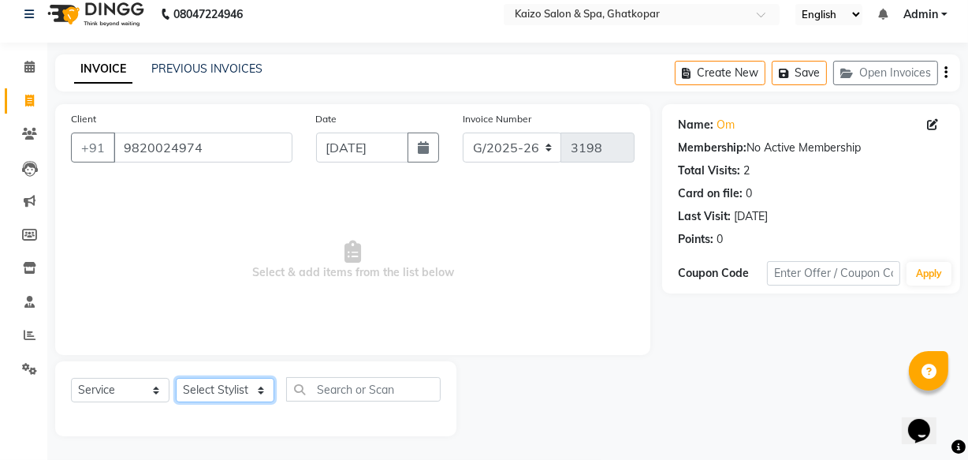
click at [240, 390] on select "Select Stylist [PERSON_NAME] ANJALI [PERSON_NAME] [PERSON_NAME] Front Desk [PER…" at bounding box center [225, 390] width 99 height 24
select select "63173"
click at [176, 378] on select "Select Stylist [PERSON_NAME] ANJALI [PERSON_NAME] [PERSON_NAME] Front Desk [PER…" at bounding box center [225, 390] width 99 height 24
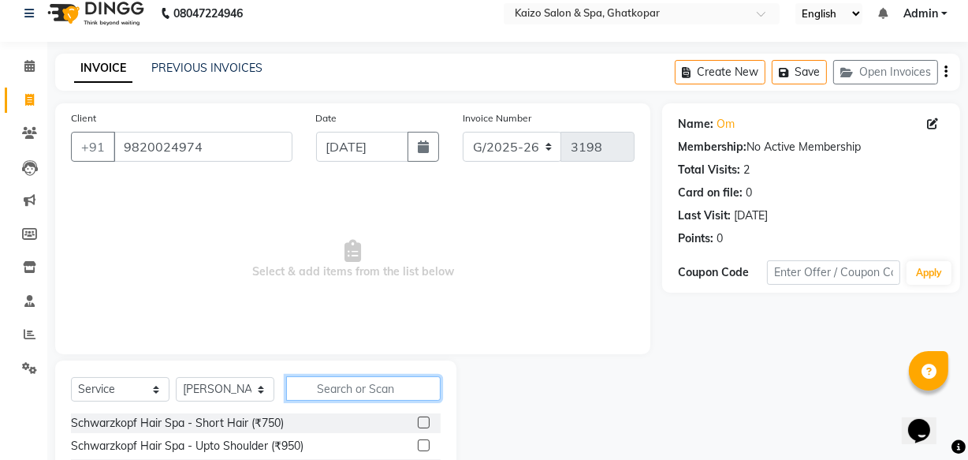
click at [349, 378] on input "text" at bounding box center [363, 388] width 155 height 24
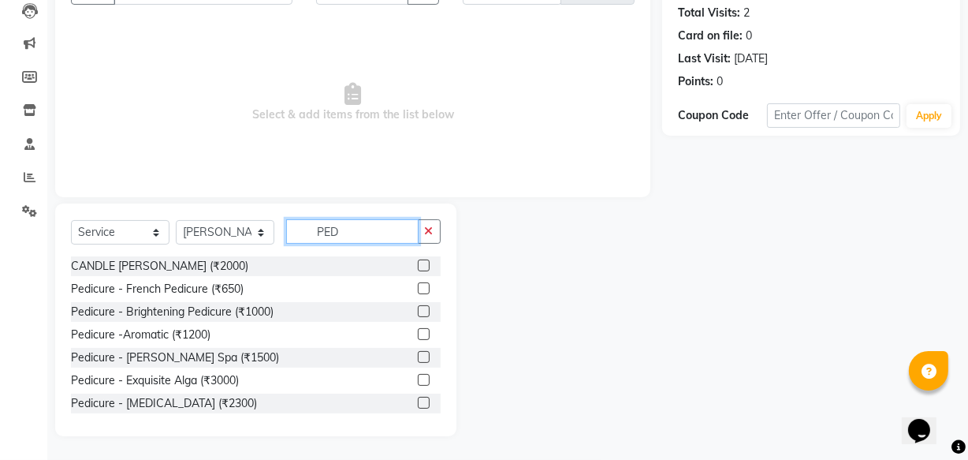
type input "PED"
click at [418, 285] on label at bounding box center [424, 288] width 12 height 12
click at [418, 285] on input "checkbox" at bounding box center [423, 289] width 10 height 10
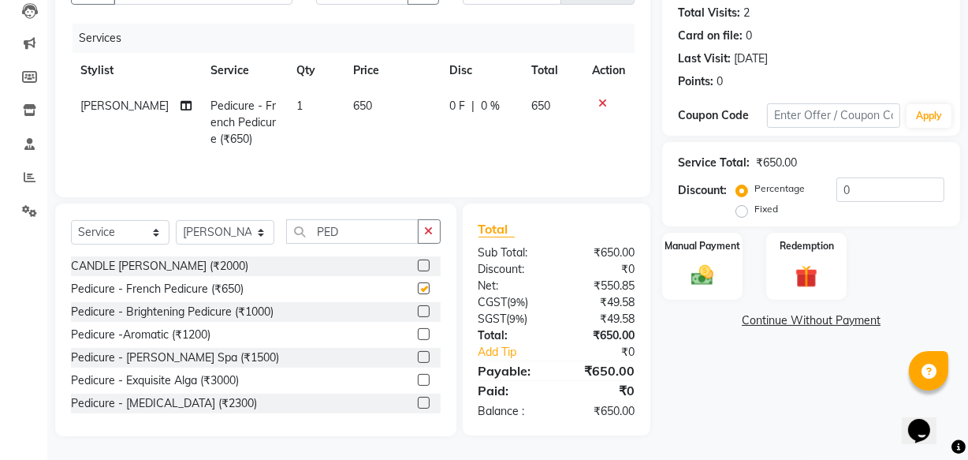
checkbox input "false"
click at [703, 259] on div "Manual Payment" at bounding box center [703, 266] width 84 height 70
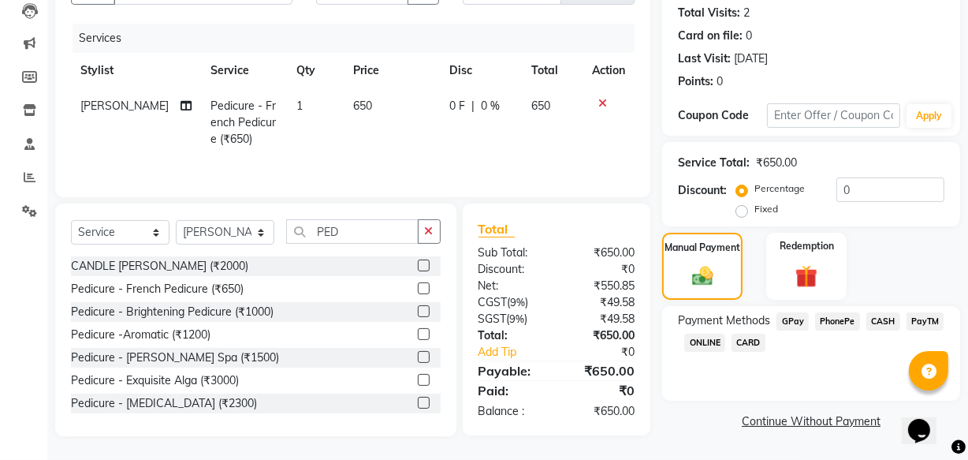
drag, startPoint x: 831, startPoint y: 317, endPoint x: 835, endPoint y: 338, distance: 21.7
click at [833, 318] on span "PhonePe" at bounding box center [837, 321] width 45 height 18
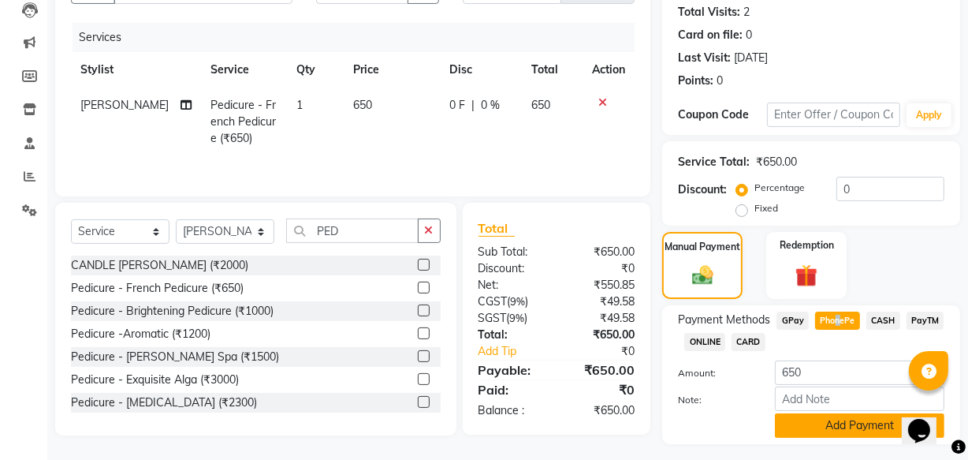
click at [846, 427] on button "Add Payment" at bounding box center [860, 425] width 170 height 24
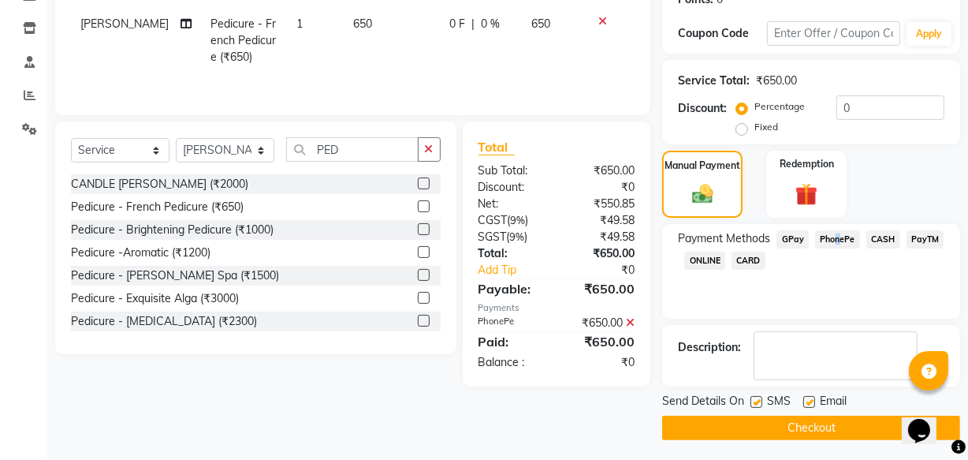
scroll to position [257, 0]
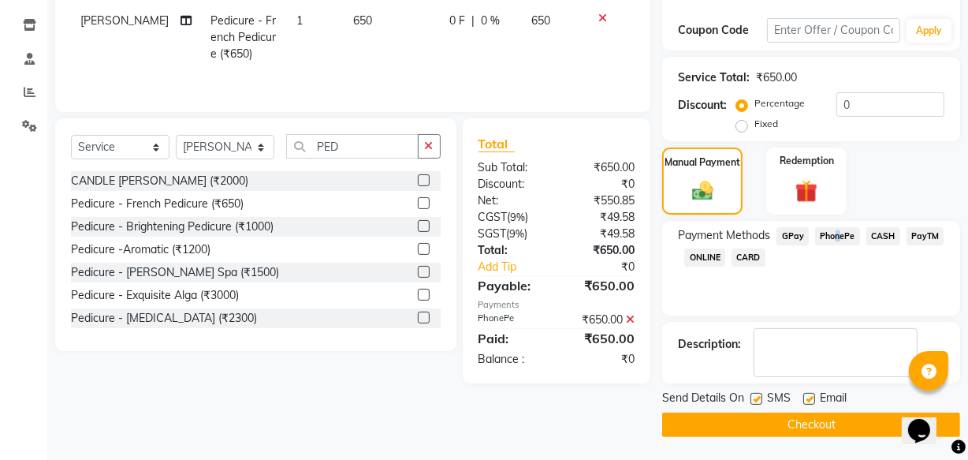
click at [781, 412] on button "Checkout" at bounding box center [811, 424] width 298 height 24
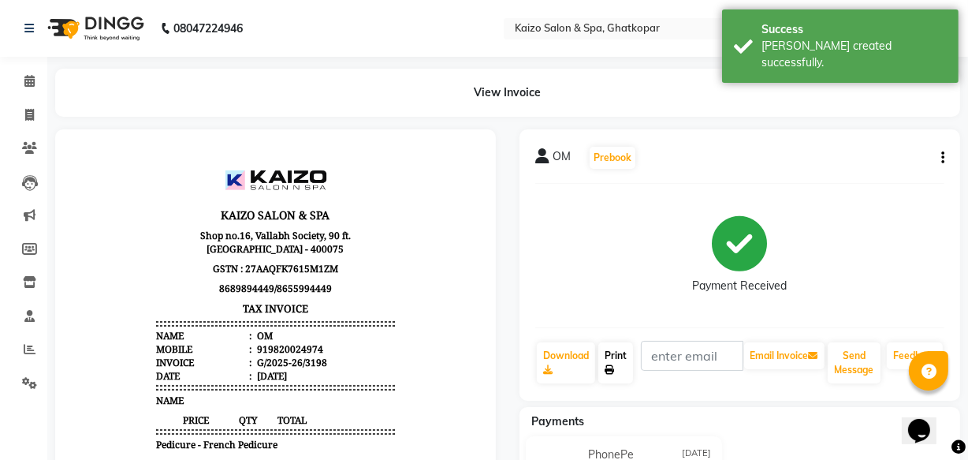
click at [615, 359] on link "Print" at bounding box center [616, 362] width 35 height 41
select select "service"
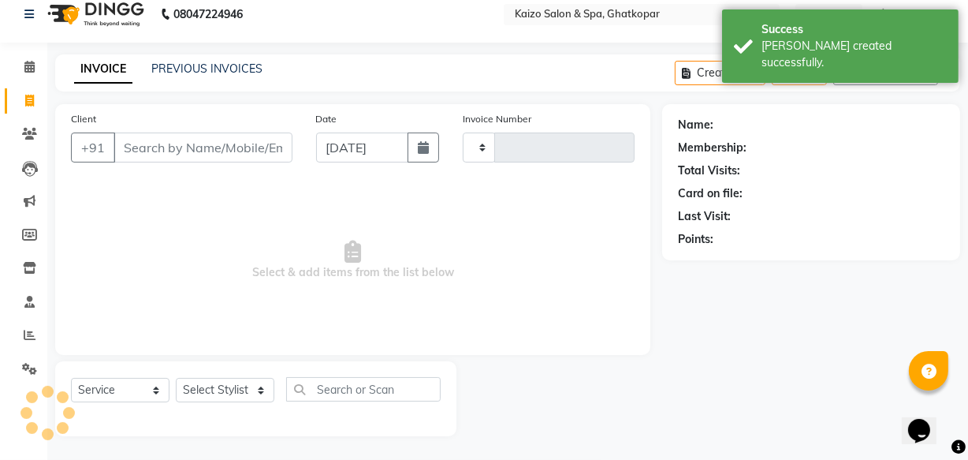
type input "3199"
select select "3500"
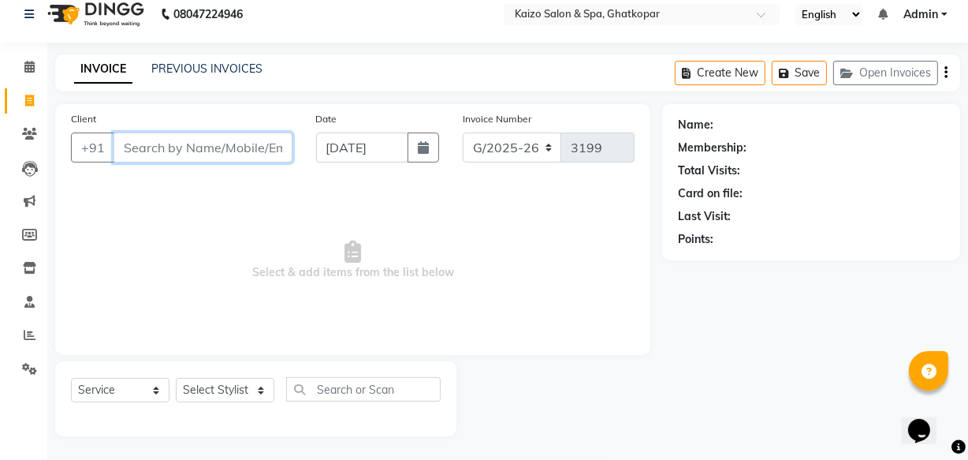
paste input "TAPAN 9930277909"
click at [126, 149] on input "TAPAN 9930277909" at bounding box center [163, 147] width 99 height 30
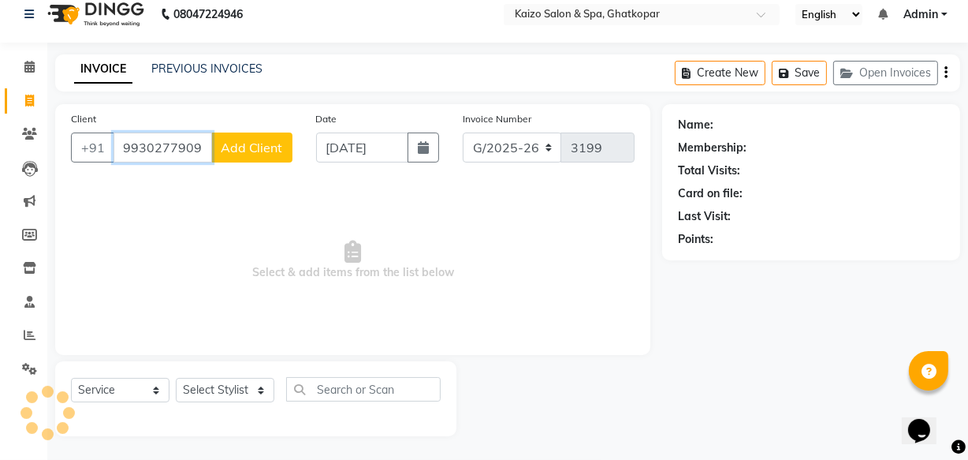
scroll to position [0, 0]
type input "9930277909"
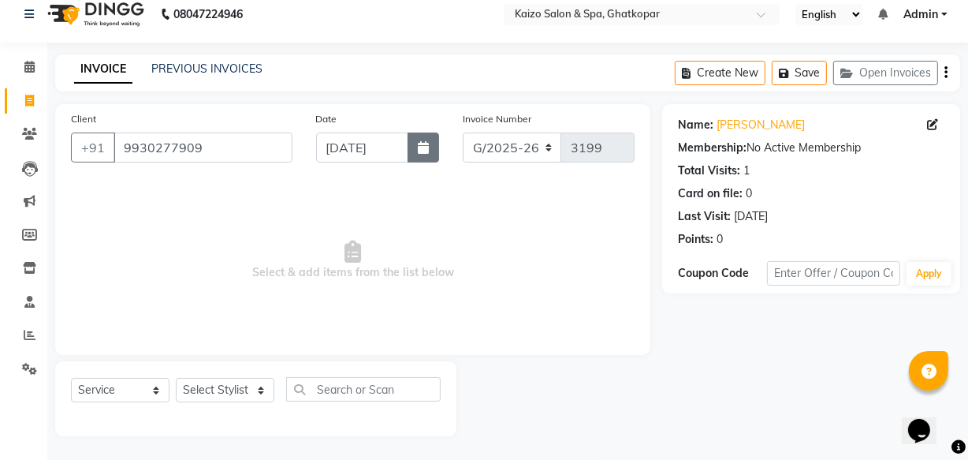
click at [426, 142] on icon "button" at bounding box center [423, 147] width 11 height 13
select select "9"
select select "2025"
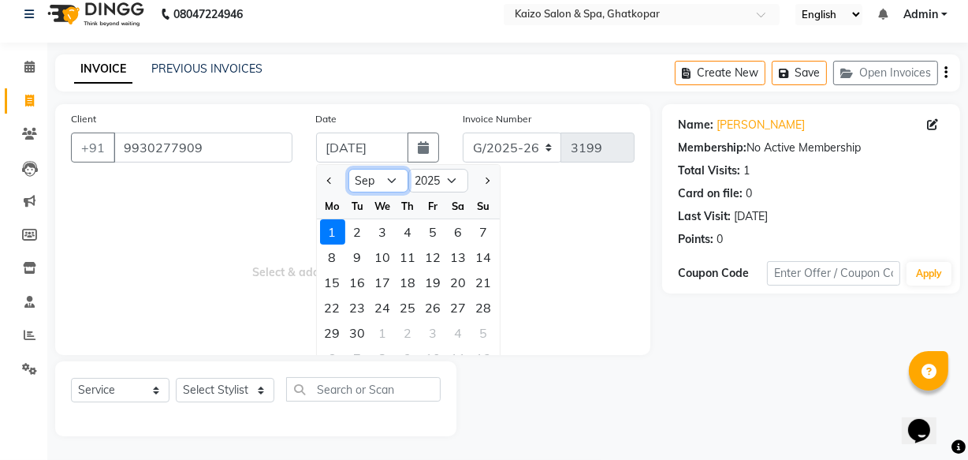
click at [390, 181] on select "Jan Feb Mar Apr May Jun [DATE] Aug Sep Oct Nov Dec" at bounding box center [379, 181] width 60 height 24
select select "8"
click at [349, 169] on select "Jan Feb Mar Apr May Jun [DATE] Aug Sep Oct Nov Dec" at bounding box center [379, 181] width 60 height 24
click at [490, 332] on div "31" at bounding box center [484, 332] width 25 height 25
type input "[DATE]"
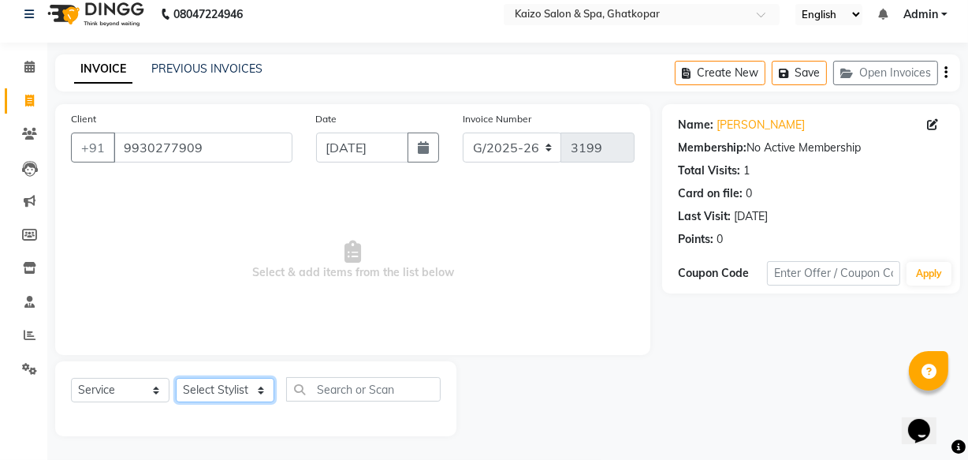
click at [200, 385] on select "Select Stylist [PERSON_NAME] ANJALI [PERSON_NAME] [PERSON_NAME] Front Desk [PER…" at bounding box center [225, 390] width 99 height 24
click at [176, 378] on select "Select Stylist [PERSON_NAME] ANJALI [PERSON_NAME] [PERSON_NAME] Front Desk [PER…" at bounding box center [225, 390] width 99 height 24
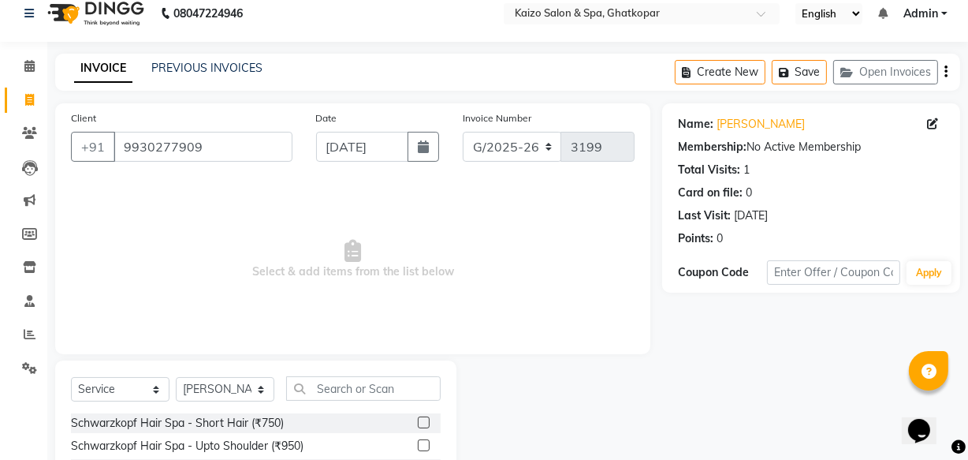
drag, startPoint x: 207, startPoint y: 386, endPoint x: 210, endPoint y: 378, distance: 9.0
click at [207, 386] on select "Select Stylist [PERSON_NAME] ANJALI [PERSON_NAME] [PERSON_NAME] Front Desk [PER…" at bounding box center [225, 389] width 99 height 24
select select "43012"
click at [176, 377] on select "Select Stylist [PERSON_NAME] ANJALI [PERSON_NAME] [PERSON_NAME] Front Desk [PER…" at bounding box center [225, 389] width 99 height 24
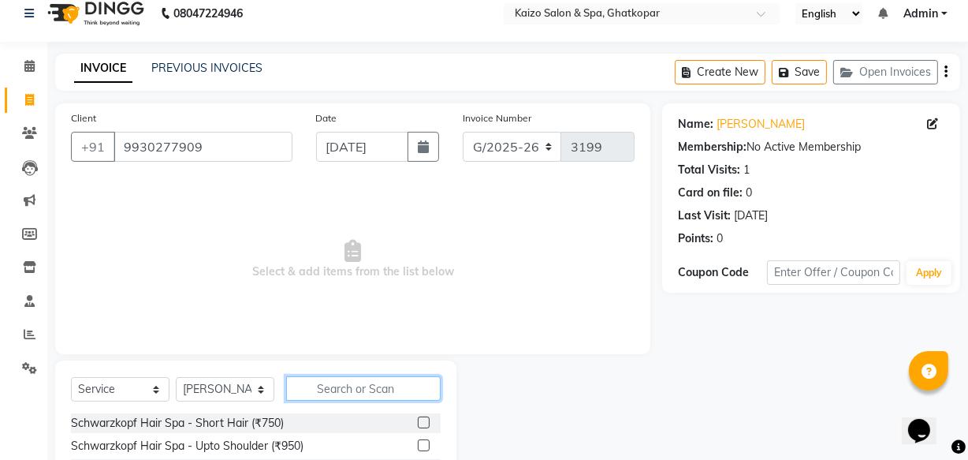
click at [323, 393] on input "text" at bounding box center [363, 388] width 155 height 24
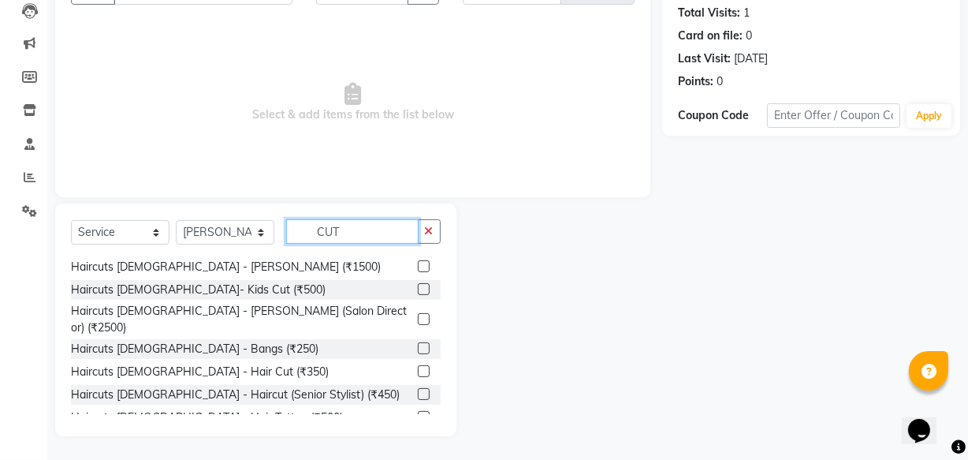
scroll to position [143, 0]
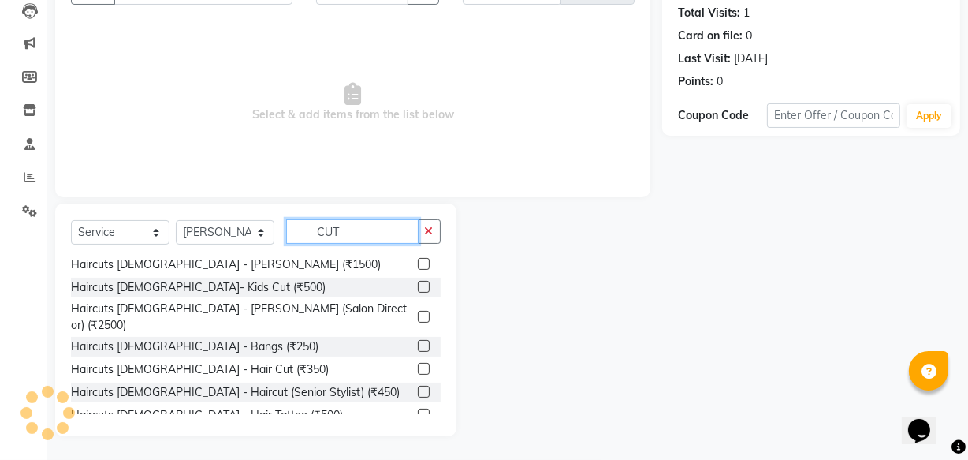
type input "CUT"
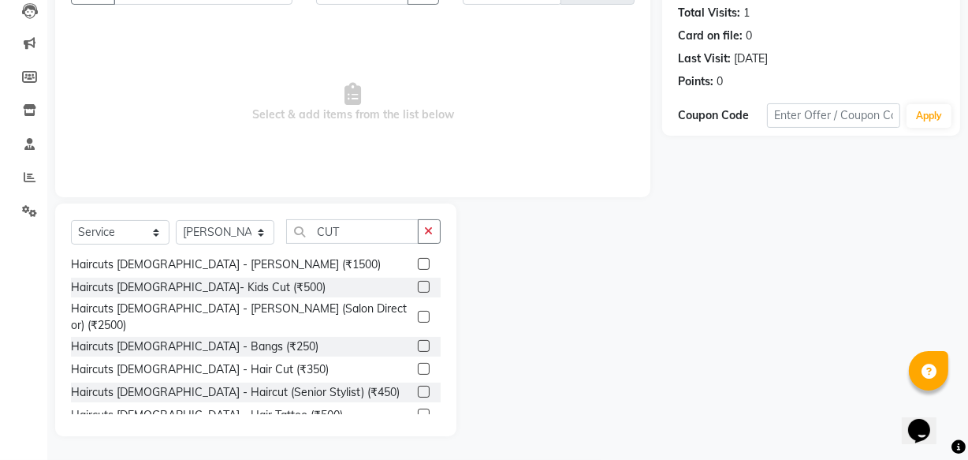
click at [418, 363] on label at bounding box center [424, 369] width 12 height 12
click at [418, 364] on input "checkbox" at bounding box center [423, 369] width 10 height 10
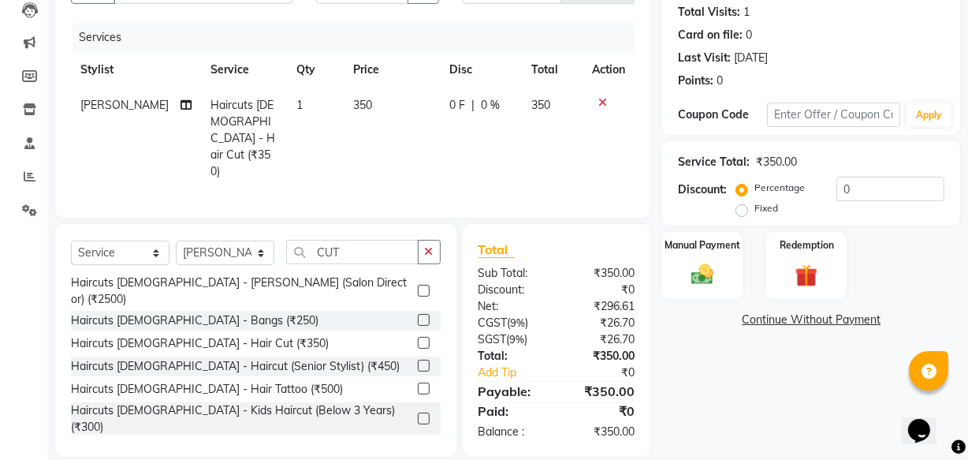
scroll to position [214, 0]
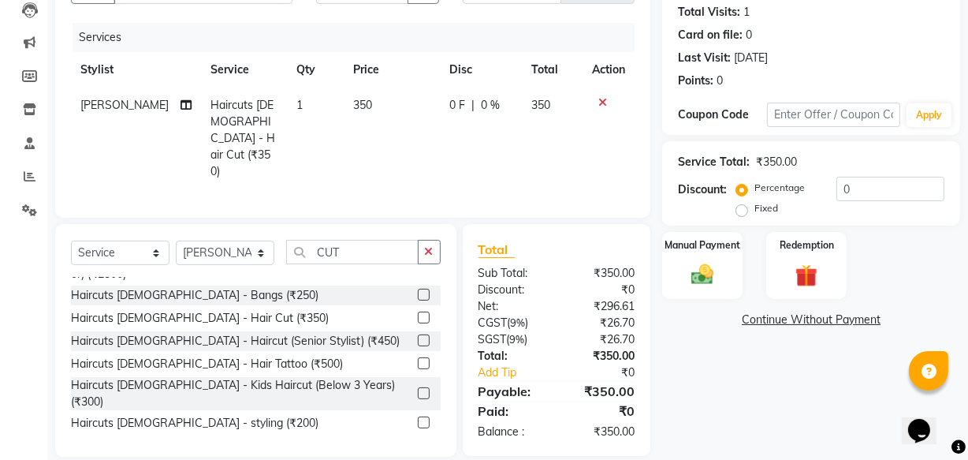
click at [418, 311] on label at bounding box center [424, 317] width 12 height 12
click at [418, 313] on input "checkbox" at bounding box center [423, 318] width 10 height 10
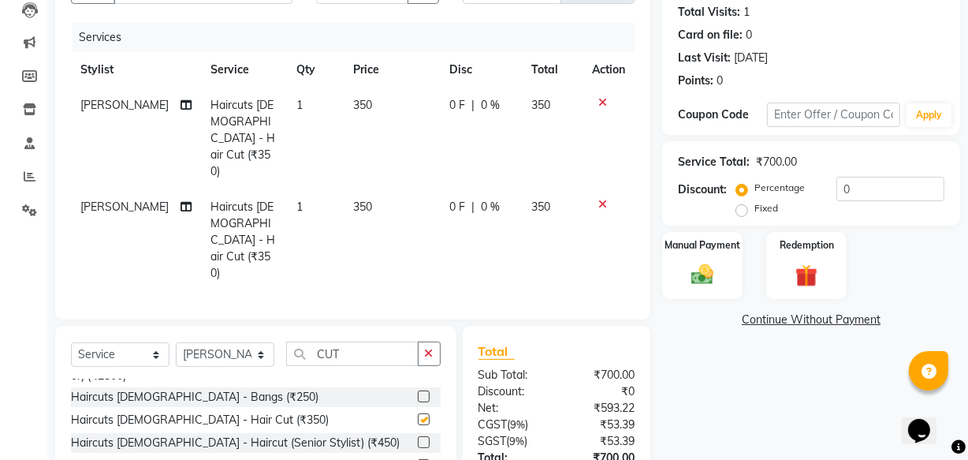
checkbox input "false"
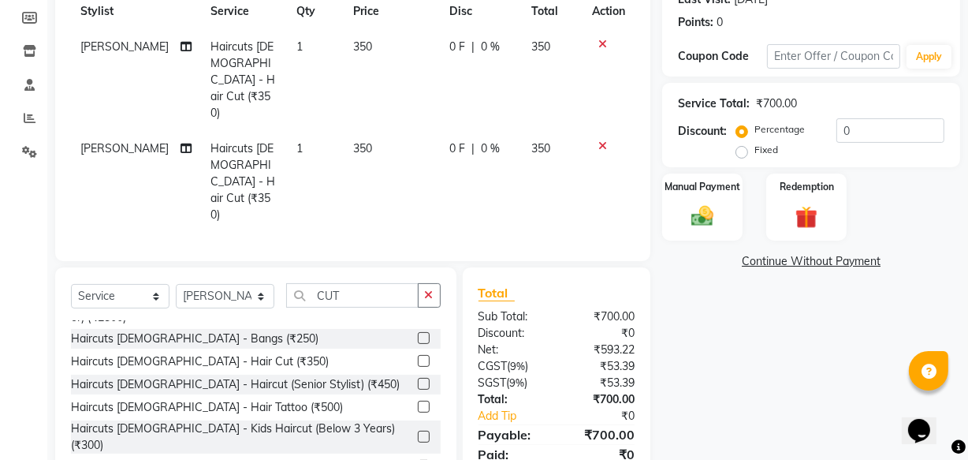
scroll to position [240, 0]
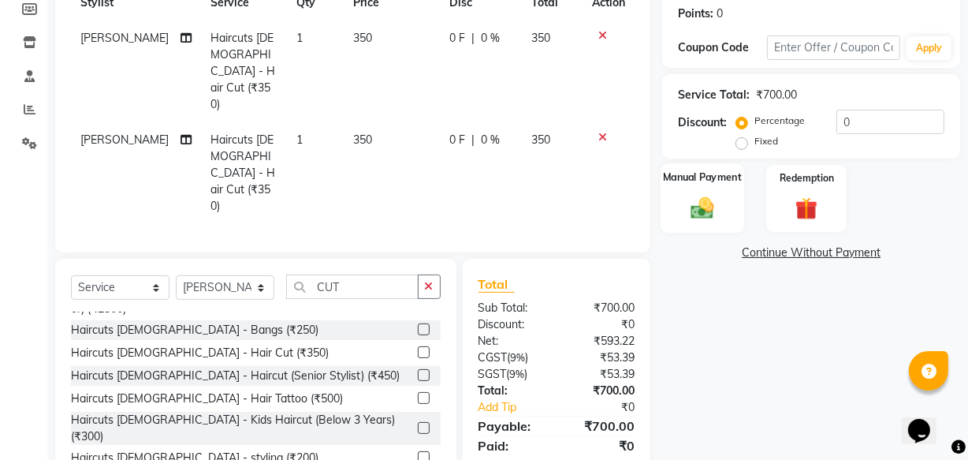
click at [693, 207] on img at bounding box center [703, 207] width 38 height 27
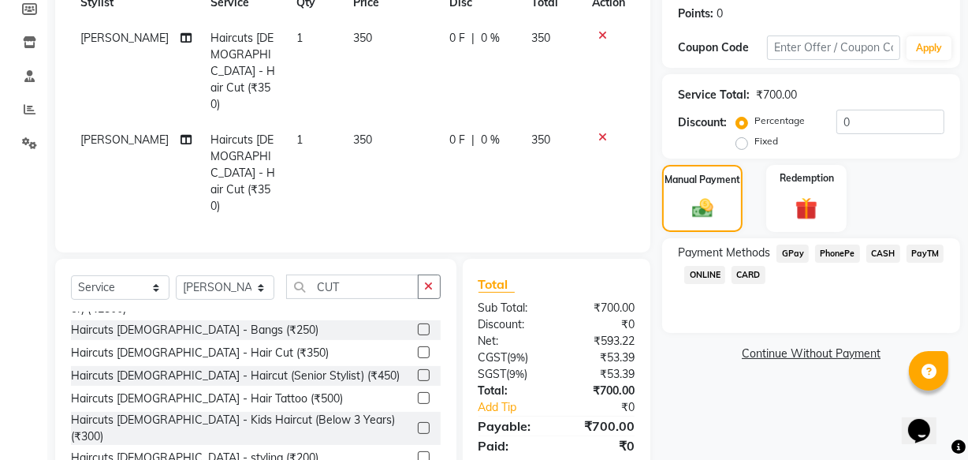
click at [843, 253] on span "PhonePe" at bounding box center [837, 253] width 45 height 18
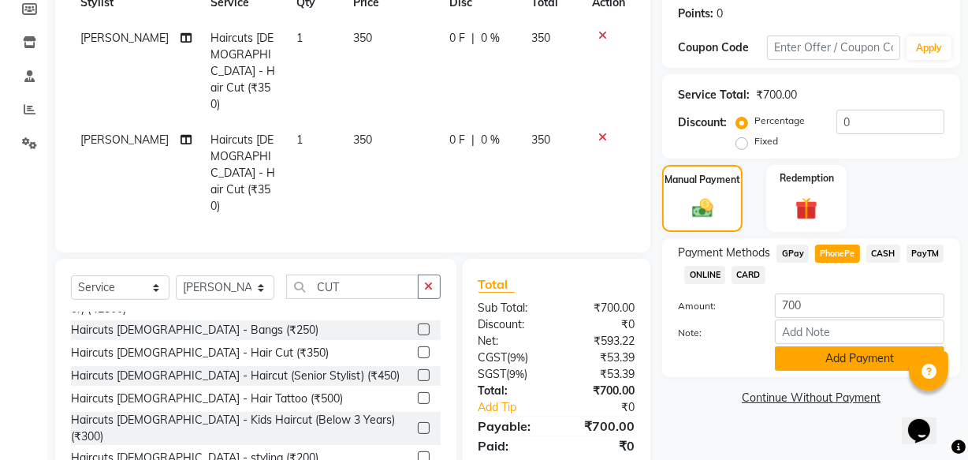
click at [844, 354] on button "Add Payment" at bounding box center [860, 358] width 170 height 24
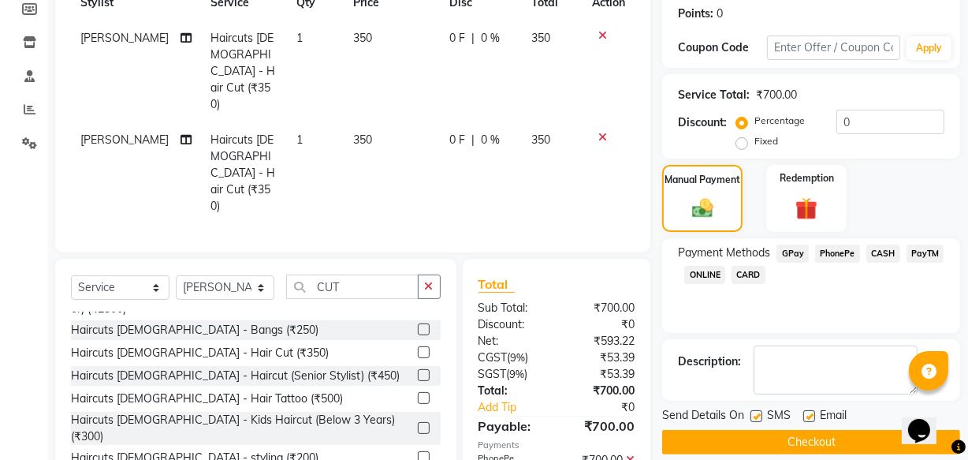
scroll to position [272, 0]
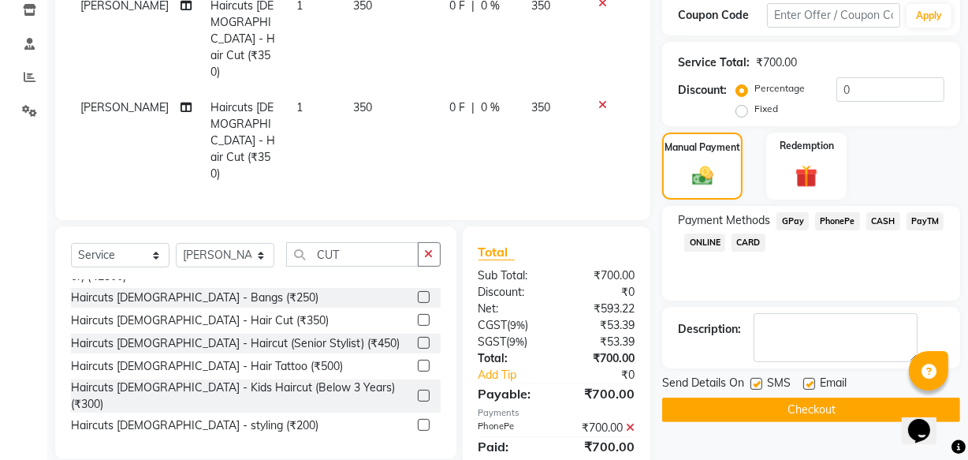
click at [764, 403] on button "Checkout" at bounding box center [811, 409] width 298 height 24
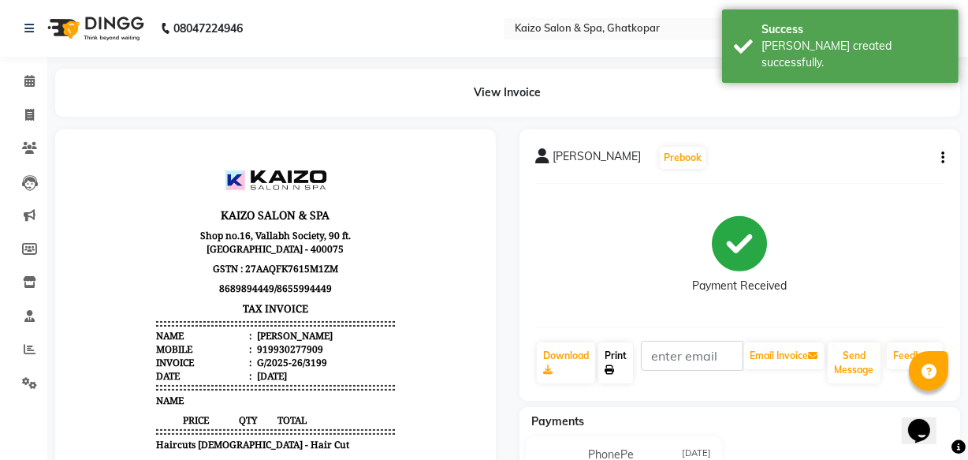
click at [624, 356] on link "Print" at bounding box center [616, 362] width 35 height 41
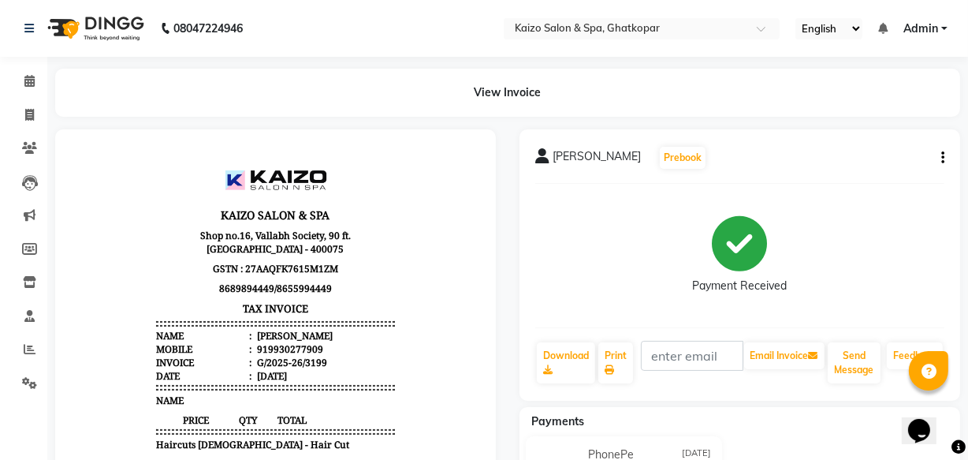
select select "service"
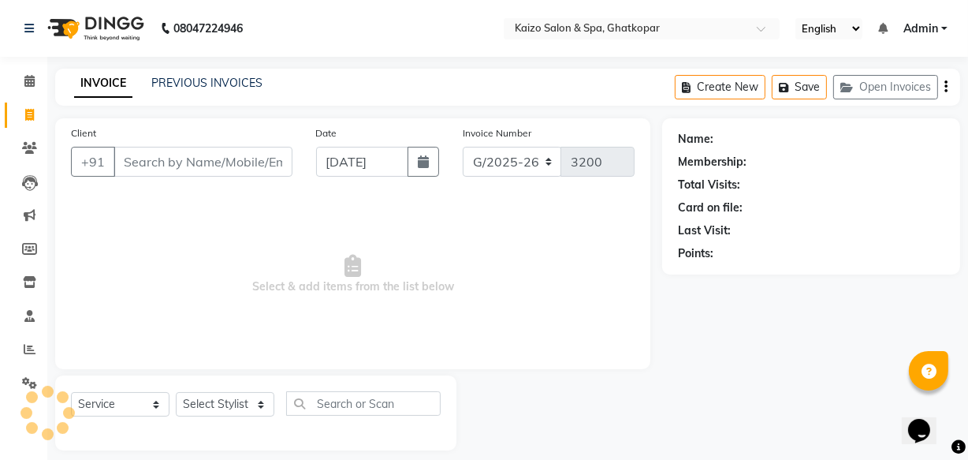
scroll to position [15, 0]
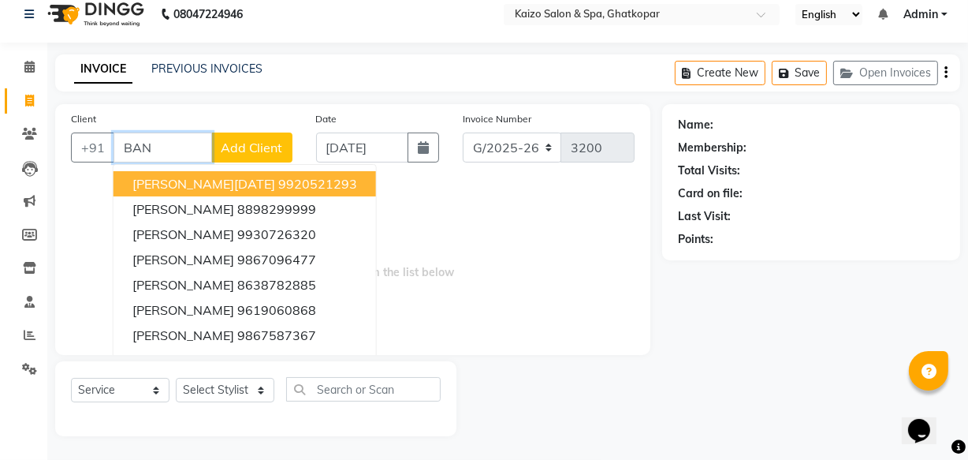
click at [278, 181] on ngb-highlight "9920521293" at bounding box center [317, 184] width 79 height 16
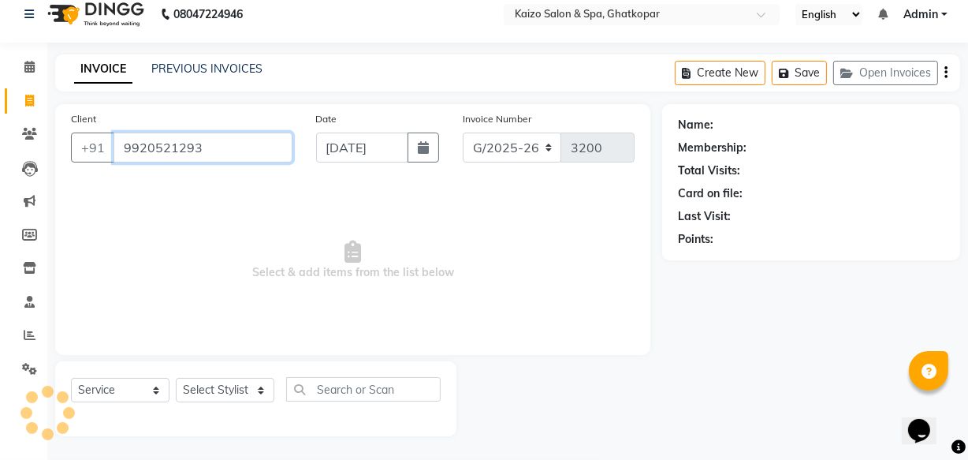
type input "9920521293"
select select "1: Object"
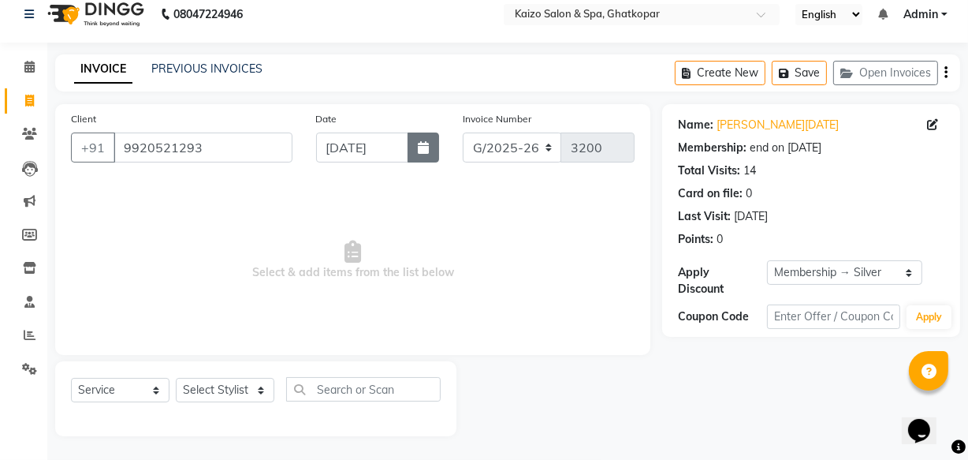
click at [429, 134] on button "button" at bounding box center [424, 147] width 32 height 30
select select "9"
select select "2025"
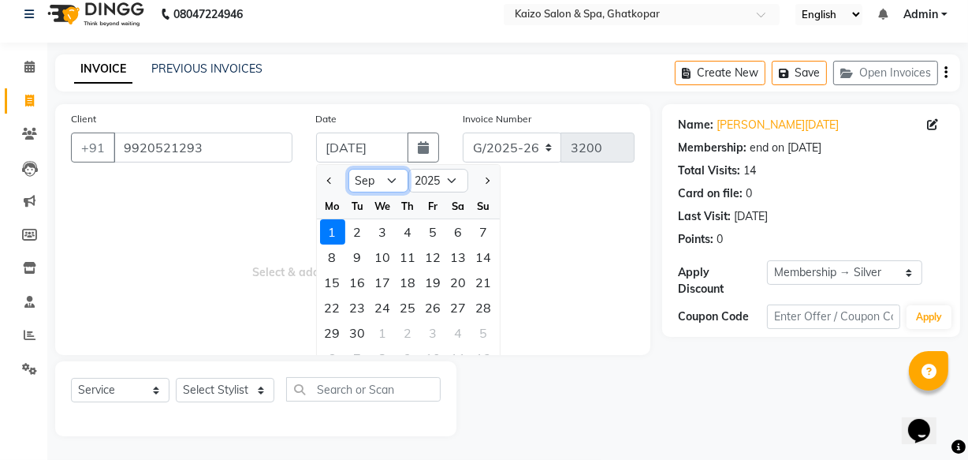
click at [401, 183] on select "Jan Feb Mar Apr May Jun [DATE] Aug Sep Oct Nov Dec" at bounding box center [379, 181] width 60 height 24
select select "8"
click at [349, 169] on select "Jan Feb Mar Apr May Jun [DATE] Aug Sep Oct Nov Dec" at bounding box center [379, 181] width 60 height 24
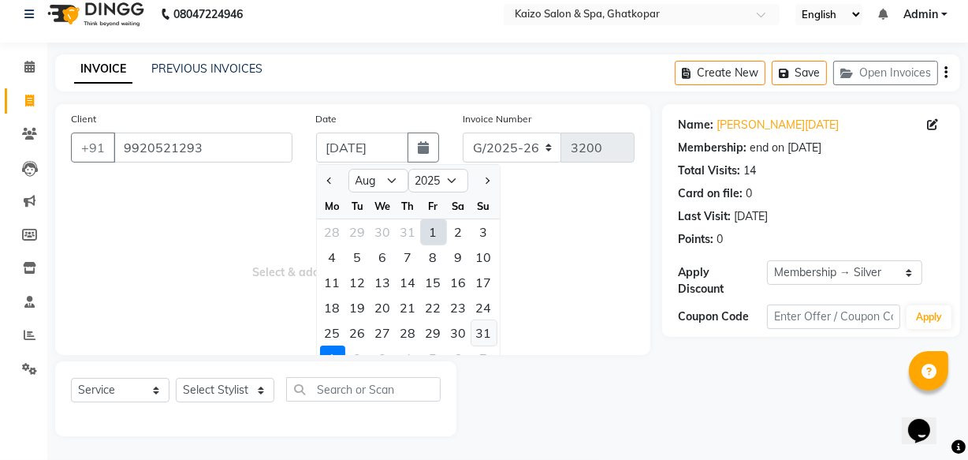
drag, startPoint x: 487, startPoint y: 333, endPoint x: 461, endPoint y: 339, distance: 27.5
click at [487, 333] on div "31" at bounding box center [484, 332] width 25 height 25
type input "[DATE]"
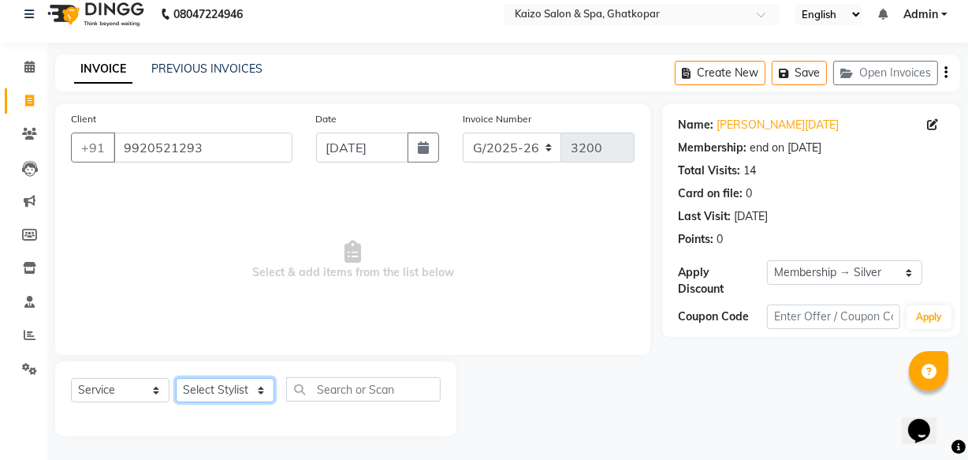
click at [210, 388] on select "Select Stylist [PERSON_NAME] ANJALI [PERSON_NAME] [PERSON_NAME] Front Desk [PER…" at bounding box center [225, 390] width 99 height 24
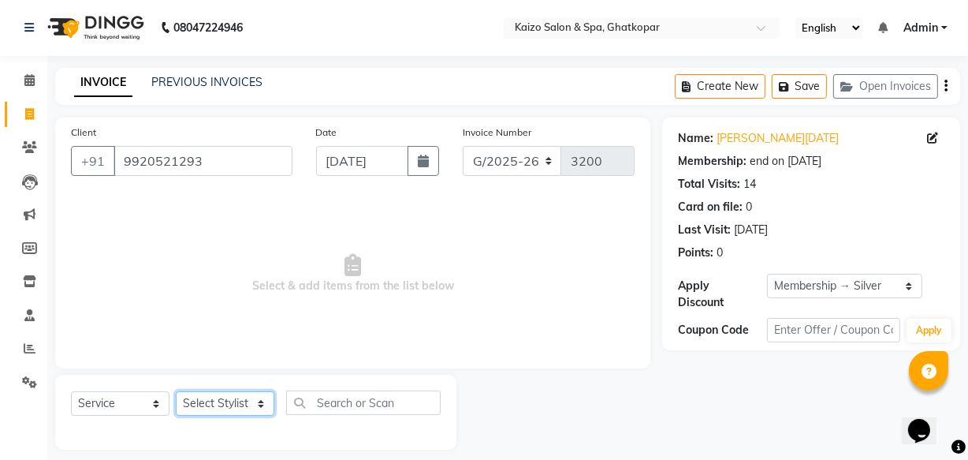
scroll to position [0, 0]
click at [221, 401] on select "Select Stylist [PERSON_NAME] ANJALI [PERSON_NAME] [PERSON_NAME] Front Desk [PER…" at bounding box center [225, 404] width 99 height 24
select select "85257"
click at [176, 392] on select "Select Stylist [PERSON_NAME] ANJALI [PERSON_NAME] [PERSON_NAME] Front Desk [PER…" at bounding box center [225, 404] width 99 height 24
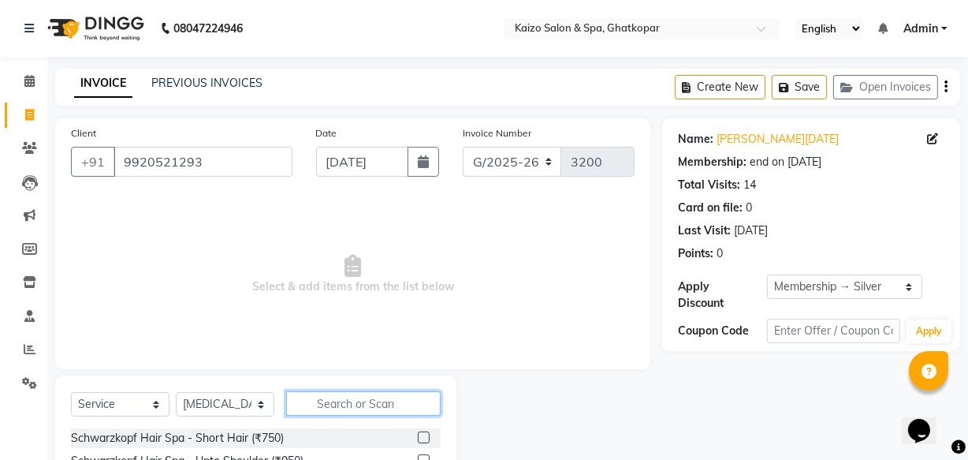
drag, startPoint x: 342, startPoint y: 406, endPoint x: 343, endPoint y: 382, distance: 23.7
click at [342, 404] on input "text" at bounding box center [363, 403] width 155 height 24
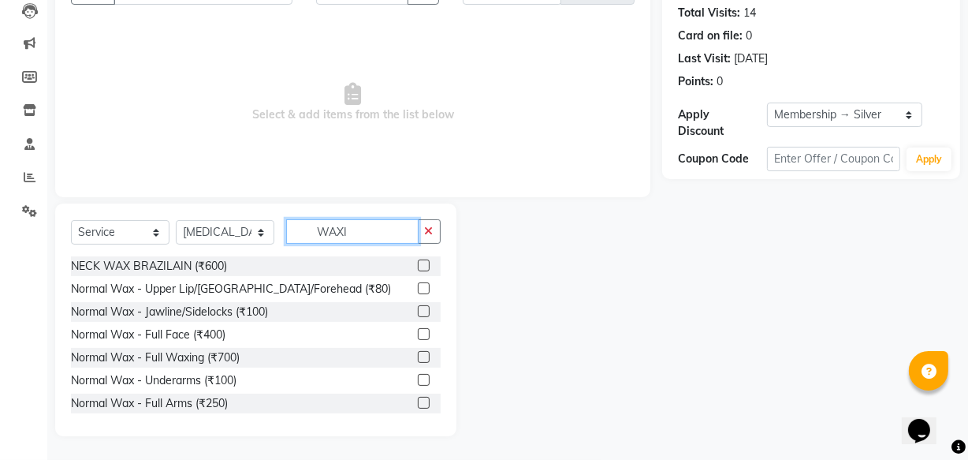
scroll to position [83, 0]
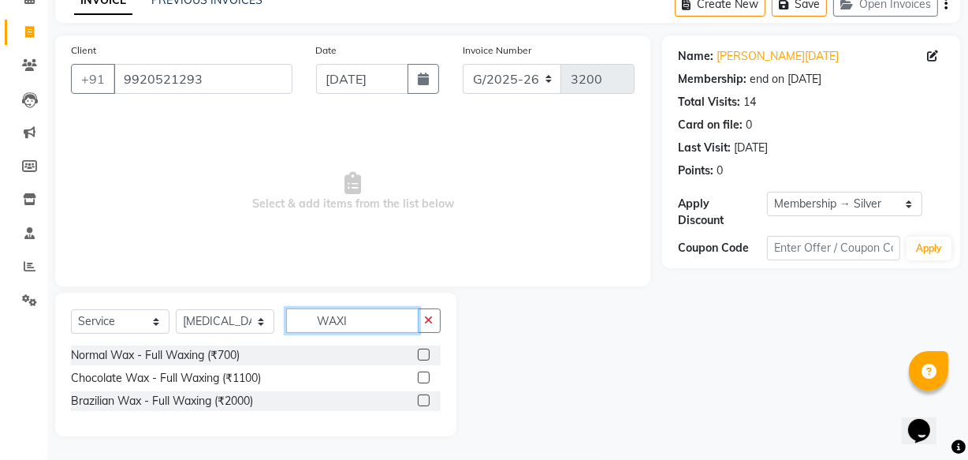
type input "WAXI"
click at [420, 375] on label at bounding box center [424, 377] width 12 height 12
click at [420, 375] on input "checkbox" at bounding box center [423, 378] width 10 height 10
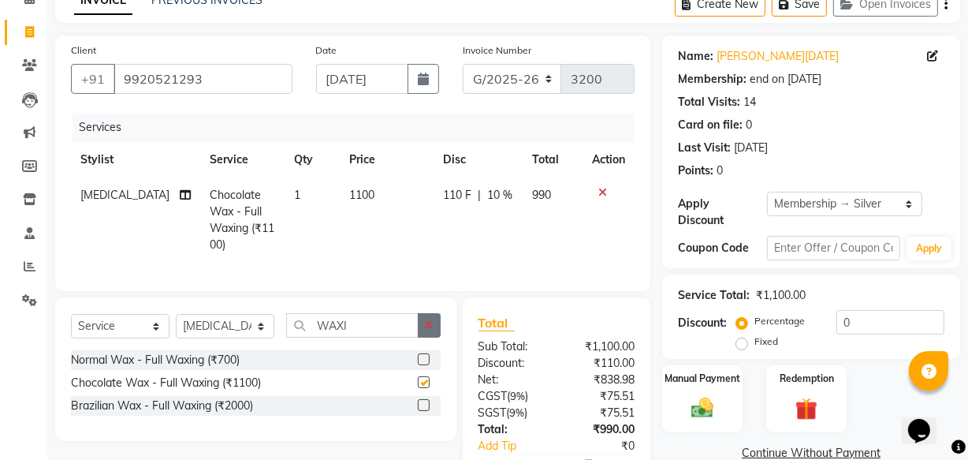
checkbox input "false"
click at [432, 322] on icon "button" at bounding box center [429, 324] width 9 height 11
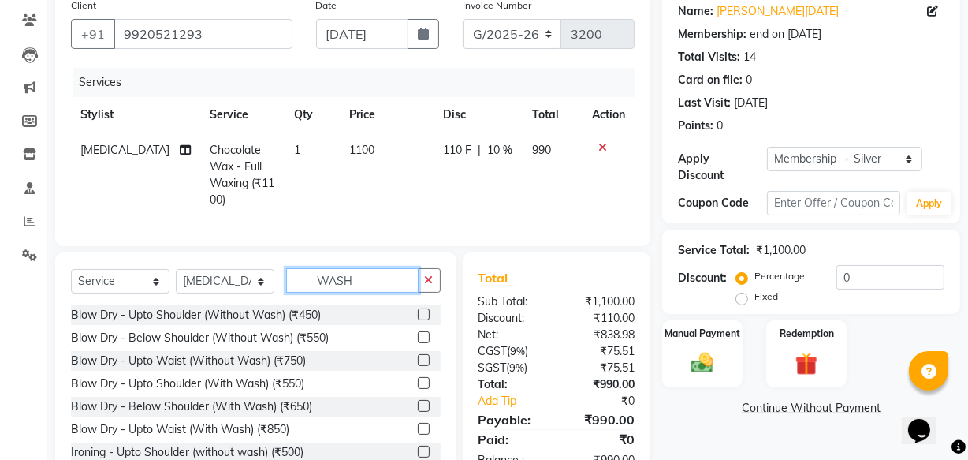
scroll to position [173, 0]
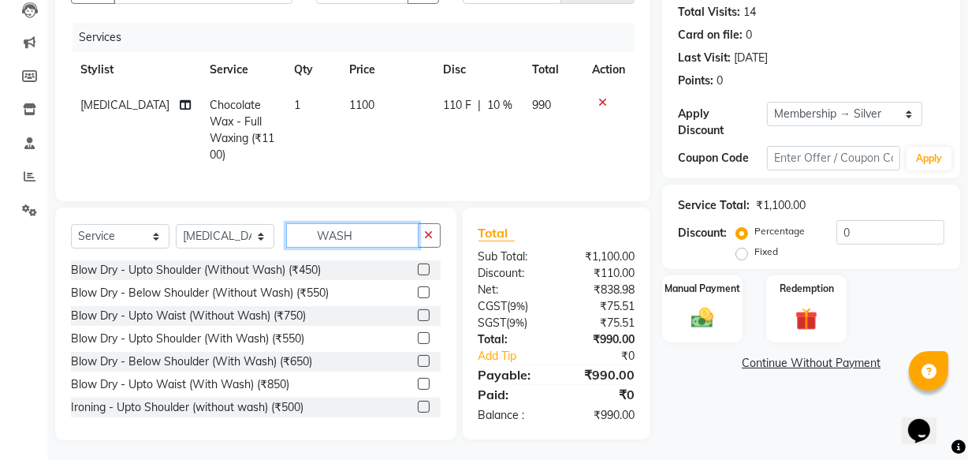
type input "WASH"
drag, startPoint x: 409, startPoint y: 288, endPoint x: 446, endPoint y: 259, distance: 46.7
click at [418, 287] on label at bounding box center [424, 292] width 12 height 12
click at [418, 288] on input "checkbox" at bounding box center [423, 293] width 10 height 10
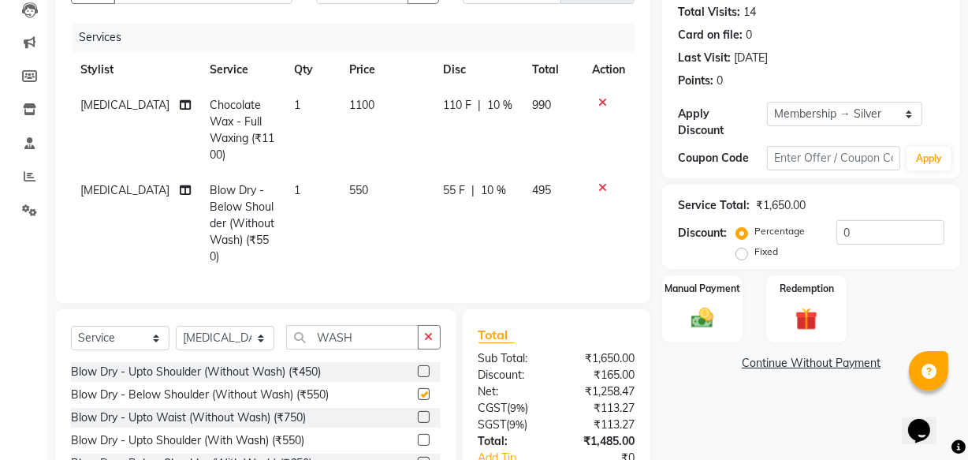
scroll to position [256, 0]
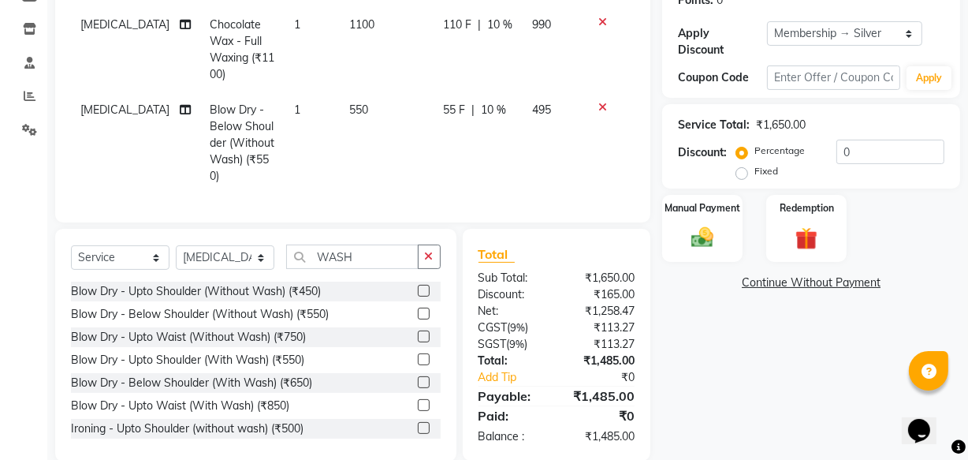
checkbox input "false"
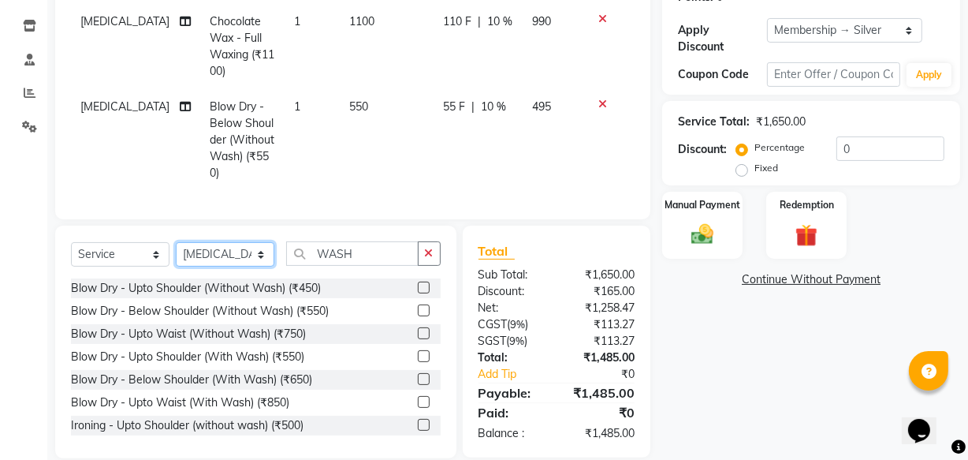
click at [245, 242] on select "Select Stylist [PERSON_NAME] ANJALI [PERSON_NAME] [PERSON_NAME] Front Desk [PER…" at bounding box center [225, 254] width 99 height 24
select select "8836"
click at [176, 242] on select "Select Stylist [PERSON_NAME] ANJALI [PERSON_NAME] [PERSON_NAME] Front Desk [PER…" at bounding box center [225, 254] width 99 height 24
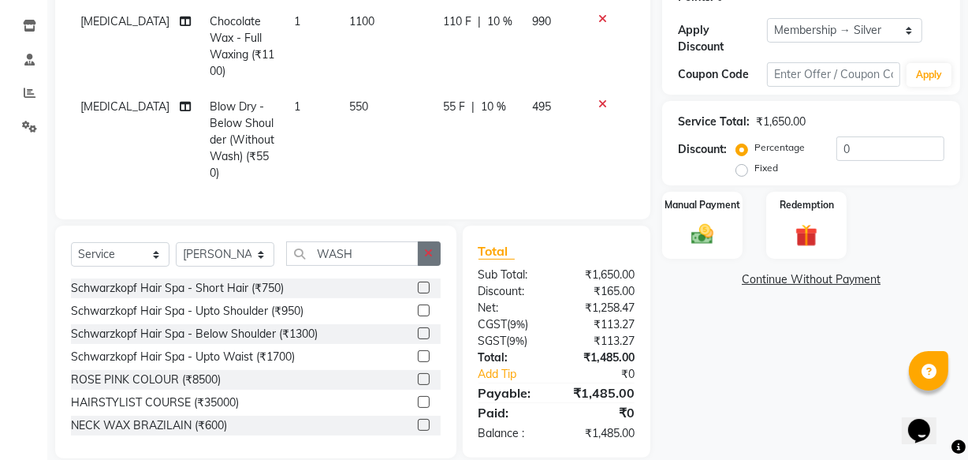
drag, startPoint x: 437, startPoint y: 236, endPoint x: 393, endPoint y: 229, distance: 44.7
click at [434, 241] on button "button" at bounding box center [429, 253] width 23 height 24
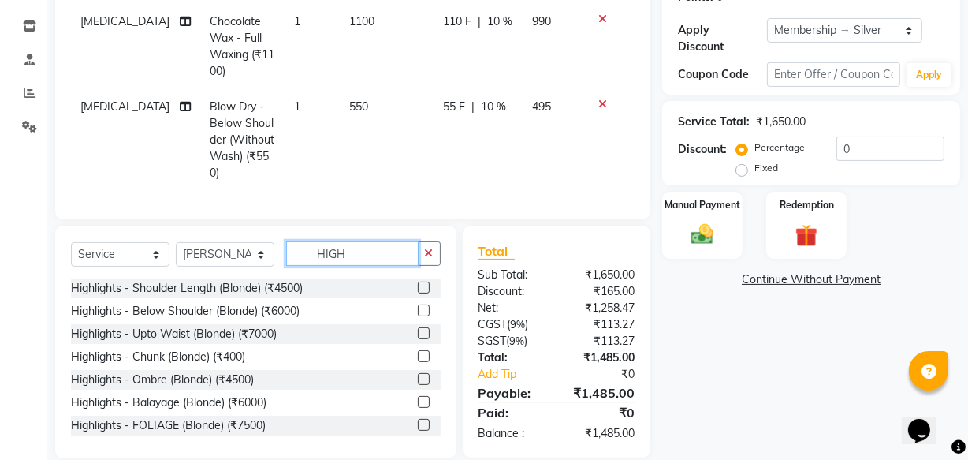
type input "HIGH"
click at [418, 304] on label at bounding box center [424, 310] width 12 height 12
click at [418, 306] on input "checkbox" at bounding box center [423, 311] width 10 height 10
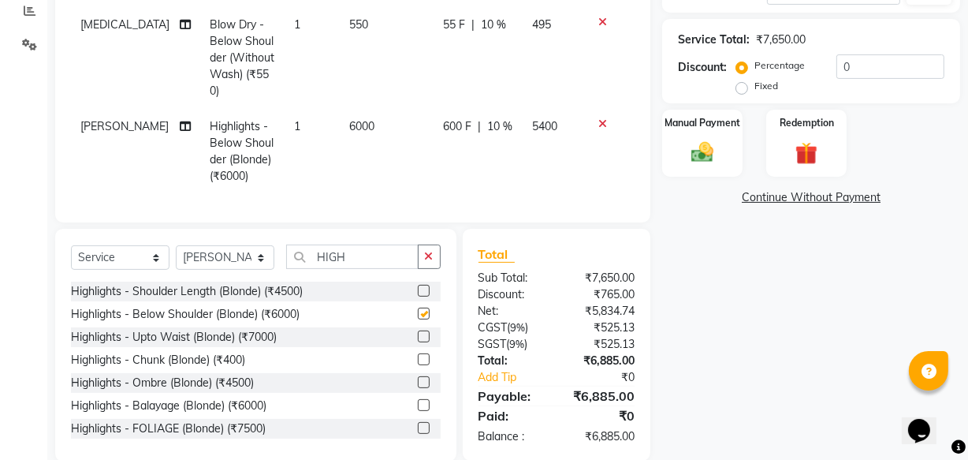
checkbox input "false"
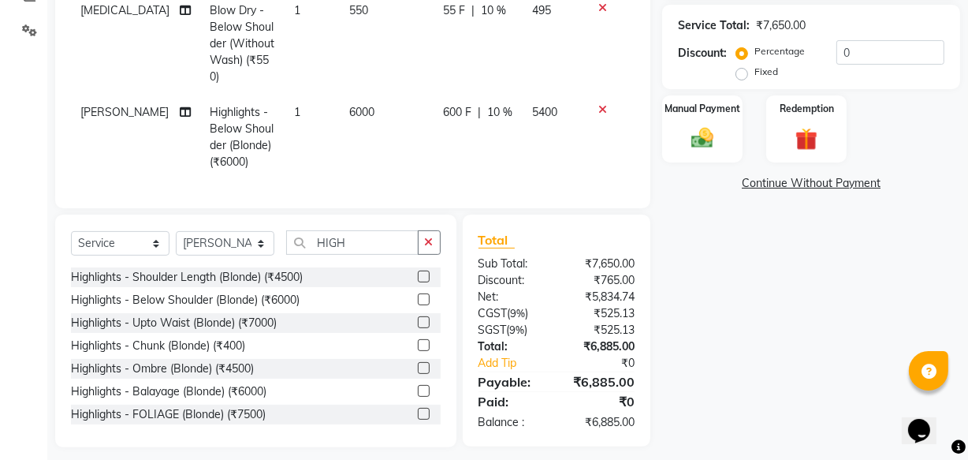
scroll to position [358, 0]
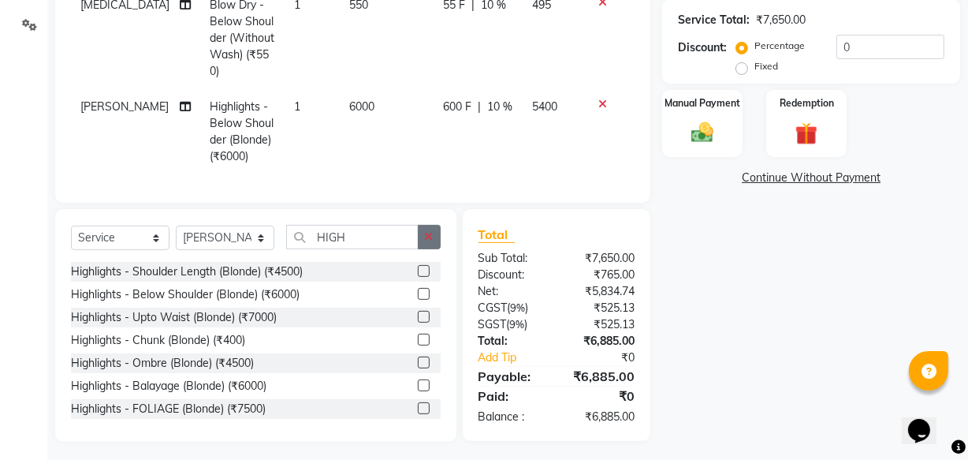
click at [431, 231] on icon "button" at bounding box center [429, 236] width 9 height 11
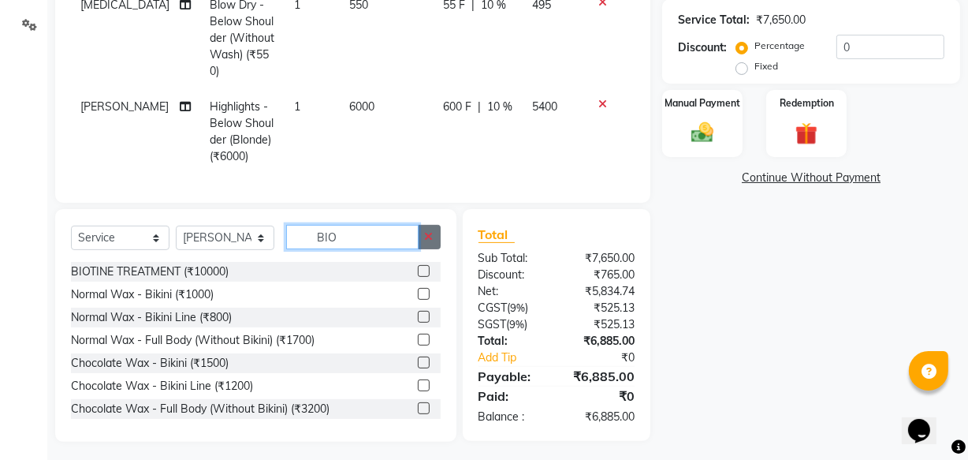
scroll to position [357, 0]
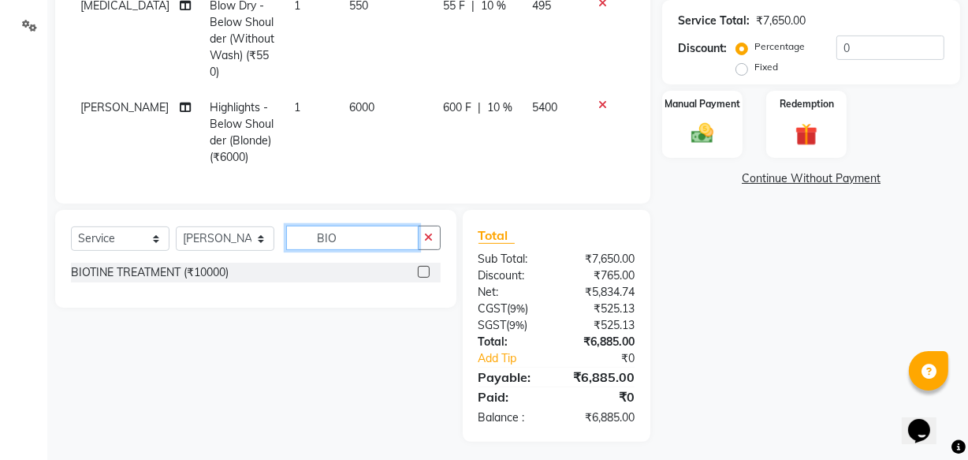
type input "BIO"
drag, startPoint x: 422, startPoint y: 262, endPoint x: 431, endPoint y: 232, distance: 31.4
click at [423, 266] on label at bounding box center [424, 272] width 12 height 12
click at [423, 267] on input "checkbox" at bounding box center [423, 272] width 10 height 10
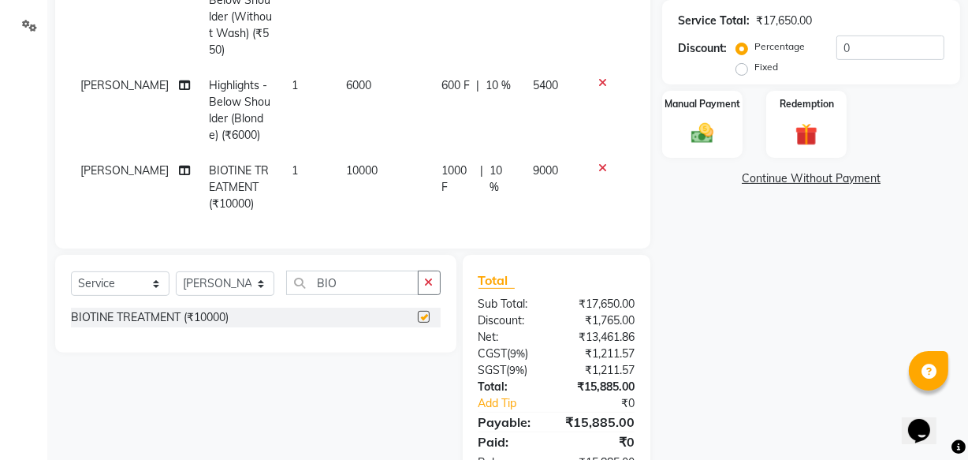
scroll to position [34, 0]
checkbox input "false"
click at [347, 76] on span "6000" at bounding box center [359, 83] width 25 height 14
select select "8836"
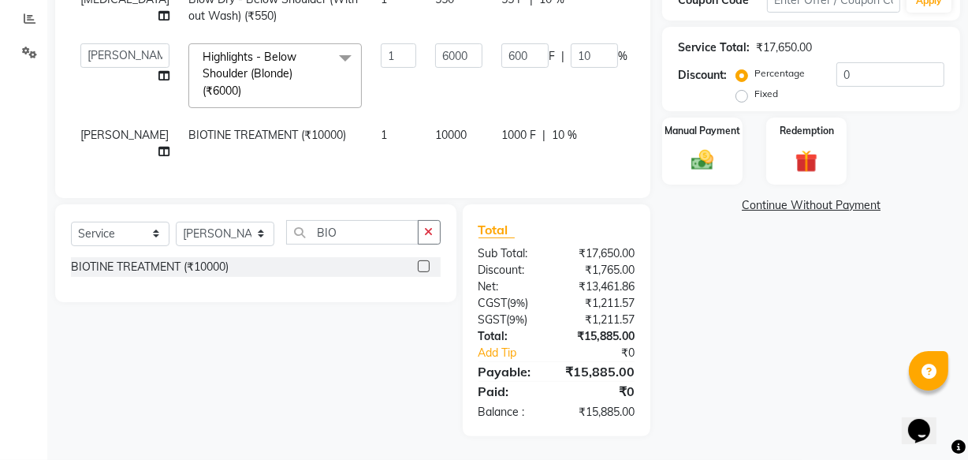
scroll to position [0, 0]
click at [371, 76] on td "1" at bounding box center [398, 76] width 54 height 84
click at [435, 43] on input "6000" at bounding box center [458, 55] width 47 height 24
type input "9500"
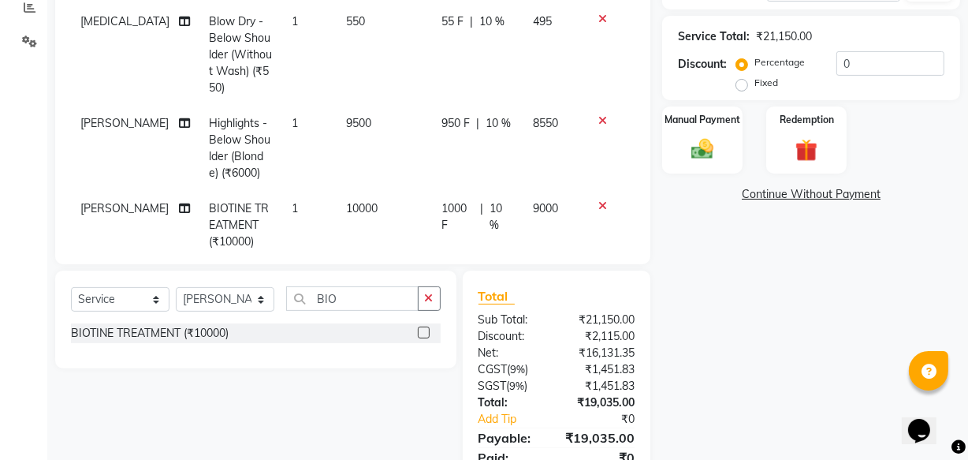
drag, startPoint x: 456, startPoint y: 86, endPoint x: 423, endPoint y: 127, distance: 52.7
click at [456, 88] on tbody "NIKITA Chocolate Wax - Full Waxing (₹1100) 1 1100 110 F | 10 % 990 NIKITA Blow …" at bounding box center [353, 89] width 564 height 341
click at [362, 212] on td "10000" at bounding box center [385, 225] width 95 height 69
select select "8836"
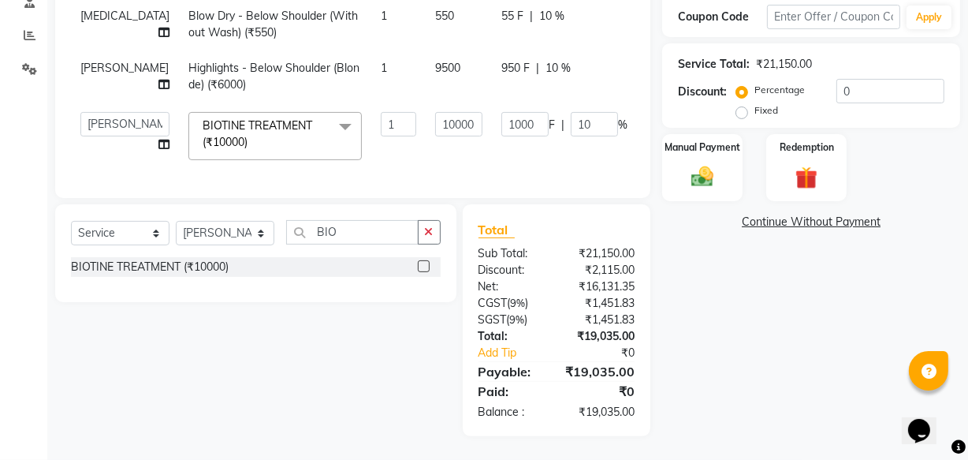
scroll to position [325, 0]
click at [361, 211] on div "Select Service Product Membership Package Voucher Prepaid Gift Card Select Styl…" at bounding box center [255, 253] width 401 height 98
click at [435, 112] on input "10000" at bounding box center [458, 124] width 47 height 24
type input "11500"
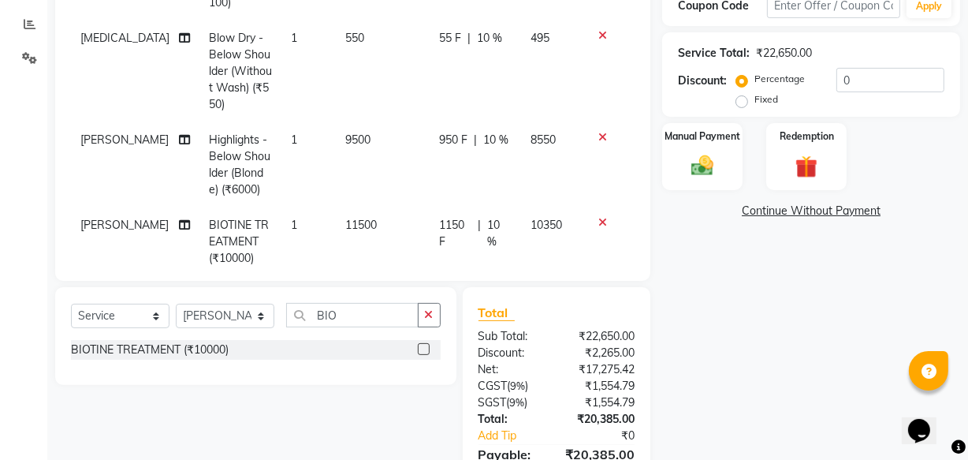
click at [405, 142] on tbody "NIKITA Chocolate Wax - Full Waxing (₹1100) 1 1100 110 F | 10 % 990 NIKITA Blow …" at bounding box center [353, 105] width 564 height 341
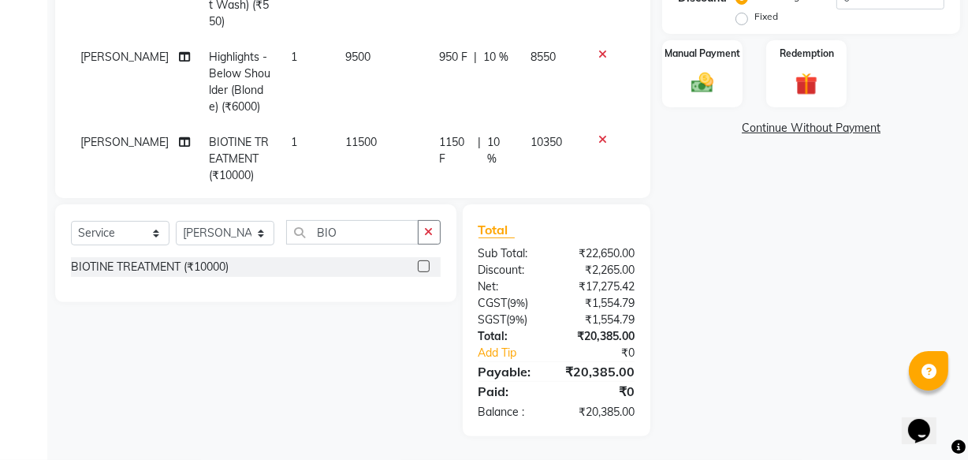
scroll to position [408, 0]
click at [488, 140] on span "10 %" at bounding box center [500, 150] width 24 height 33
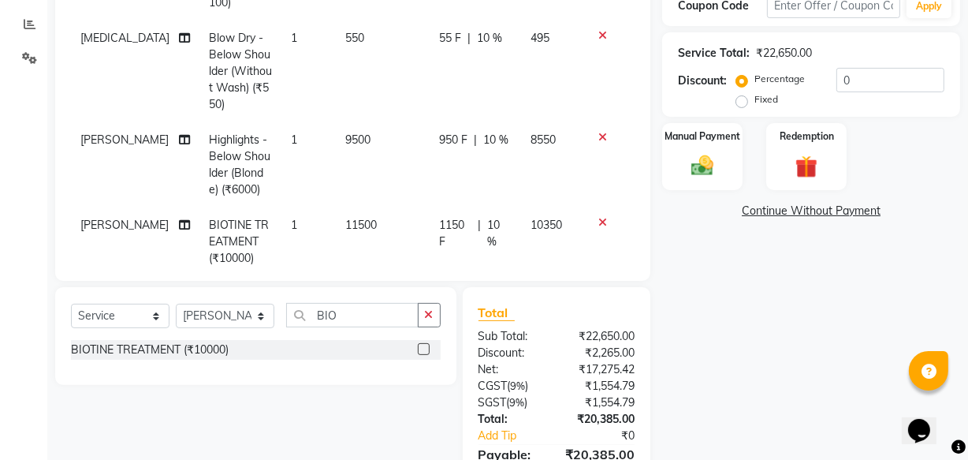
select select "8836"
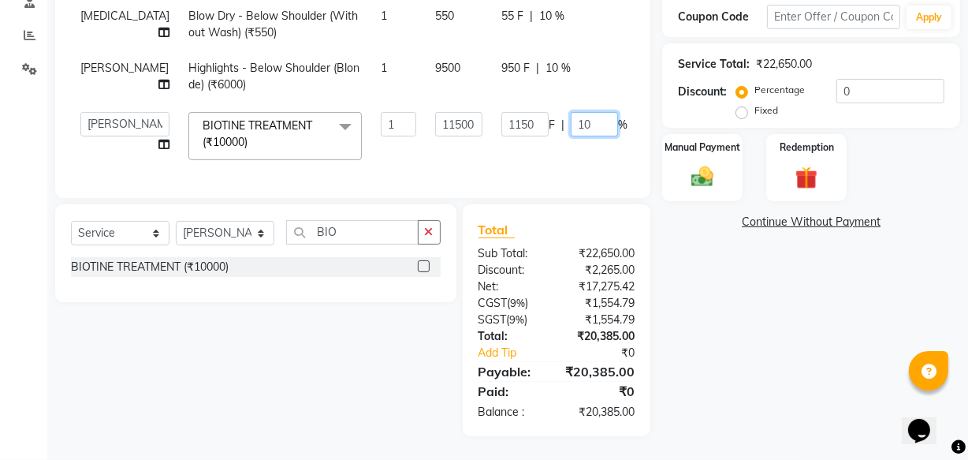
click at [571, 117] on input "10" at bounding box center [594, 124] width 47 height 24
type input "1"
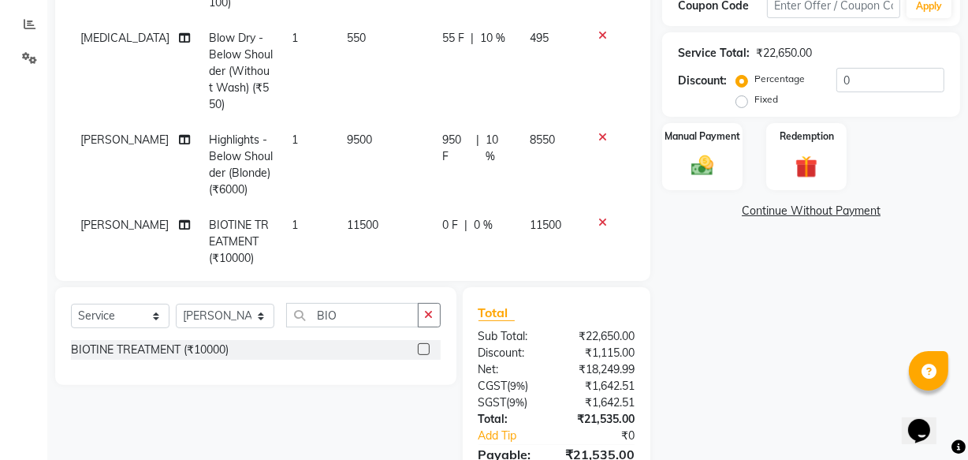
click at [535, 61] on tbody "NIKITA Chocolate Wax - Full Waxing (₹1100) 1 1100 110 F | 10 % 990 NIKITA Blow …" at bounding box center [353, 105] width 564 height 341
click at [520, 144] on td "8550" at bounding box center [551, 164] width 62 height 85
select select "8836"
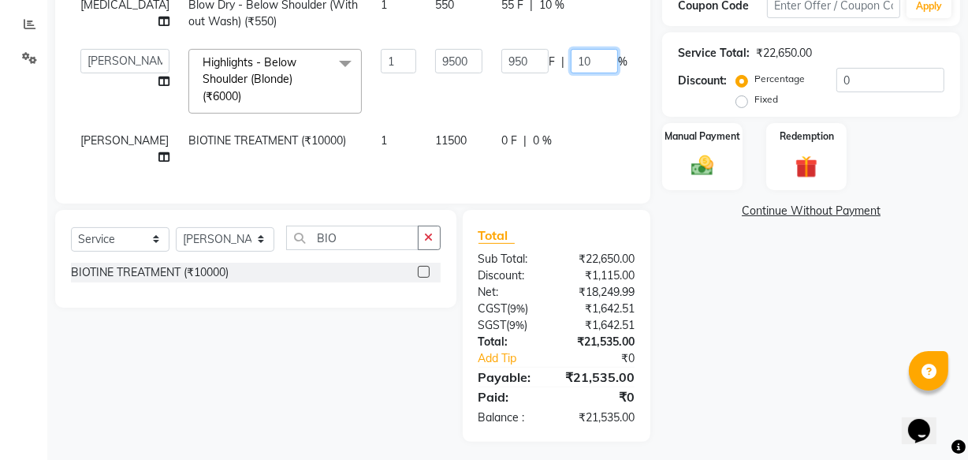
click at [571, 59] on input "10" at bounding box center [594, 61] width 47 height 24
type input "1"
click at [545, 118] on tbody "NIKITA Chocolate Wax - Full Waxing (₹1100) 1 1100 110 F | 10 % 990 NIKITA Blow …" at bounding box center [405, 55] width 669 height 240
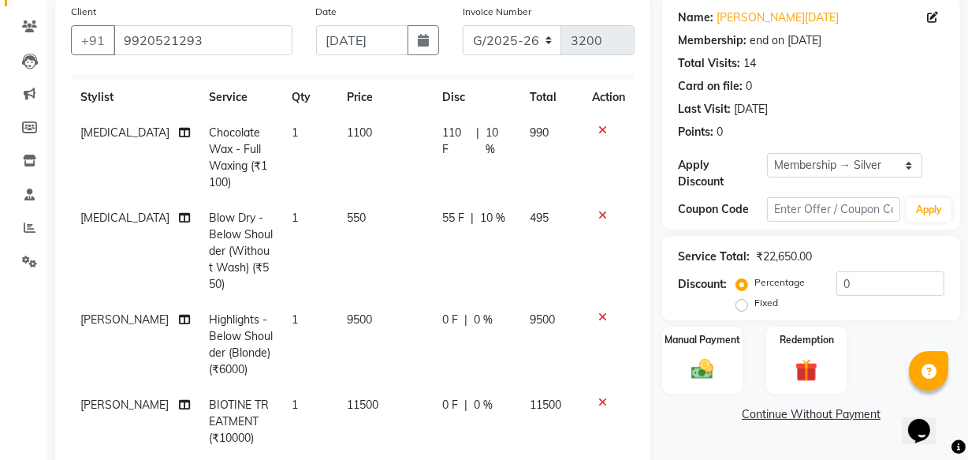
scroll to position [408, 0]
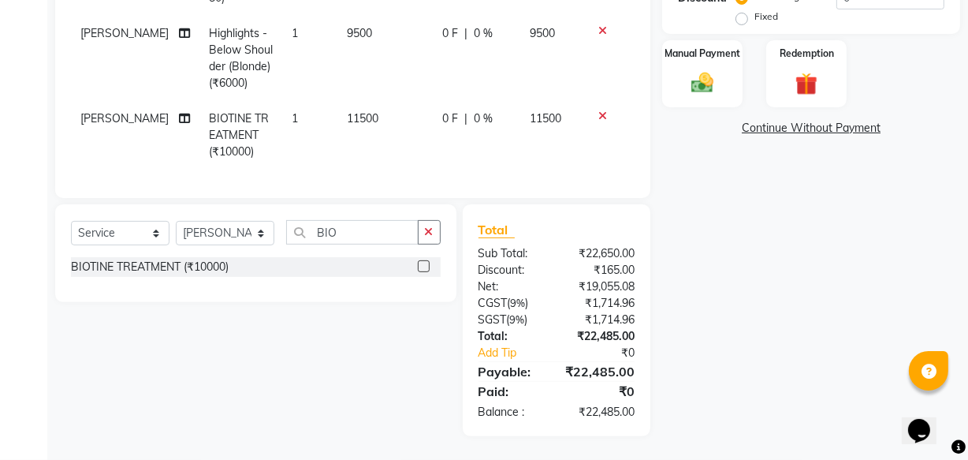
click at [386, 129] on td "11500" at bounding box center [385, 135] width 95 height 69
select select "8836"
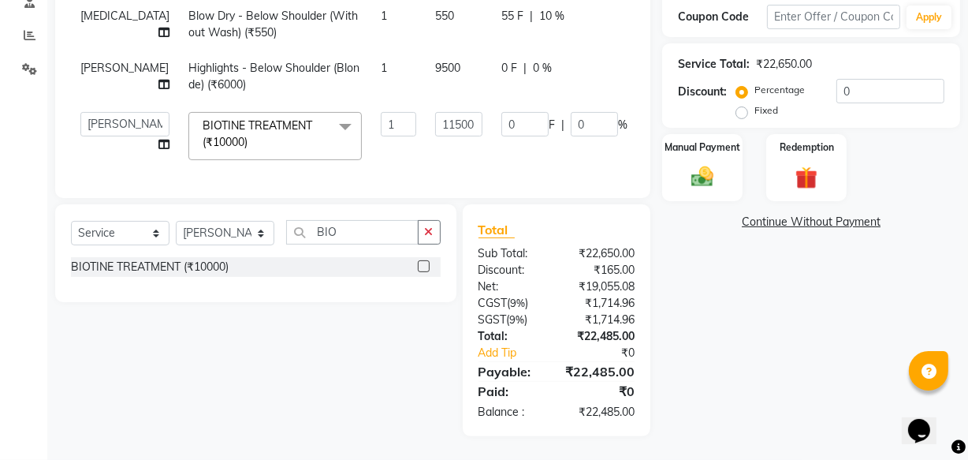
scroll to position [0, 0]
click at [435, 113] on input "11500" at bounding box center [458, 124] width 47 height 24
click at [435, 112] on input "11500" at bounding box center [458, 124] width 47 height 24
type input "11000"
click at [433, 150] on tbody "NIKITA Chocolate Wax - Full Waxing (₹1100) 1 1100 110 F | 10 % 990 NIKITA Blow …" at bounding box center [405, 57] width 669 height 223
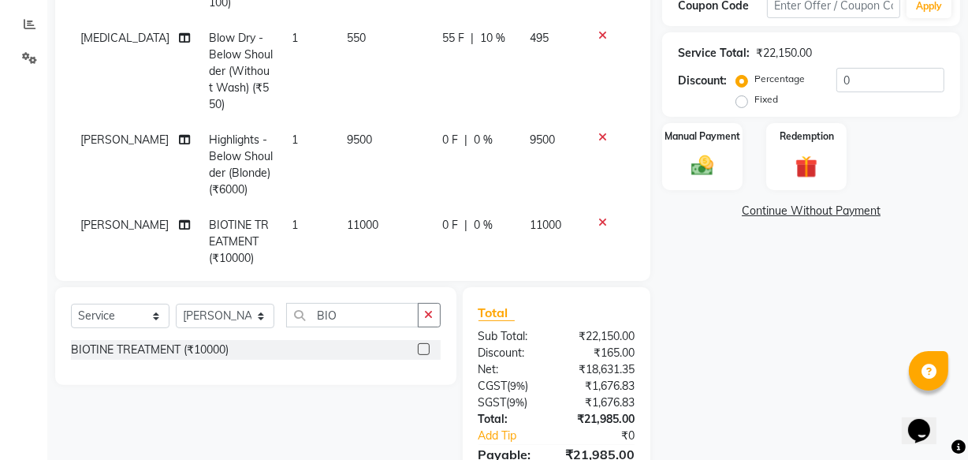
scroll to position [408, 0]
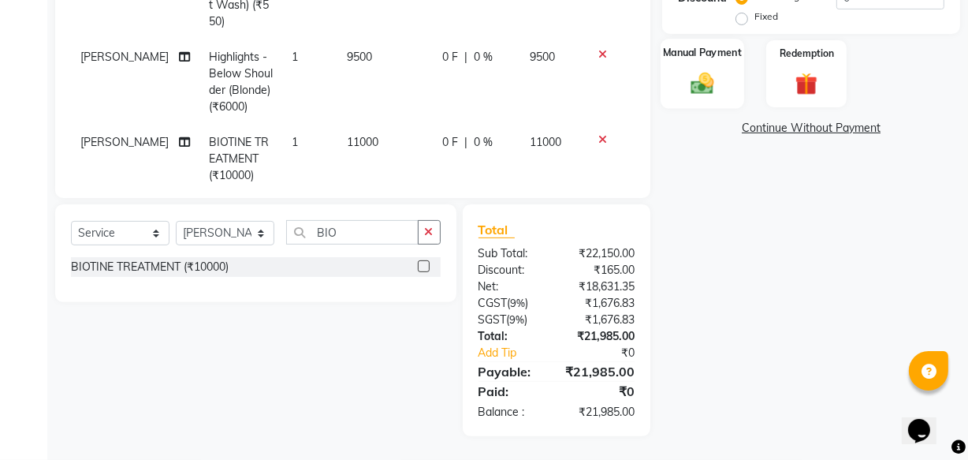
click at [717, 69] on img at bounding box center [703, 82] width 38 height 27
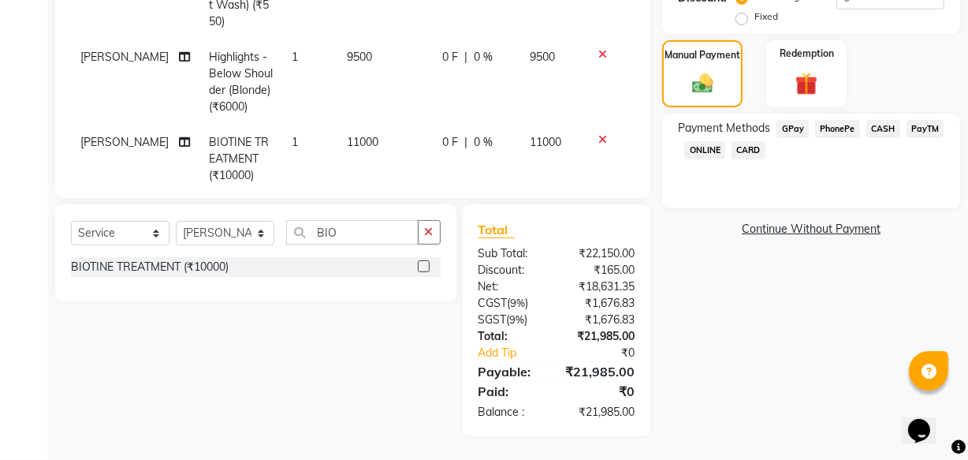
click at [755, 144] on span "CARD" at bounding box center [749, 150] width 34 height 18
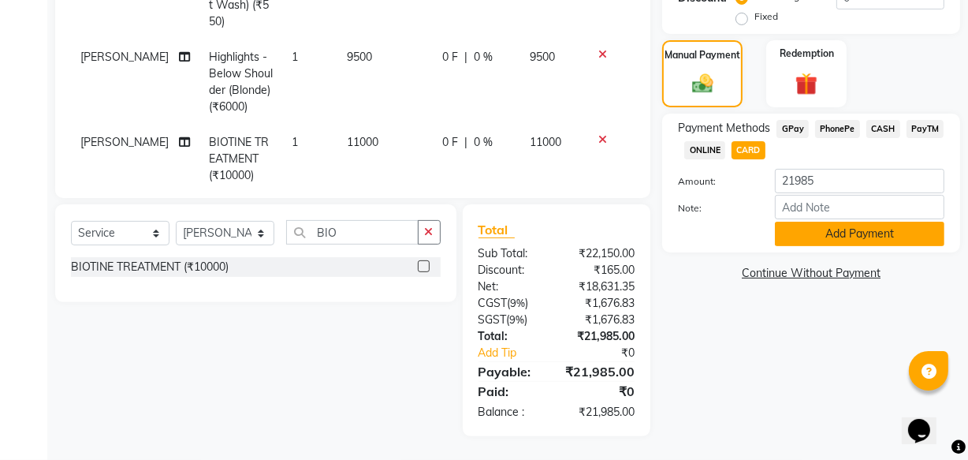
click at [866, 237] on button "Add Payment" at bounding box center [860, 234] width 170 height 24
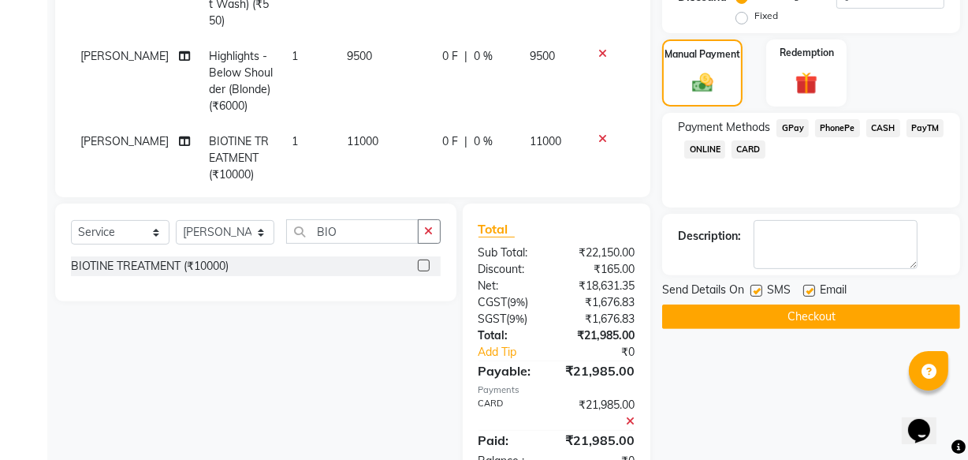
click at [749, 315] on button "Checkout" at bounding box center [811, 316] width 298 height 24
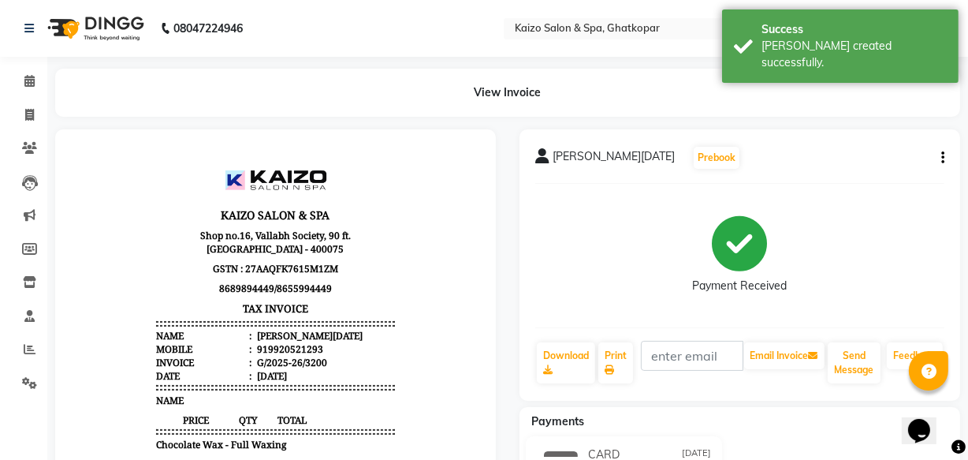
scroll to position [214, 0]
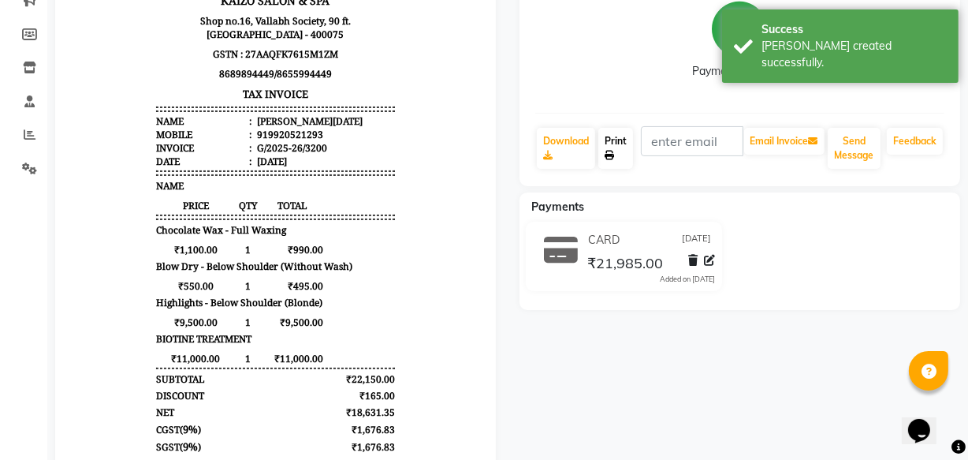
click at [612, 134] on link "Print" at bounding box center [616, 148] width 35 height 41
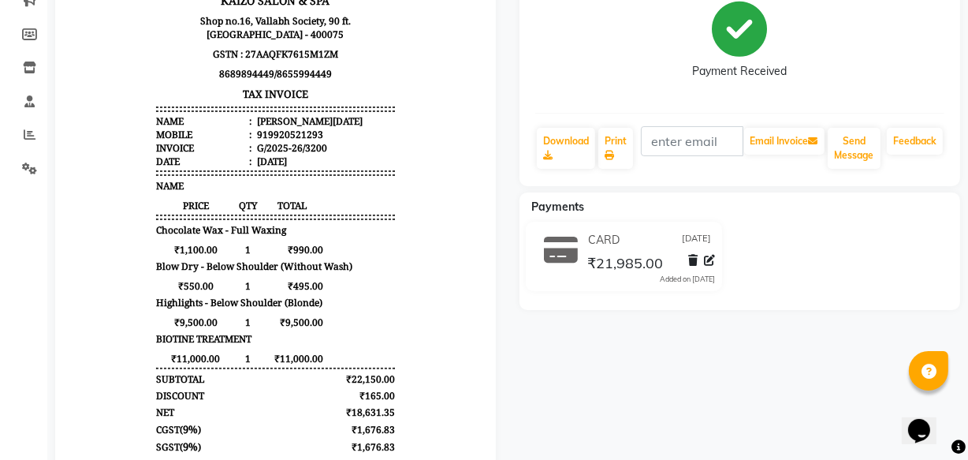
select select "service"
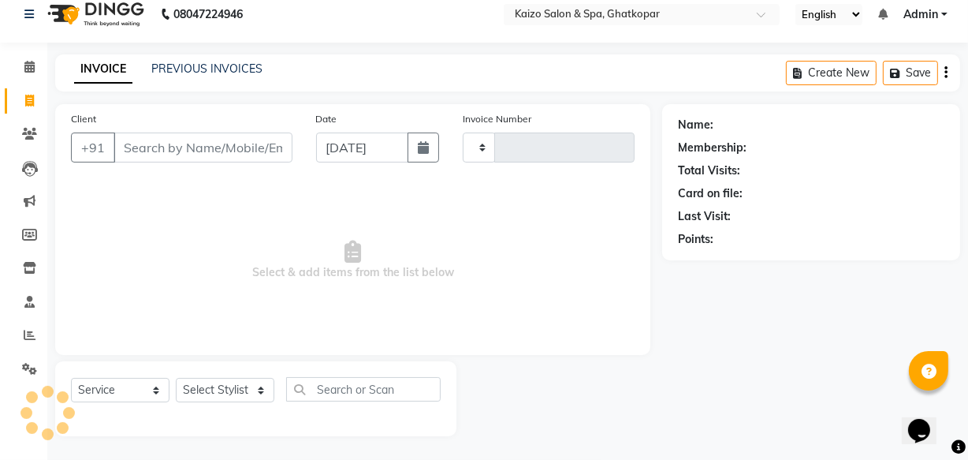
scroll to position [15, 0]
type input "3201"
select select "3500"
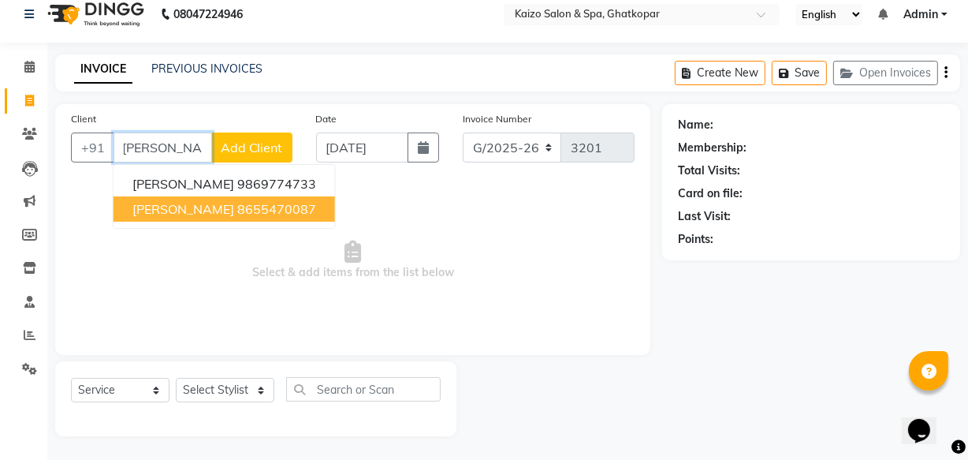
click at [201, 203] on span "DEVANSH MEHTA" at bounding box center [183, 209] width 102 height 16
type input "8655470087"
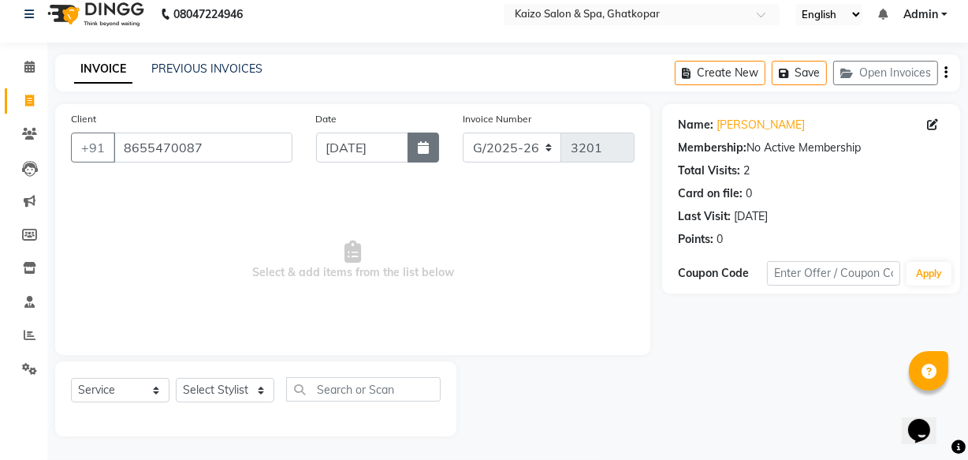
click at [418, 140] on button "button" at bounding box center [424, 147] width 32 height 30
select select "9"
select select "2025"
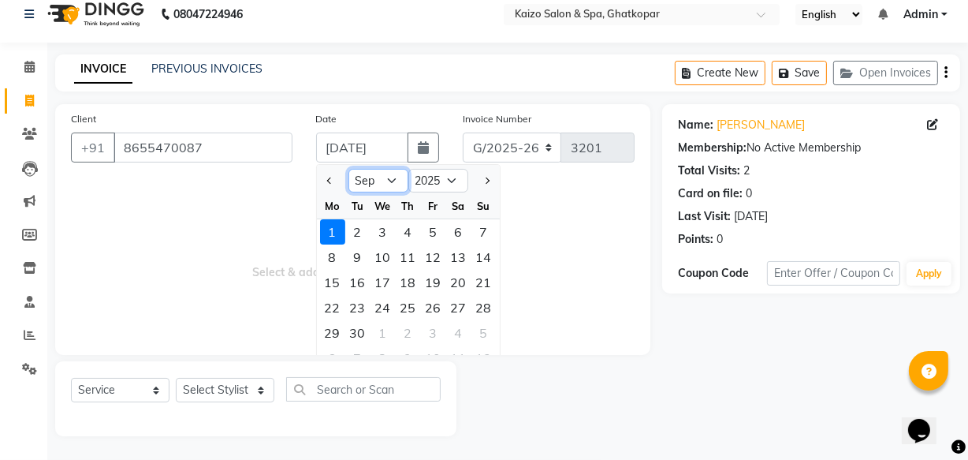
click at [396, 174] on select "Jan Feb Mar Apr May Jun [DATE] Aug Sep Oct Nov Dec" at bounding box center [379, 181] width 60 height 24
select select "8"
click at [349, 169] on select "Jan Feb Mar Apr May Jun [DATE] Aug Sep Oct Nov Dec" at bounding box center [379, 181] width 60 height 24
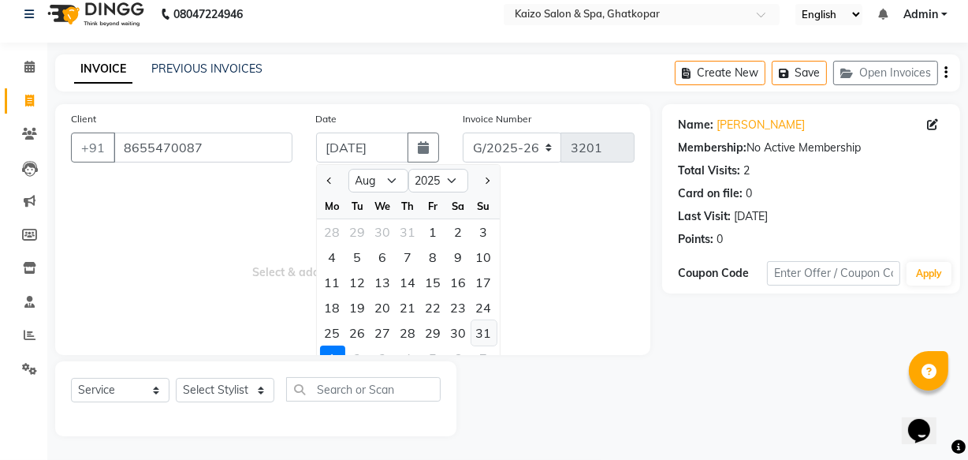
click at [480, 331] on div "31" at bounding box center [484, 332] width 25 height 25
type input "[DATE]"
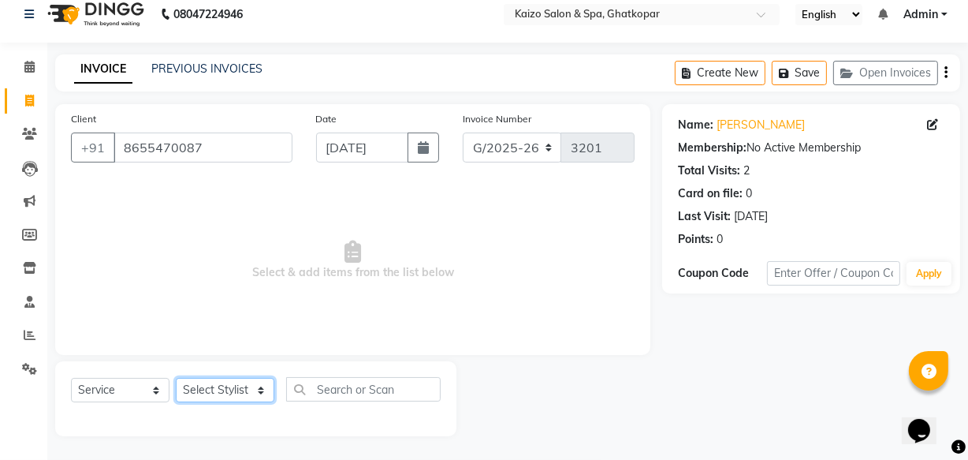
click at [218, 391] on select "Select Stylist [PERSON_NAME] ANJALI [PERSON_NAME] [PERSON_NAME] Front Desk [PER…" at bounding box center [225, 390] width 99 height 24
select select "43012"
click at [176, 378] on select "Select Stylist [PERSON_NAME] ANJALI [PERSON_NAME] [PERSON_NAME] Front Desk [PER…" at bounding box center [225, 390] width 99 height 24
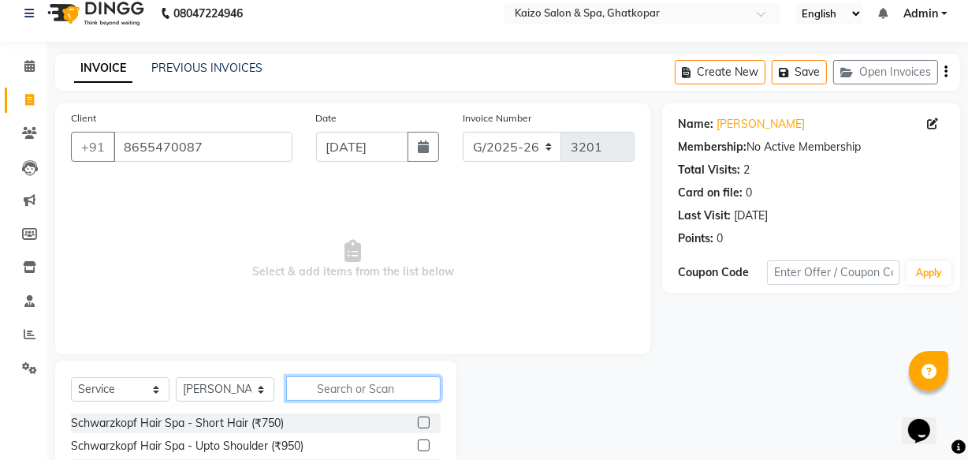
click at [335, 391] on input "text" at bounding box center [363, 388] width 155 height 24
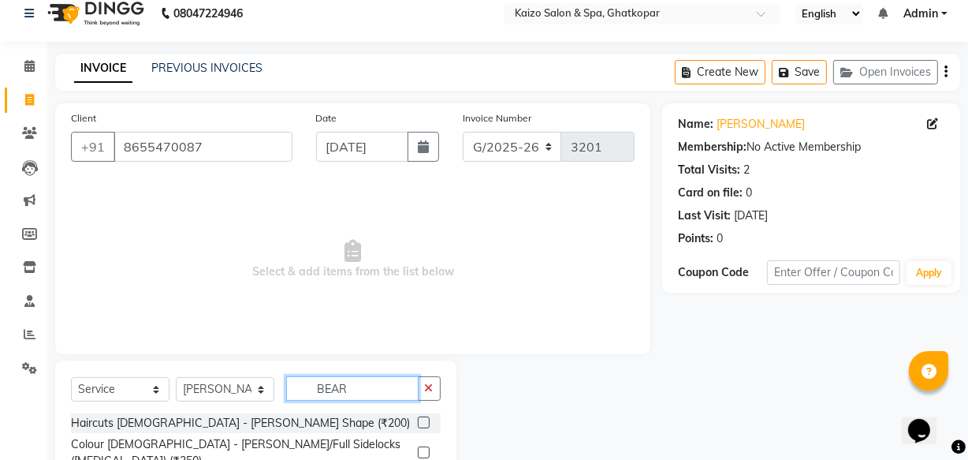
scroll to position [83, 0]
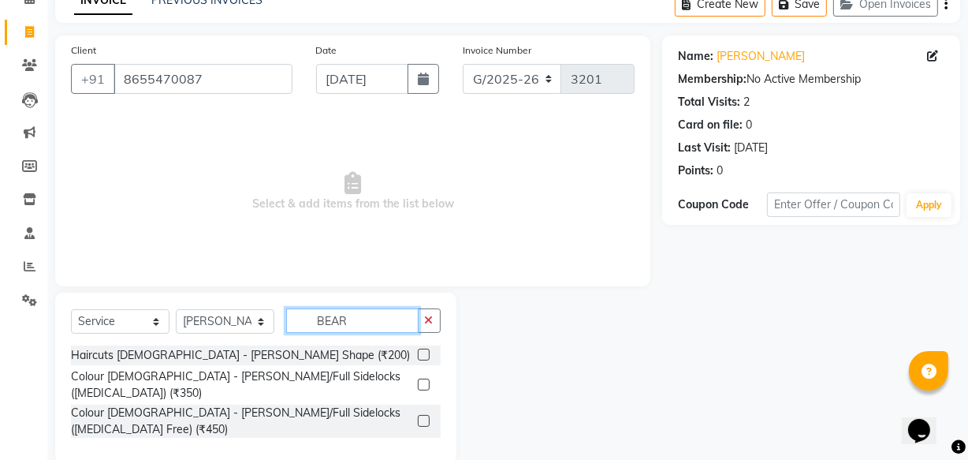
type input "BEAR"
click at [425, 350] on label at bounding box center [424, 355] width 12 height 12
click at [425, 350] on input "checkbox" at bounding box center [423, 355] width 10 height 10
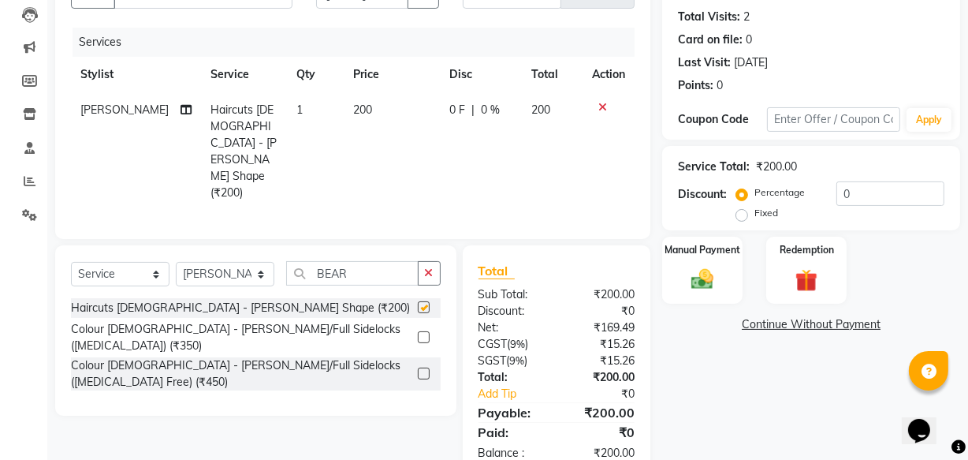
checkbox input "false"
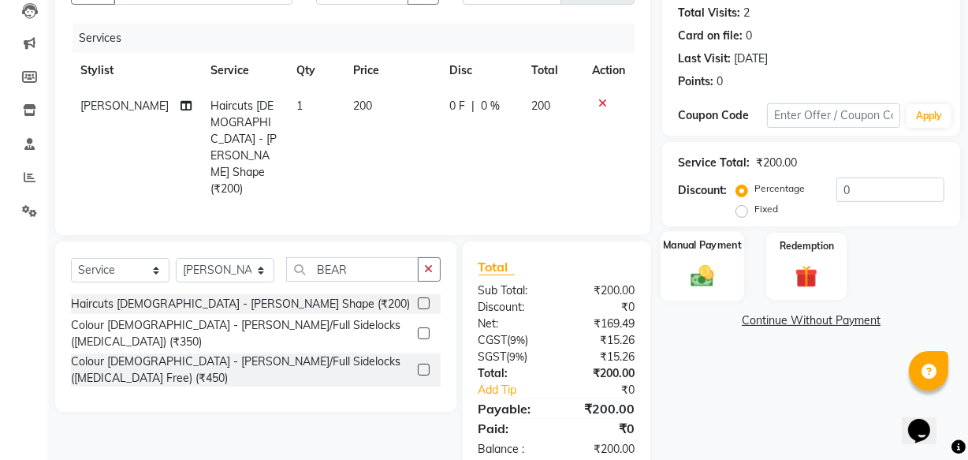
click at [722, 285] on div "Manual Payment" at bounding box center [703, 266] width 84 height 70
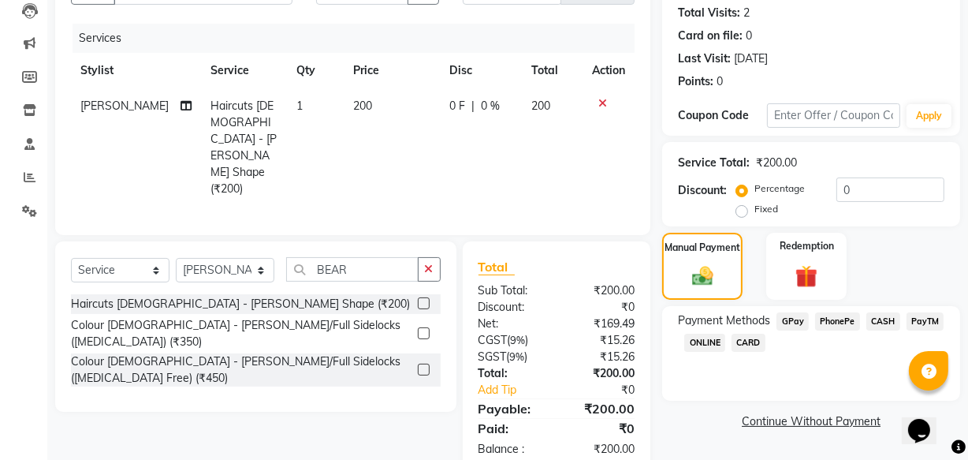
click at [832, 320] on span "PhonePe" at bounding box center [837, 321] width 45 height 18
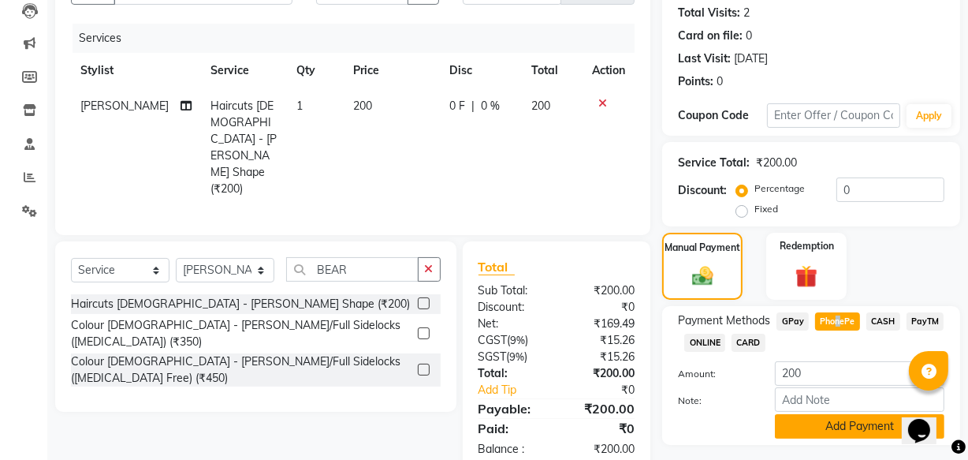
click at [837, 429] on button "Add Payment" at bounding box center [860, 426] width 170 height 24
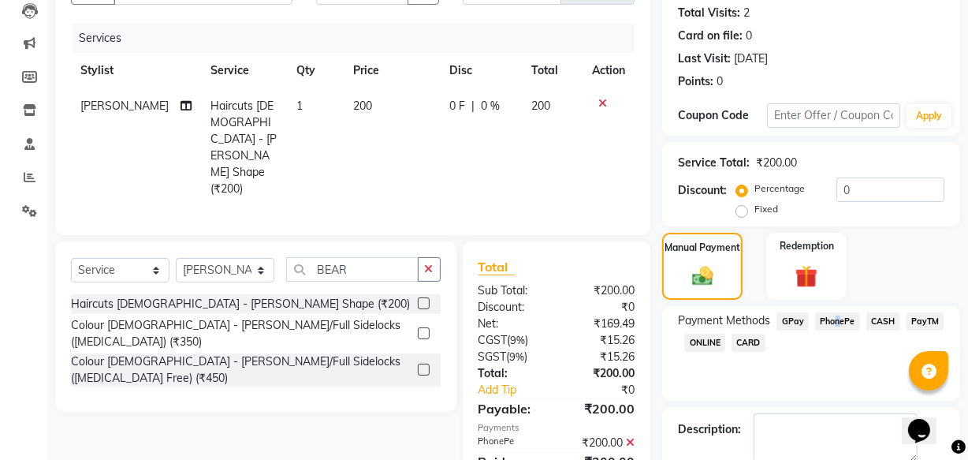
scroll to position [257, 0]
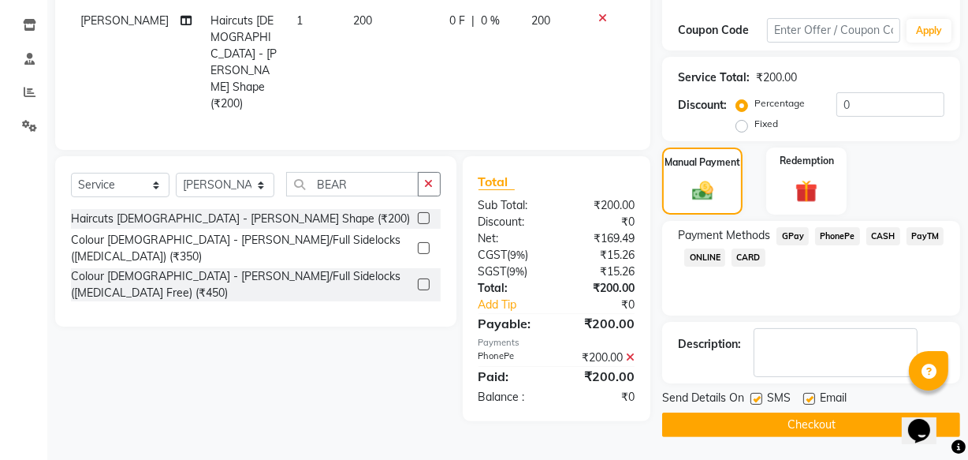
drag, startPoint x: 752, startPoint y: 397, endPoint x: 774, endPoint y: 400, distance: 22.2
click at [754, 397] on label at bounding box center [757, 399] width 12 height 12
click at [754, 397] on input "checkbox" at bounding box center [756, 399] width 10 height 10
checkbox input "false"
drag, startPoint x: 805, startPoint y: 397, endPoint x: 798, endPoint y: 412, distance: 16.6
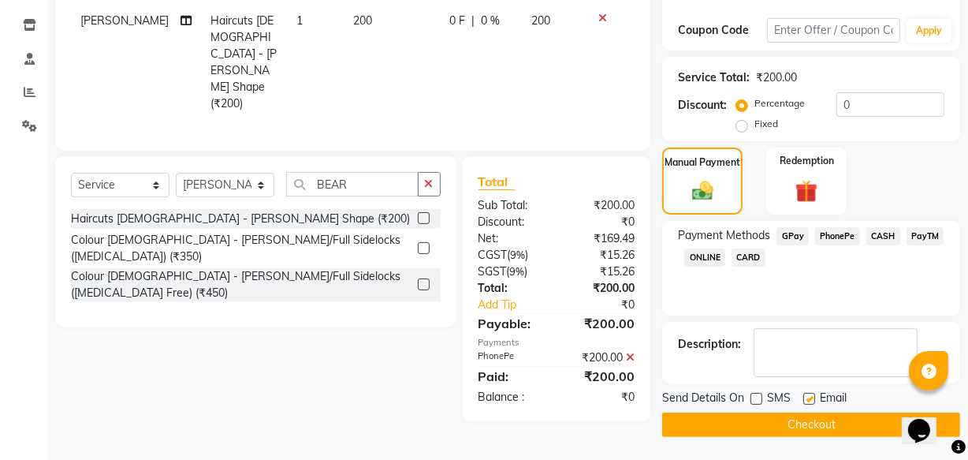
click at [804, 398] on label at bounding box center [810, 399] width 12 height 12
click at [804, 398] on input "checkbox" at bounding box center [809, 399] width 10 height 10
checkbox input "false"
click at [796, 420] on button "Checkout" at bounding box center [811, 424] width 298 height 24
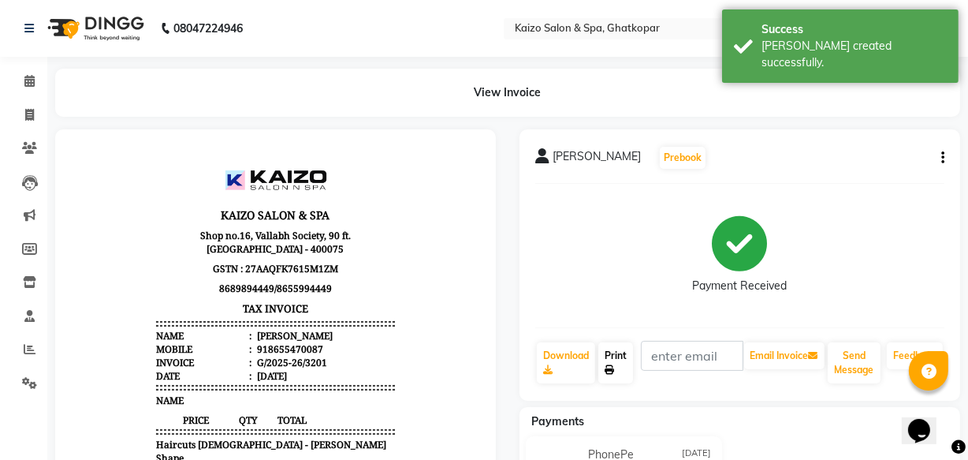
click at [632, 359] on link "Print" at bounding box center [616, 362] width 35 height 41
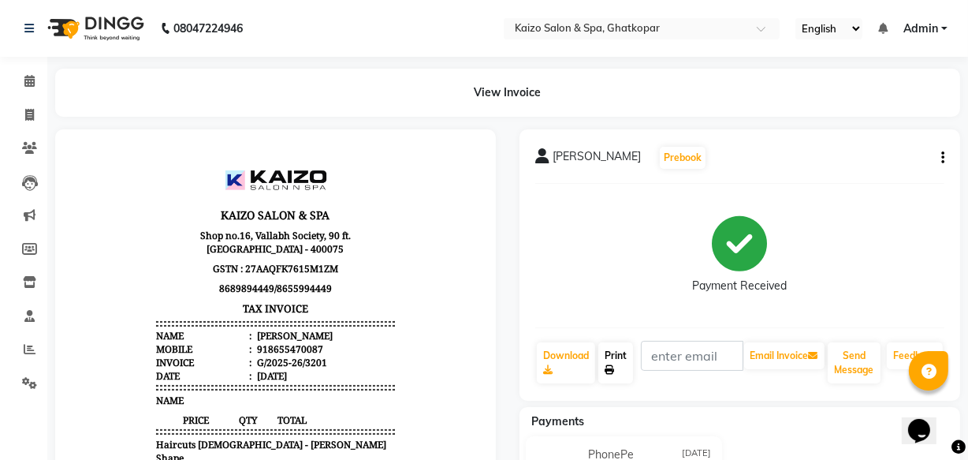
select select "service"
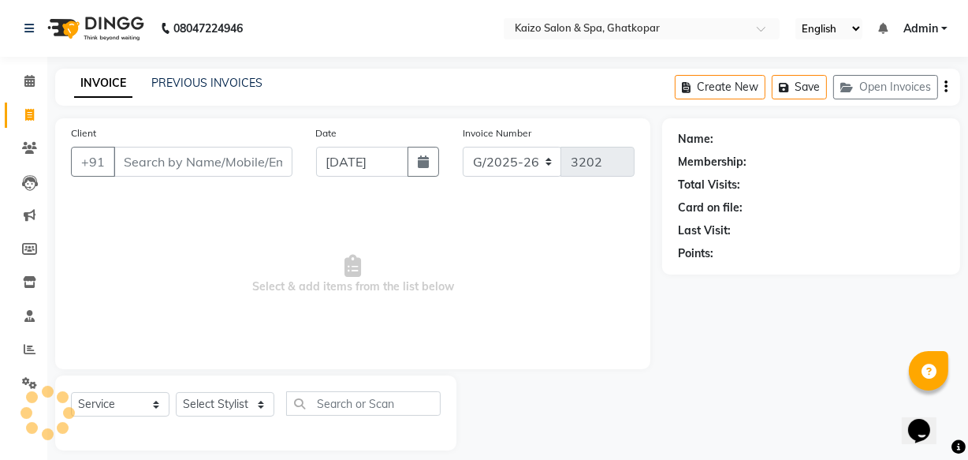
scroll to position [15, 0]
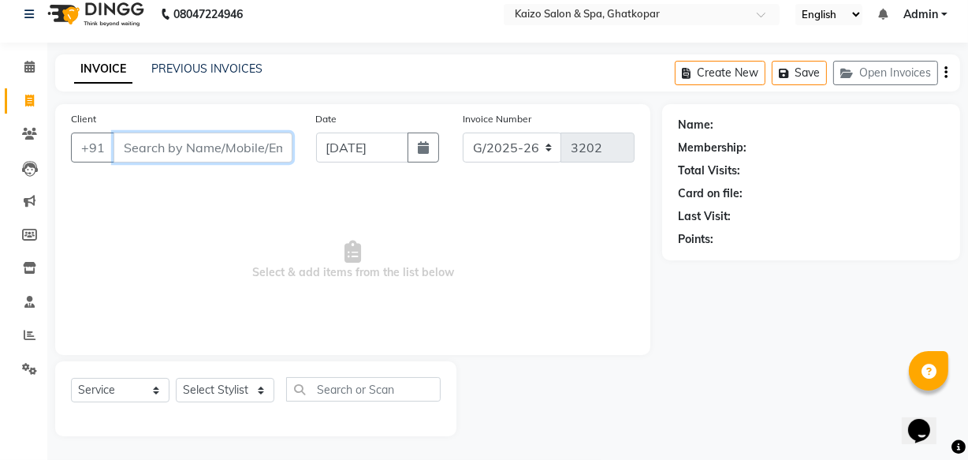
paste input "JITAL 9920378710"
click at [126, 152] on input "JITAL 9920378710" at bounding box center [163, 147] width 99 height 30
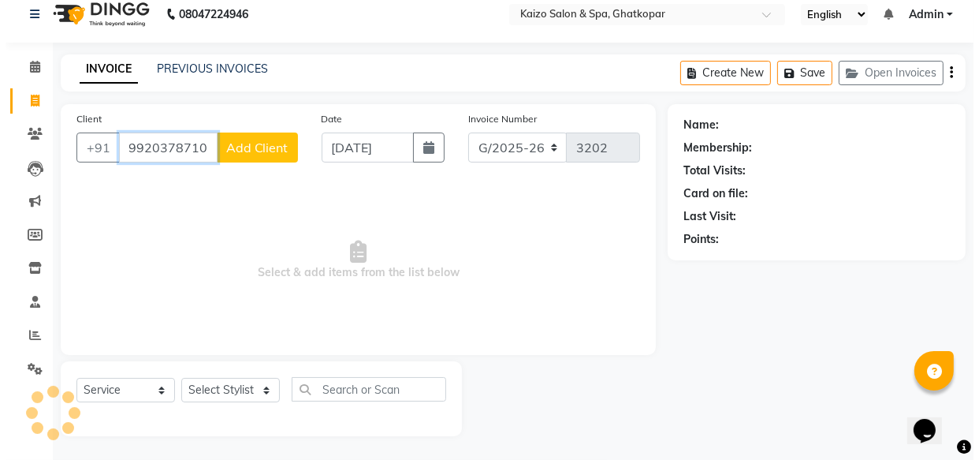
scroll to position [0, 0]
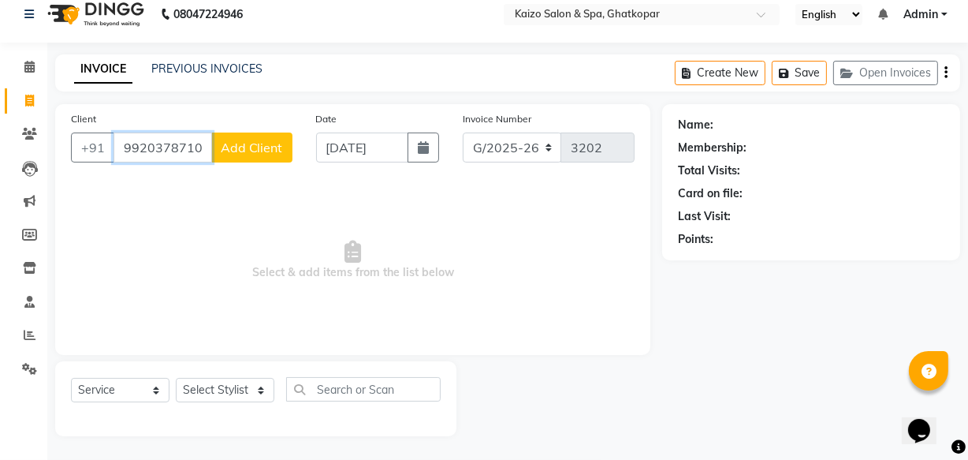
type input "9920378710"
click at [233, 148] on span "Add Client" at bounding box center [252, 148] width 62 height 16
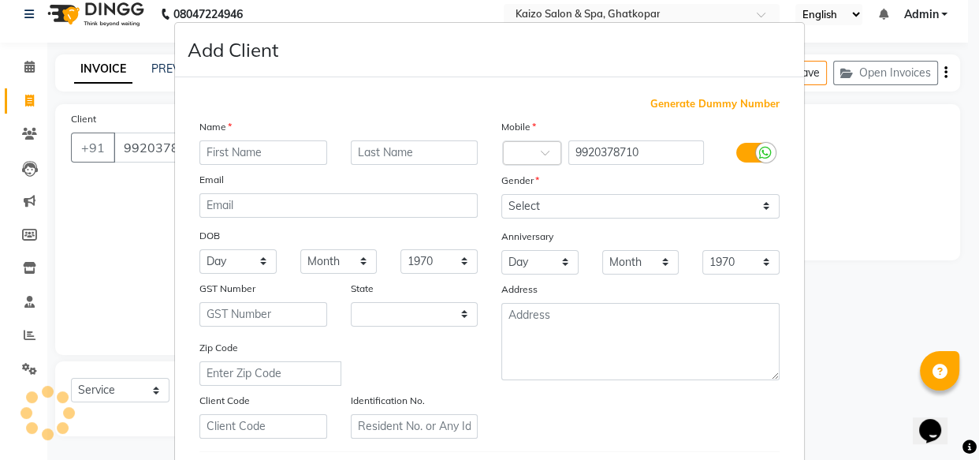
select select "22"
type input "JAINY"
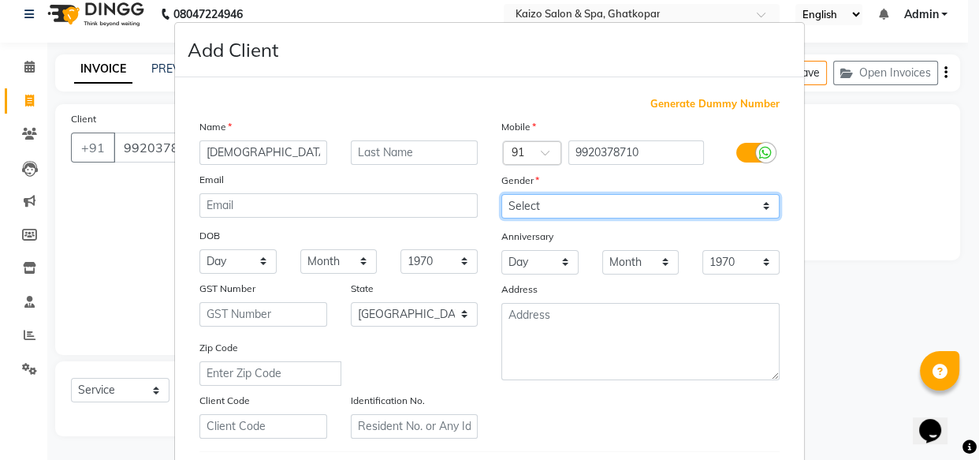
click at [542, 203] on select "Select [DEMOGRAPHIC_DATA] [DEMOGRAPHIC_DATA] Other Prefer Not To Say" at bounding box center [641, 206] width 278 height 24
select select "[DEMOGRAPHIC_DATA]"
click at [502, 194] on select "Select [DEMOGRAPHIC_DATA] [DEMOGRAPHIC_DATA] Other Prefer Not To Say" at bounding box center [641, 206] width 278 height 24
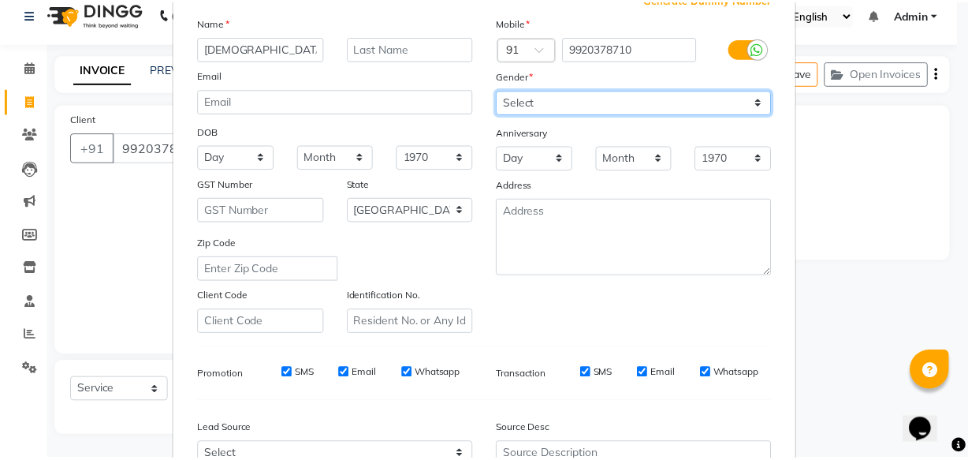
scroll to position [273, 0]
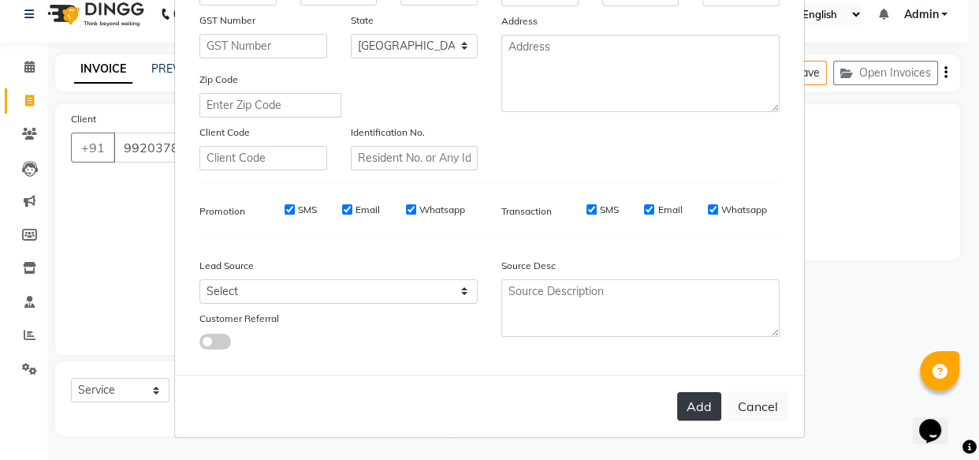
click at [703, 401] on button "Add" at bounding box center [699, 406] width 44 height 28
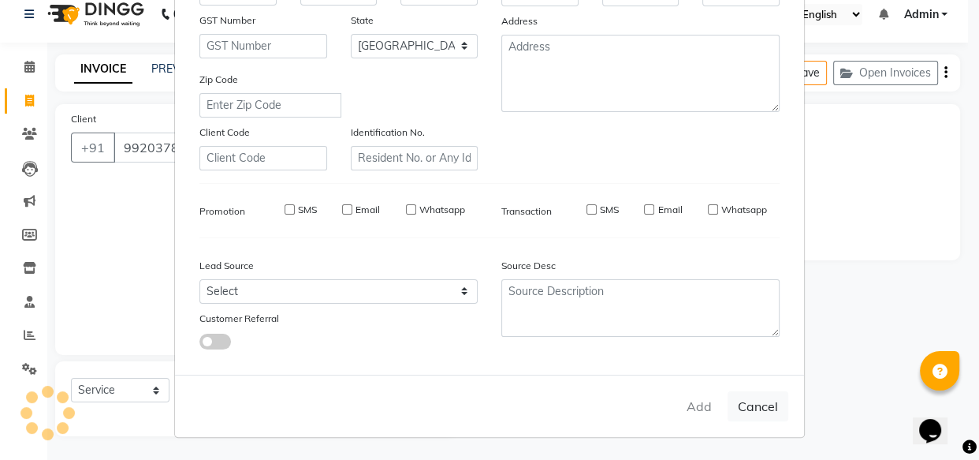
select select
select select "null"
select select
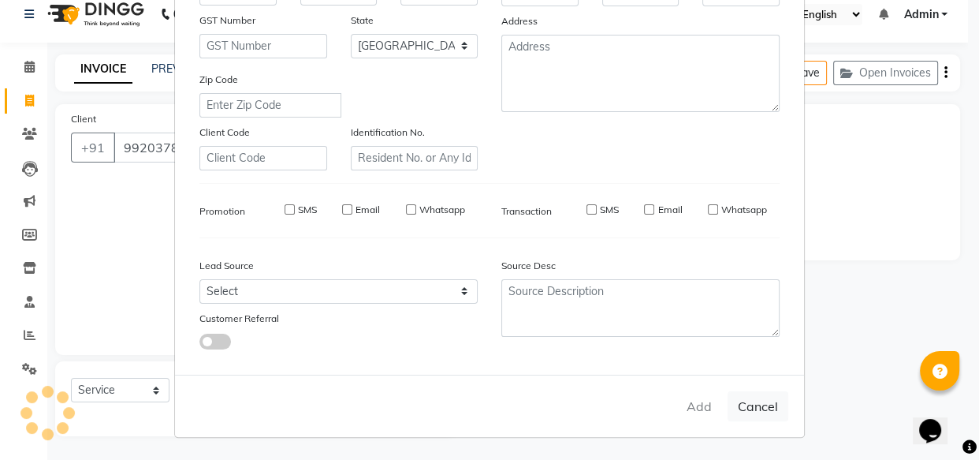
select select
checkbox input "false"
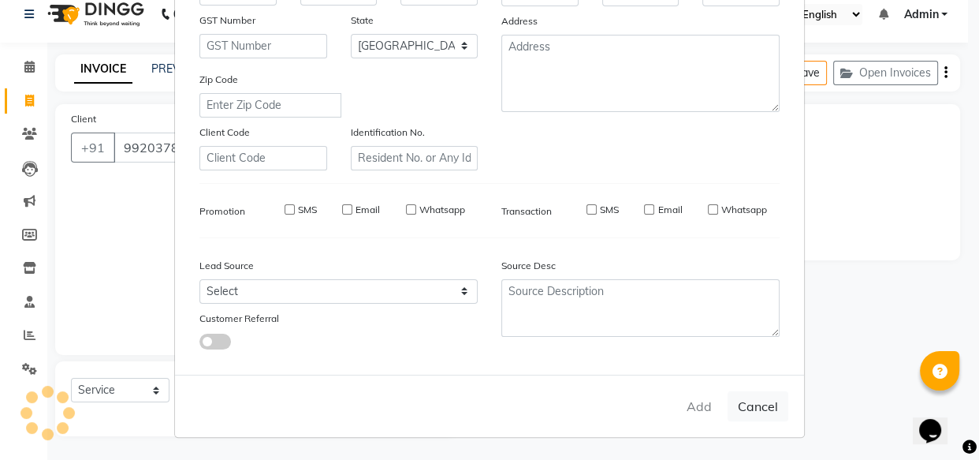
checkbox input "false"
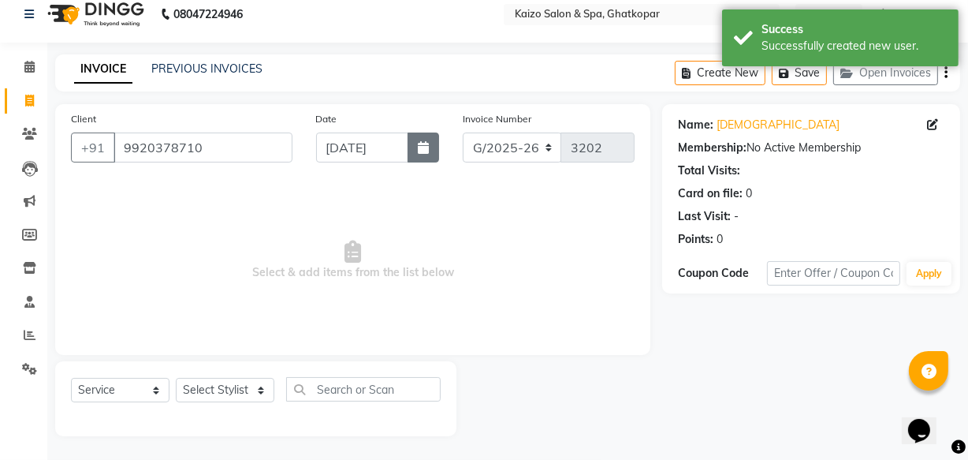
click at [424, 138] on button "button" at bounding box center [424, 147] width 32 height 30
select select "9"
select select "2025"
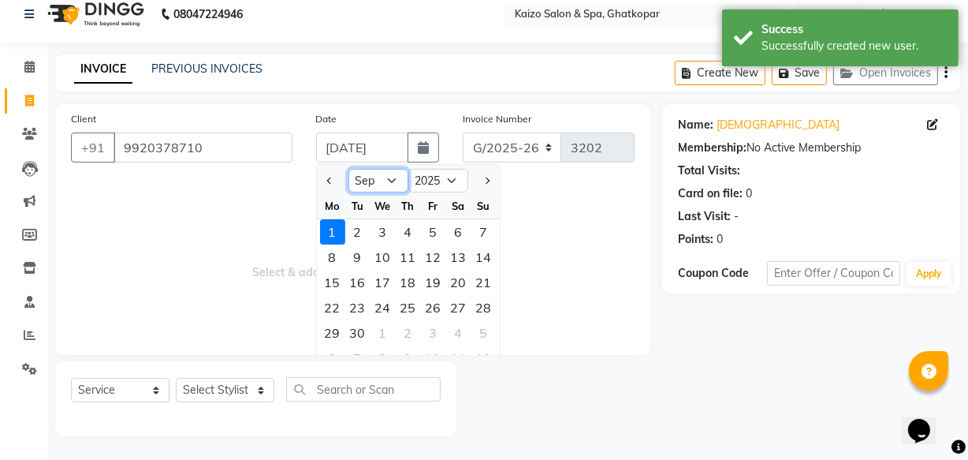
click at [396, 175] on select "Jan Feb Mar Apr May Jun [DATE] Aug Sep Oct Nov Dec" at bounding box center [379, 181] width 60 height 24
select select "8"
click at [349, 169] on select "Jan Feb Mar Apr May Jun [DATE] Aug Sep Oct Nov Dec" at bounding box center [379, 181] width 60 height 24
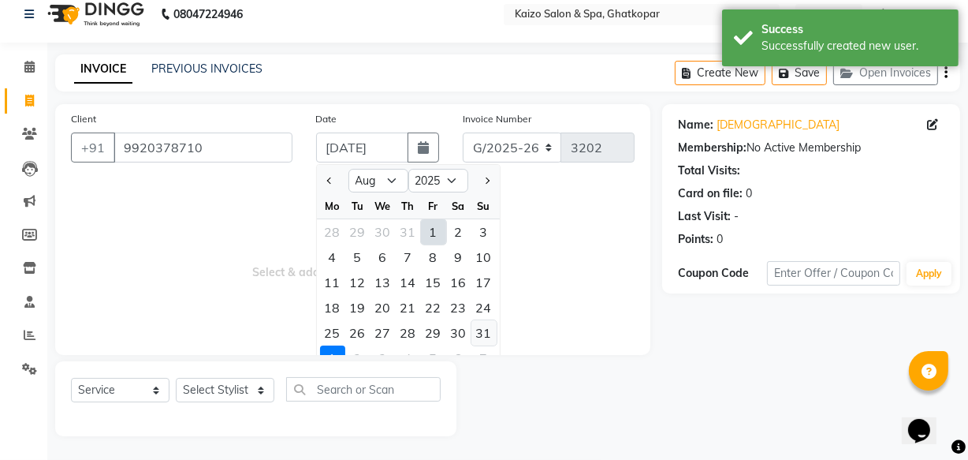
click at [481, 330] on div "31" at bounding box center [484, 332] width 25 height 25
type input "[DATE]"
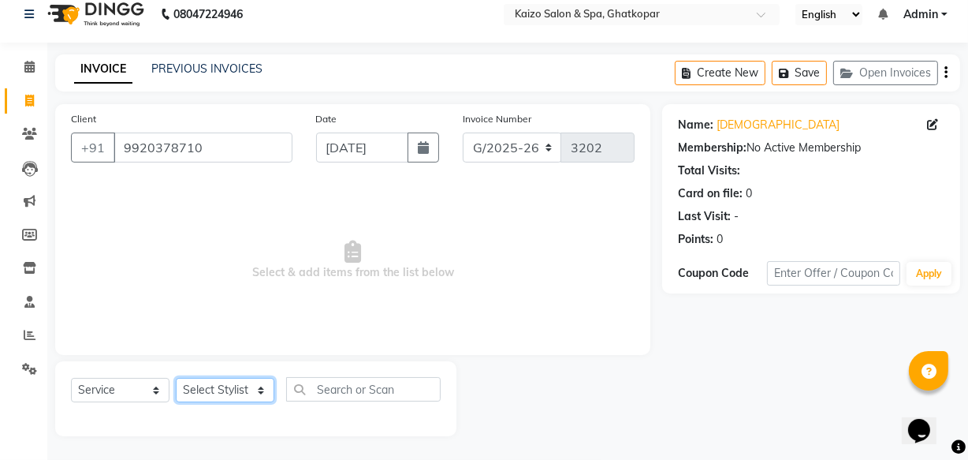
drag, startPoint x: 201, startPoint y: 395, endPoint x: 203, endPoint y: 379, distance: 15.9
click at [201, 393] on select "Select Stylist [PERSON_NAME] ANJALI [PERSON_NAME] [PERSON_NAME] Front Desk [PER…" at bounding box center [225, 390] width 99 height 24
select select "63173"
click at [176, 378] on select "Select Stylist [PERSON_NAME] ANJALI [PERSON_NAME] [PERSON_NAME] Front Desk [PER…" at bounding box center [225, 390] width 99 height 24
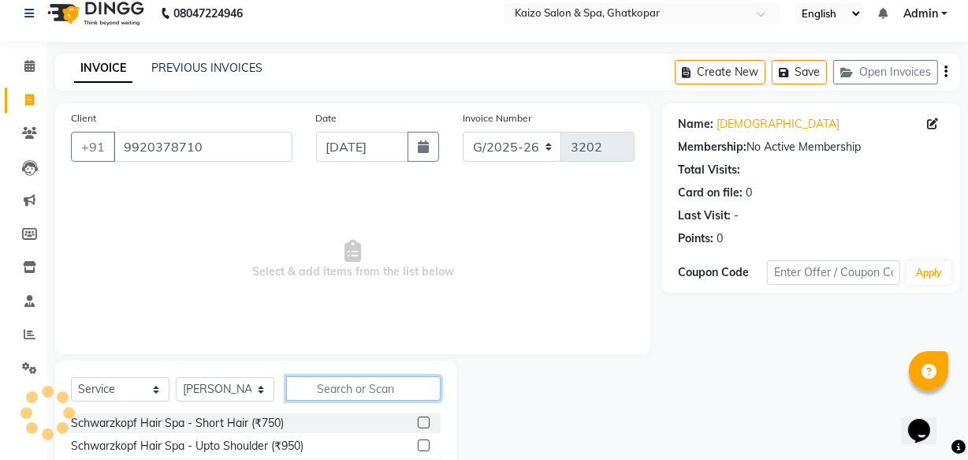
click at [370, 395] on input "text" at bounding box center [363, 388] width 155 height 24
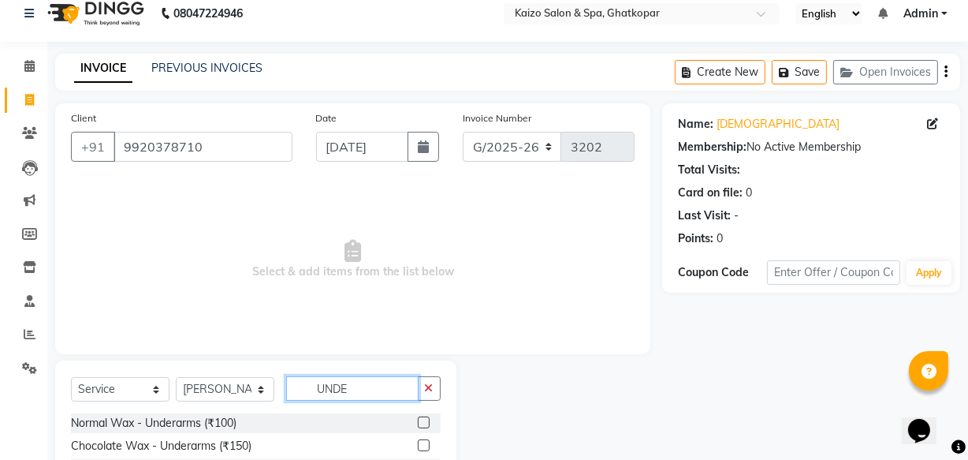
scroll to position [173, 0]
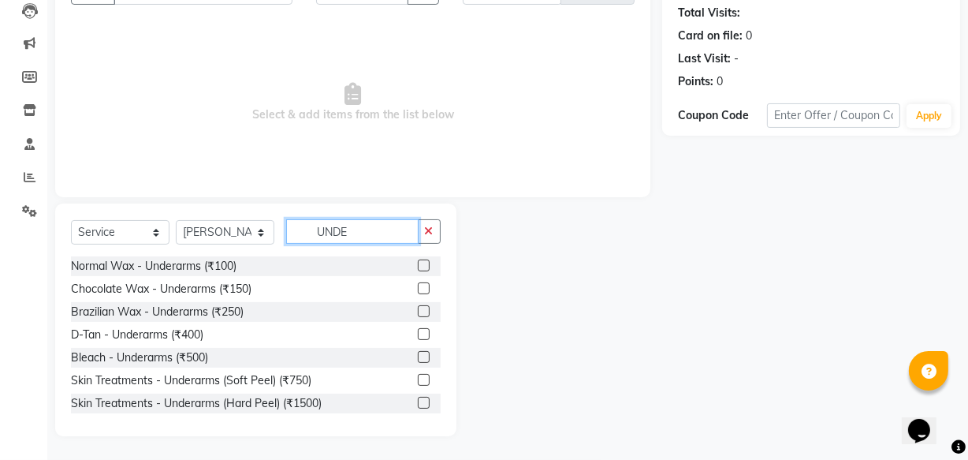
type input "UNDE"
click at [418, 284] on label at bounding box center [424, 288] width 12 height 12
click at [418, 284] on input "checkbox" at bounding box center [423, 289] width 10 height 10
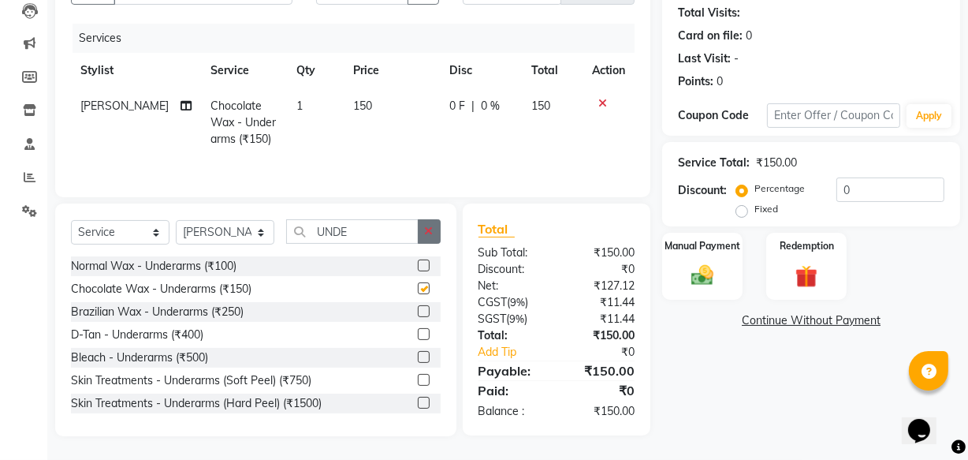
checkbox input "false"
click at [426, 231] on icon "button" at bounding box center [429, 231] width 9 height 11
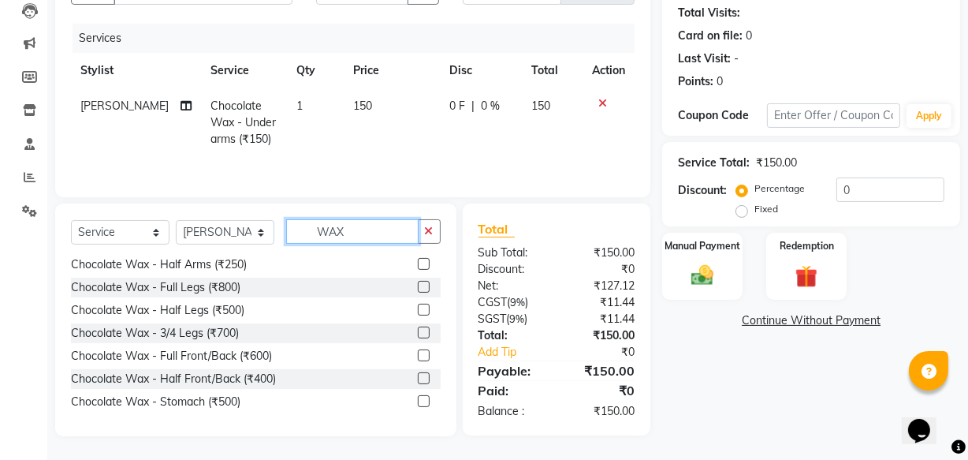
scroll to position [502, 0]
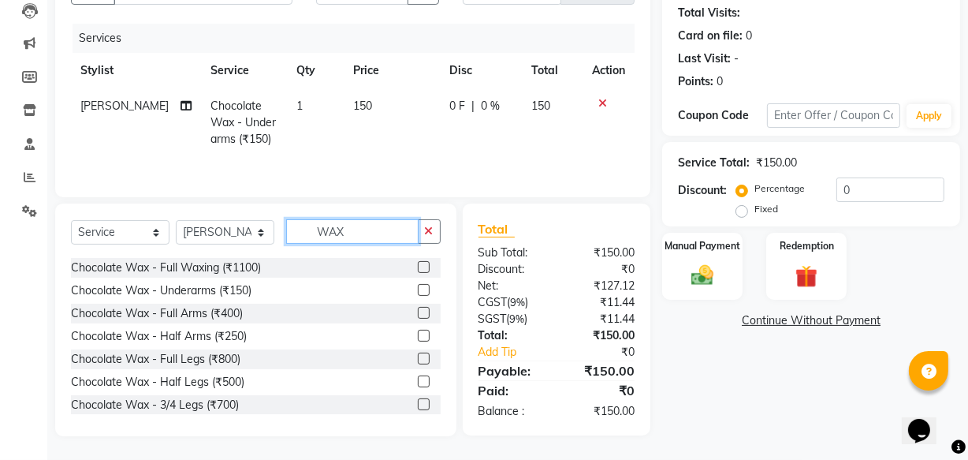
type input "WAX"
click at [418, 310] on label at bounding box center [424, 313] width 12 height 12
click at [418, 310] on input "checkbox" at bounding box center [423, 313] width 10 height 10
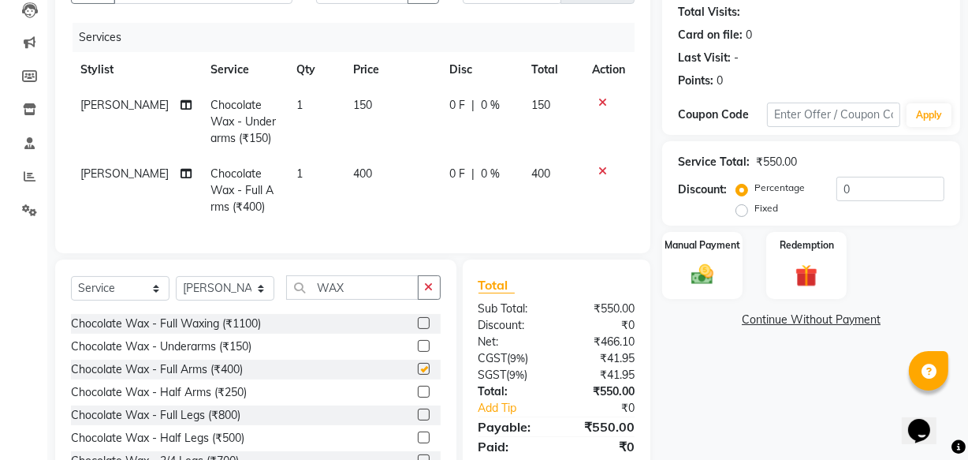
checkbox input "false"
click at [365, 110] on td "150" at bounding box center [392, 122] width 97 height 69
select select "63173"
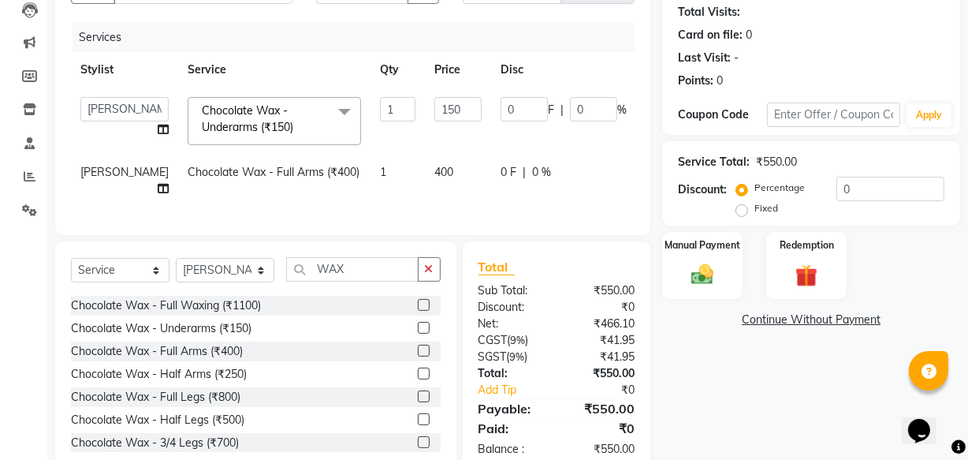
click at [380, 110] on input "1" at bounding box center [397, 109] width 35 height 24
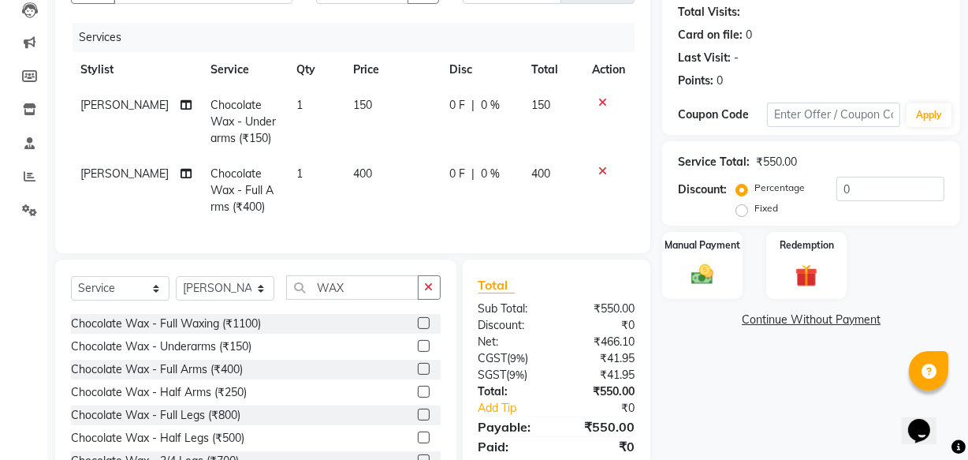
click at [419, 107] on td "150" at bounding box center [392, 122] width 97 height 69
select select "63173"
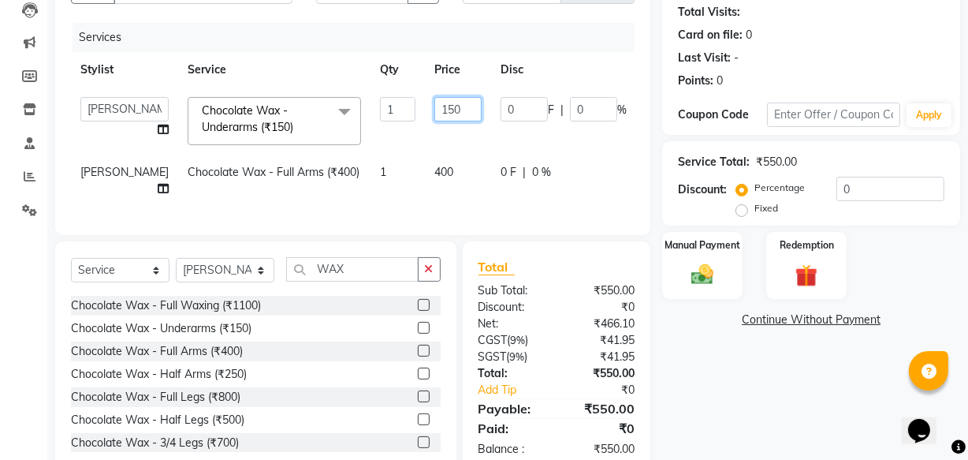
click at [434, 113] on input "150" at bounding box center [457, 109] width 47 height 24
type input "200"
click at [433, 151] on td "200" at bounding box center [458, 121] width 66 height 67
select select "63173"
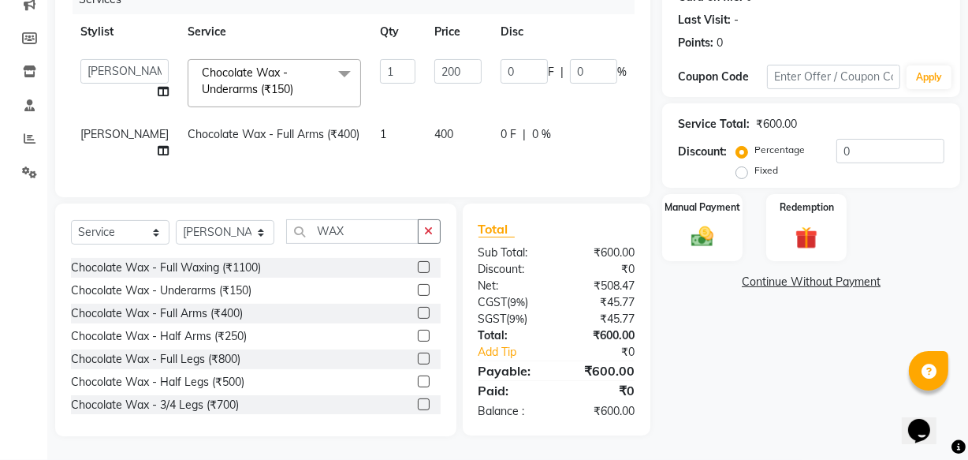
scroll to position [221, 0]
drag, startPoint x: 725, startPoint y: 211, endPoint x: 727, endPoint y: 222, distance: 11.3
click at [724, 211] on div "Manual Payment" at bounding box center [703, 227] width 84 height 70
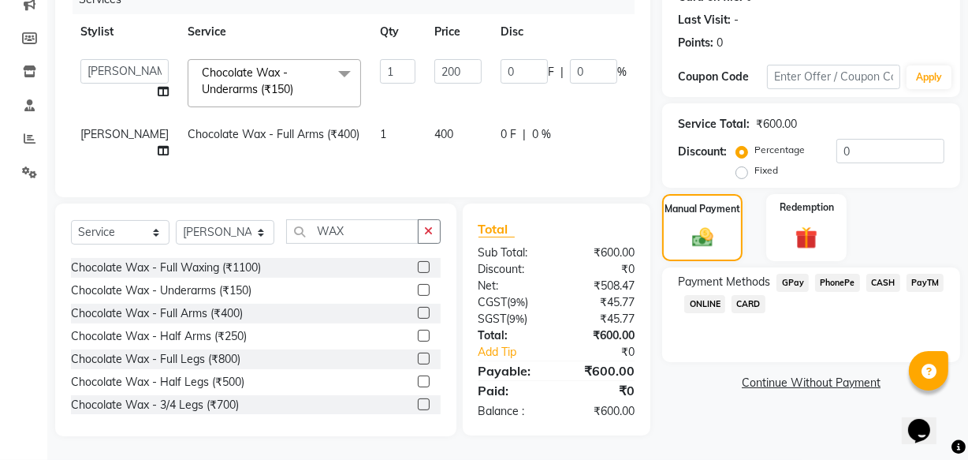
drag, startPoint x: 834, startPoint y: 267, endPoint x: 836, endPoint y: 295, distance: 27.7
click at [836, 274] on span "PhonePe" at bounding box center [837, 283] width 45 height 18
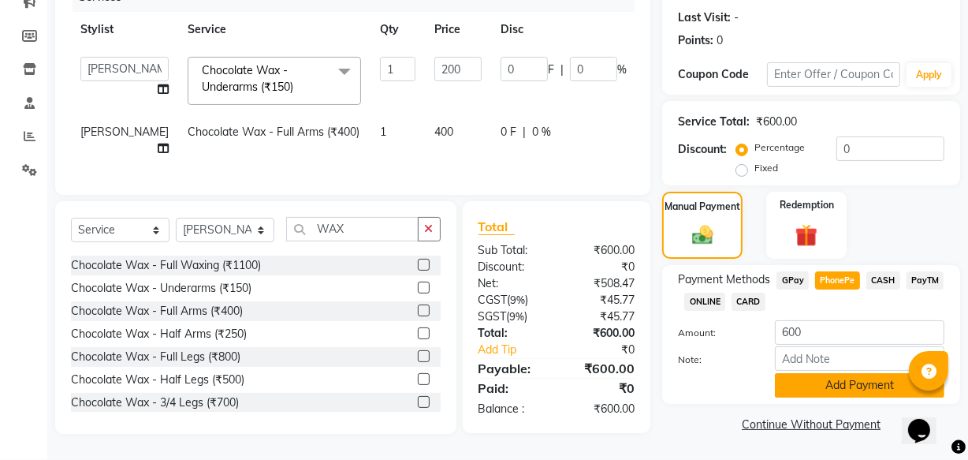
click at [848, 379] on button "Add Payment" at bounding box center [860, 385] width 170 height 24
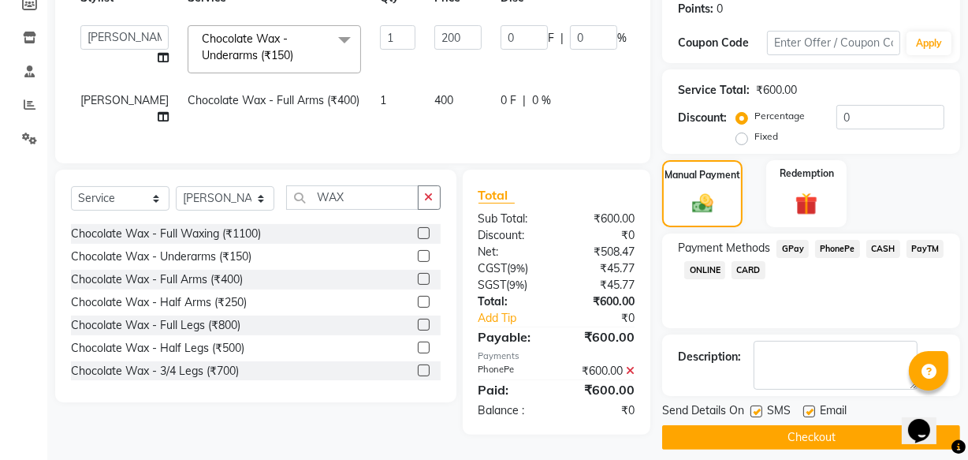
scroll to position [257, 0]
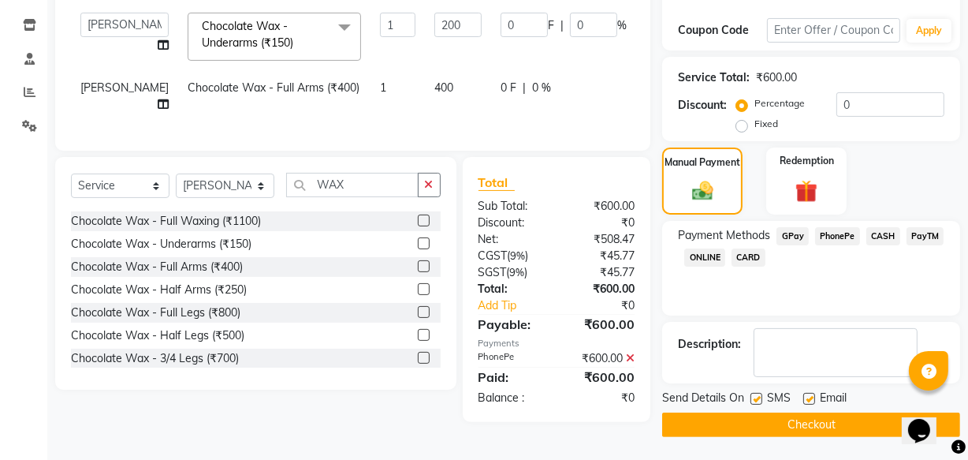
click at [821, 423] on button "Checkout" at bounding box center [811, 424] width 298 height 24
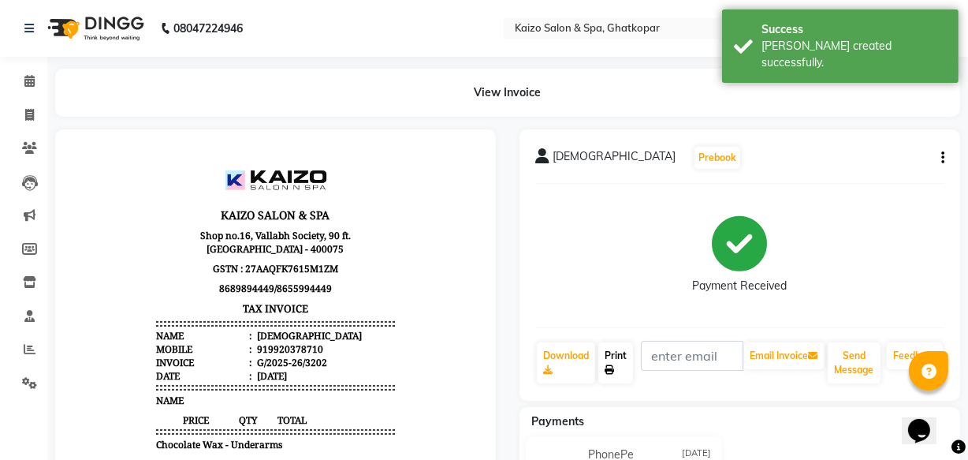
click at [605, 363] on link "Print" at bounding box center [616, 362] width 35 height 41
select select "service"
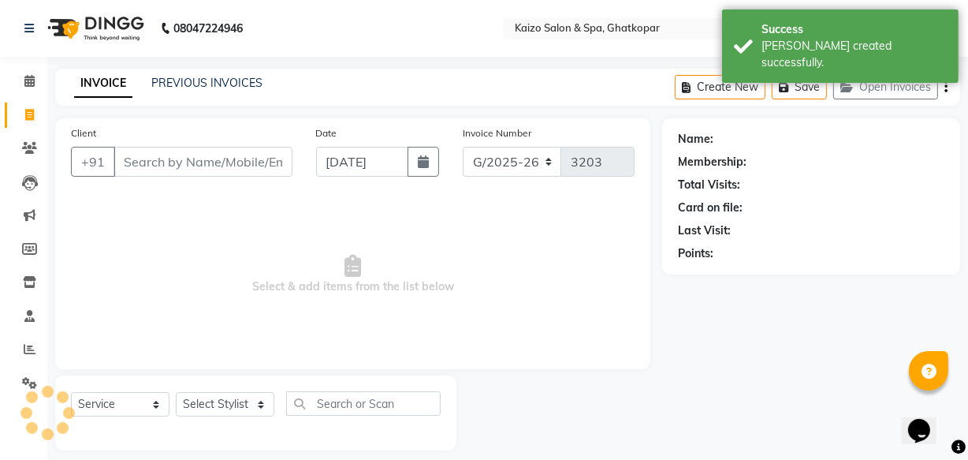
scroll to position [15, 0]
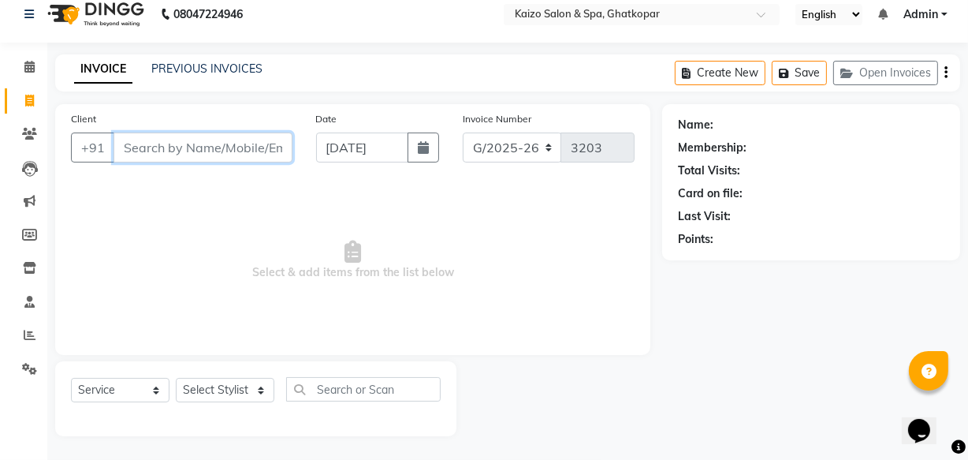
paste input "KENIKA 8097015187"
click at [129, 153] on input "KENIKA 8097015187" at bounding box center [163, 147] width 99 height 30
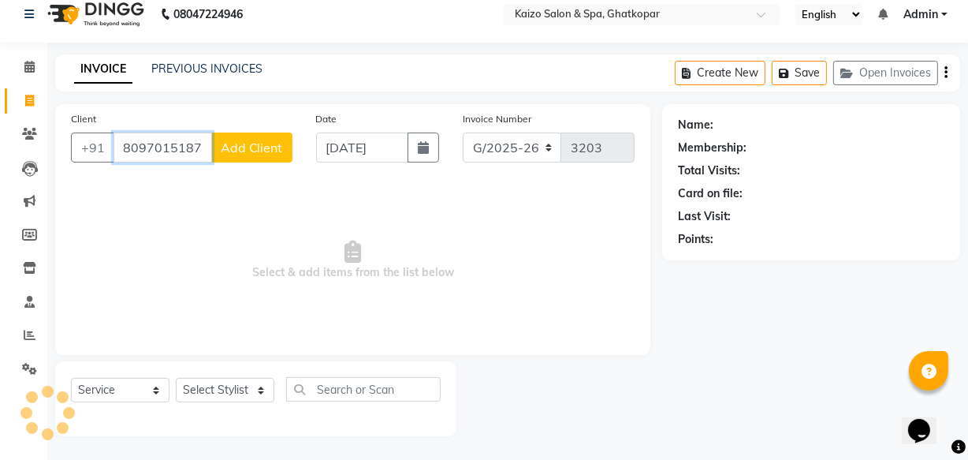
scroll to position [0, 0]
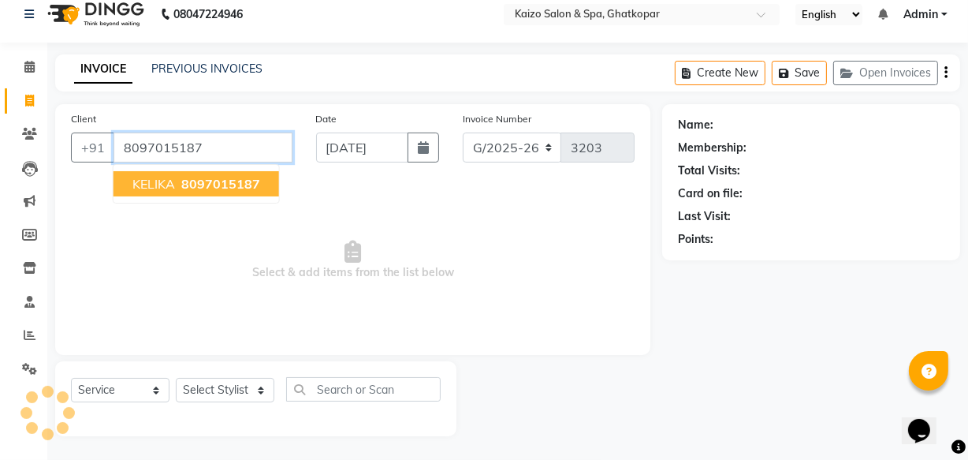
type input "8097015187"
click at [168, 176] on span "KELIKA" at bounding box center [153, 184] width 43 height 16
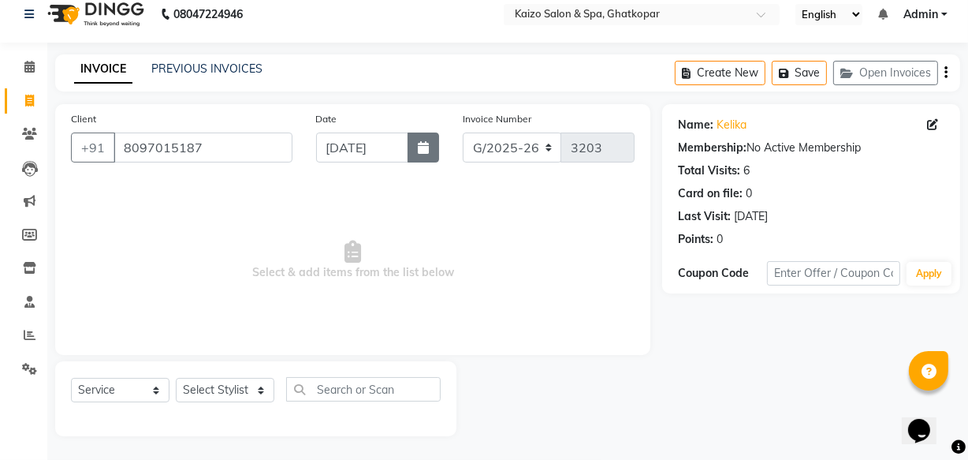
click at [426, 144] on icon "button" at bounding box center [423, 147] width 11 height 13
select select "9"
select select "2025"
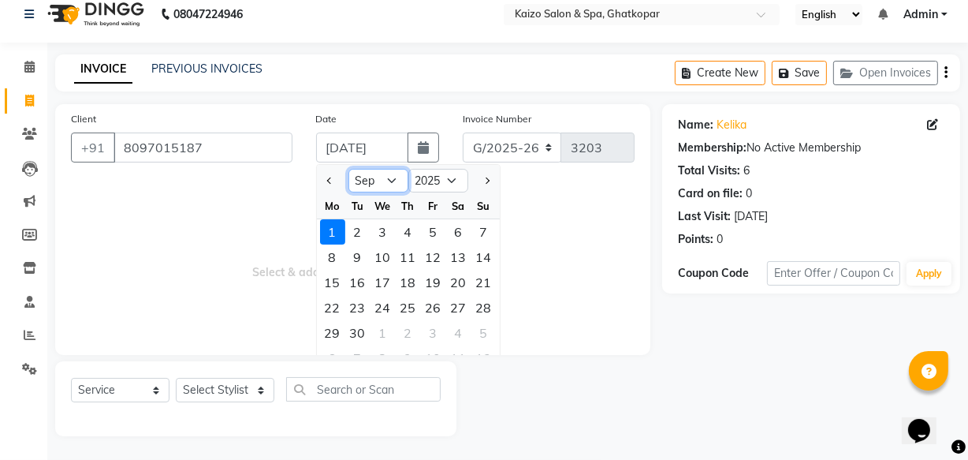
click at [394, 177] on select "Jan Feb Mar Apr May Jun [DATE] Aug Sep Oct Nov Dec" at bounding box center [379, 181] width 60 height 24
select select "8"
click at [349, 169] on select "Jan Feb Mar Apr May Jun [DATE] Aug Sep Oct Nov Dec" at bounding box center [379, 181] width 60 height 24
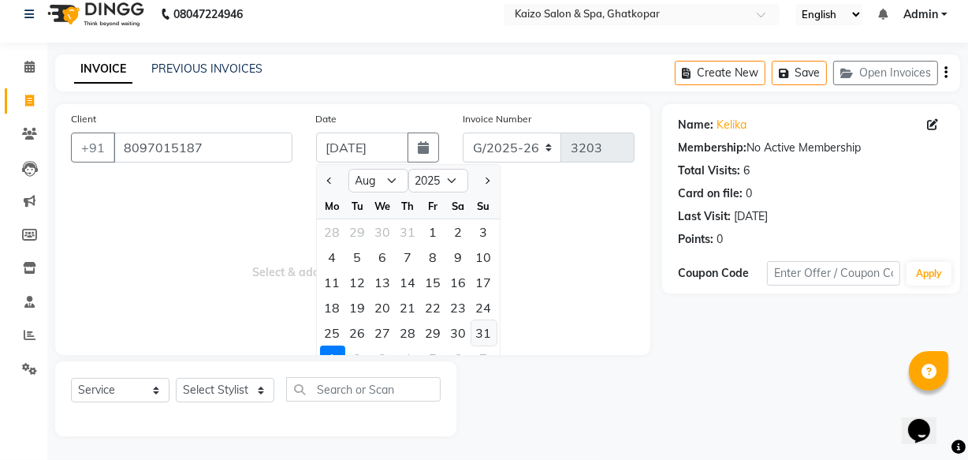
click at [480, 331] on div "31" at bounding box center [484, 332] width 25 height 25
type input "[DATE]"
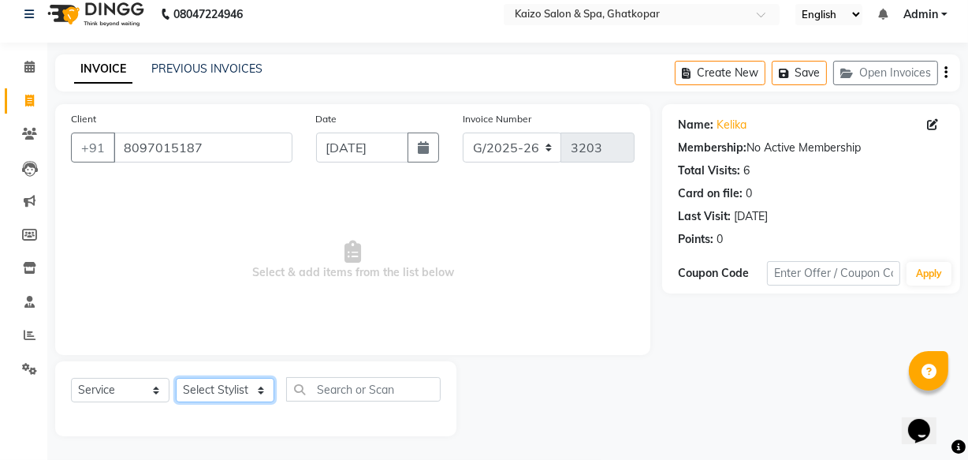
click at [196, 384] on select "Select Stylist [PERSON_NAME] ANJALI [PERSON_NAME] [PERSON_NAME] Front Desk [PER…" at bounding box center [225, 390] width 99 height 24
click at [176, 378] on select "Select Stylist [PERSON_NAME] ANJALI [PERSON_NAME] [PERSON_NAME] Front Desk [PER…" at bounding box center [225, 390] width 99 height 24
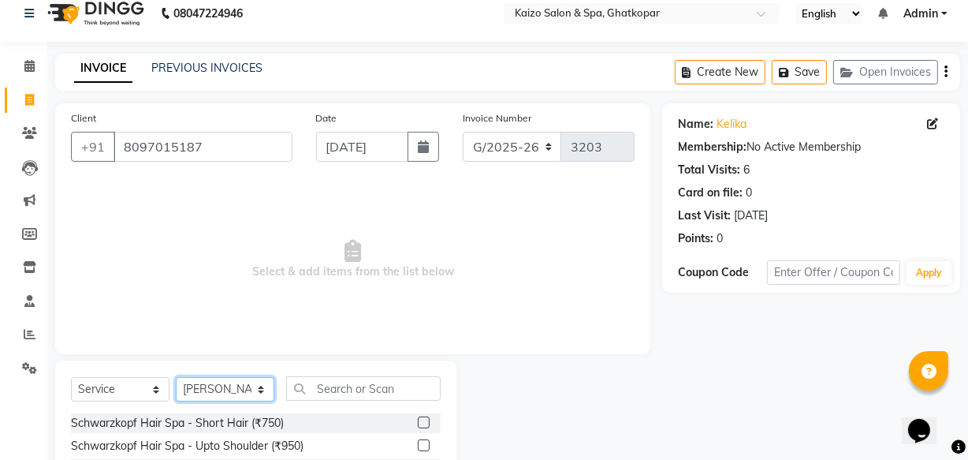
drag, startPoint x: 227, startPoint y: 391, endPoint x: 229, endPoint y: 382, distance: 9.6
click at [227, 391] on select "Select Stylist [PERSON_NAME] ANJALI [PERSON_NAME] [PERSON_NAME] Front Desk [PER…" at bounding box center [225, 389] width 99 height 24
select select "63173"
click at [176, 377] on select "Select Stylist [PERSON_NAME] ANJALI [PERSON_NAME] [PERSON_NAME] Front Desk [PER…" at bounding box center [225, 389] width 99 height 24
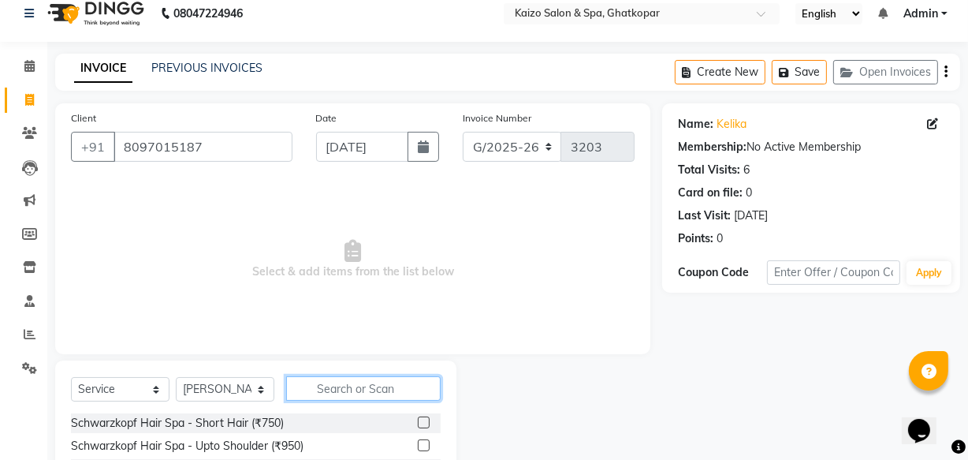
click at [361, 389] on input "text" at bounding box center [363, 388] width 155 height 24
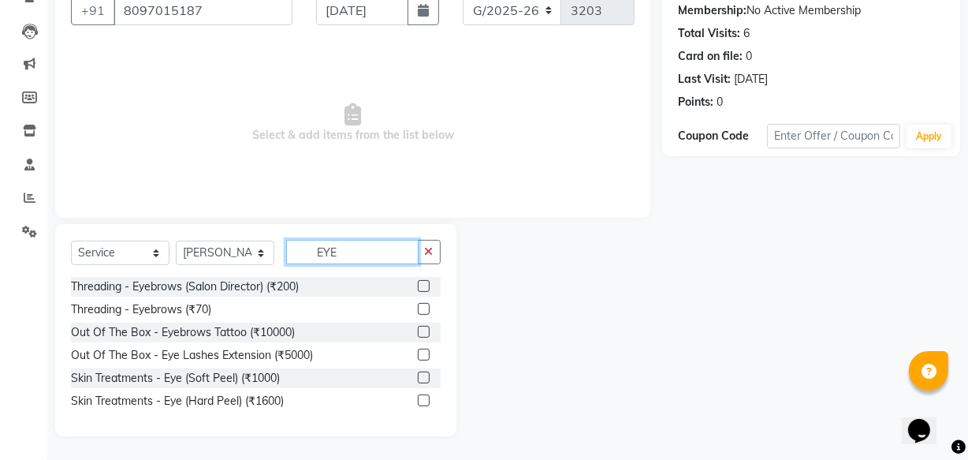
type input "EYE"
click at [424, 307] on label at bounding box center [424, 309] width 12 height 12
click at [424, 307] on input "checkbox" at bounding box center [423, 309] width 10 height 10
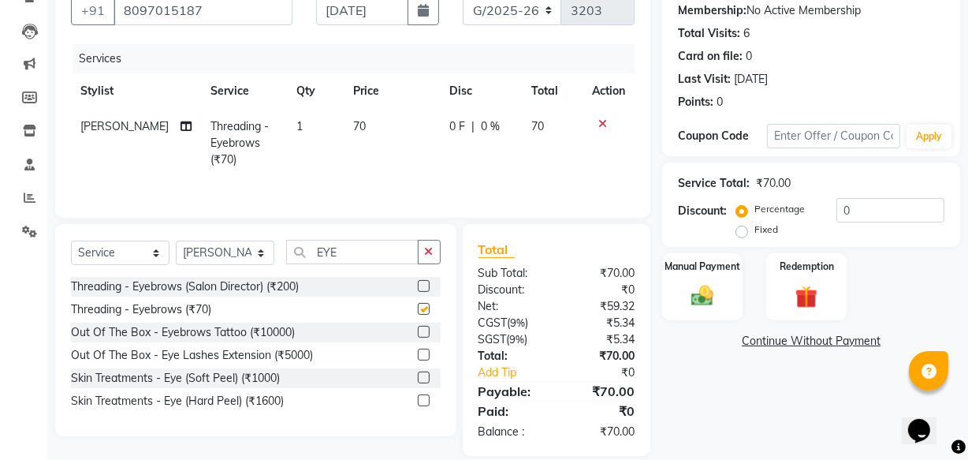
checkbox input "false"
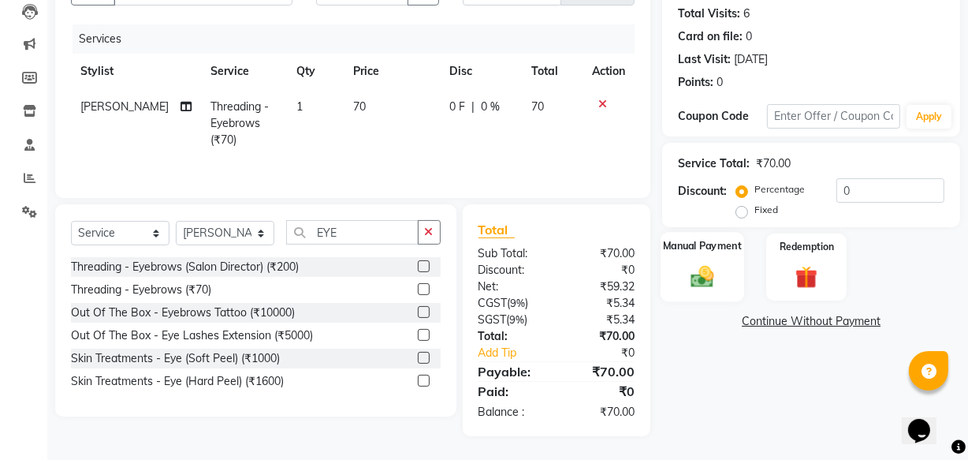
click at [705, 265] on img at bounding box center [703, 276] width 38 height 27
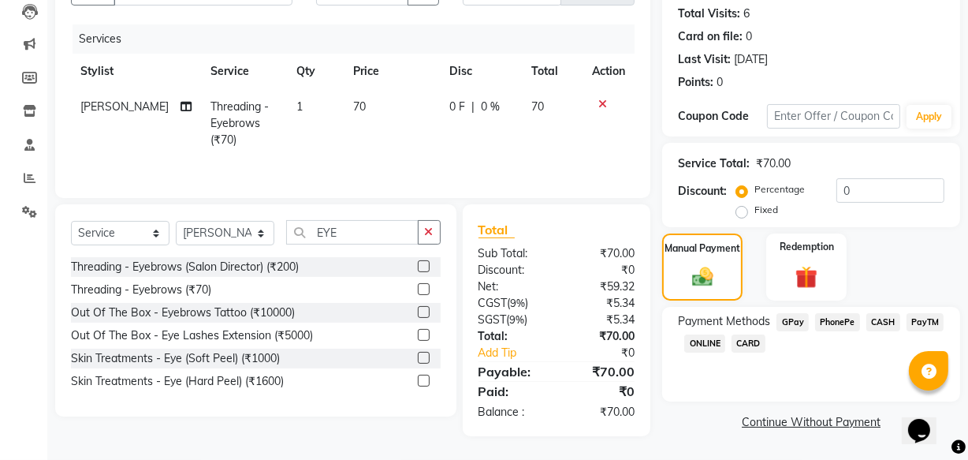
drag, startPoint x: 837, startPoint y: 312, endPoint x: 831, endPoint y: 341, distance: 28.9
click at [837, 314] on span "PhonePe" at bounding box center [837, 322] width 45 height 18
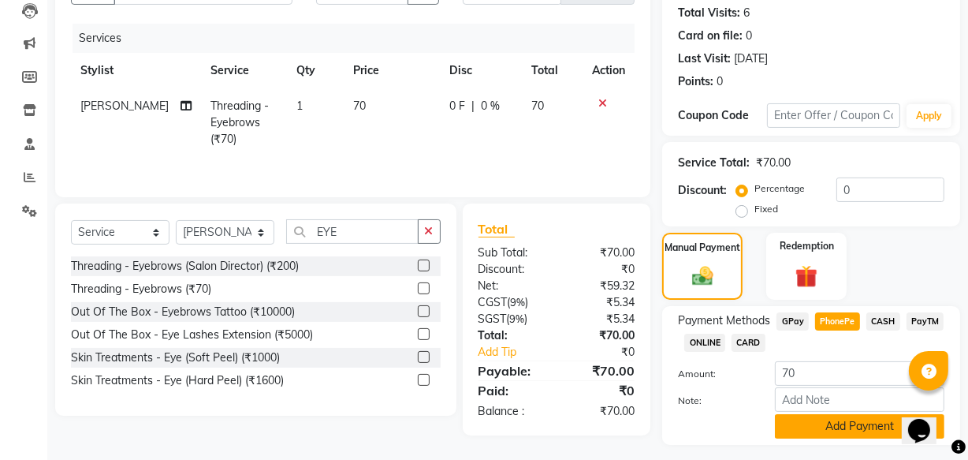
click at [841, 420] on button "Add Payment" at bounding box center [860, 426] width 170 height 24
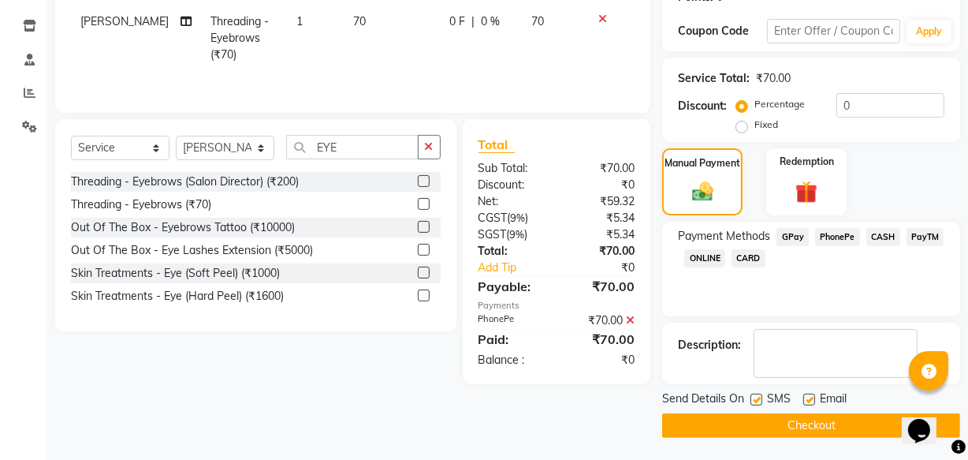
scroll to position [257, 0]
click at [788, 419] on button "Checkout" at bounding box center [811, 424] width 298 height 24
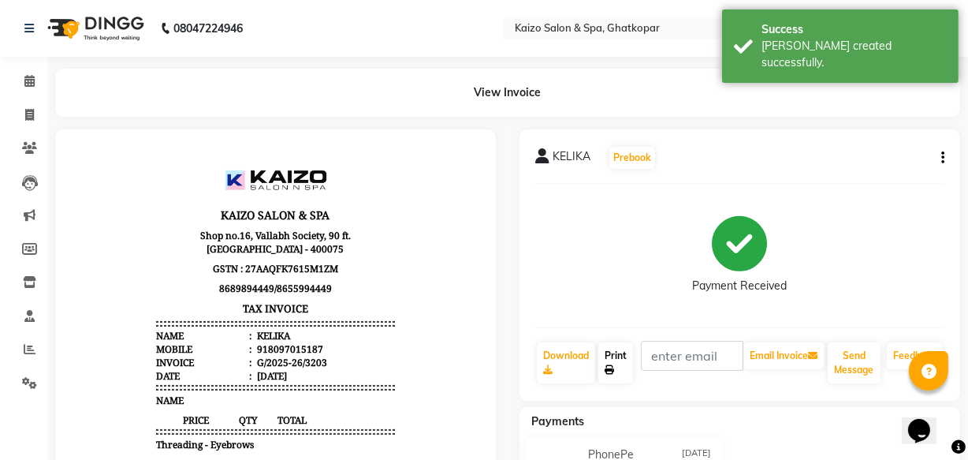
click at [606, 358] on link "Print" at bounding box center [616, 362] width 35 height 41
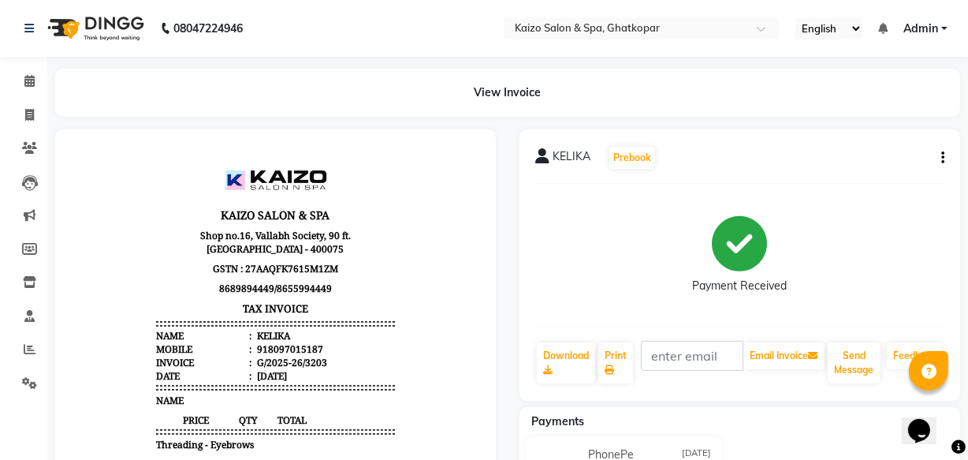
select select "service"
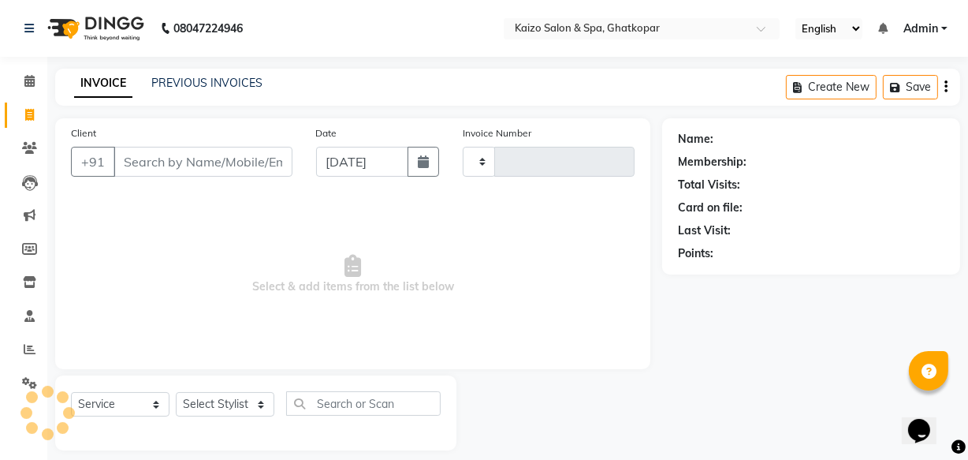
scroll to position [15, 0]
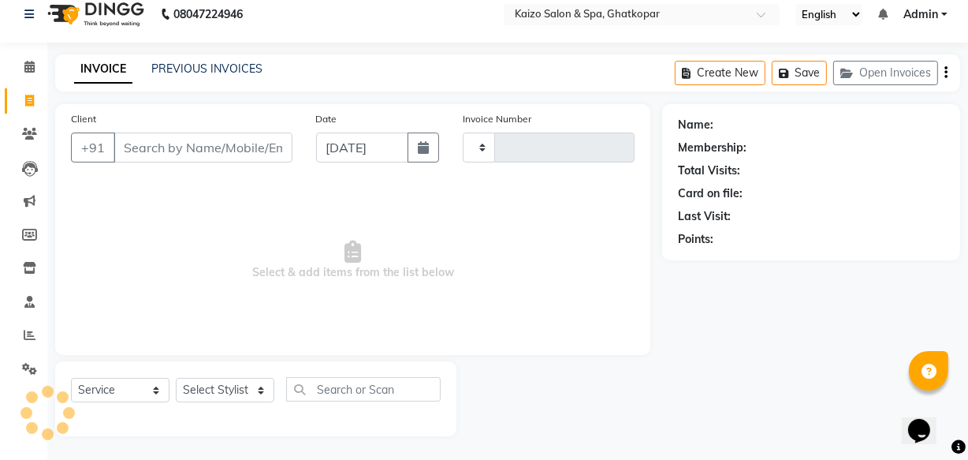
type input "3204"
select select "3500"
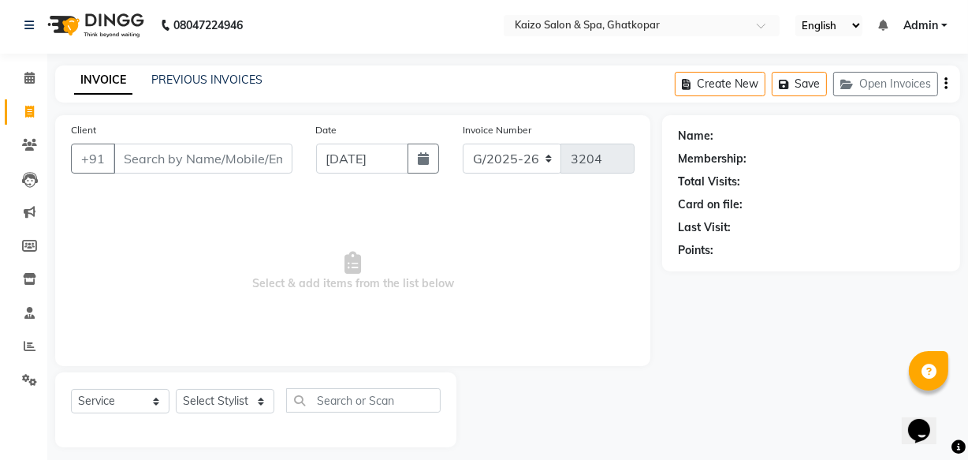
scroll to position [0, 0]
